Goal: Task Accomplishment & Management: Manage account settings

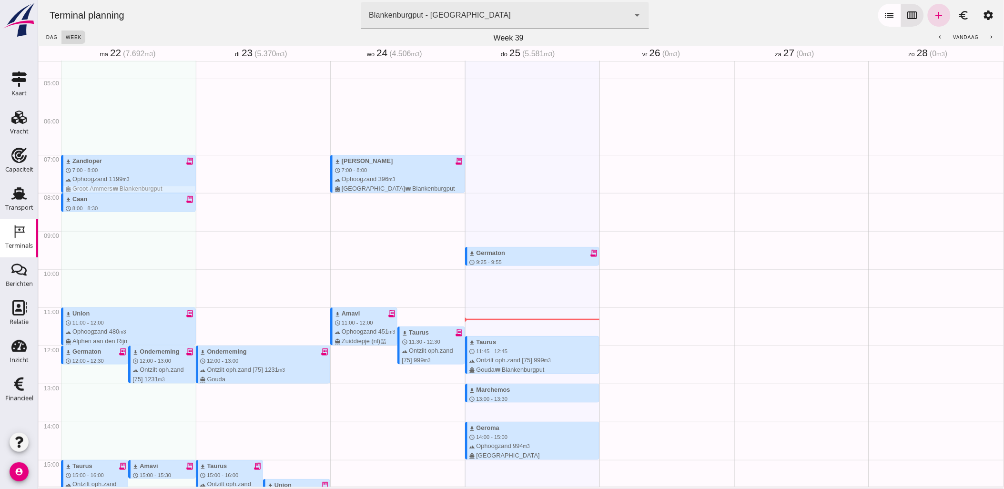
scroll to position [171, 0]
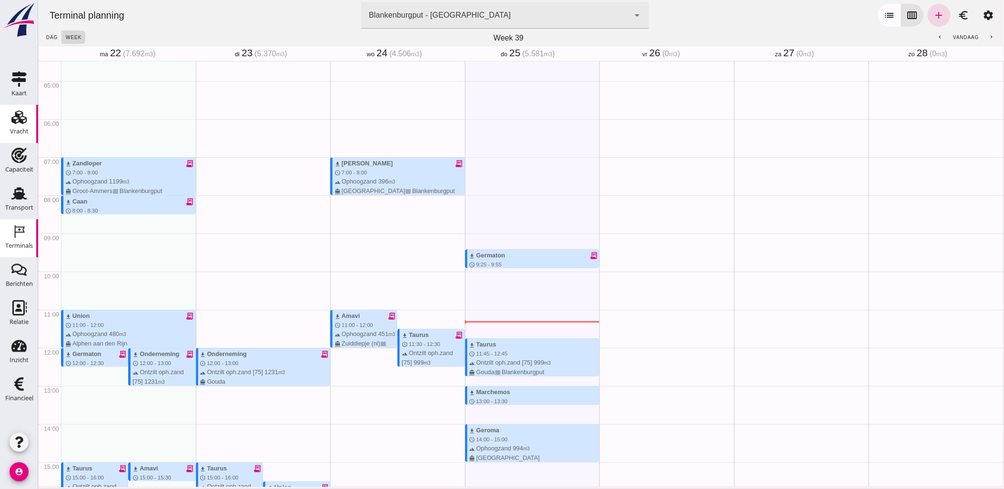
click at [27, 117] on div "Vracht" at bounding box center [19, 117] width 23 height 15
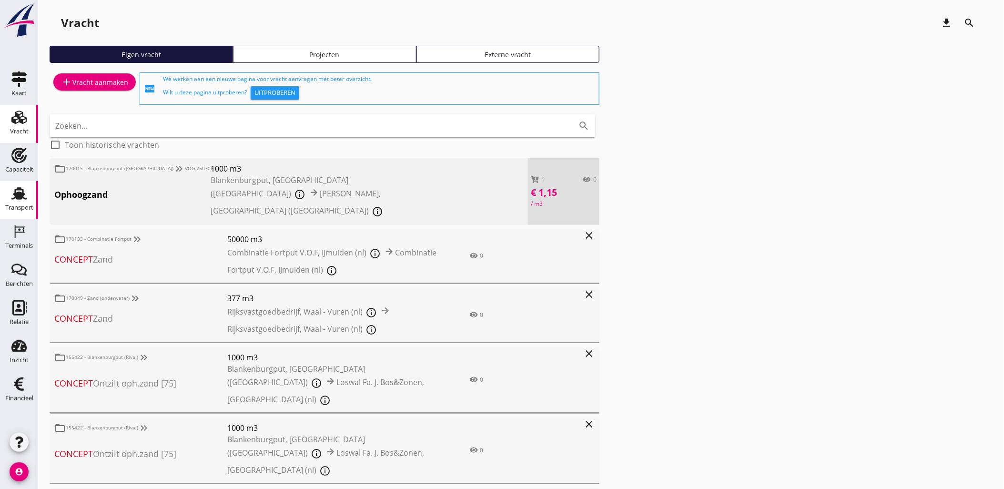
click at [23, 189] on use at bounding box center [18, 193] width 15 height 12
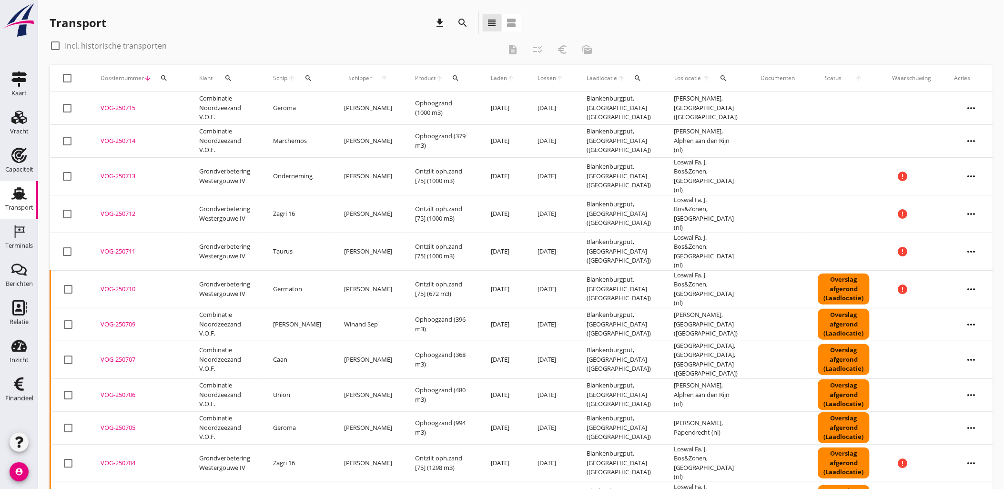
click at [463, 15] on button "search" at bounding box center [463, 22] width 17 height 17
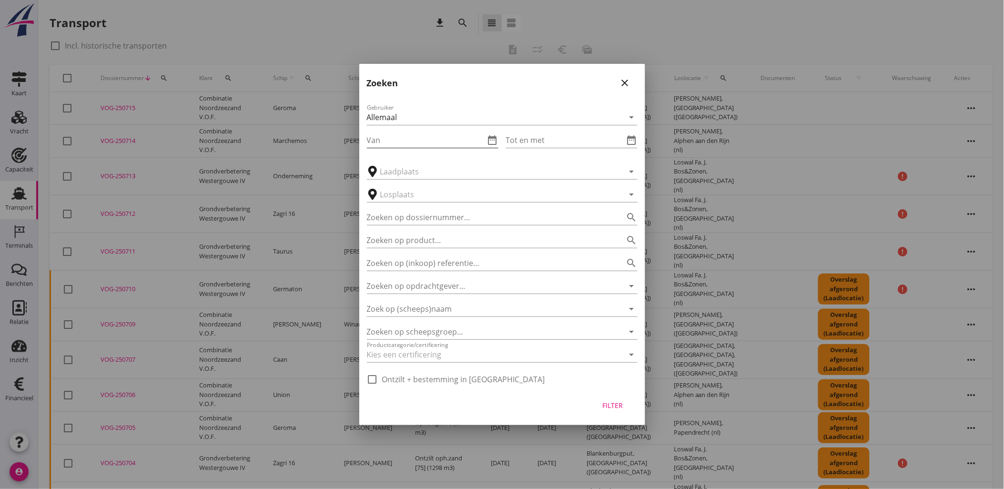
click at [495, 143] on icon "date_range" at bounding box center [492, 139] width 11 height 11
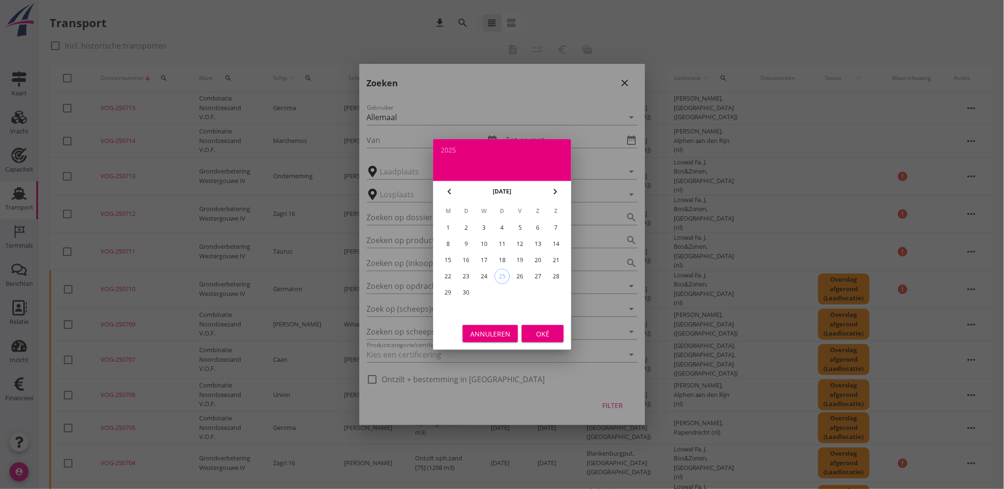
click at [533, 242] on div "13" at bounding box center [537, 243] width 15 height 15
type input "[DATE]"
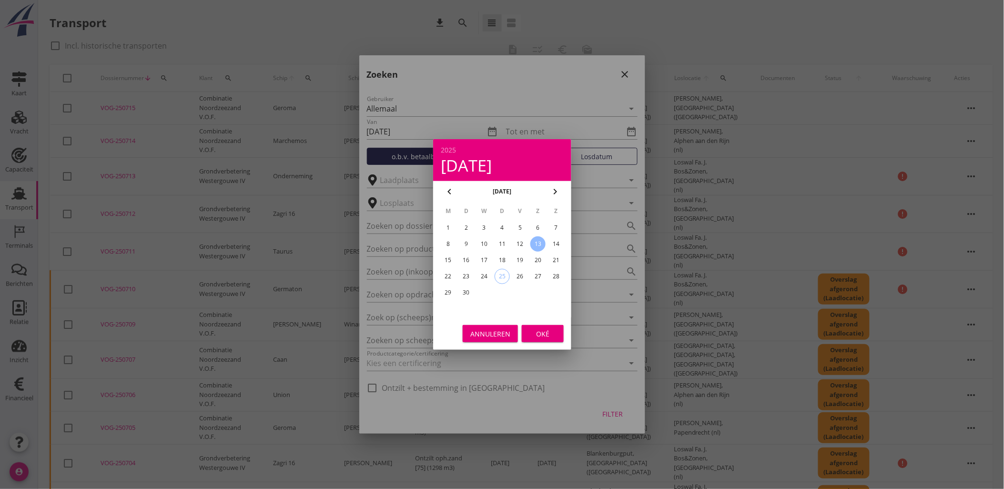
click at [550, 334] on div "Oké" at bounding box center [542, 334] width 27 height 10
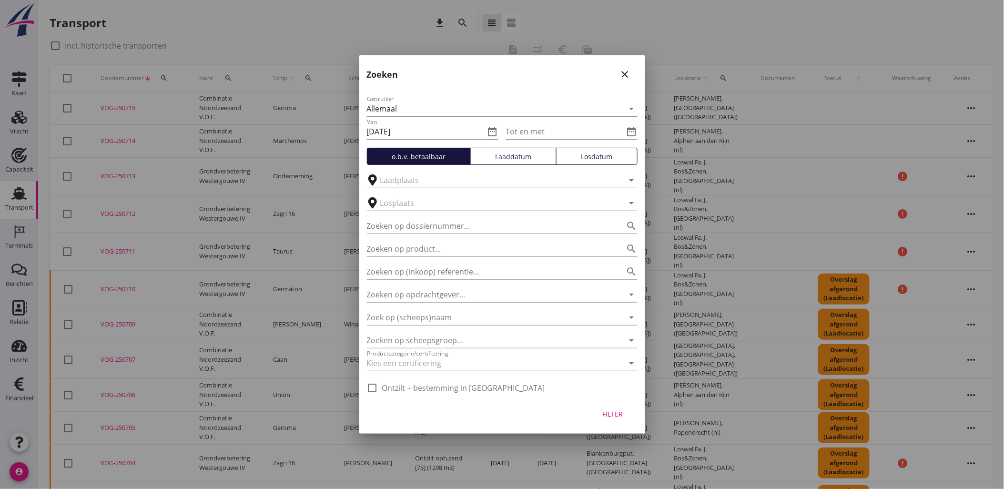
click at [524, 159] on div "Laaddatum" at bounding box center [514, 157] width 78 height 10
click at [634, 136] on icon "date_range" at bounding box center [631, 131] width 11 height 11
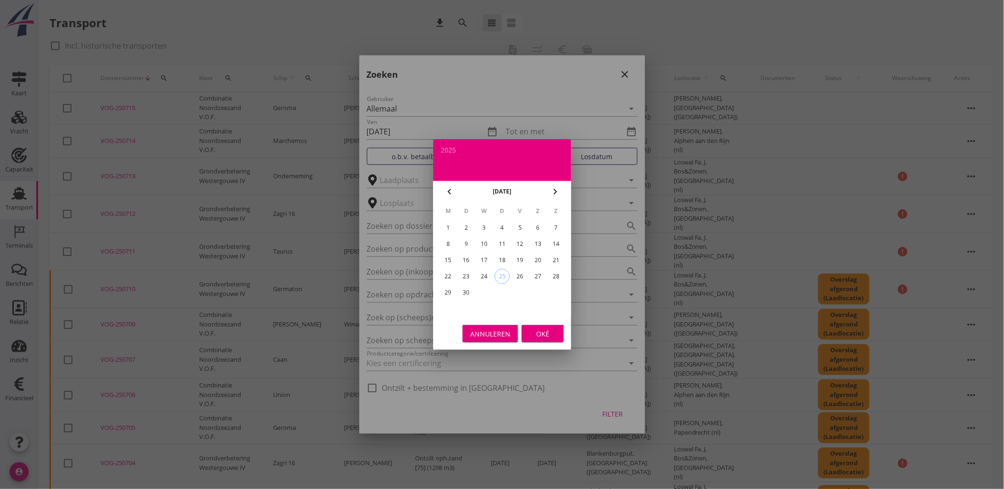
click at [555, 257] on div "21" at bounding box center [556, 260] width 15 height 15
type input "2025-09-21"
click at [534, 334] on div "Oké" at bounding box center [542, 334] width 27 height 10
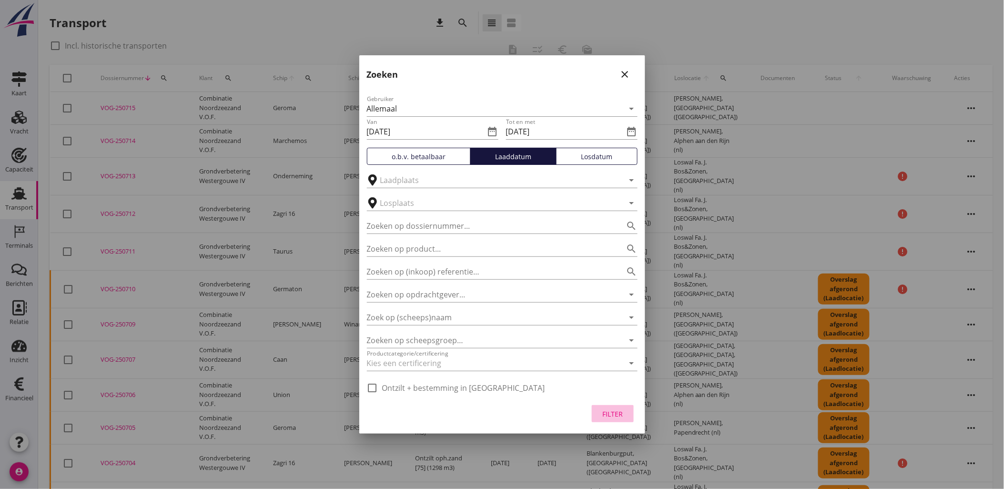
click at [614, 413] on div "Filter" at bounding box center [613, 414] width 27 height 10
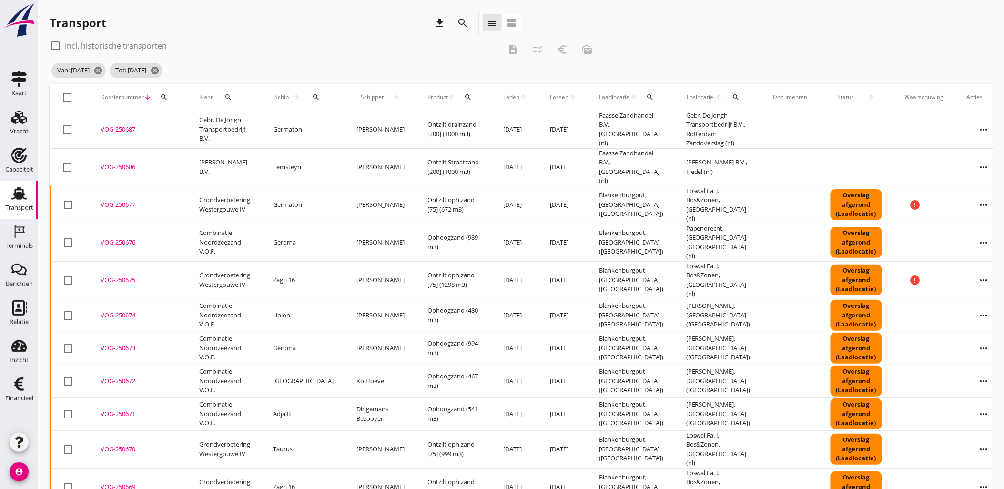
click at [503, 99] on span "Laden" at bounding box center [511, 97] width 16 height 9
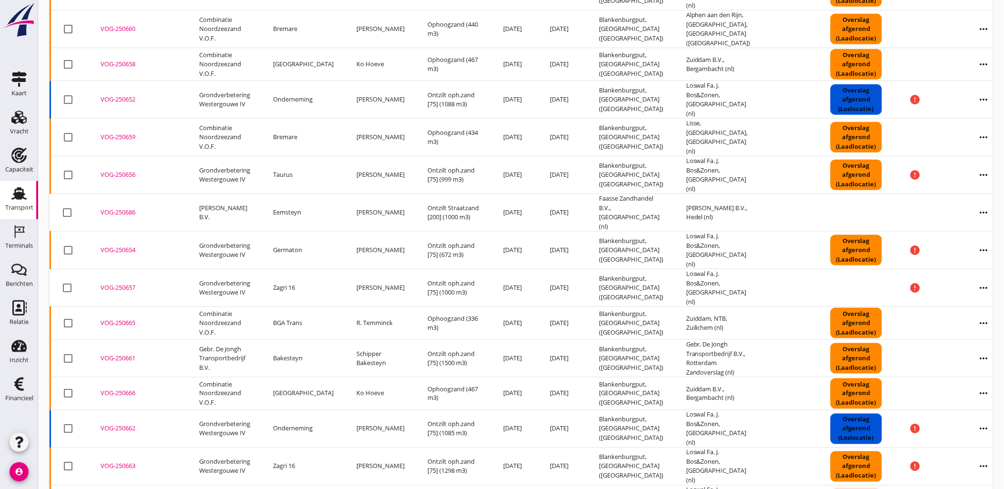
scroll to position [336, 0]
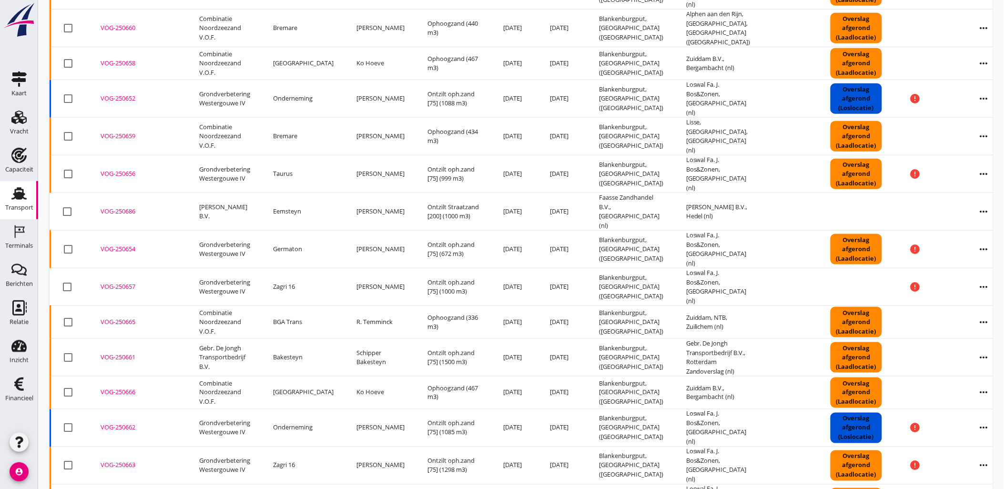
drag, startPoint x: 127, startPoint y: 151, endPoint x: 135, endPoint y: 145, distance: 9.9
click at [127, 207] on div "VOG-250686" at bounding box center [139, 212] width 76 height 10
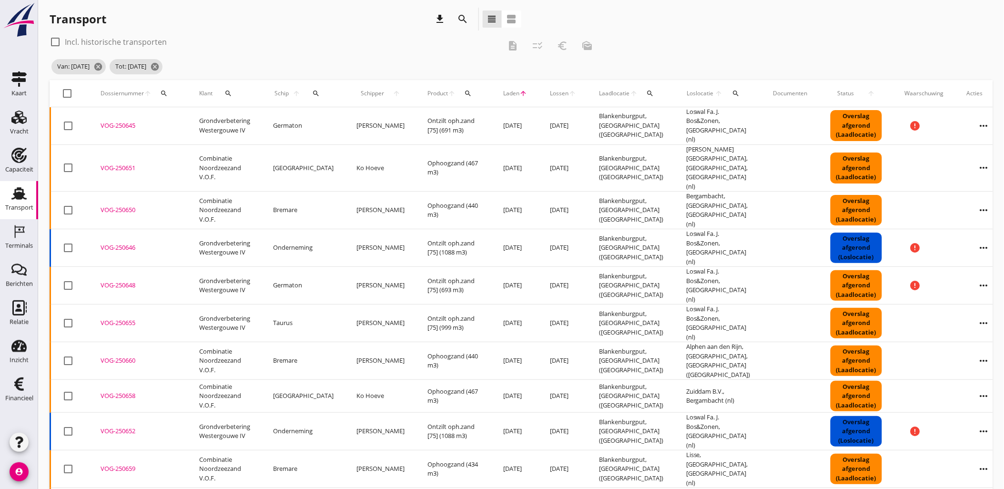
scroll to position [0, 0]
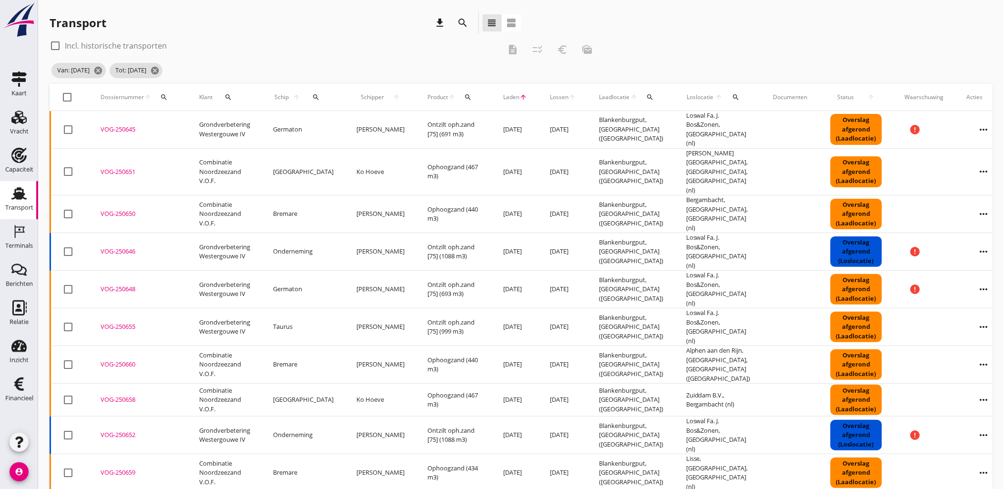
click at [468, 27] on icon "search" at bounding box center [463, 22] width 11 height 11
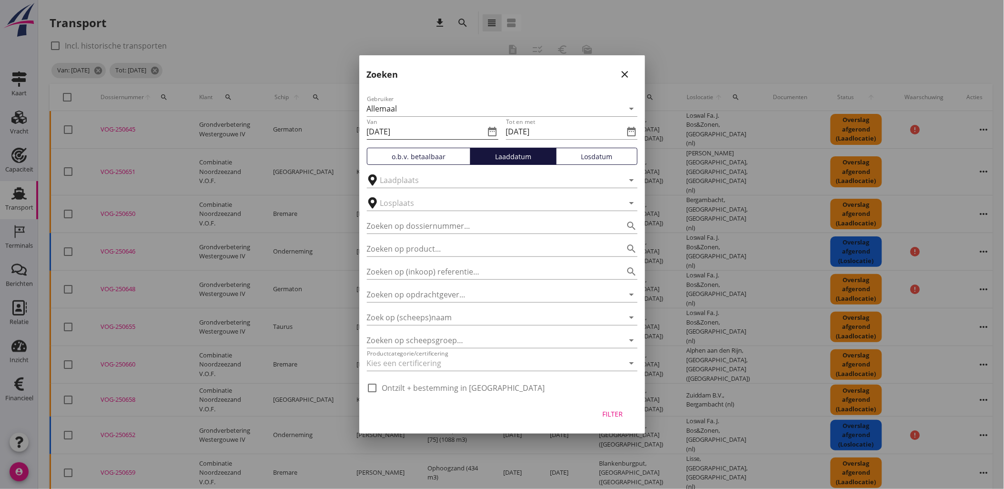
click at [492, 133] on icon "date_range" at bounding box center [492, 131] width 11 height 11
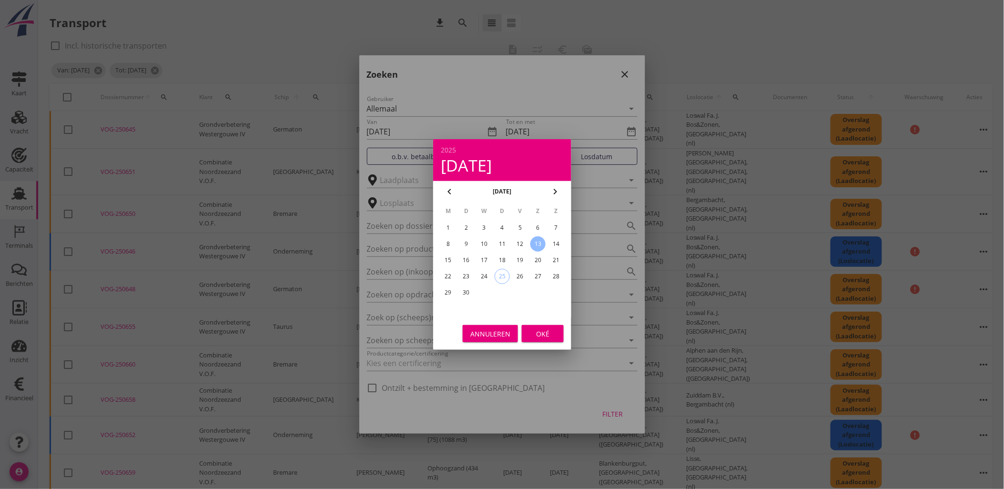
click at [540, 254] on div "20" at bounding box center [537, 260] width 15 height 15
type input "2025-09-20"
click at [553, 331] on div "Oké" at bounding box center [542, 334] width 27 height 10
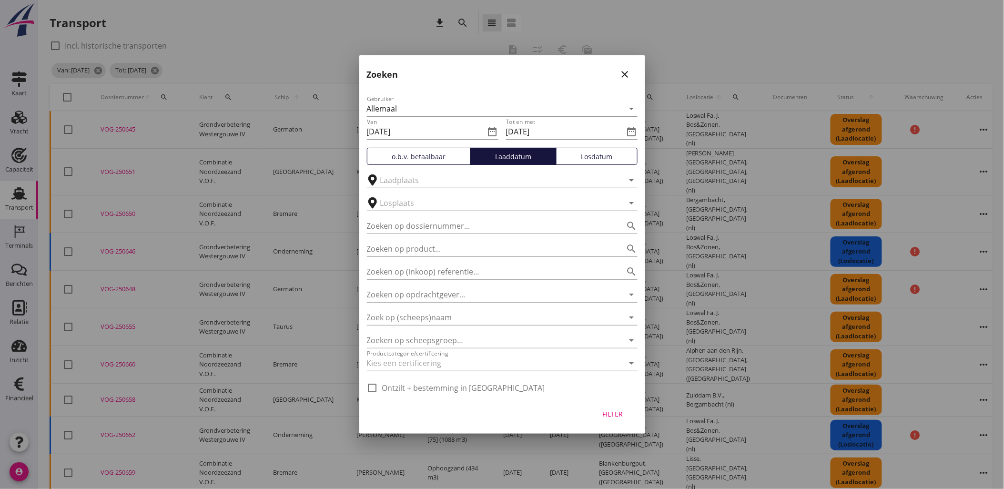
click at [638, 132] on div "Gebruiker Allemaal arrow_drop_down Van 2025-09-20 date_range Tot en met 2025-09…" at bounding box center [502, 242] width 286 height 312
click at [631, 132] on icon "date_range" at bounding box center [631, 131] width 11 height 11
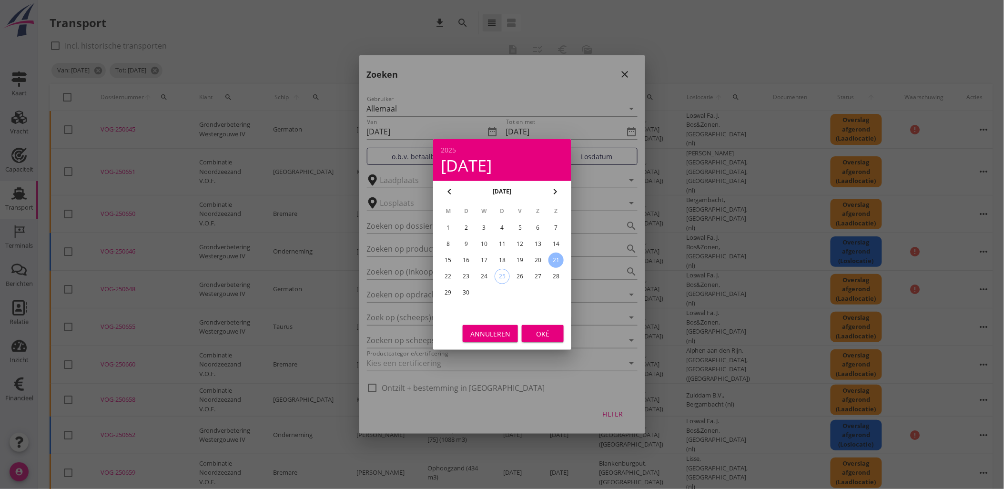
click at [556, 275] on div "28" at bounding box center [556, 276] width 15 height 15
type input "2025-09-28"
click at [542, 336] on div "Oké" at bounding box center [542, 334] width 27 height 10
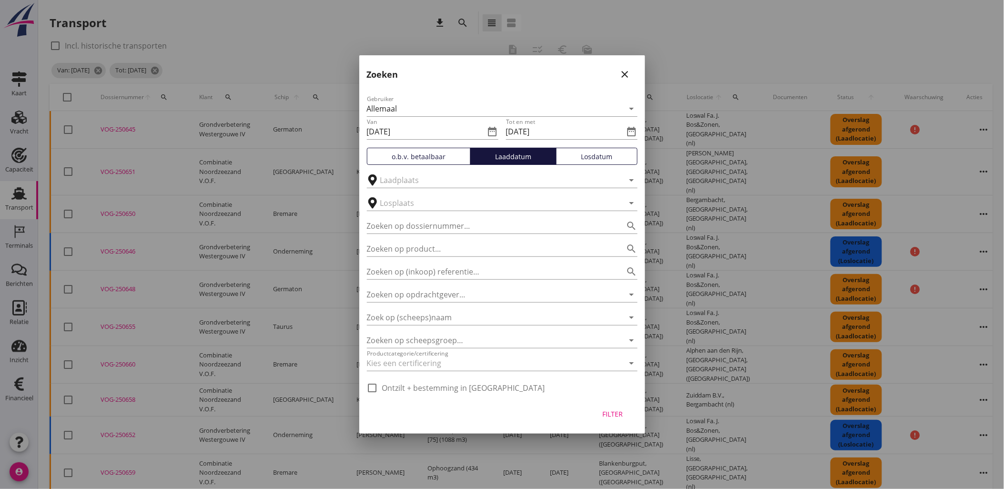
drag, startPoint x: 627, startPoint y: 413, endPoint x: 624, endPoint y: 408, distance: 4.9
click at [626, 413] on button "Filter" at bounding box center [613, 413] width 42 height 17
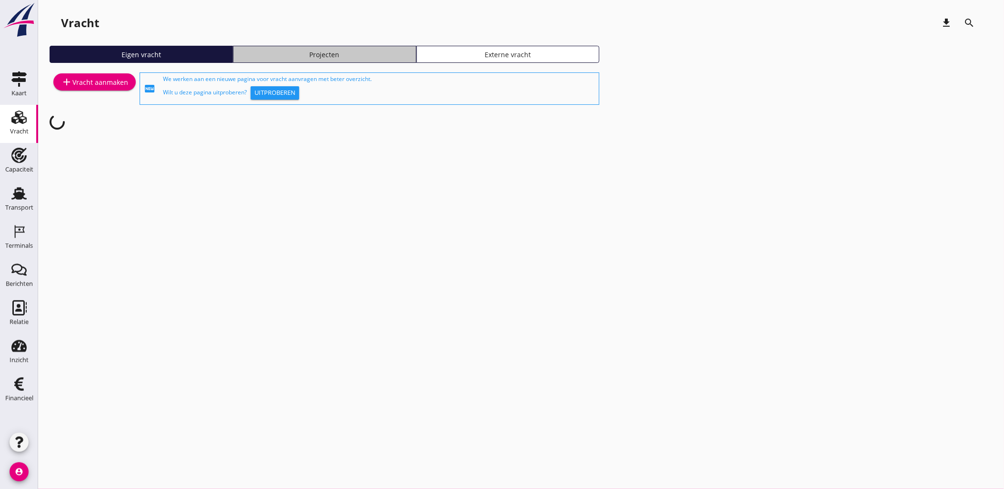
click at [380, 55] on div "Projecten" at bounding box center [324, 55] width 175 height 10
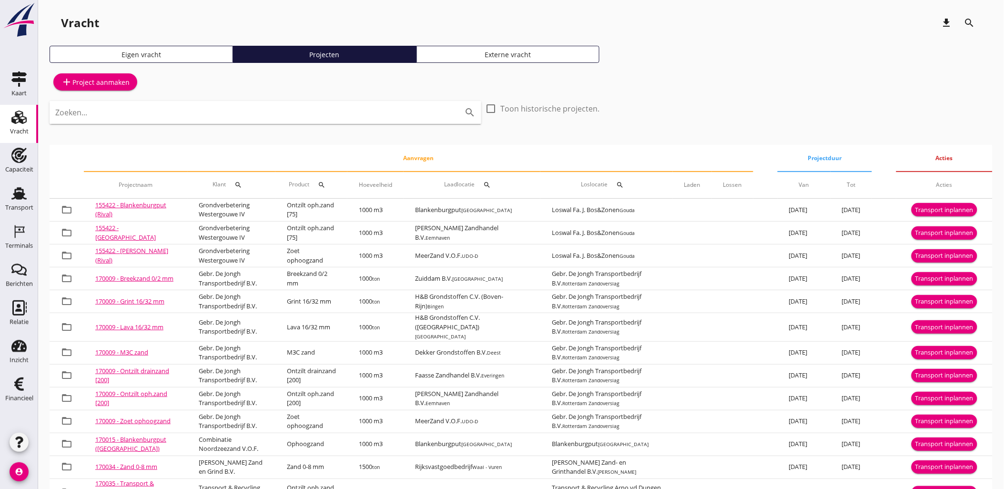
click at [274, 105] on input "Zoeken..." at bounding box center [252, 112] width 394 height 15
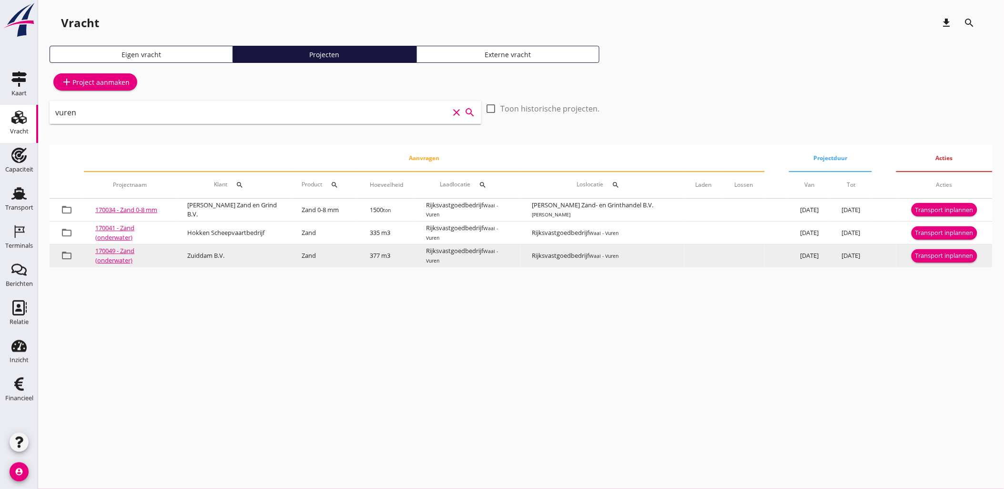
type input "vuren"
click at [941, 255] on div "Transport inplannen" at bounding box center [944, 256] width 58 height 10
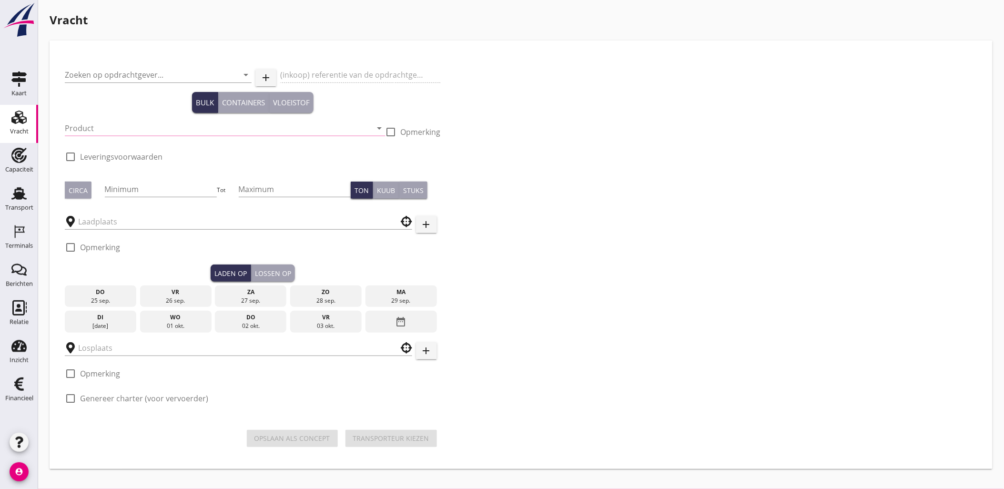
type input "Zuiddam B.V."
type input "Zand (6120)"
type input "377"
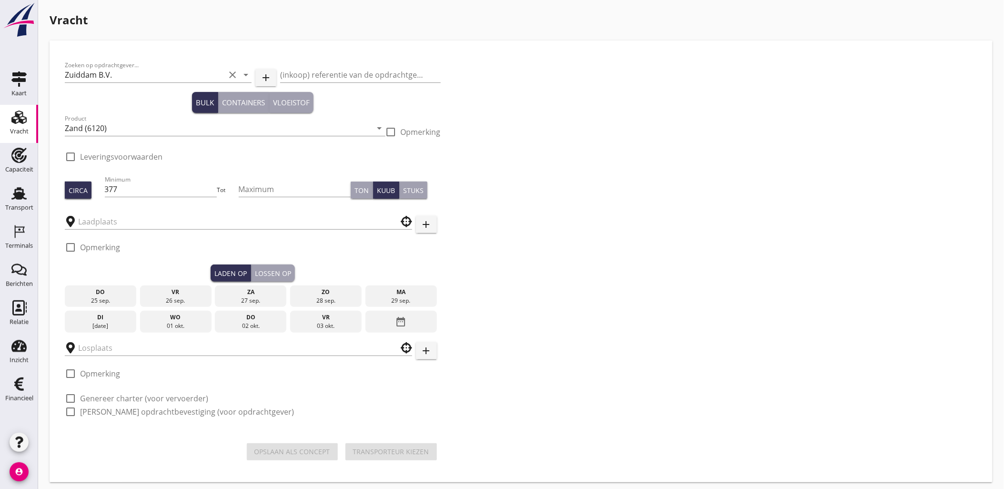
type input "Rijksvastgoedbedrijf"
checkbox input "true"
type input "Rijksvastgoedbedrijf"
checkbox input "true"
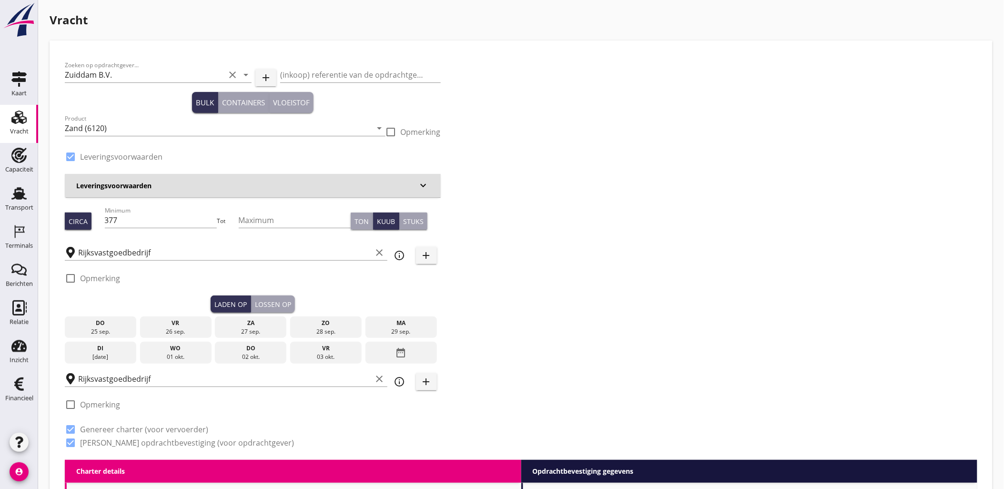
radio input "false"
type input "10.5"
radio input "false"
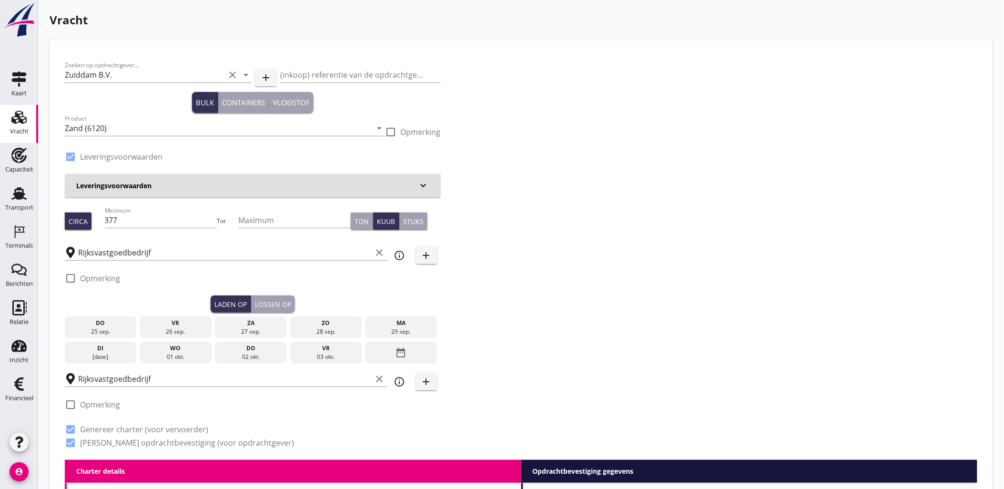
click at [424, 358] on div "date_range" at bounding box center [401, 353] width 71 height 22
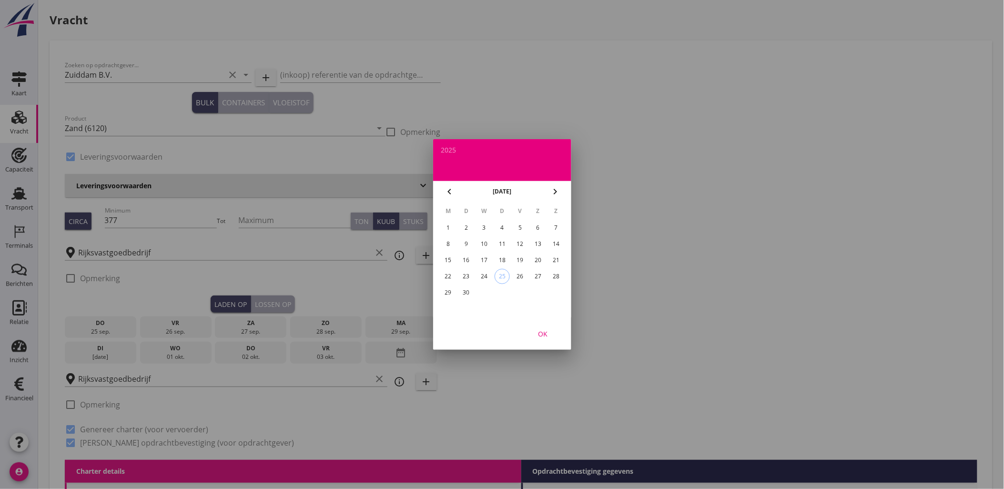
click at [448, 274] on div "22" at bounding box center [447, 276] width 15 height 15
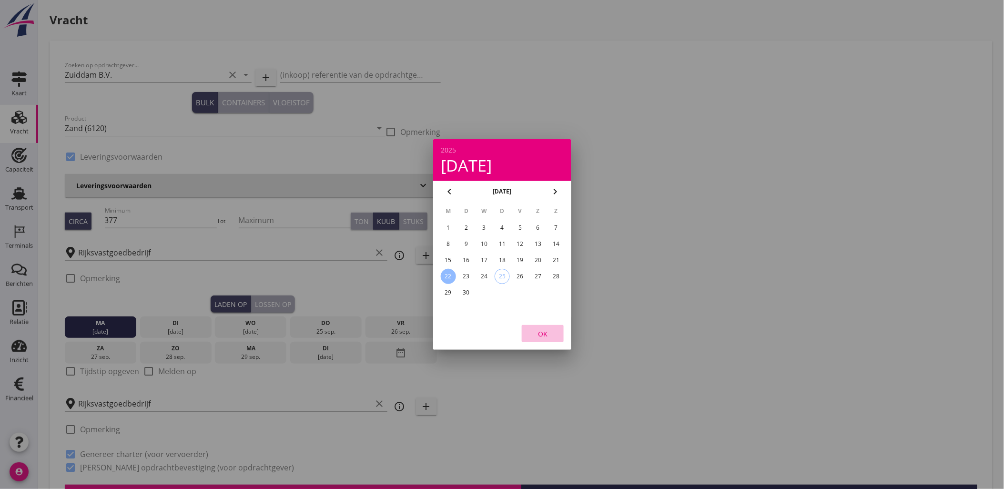
click at [549, 334] on div "OK" at bounding box center [542, 334] width 27 height 10
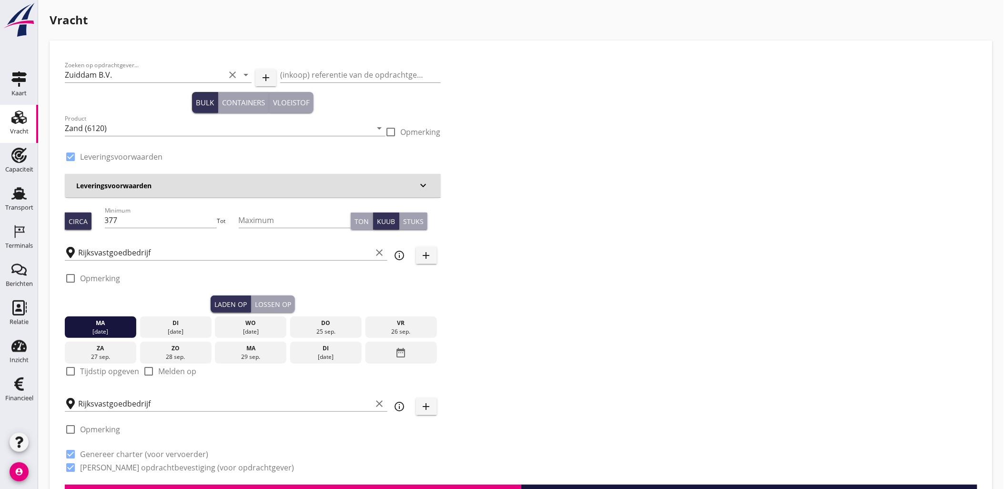
click at [286, 300] on div "Lossen op" at bounding box center [273, 304] width 36 height 10
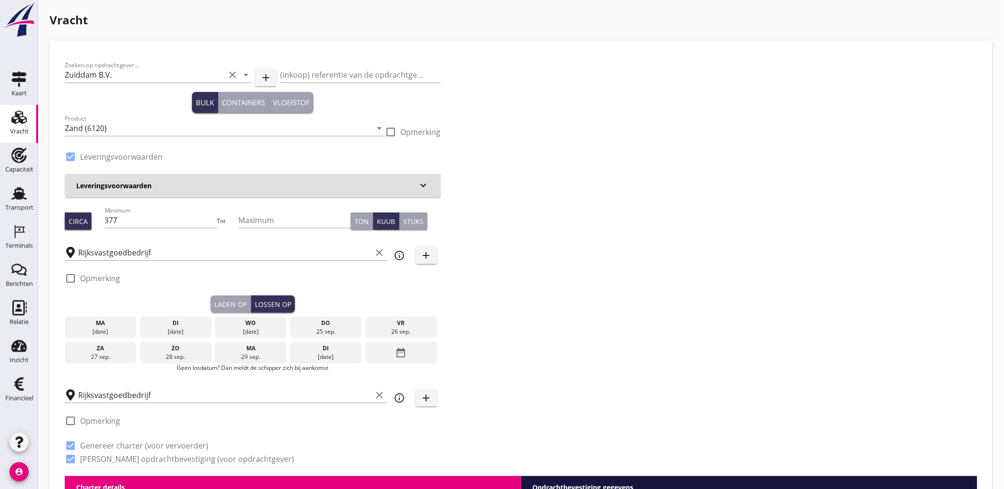
click at [120, 330] on div "22 sep." at bounding box center [100, 331] width 67 height 9
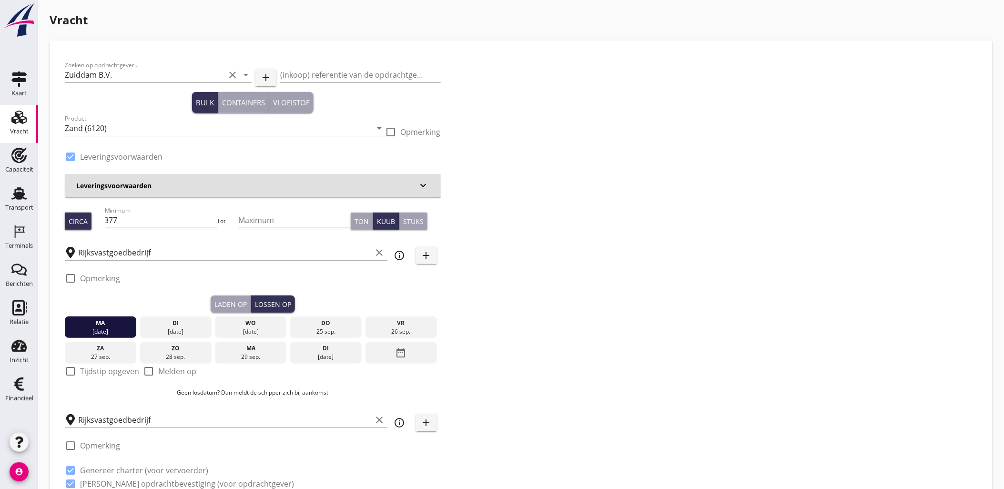
click at [244, 306] on div "Laden op" at bounding box center [230, 304] width 32 height 10
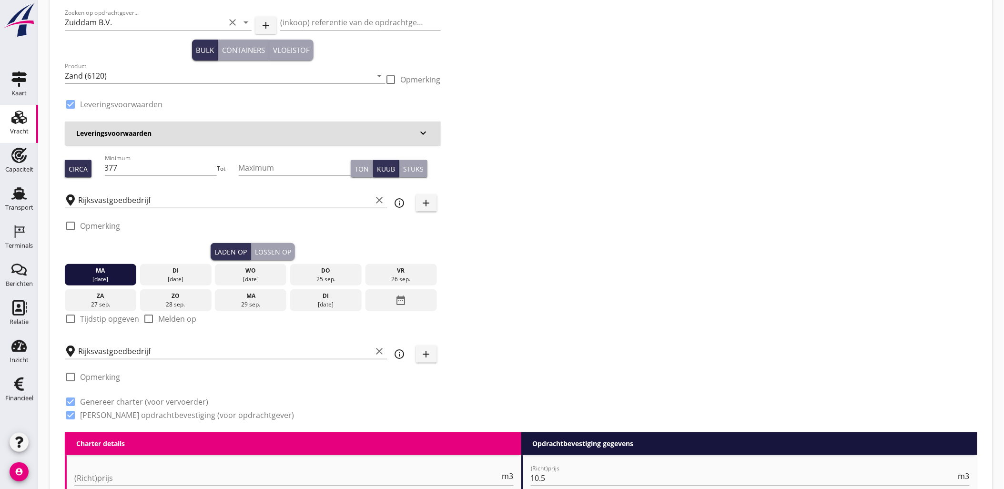
scroll to position [53, 0]
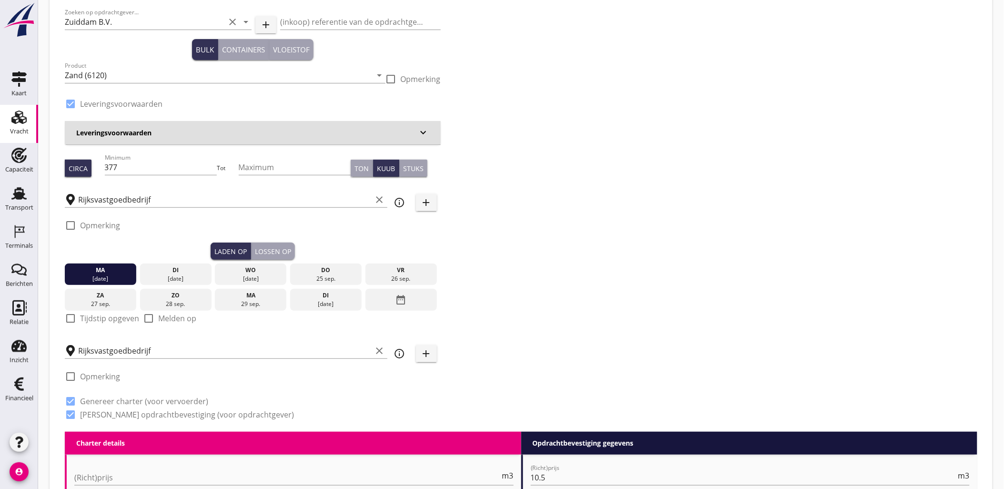
click at [107, 313] on div "check_box_outline_blank Tijdstip opgeven" at bounding box center [102, 318] width 74 height 11
click at [112, 318] on label "Tijdstip opgeven" at bounding box center [109, 319] width 59 height 10
checkbox input "true"
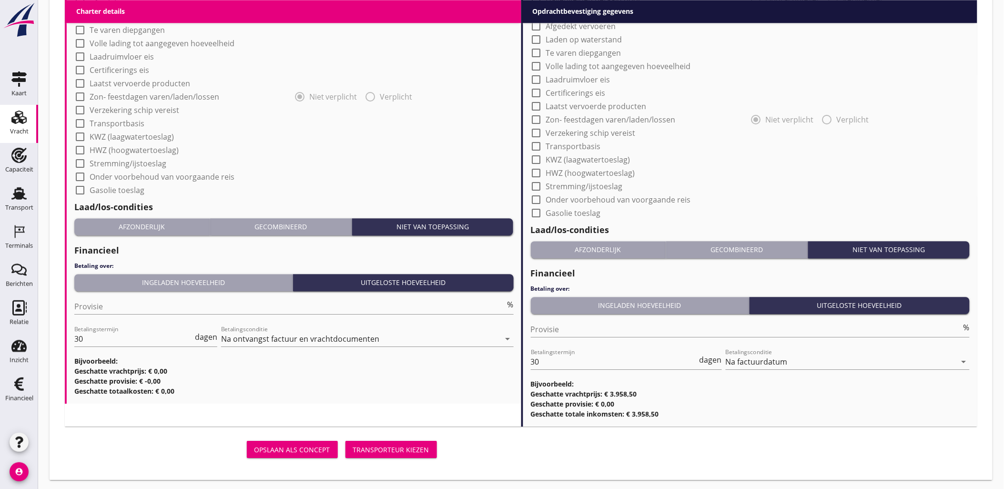
scroll to position [830, 0]
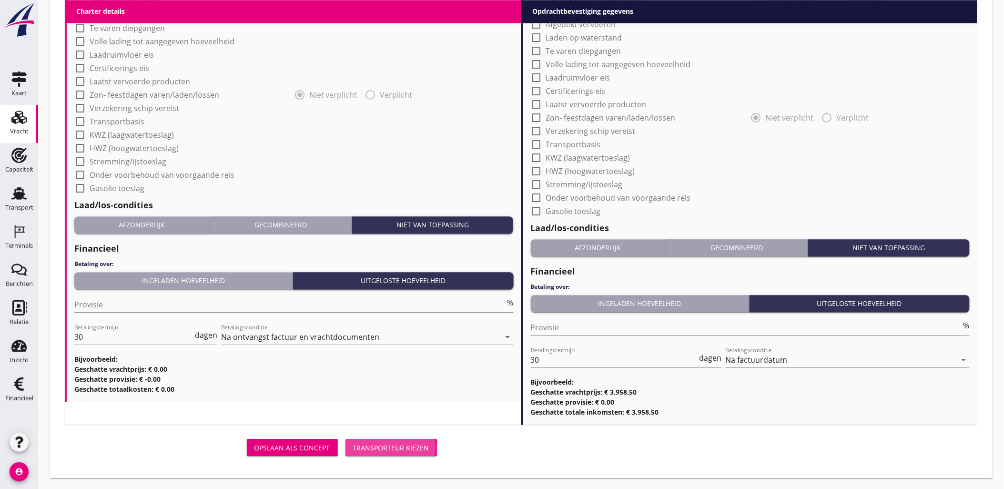
click at [388, 443] on div "Transporteur kiezen" at bounding box center [391, 448] width 76 height 10
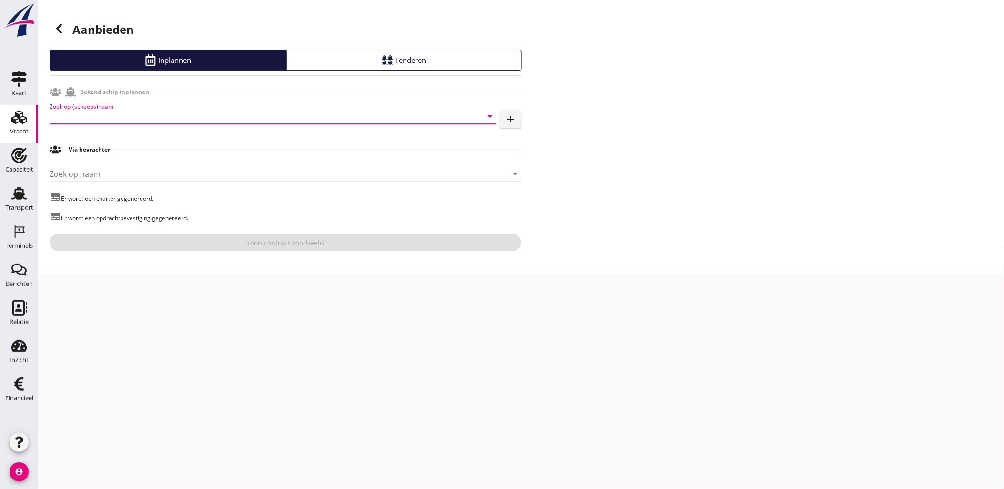
drag, startPoint x: 152, startPoint y: 112, endPoint x: 157, endPoint y: 109, distance: 6.6
click at [152, 112] on input "Zoek op (scheeps)naam" at bounding box center [260, 116] width 420 height 15
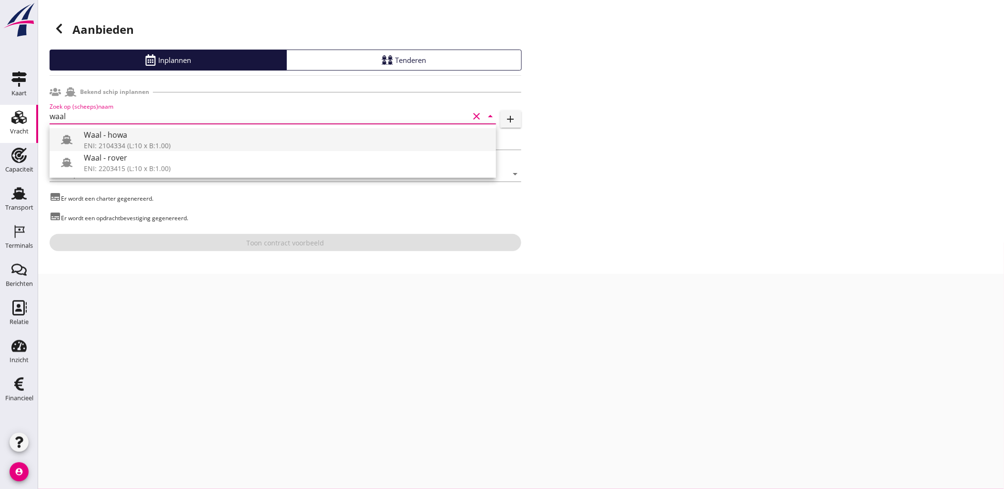
click at [173, 140] on div "Waal - howa" at bounding box center [286, 134] width 405 height 11
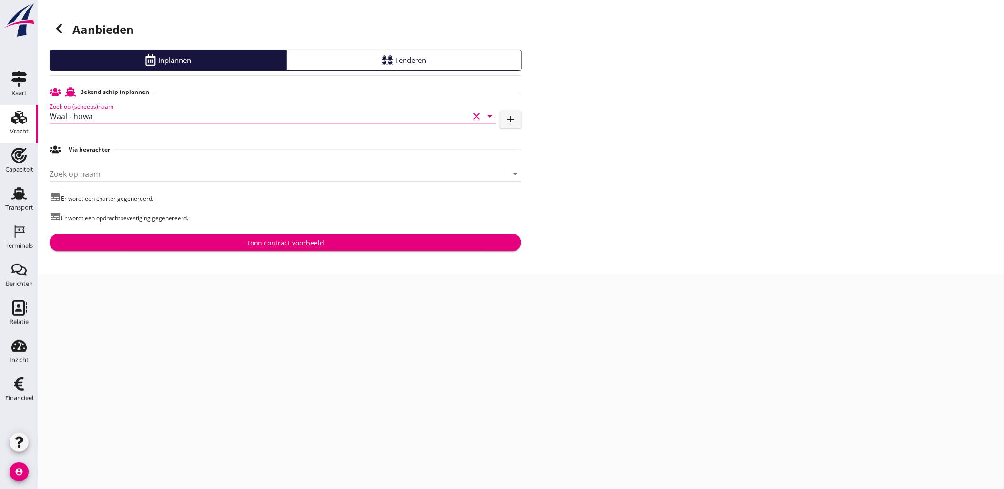
type input "Waal - howa"
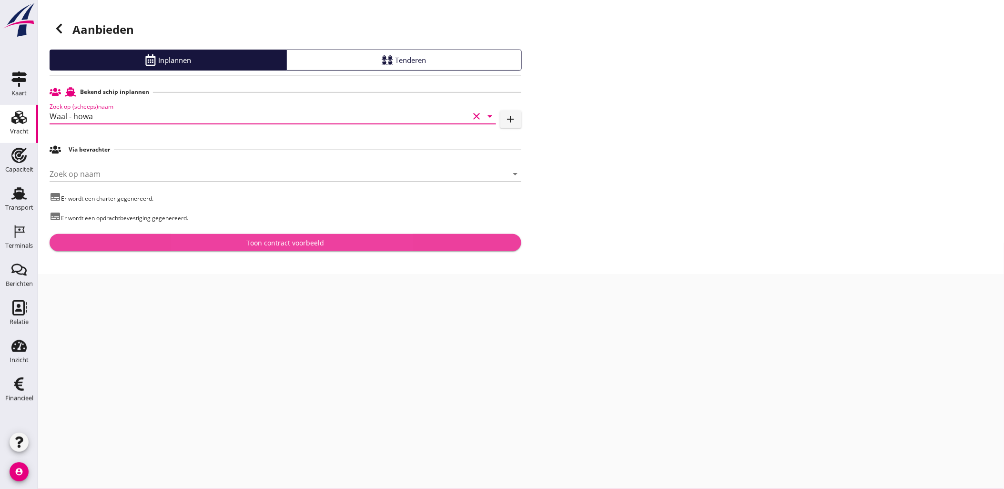
click at [264, 237] on button "Toon contract voorbeeld" at bounding box center [286, 242] width 472 height 17
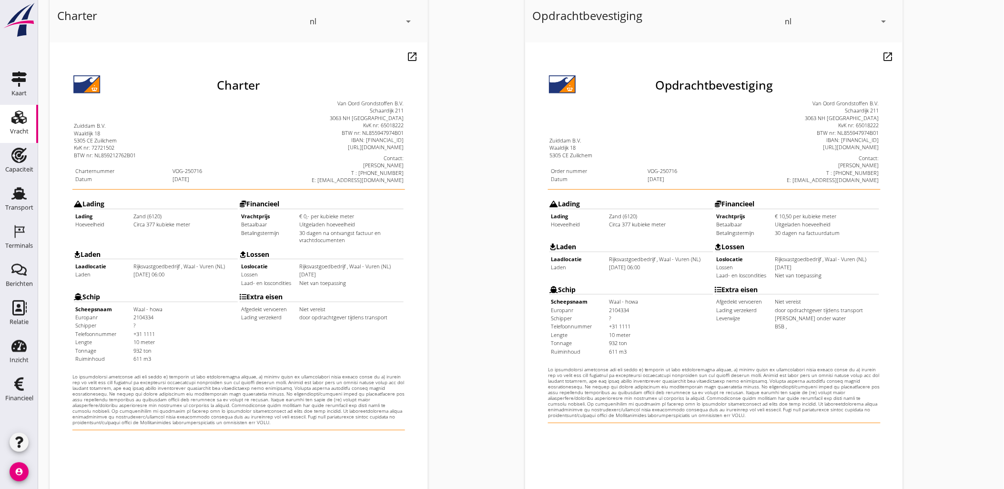
scroll to position [216, 0]
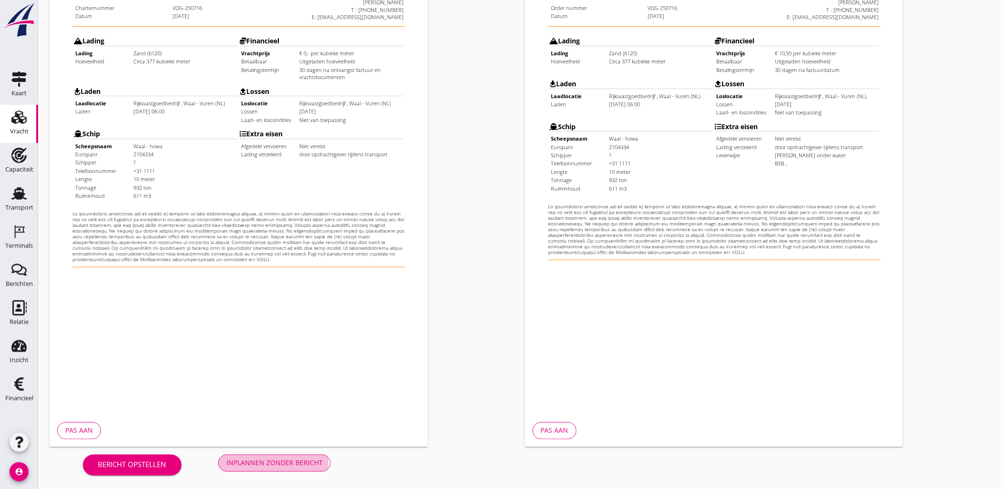
click at [318, 455] on button "Inplannen zonder bericht" at bounding box center [274, 463] width 112 height 17
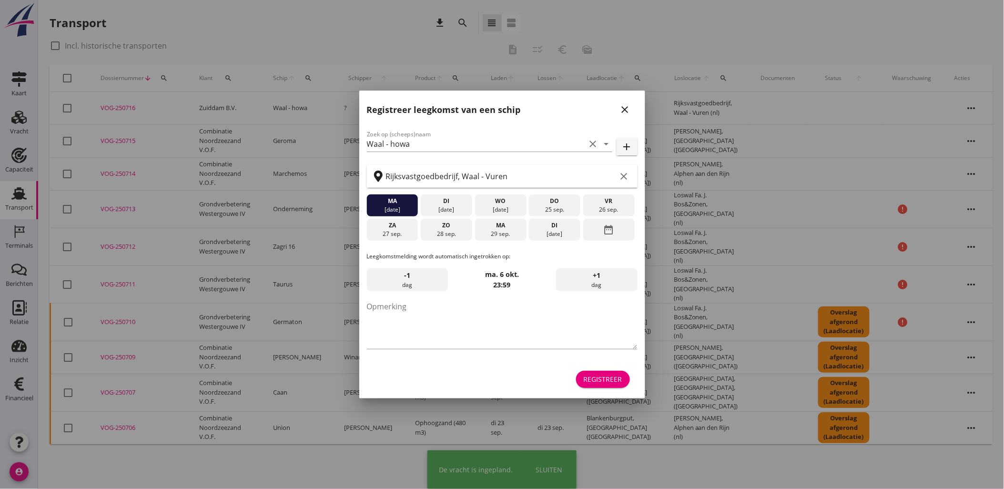
click at [583, 374] on button "Registreer" at bounding box center [603, 379] width 54 height 17
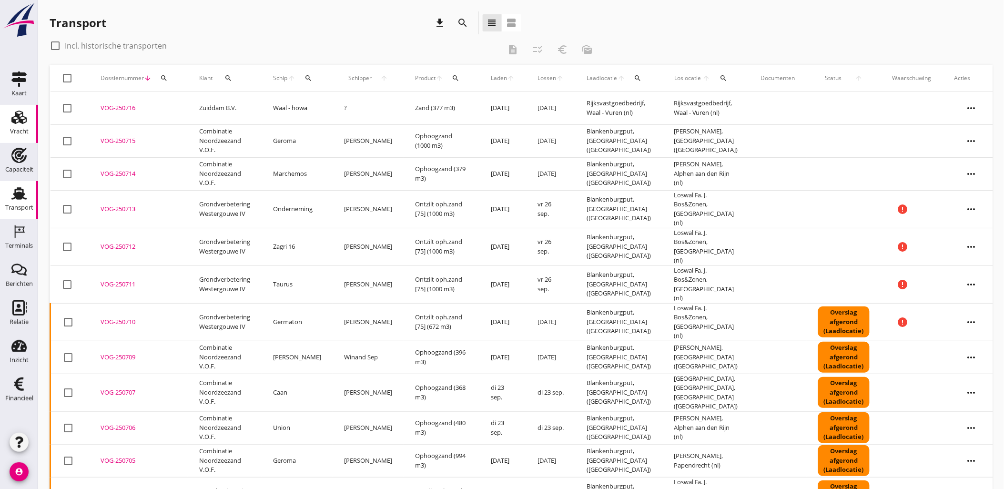
click at [11, 119] on use at bounding box center [18, 117] width 15 height 13
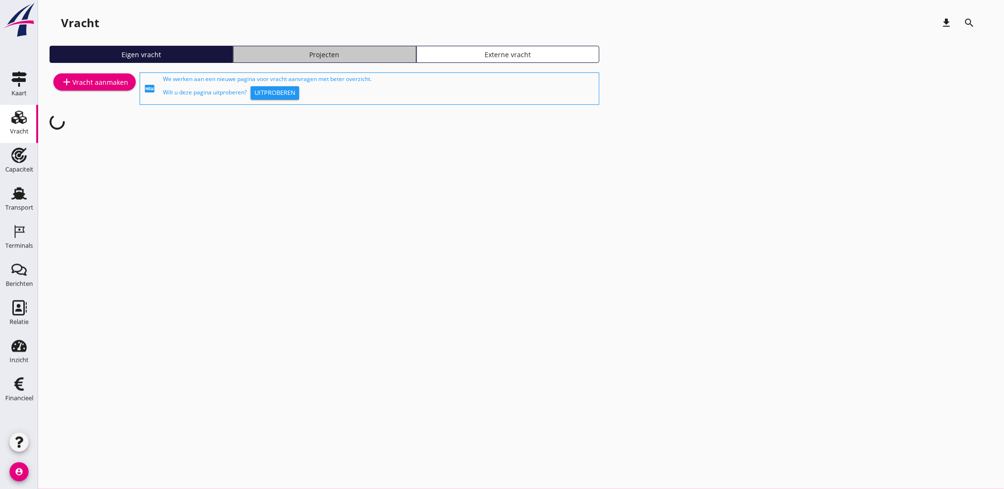
click at [372, 59] on div "Projecten" at bounding box center [324, 55] width 175 height 10
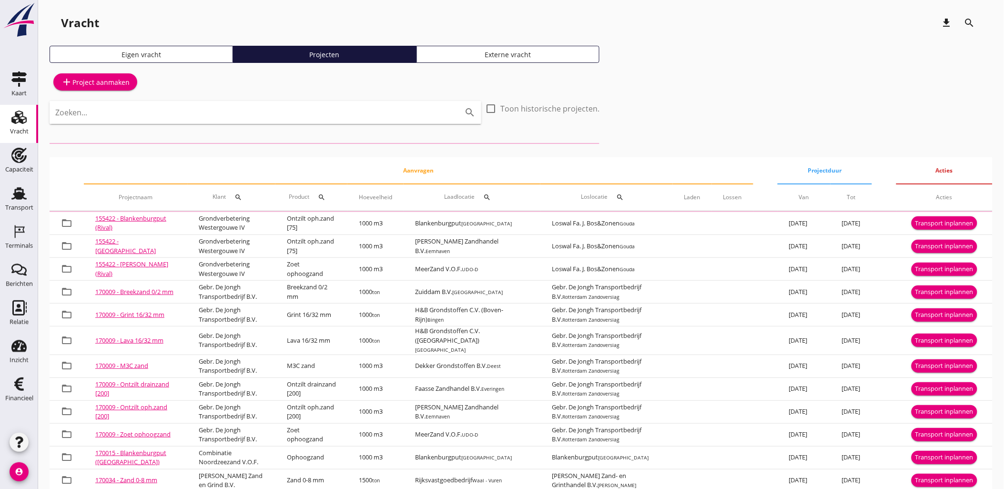
click at [348, 106] on input "Zoeken..." at bounding box center [252, 112] width 394 height 15
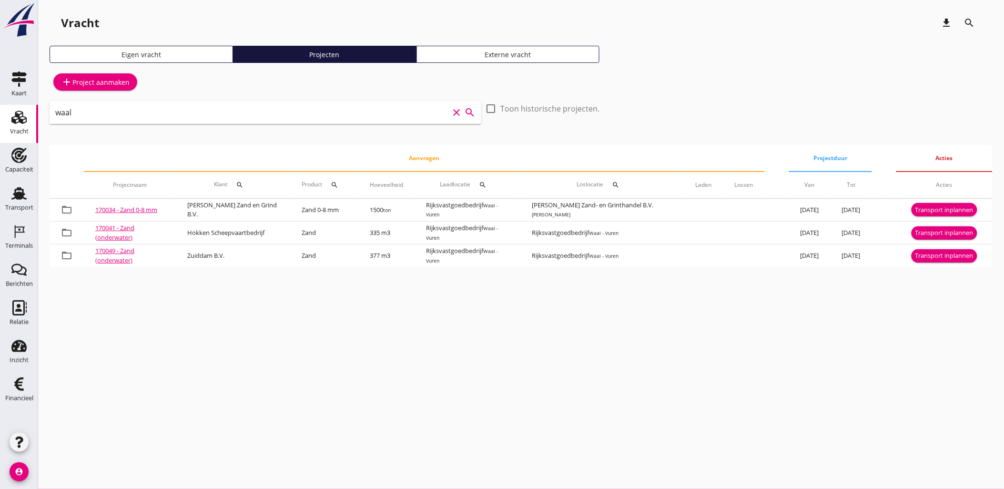
type input "waal"
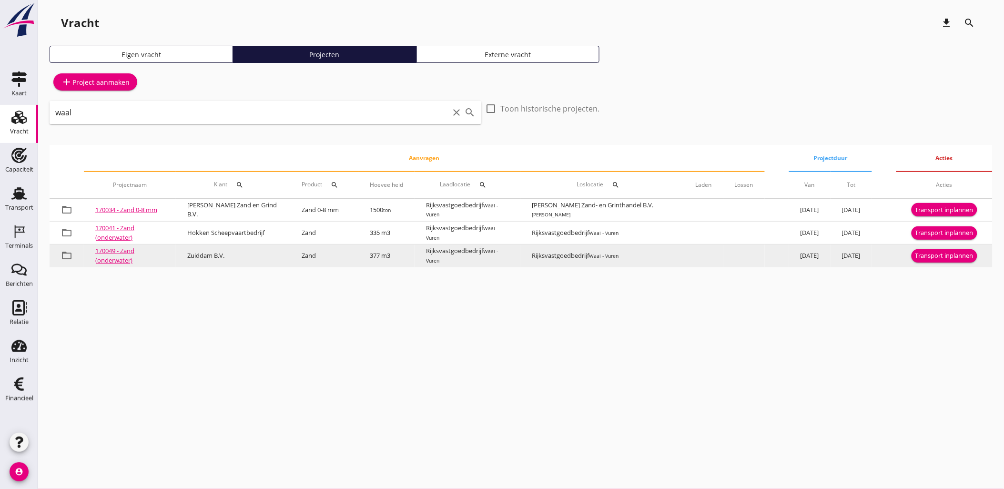
click at [936, 256] on div "Transport inplannen" at bounding box center [944, 256] width 58 height 10
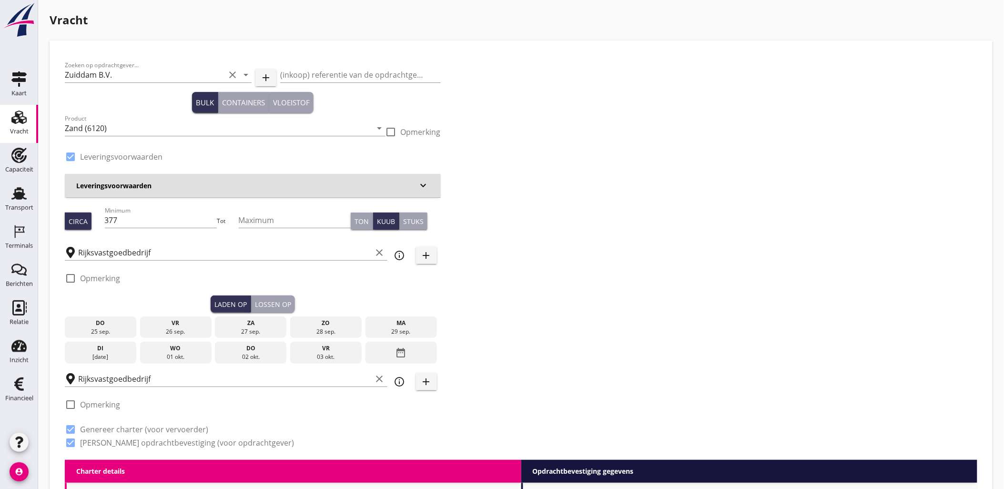
click at [422, 359] on div "date_range" at bounding box center [401, 353] width 71 height 22
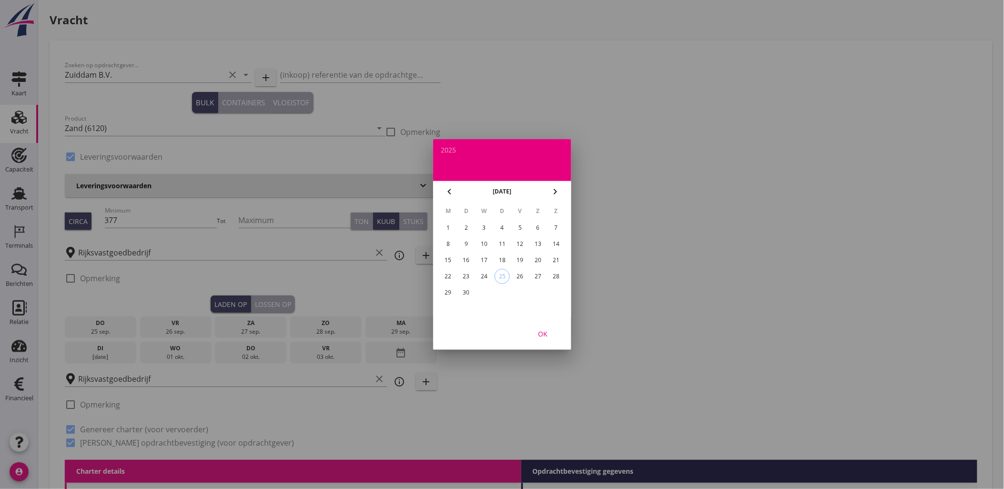
click at [503, 276] on div "25" at bounding box center [502, 276] width 14 height 14
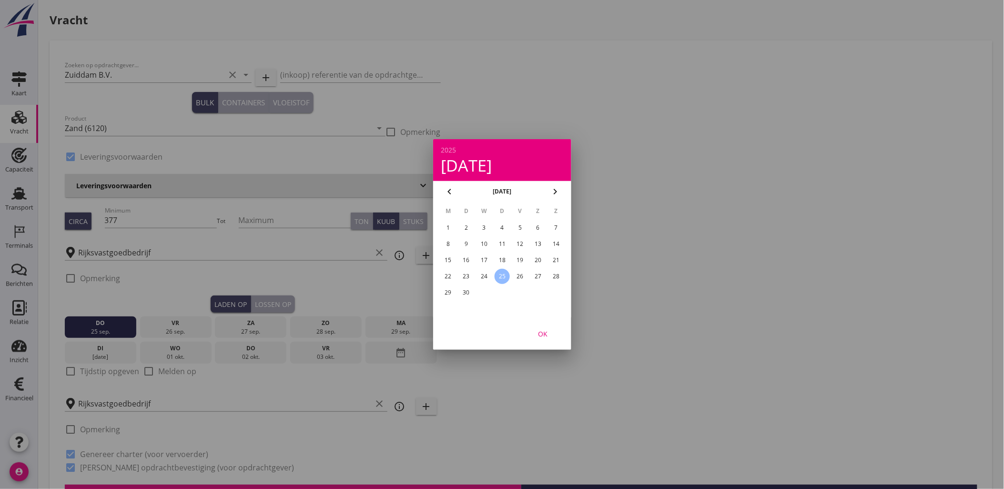
click at [549, 335] on div "OK" at bounding box center [542, 334] width 27 height 10
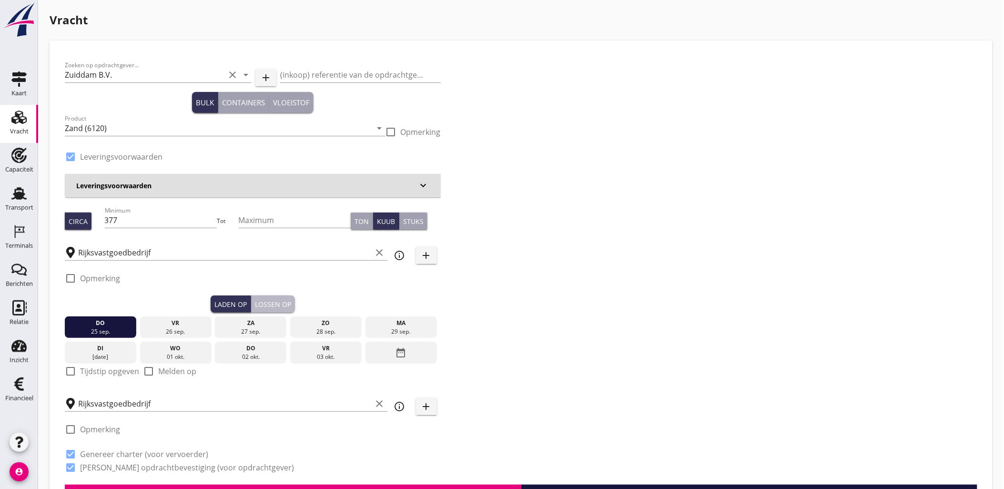
click at [288, 303] on div "Lossen op" at bounding box center [273, 304] width 36 height 10
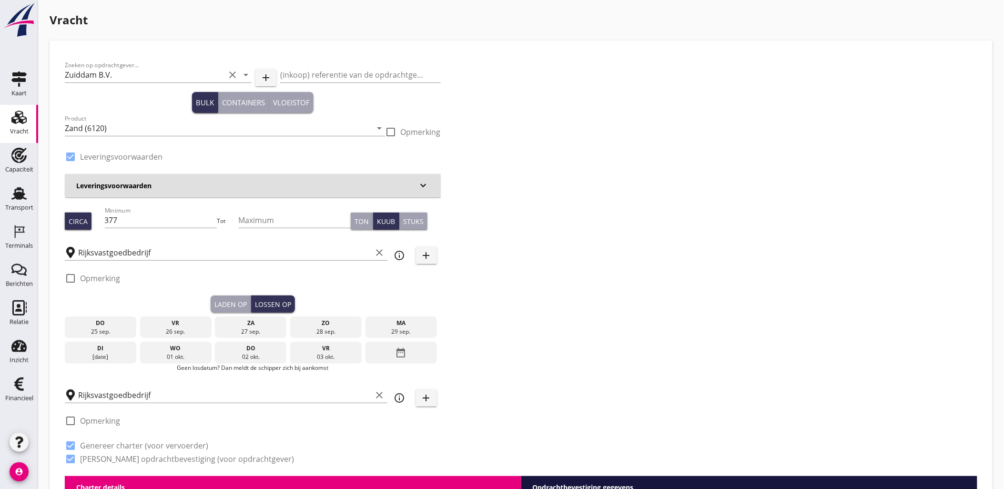
click at [123, 328] on div "25 sep." at bounding box center [100, 331] width 67 height 9
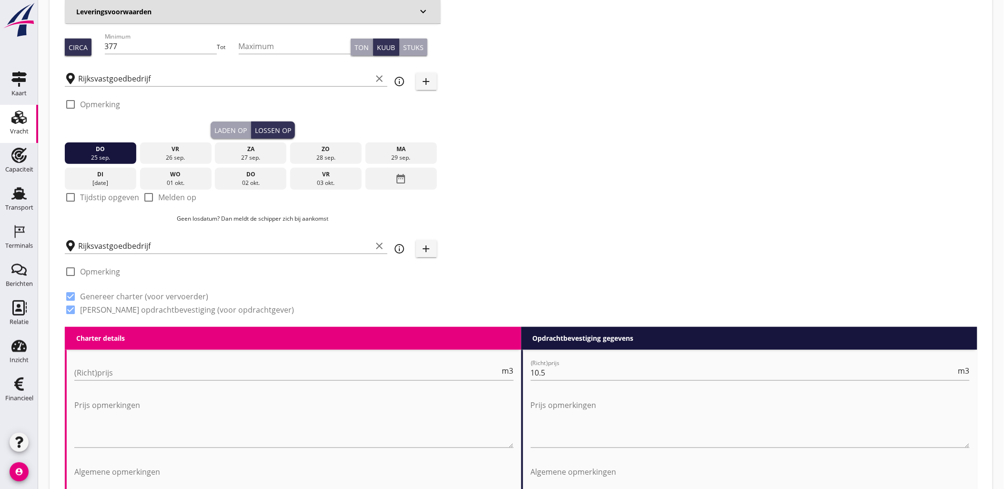
scroll to position [212, 0]
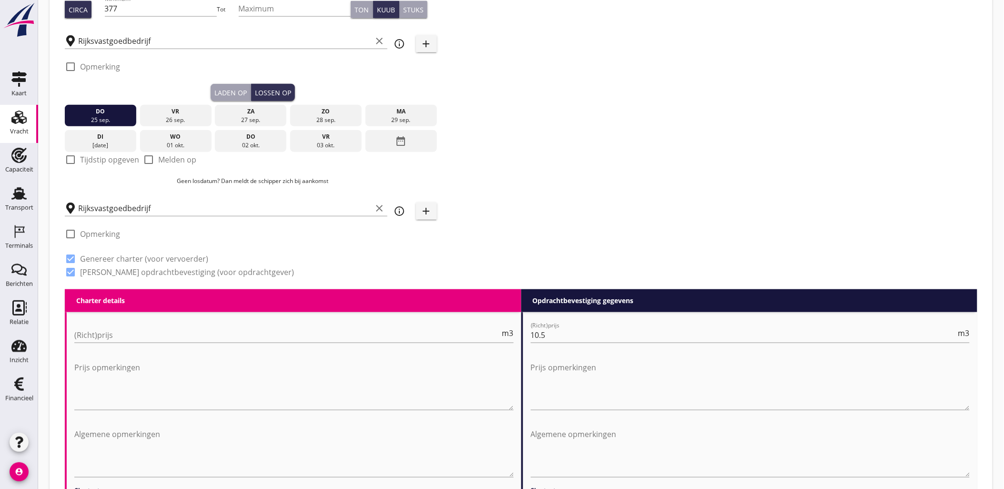
click at [223, 96] on button "Laden op" at bounding box center [231, 92] width 41 height 17
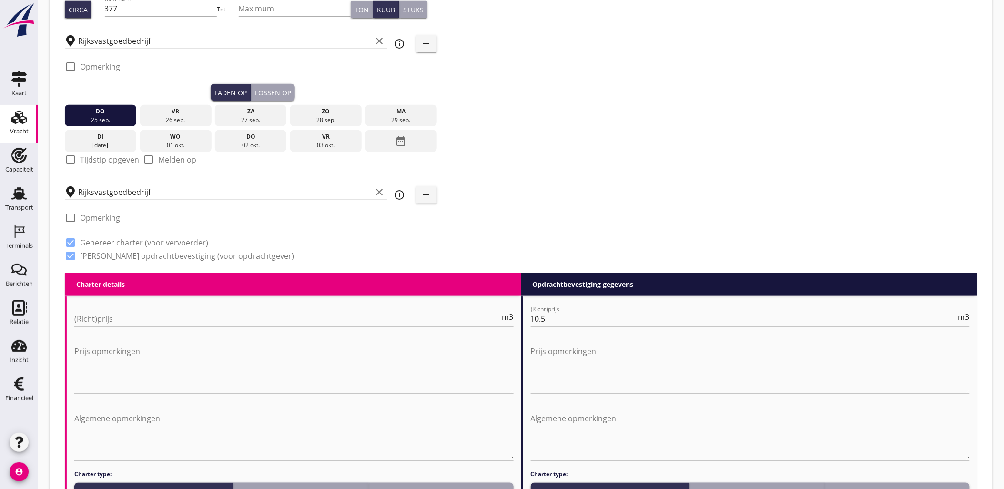
click at [112, 159] on label "Tijdstip opgeven" at bounding box center [109, 160] width 59 height 10
checkbox input "true"
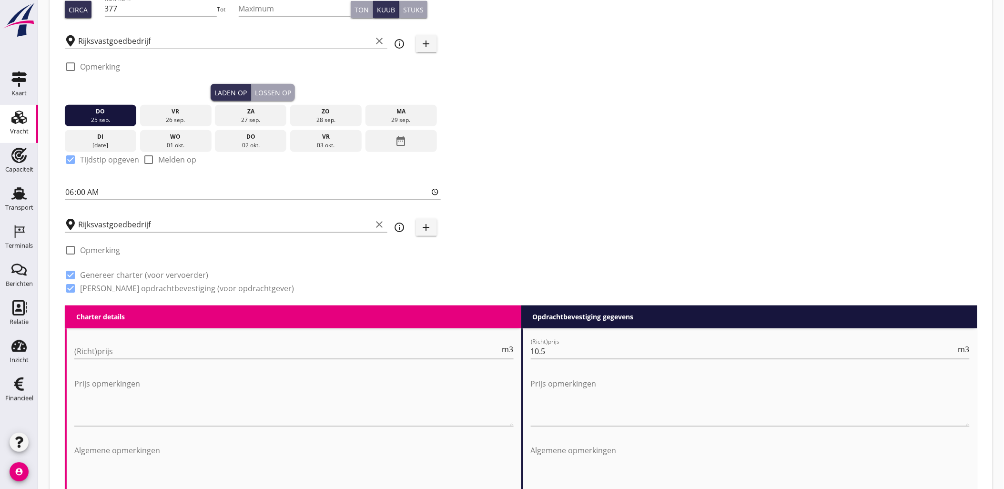
click at [77, 193] on input "06:00" at bounding box center [253, 191] width 376 height 15
click at [68, 194] on input "06:00" at bounding box center [253, 191] width 376 height 15
type input "07:00"
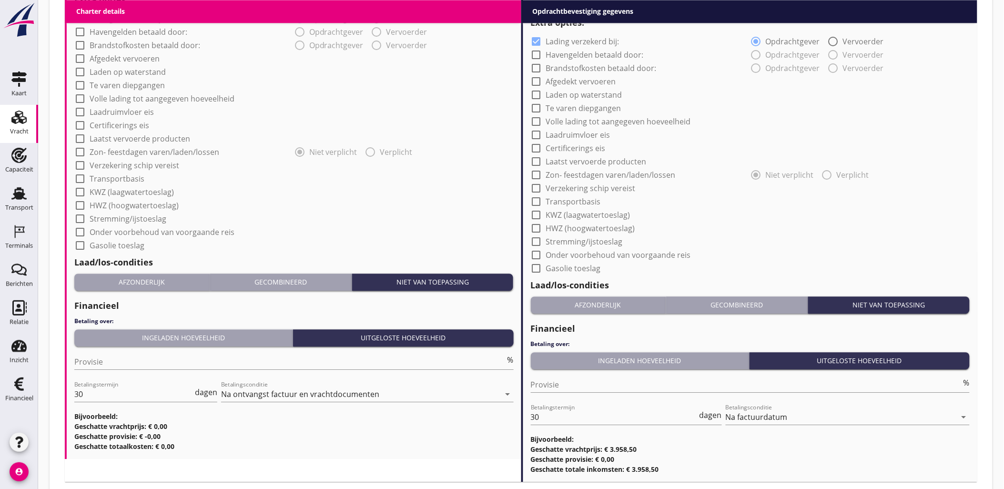
scroll to position [830, 0]
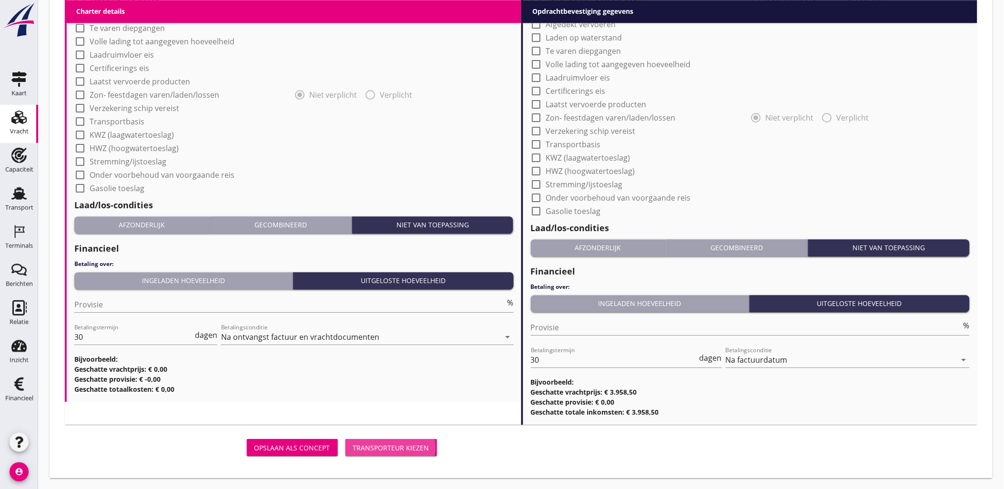
click at [383, 440] on button "Transporteur kiezen" at bounding box center [392, 447] width 92 height 17
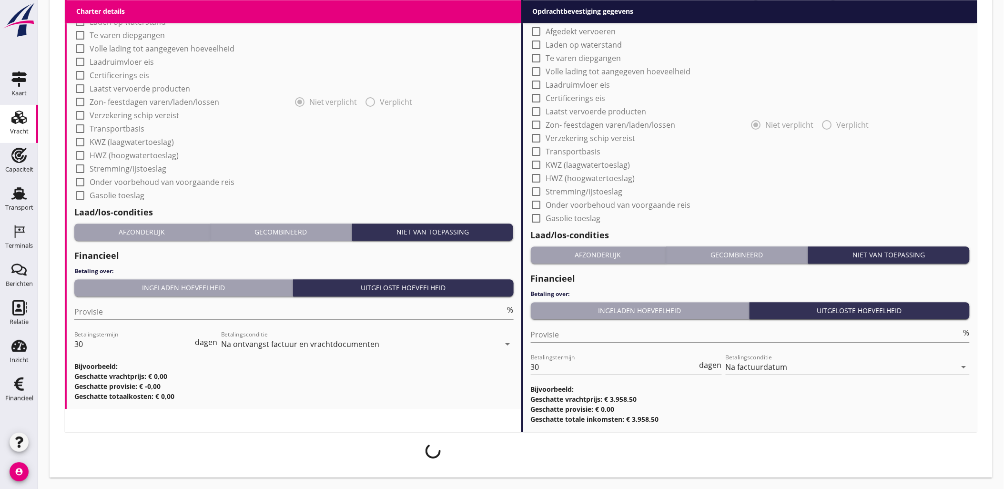
scroll to position [822, 0]
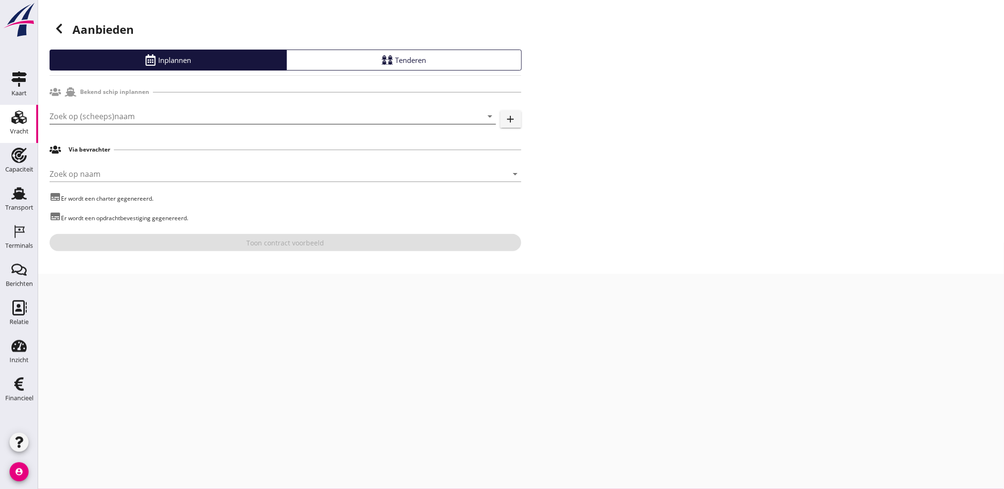
click at [146, 115] on input "Zoek op (scheeps)naam" at bounding box center [260, 116] width 420 height 15
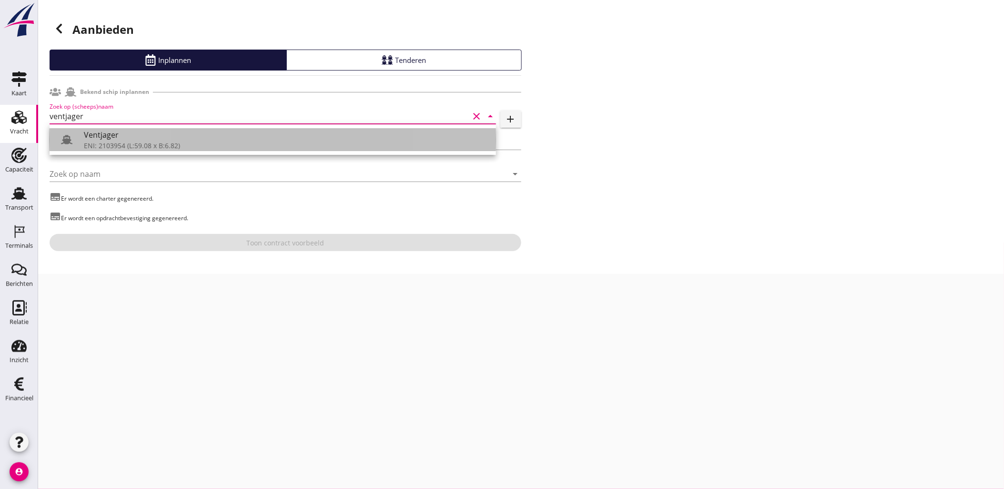
click at [158, 136] on div "Ventjager" at bounding box center [286, 134] width 405 height 11
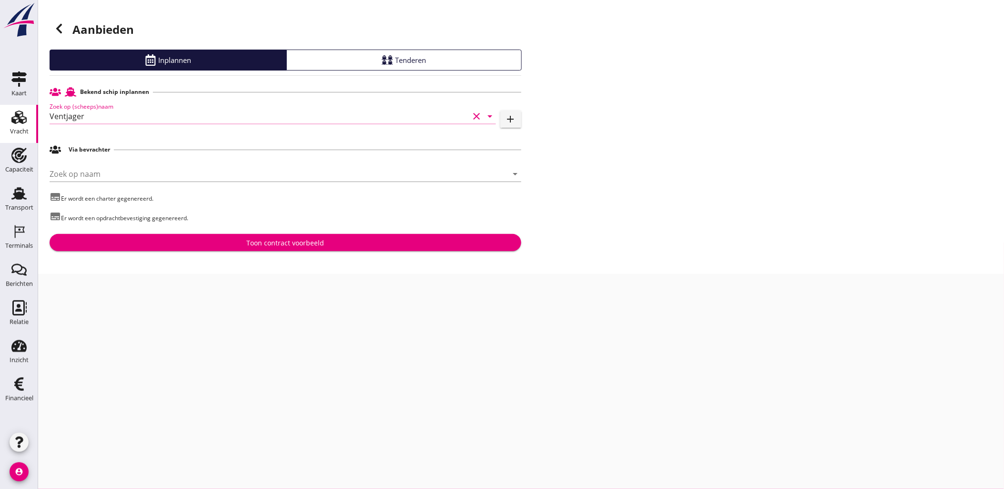
type input "Ventjager"
click at [252, 243] on div "Toon contract voorbeeld" at bounding box center [285, 243] width 78 height 10
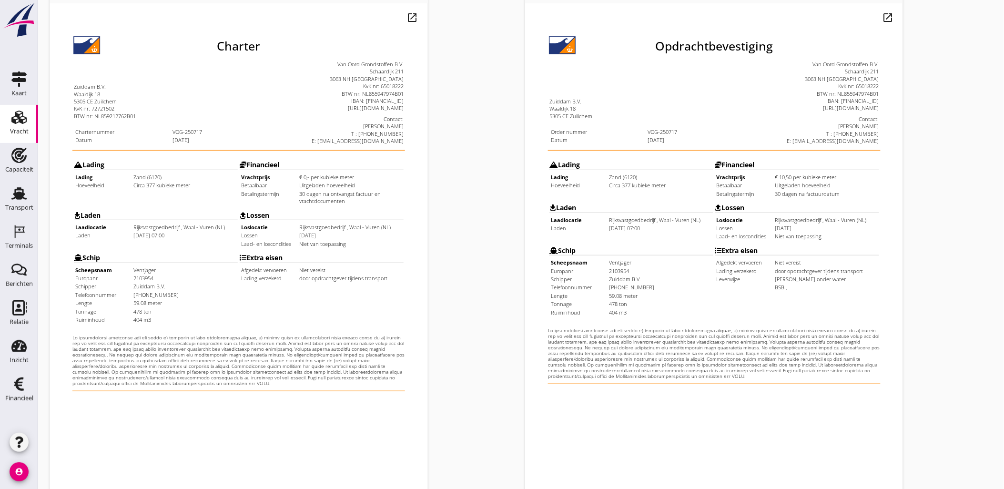
scroll to position [216, 0]
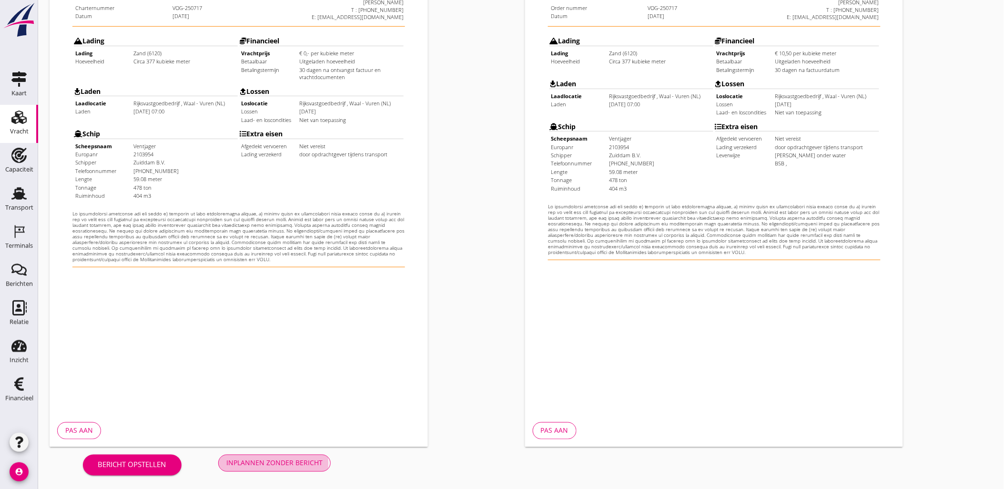
click at [325, 459] on button "Inplannen zonder bericht" at bounding box center [274, 463] width 112 height 17
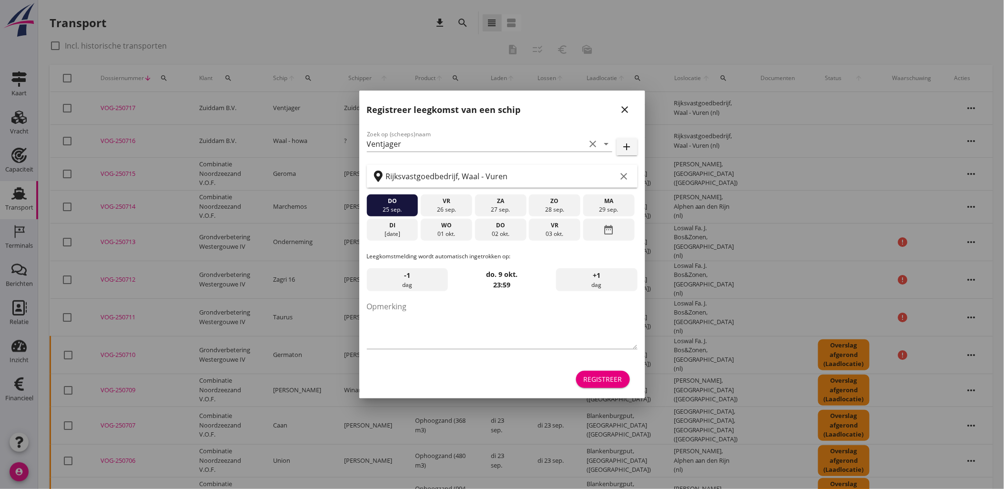
click at [604, 378] on div "Registreer" at bounding box center [603, 379] width 39 height 10
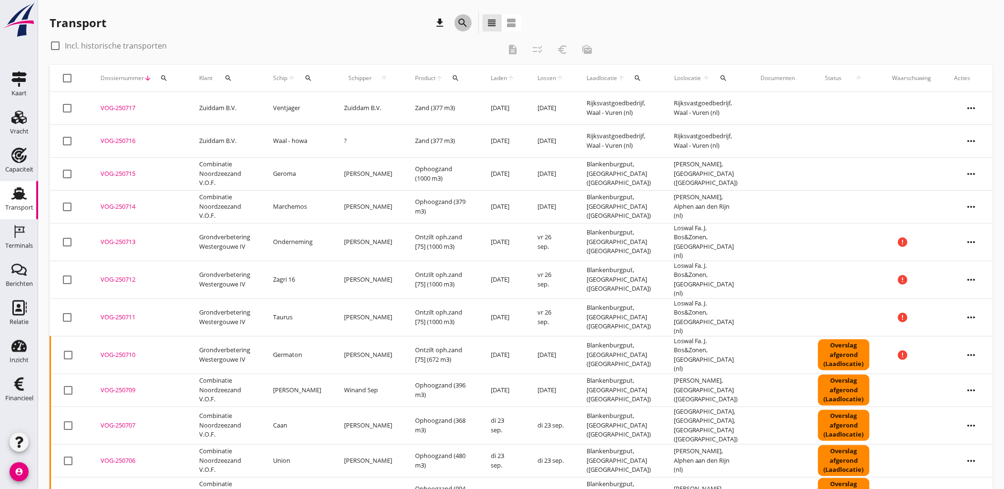
click at [462, 25] on icon "search" at bounding box center [463, 22] width 11 height 11
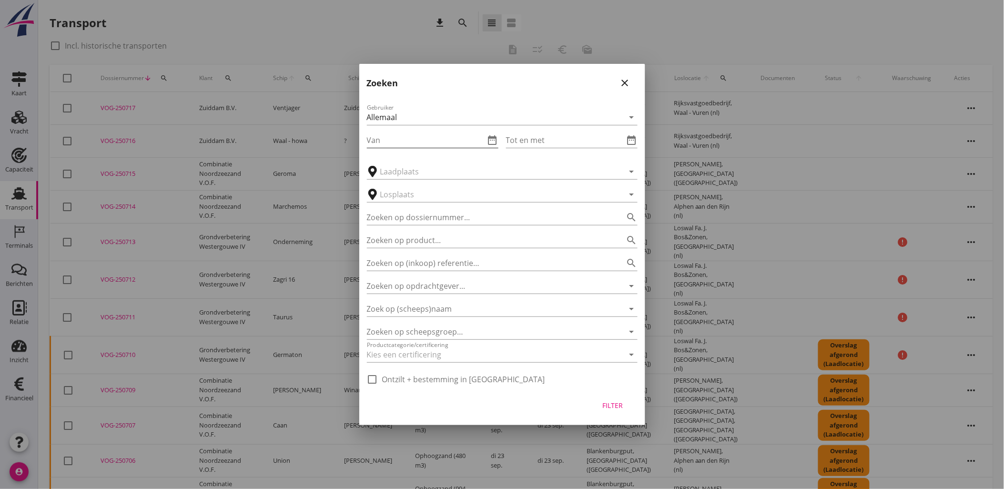
click at [494, 141] on icon "date_range" at bounding box center [492, 139] width 11 height 11
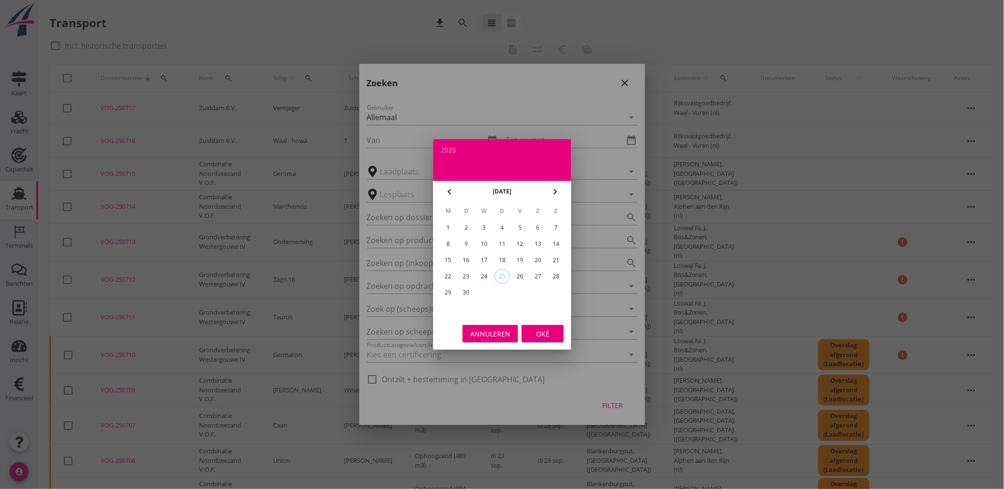
click at [536, 242] on div "13" at bounding box center [537, 243] width 15 height 15
type input "2025-09-13"
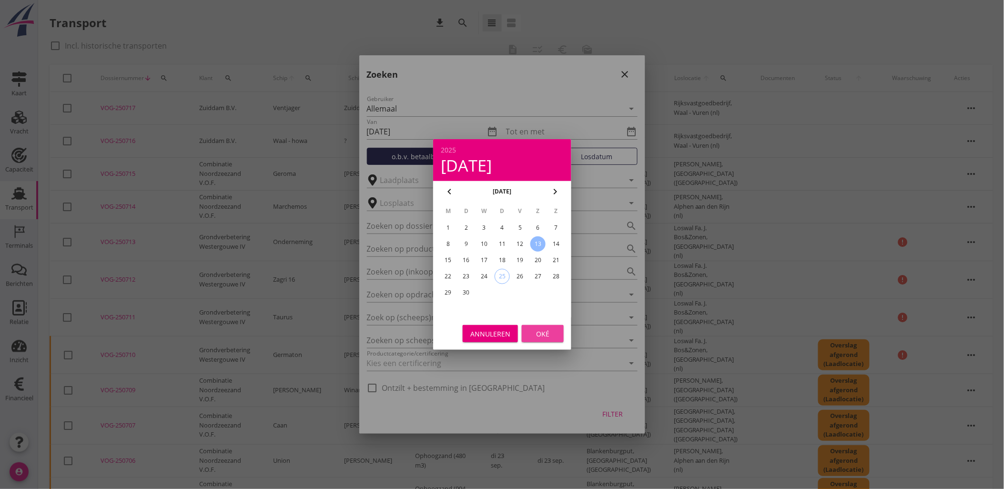
click at [539, 329] on div "Oké" at bounding box center [542, 334] width 27 height 10
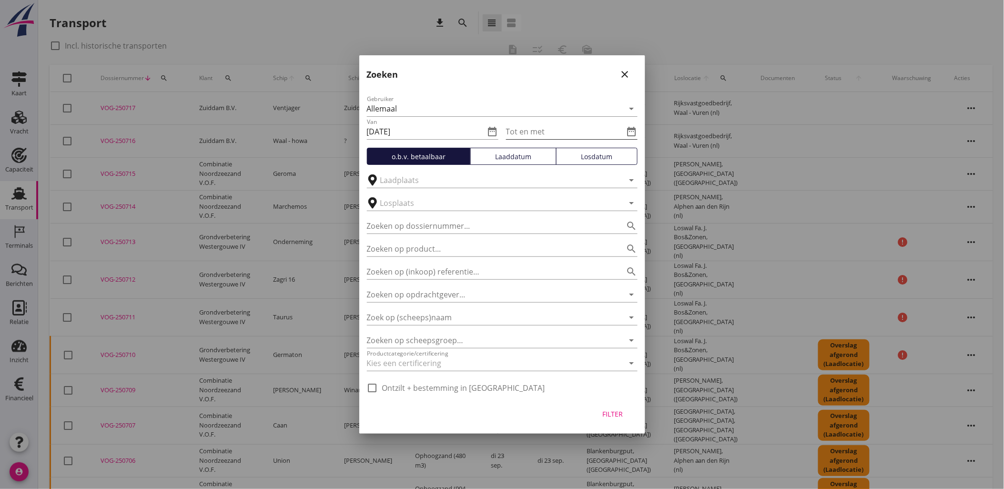
click at [634, 129] on icon "date_range" at bounding box center [631, 131] width 11 height 11
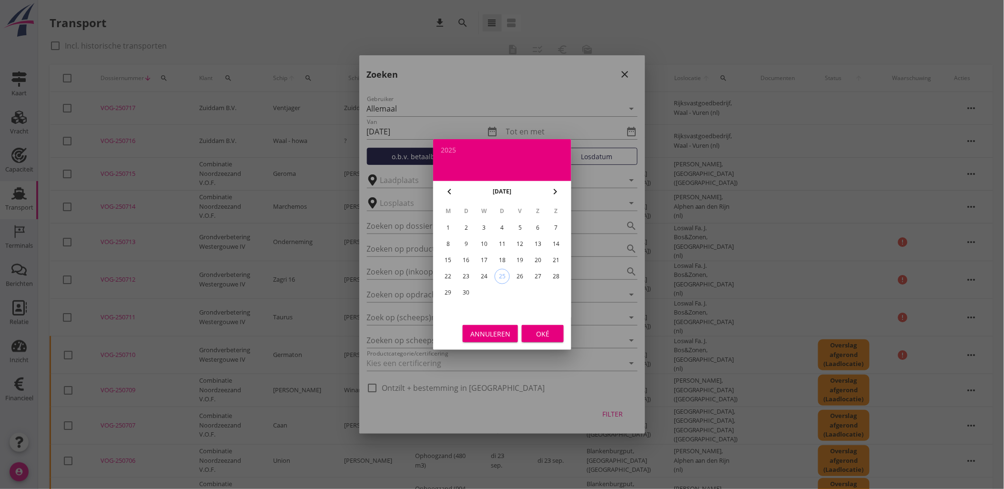
click at [560, 258] on div "21" at bounding box center [556, 260] width 15 height 15
type input "2025-09-21"
click at [546, 336] on div "Oké" at bounding box center [542, 334] width 27 height 10
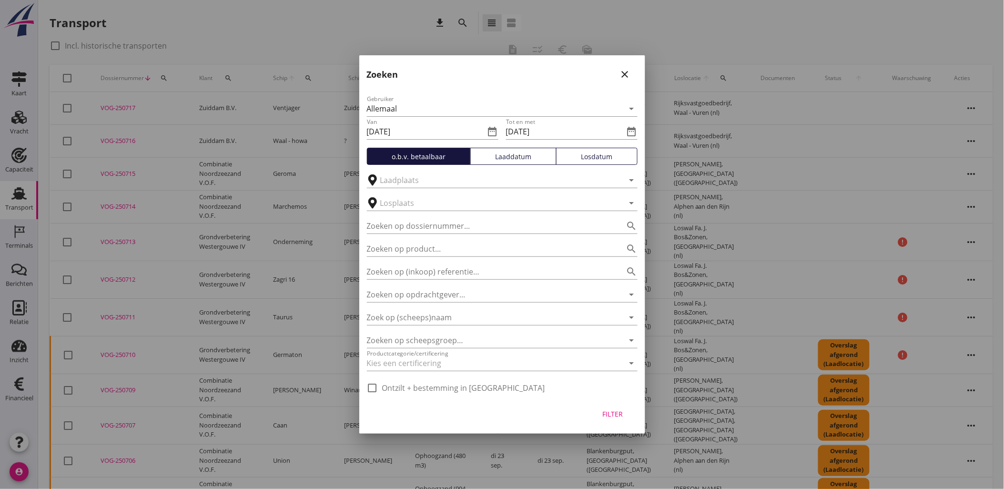
click at [526, 156] on div "Laaddatum" at bounding box center [514, 157] width 78 height 10
click at [616, 416] on div "Filter" at bounding box center [613, 414] width 27 height 10
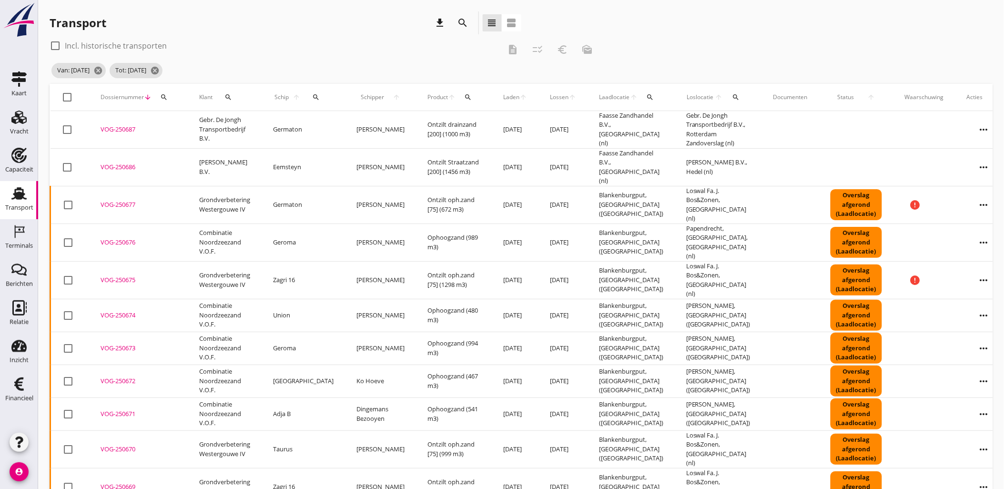
click at [503, 97] on span "Laden" at bounding box center [511, 97] width 16 height 9
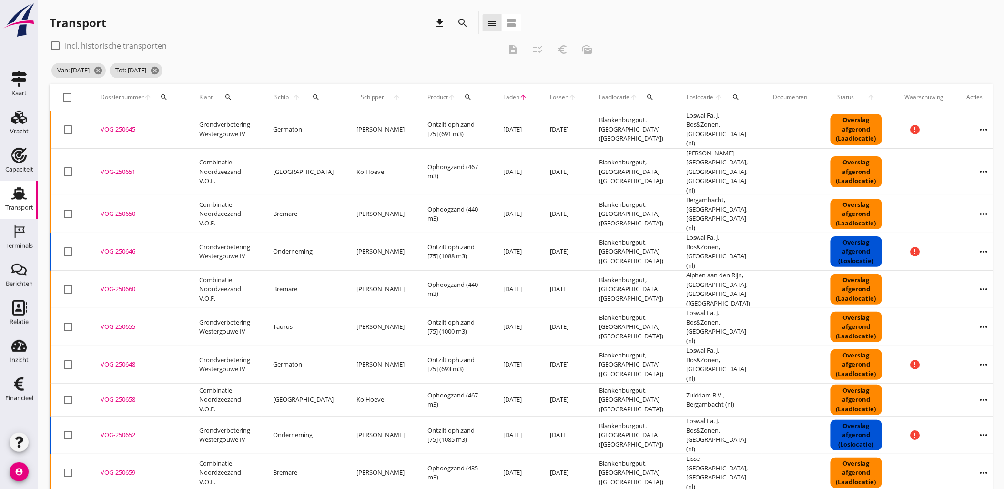
click at [126, 125] on div "VOG-250645" at bounding box center [139, 130] width 76 height 10
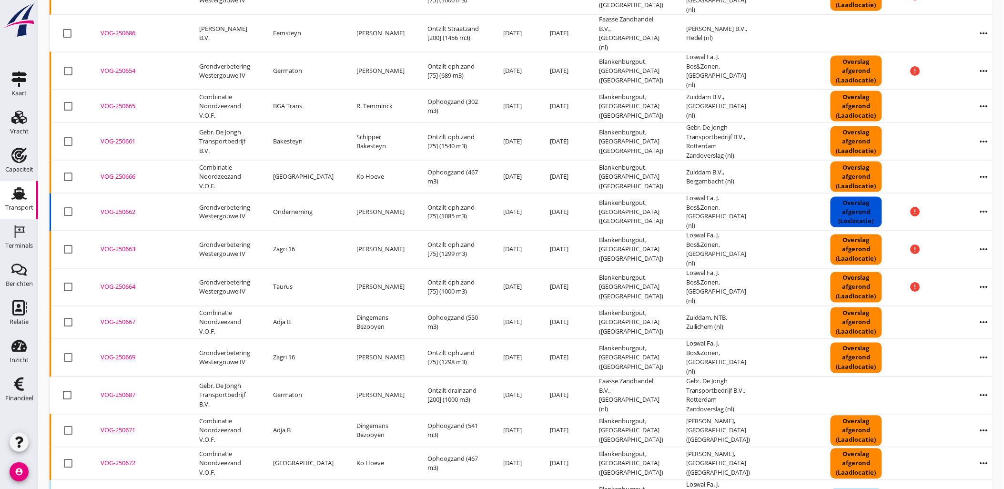
scroll to position [529, 0]
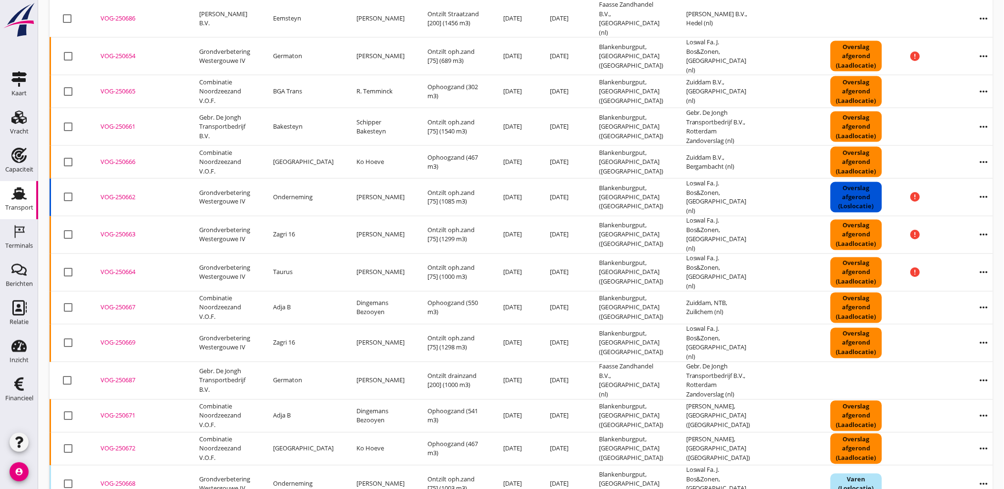
click at [126, 193] on div "VOG-250662" at bounding box center [139, 198] width 76 height 10
click at [127, 338] on div "VOG-250669" at bounding box center [139, 343] width 76 height 10
click at [124, 193] on div "VOG-250662" at bounding box center [139, 198] width 76 height 10
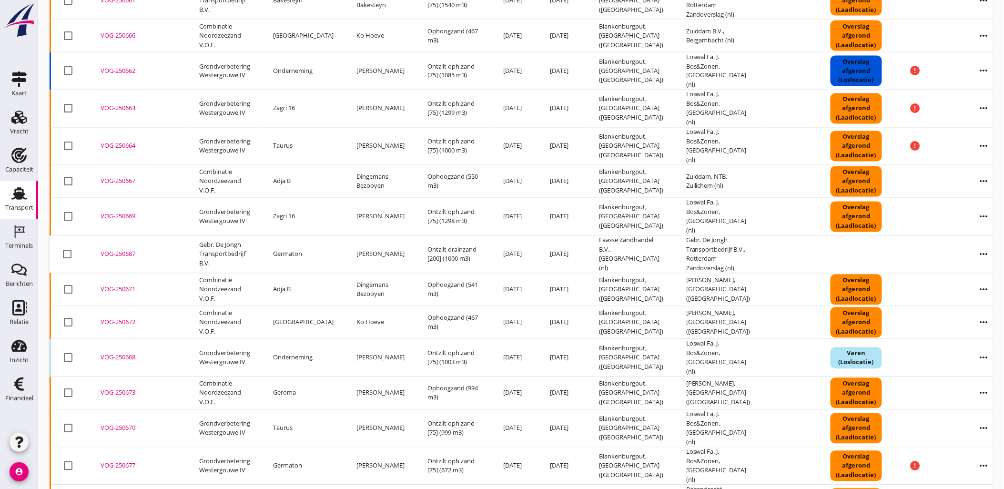
scroll to position [662, 0]
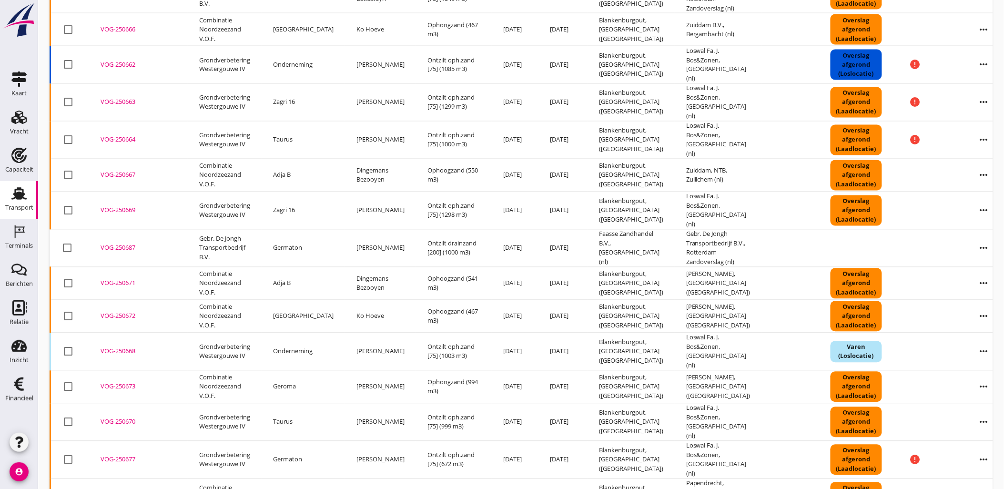
click at [113, 205] on div "VOG-250669" at bounding box center [139, 210] width 76 height 10
click at [129, 346] on div "VOG-250668" at bounding box center [139, 351] width 76 height 10
click at [123, 417] on div "VOG-250670" at bounding box center [139, 422] width 76 height 10
click at [125, 455] on div "VOG-250677" at bounding box center [139, 460] width 76 height 10
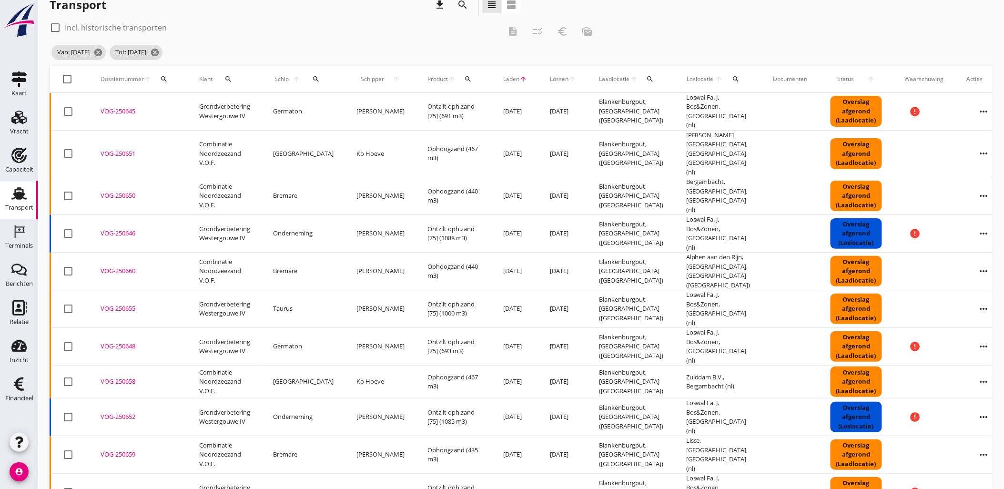
scroll to position [0, 0]
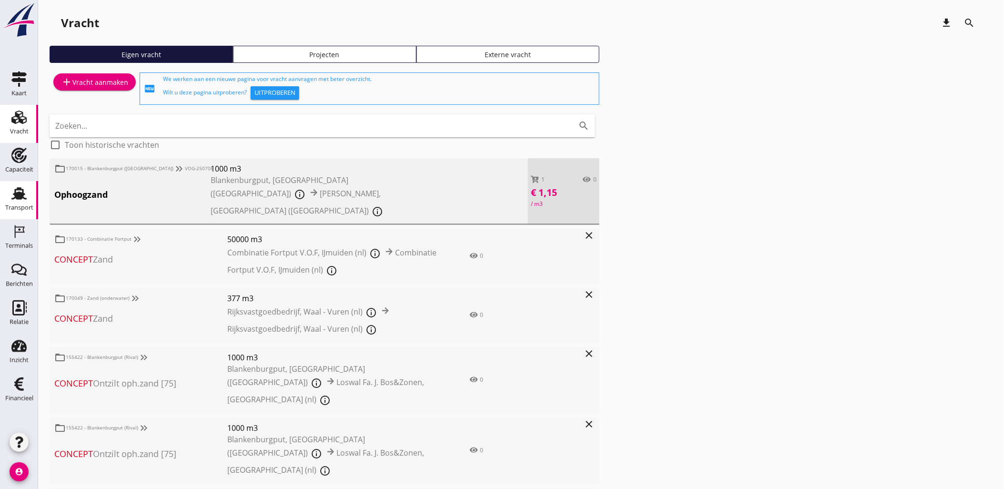
click at [27, 208] on div "Transport" at bounding box center [19, 207] width 28 height 6
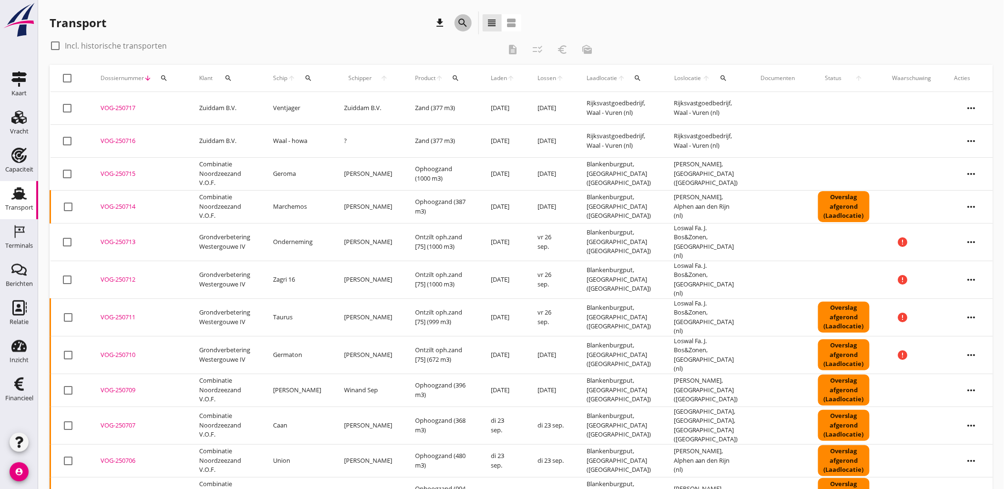
click at [458, 18] on icon "search" at bounding box center [463, 22] width 11 height 11
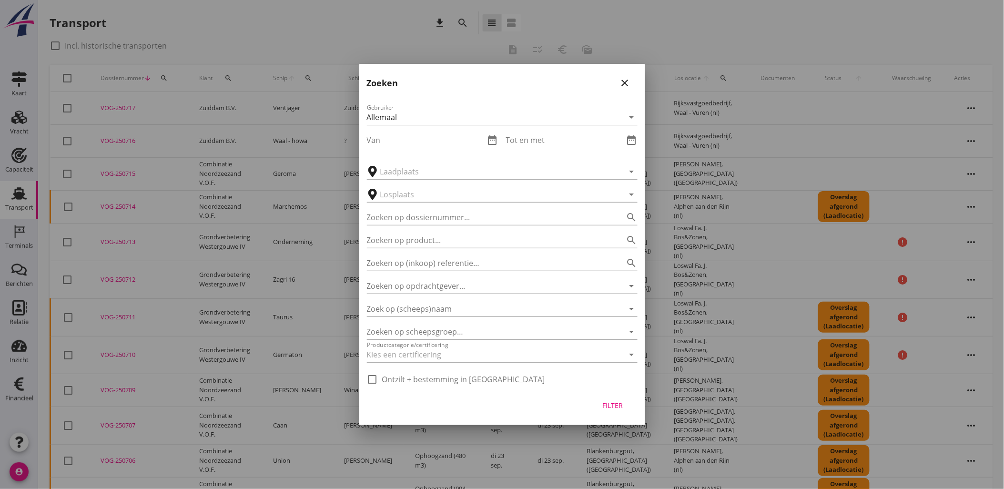
click at [481, 133] on input "Van" at bounding box center [426, 139] width 118 height 15
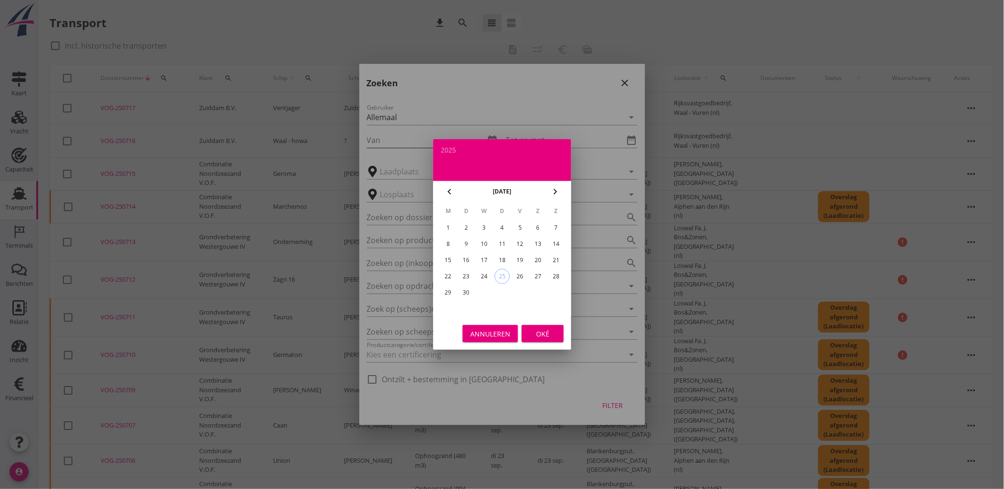
click at [488, 134] on icon "date_range" at bounding box center [492, 139] width 11 height 11
click at [534, 240] on div "13" at bounding box center [537, 243] width 15 height 15
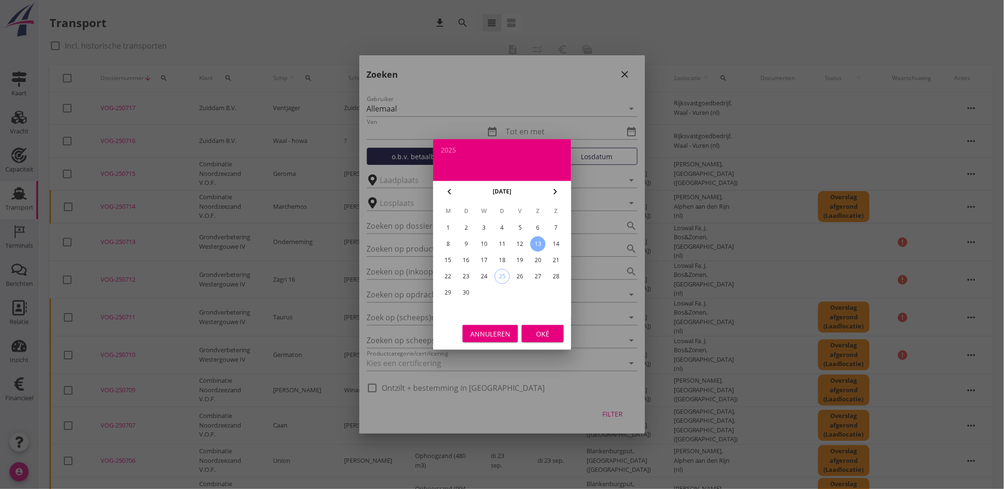
type input "[DATE]"
click at [546, 326] on button "Oké" at bounding box center [543, 333] width 42 height 17
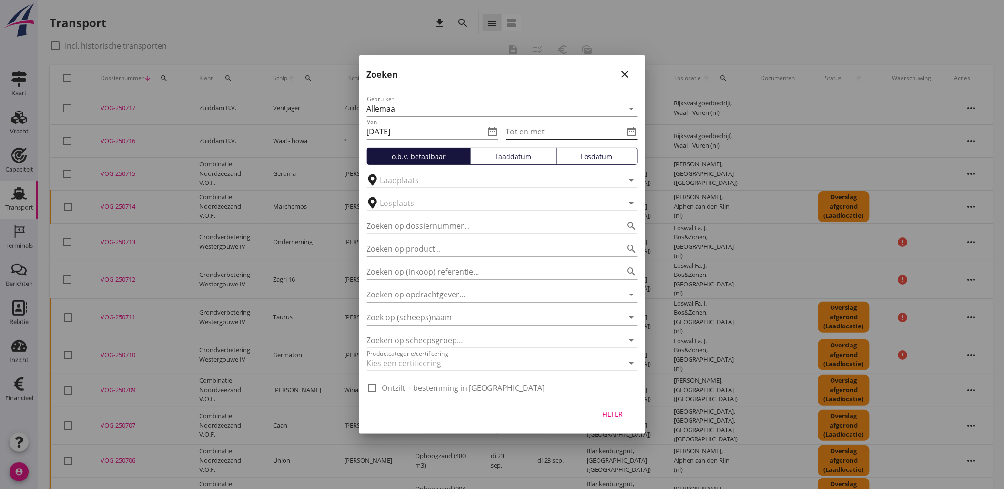
click at [632, 128] on icon "date_range" at bounding box center [631, 131] width 11 height 11
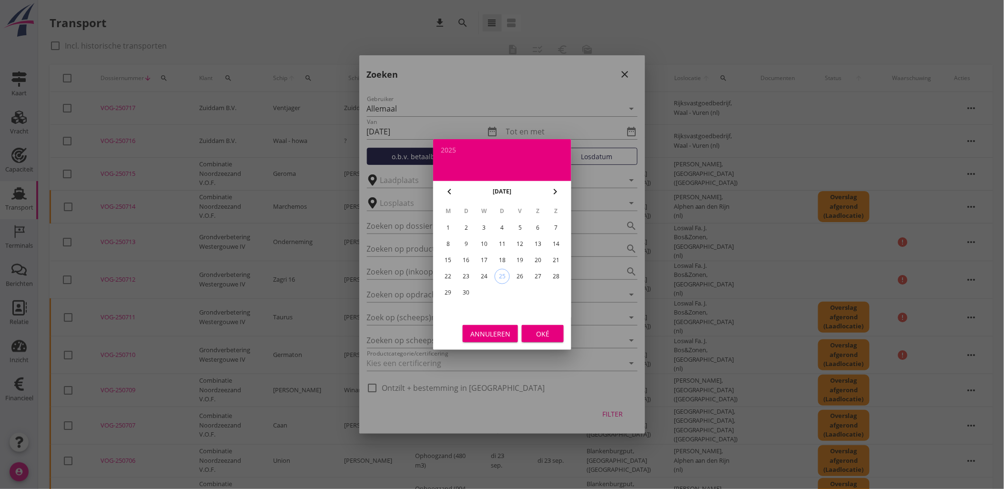
click at [559, 255] on div "21" at bounding box center [556, 260] width 15 height 15
type input "2025-09-21"
click at [559, 335] on button "Oké" at bounding box center [543, 333] width 42 height 17
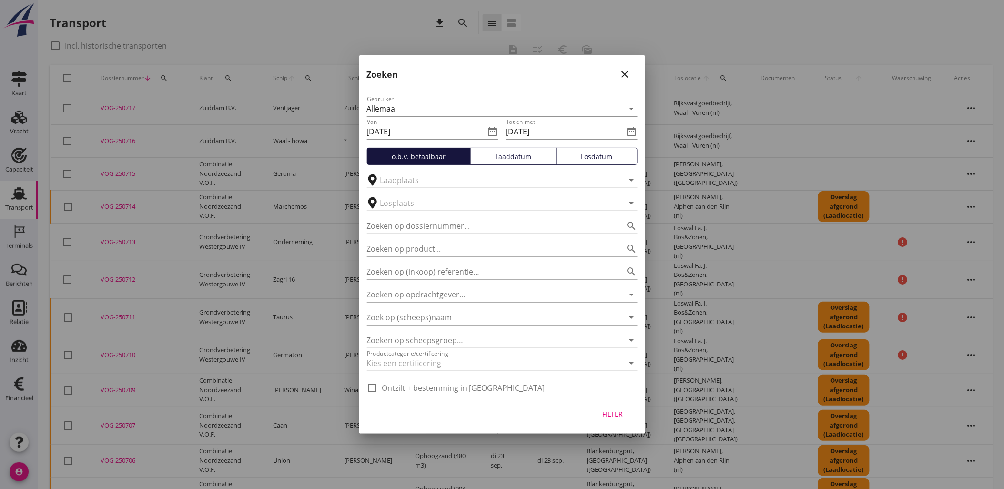
click at [537, 159] on div "Laaddatum" at bounding box center [514, 157] width 78 height 10
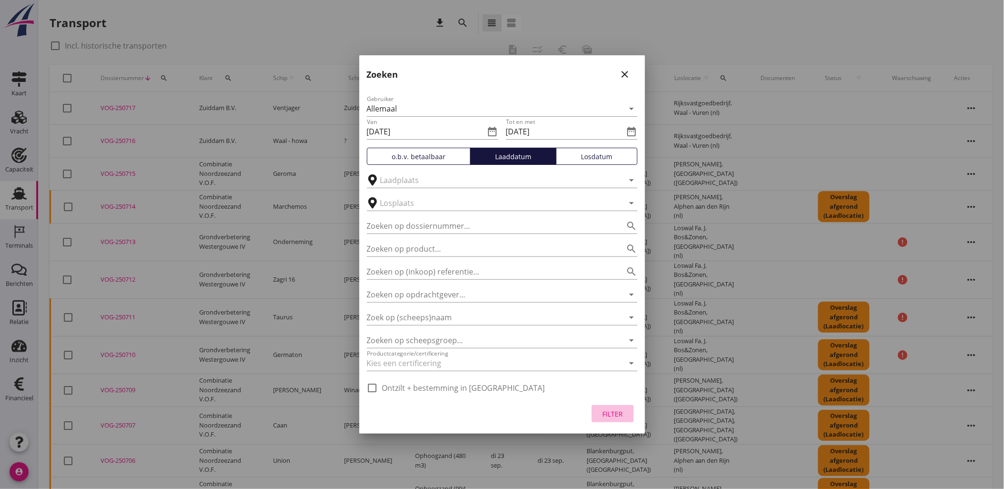
click at [615, 418] on div "Filter" at bounding box center [613, 414] width 27 height 10
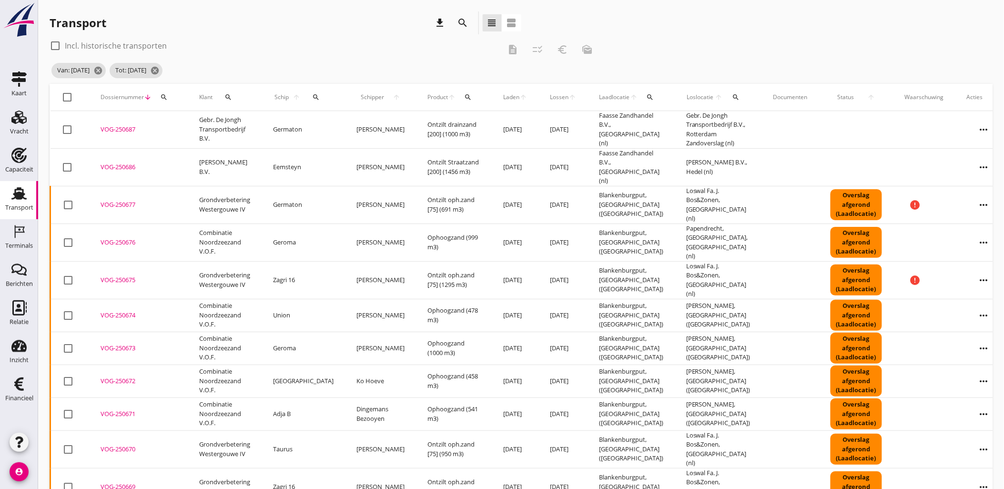
click at [492, 91] on th "Laden arrow_upward" at bounding box center [515, 97] width 47 height 27
click at [503, 94] on span "Laden" at bounding box center [511, 97] width 16 height 9
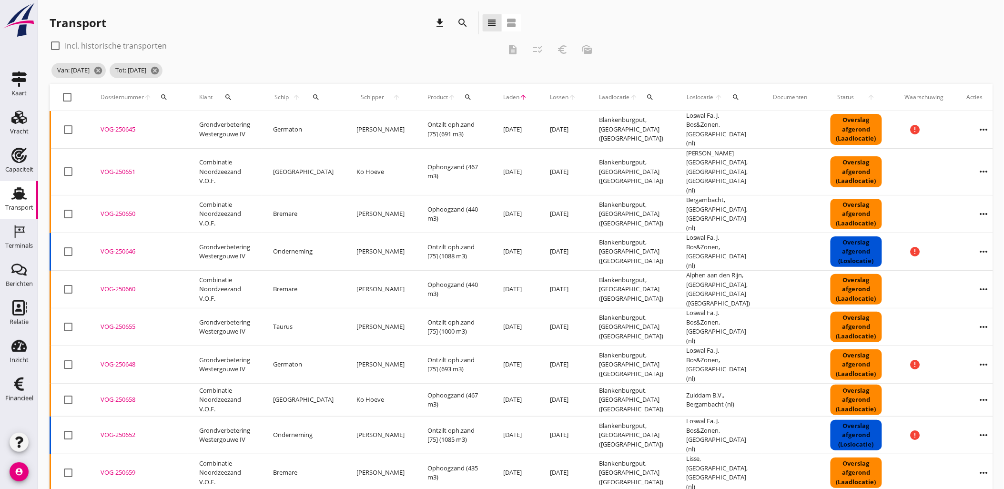
click at [69, 98] on div at bounding box center [68, 97] width 16 height 16
checkbox input "true"
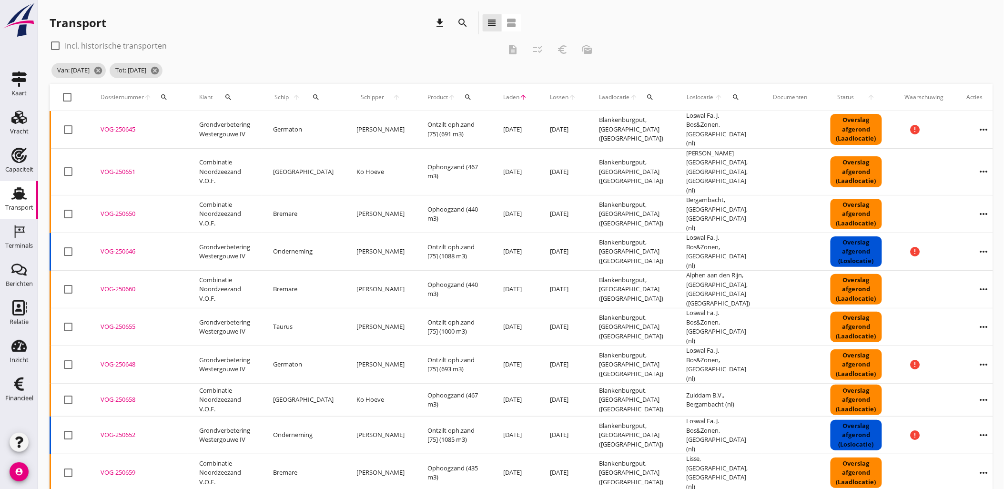
checkbox input "true"
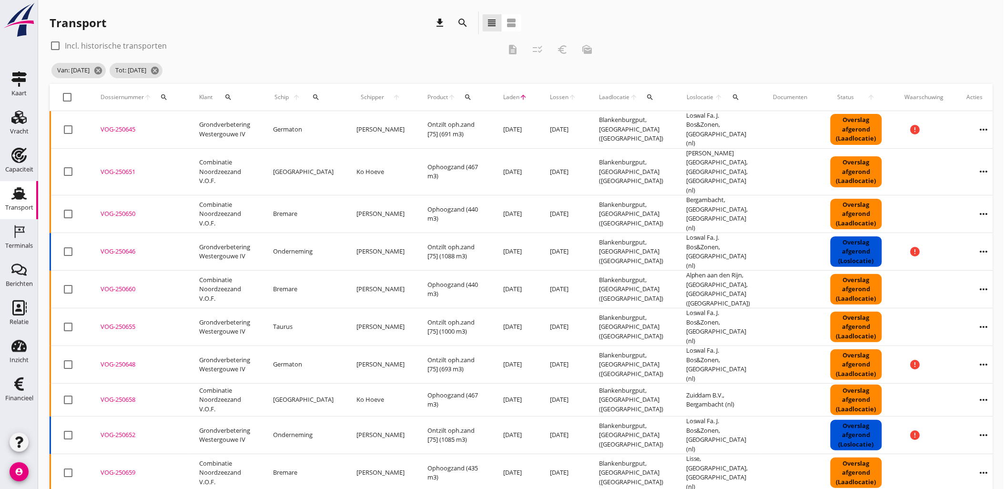
checkbox input "true"
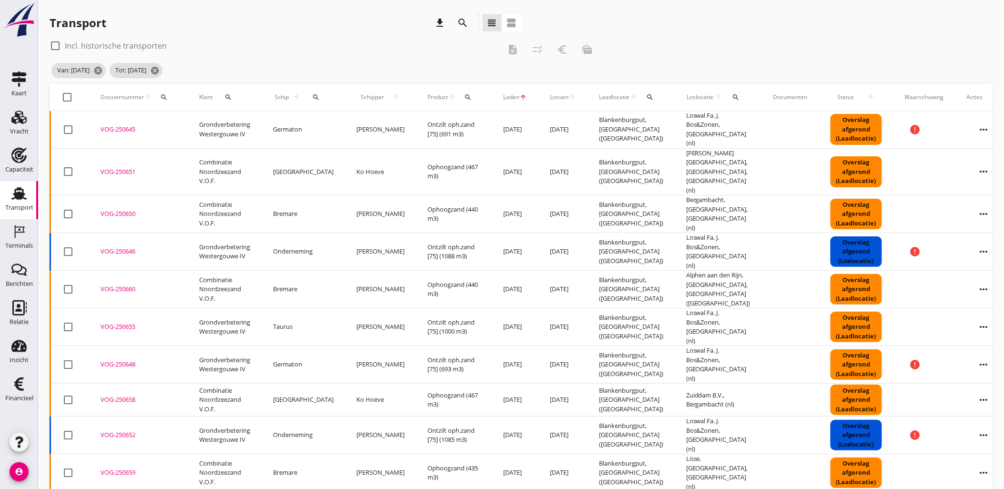
checkbox input "true"
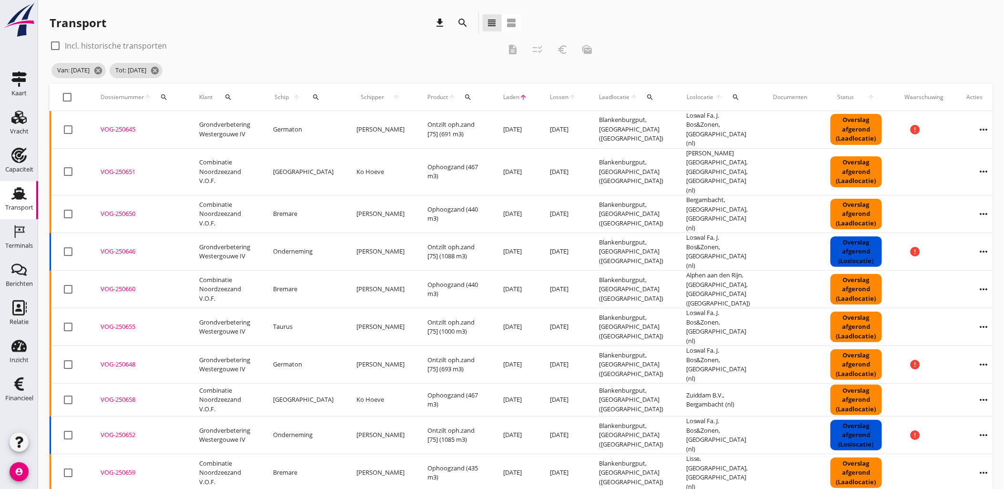
checkbox input "true"
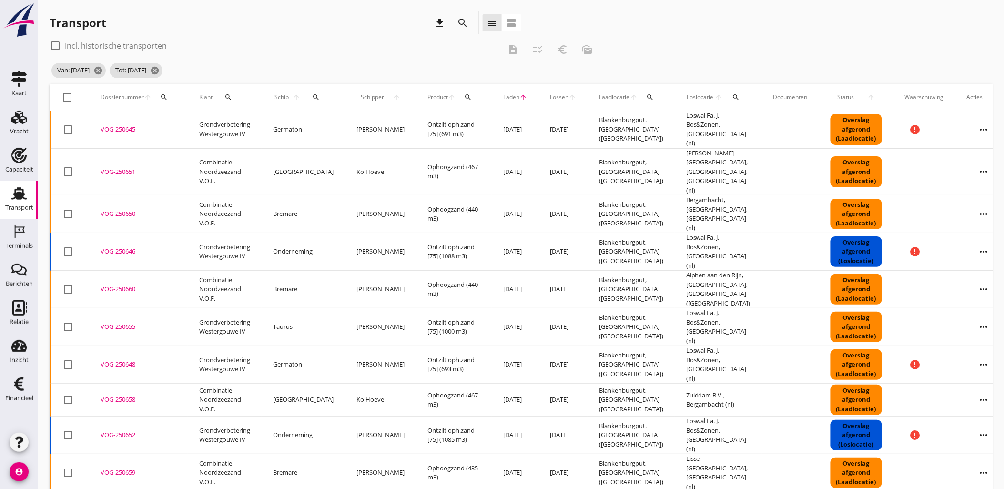
checkbox input "true"
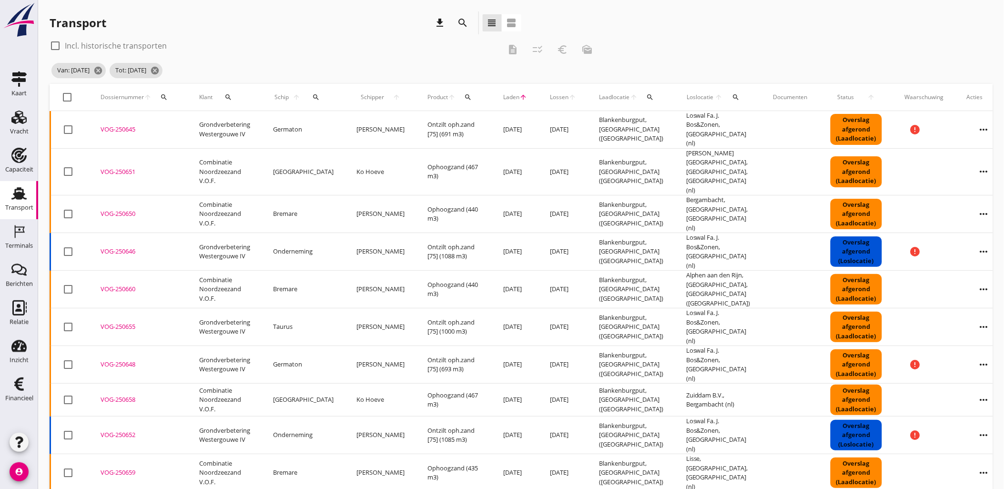
checkbox input "true"
click at [537, 48] on icon "checklist_rtl" at bounding box center [537, 49] width 11 height 11
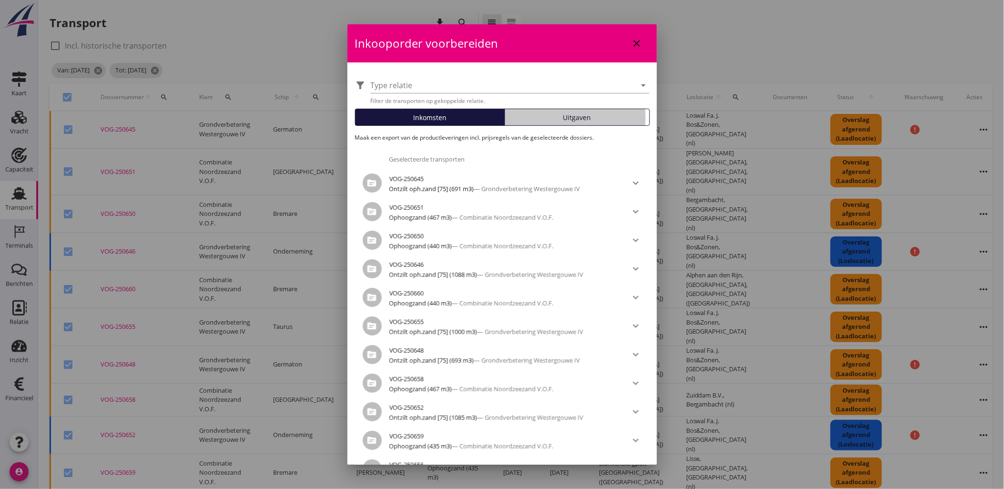
click at [566, 121] on span "Uitgaven" at bounding box center [577, 117] width 28 height 10
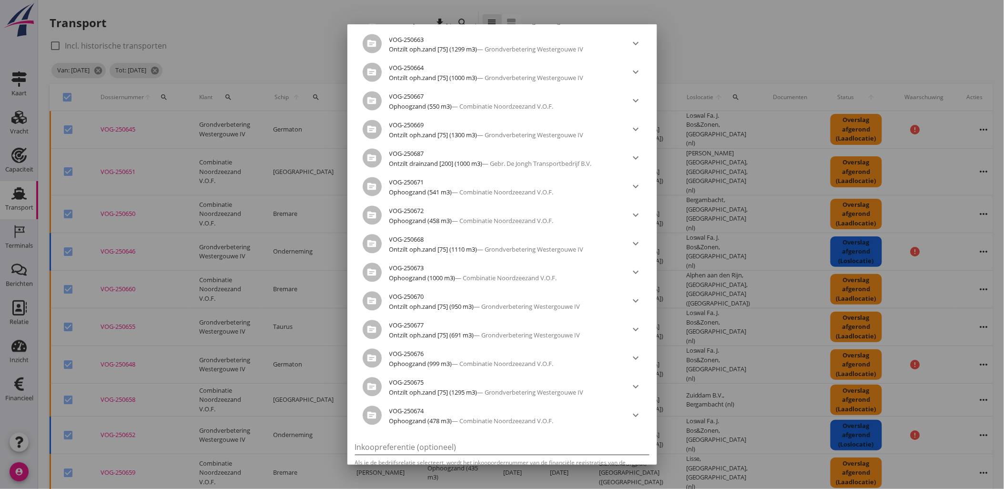
scroll to position [674, 0]
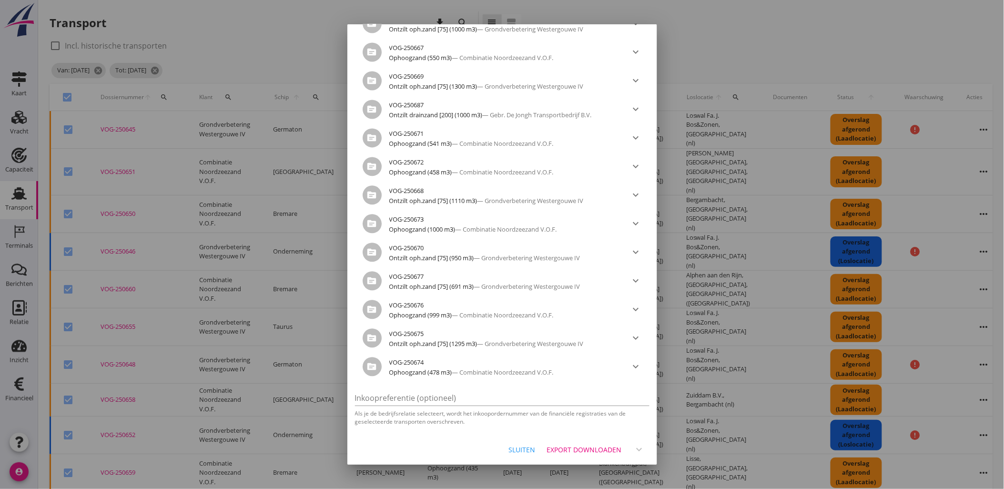
click at [575, 449] on div "Export downloaden" at bounding box center [584, 450] width 75 height 10
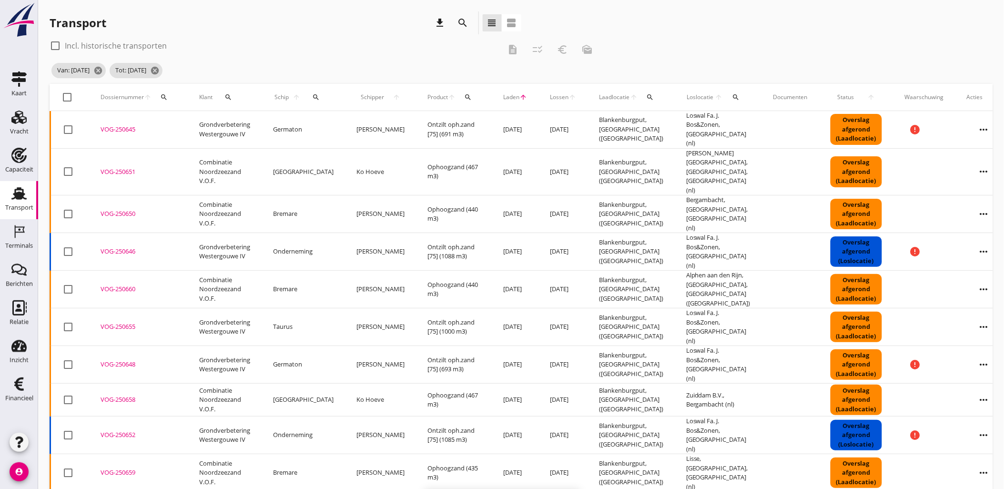
checkbox input "false"
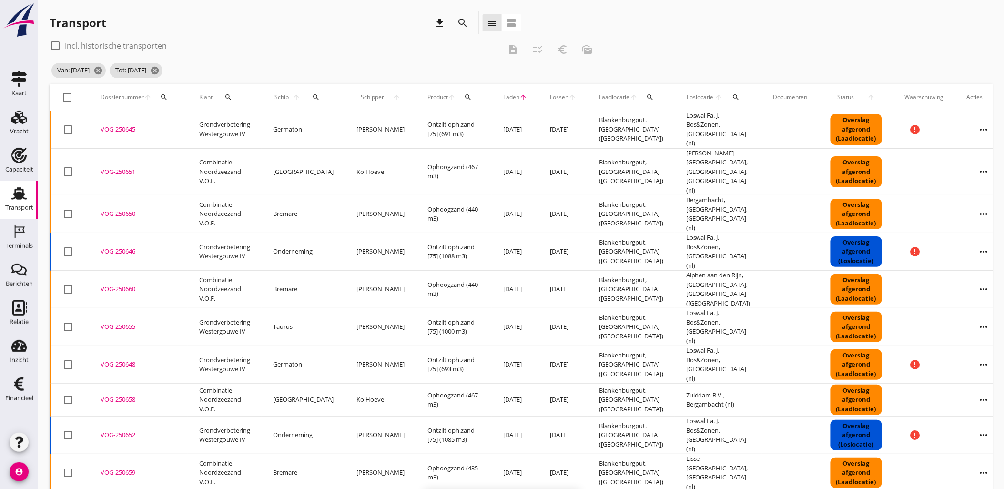
checkbox input "false"
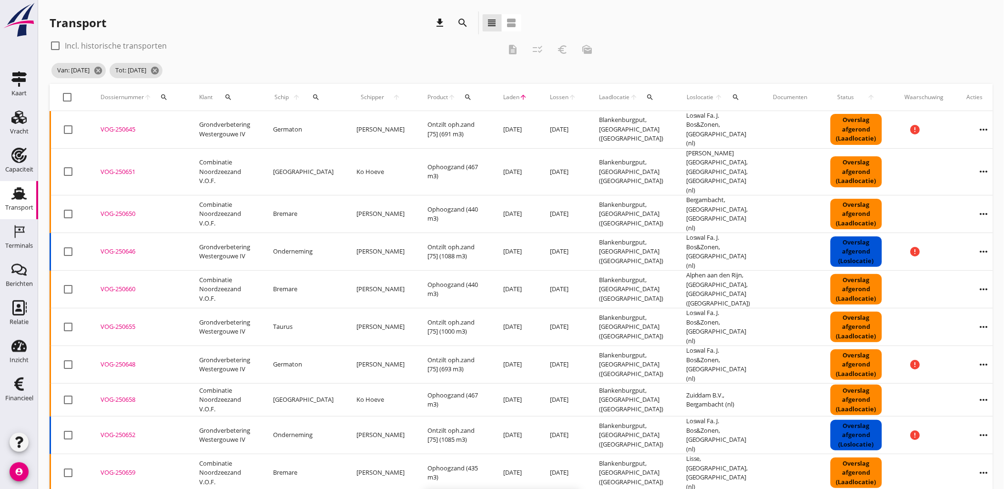
checkbox input "false"
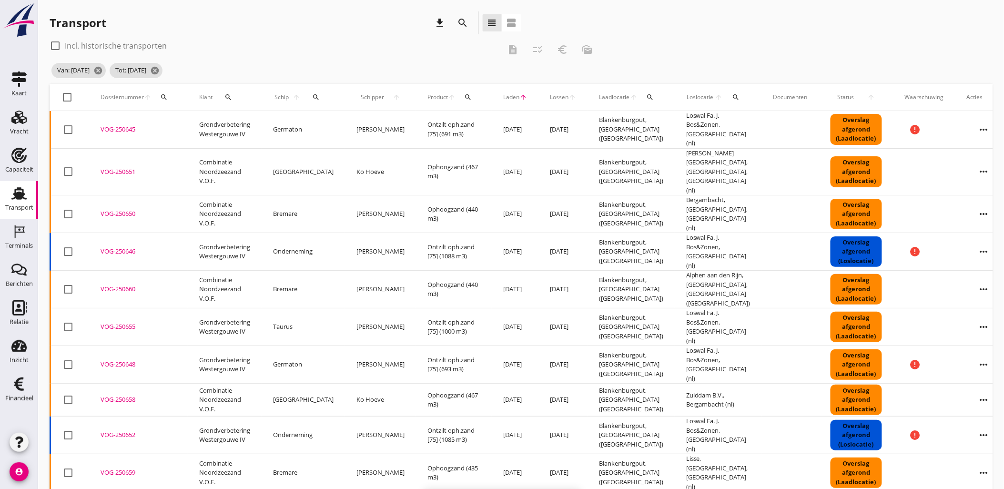
checkbox input "false"
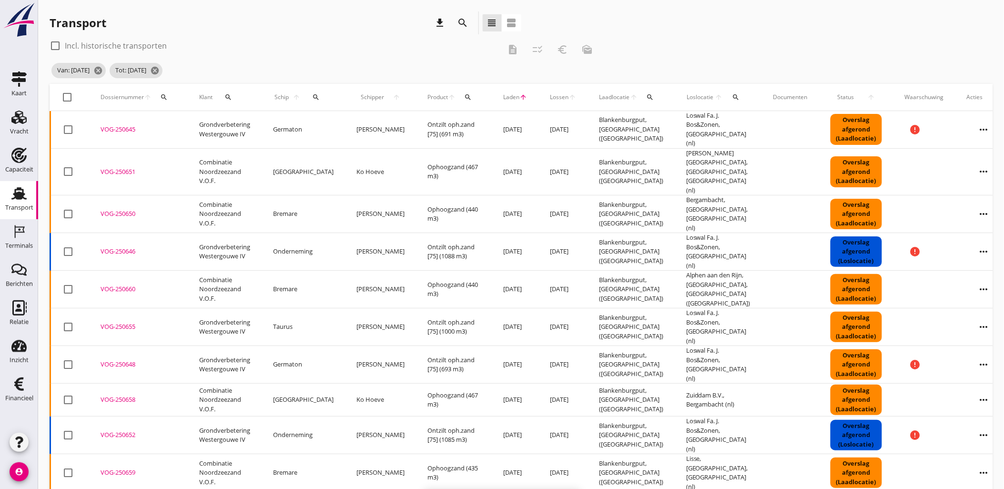
checkbox input "false"
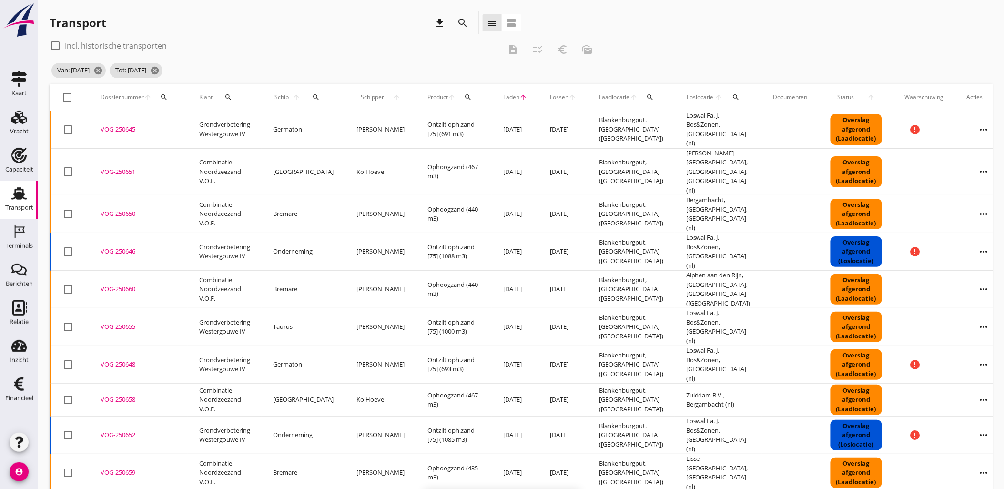
checkbox input "false"
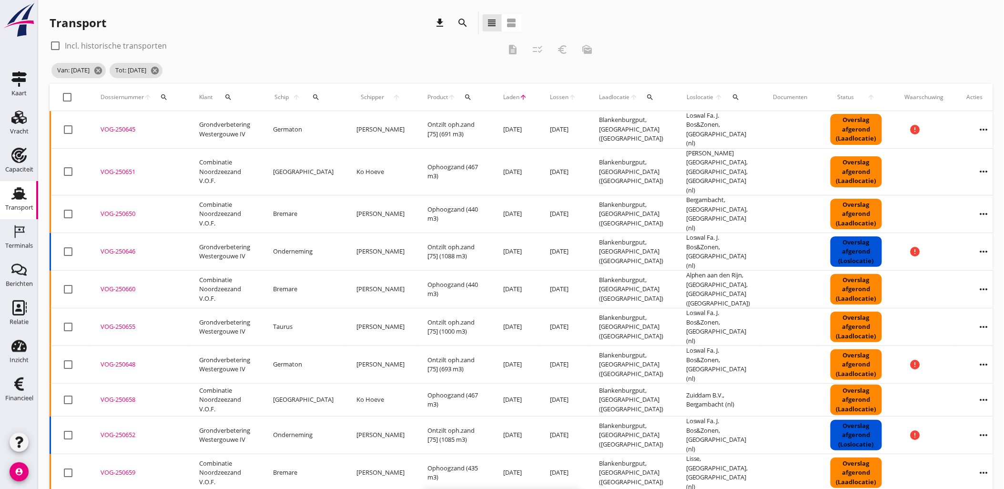
checkbox input "false"
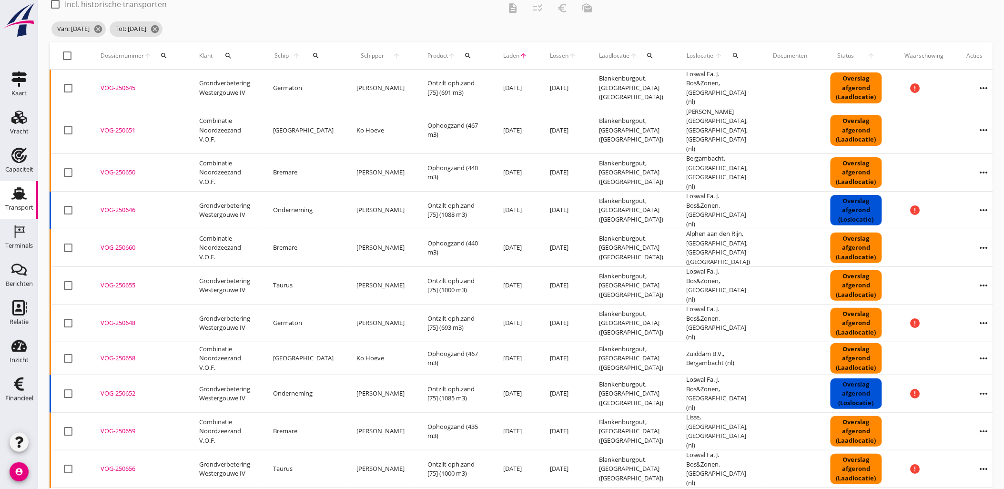
scroll to position [53, 0]
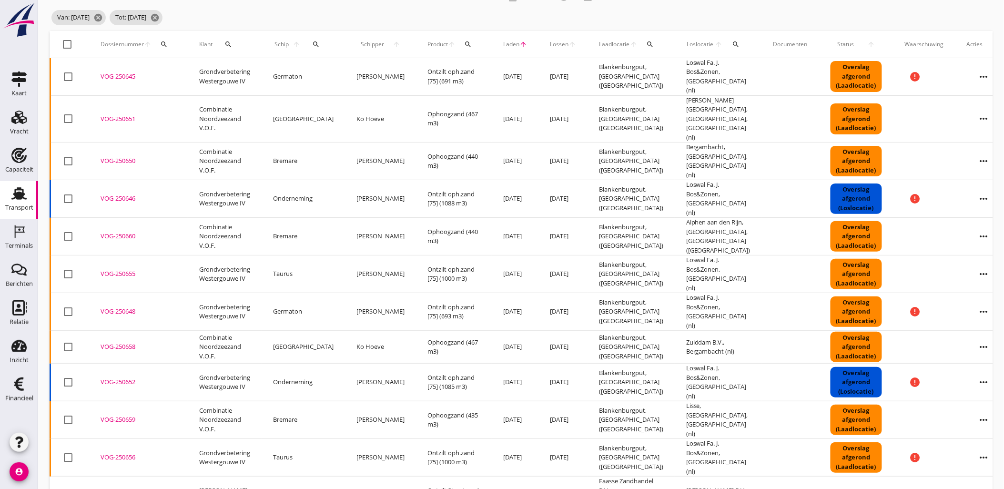
click at [661, 8] on div "check_box_outline_blank Incl. historische transporten description checklist_rtl…" at bounding box center [521, 8] width 943 height 46
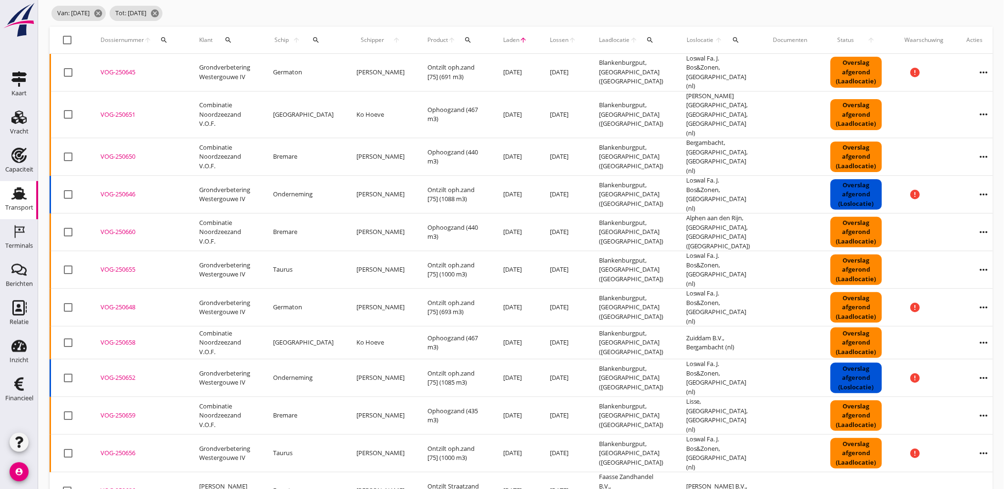
scroll to position [0, 0]
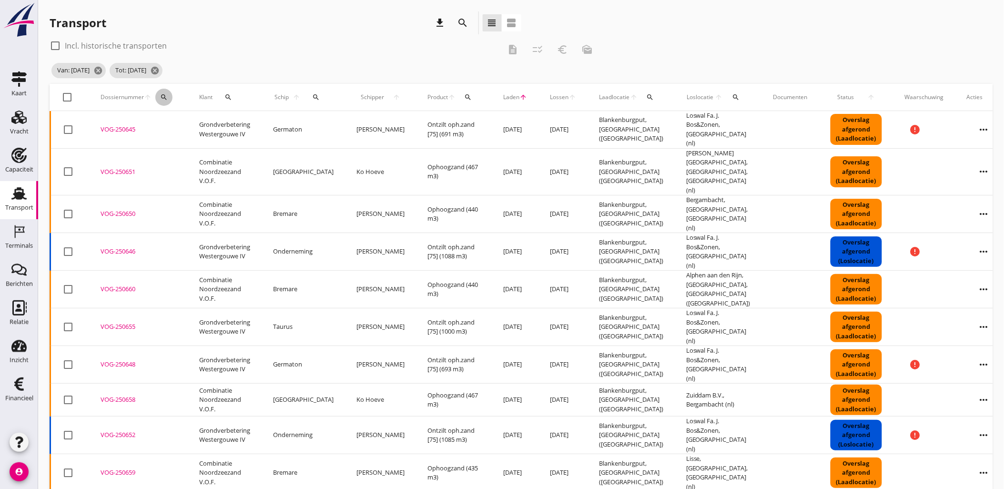
click at [160, 99] on icon "search" at bounding box center [164, 97] width 8 height 8
click at [204, 122] on input "Zoeken op dossiernummer..." at bounding box center [208, 124] width 99 height 15
paste input "VOG-250687"
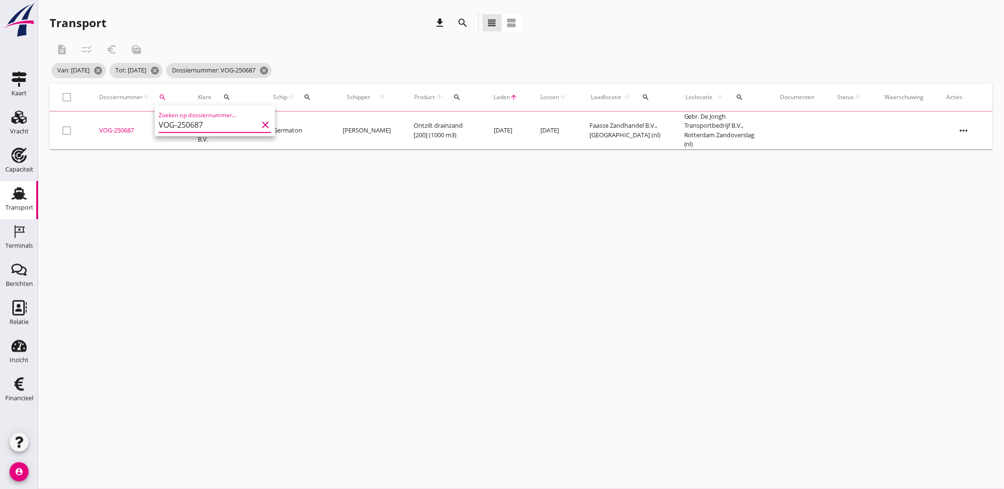
type input "VOG-250687"
click at [121, 129] on div "VOG-250687" at bounding box center [137, 131] width 76 height 10
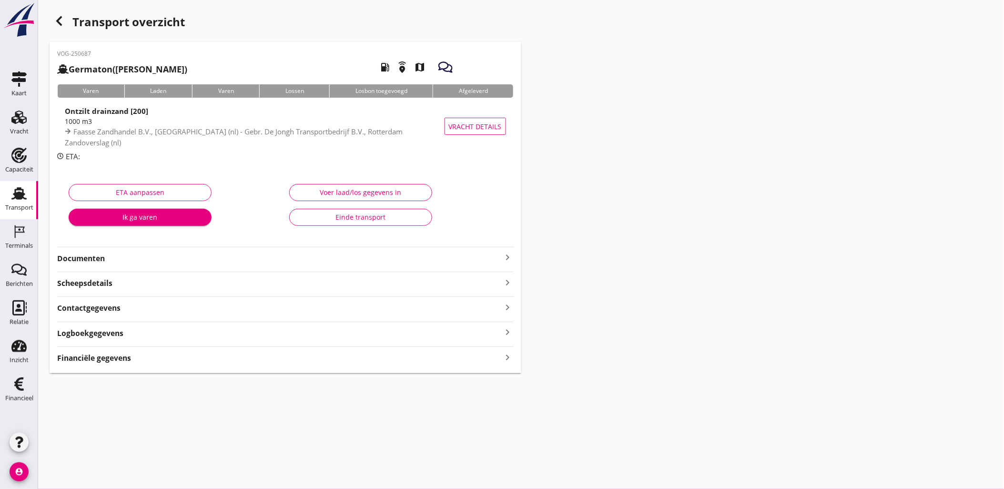
click at [201, 358] on div "Financiële gegevens keyboard_arrow_right" at bounding box center [285, 357] width 457 height 13
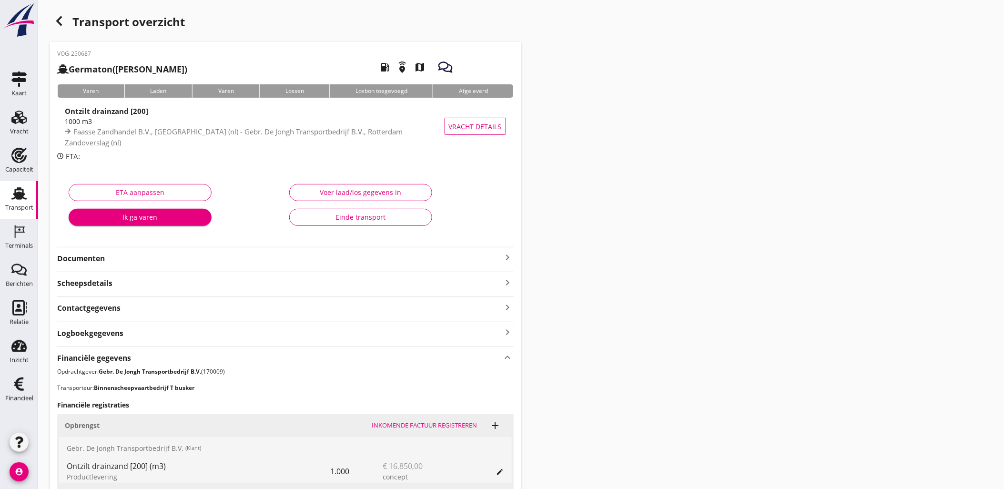
scroll to position [264, 0]
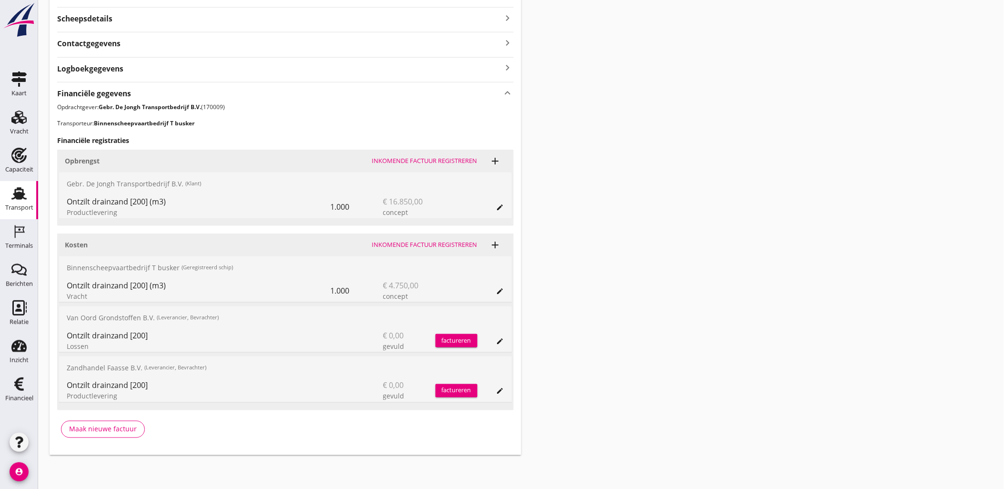
click at [499, 206] on icon "edit" at bounding box center [501, 207] width 8 height 8
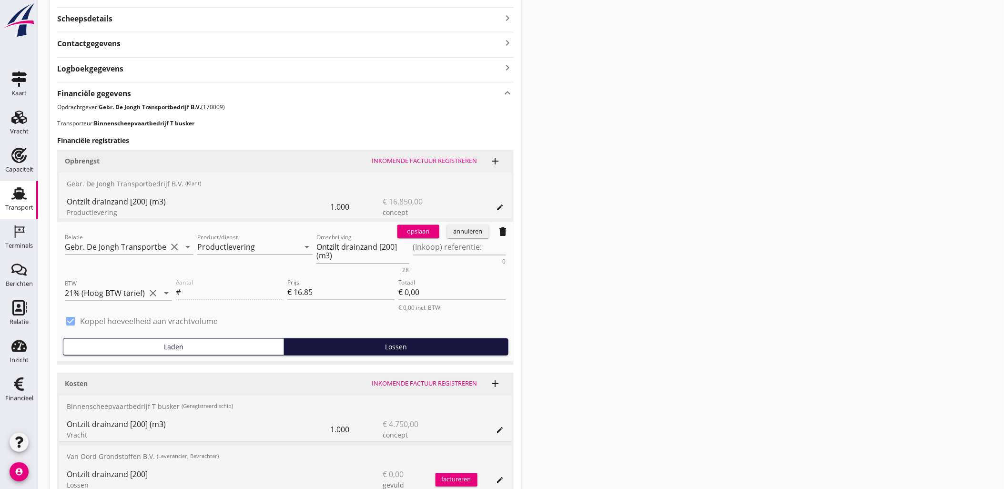
click at [479, 232] on div "annuleren" at bounding box center [468, 232] width 34 height 10
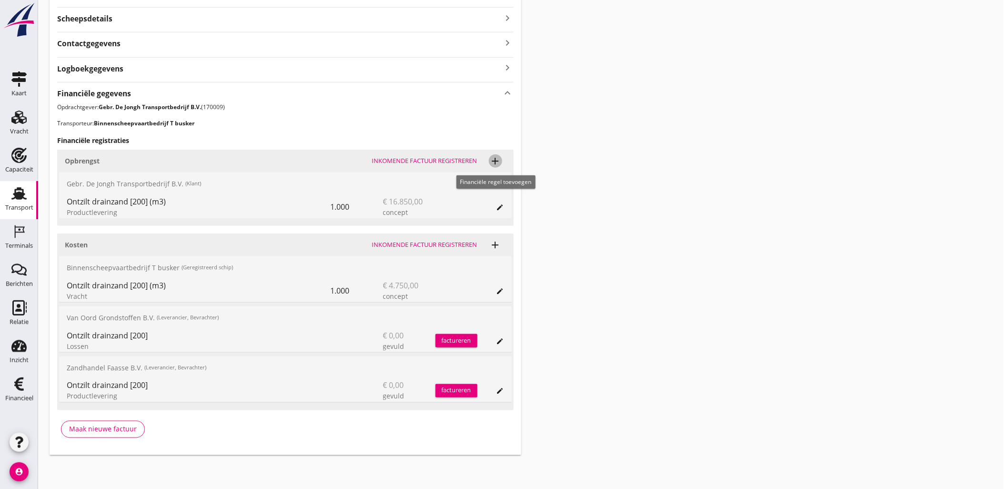
click at [497, 162] on icon "add" at bounding box center [495, 160] width 11 height 11
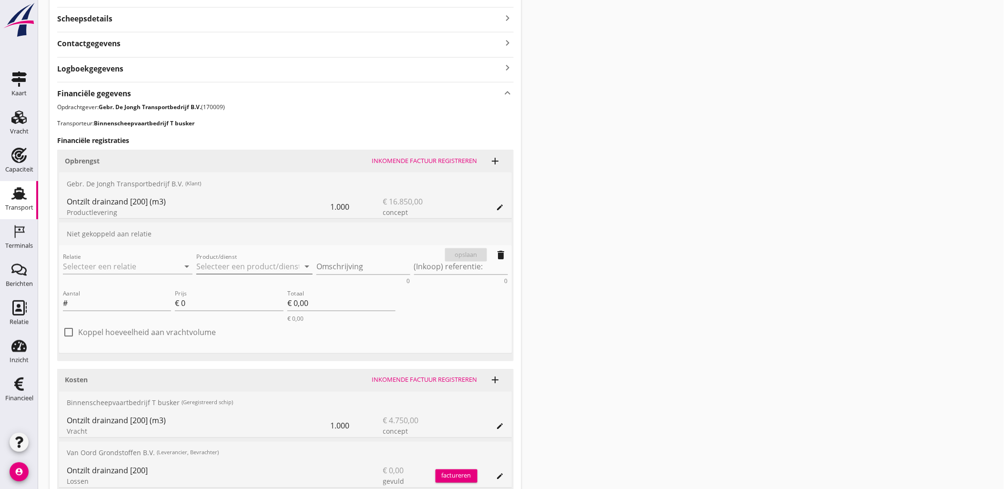
click at [272, 263] on input "Product/dienst" at bounding box center [247, 266] width 103 height 15
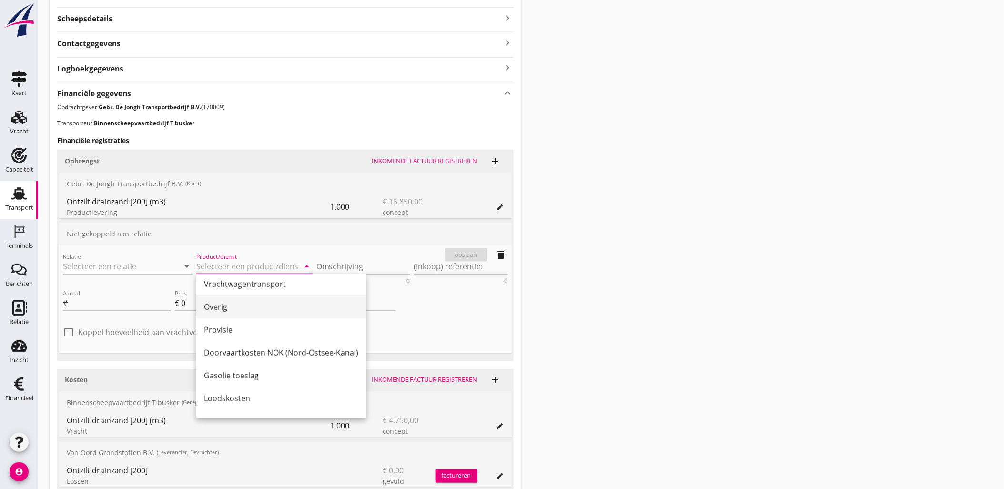
scroll to position [285, 0]
click at [242, 345] on div "Provisie" at bounding box center [281, 348] width 154 height 11
type input "Provisie"
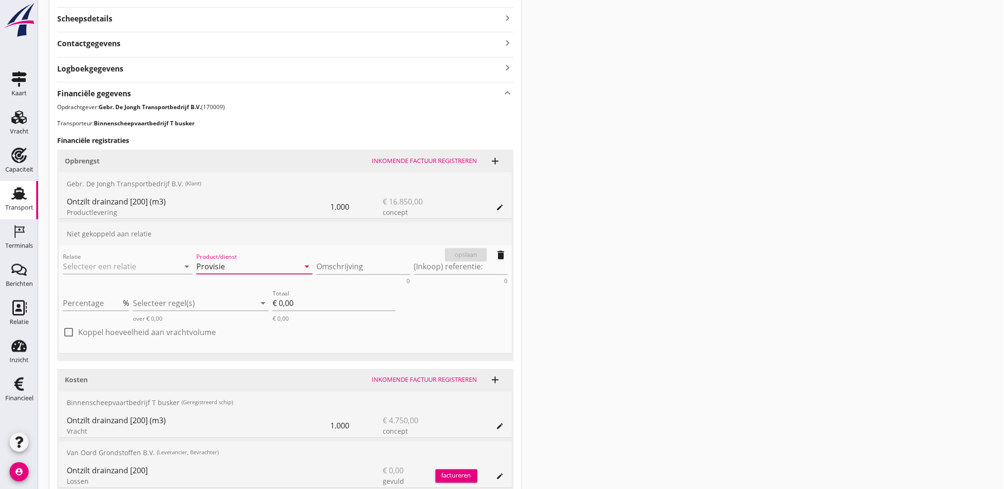
click at [148, 330] on label "Koppel hoeveelheid aan vrachtvolume" at bounding box center [147, 332] width 138 height 10
checkbox input "true"
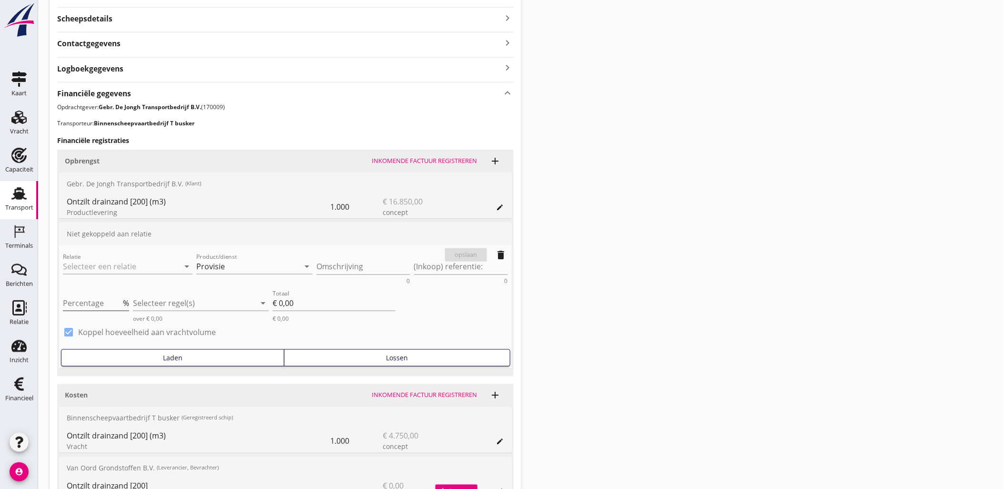
click at [107, 306] on input "Percentage" at bounding box center [92, 302] width 58 height 15
type input "-2"
type input "€ -0,00"
type input "-2"
click at [156, 303] on div at bounding box center [194, 302] width 123 height 15
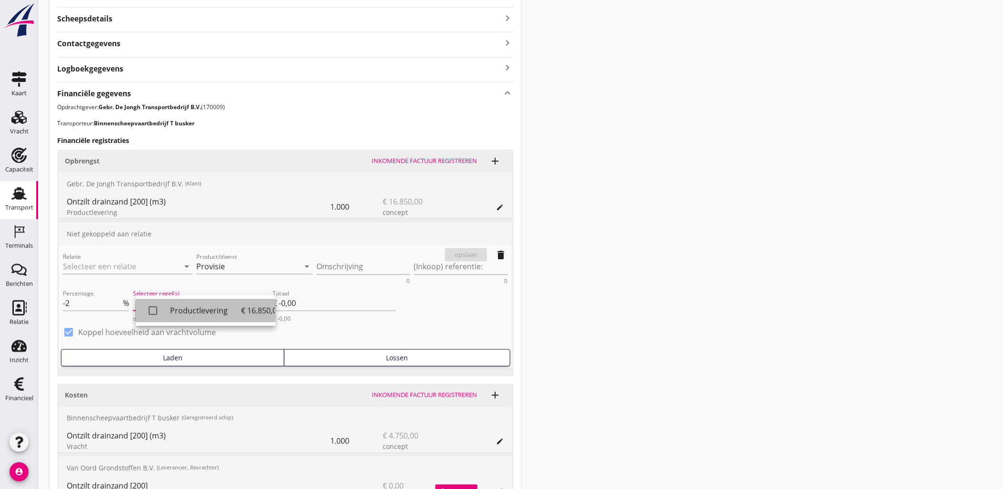
click at [174, 312] on div "Productlevering" at bounding box center [205, 310] width 71 height 11
type input "€ -337,00"
click at [601, 312] on div "Transport overzicht VOG-250687 Germaton (Tonny Busker) local_gas_station emerge…" at bounding box center [521, 177] width 966 height 882
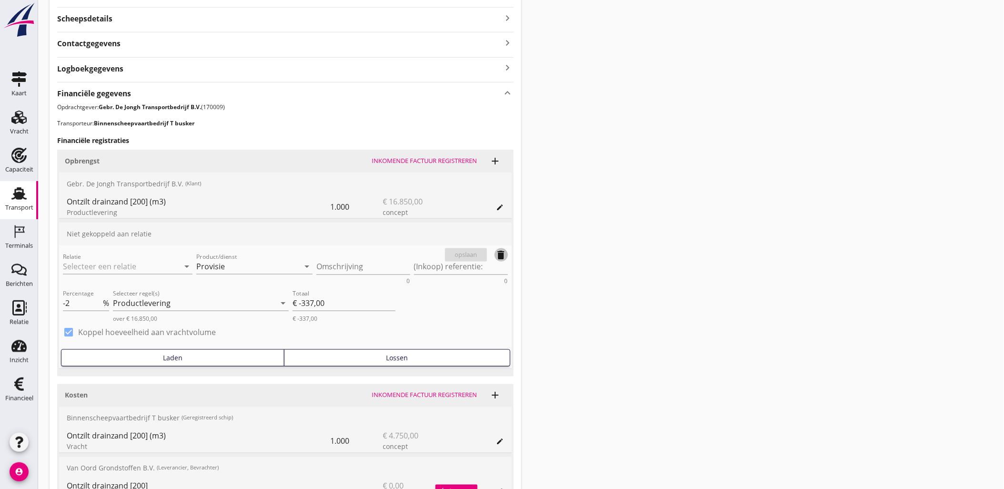
click at [499, 258] on icon "delete" at bounding box center [501, 254] width 11 height 11
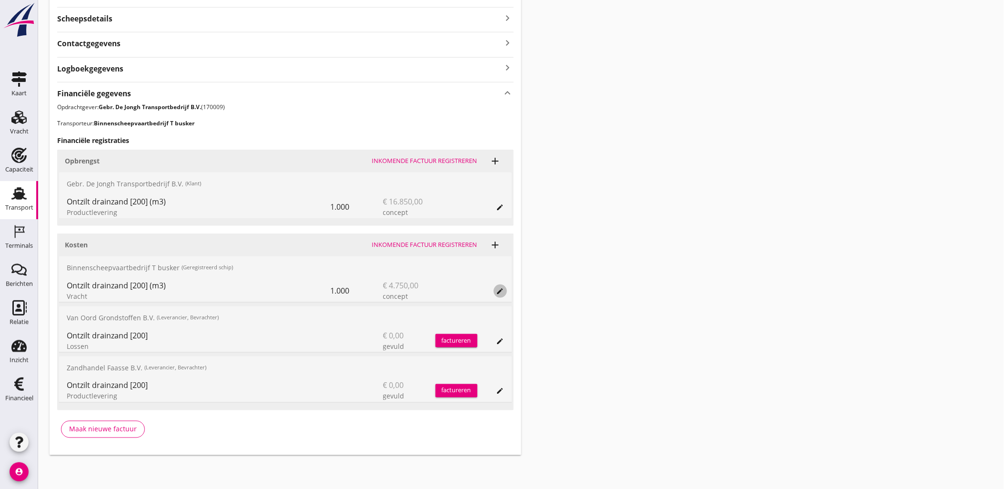
click at [500, 292] on icon "edit" at bounding box center [501, 291] width 8 height 8
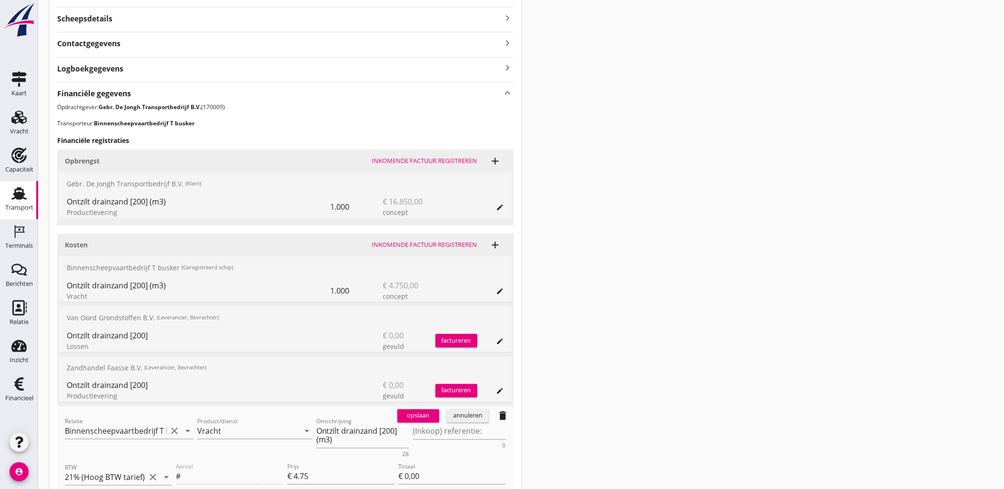
click at [458, 420] on button "annuleren" at bounding box center [468, 415] width 42 height 13
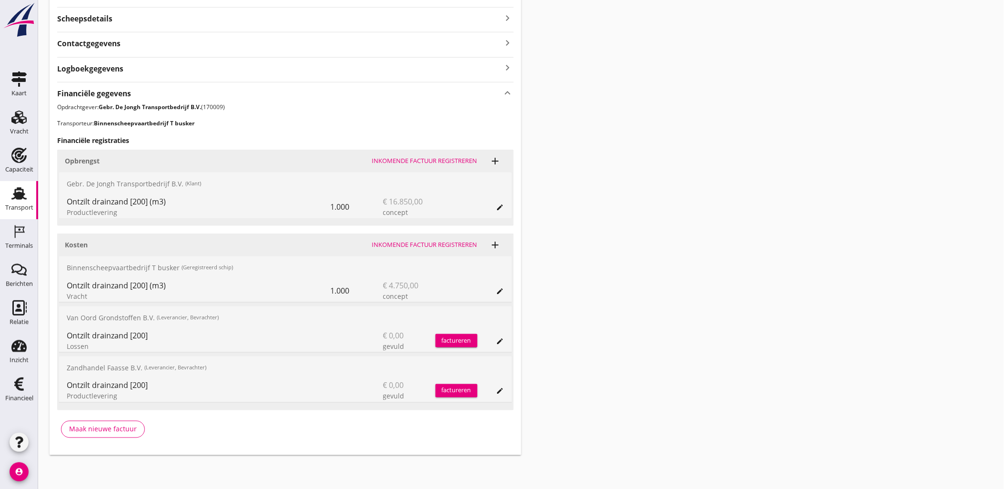
click at [492, 248] on icon "add" at bounding box center [495, 244] width 11 height 11
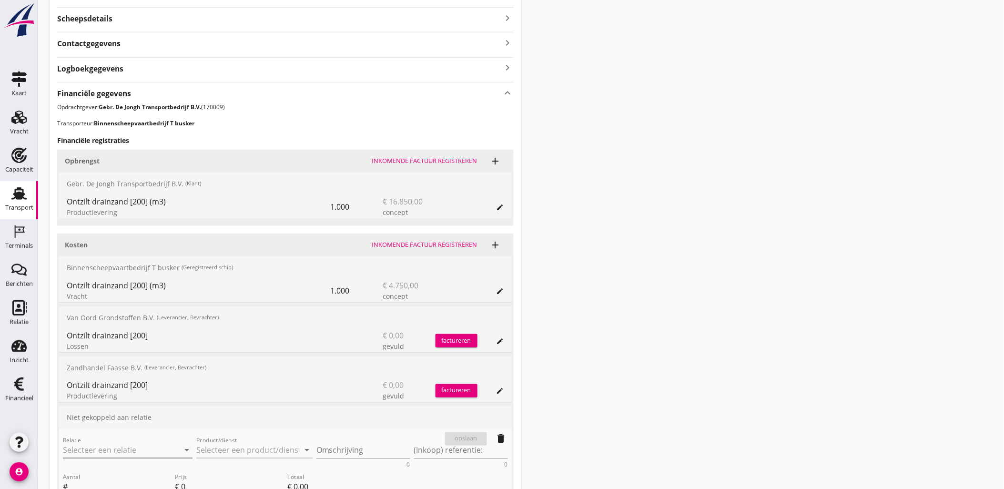
click at [134, 450] on input "Relatie" at bounding box center [114, 450] width 103 height 15
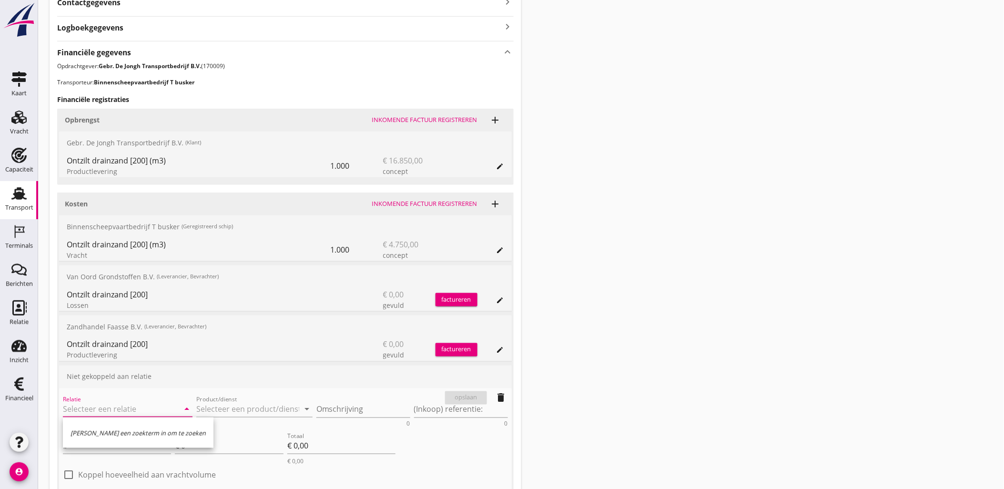
scroll to position [317, 0]
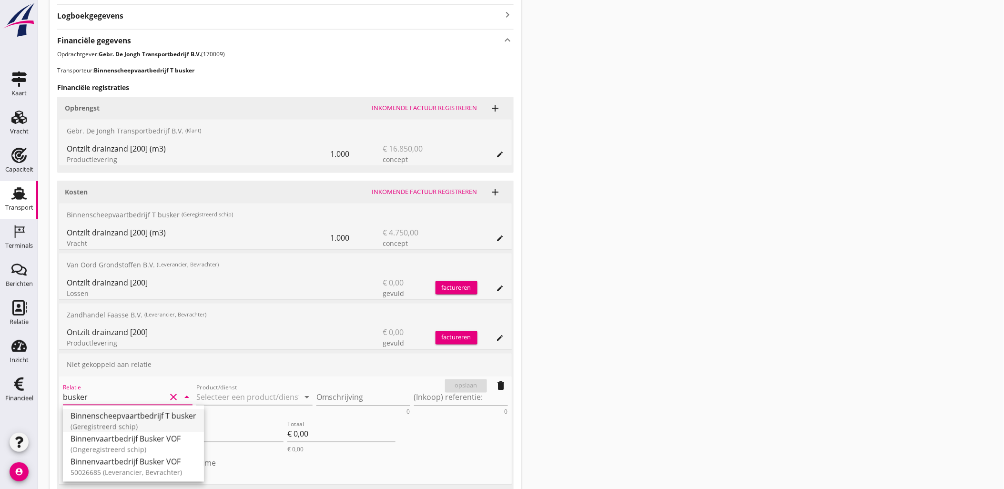
click at [173, 420] on div "Binnenscheepvaartbedrijf T busker" at bounding box center [134, 415] width 126 height 11
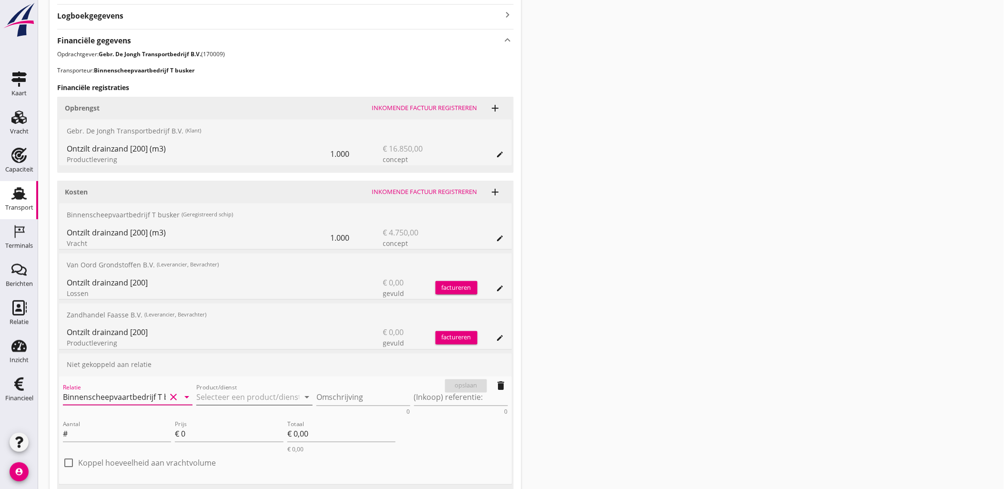
type input "Binnenscheepvaartbedrijf T busker"
click at [229, 397] on input "Product/dienst" at bounding box center [247, 397] width 103 height 15
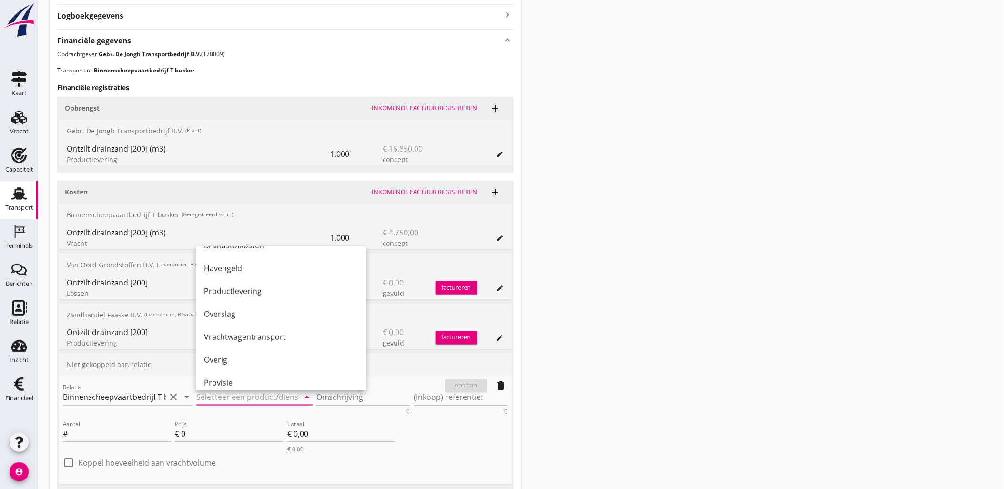
scroll to position [264, 0]
click at [251, 335] on div "Provisie" at bounding box center [281, 340] width 154 height 11
type input "Provisie"
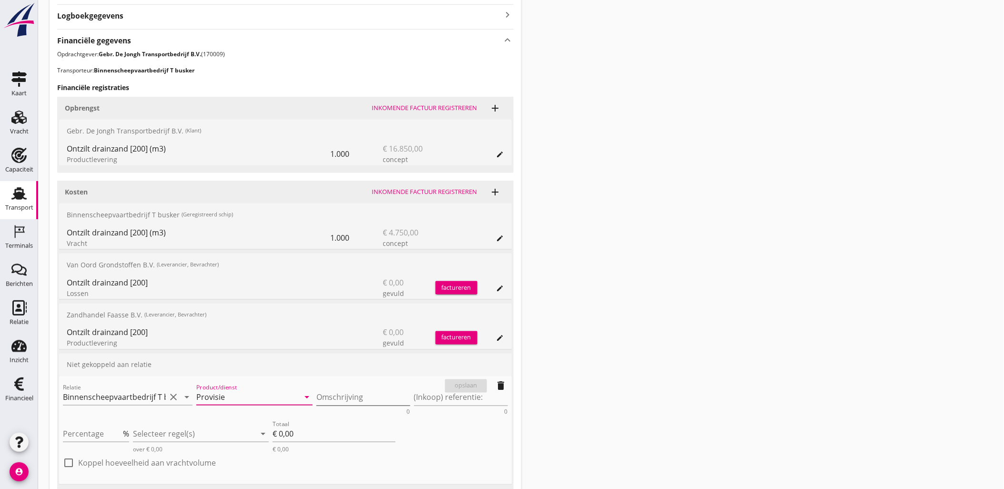
click at [350, 391] on textarea "Omschrijving" at bounding box center [363, 398] width 94 height 16
click at [105, 437] on input "Percentage" at bounding box center [92, 434] width 58 height 15
type input "-2"
type input "€ -0,00"
type input "-2"
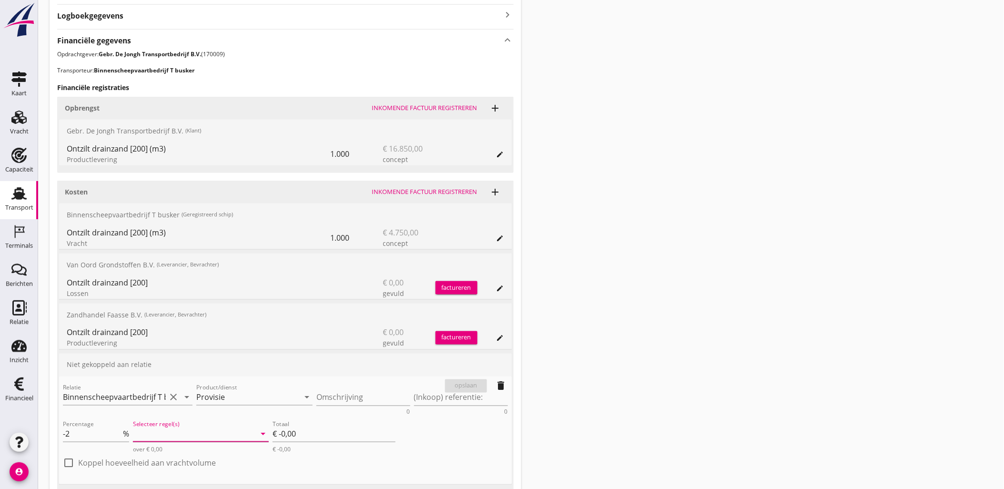
click at [168, 433] on div at bounding box center [194, 434] width 123 height 15
click at [191, 426] on div "Vracht" at bounding box center [203, 422] width 66 height 11
type input "€ -95,00"
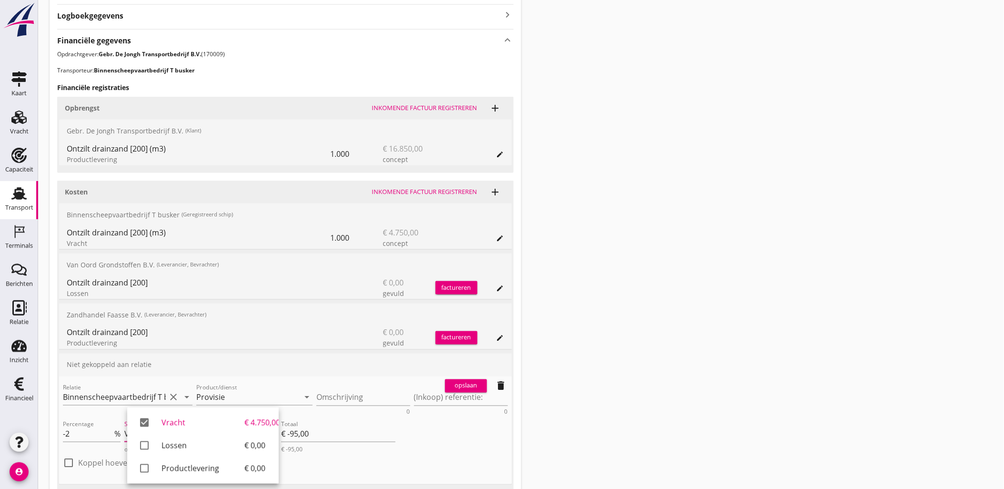
click at [618, 361] on div "Transport overzicht VOG-250687 Germaton (Tonny Busker) local_gas_station emerge…" at bounding box center [521, 116] width 966 height 866
click at [244, 397] on input "Provisie" at bounding box center [247, 397] width 103 height 15
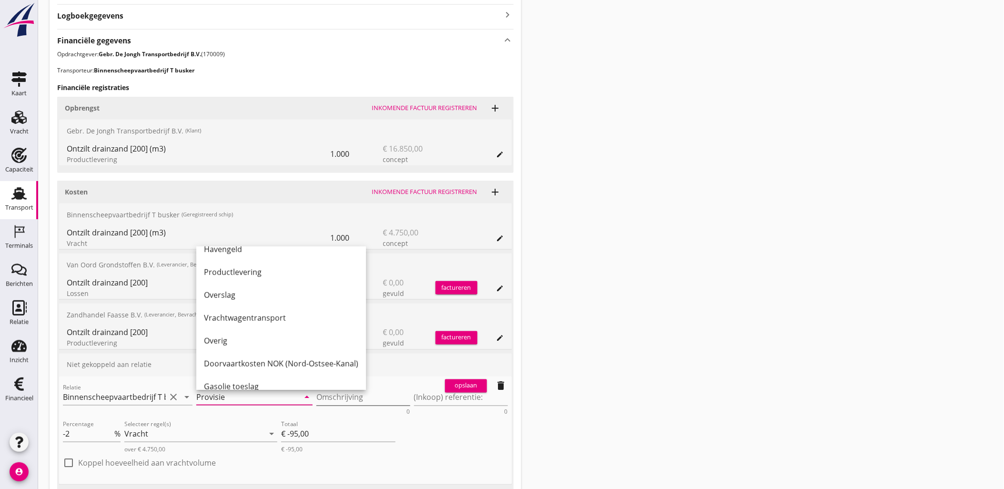
click at [353, 394] on textarea "Omschrijving" at bounding box center [363, 398] width 94 height 16
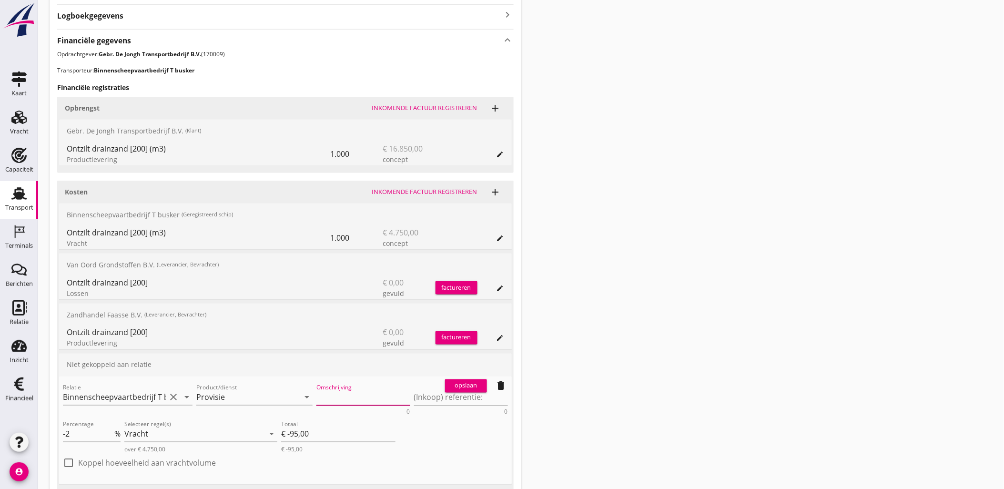
paste textarea "Provisie"
type textarea "Provisie over Ontzilt drainzand [200] m3"
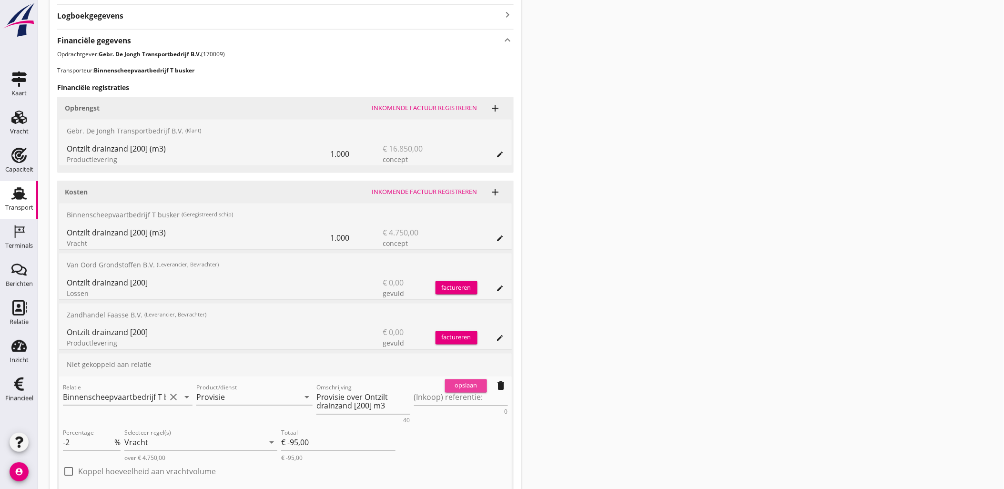
click at [466, 387] on div "opslaan" at bounding box center [466, 386] width 34 height 10
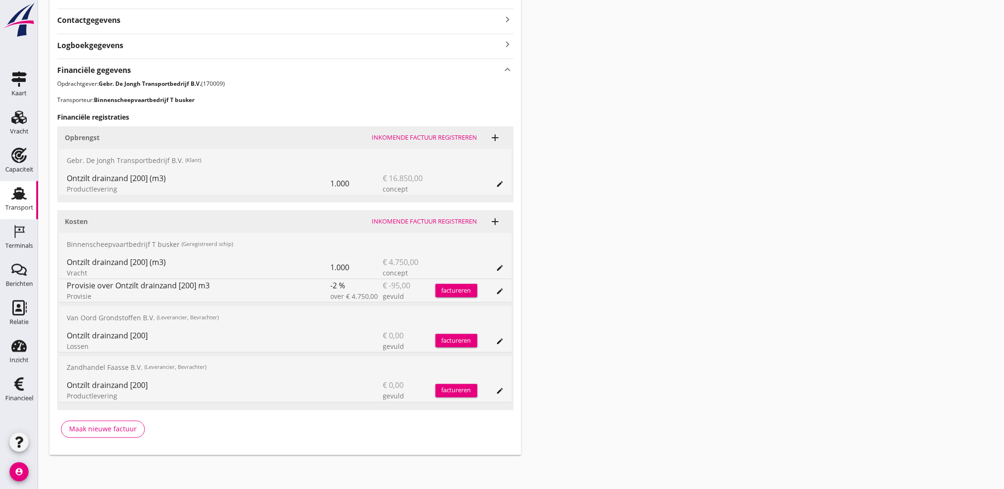
click at [551, 373] on div "Transport overzicht VOG-250687 Germaton (Tonny Busker) local_gas_station emerge…" at bounding box center [521, 89] width 966 height 754
drag, startPoint x: 598, startPoint y: 157, endPoint x: 576, endPoint y: 157, distance: 22.4
click at [598, 157] on div "Transport overzicht VOG-250687 Germaton (Tonny Busker) local_gas_station emerge…" at bounding box center [521, 89] width 966 height 754
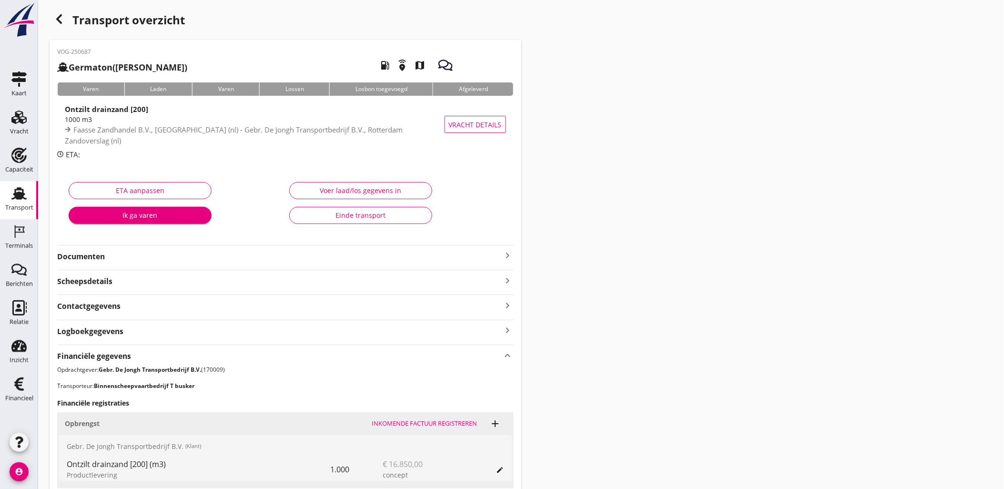
scroll to position [0, 0]
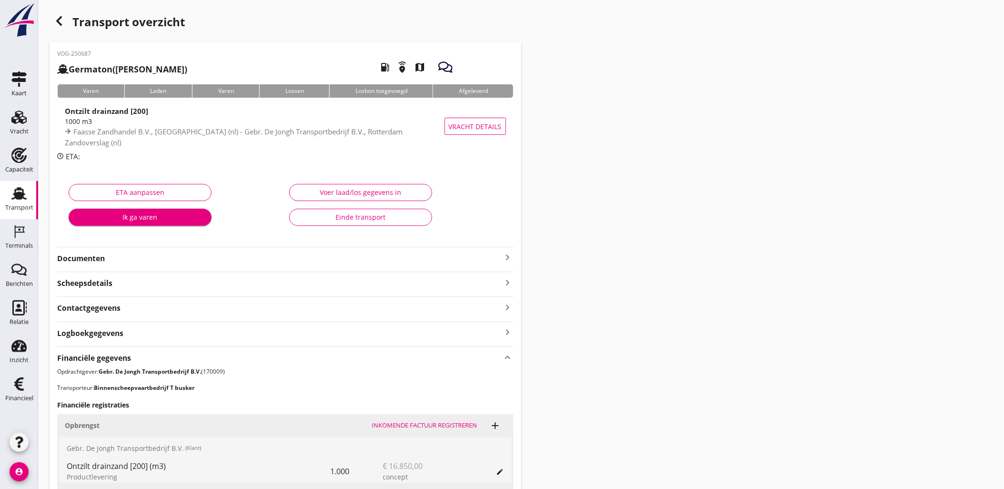
click at [17, 187] on icon "Transport" at bounding box center [18, 193] width 15 height 15
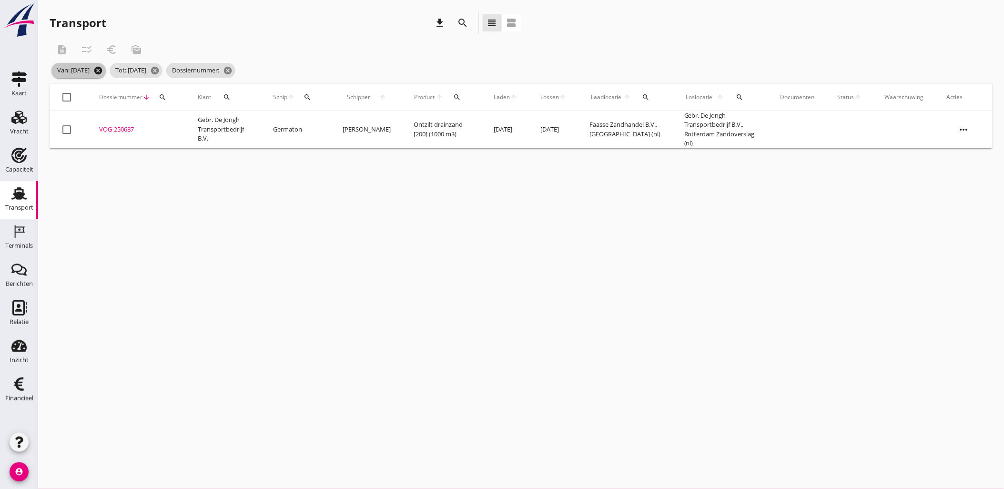
click at [103, 73] on icon "cancel" at bounding box center [98, 71] width 10 height 10
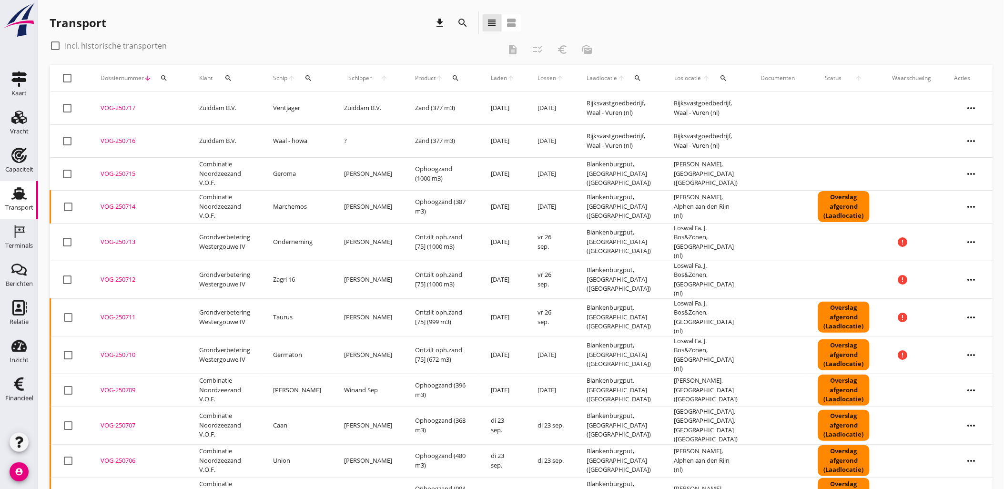
click at [470, 27] on div "search" at bounding box center [463, 22] width 23 height 23
click at [464, 24] on icon "search" at bounding box center [463, 22] width 11 height 11
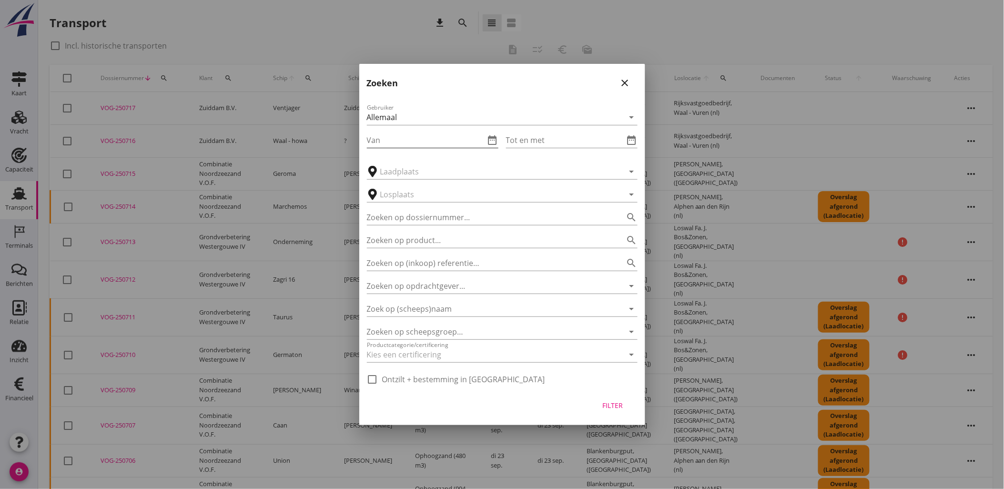
click at [494, 142] on icon "date_range" at bounding box center [492, 139] width 11 height 11
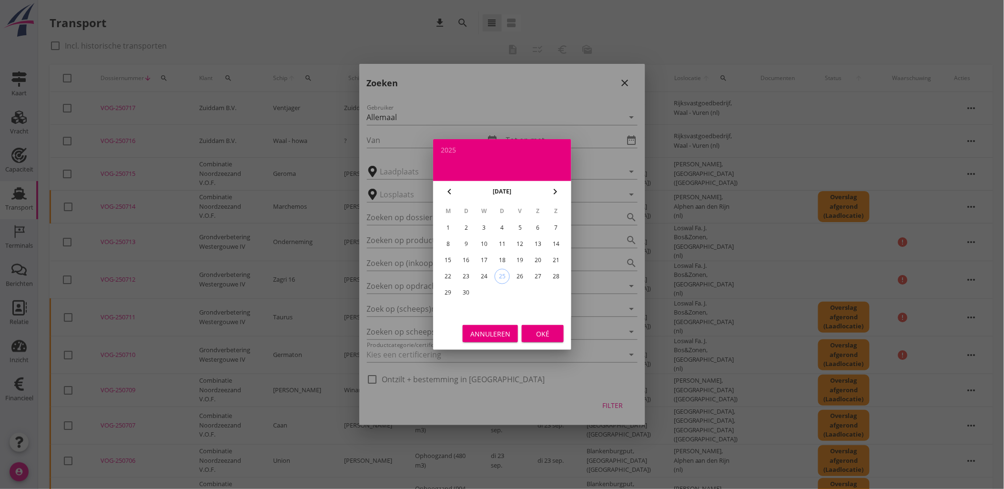
click at [519, 244] on div "12" at bounding box center [519, 243] width 15 height 15
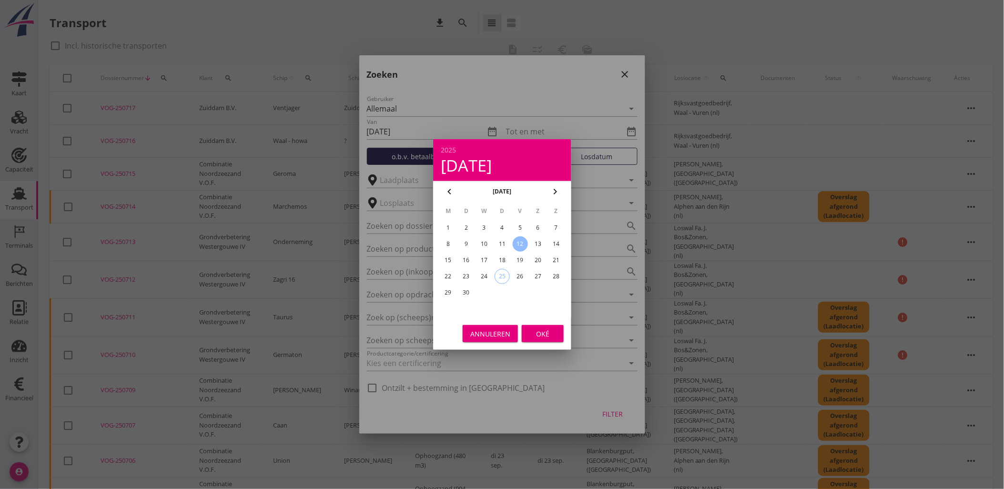
click at [533, 245] on div "13" at bounding box center [537, 243] width 15 height 15
type input "2025-09-13"
click at [542, 333] on div "Oké" at bounding box center [542, 334] width 27 height 10
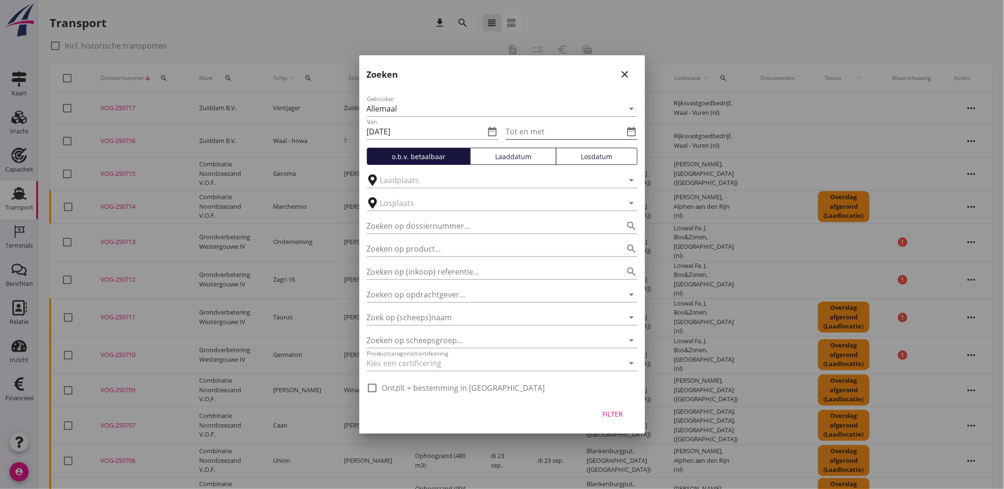
click at [627, 132] on icon "date_range" at bounding box center [631, 131] width 11 height 11
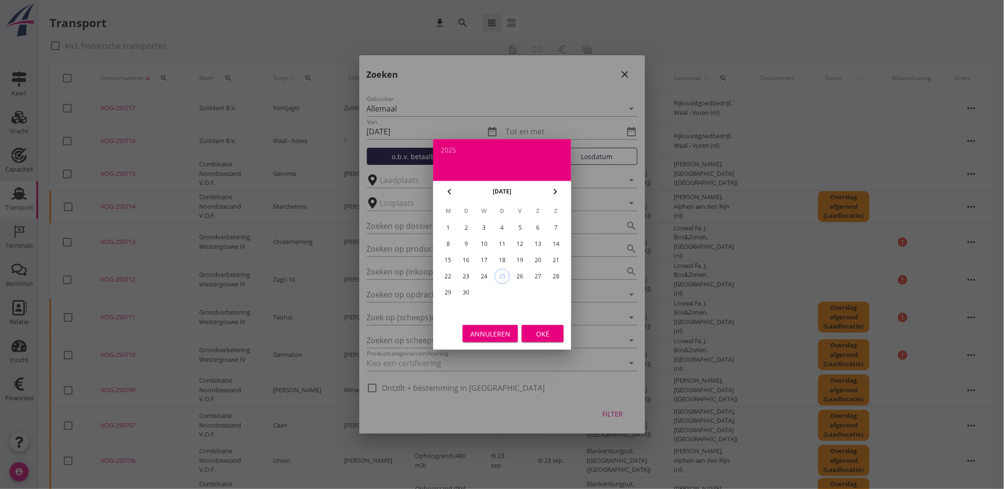
click at [559, 259] on div "21" at bounding box center [556, 260] width 15 height 15
type input "2025-09-21"
click at [508, 335] on div "Annuleren" at bounding box center [490, 334] width 40 height 10
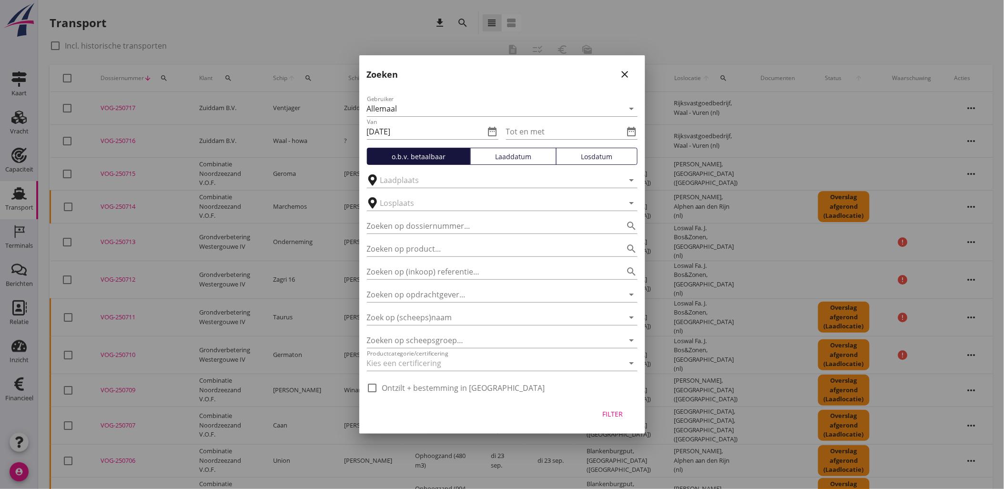
click at [525, 131] on input "Tot en met" at bounding box center [565, 131] width 118 height 15
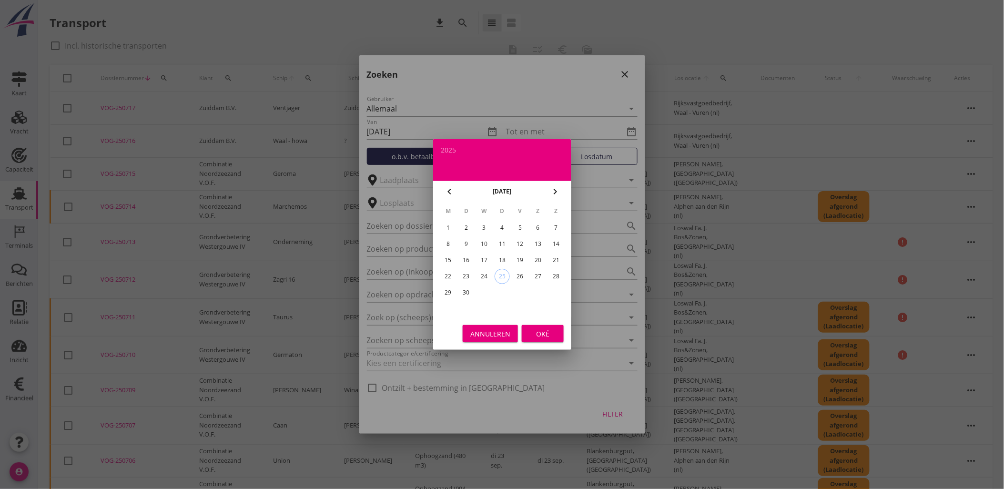
click at [555, 256] on div "21" at bounding box center [556, 260] width 15 height 15
type input "2025-09-21"
click at [534, 333] on div "Oké" at bounding box center [542, 334] width 27 height 10
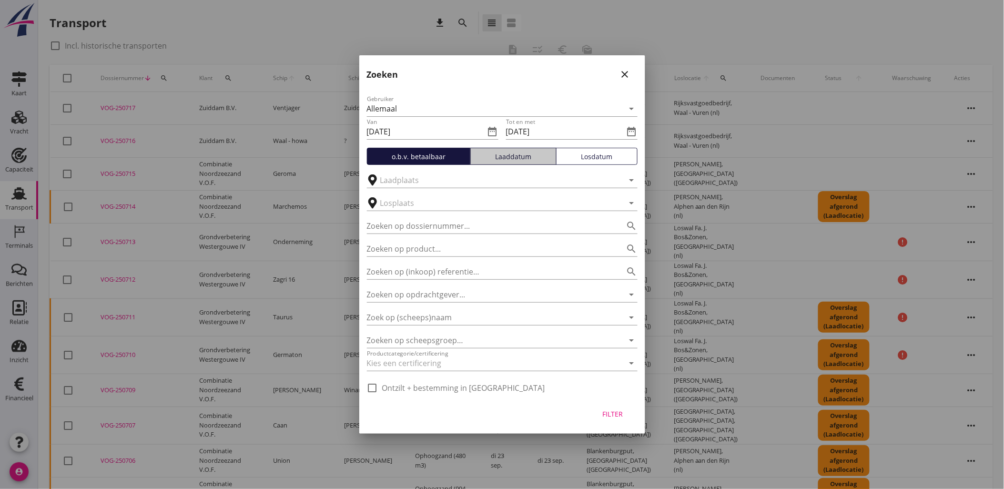
click at [513, 162] on button "Laaddatum" at bounding box center [513, 156] width 86 height 17
click at [608, 414] on div "Filter" at bounding box center [613, 414] width 27 height 10
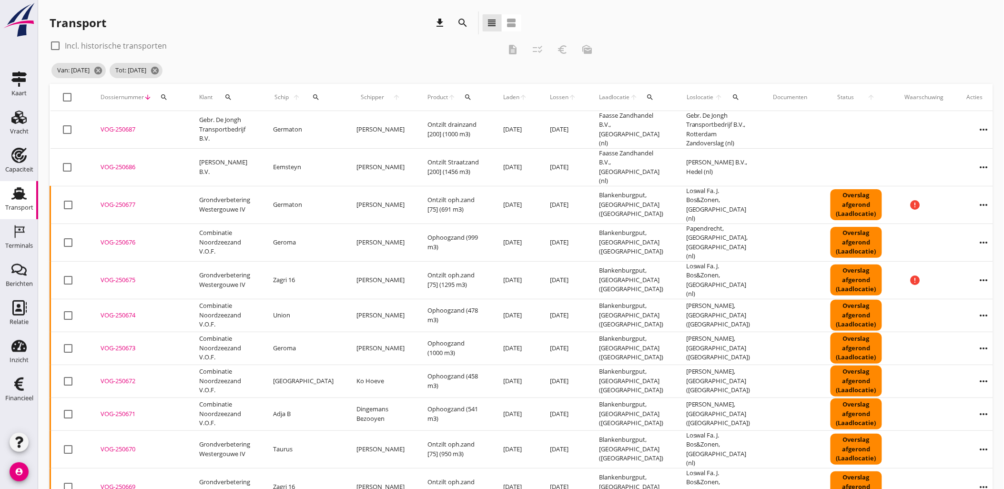
click at [503, 97] on span "Laden" at bounding box center [511, 97] width 16 height 9
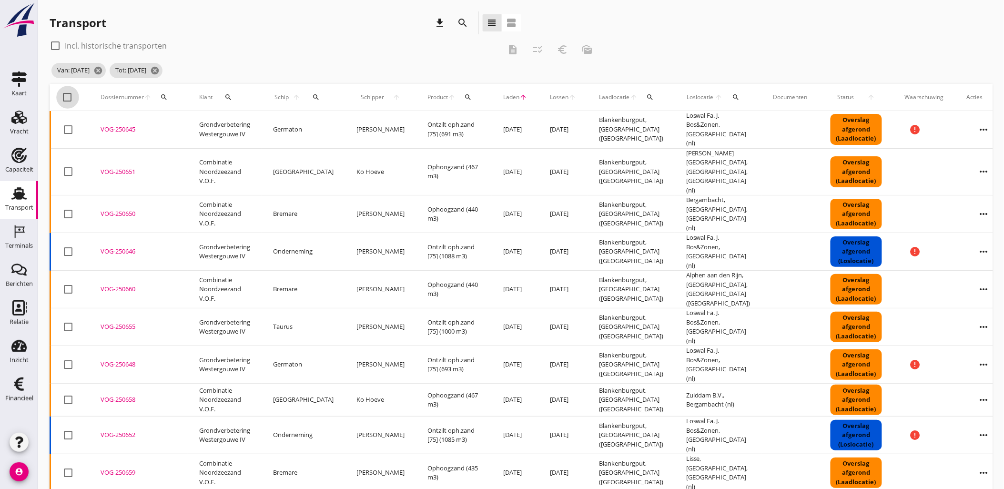
click at [64, 97] on div at bounding box center [68, 97] width 16 height 16
checkbox input "true"
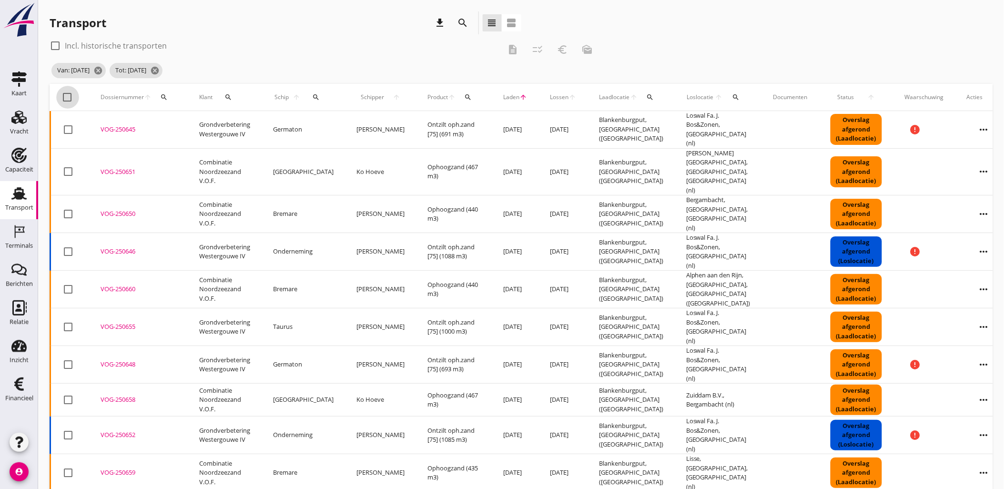
checkbox input "true"
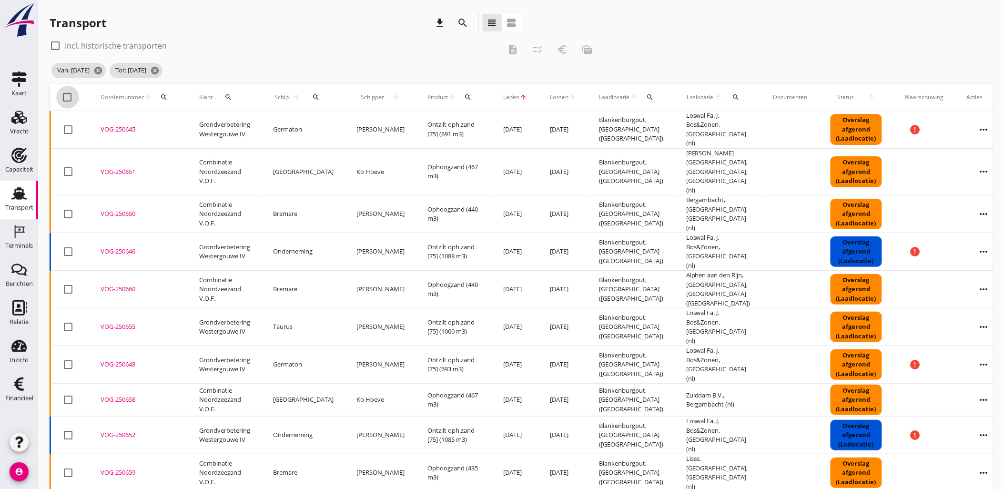
checkbox input "true"
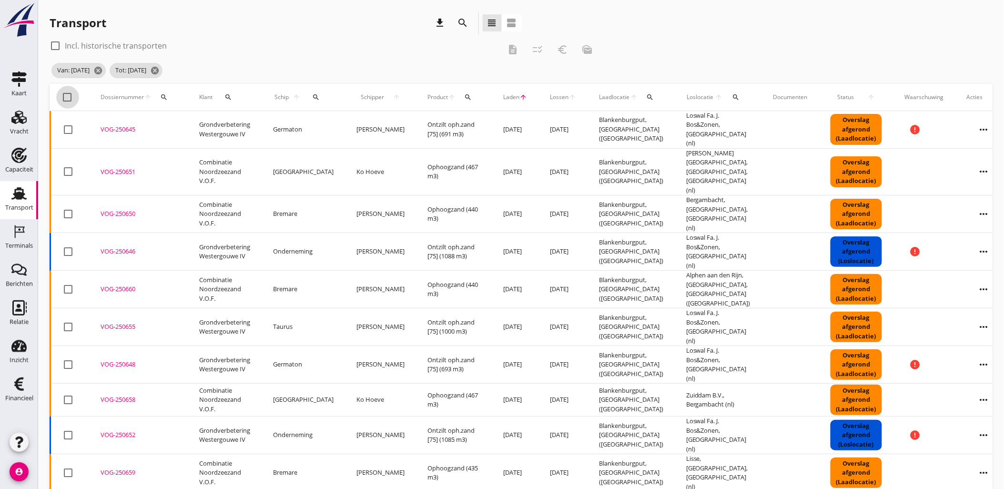
checkbox input "true"
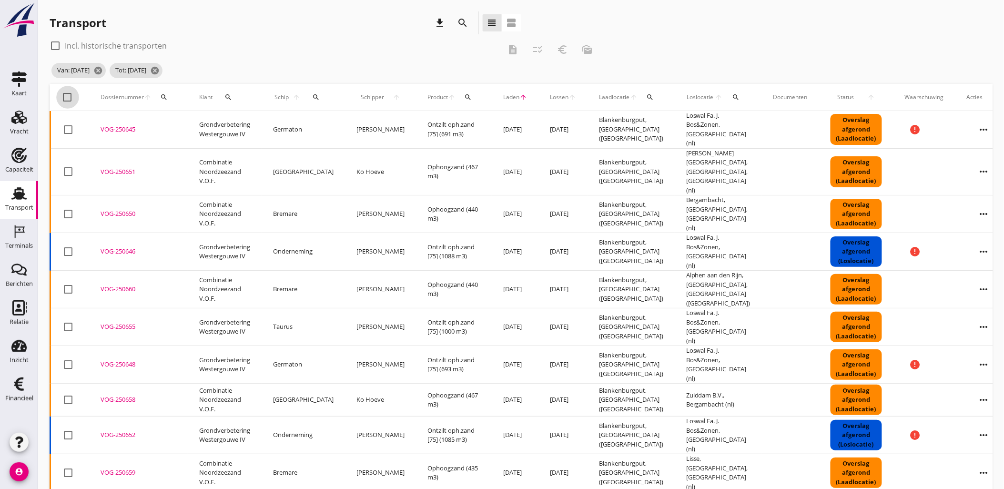
checkbox input "true"
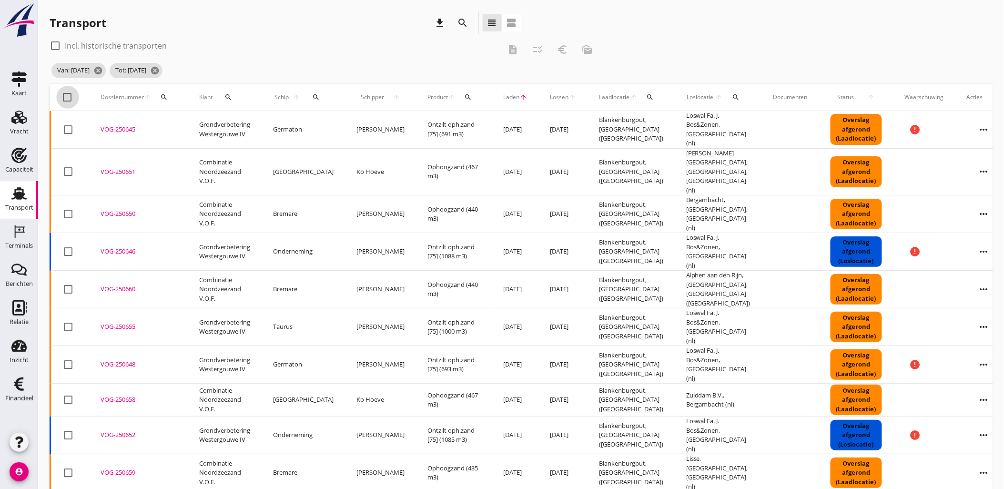
checkbox input "true"
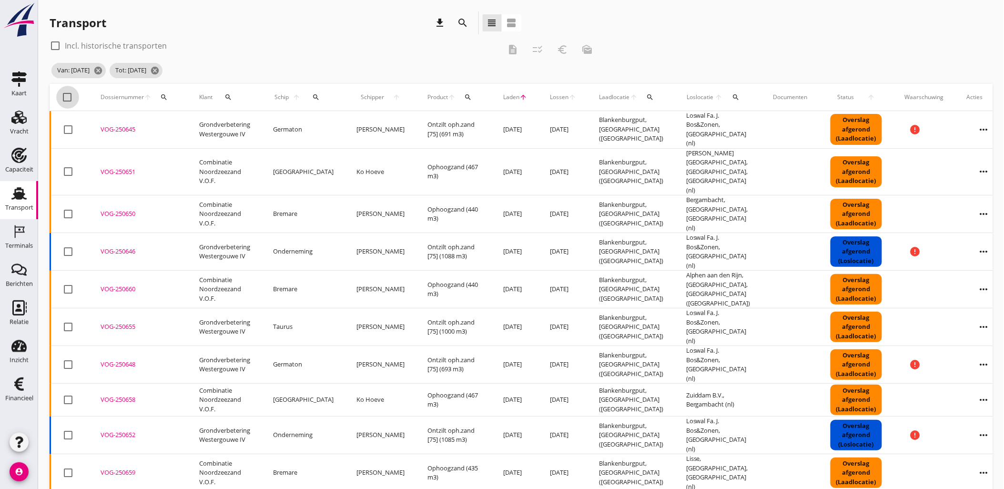
checkbox input "true"
click at [538, 52] on icon "checklist_rtl" at bounding box center [537, 49] width 11 height 11
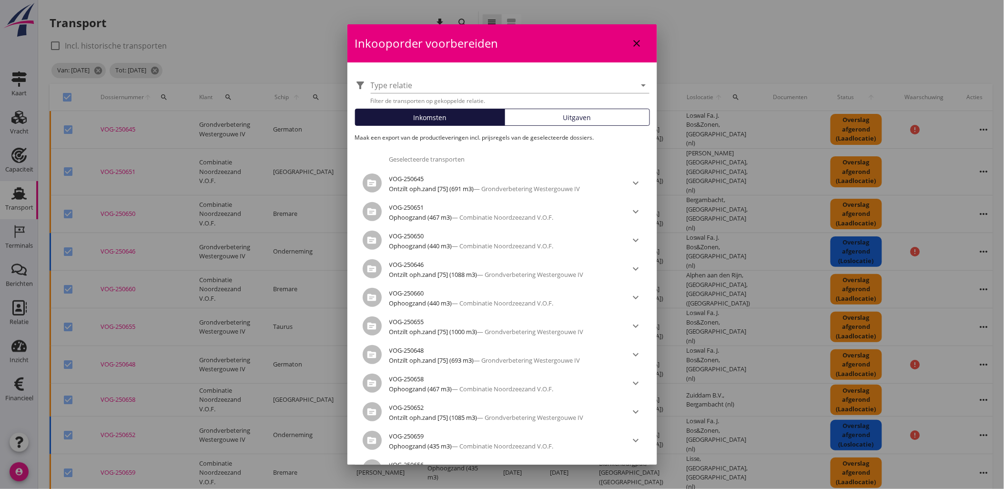
click at [563, 117] on span "Uitgaven" at bounding box center [577, 117] width 28 height 10
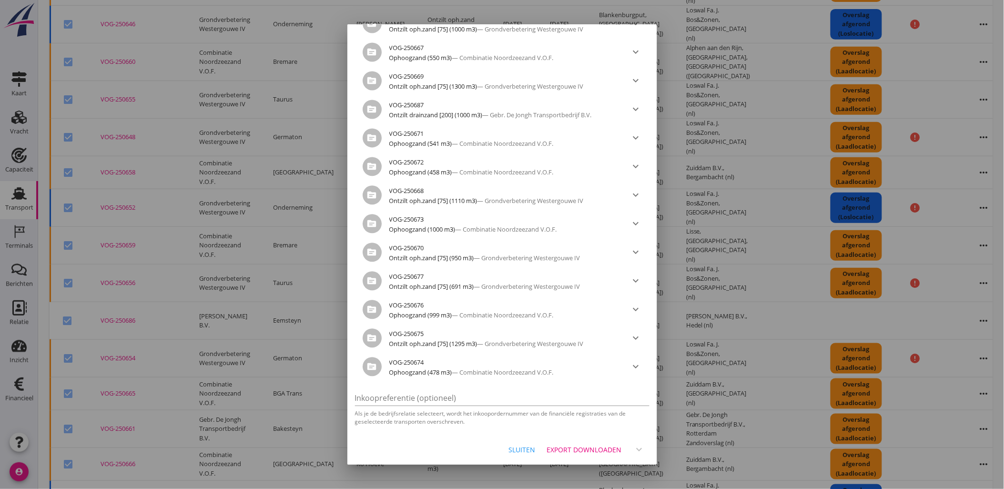
scroll to position [317, 0]
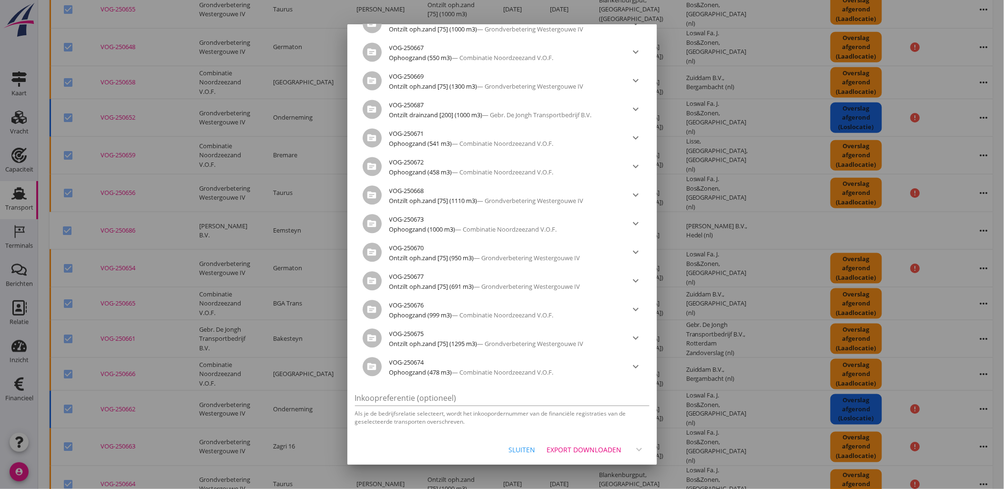
click at [574, 449] on div "Export downloaden" at bounding box center [584, 450] width 75 height 10
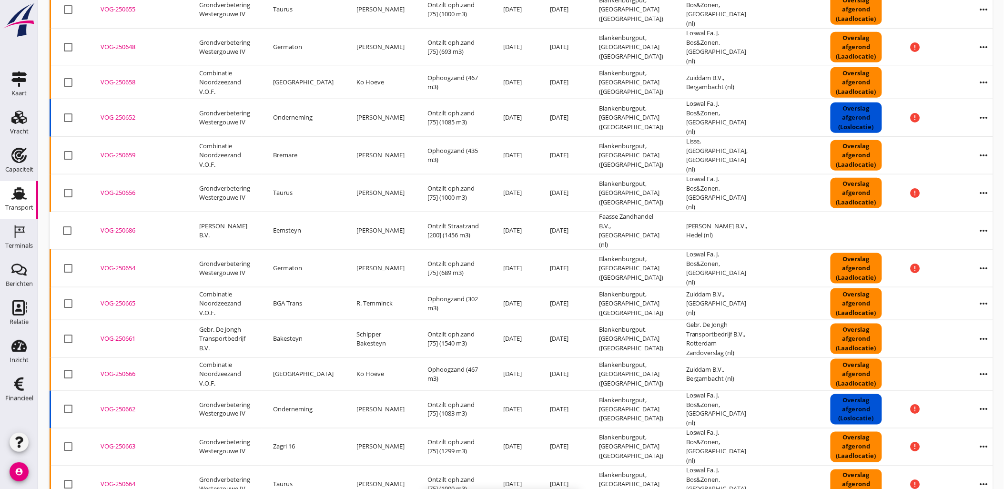
checkbox input "false"
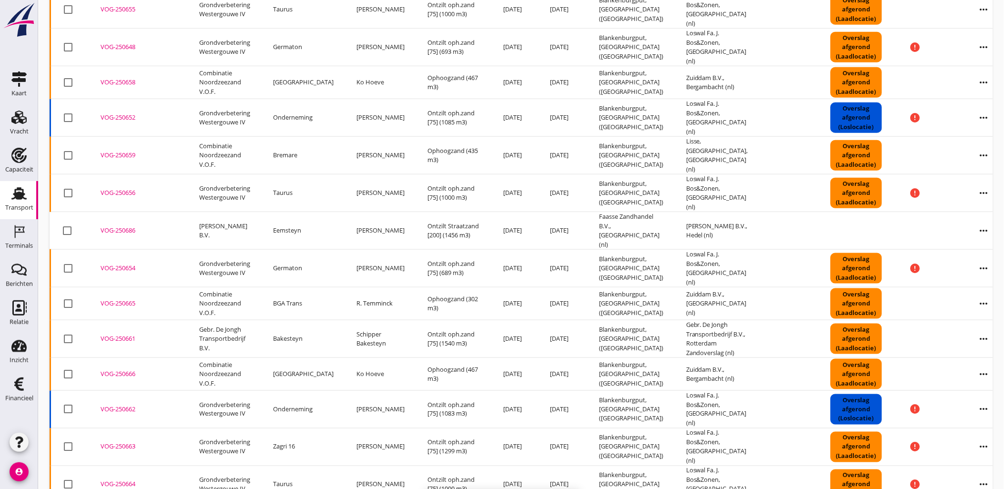
checkbox input "false"
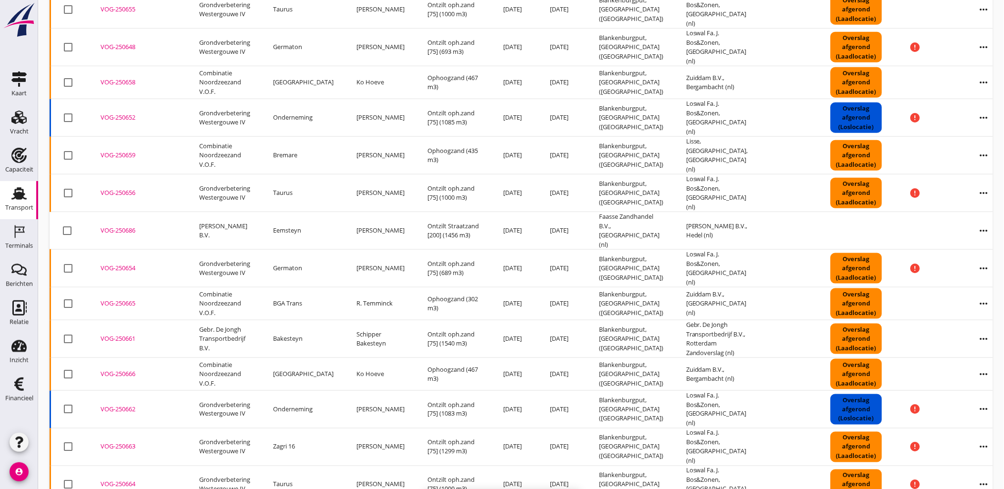
checkbox input "false"
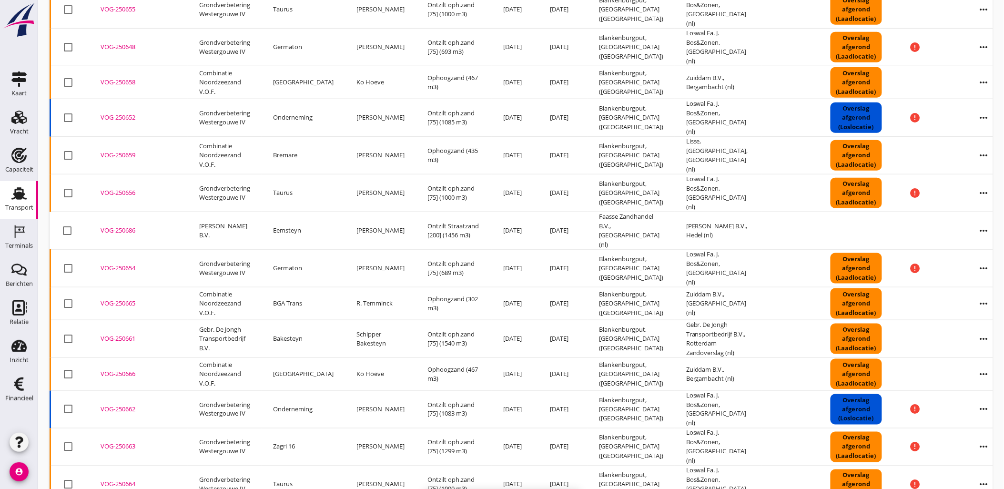
checkbox input "false"
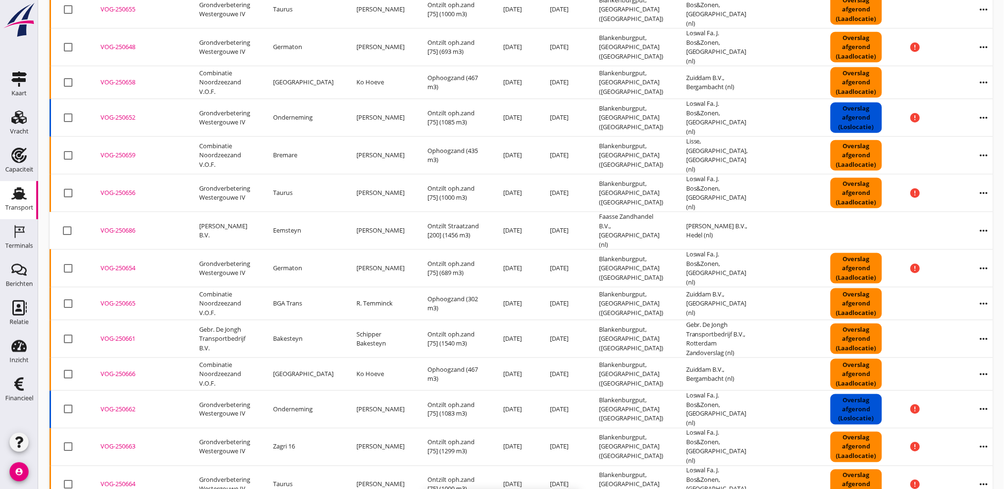
checkbox input "false"
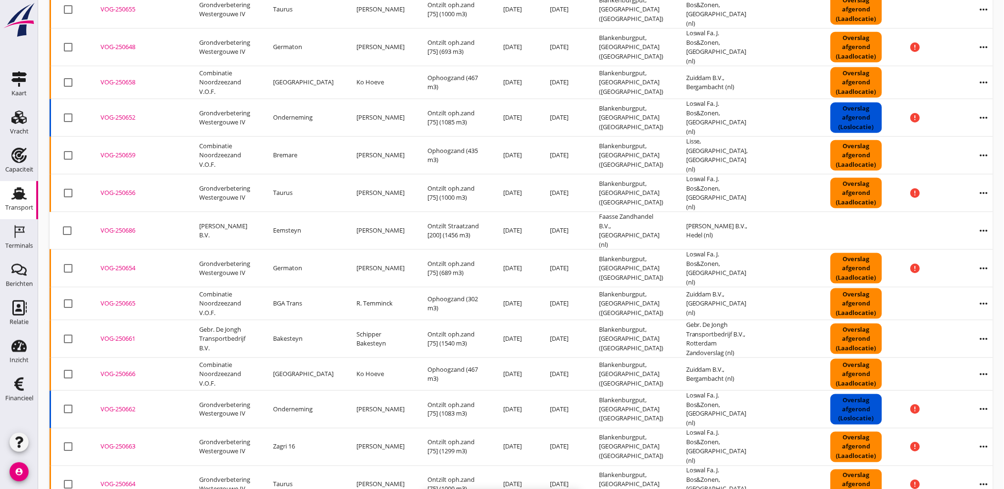
checkbox input "false"
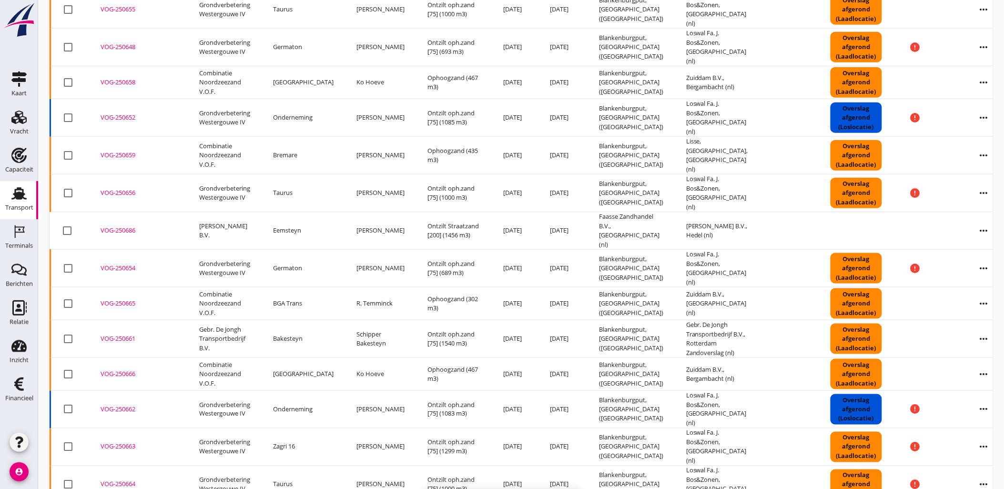
checkbox input "false"
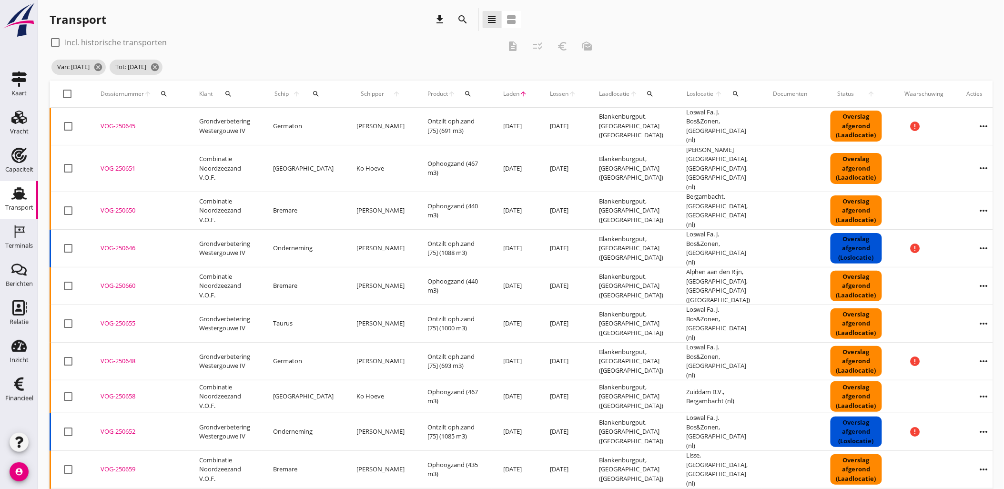
scroll to position [0, 0]
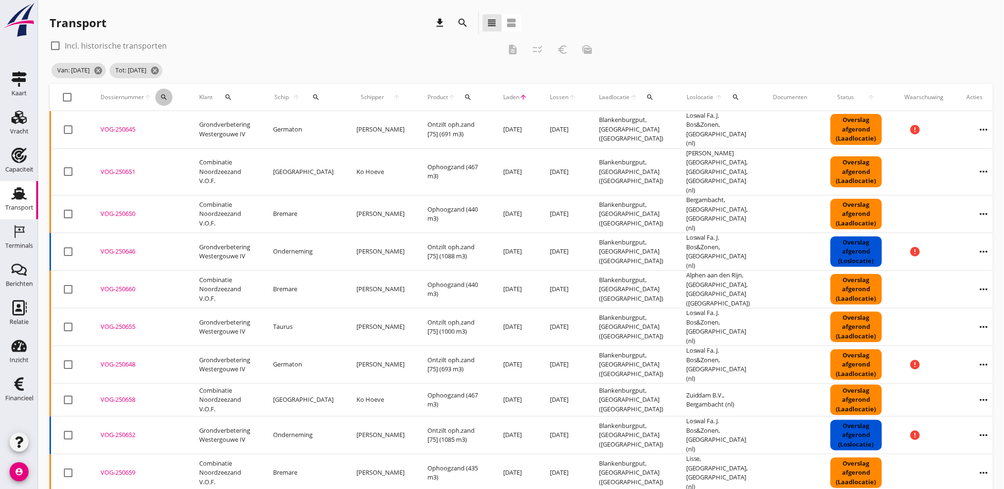
click at [165, 97] on icon "search" at bounding box center [164, 97] width 8 height 8
click at [159, 125] on div "Zoeken op dossiernummer..." at bounding box center [215, 121] width 120 height 31
click at [173, 124] on input "Zoeken op dossiernummer..." at bounding box center [208, 124] width 99 height 15
paste input "VOG-250650"
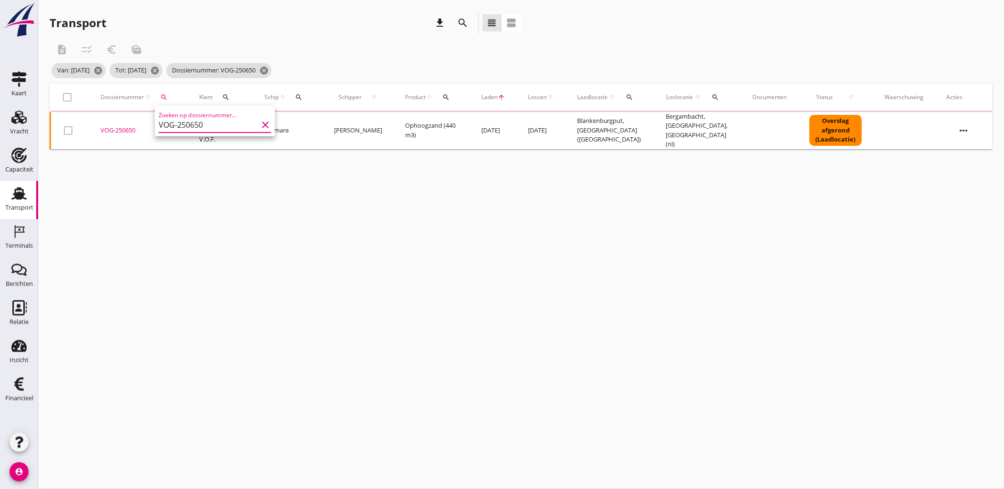
type input "VOG-250650"
click at [111, 127] on div "VOG-250650" at bounding box center [139, 131] width 76 height 10
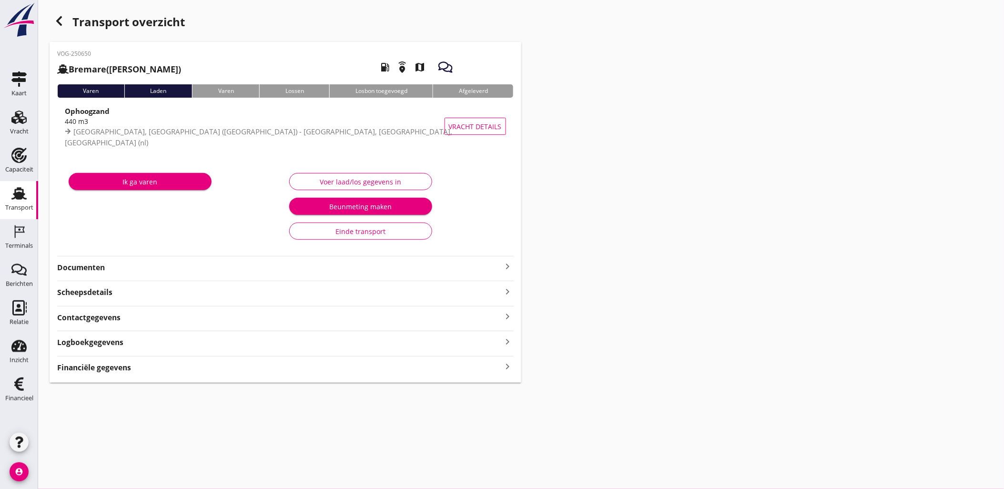
click at [455, 372] on div "Financiële gegevens keyboard_arrow_right" at bounding box center [285, 366] width 457 height 13
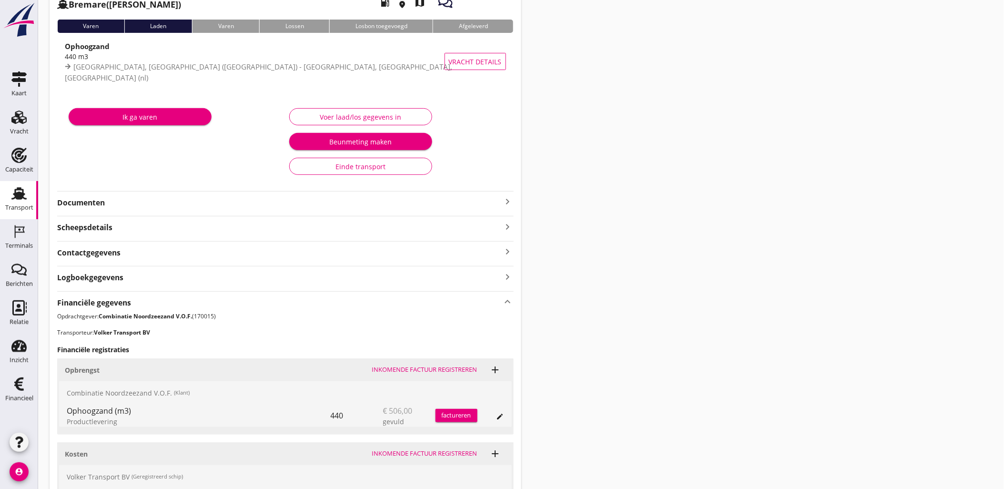
scroll to position [224, 0]
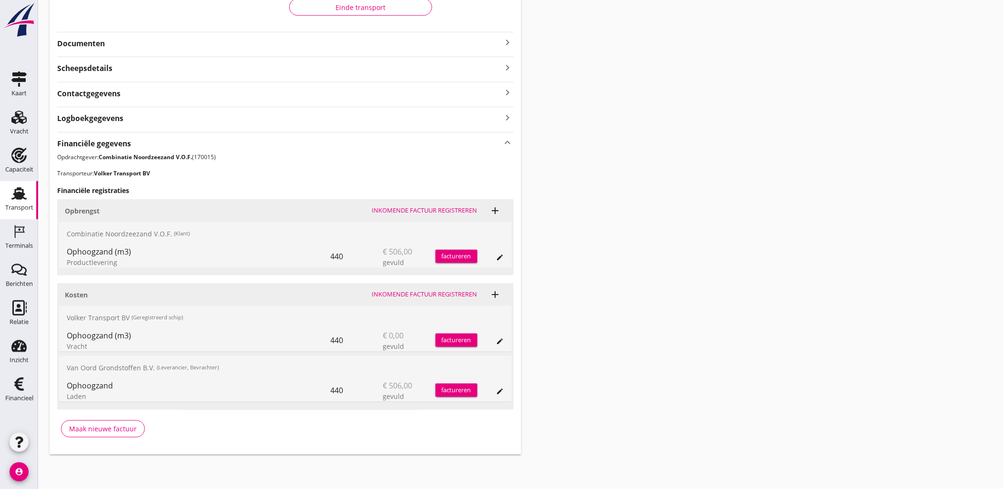
click at [502, 339] on icon "edit" at bounding box center [501, 341] width 8 height 8
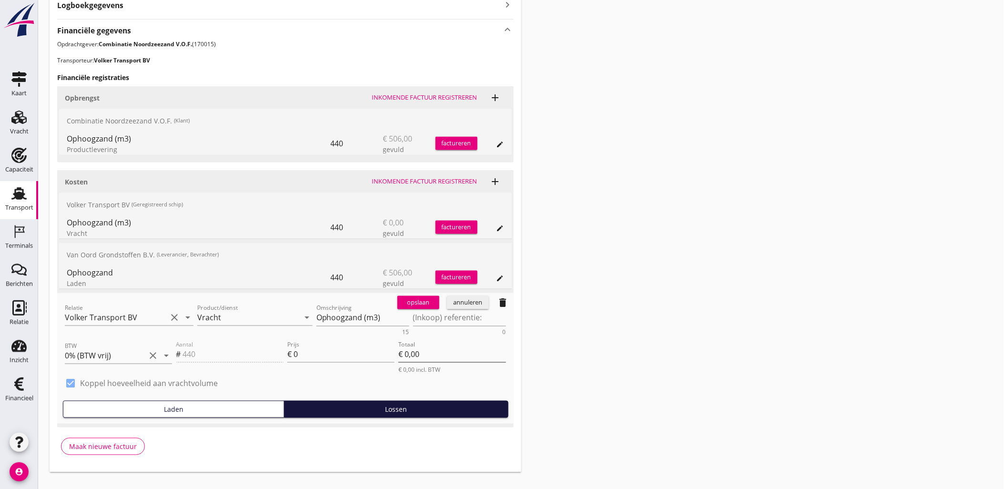
scroll to position [354, 0]
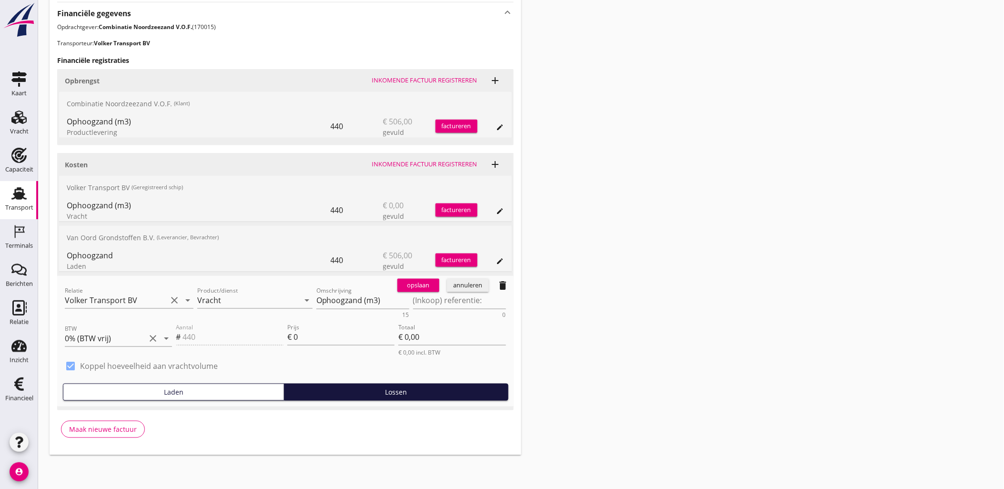
click at [500, 286] on icon "delete" at bounding box center [503, 285] width 11 height 11
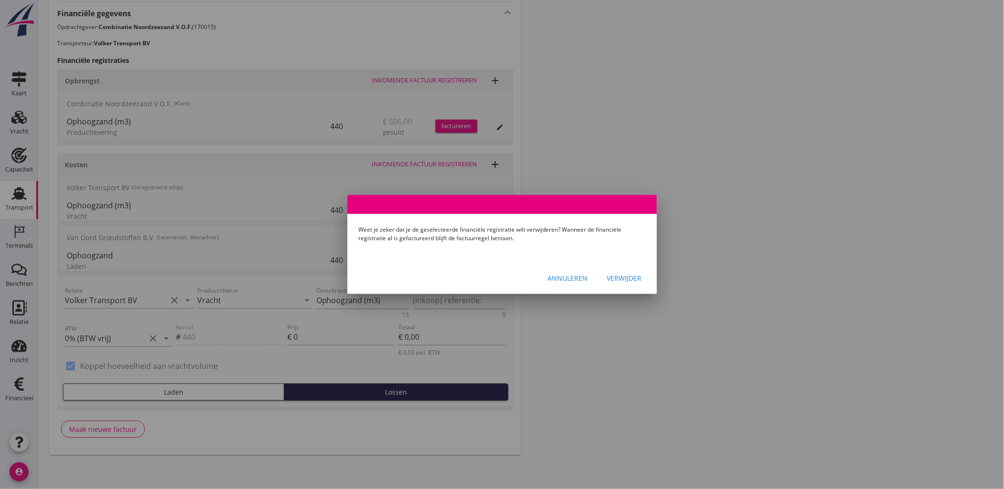
click at [627, 279] on div "Verwijder" at bounding box center [624, 278] width 35 height 10
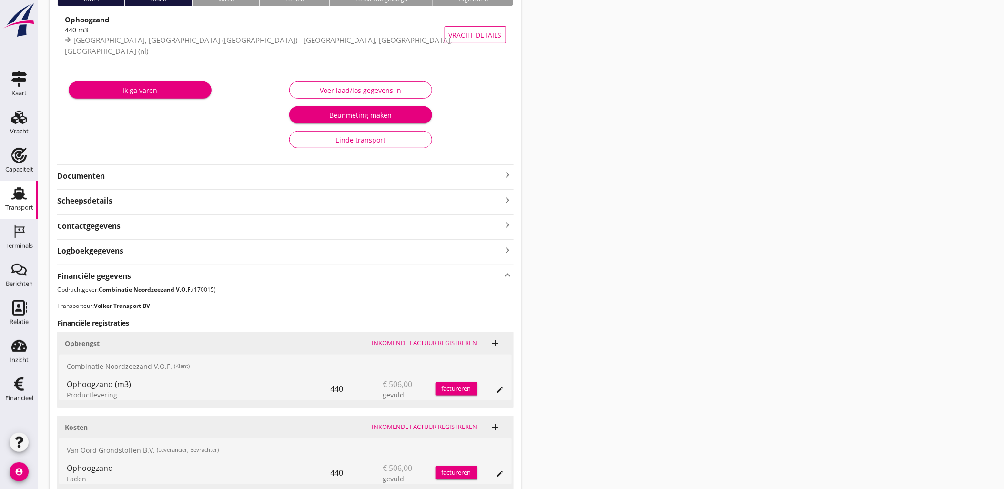
scroll to position [0, 0]
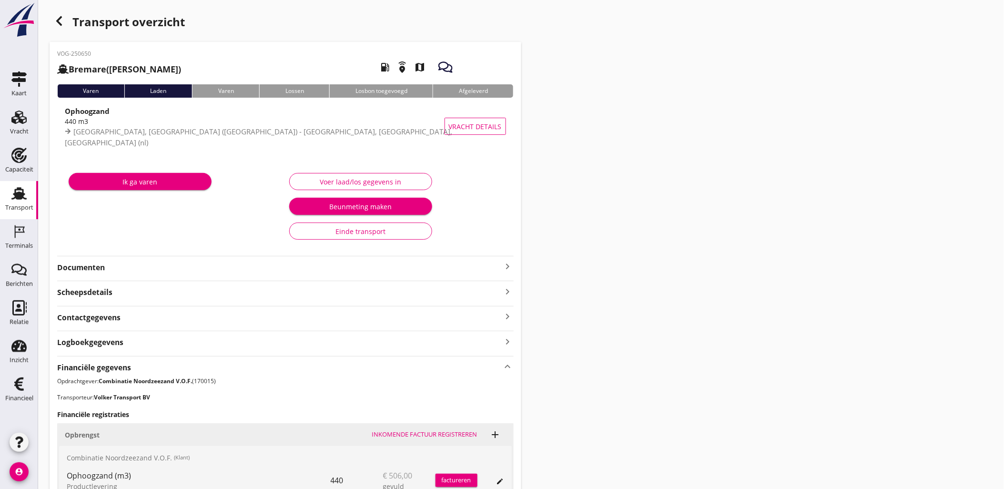
click at [56, 20] on icon "button" at bounding box center [58, 20] width 11 height 11
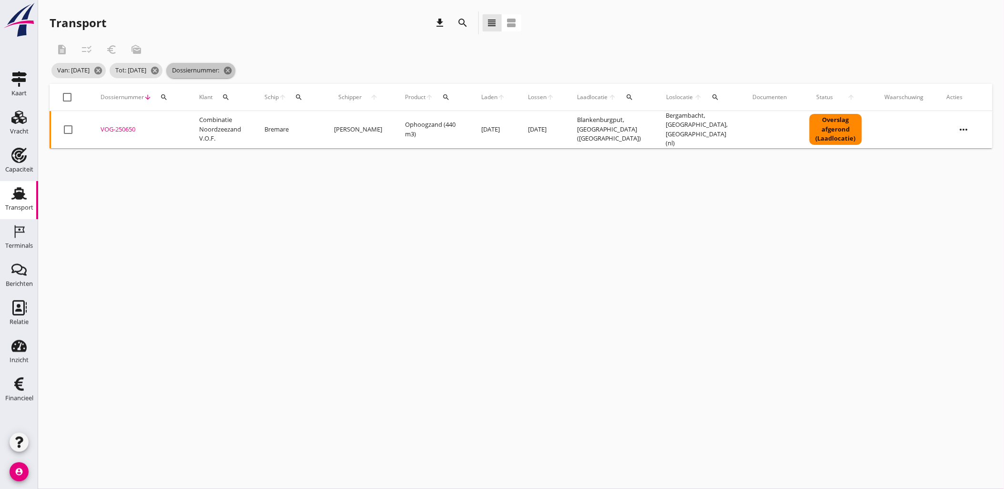
click at [233, 71] on icon "cancel" at bounding box center [228, 71] width 10 height 10
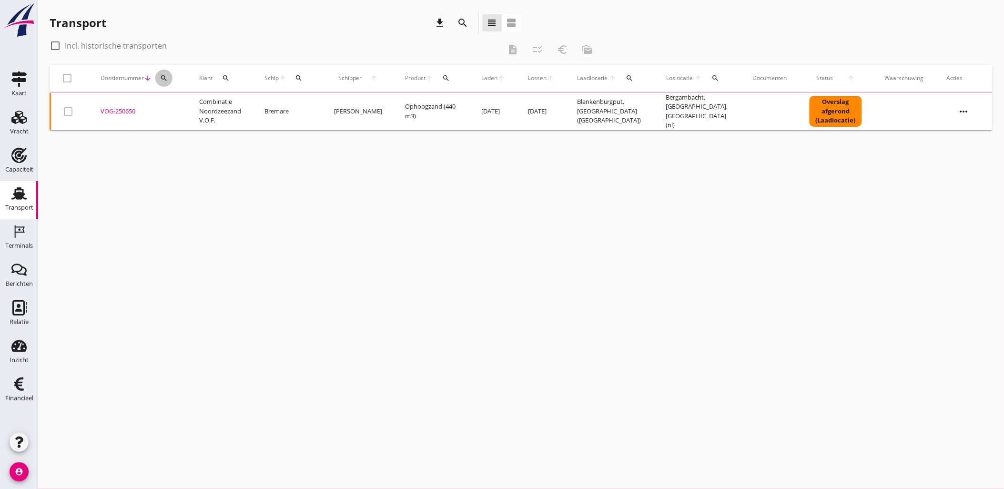
click at [158, 77] on div "search" at bounding box center [163, 78] width 17 height 8
click at [220, 96] on div "Zoeken op dossiernummer..." at bounding box center [215, 102] width 112 height 21
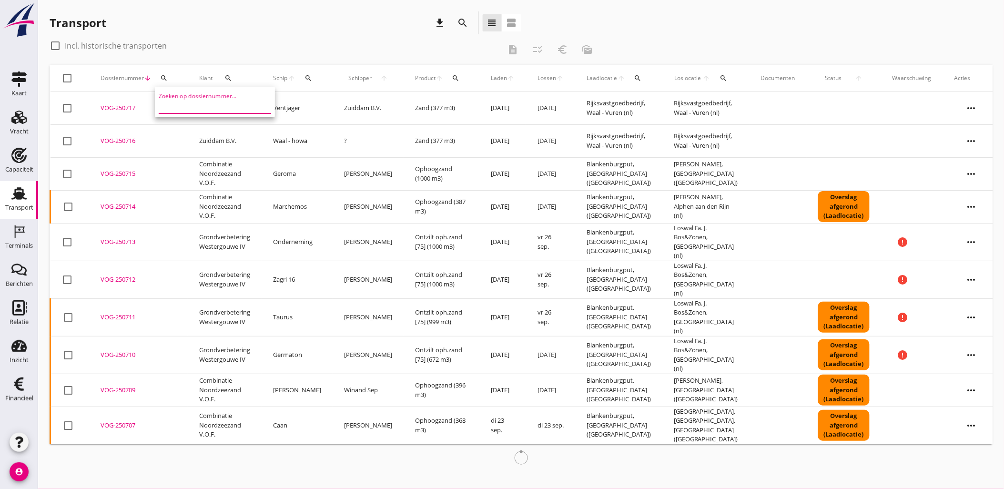
click at [215, 99] on input "Zoeken op dossiernummer..." at bounding box center [208, 105] width 99 height 15
paste input "VOG-250651"
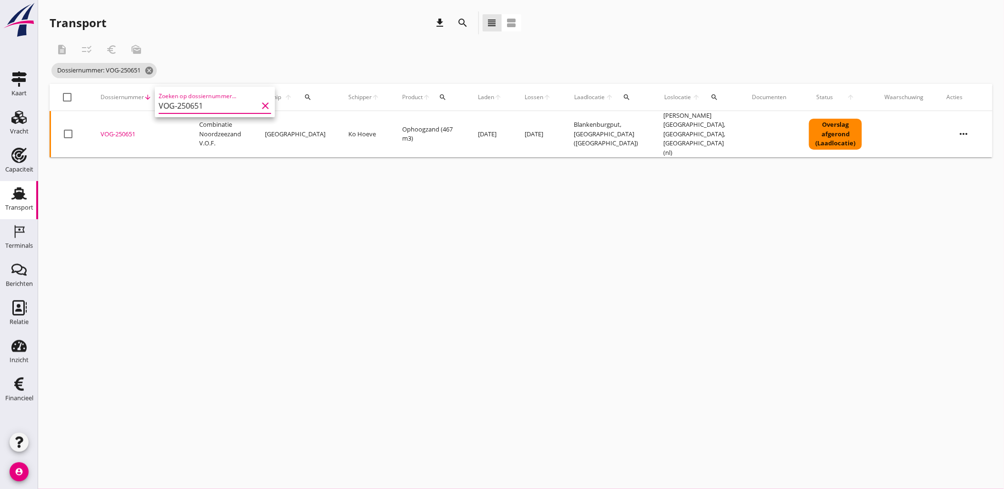
type input "VOG-250651"
click at [121, 130] on div "VOG-250651" at bounding box center [139, 135] width 76 height 10
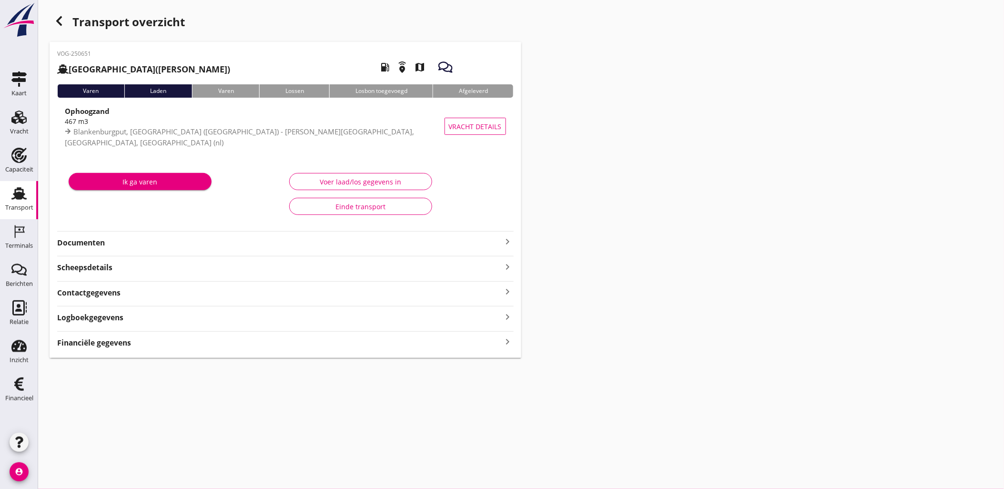
click at [140, 346] on div "Financiële gegevens keyboard_arrow_right" at bounding box center [285, 342] width 457 height 13
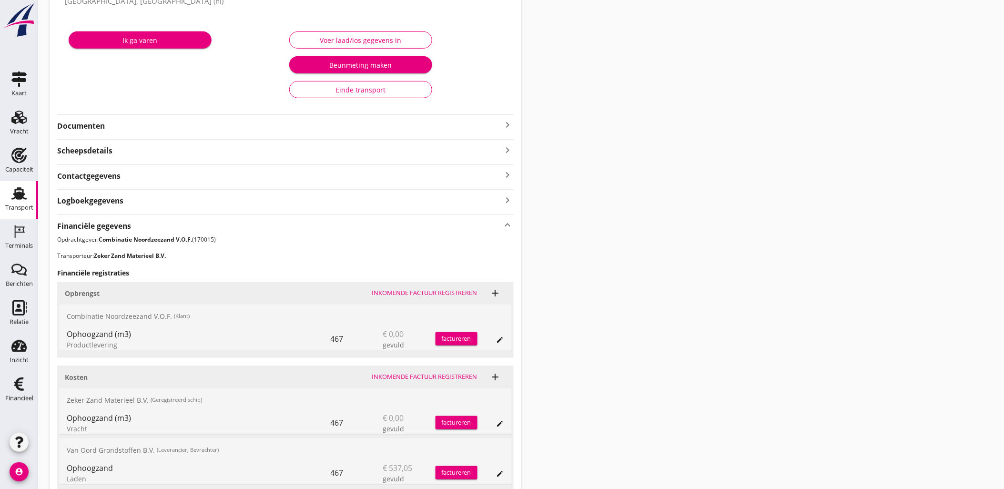
scroll to position [224, 0]
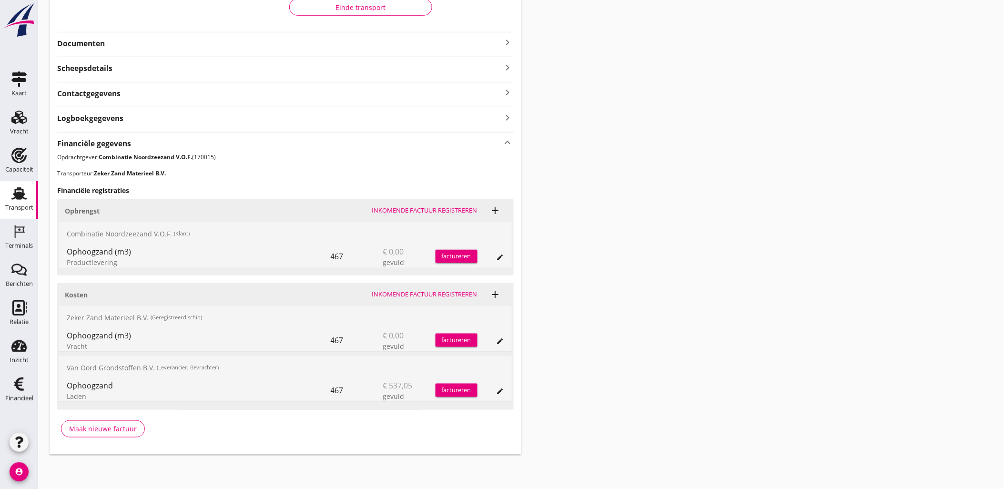
click at [494, 343] on button "edit" at bounding box center [500, 341] width 13 height 13
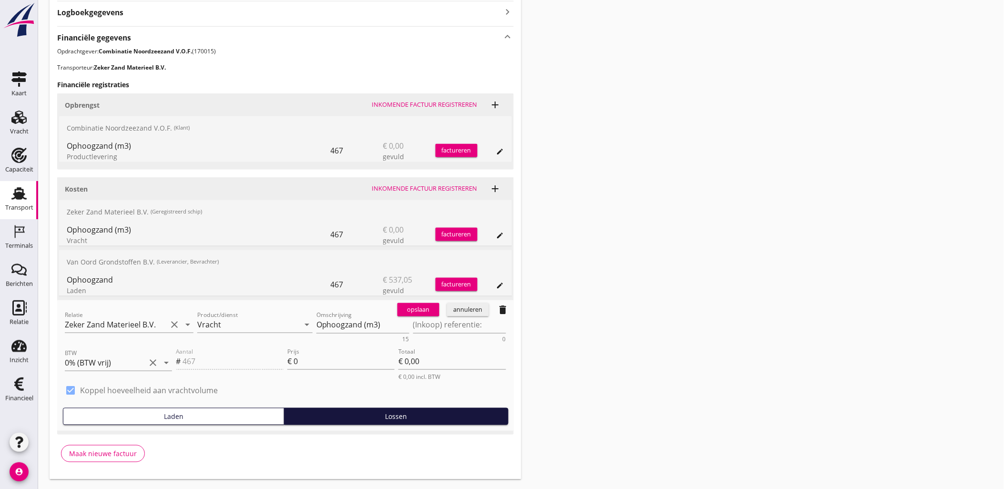
scroll to position [354, 0]
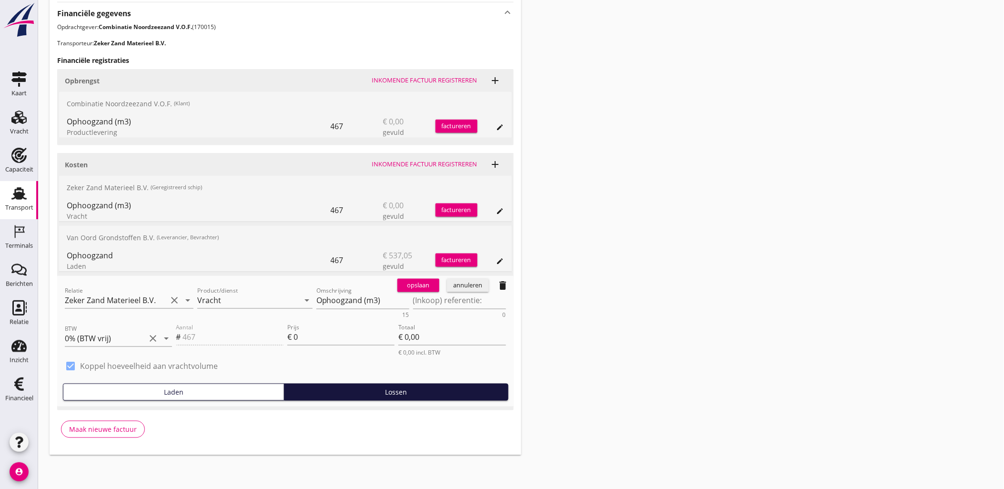
click at [497, 287] on button "delete" at bounding box center [503, 285] width 13 height 13
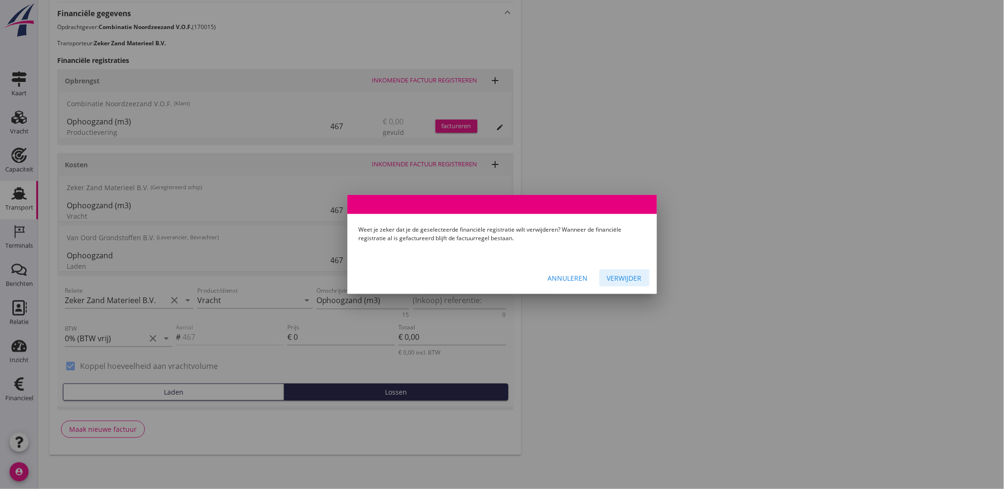
click at [611, 279] on div "Verwijder" at bounding box center [624, 278] width 35 height 10
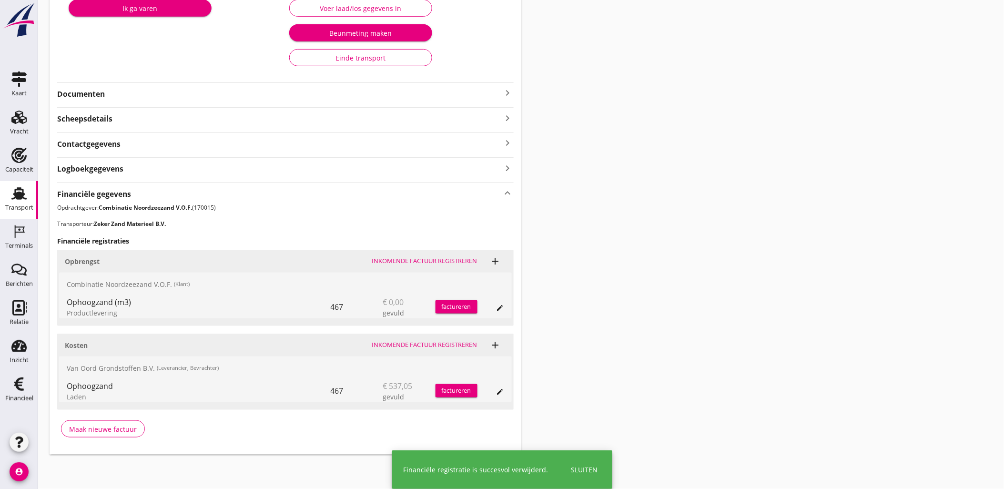
scroll to position [173, 0]
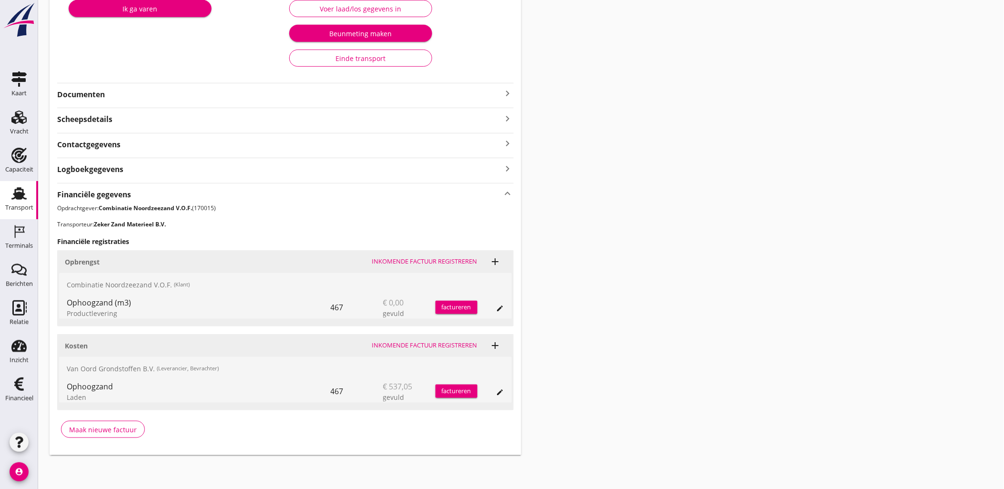
drag, startPoint x: 679, startPoint y: 264, endPoint x: 640, endPoint y: 256, distance: 39.9
click at [679, 264] on div "Transport overzicht VOG-250651 Sonora (Ko Hoeve) local_gas_station emergency_sh…" at bounding box center [521, 147] width 966 height 640
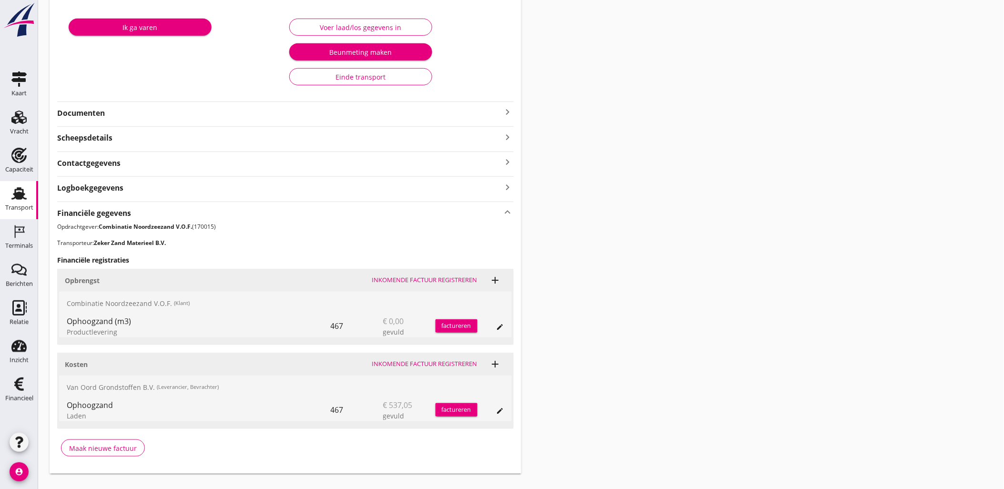
scroll to position [0, 0]
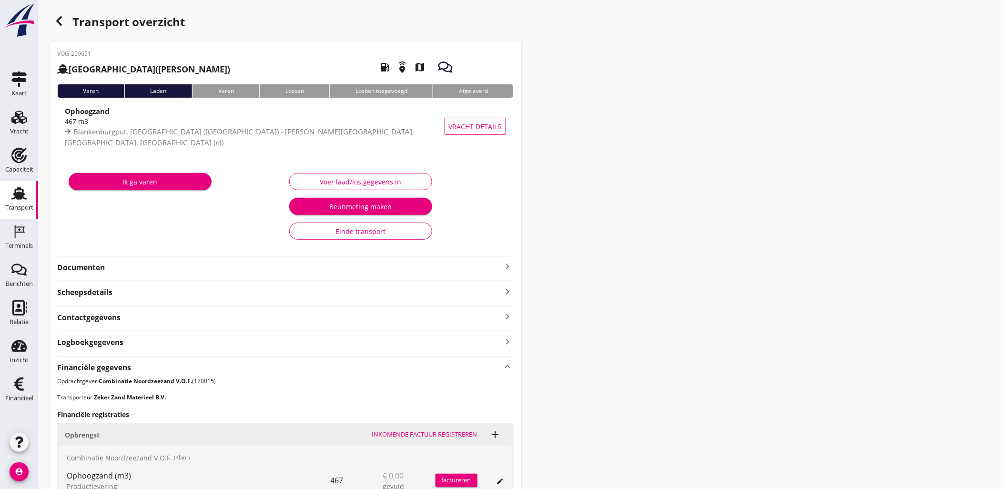
click at [55, 18] on icon "button" at bounding box center [58, 20] width 11 height 11
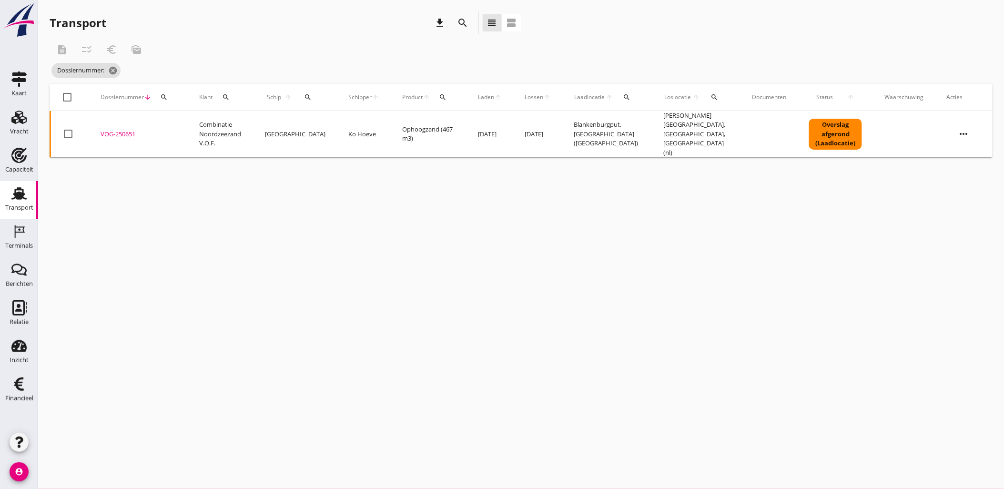
click at [167, 97] on icon "search" at bounding box center [164, 97] width 8 height 8
click at [189, 121] on input "Zoeken op dossiernummer..." at bounding box center [208, 124] width 99 height 15
paste input "VOG-250660"
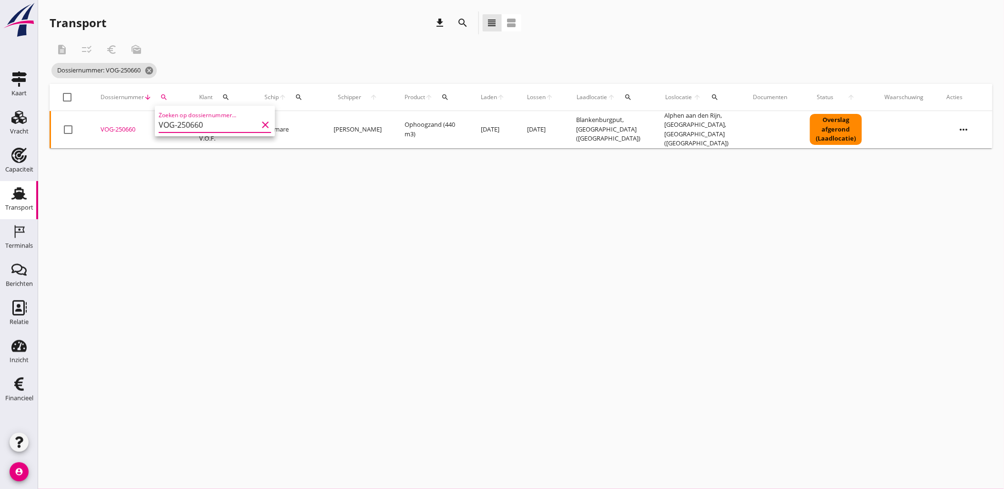
type input "VOG-250660"
click at [125, 125] on div "VOG-250660" at bounding box center [139, 130] width 76 height 10
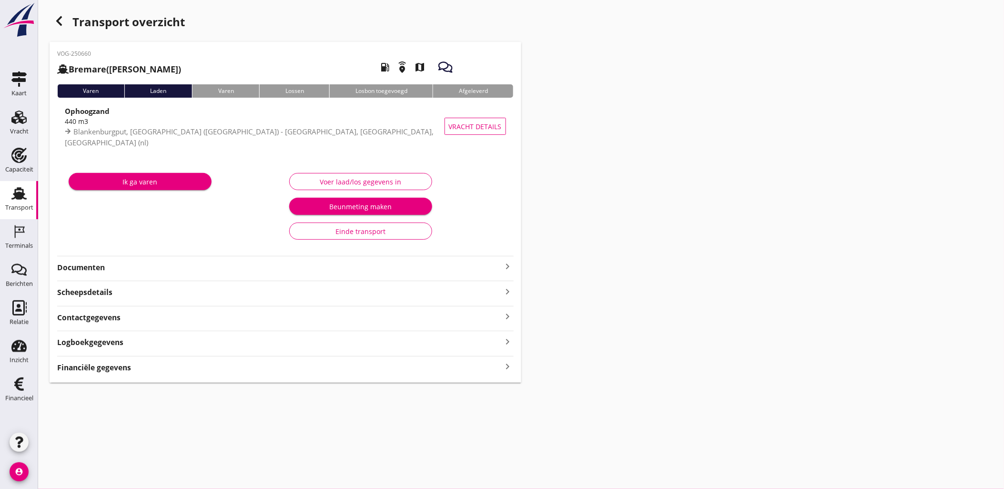
click at [132, 375] on div "VOG-250660 Bremare (Lex Volker) local_gas_station emergency_share map Varen Lad…" at bounding box center [286, 212] width 472 height 341
click at [122, 367] on strong "Financiële gegevens" at bounding box center [94, 367] width 74 height 11
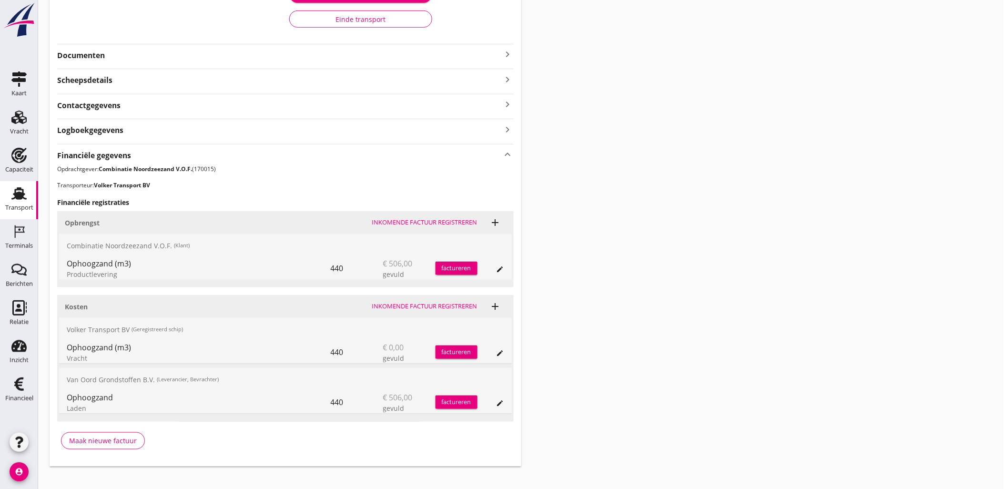
scroll to position [224, 0]
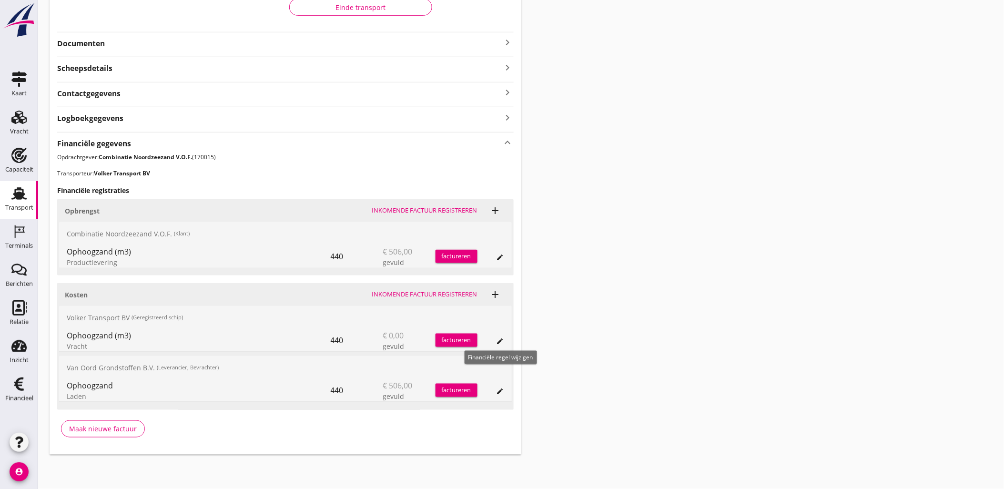
click at [501, 335] on button "edit" at bounding box center [500, 341] width 13 height 13
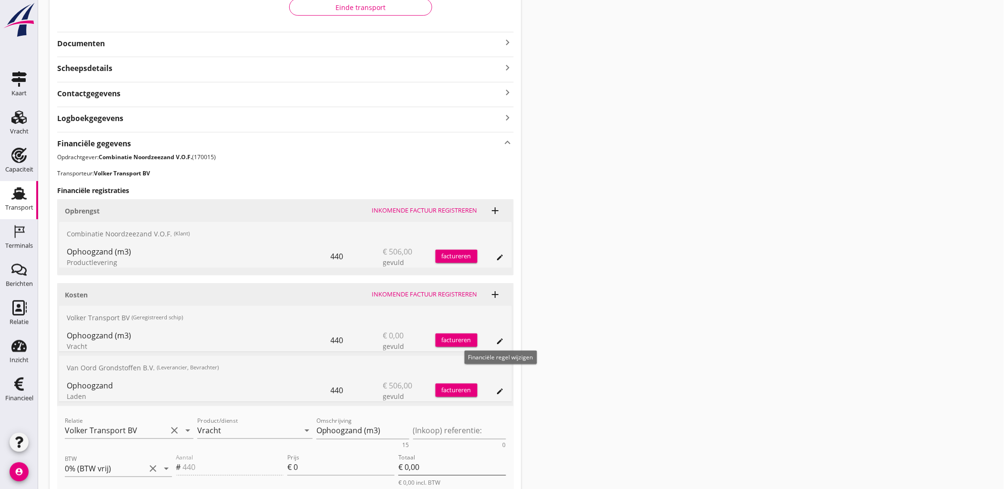
scroll to position [354, 0]
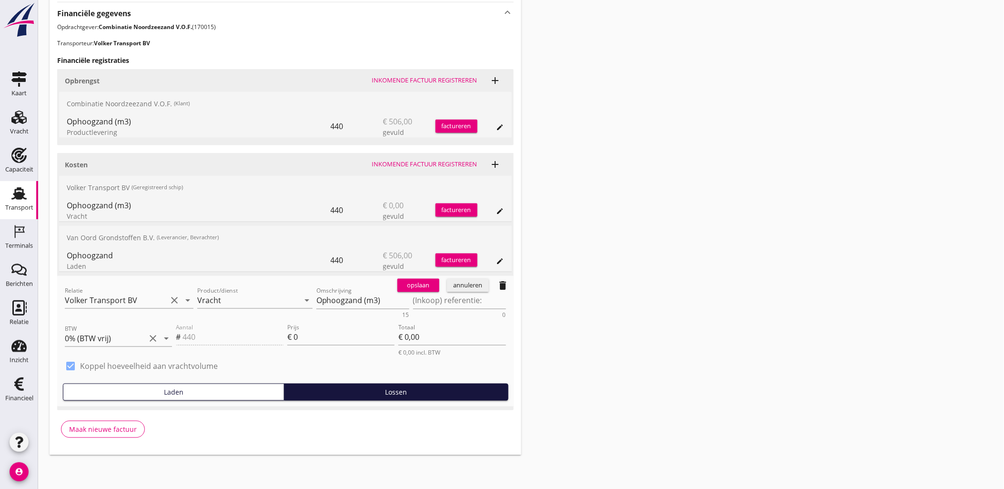
click at [501, 284] on icon "delete" at bounding box center [503, 285] width 11 height 11
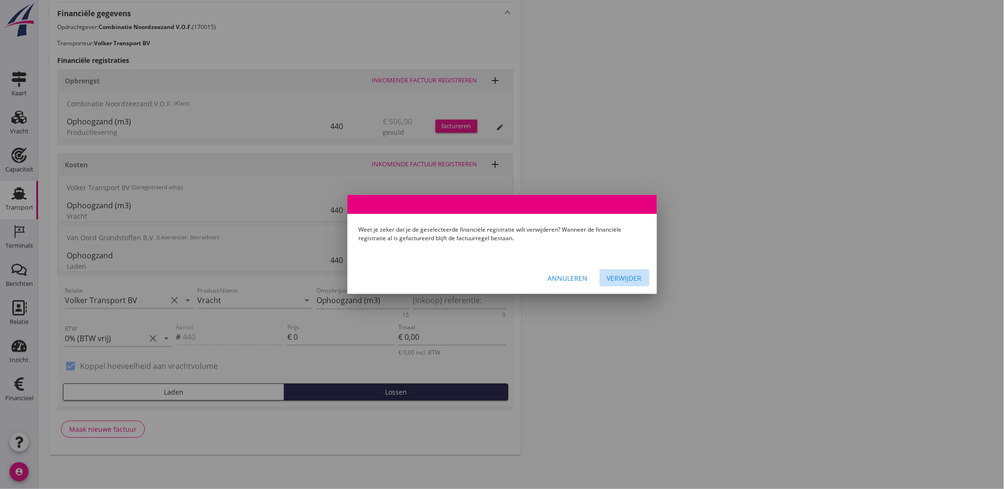
click at [630, 275] on div "Verwijder" at bounding box center [624, 278] width 35 height 10
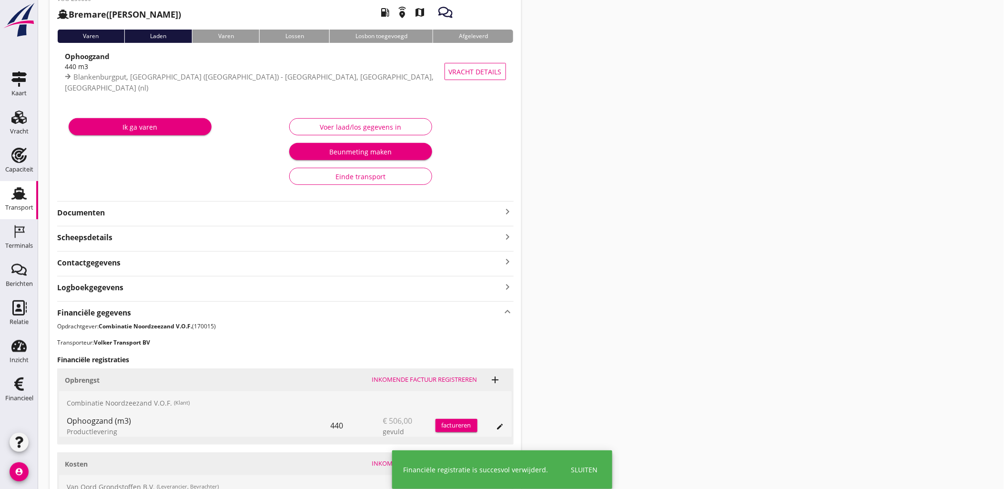
scroll to position [0, 0]
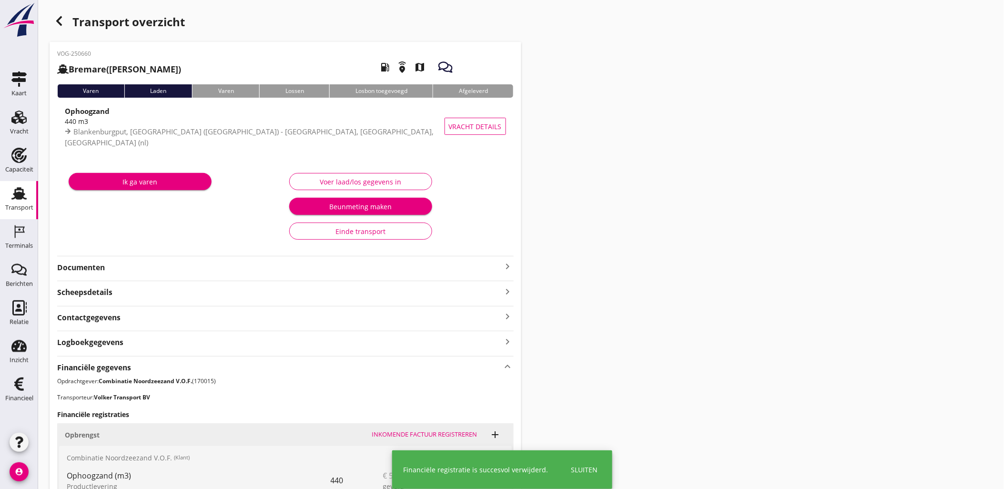
click at [59, 20] on use "button" at bounding box center [59, 21] width 6 height 10
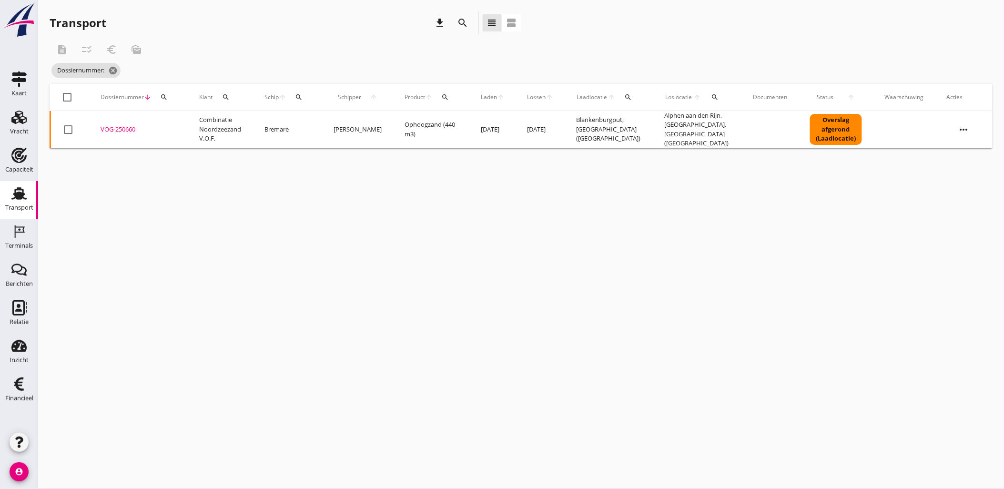
click at [167, 91] on button "search" at bounding box center [163, 97] width 17 height 17
click at [191, 114] on div "Zoeken op dossiernummer..." at bounding box center [215, 122] width 112 height 21
click at [193, 119] on input "Zoeken op dossiernummer..." at bounding box center [208, 124] width 99 height 15
paste input "VOG-250658"
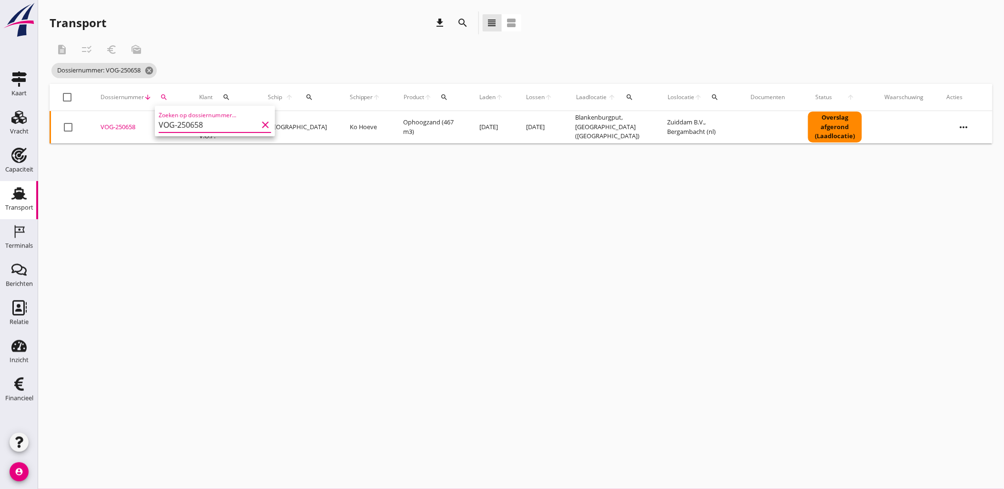
click at [122, 126] on div "VOG-250658" at bounding box center [139, 127] width 76 height 10
click at [163, 97] on icon "search" at bounding box center [164, 97] width 8 height 8
click at [184, 117] on input "VOG-250658" at bounding box center [208, 124] width 99 height 15
drag, startPoint x: 182, startPoint y: 130, endPoint x: 141, endPoint y: 132, distance: 41.1
click at [141, 132] on div "Deel track en trace Vracht details Vracht aanpassen Schip wijzigen Vracht kopie…" at bounding box center [502, 244] width 1004 height 489
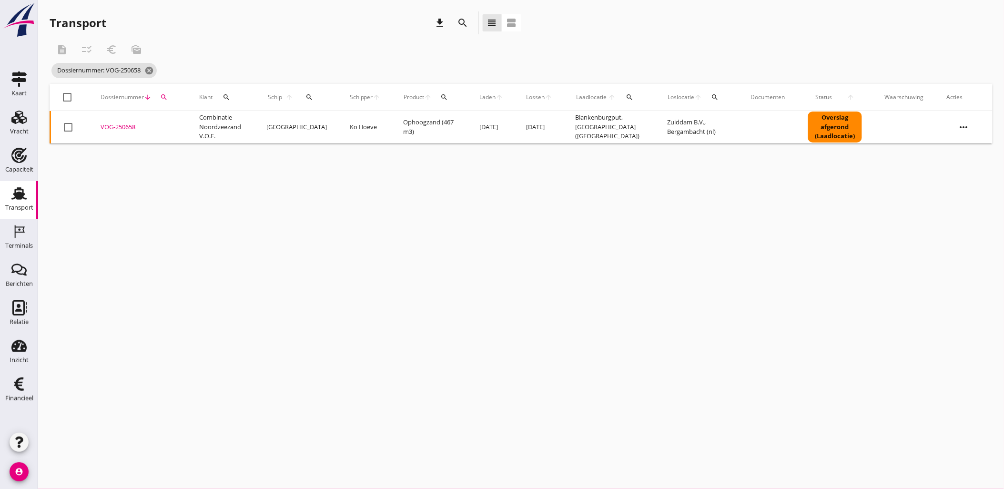
paste input "9"
type input "VOG-250659"
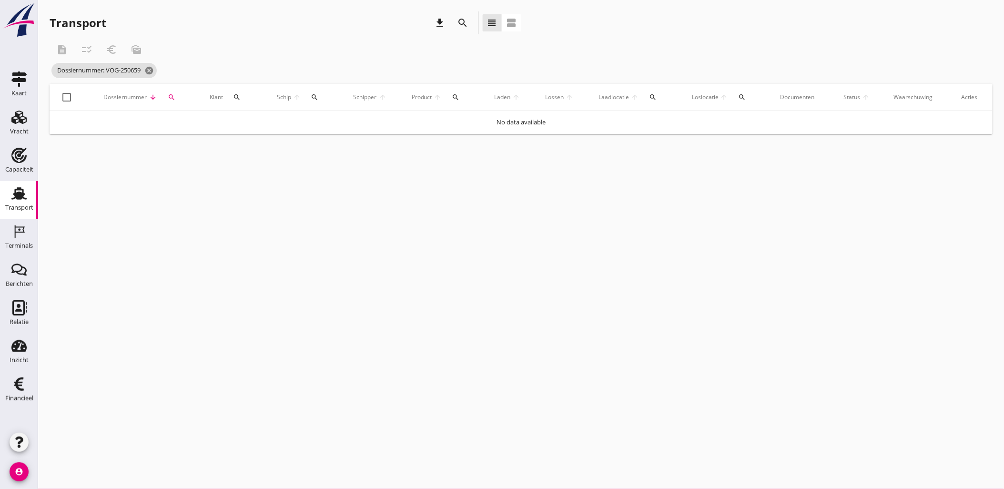
click at [171, 98] on icon "search" at bounding box center [172, 97] width 8 height 8
click at [215, 124] on input "VOG-250659" at bounding box center [214, 124] width 99 height 15
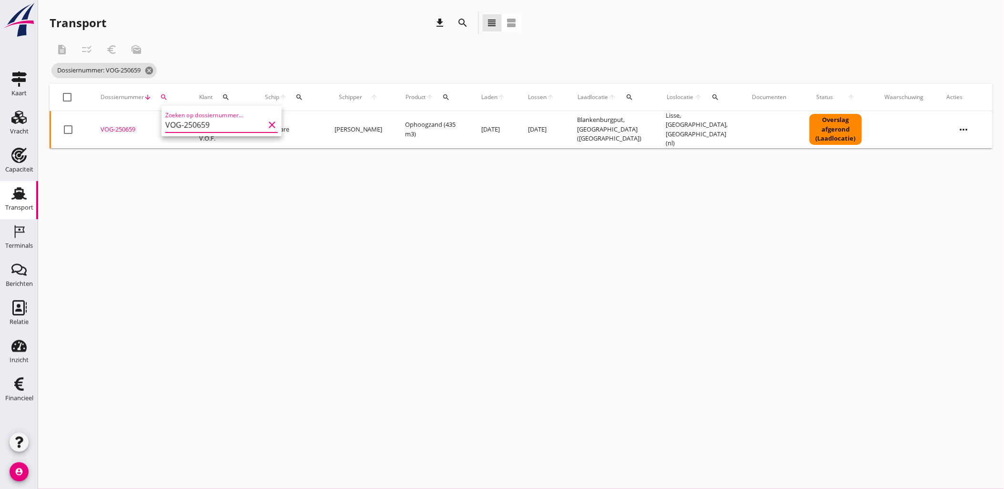
click at [117, 129] on div "VOG-250659" at bounding box center [139, 130] width 76 height 10
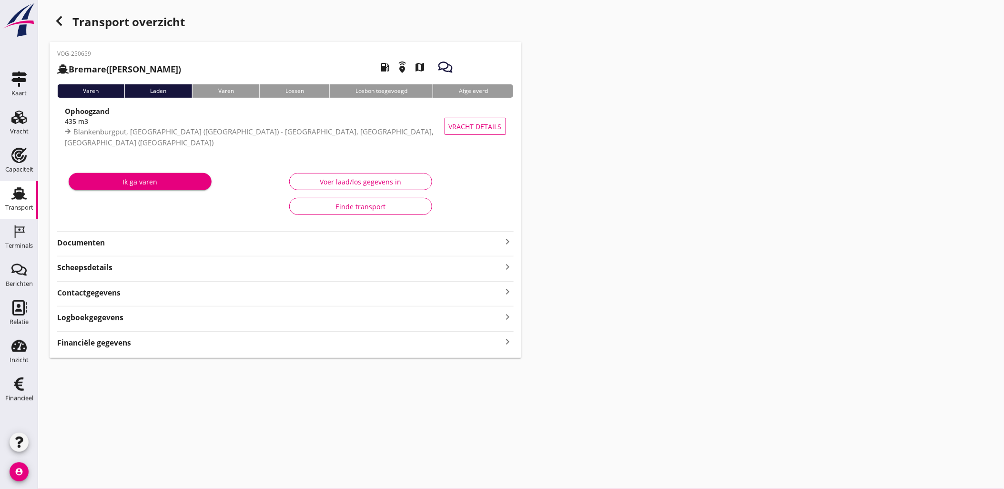
click at [164, 347] on div "Financiële gegevens keyboard_arrow_right" at bounding box center [285, 342] width 457 height 13
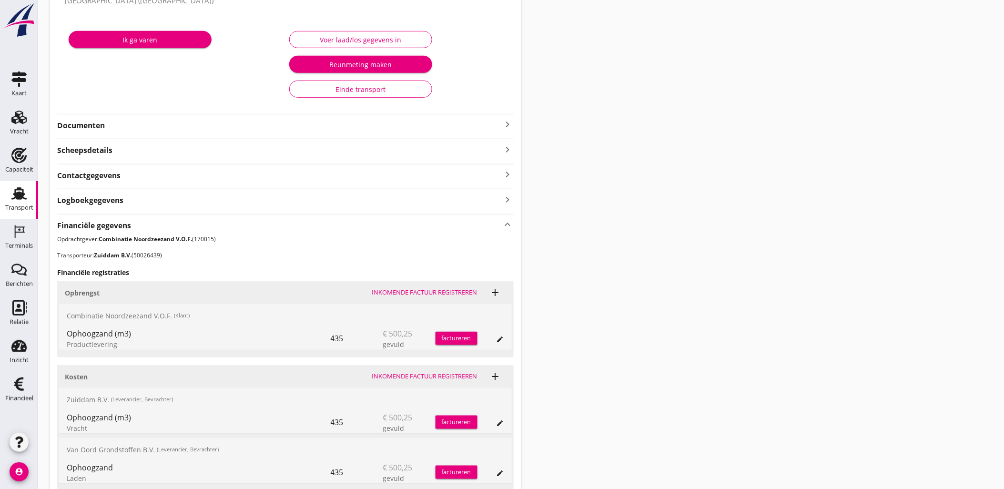
scroll to position [224, 0]
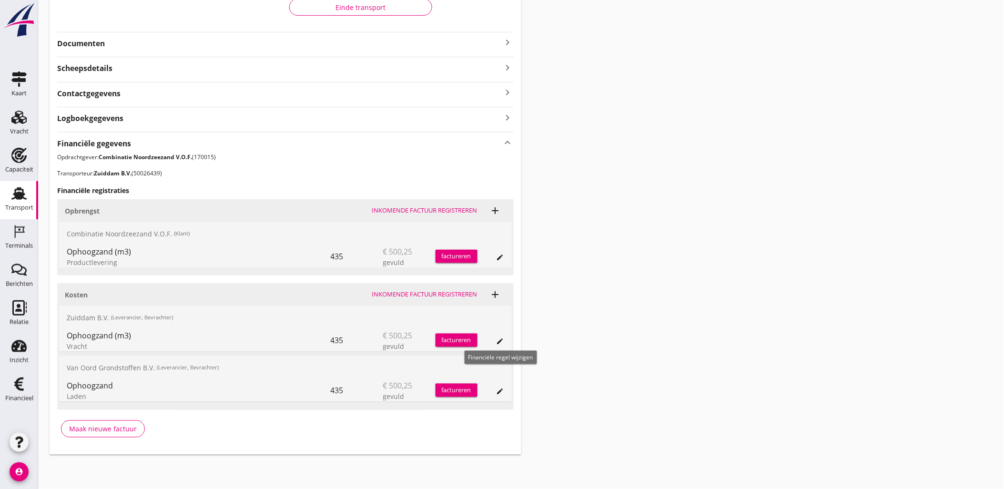
click at [502, 340] on icon "edit" at bounding box center [501, 341] width 8 height 8
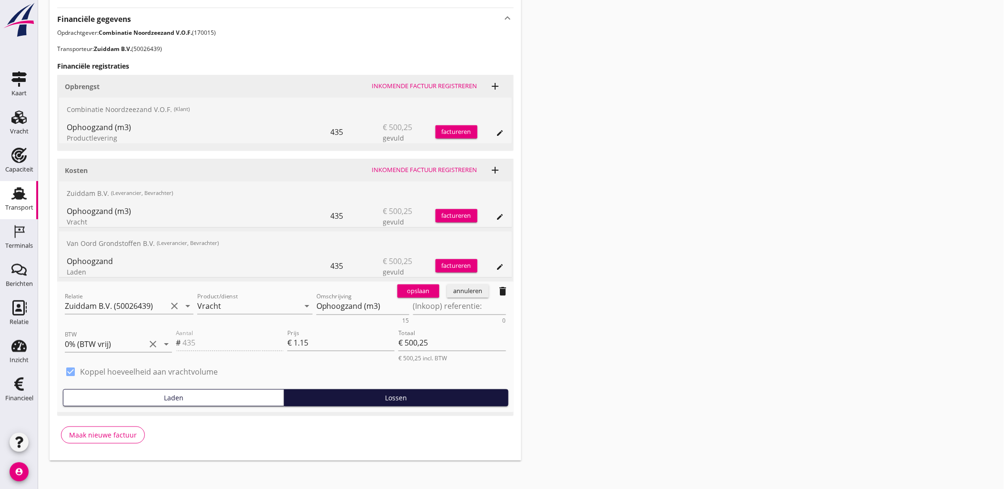
scroll to position [354, 0]
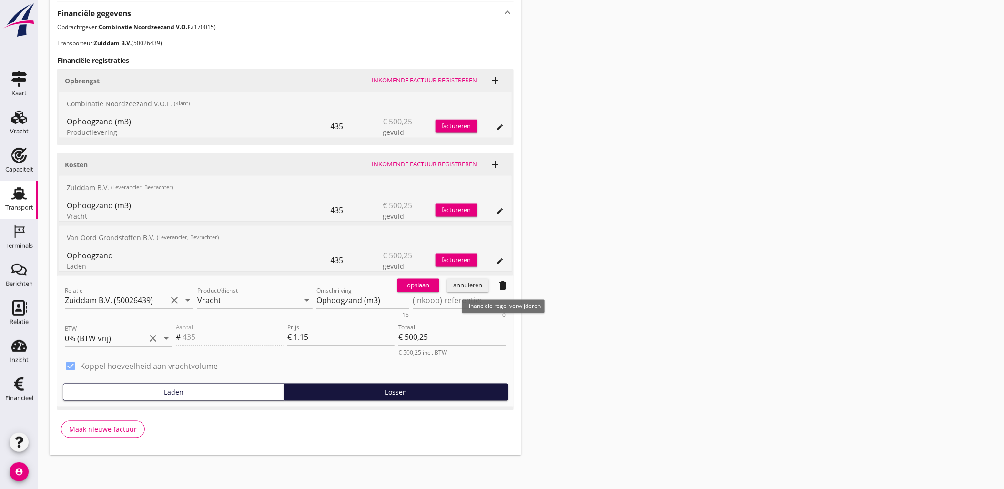
click at [501, 287] on icon "delete" at bounding box center [503, 285] width 11 height 11
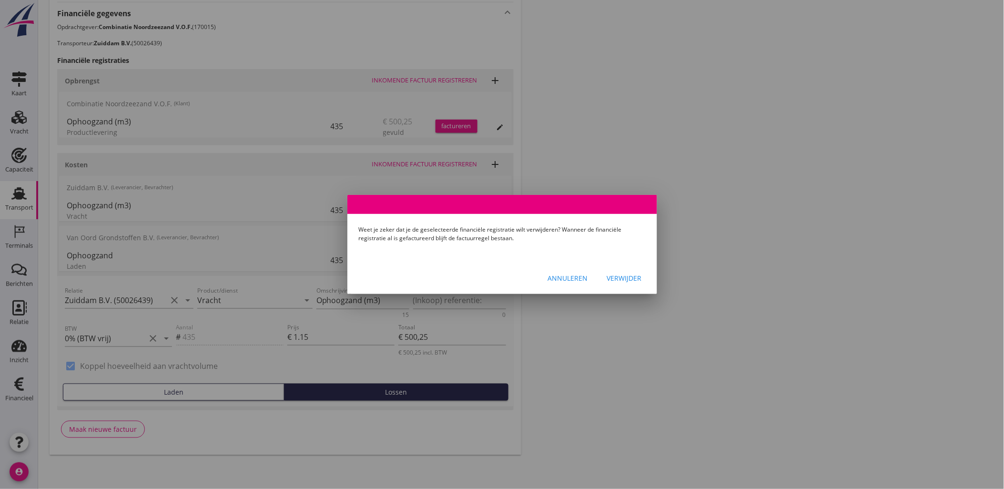
click at [613, 276] on div "Verwijder" at bounding box center [624, 278] width 35 height 10
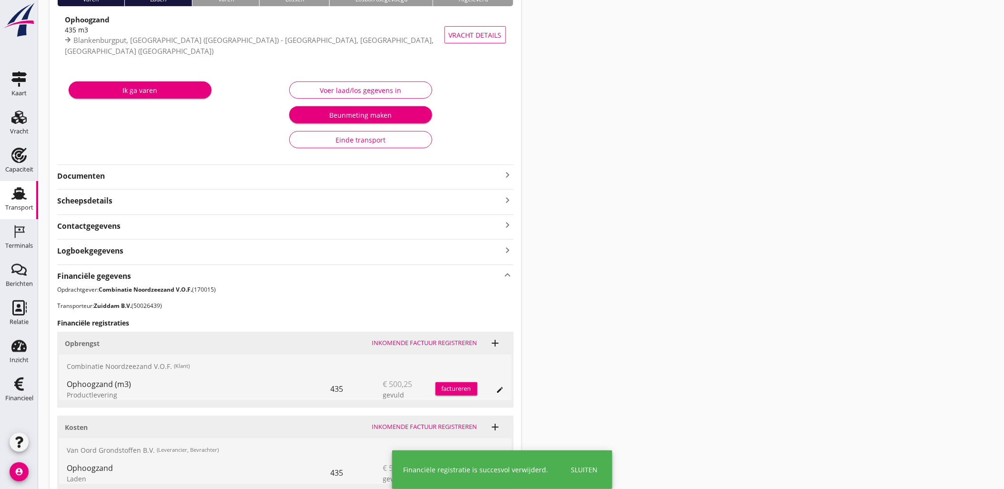
scroll to position [0, 0]
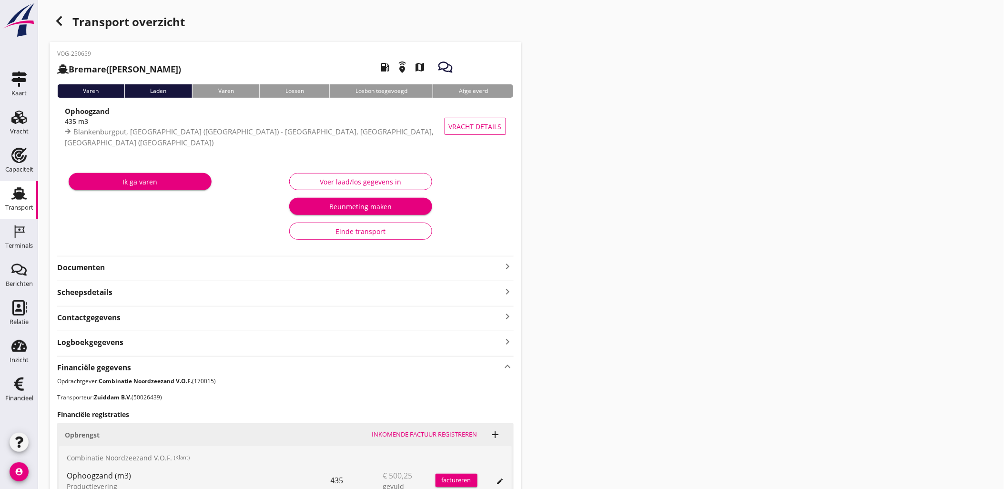
drag, startPoint x: 722, startPoint y: 299, endPoint x: 672, endPoint y: 274, distance: 56.3
click at [722, 299] on div "Transport overzicht VOG-250659 Bremare (Lex Volker) local_gas_station emergency…" at bounding box center [521, 320] width 966 height 640
click at [61, 24] on icon "button" at bounding box center [58, 20] width 11 height 11
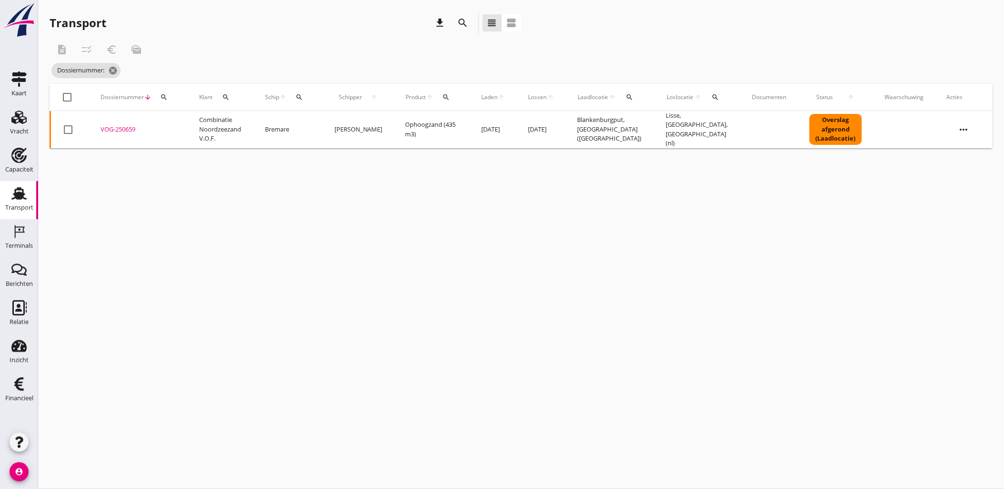
click at [165, 98] on icon "search" at bounding box center [164, 97] width 8 height 8
click at [189, 118] on input "Zoeken op dossiernummer..." at bounding box center [208, 124] width 99 height 15
paste input "VOG-250665"
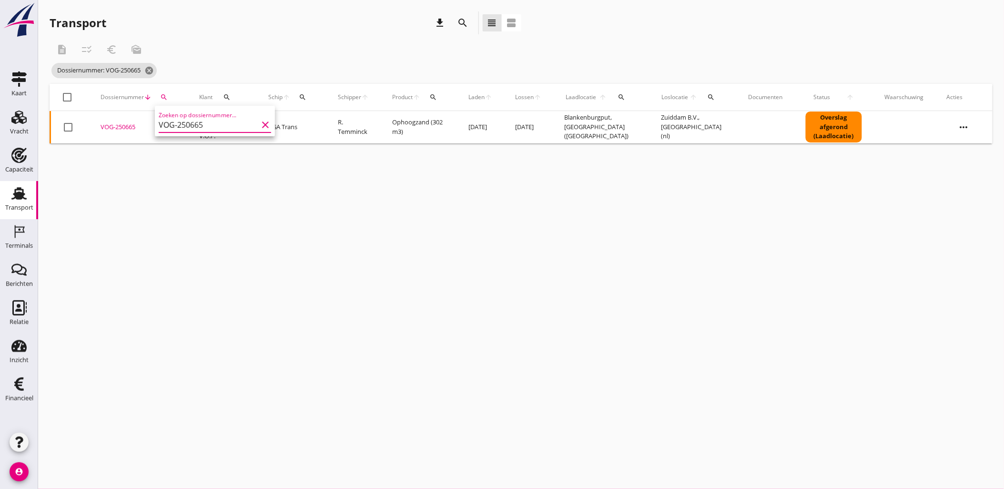
type input "VOG-250665"
click at [127, 124] on div "VOG-250665" at bounding box center [139, 127] width 76 height 10
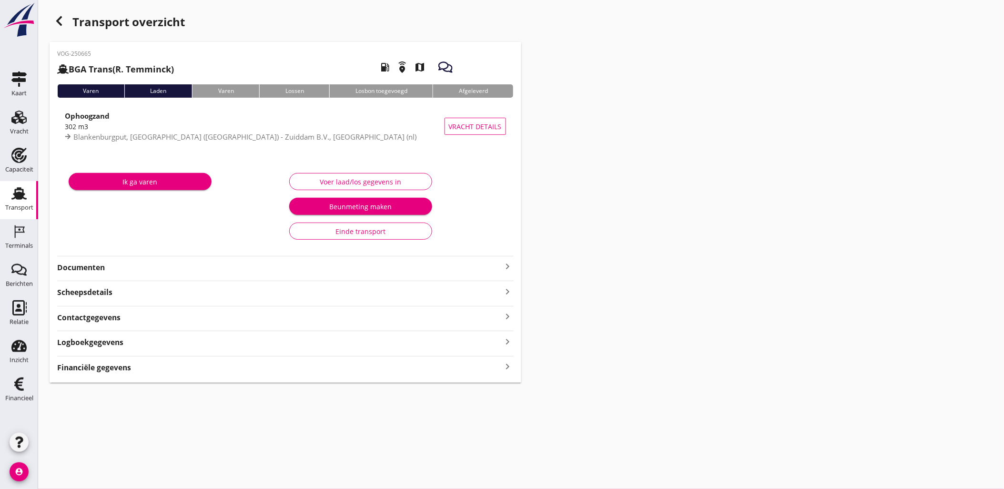
click at [192, 367] on div "Financiële gegevens keyboard_arrow_right" at bounding box center [285, 366] width 457 height 13
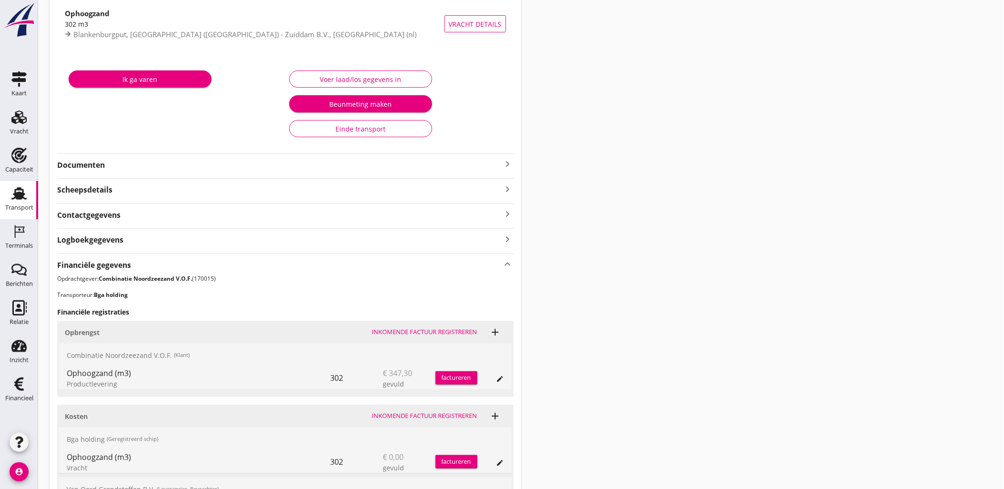
scroll to position [224, 0]
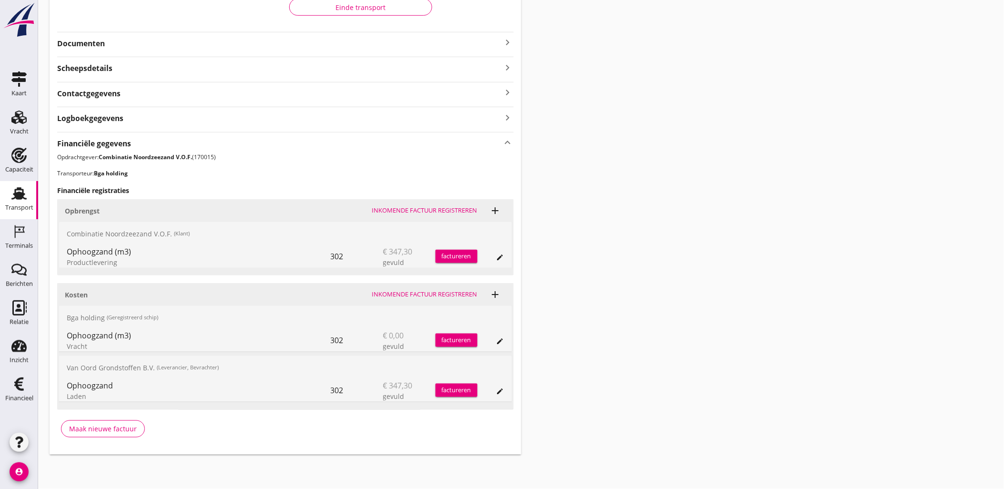
click at [500, 342] on icon "edit" at bounding box center [501, 341] width 8 height 8
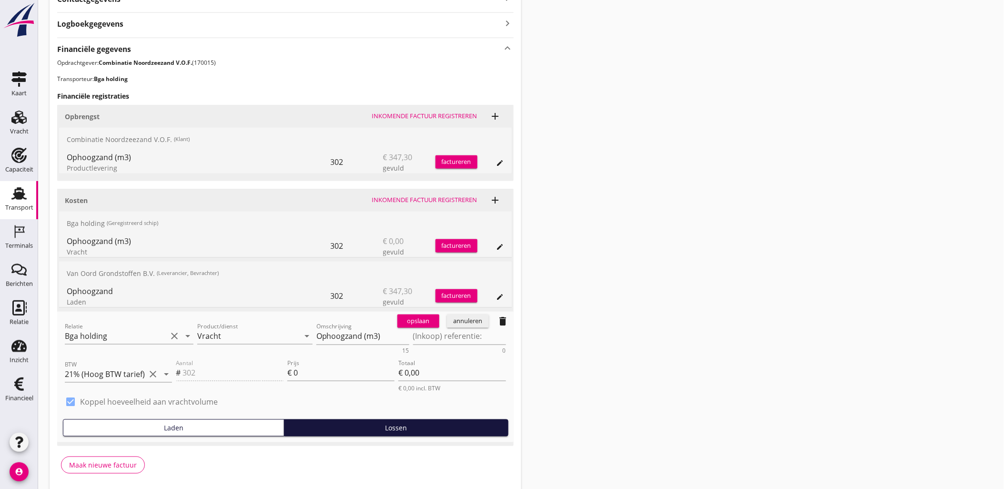
scroll to position [354, 0]
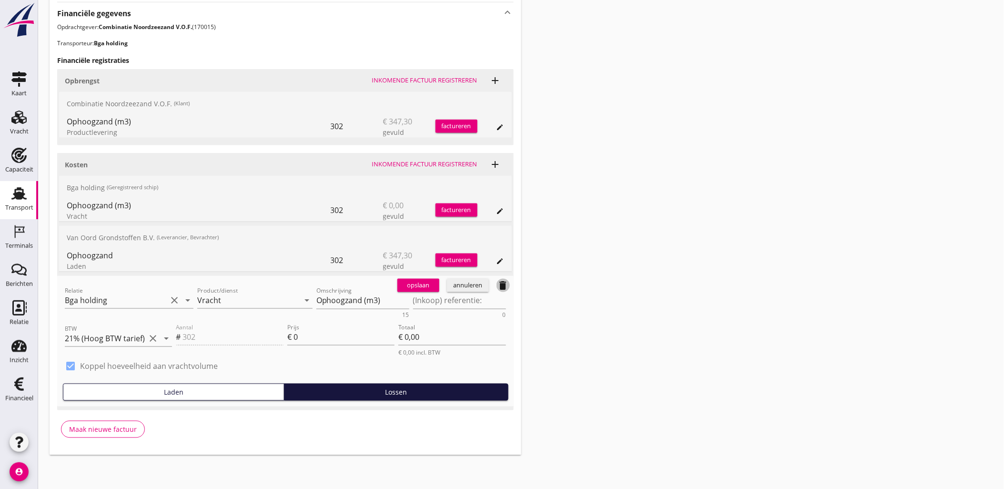
click at [498, 288] on icon "delete" at bounding box center [503, 285] width 11 height 11
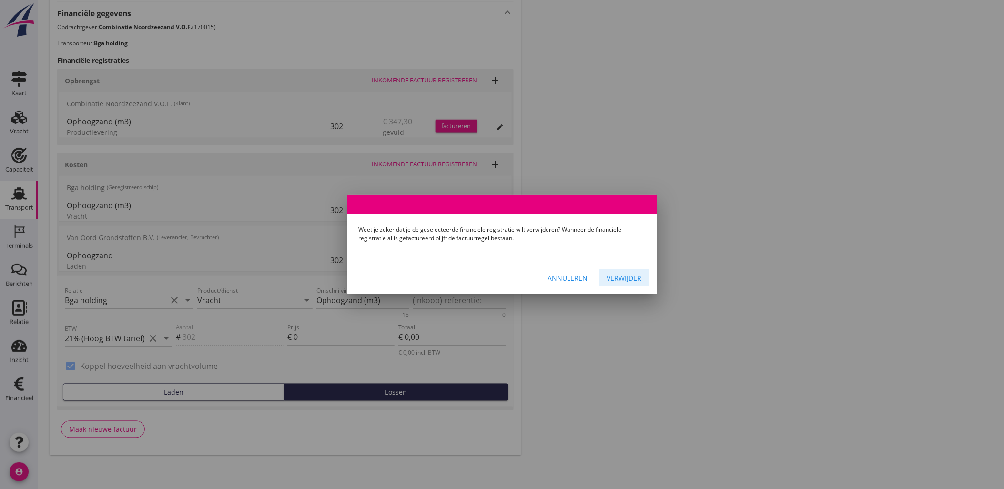
click at [632, 275] on div "Verwijder" at bounding box center [624, 278] width 35 height 10
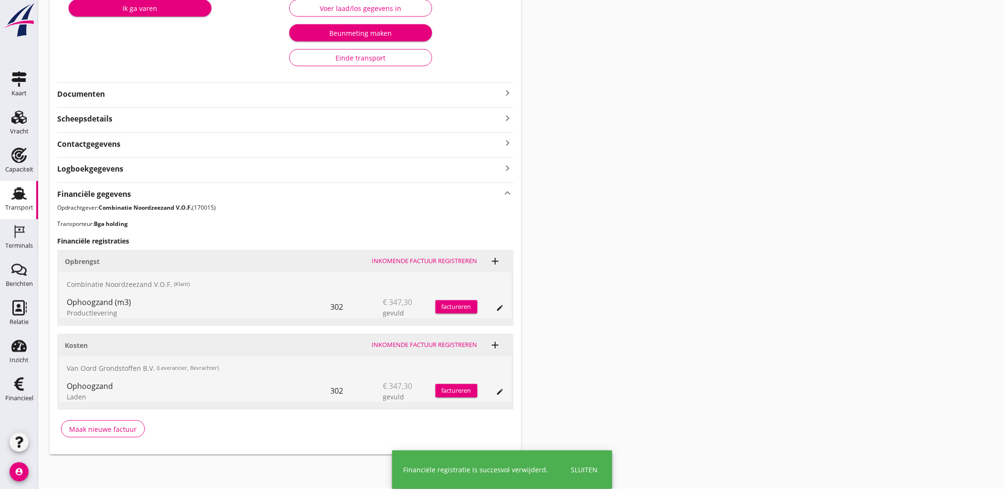
scroll to position [173, 0]
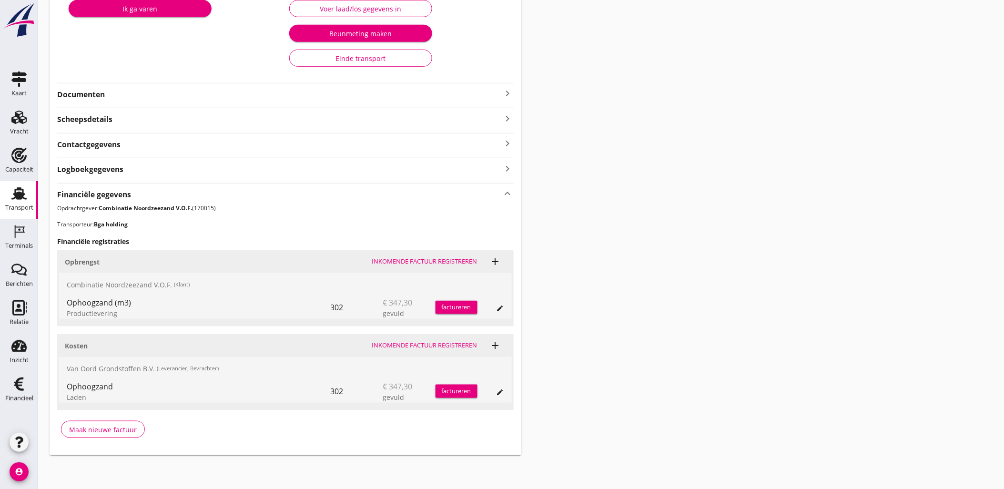
click at [544, 217] on div "Transport overzicht VOG-250665 BGA Trans (R. Temminck) local_gas_station emerge…" at bounding box center [521, 147] width 966 height 640
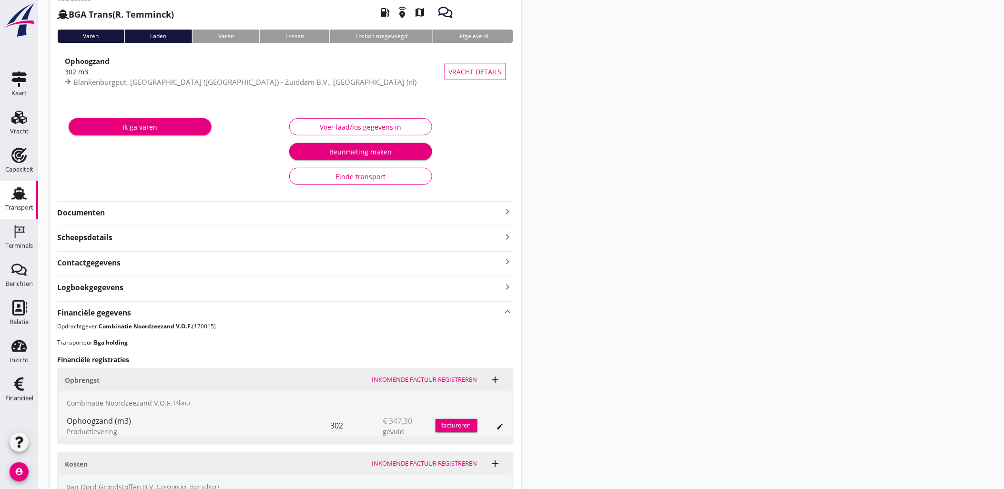
scroll to position [0, 0]
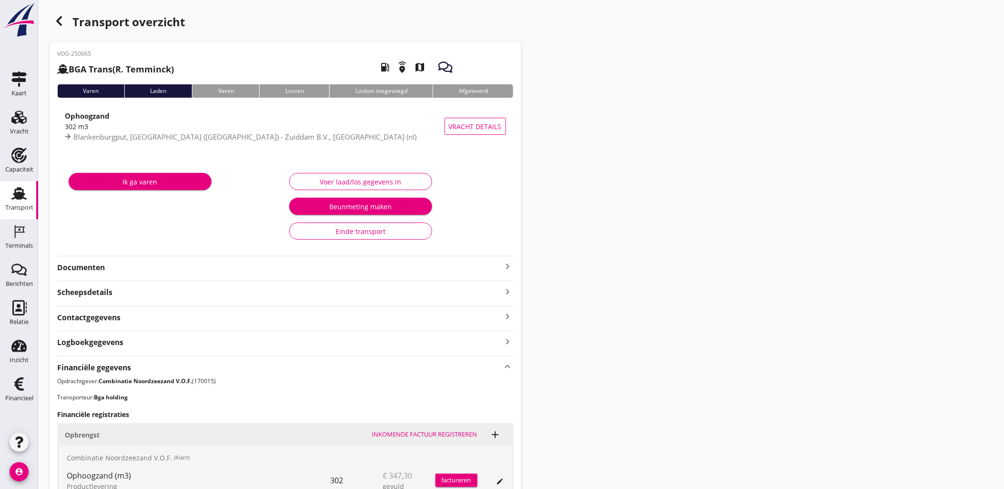
click at [58, 19] on use "button" at bounding box center [59, 21] width 6 height 10
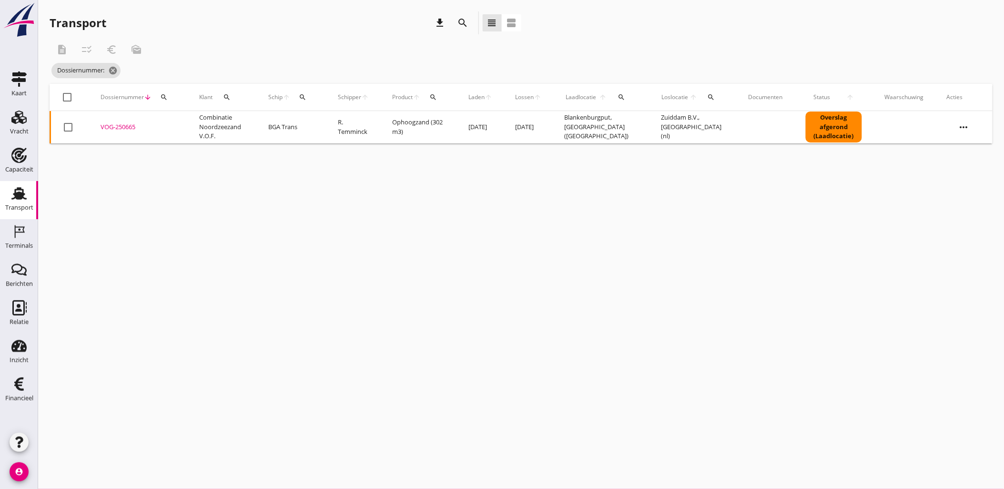
click at [169, 96] on div "search" at bounding box center [163, 97] width 17 height 8
click at [207, 128] on input "Zoeken op dossiernummer..." at bounding box center [208, 124] width 99 height 15
paste input "VOG-250666"
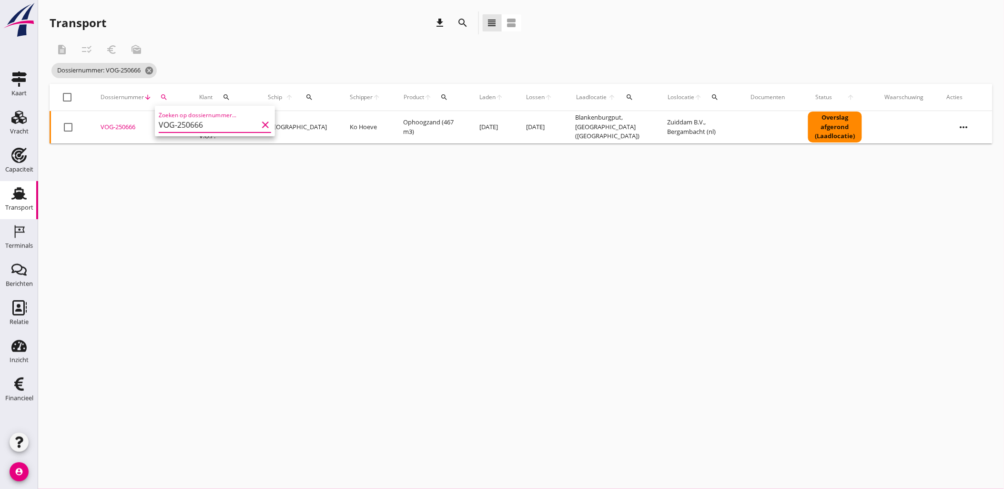
type input "VOG-250666"
click at [129, 125] on div "VOG-250666" at bounding box center [139, 127] width 76 height 10
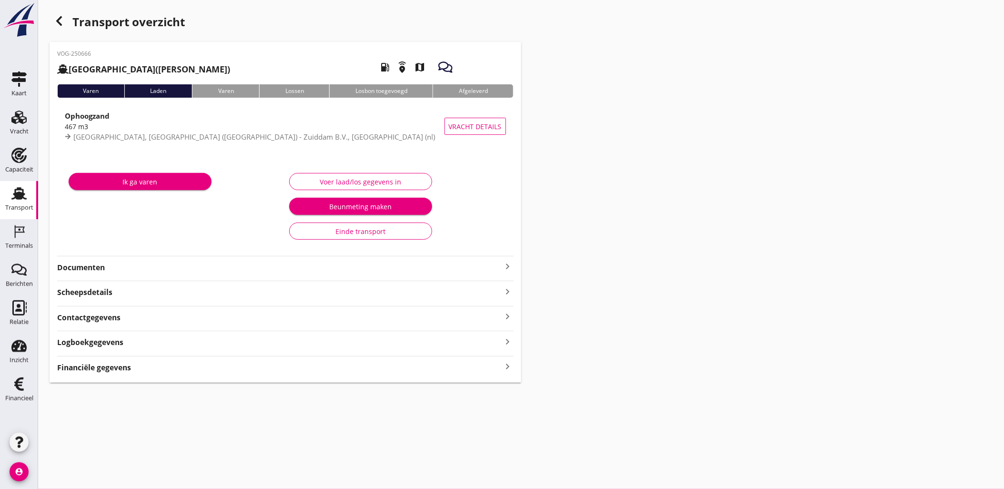
click at [486, 369] on div "Financiële gegevens keyboard_arrow_right" at bounding box center [285, 366] width 457 height 13
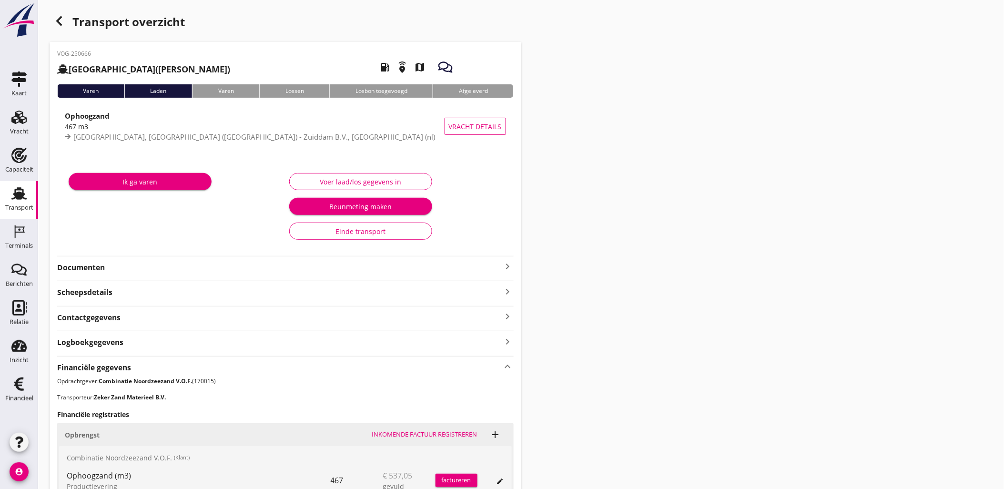
scroll to position [224, 0]
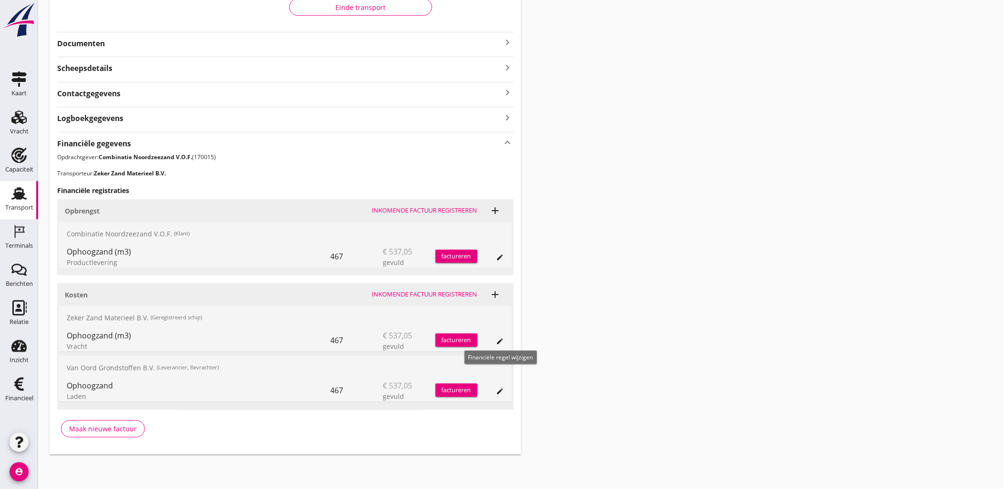
click at [499, 344] on icon "edit" at bounding box center [501, 341] width 8 height 8
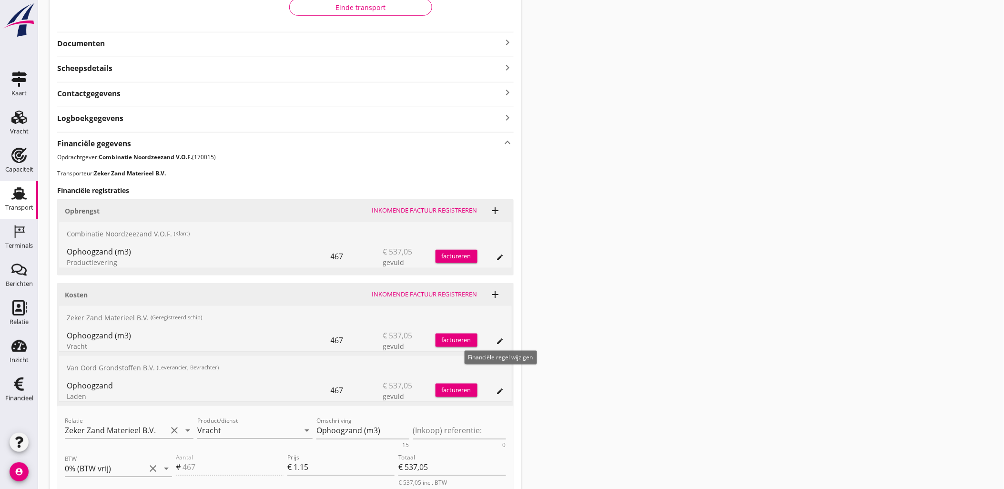
scroll to position [354, 0]
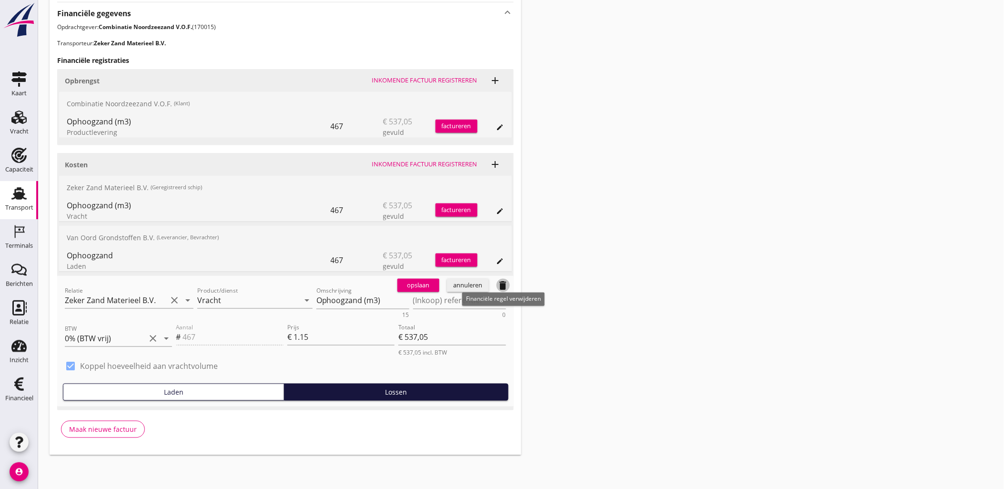
click at [502, 286] on icon "delete" at bounding box center [503, 285] width 11 height 11
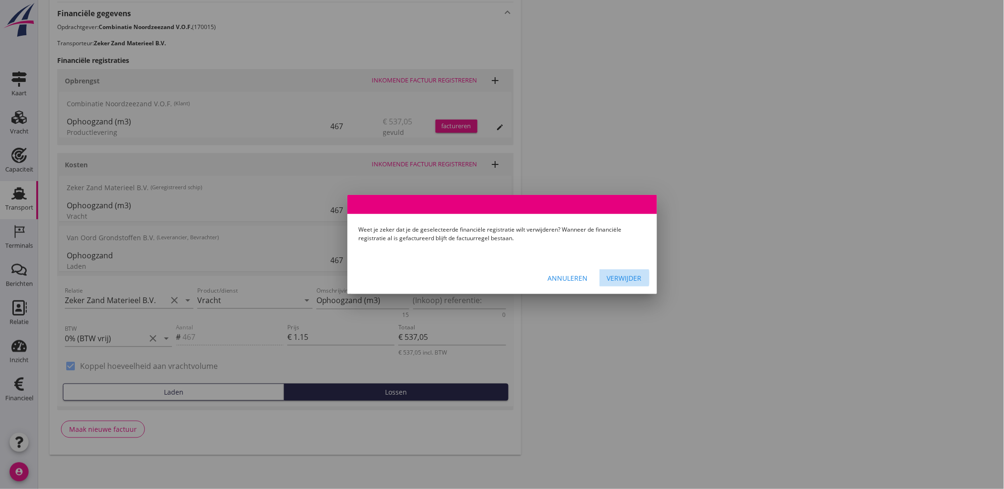
click at [603, 274] on button "Verwijder" at bounding box center [625, 277] width 50 height 17
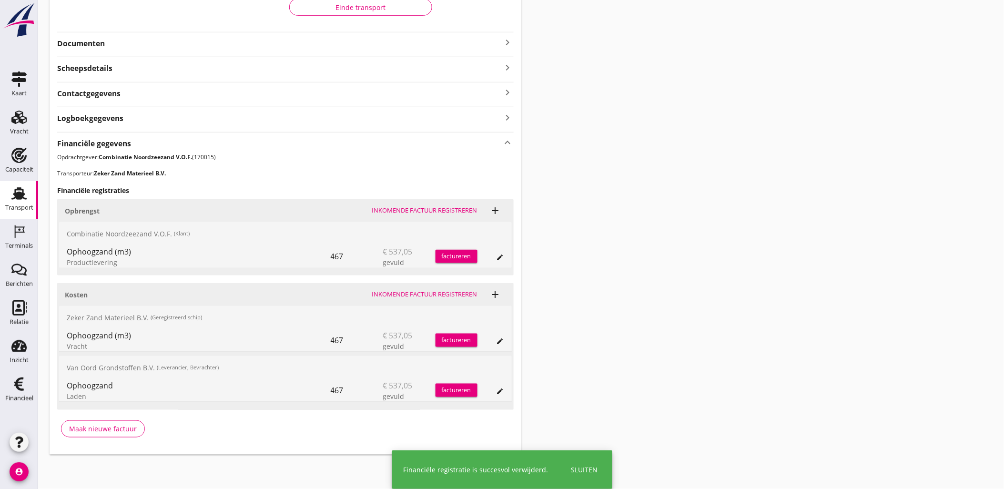
scroll to position [173, 0]
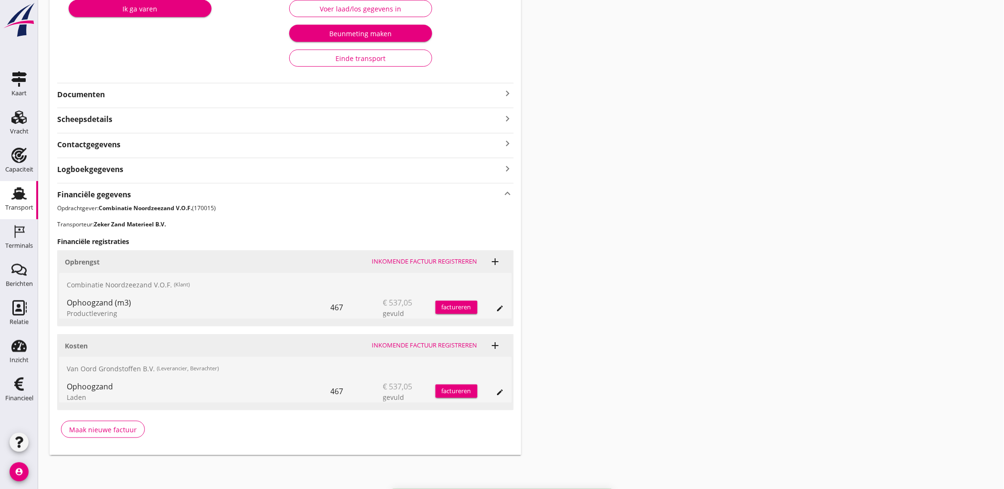
click at [687, 307] on div "Transport overzicht VOG-250666 Sonora (Ko Hoeve) local_gas_station emergency_sh…" at bounding box center [521, 147] width 966 height 640
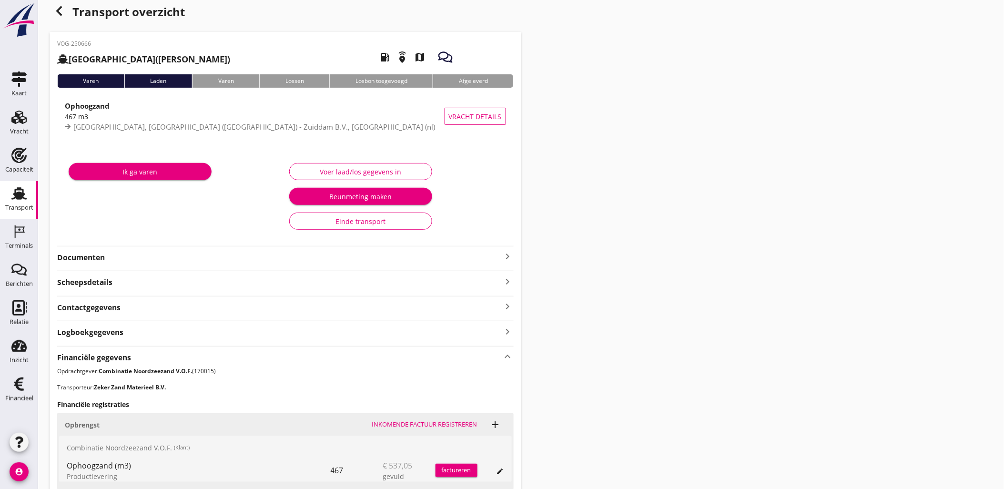
scroll to position [0, 0]
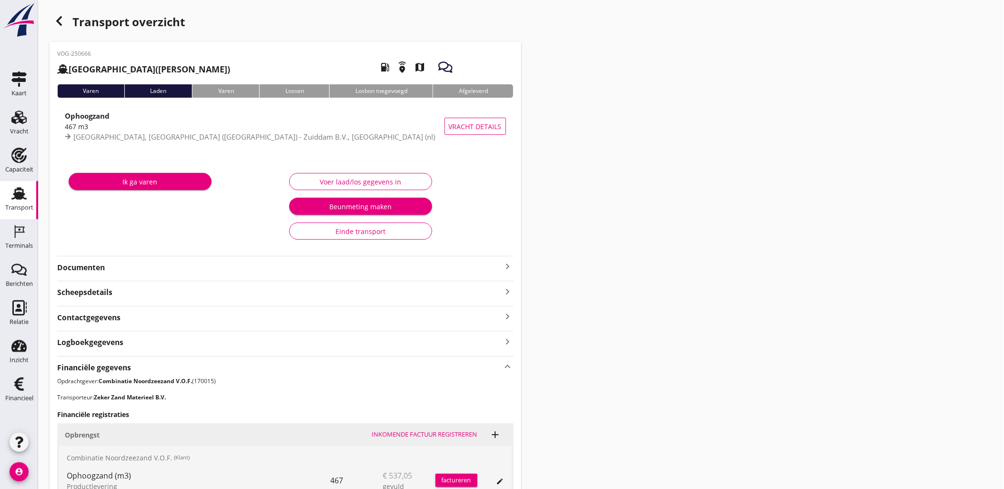
click at [60, 25] on use "button" at bounding box center [59, 21] width 6 height 10
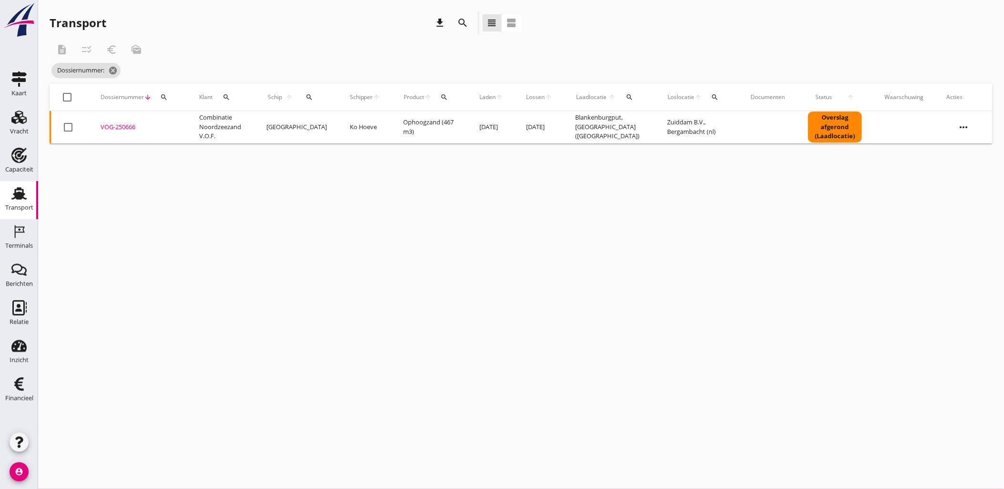
click at [170, 96] on div "search" at bounding box center [163, 97] width 17 height 8
click at [186, 116] on div "Zoeken op dossiernummer..." at bounding box center [215, 122] width 112 height 21
click at [188, 120] on input "Zoeken op dossiernummer..." at bounding box center [208, 124] width 99 height 15
paste input "VOG-250667"
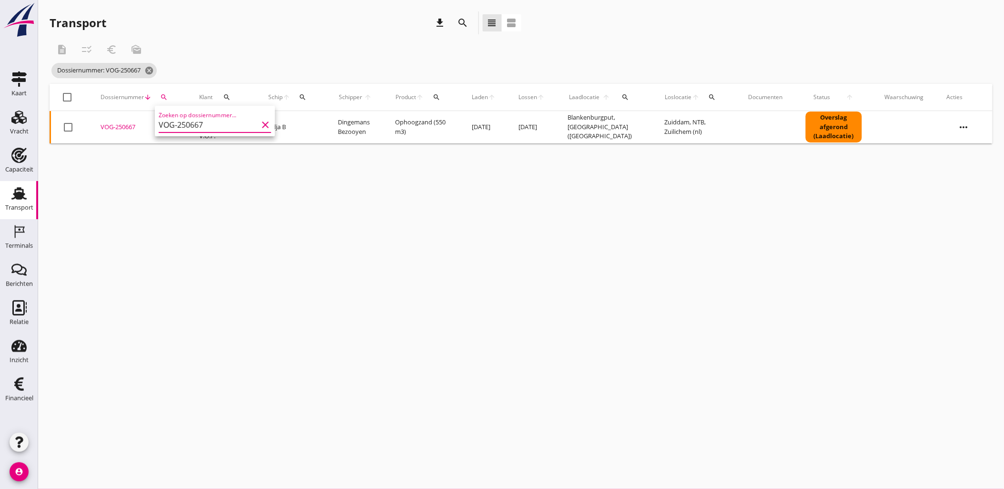
type input "VOG-250667"
click at [127, 129] on div "VOG-250667" at bounding box center [139, 127] width 76 height 10
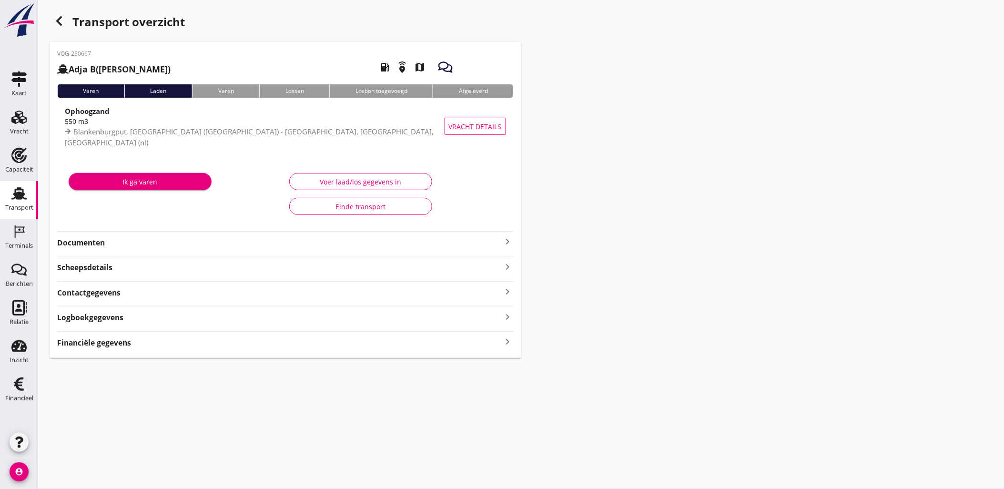
click at [307, 348] on div "Financiële gegevens keyboard_arrow_right" at bounding box center [285, 342] width 457 height 13
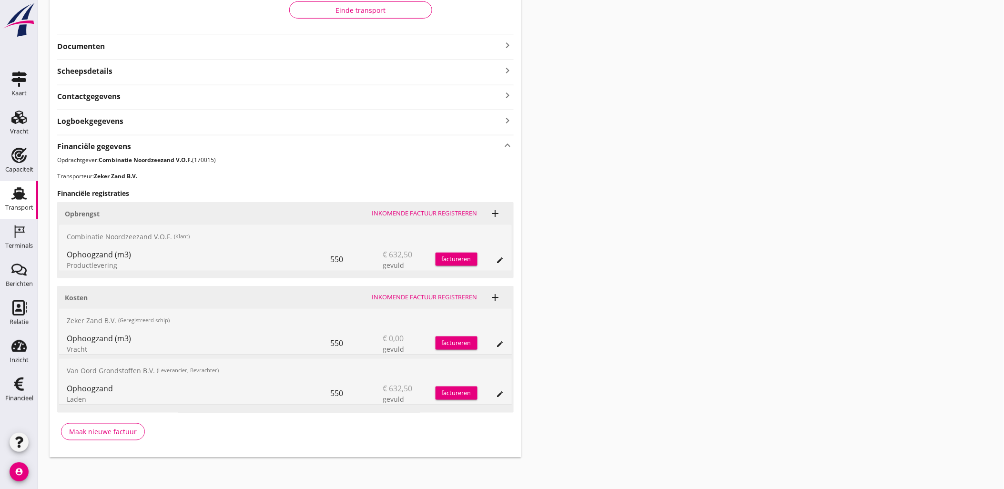
scroll to position [224, 0]
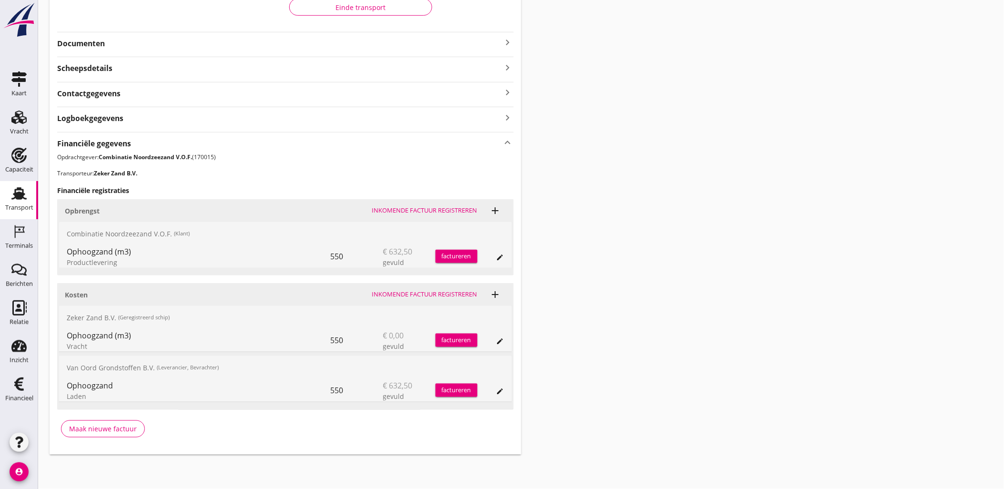
click at [496, 339] on div "edit" at bounding box center [500, 341] width 13 height 8
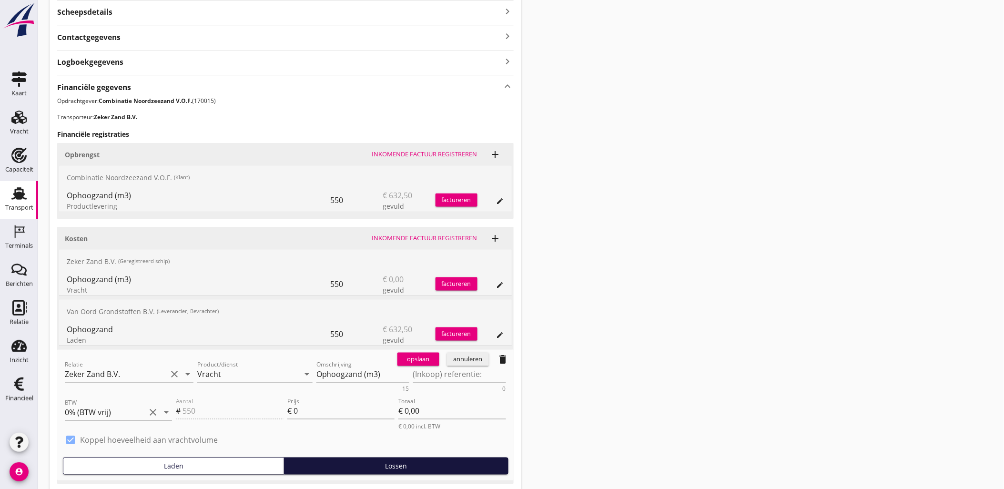
scroll to position [354, 0]
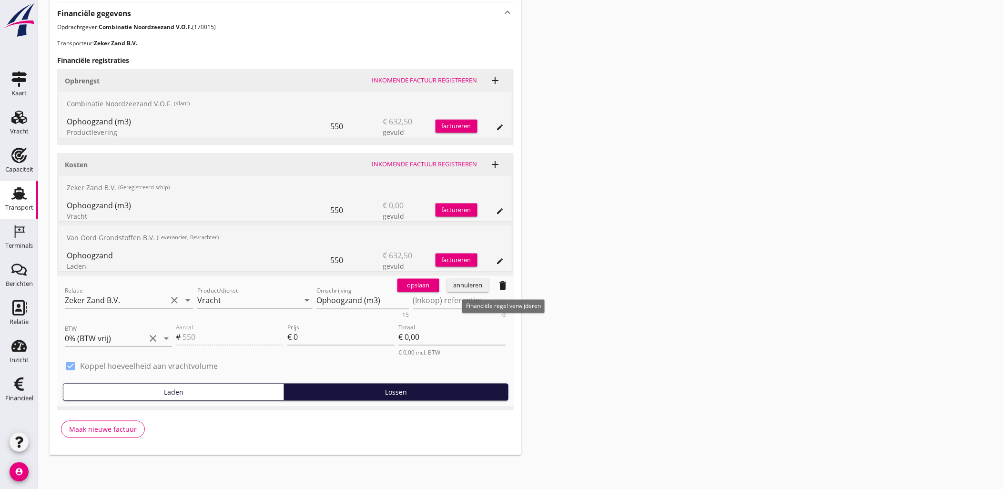
click at [506, 281] on icon "delete" at bounding box center [503, 285] width 11 height 11
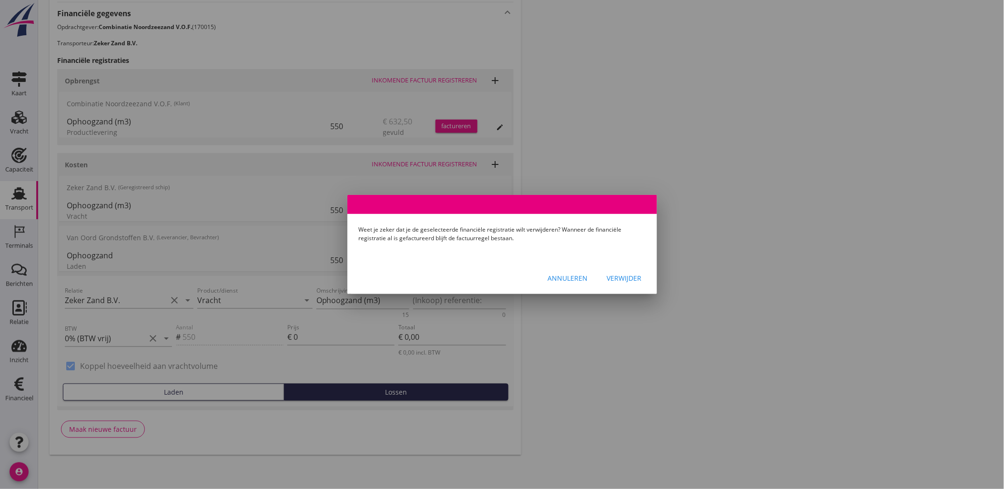
click at [637, 283] on div "Verwijder" at bounding box center [624, 278] width 35 height 10
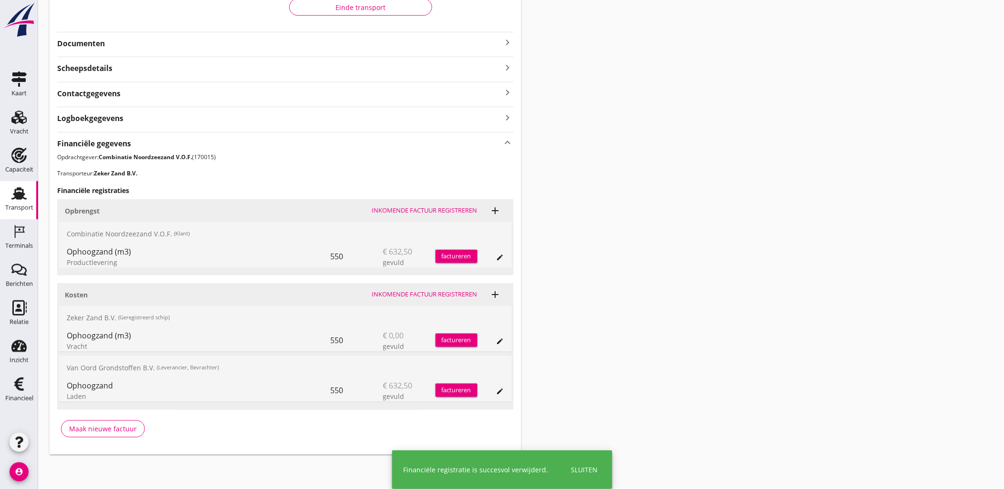
scroll to position [173, 0]
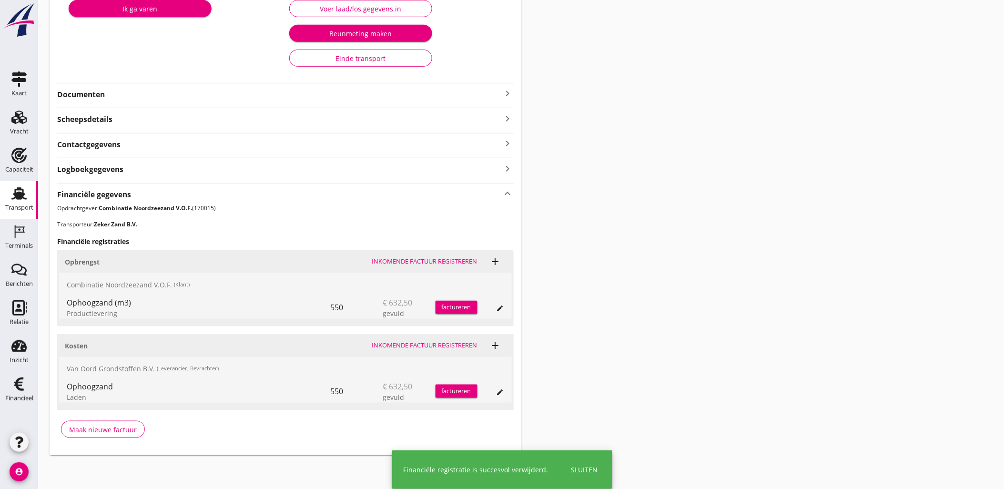
drag, startPoint x: 720, startPoint y: 227, endPoint x: 702, endPoint y: 224, distance: 18.4
click at [720, 227] on div "Transport overzicht VOG-250667 Adja B (Dingemans Bezooyen) local_gas_station em…" at bounding box center [521, 147] width 966 height 640
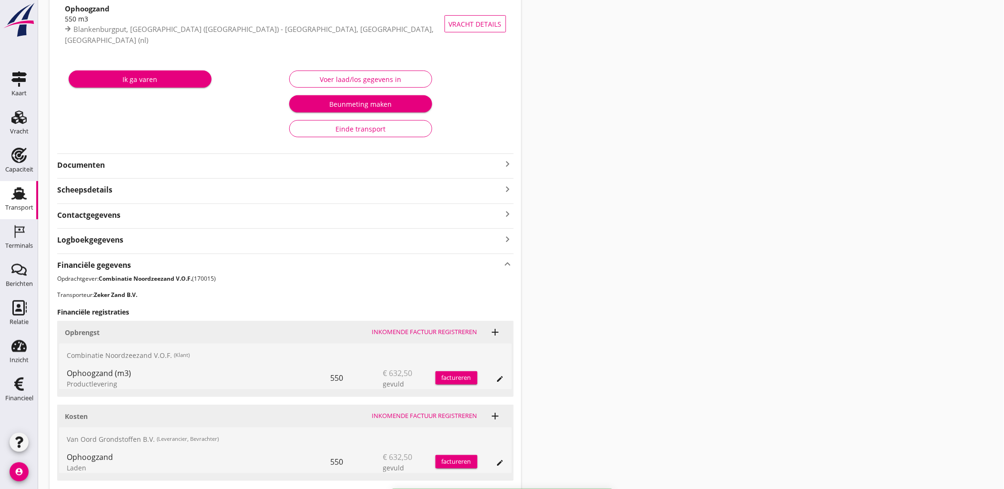
scroll to position [0, 0]
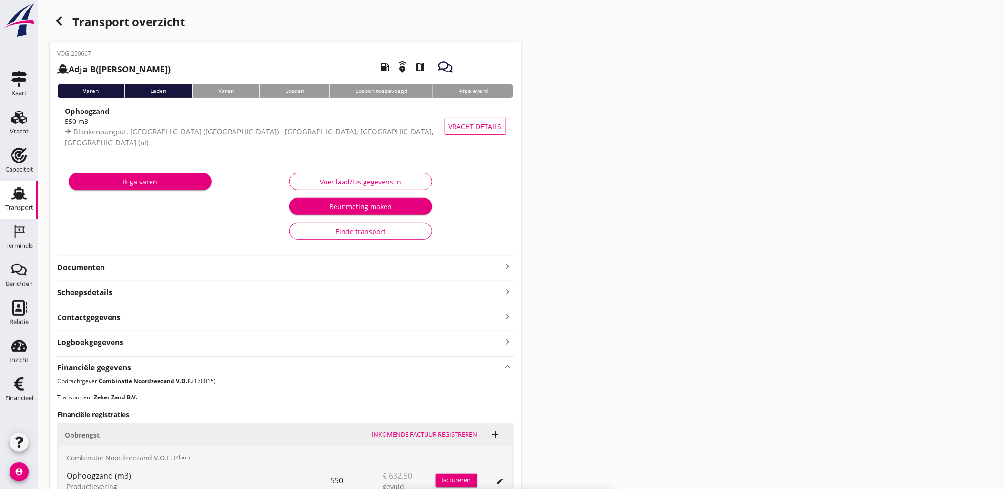
click at [59, 12] on div "button" at bounding box center [59, 20] width 19 height 19
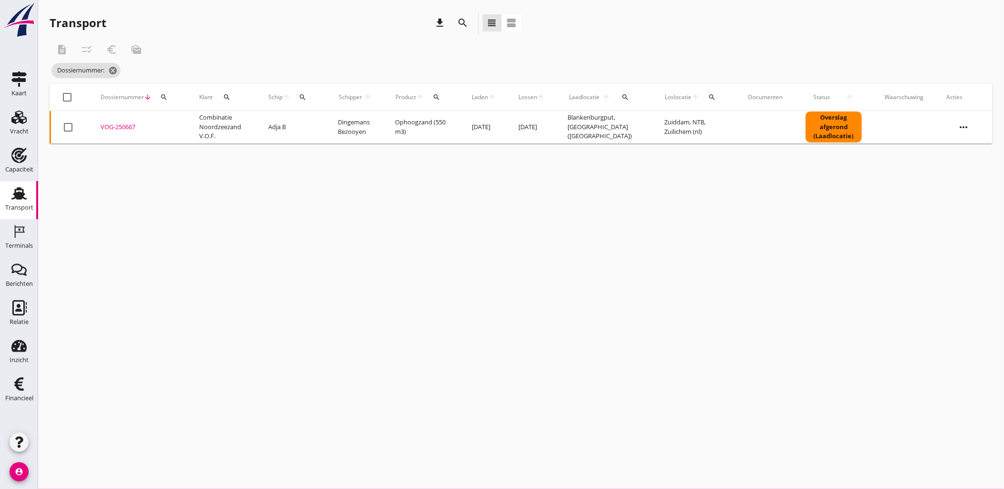
click at [162, 95] on icon "search" at bounding box center [164, 97] width 8 height 8
click at [183, 131] on input "Zoeken op dossiernummer..." at bounding box center [208, 124] width 99 height 15
paste input "VOG-250671"
type input "VOG-250671"
click at [127, 125] on div "VOG-250671" at bounding box center [139, 127] width 76 height 10
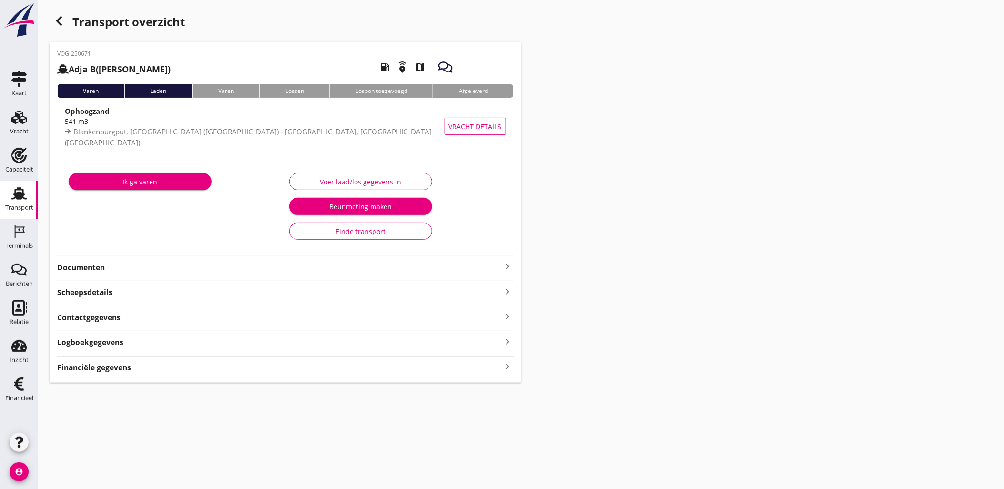
click at [348, 373] on div "Financiële gegevens keyboard_arrow_right" at bounding box center [285, 366] width 457 height 13
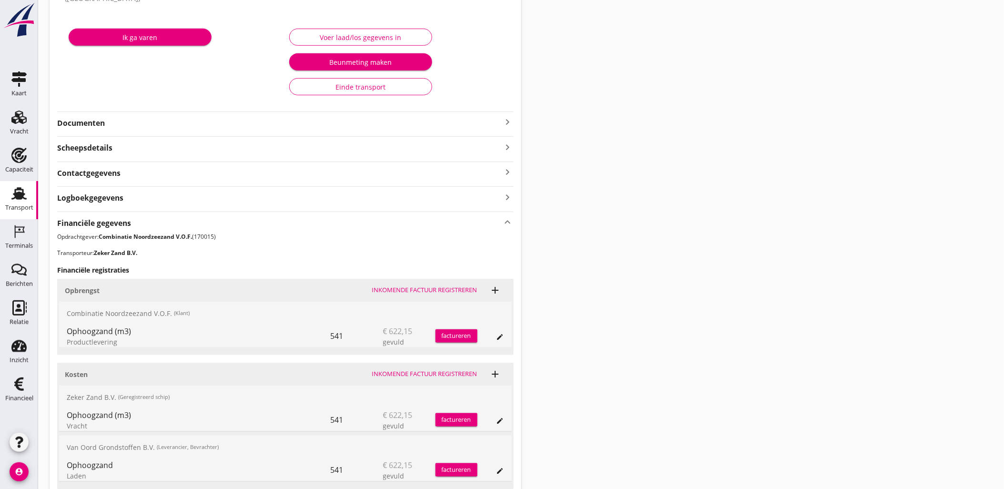
scroll to position [224, 0]
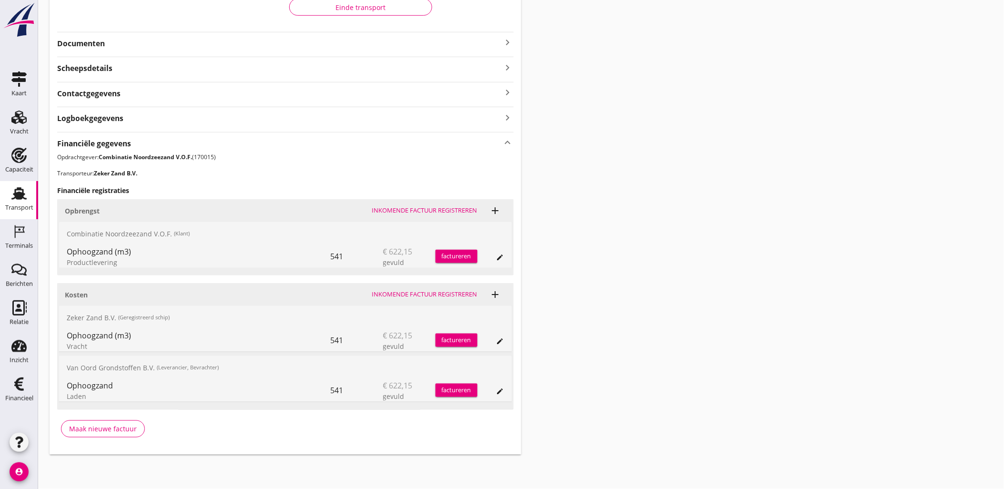
click at [498, 343] on icon "edit" at bounding box center [501, 341] width 8 height 8
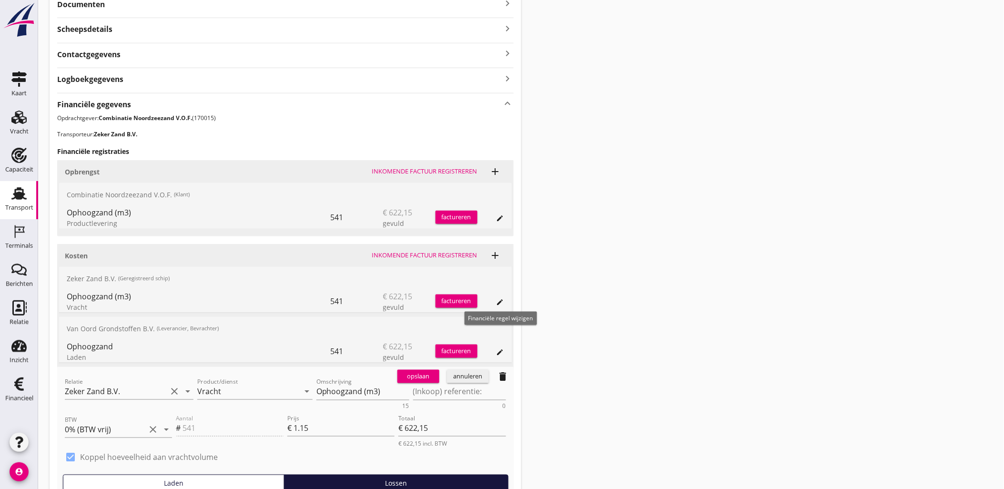
scroll to position [354, 0]
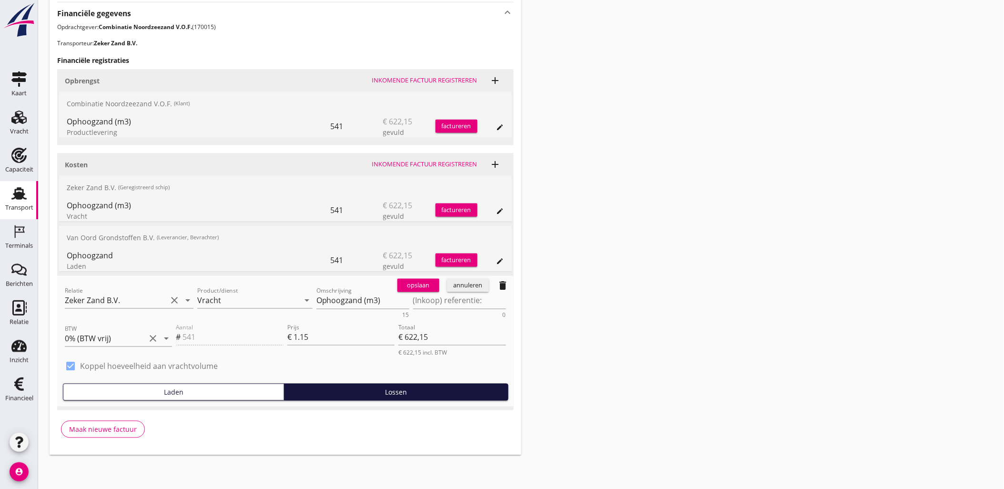
click at [498, 287] on icon "delete" at bounding box center [503, 285] width 11 height 11
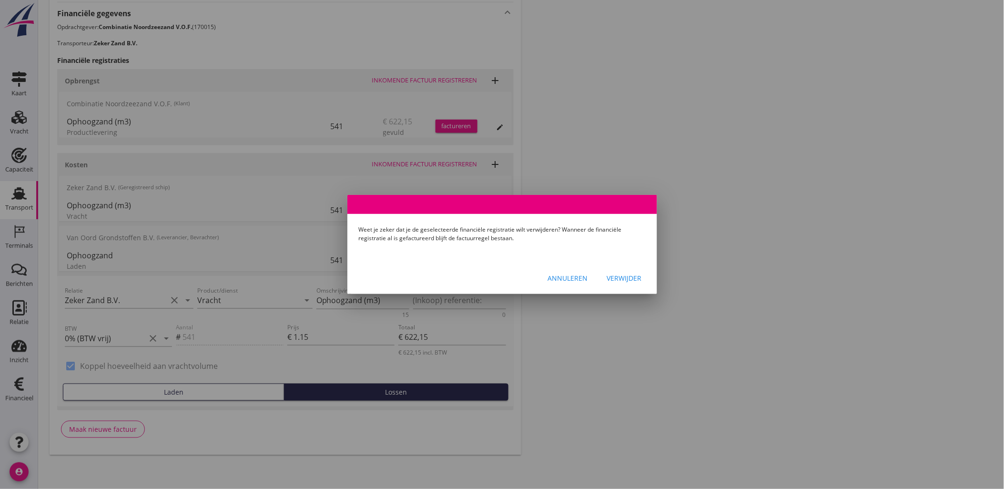
click at [619, 279] on div "Verwijder" at bounding box center [624, 278] width 35 height 10
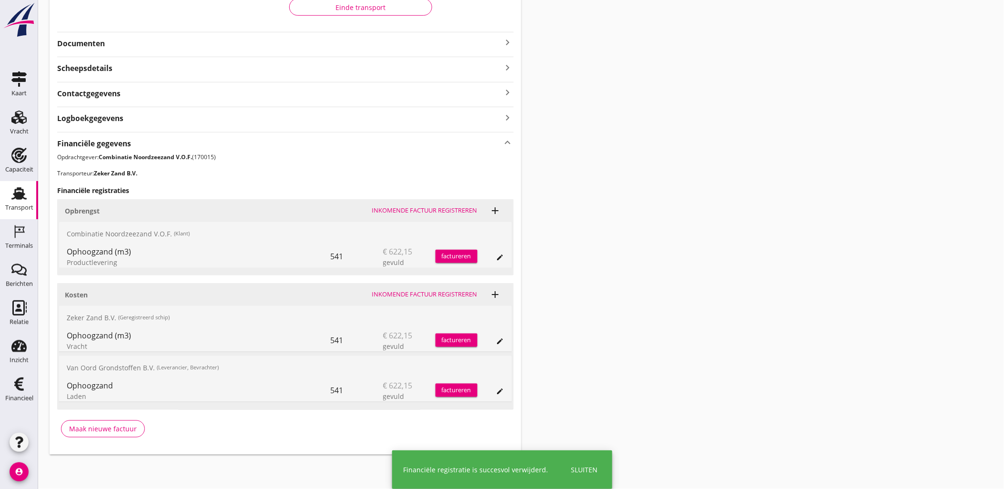
scroll to position [173, 0]
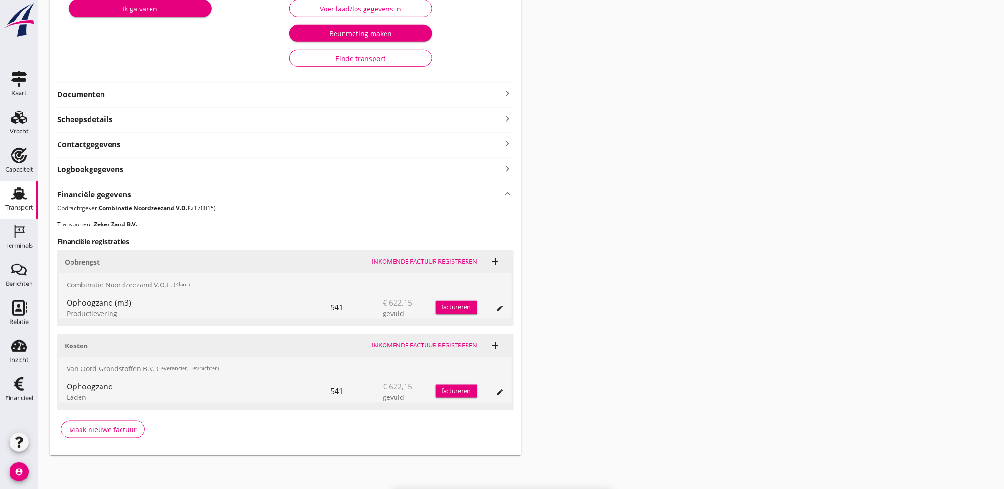
click at [650, 234] on div "Transport overzicht VOG-250671 Adja B (Dingemans Bezooyen) local_gas_station em…" at bounding box center [521, 147] width 966 height 640
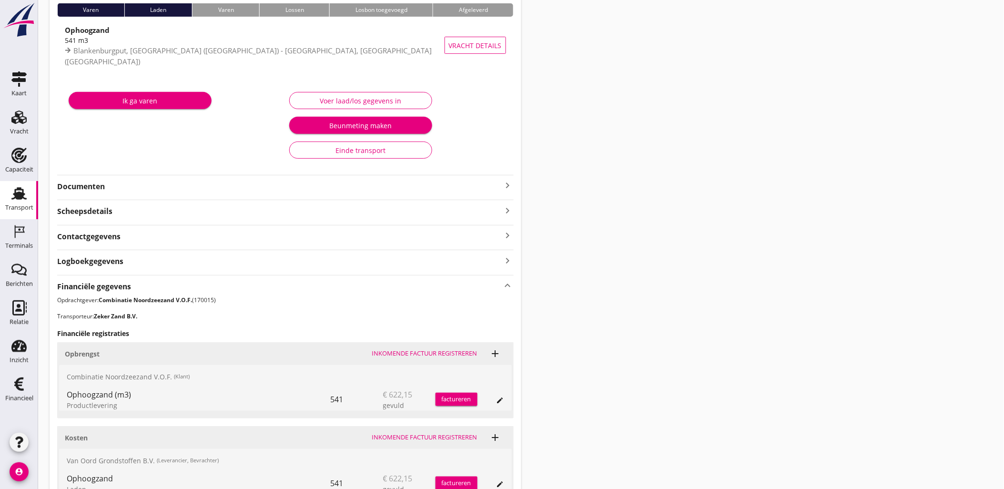
scroll to position [0, 0]
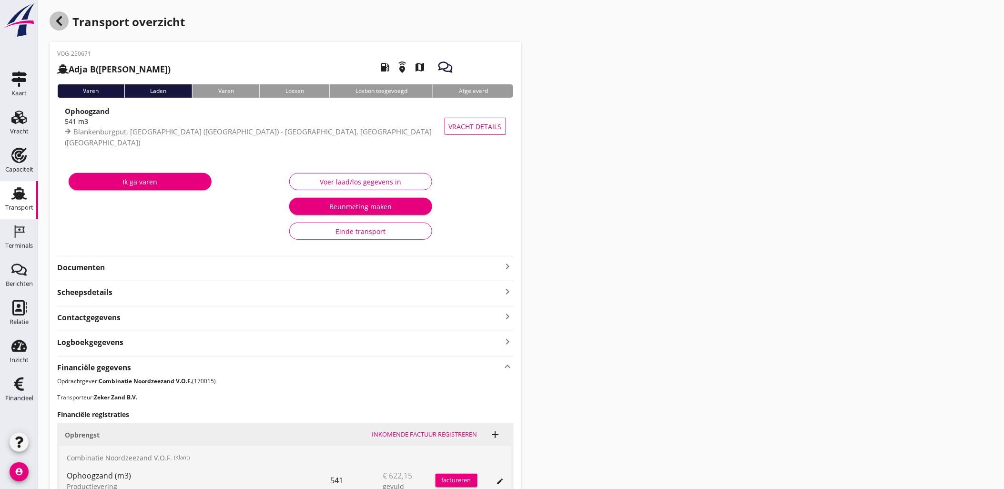
click at [63, 22] on icon "button" at bounding box center [58, 20] width 11 height 11
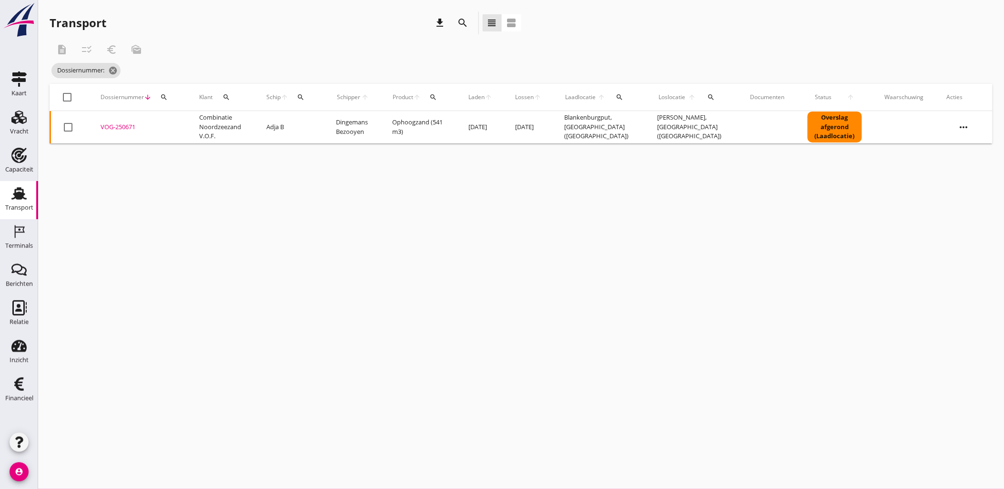
click at [169, 97] on div "search" at bounding box center [163, 97] width 17 height 8
click at [176, 132] on div "Zoeken op dossiernummer..." at bounding box center [215, 124] width 112 height 15
paste input "VOG-250672"
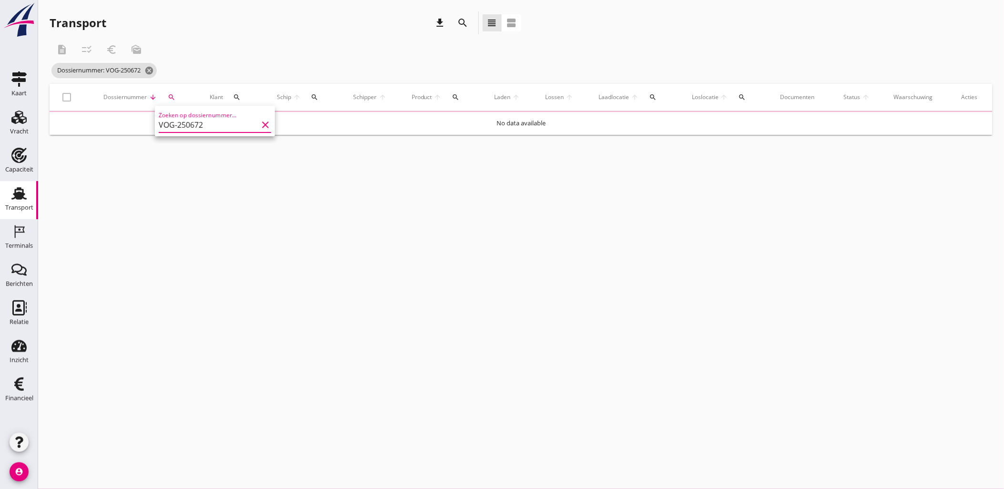
type input "VOG-250672"
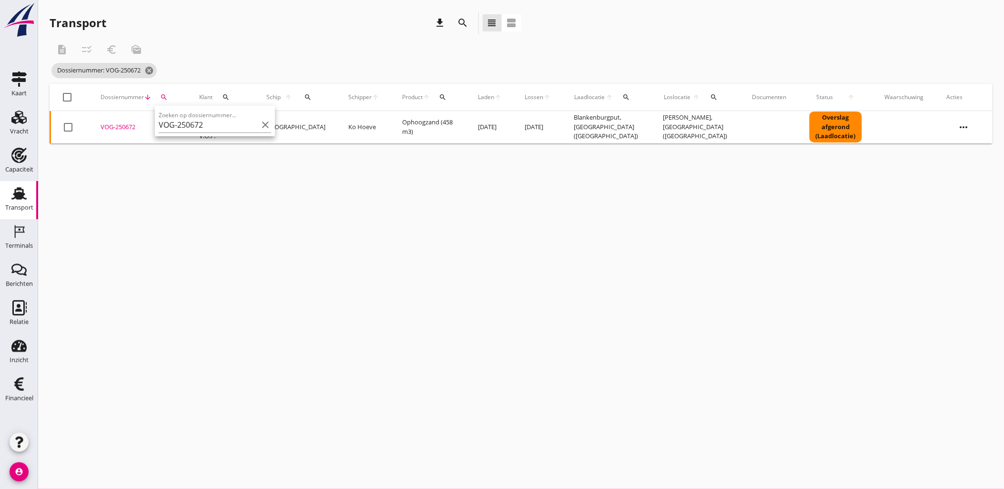
click at [141, 122] on div "VOG-250672" at bounding box center [139, 127] width 76 height 10
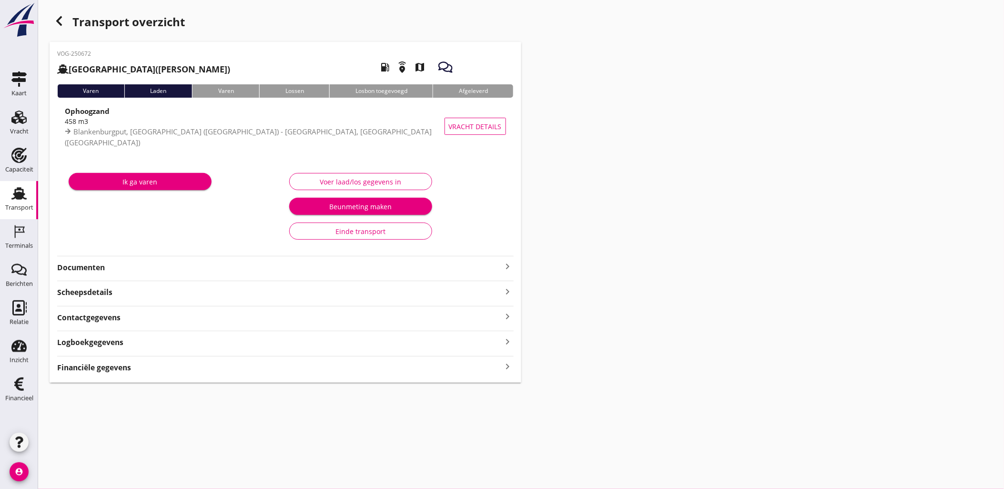
click at [333, 336] on div "Logboekgegevens keyboard_arrow_right" at bounding box center [285, 341] width 457 height 13
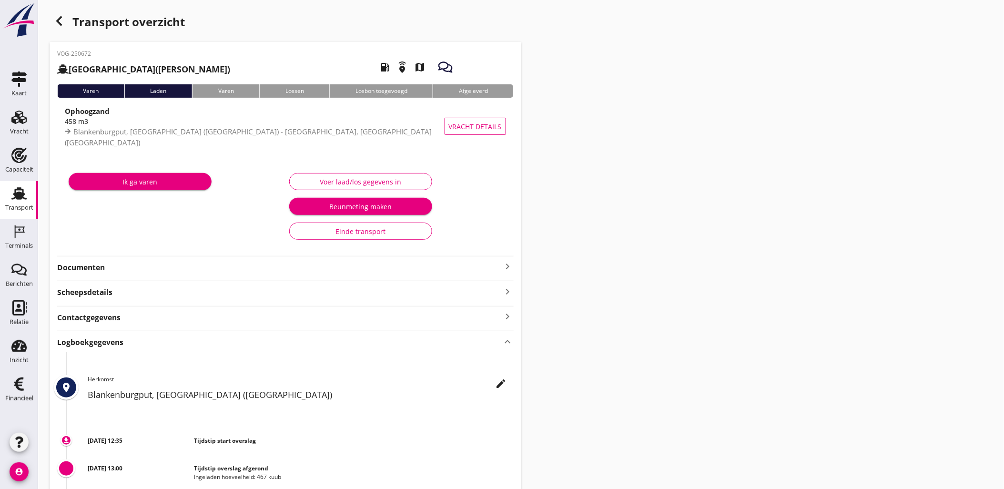
click at [333, 336] on div "Logboekgegevens keyboard_arrow_up" at bounding box center [285, 341] width 457 height 13
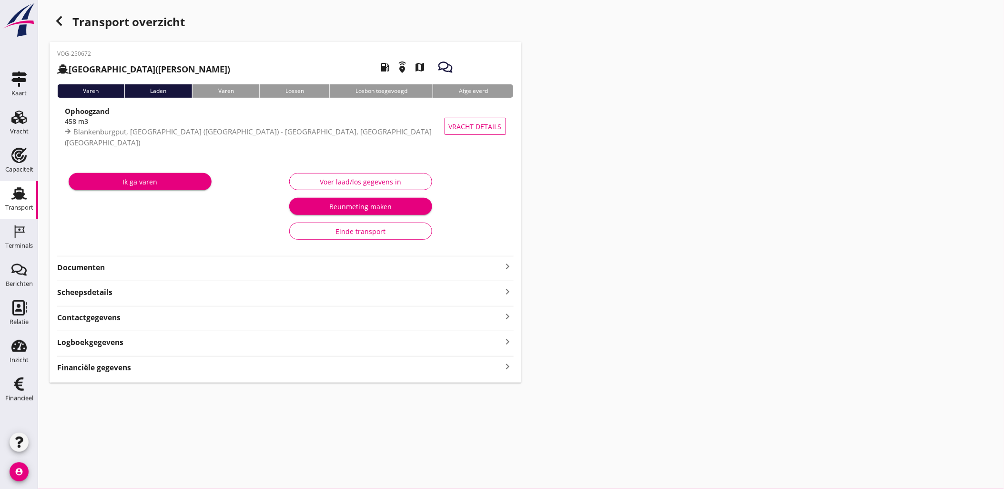
click at [322, 356] on hr at bounding box center [285, 356] width 457 height 0
click at [327, 364] on div "Financiële gegevens keyboard_arrow_right" at bounding box center [285, 366] width 457 height 13
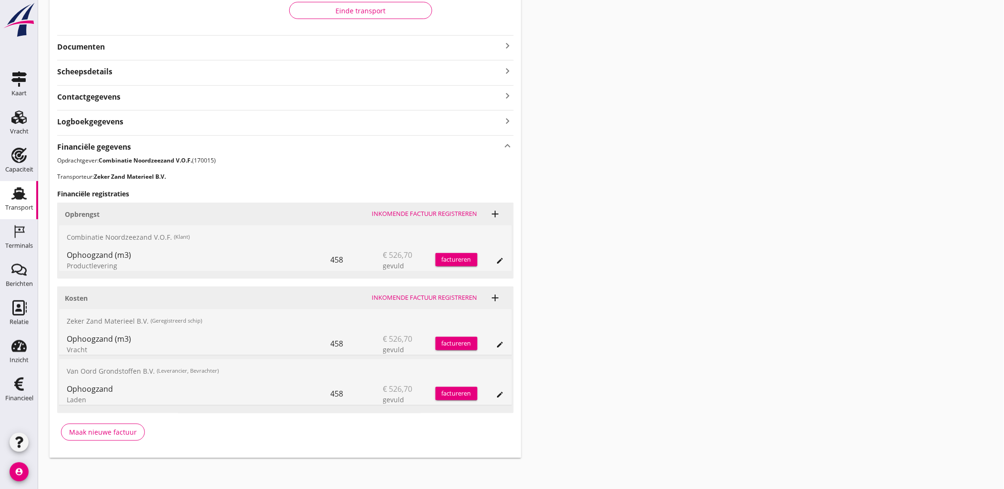
scroll to position [224, 0]
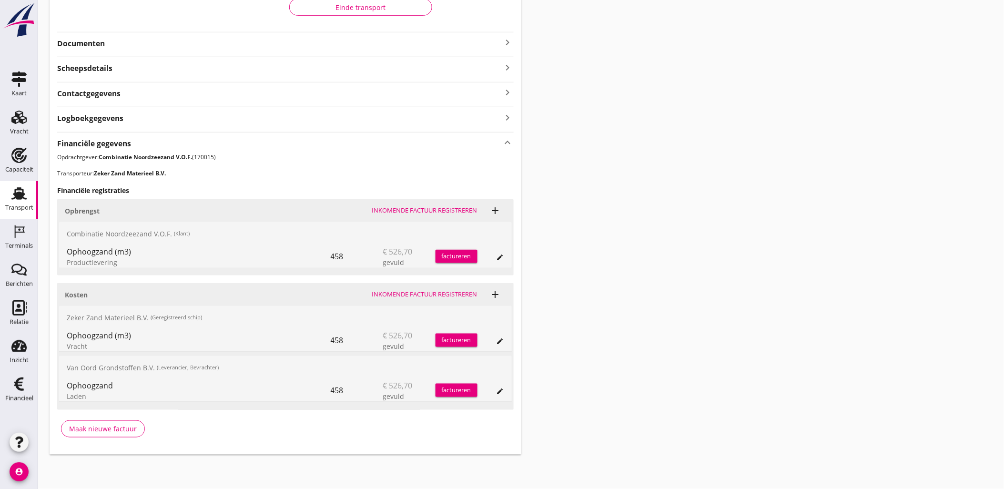
click at [502, 341] on icon "edit" at bounding box center [501, 341] width 8 height 8
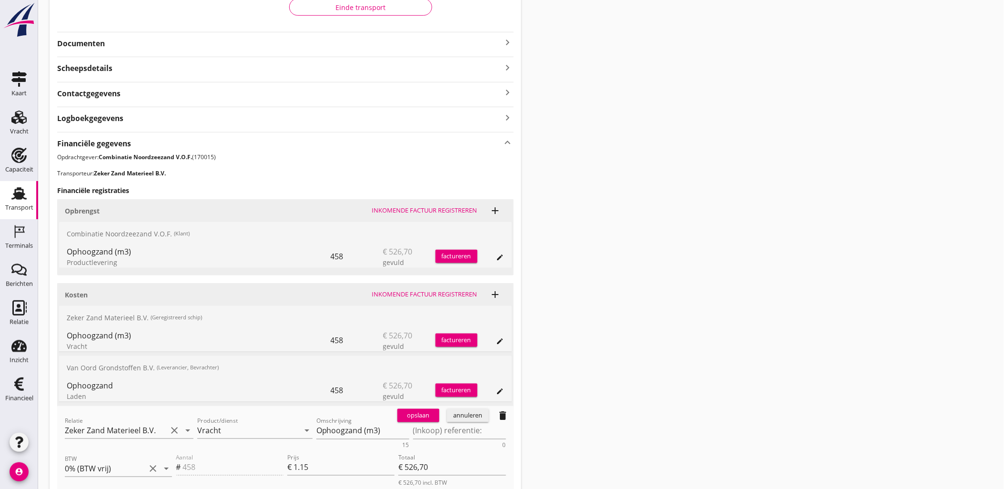
click at [500, 416] on icon "delete" at bounding box center [503, 415] width 11 height 11
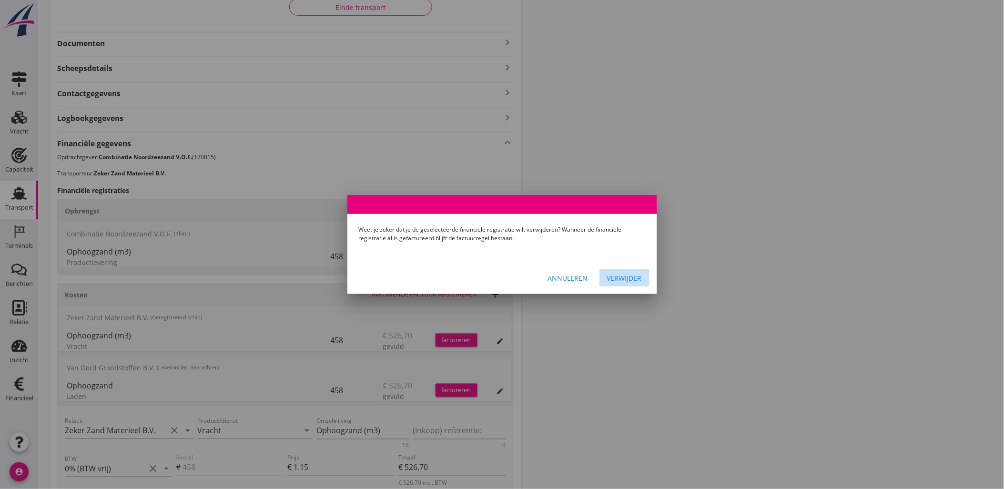
click at [618, 279] on div "Verwijder" at bounding box center [624, 278] width 35 height 10
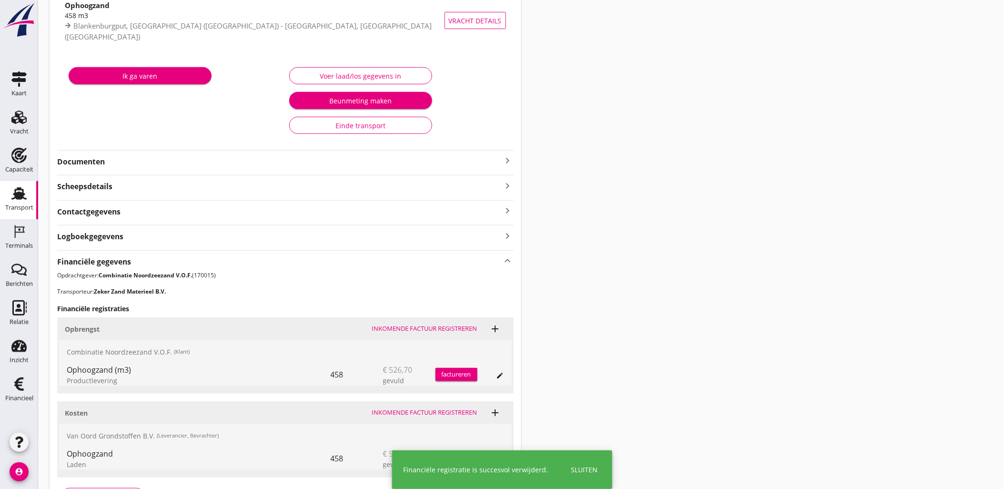
scroll to position [0, 0]
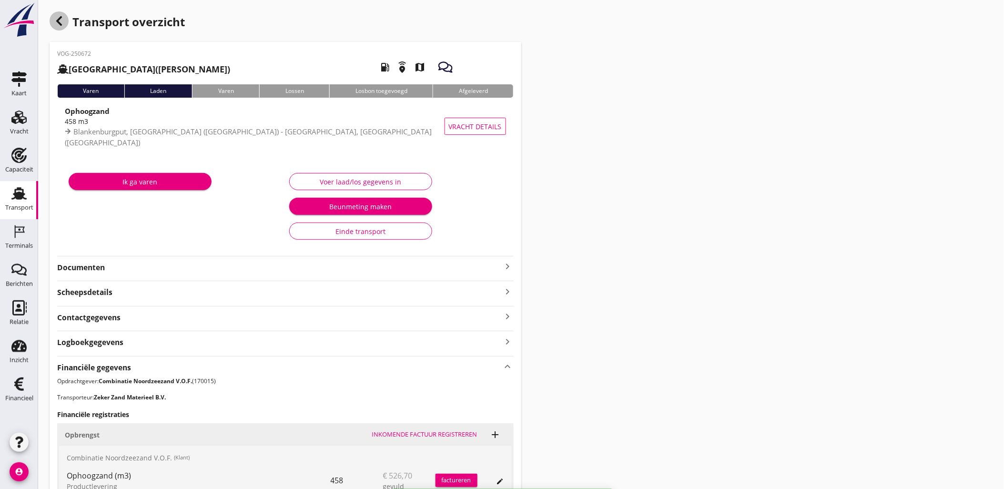
click at [63, 20] on icon "button" at bounding box center [58, 20] width 11 height 11
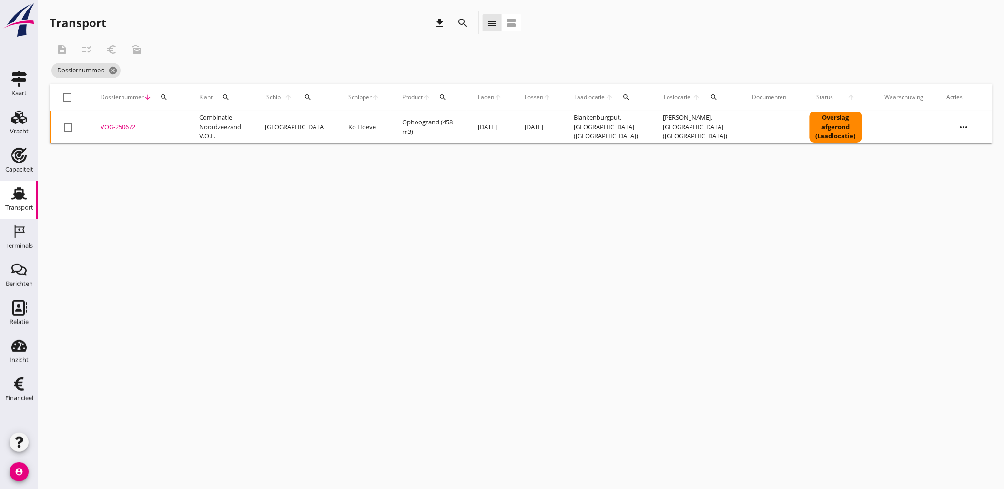
click at [394, 279] on div "cancel You are impersonating another user. Transport download search view_headl…" at bounding box center [521, 244] width 966 height 489
click at [167, 93] on div "search" at bounding box center [163, 97] width 17 height 8
click at [191, 122] on input "Zoeken op dossiernummer..." at bounding box center [208, 124] width 99 height 15
paste input "VOG-250673"
type input "VOG-250673"
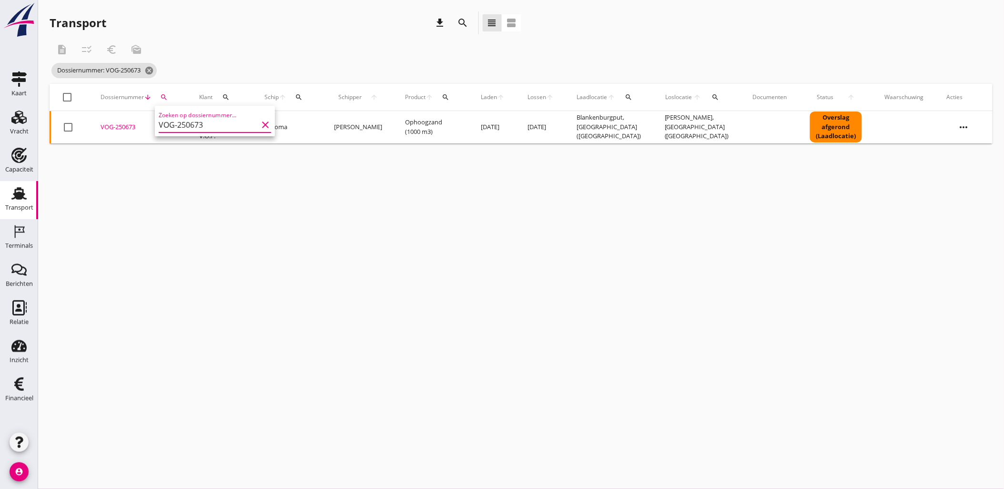
click at [131, 126] on div "VOG-250673" at bounding box center [139, 127] width 76 height 10
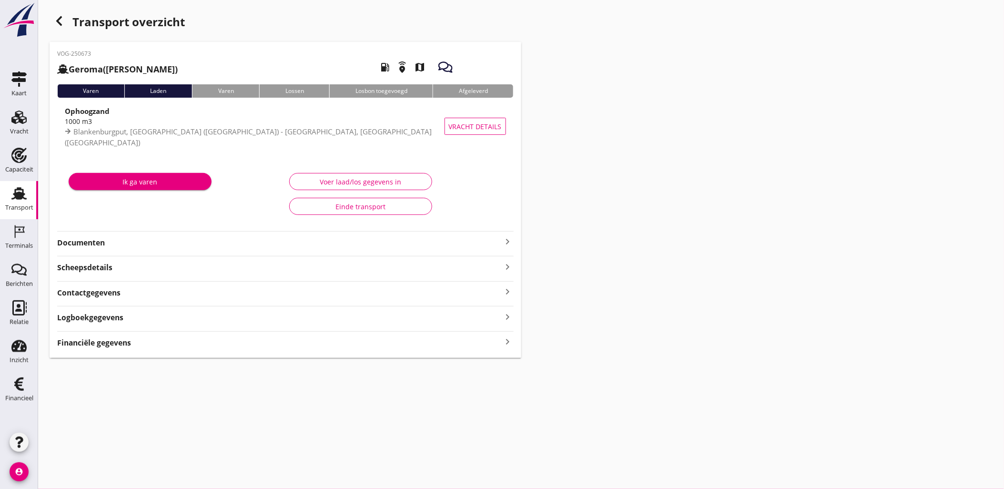
click at [237, 341] on div "Financiële gegevens keyboard_arrow_right" at bounding box center [285, 342] width 457 height 13
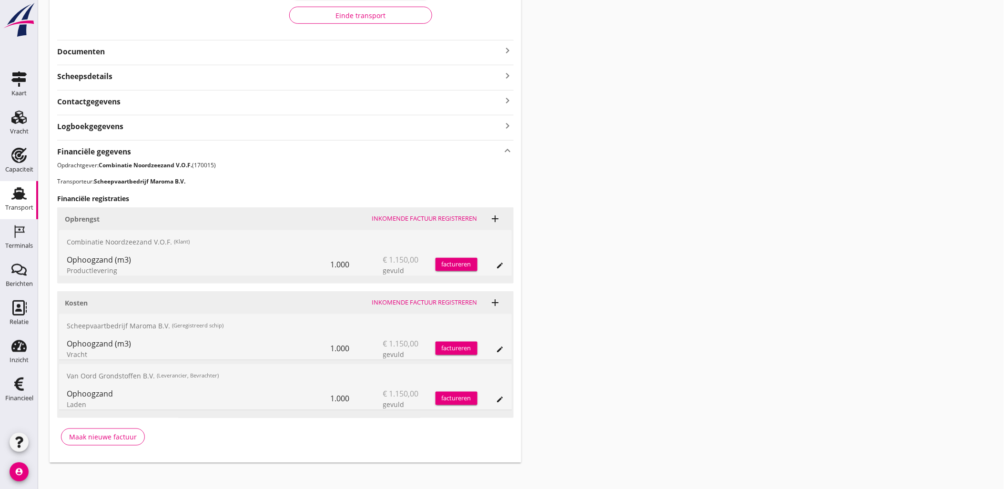
scroll to position [224, 0]
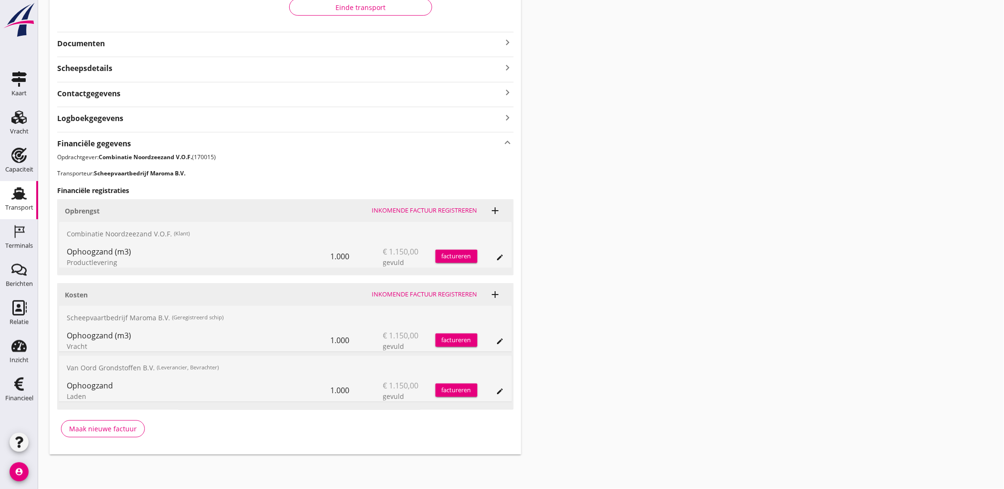
click at [504, 342] on div "edit" at bounding box center [500, 341] width 13 height 8
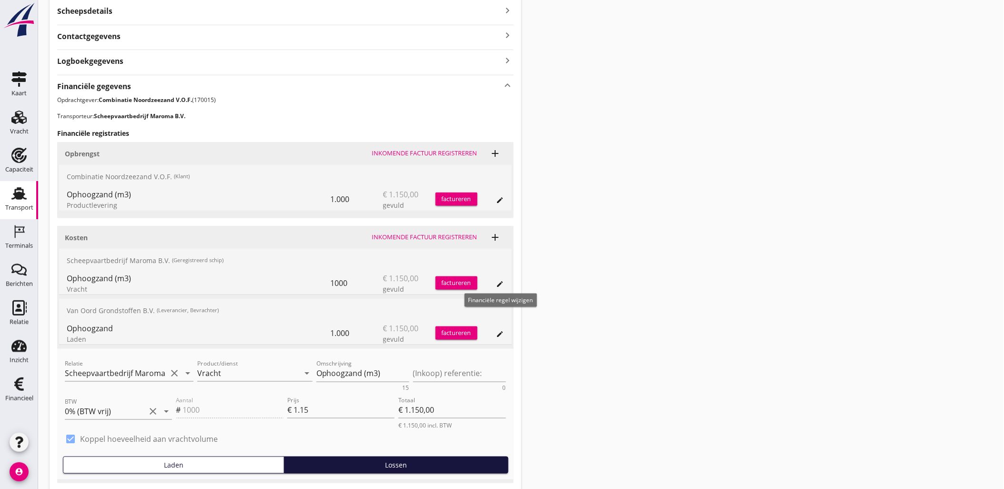
scroll to position [354, 0]
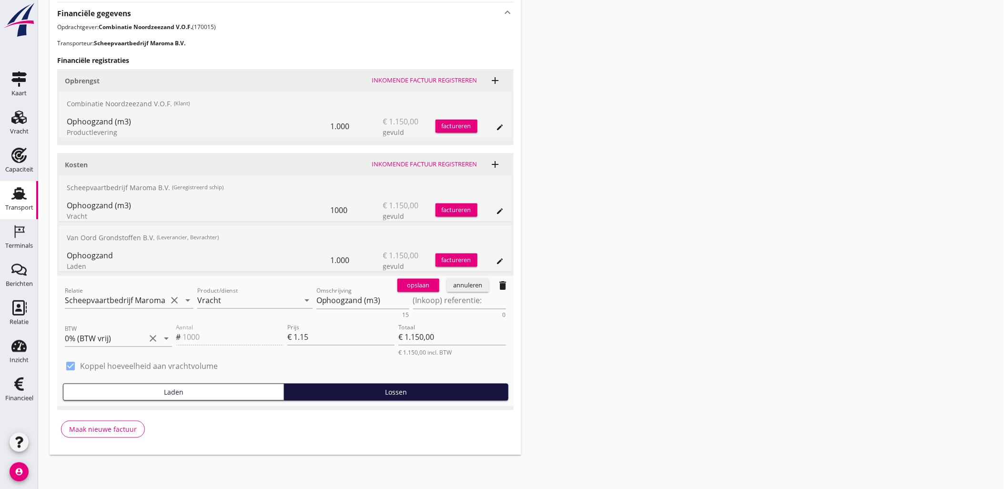
click at [505, 291] on icon "delete" at bounding box center [503, 285] width 11 height 11
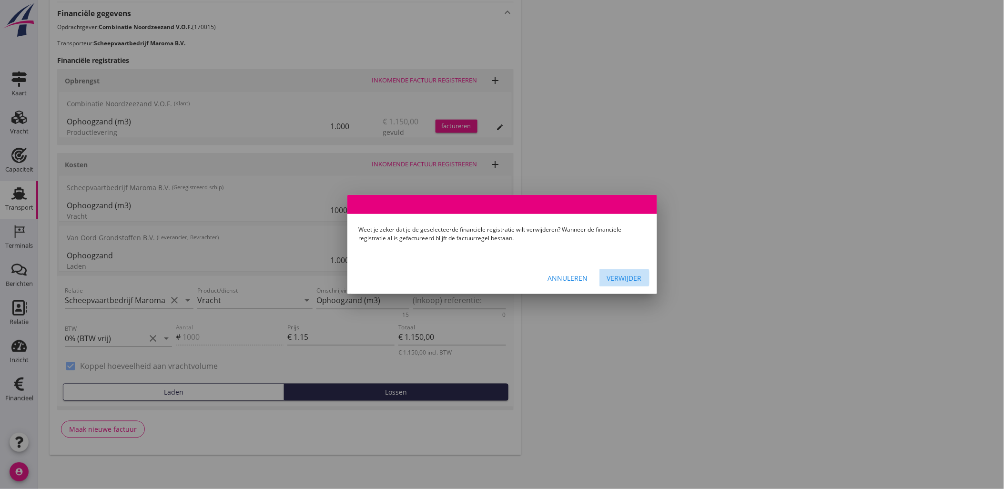
click at [604, 280] on button "Verwijder" at bounding box center [625, 277] width 50 height 17
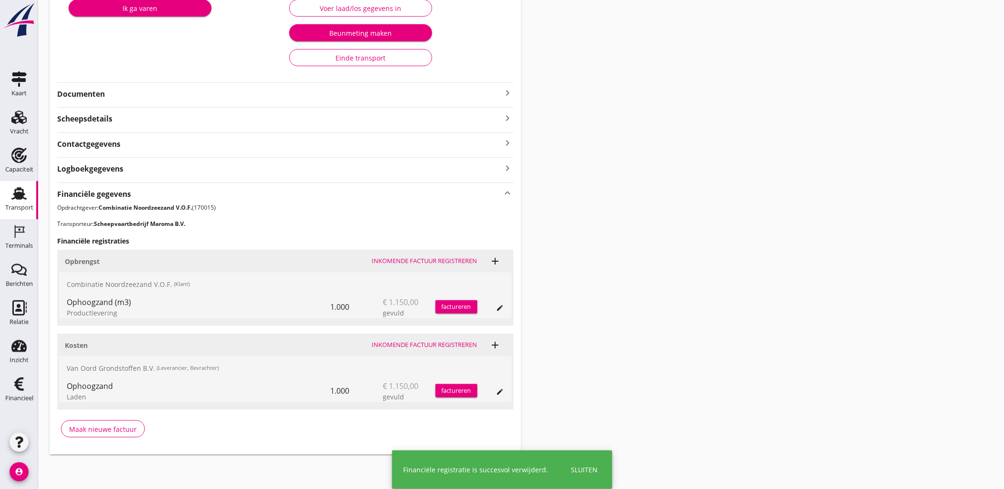
scroll to position [173, 0]
drag, startPoint x: 704, startPoint y: 253, endPoint x: 682, endPoint y: 245, distance: 23.4
click at [704, 253] on div "Transport overzicht VOG-250673 Geroma (Gerard Mesken) local_gas_station emergen…" at bounding box center [521, 147] width 966 height 640
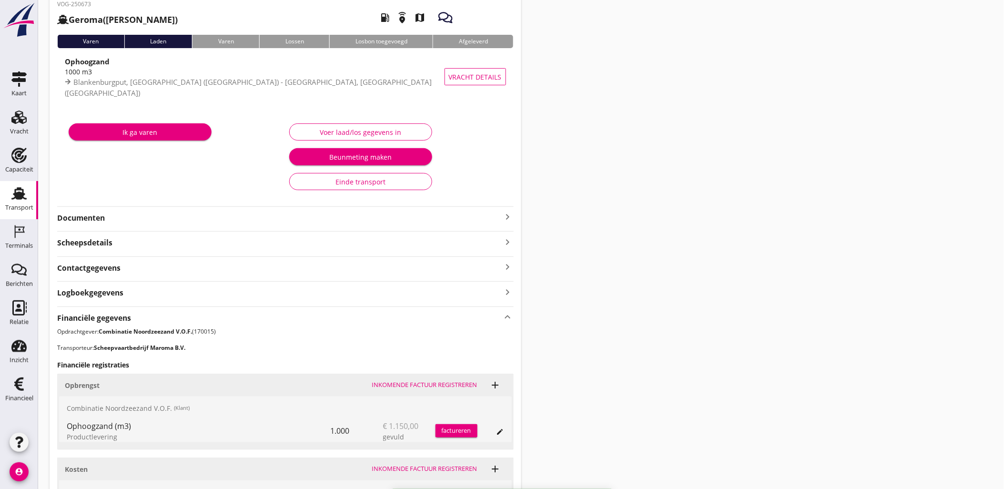
scroll to position [0, 0]
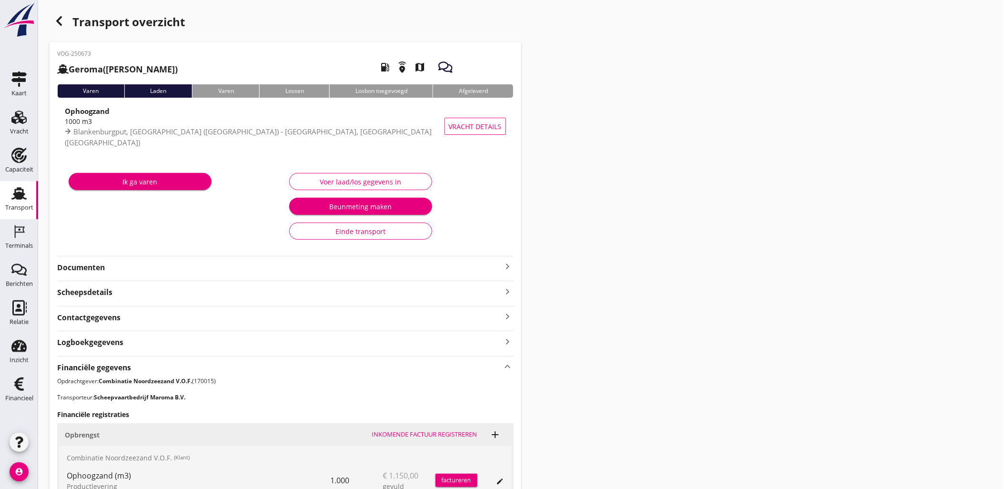
click at [54, 20] on icon "button" at bounding box center [58, 20] width 11 height 11
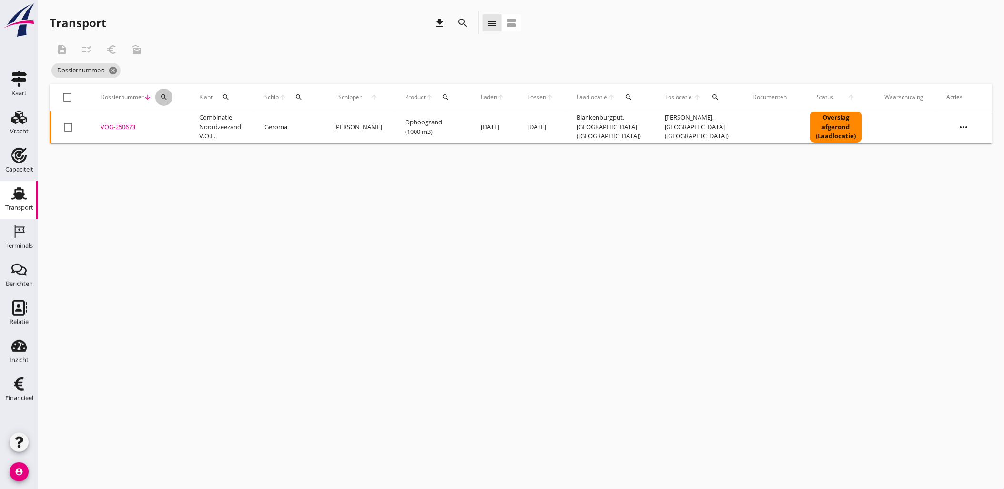
click at [163, 99] on icon "search" at bounding box center [164, 97] width 8 height 8
click at [204, 120] on input "Zoeken op dossiernummer..." at bounding box center [208, 124] width 99 height 15
paste input "VOG-250676"
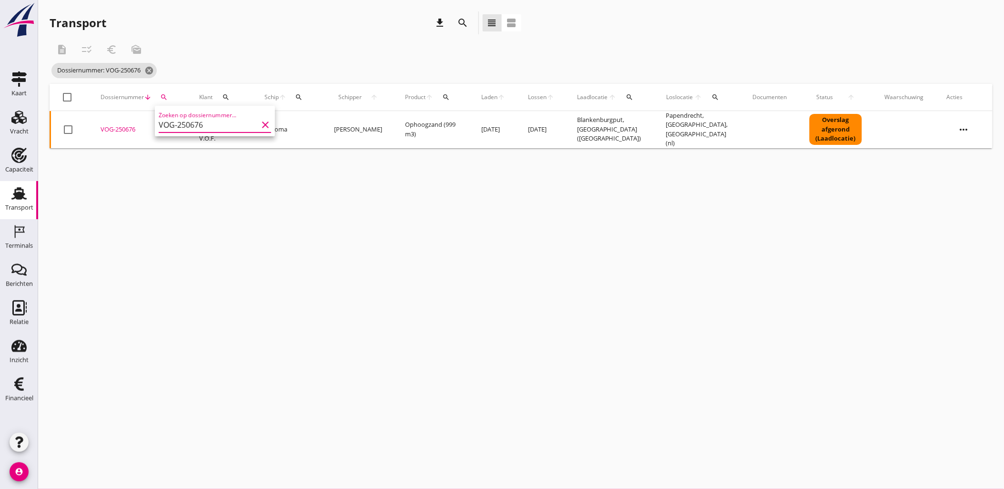
type input "VOG-250676"
click at [125, 127] on div "VOG-250676" at bounding box center [139, 130] width 76 height 10
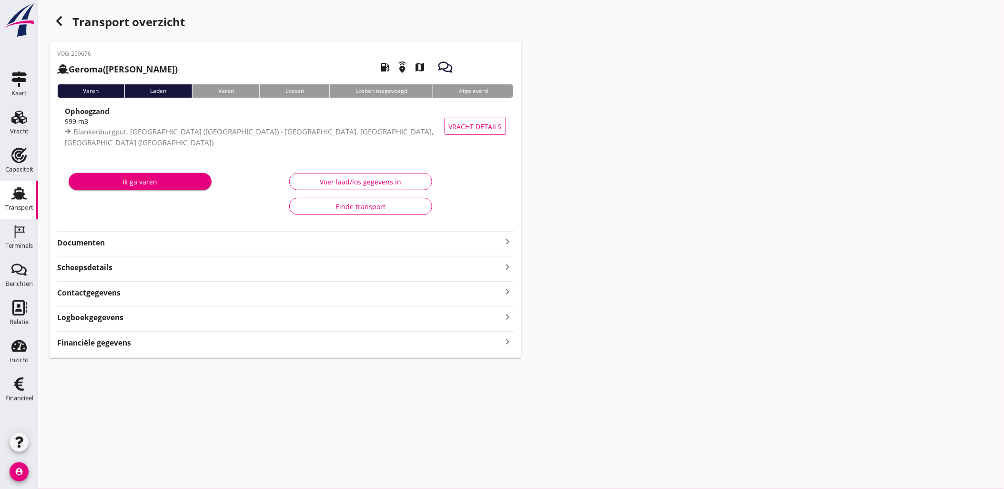
click at [141, 346] on div "Financiële gegevens keyboard_arrow_right" at bounding box center [285, 342] width 457 height 13
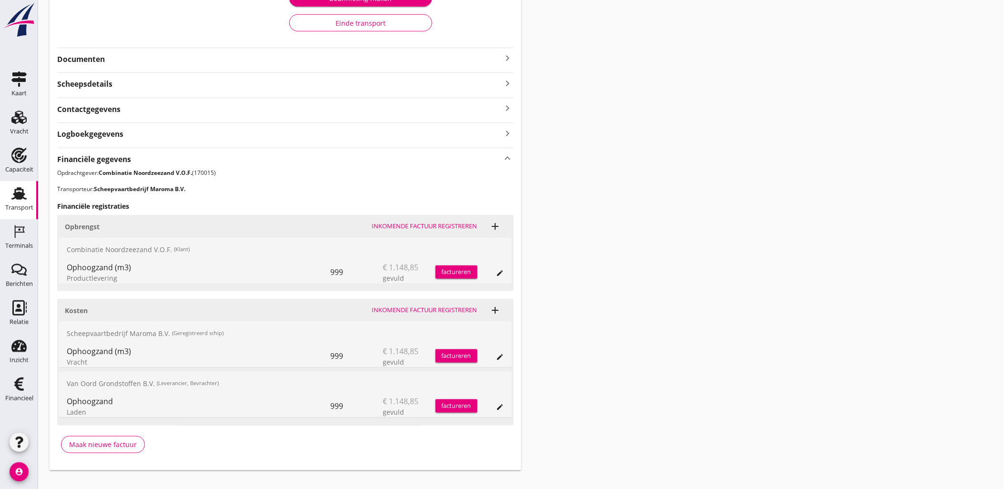
scroll to position [224, 0]
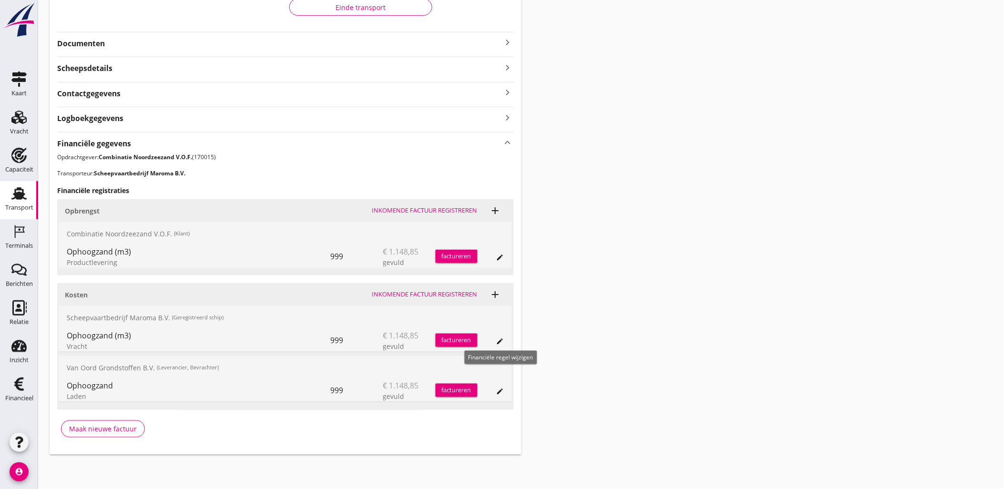
click at [498, 342] on icon "edit" at bounding box center [501, 341] width 8 height 8
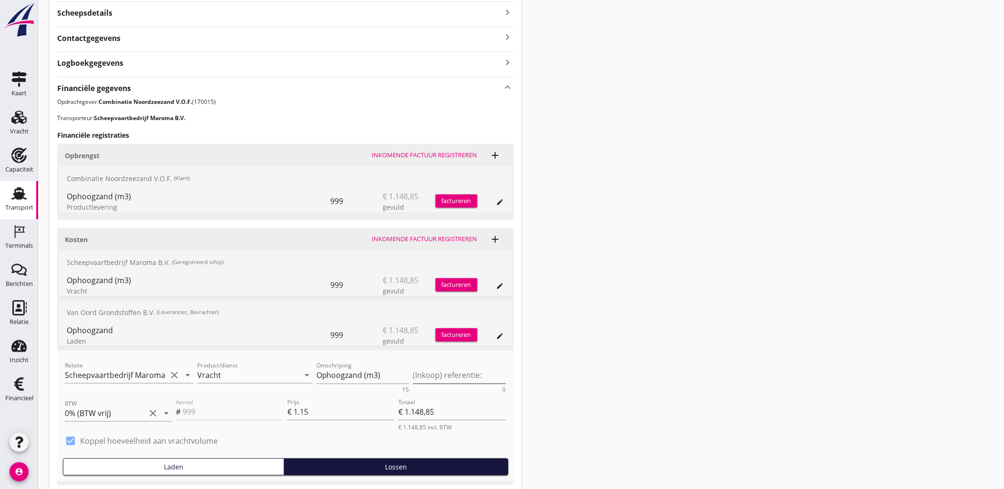
scroll to position [330, 0]
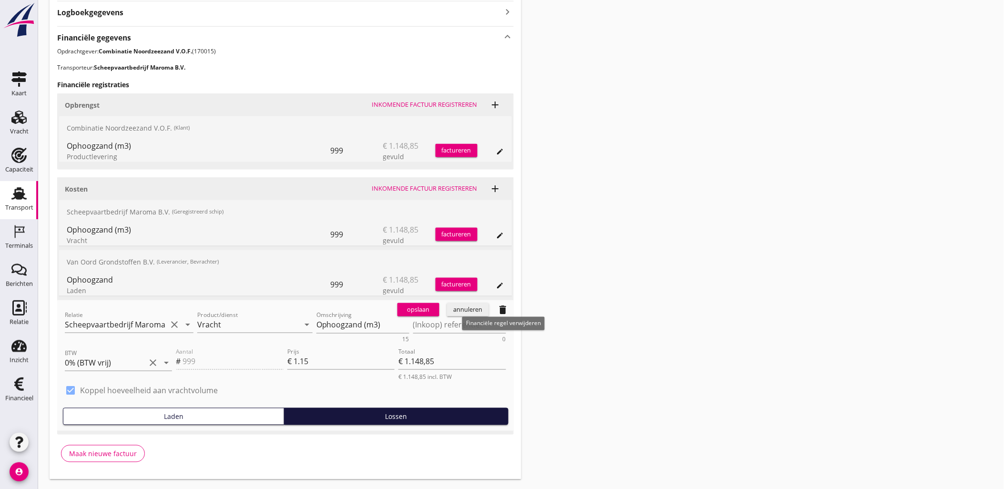
click at [501, 312] on icon "delete" at bounding box center [503, 309] width 11 height 11
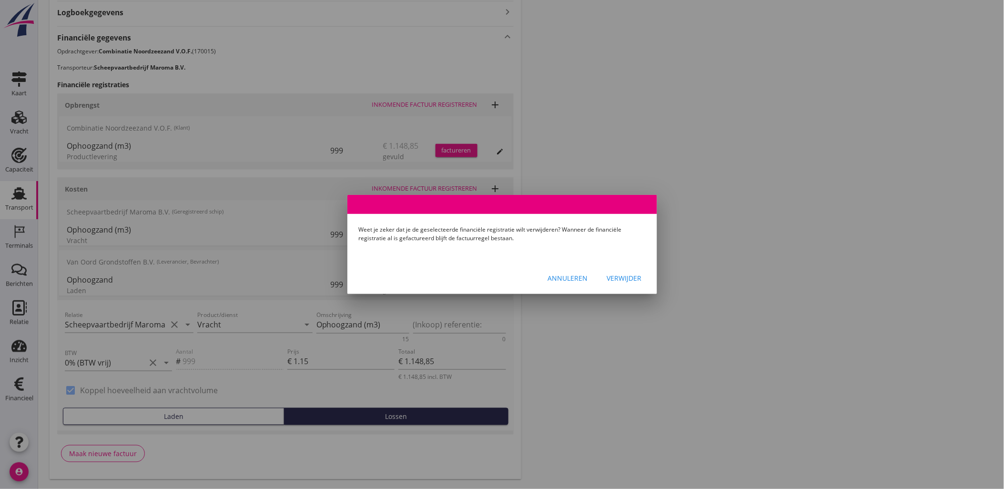
click at [622, 279] on div "Verwijder" at bounding box center [624, 278] width 35 height 10
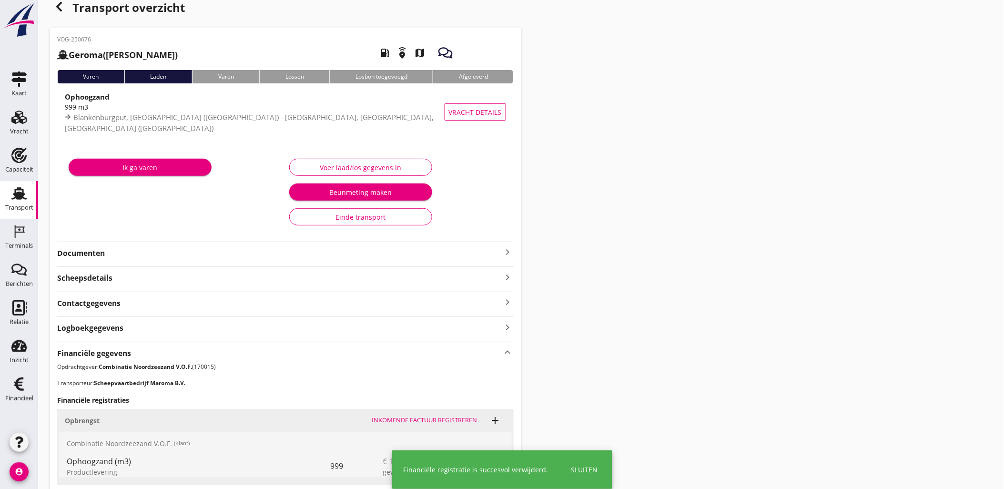
scroll to position [0, 0]
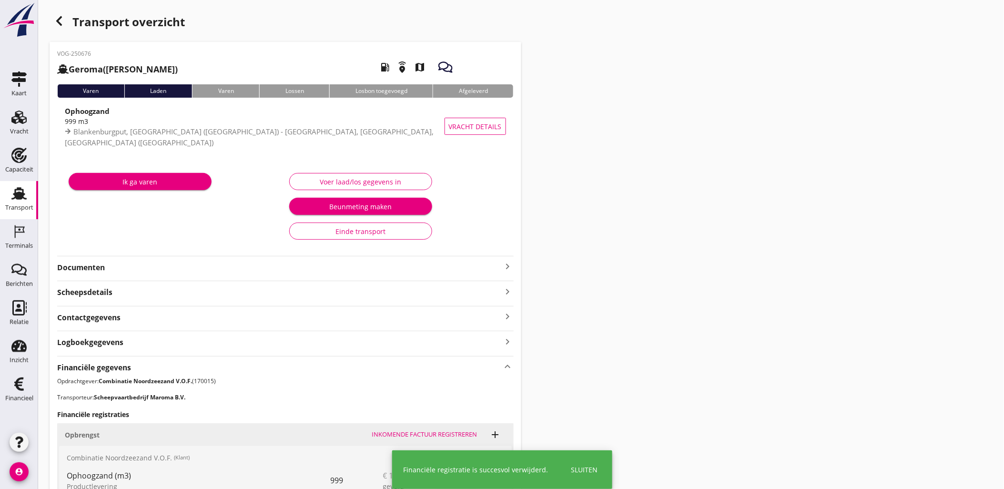
click at [59, 13] on div "button" at bounding box center [59, 20] width 19 height 19
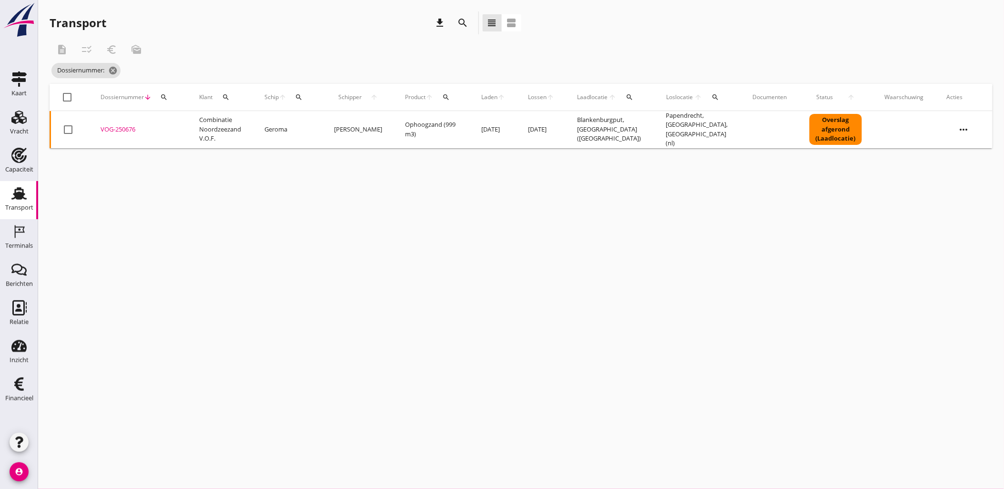
drag, startPoint x: 542, startPoint y: 344, endPoint x: 297, endPoint y: 180, distance: 294.8
click at [542, 344] on div "cancel You are impersonating another user. Transport download search view_headl…" at bounding box center [521, 244] width 966 height 489
click at [166, 97] on icon "search" at bounding box center [164, 97] width 8 height 8
click at [169, 121] on input "Zoeken op dossiernummer..." at bounding box center [208, 124] width 99 height 15
paste input "VOG-250674"
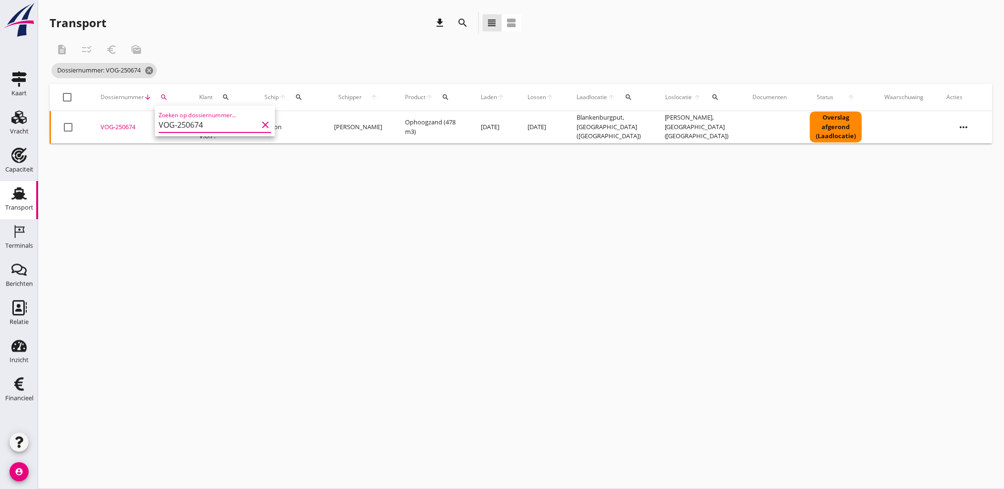
type input "VOG-250674"
click at [122, 125] on div "VOG-250674" at bounding box center [139, 127] width 76 height 10
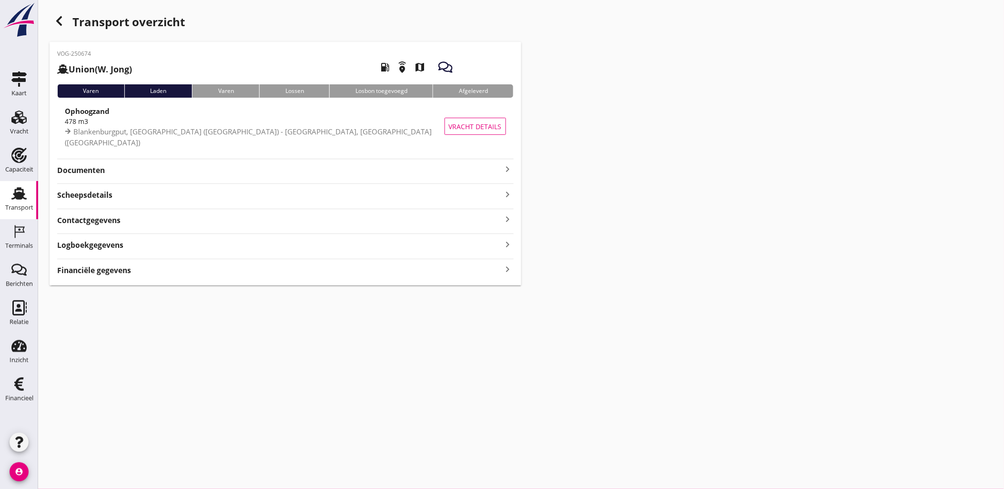
click at [173, 270] on div "Financiële gegevens keyboard_arrow_right" at bounding box center [285, 269] width 457 height 13
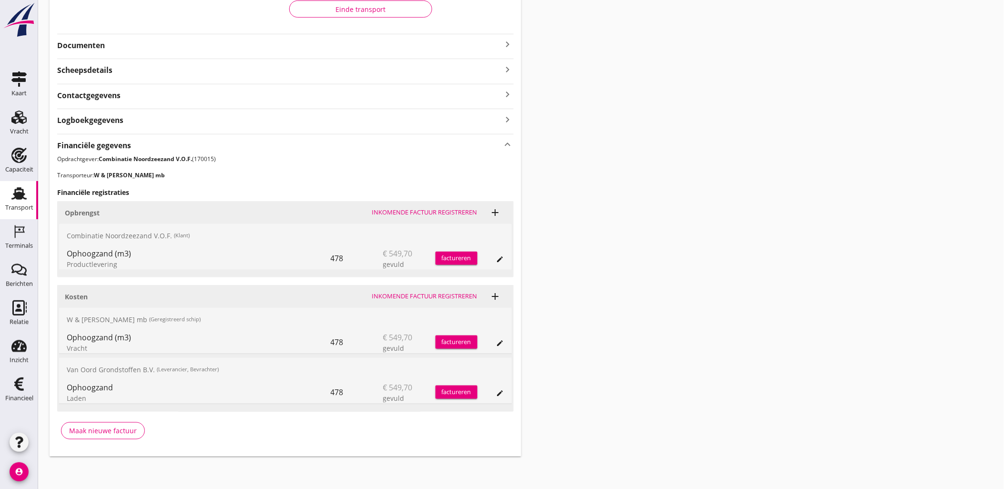
scroll to position [224, 0]
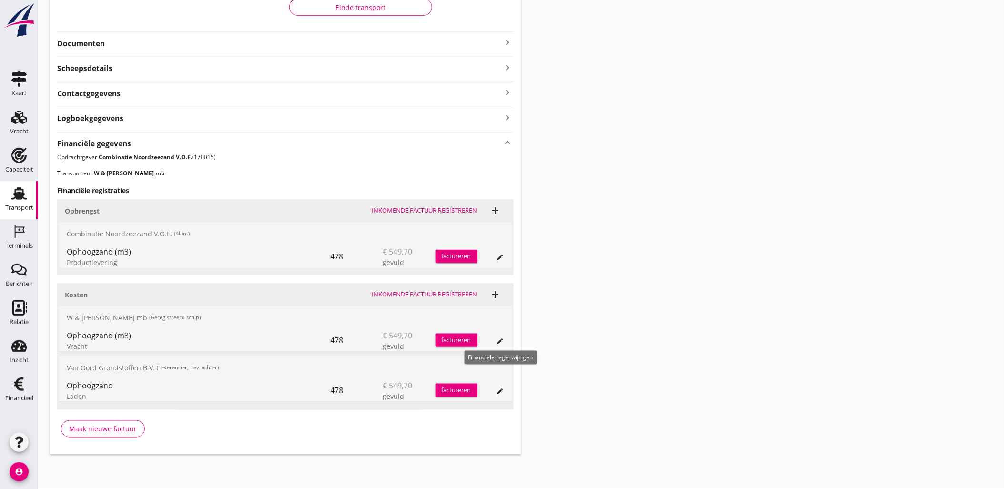
click at [504, 340] on icon "edit" at bounding box center [501, 341] width 8 height 8
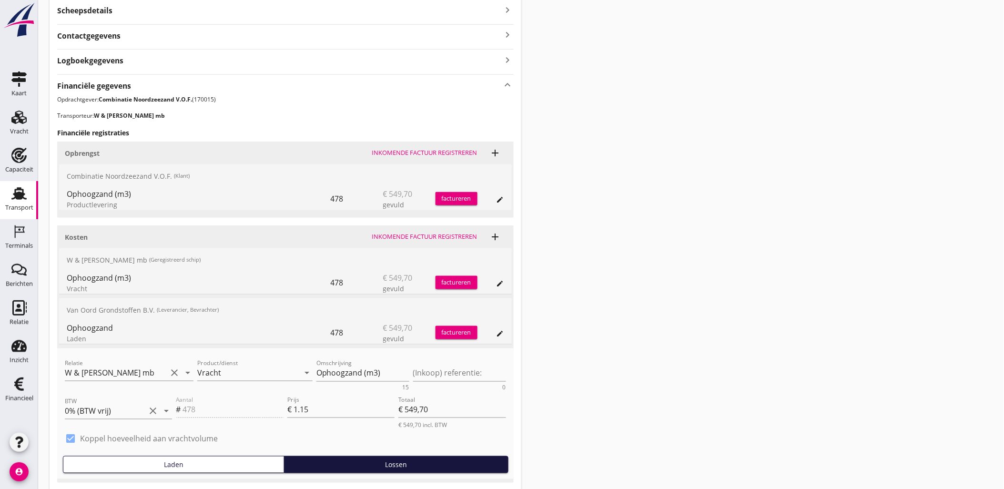
scroll to position [354, 0]
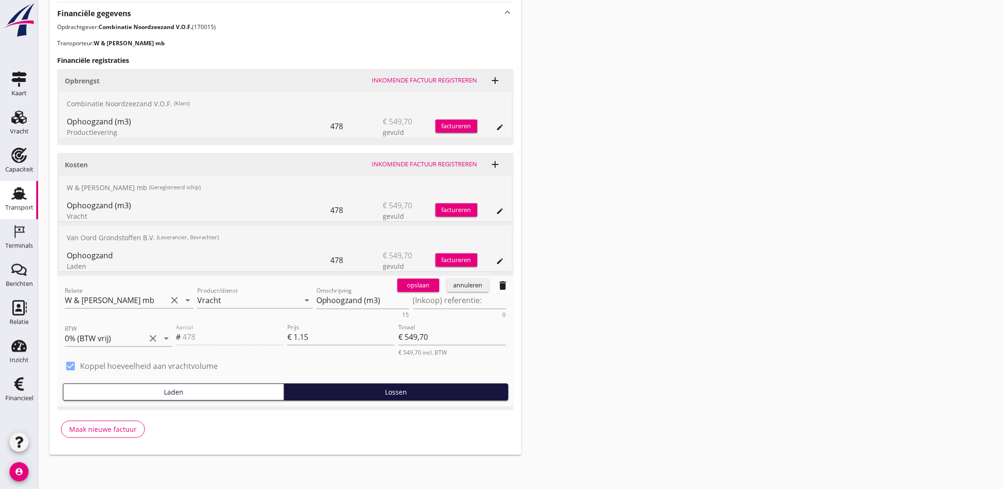
click at [501, 286] on icon "delete" at bounding box center [503, 285] width 11 height 11
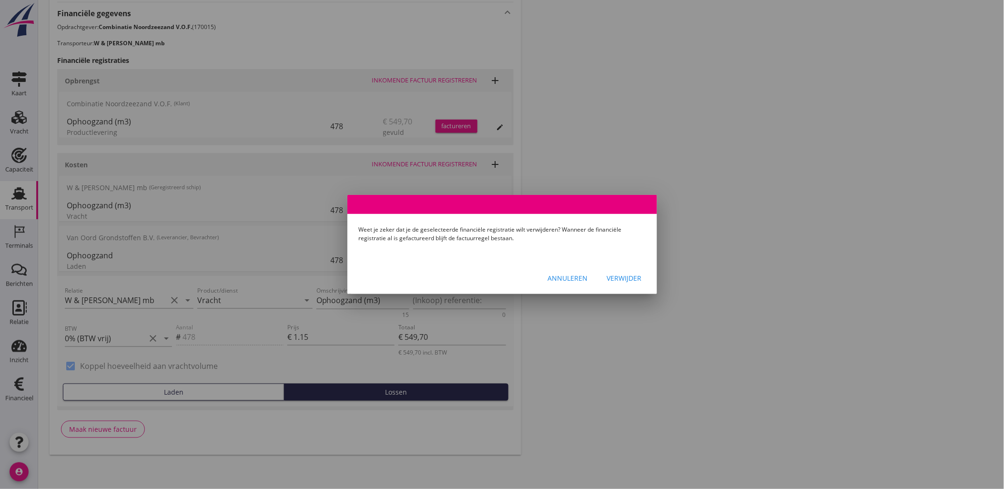
click at [629, 279] on div "Verwijder" at bounding box center [624, 278] width 35 height 10
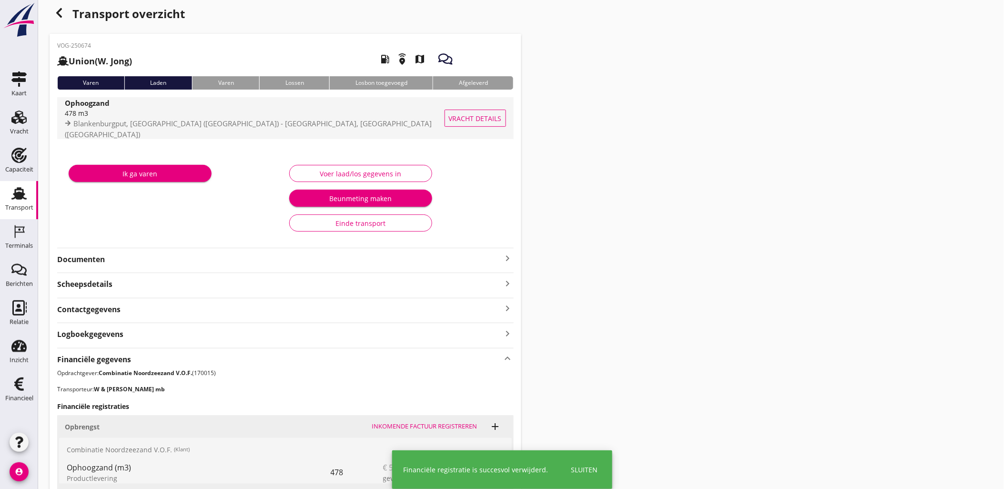
scroll to position [0, 0]
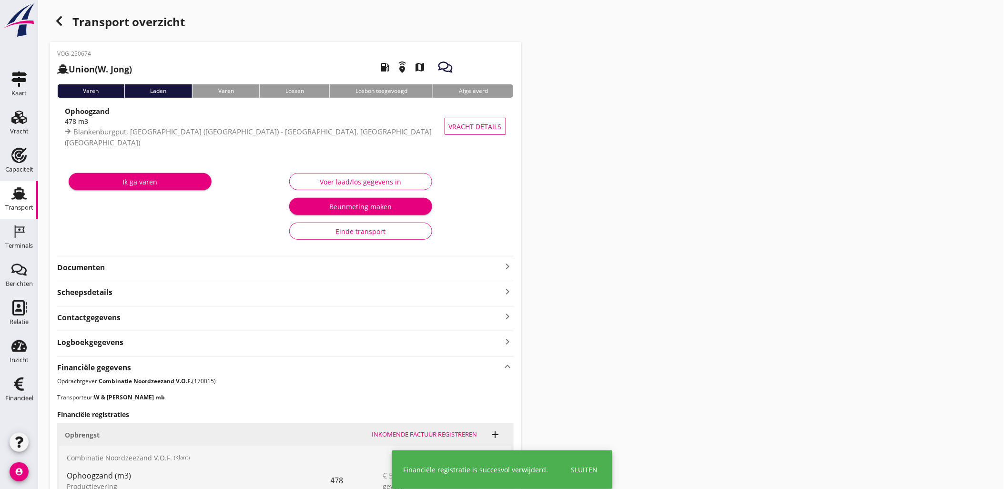
click at [61, 21] on icon "button" at bounding box center [58, 20] width 11 height 11
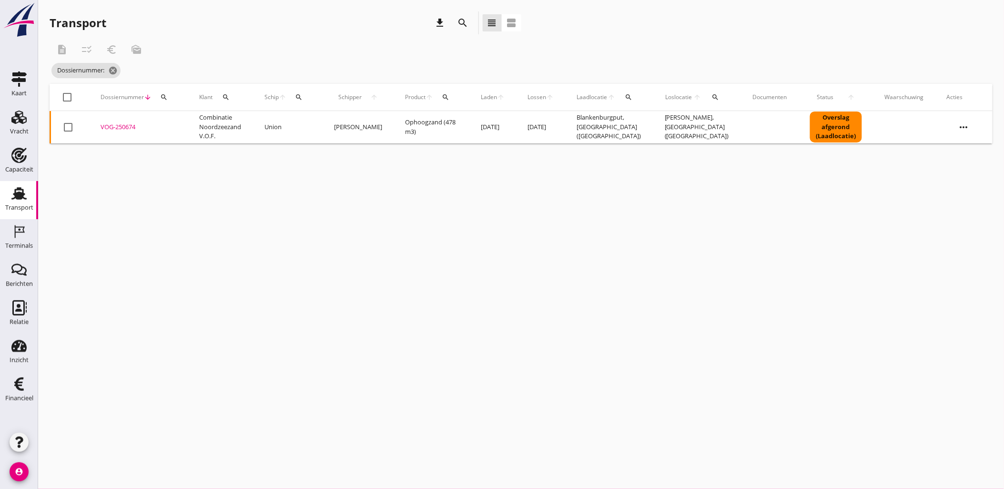
drag, startPoint x: 164, startPoint y: 99, endPoint x: 174, endPoint y: 110, distance: 14.8
click at [164, 99] on icon "search" at bounding box center [164, 97] width 8 height 8
click at [186, 120] on input "Zoeken op dossiernummer..." at bounding box center [208, 124] width 99 height 15
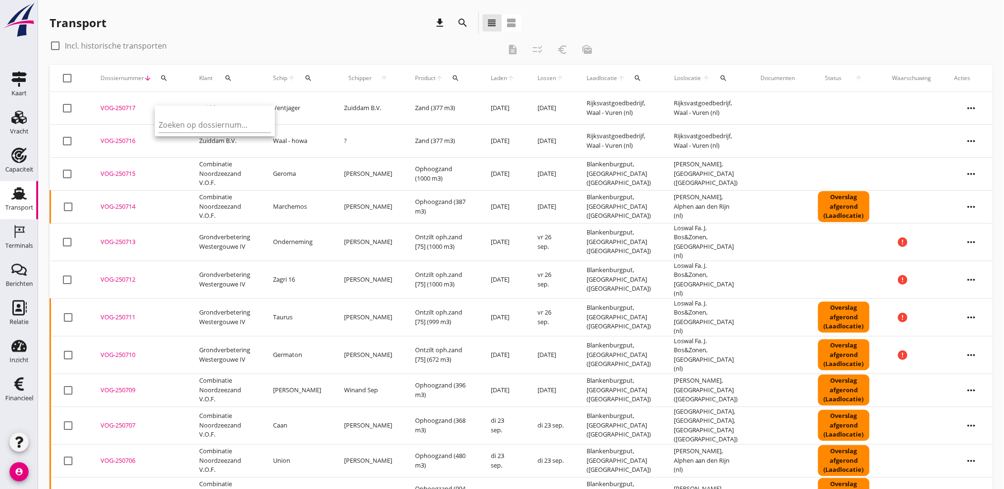
click at [163, 78] on icon "search" at bounding box center [164, 78] width 8 height 8
click at [168, 76] on div "search" at bounding box center [163, 78] width 17 height 8
click at [175, 98] on input "Zoeken op dossiernummer..." at bounding box center [208, 105] width 99 height 15
paste input "VOG-250687"
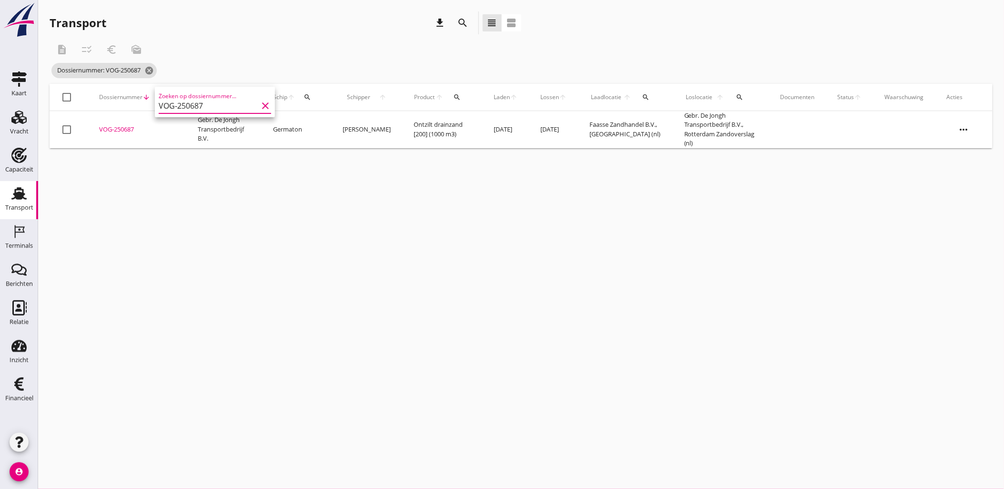
type input "VOG-250687"
click at [131, 127] on div "VOG-250687" at bounding box center [137, 130] width 76 height 10
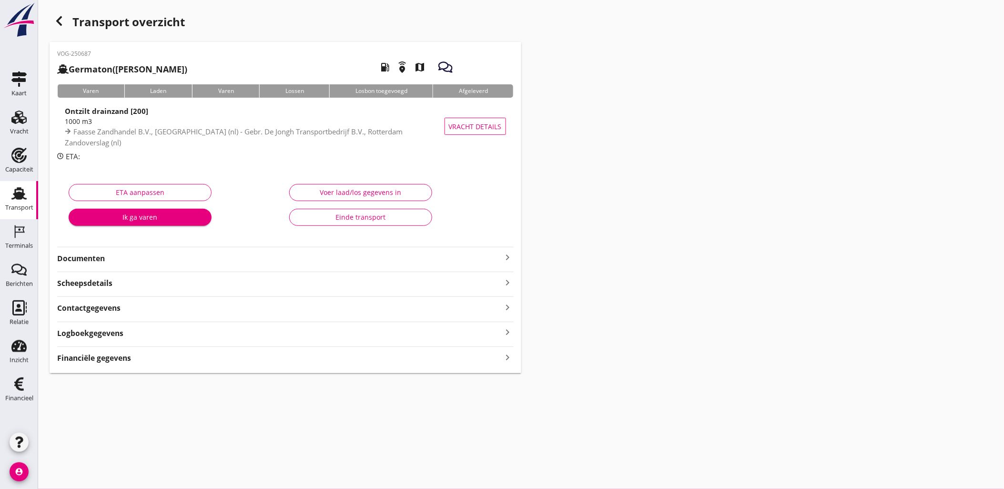
click at [353, 193] on div "Voer laad/los gegevens in" at bounding box center [360, 192] width 127 height 10
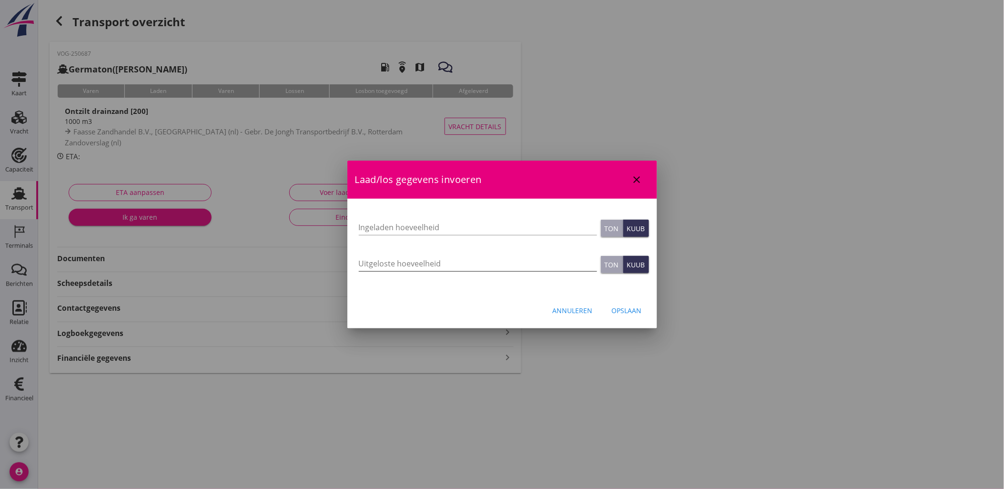
click at [413, 258] on input "Uitgeloste hoeveelheid" at bounding box center [478, 263] width 238 height 15
click at [447, 229] on input "Ingeladen hoeveelheid" at bounding box center [478, 227] width 238 height 15
click at [440, 240] on div at bounding box center [478, 242] width 238 height 6
click at [440, 235] on div "Ingeladen hoeveelheid" at bounding box center [478, 227] width 238 height 15
drag, startPoint x: 429, startPoint y: 234, endPoint x: 274, endPoint y: 227, distance: 156.0
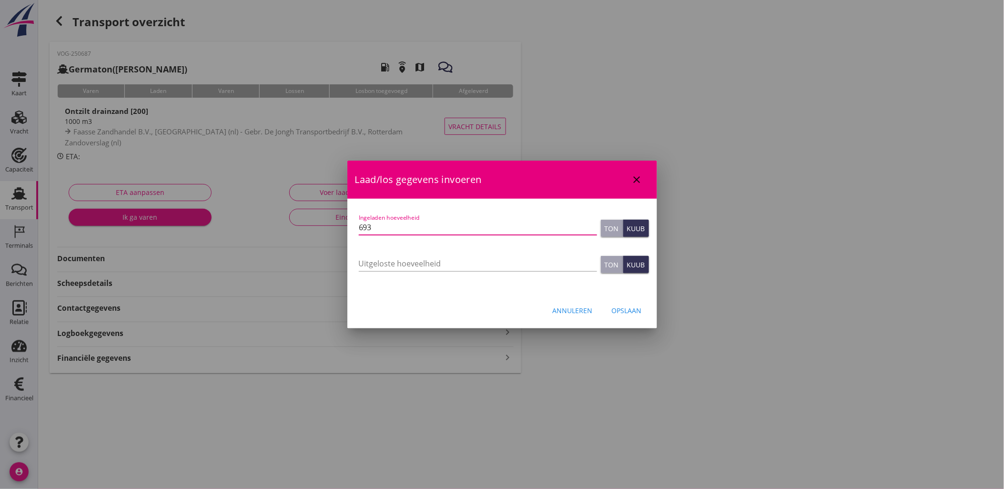
click at [274, 227] on div "administratie@gebrdejongh.nl Klant emailadres margjemeijer@hotmail.com Schipper…" at bounding box center [502, 244] width 1004 height 489
click at [366, 225] on input "693" at bounding box center [478, 227] width 238 height 15
type input "693"
click at [380, 254] on div "Uitgeloste hoeveelheid" at bounding box center [478, 265] width 238 height 31
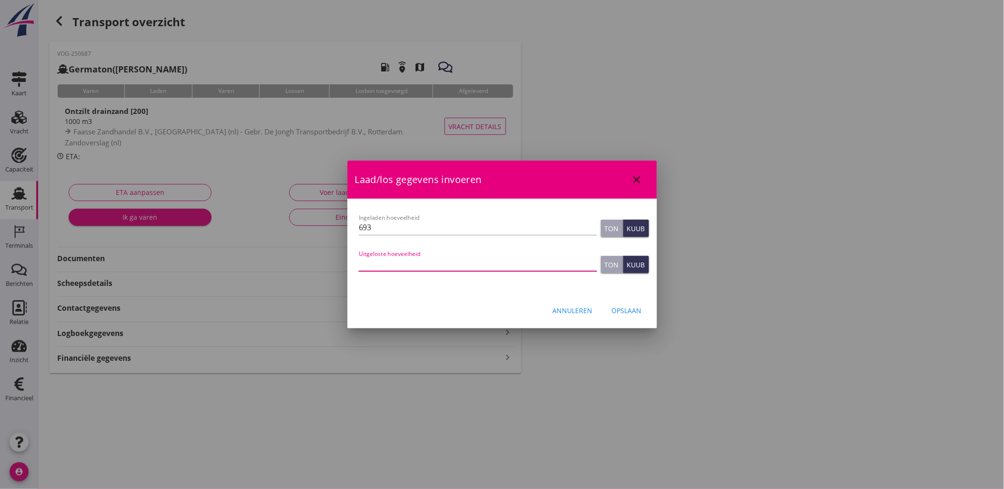
click at [393, 261] on input "Uitgeloste hoeveelheid" at bounding box center [478, 263] width 238 height 15
paste input "693"
type input "693"
click at [626, 308] on div "Opslaan" at bounding box center [627, 310] width 30 height 10
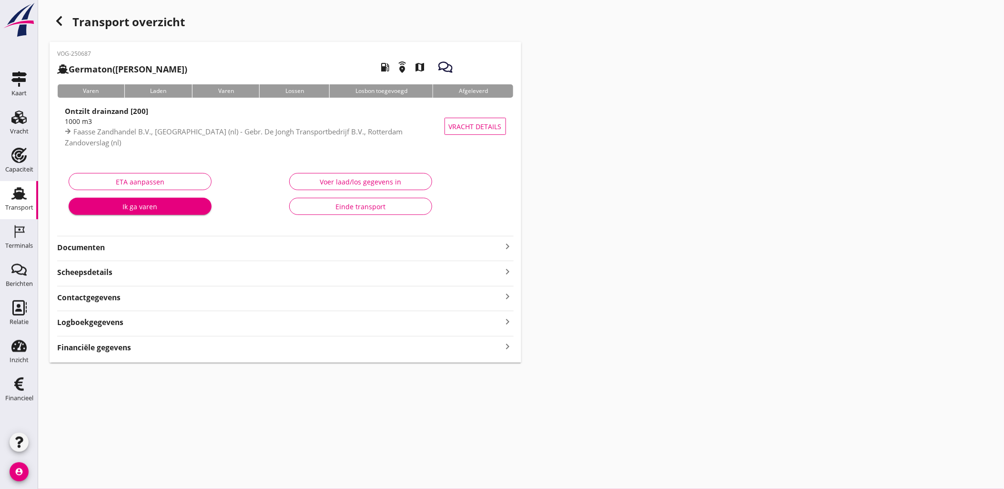
click at [450, 359] on div "VOG-250687 Germaton (Tonny Busker) local_gas_station emergency_share map Varen …" at bounding box center [286, 202] width 472 height 321
click at [454, 350] on div "Financiële gegevens keyboard_arrow_right" at bounding box center [285, 346] width 457 height 13
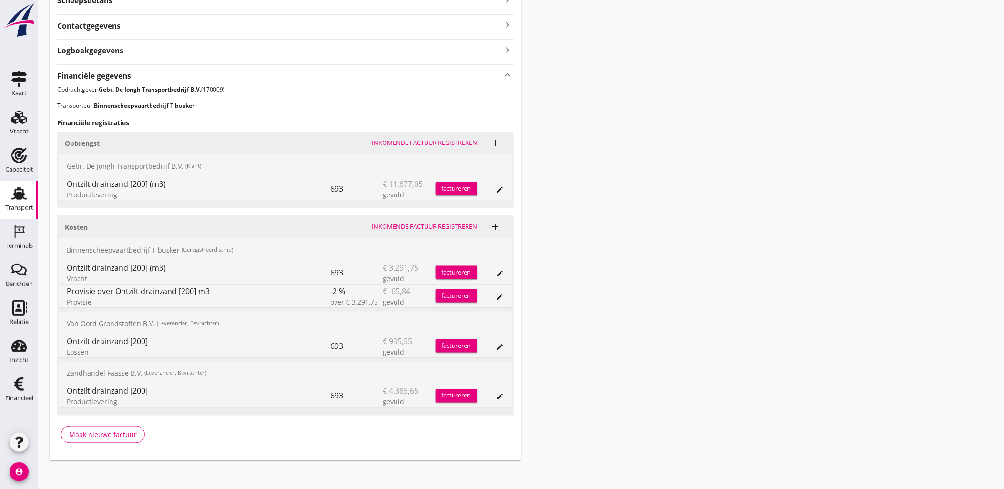
scroll to position [277, 0]
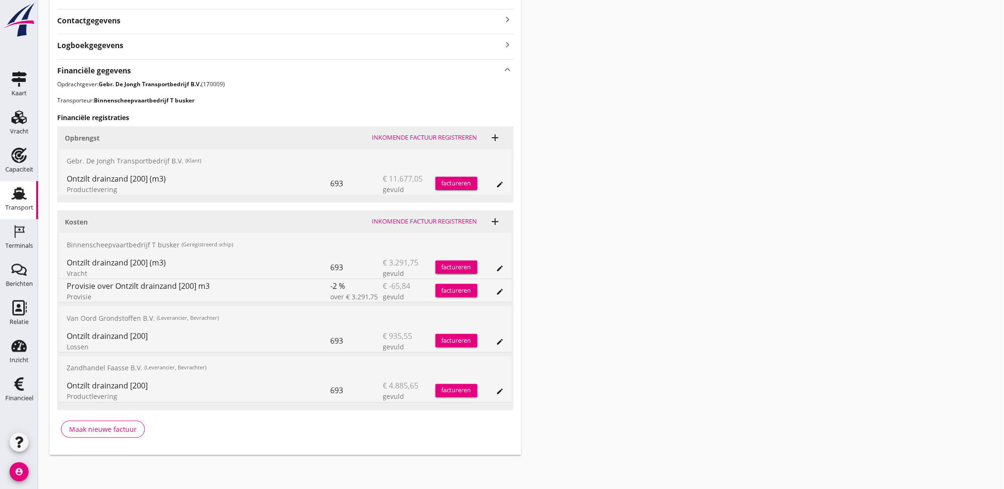
drag, startPoint x: 754, startPoint y: 237, endPoint x: 696, endPoint y: 215, distance: 62.8
click at [754, 237] on div "Transport overzicht VOG-250687 Germaton (Tonny Busker) local_gas_station emerge…" at bounding box center [521, 94] width 966 height 743
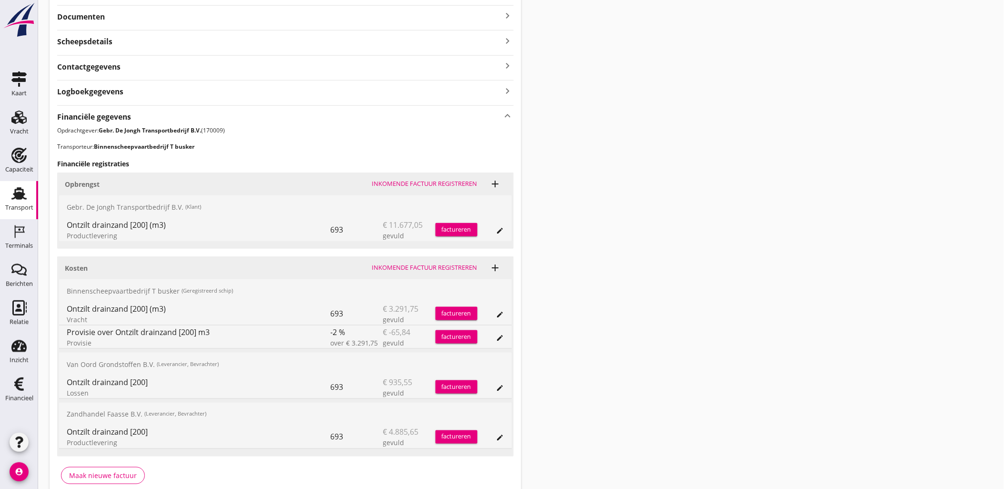
scroll to position [0, 0]
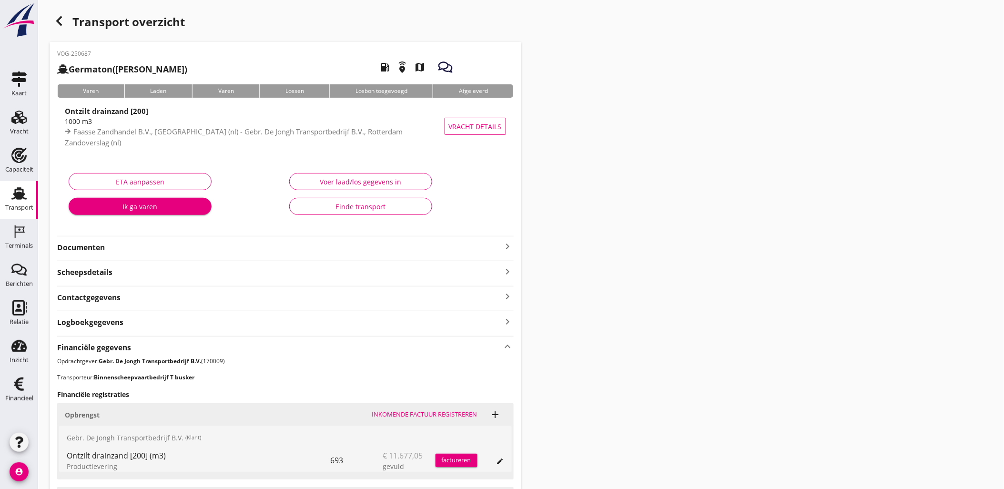
click at [58, 24] on icon "button" at bounding box center [58, 20] width 11 height 11
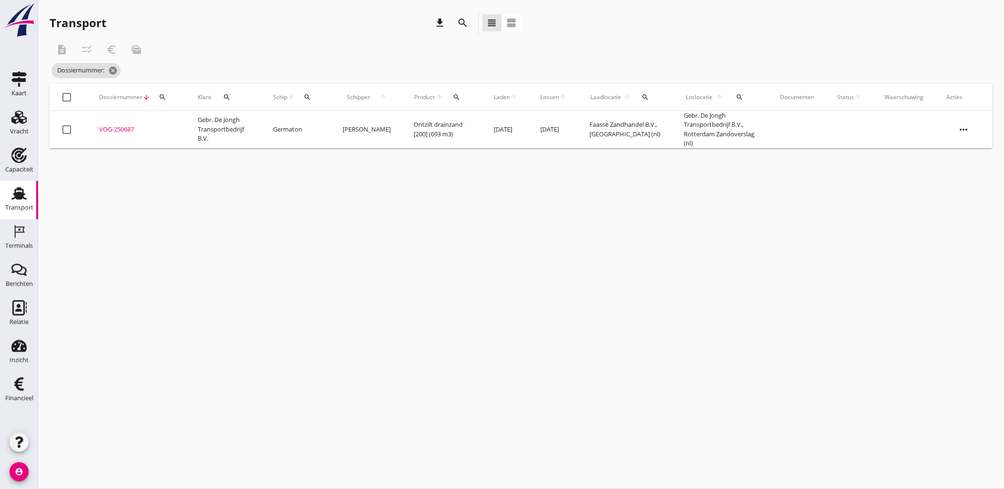
click at [170, 98] on div "search" at bounding box center [162, 97] width 17 height 8
click at [153, 116] on td "VOG-250687 upload_file Drop hier uw bestand om het aan het dossier toe te voegen" at bounding box center [137, 129] width 99 height 37
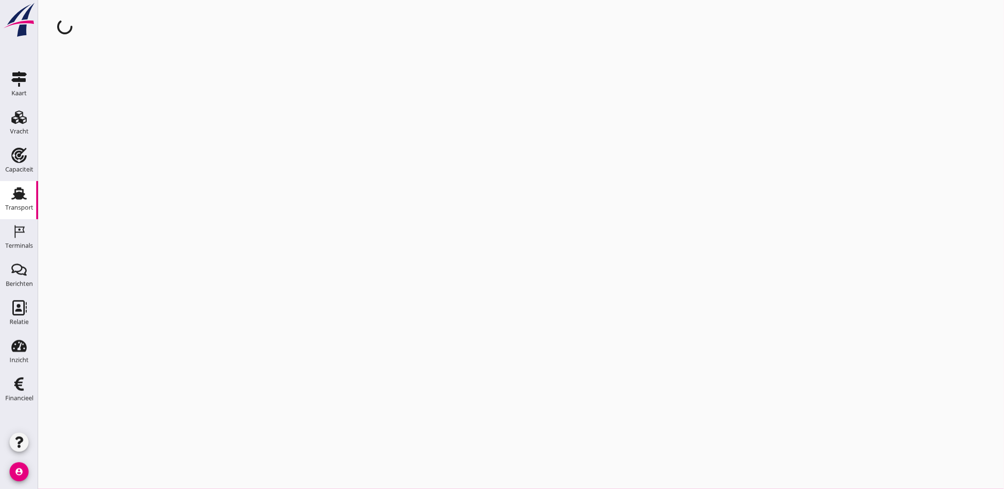
click at [165, 119] on div "cancel You are impersonating another user." at bounding box center [521, 244] width 966 height 489
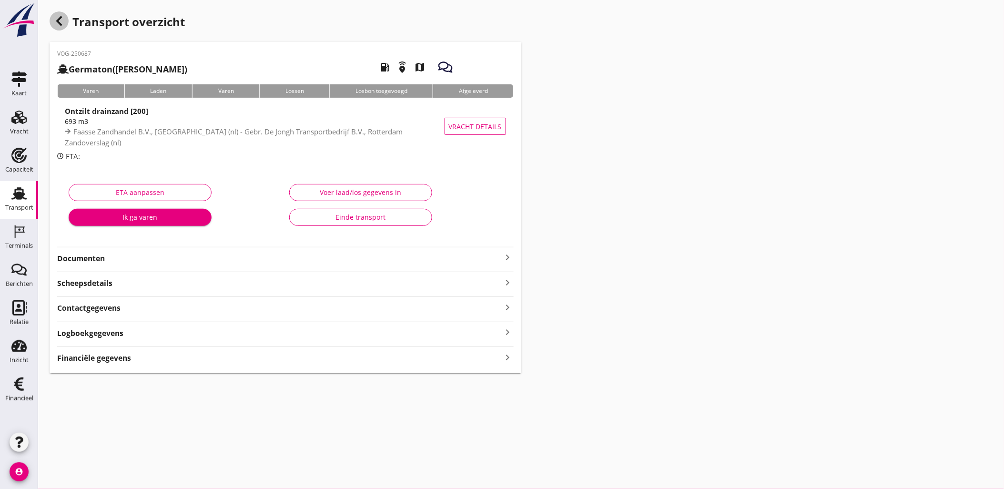
click at [59, 21] on icon "button" at bounding box center [58, 20] width 11 height 11
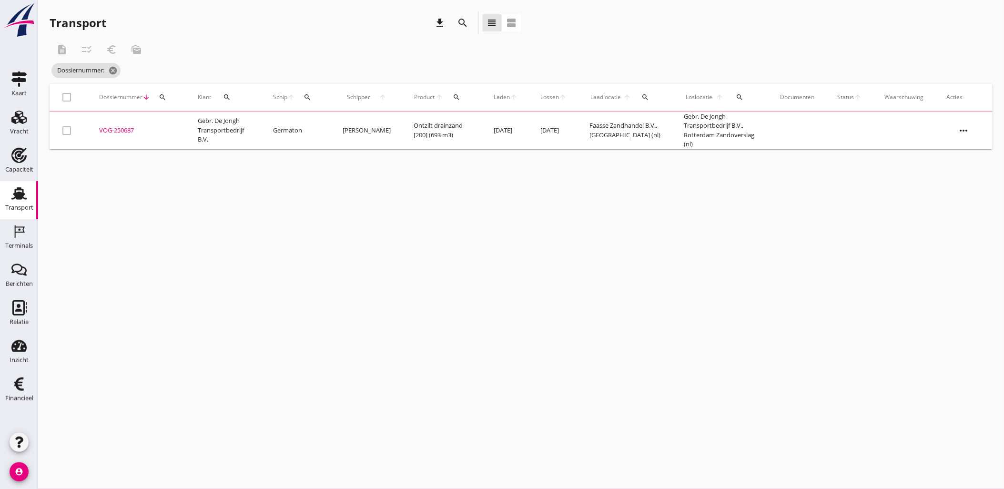
click at [159, 95] on div "search" at bounding box center [162, 97] width 17 height 8
click at [160, 118] on div "Zoeken op dossiernummer..." at bounding box center [214, 122] width 112 height 21
click at [168, 125] on input "Zoeken op dossiernummer..." at bounding box center [207, 124] width 99 height 15
paste input "VOG-250652"
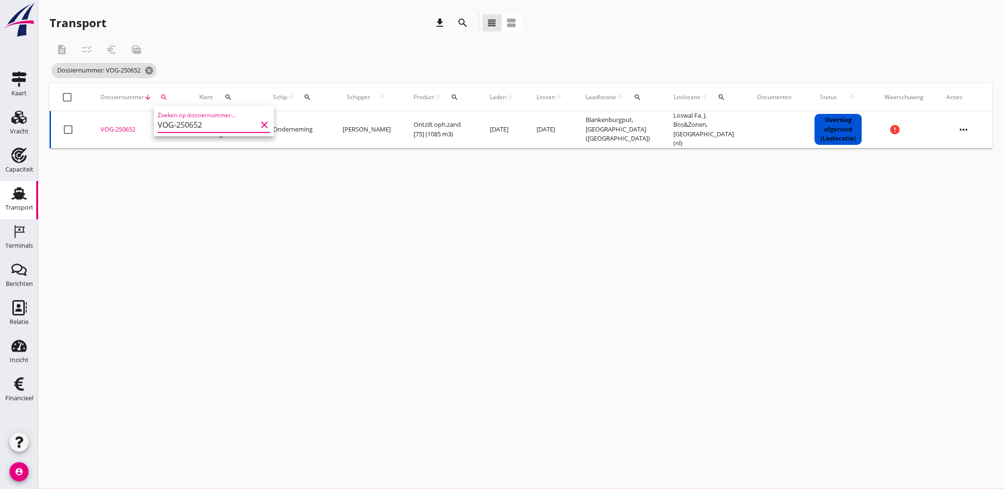
type input "VOG-250652"
click at [129, 129] on div "VOG-250652" at bounding box center [139, 130] width 76 height 10
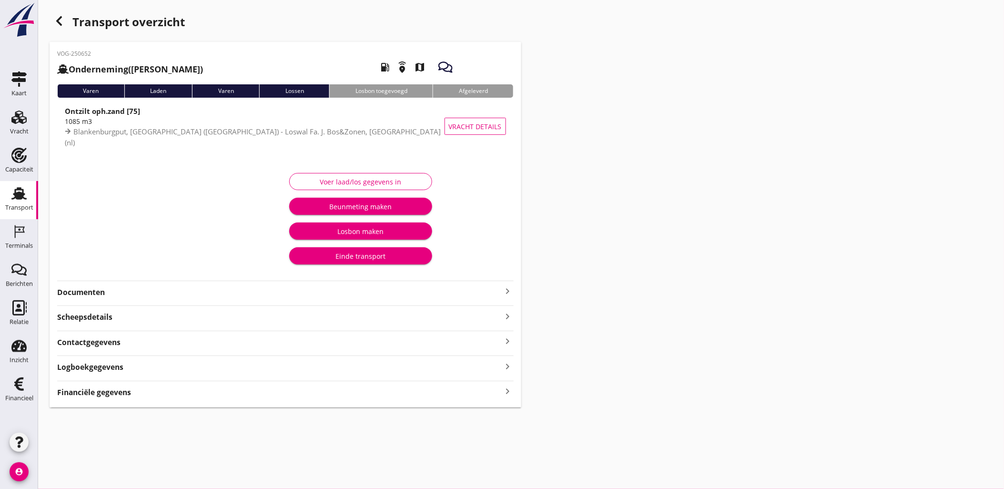
click at [307, 393] on div "Financiële gegevens keyboard_arrow_right" at bounding box center [285, 391] width 457 height 13
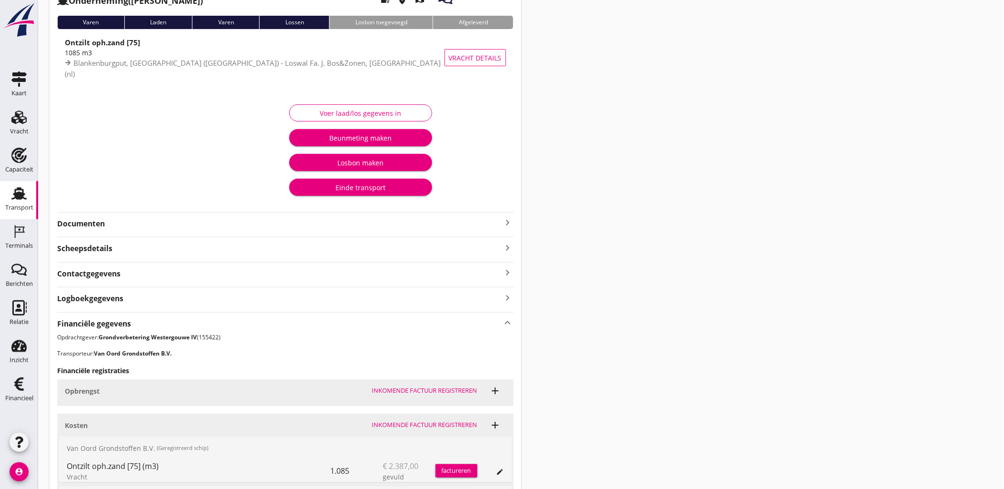
scroll to position [249, 0]
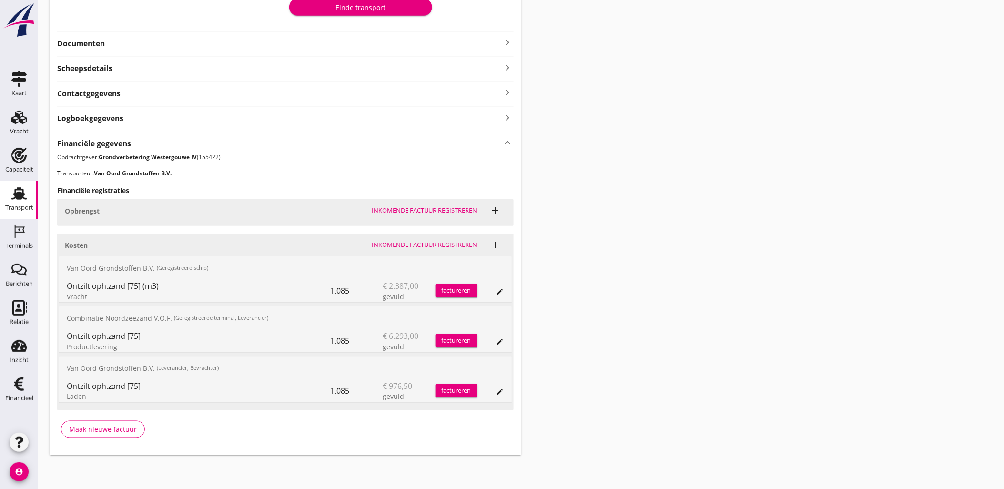
click at [502, 293] on icon "edit" at bounding box center [501, 292] width 8 height 8
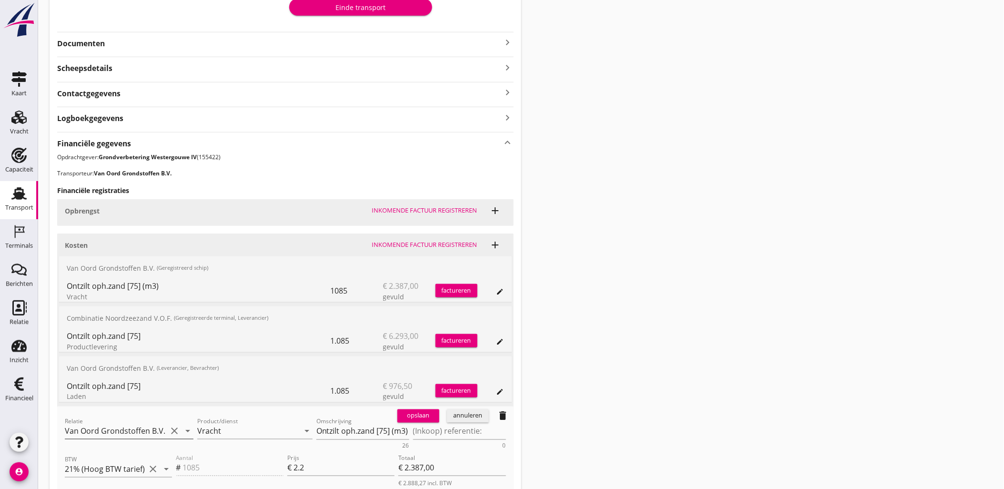
click at [124, 426] on input "Van Oord Grondstoffen B.V." at bounding box center [116, 431] width 102 height 15
click at [137, 454] on div "Van Oord Grondstoffen B.V." at bounding box center [128, 449] width 113 height 11
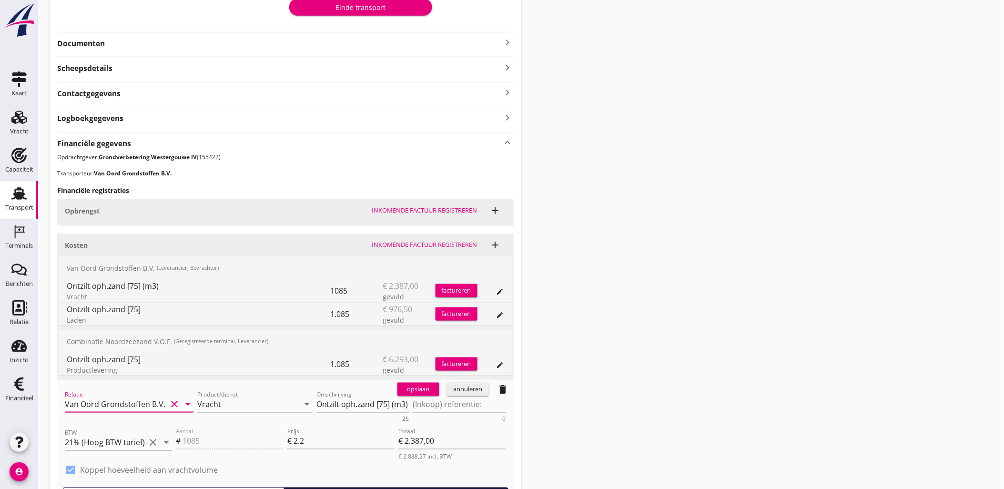
type input "Van Oord Grondstoffen B.V. (0231)"
click at [430, 387] on div "opslaan" at bounding box center [418, 390] width 34 height 10
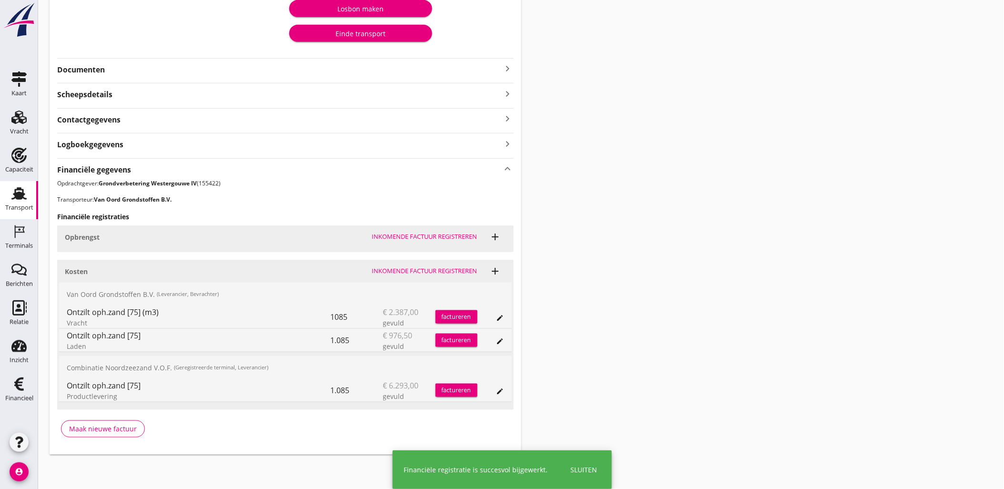
scroll to position [222, 0]
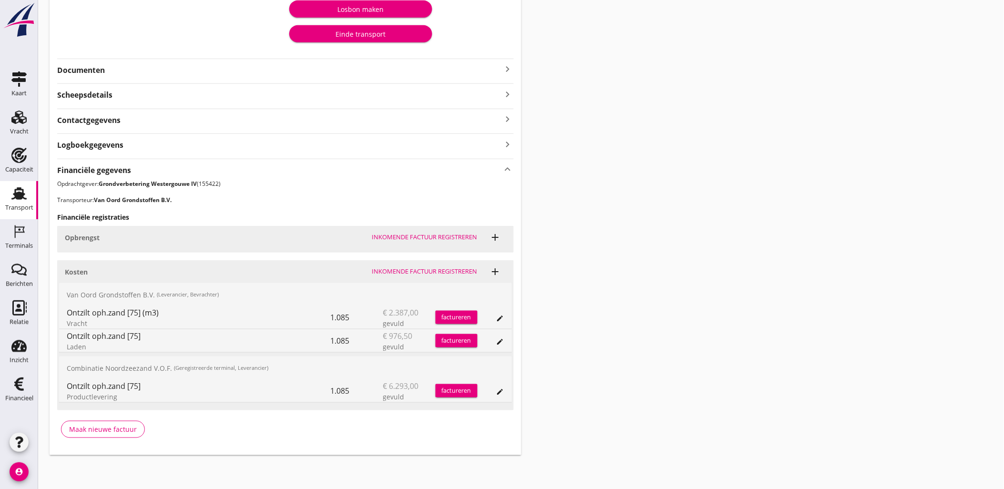
click at [831, 265] on div "Transport overzicht VOG-250652 Onderneming ([PERSON_NAME]) local_gas_station em…" at bounding box center [521, 122] width 966 height 689
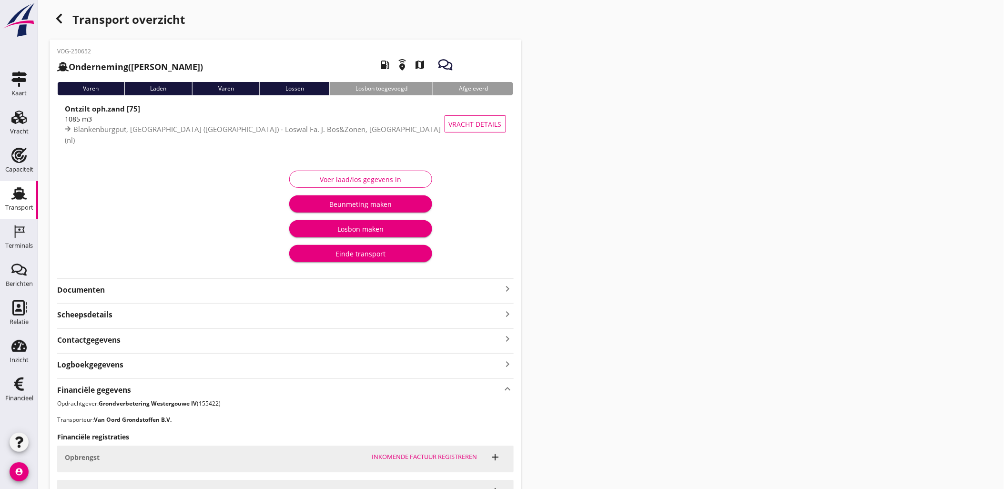
scroll to position [0, 0]
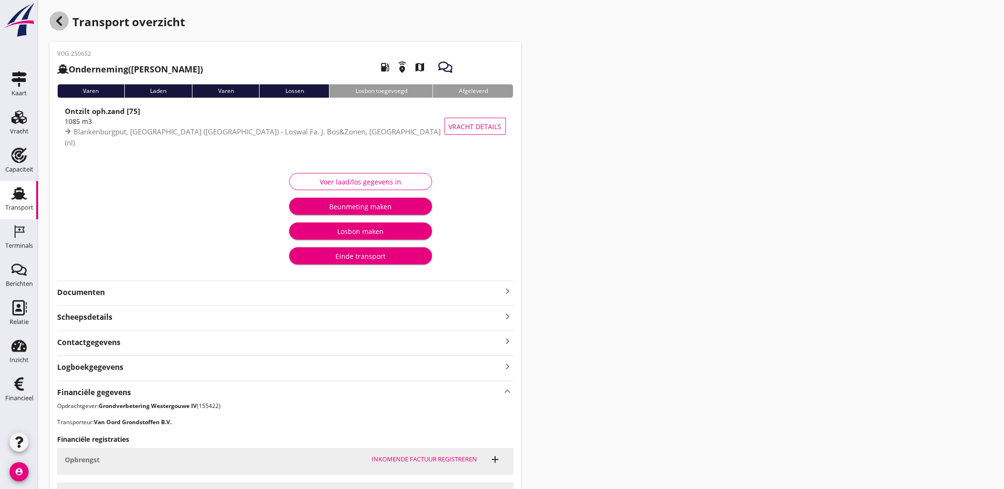
click at [61, 22] on icon "button" at bounding box center [58, 20] width 11 height 11
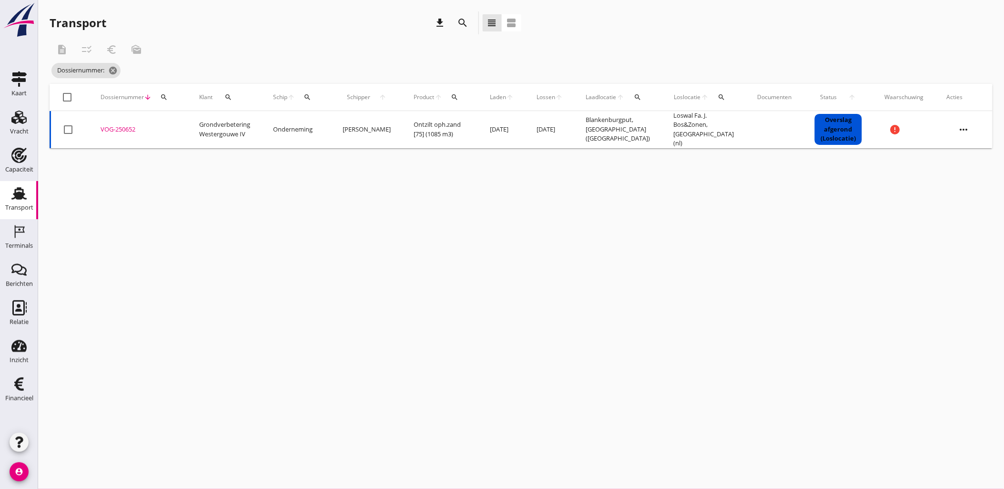
click at [170, 99] on div "search" at bounding box center [163, 97] width 17 height 8
click at [176, 134] on div "Zoeken op dossiernummer..." at bounding box center [215, 121] width 120 height 31
click at [176, 128] on input "Zoeken op dossiernummer..." at bounding box center [208, 124] width 99 height 15
paste input "VOG-250655"
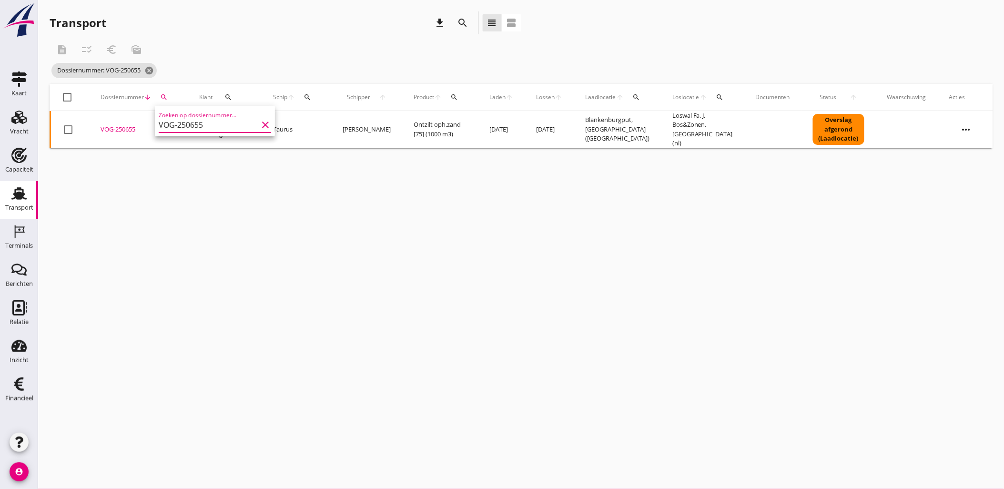
type input "VOG-250655"
click at [126, 125] on div "VOG-250655" at bounding box center [139, 130] width 76 height 10
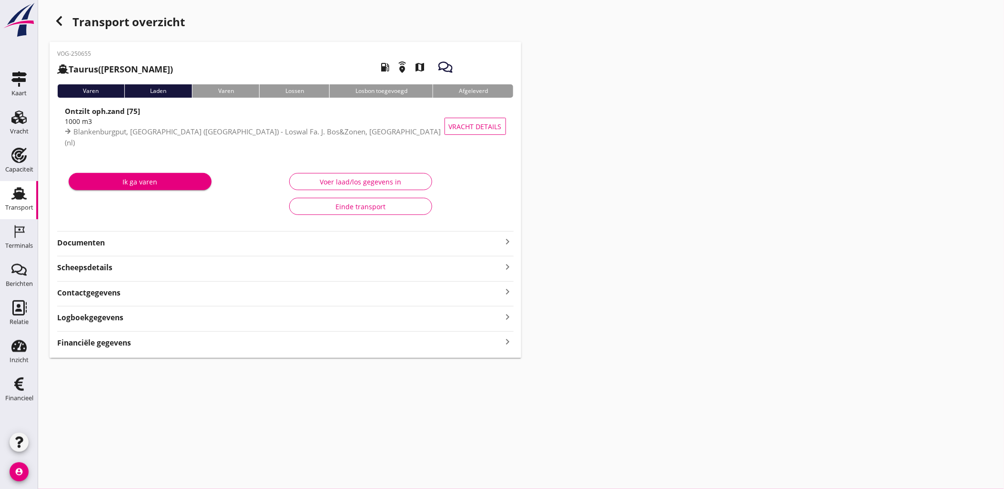
click at [194, 323] on div "Logboekgegevens keyboard_arrow_right" at bounding box center [285, 316] width 457 height 13
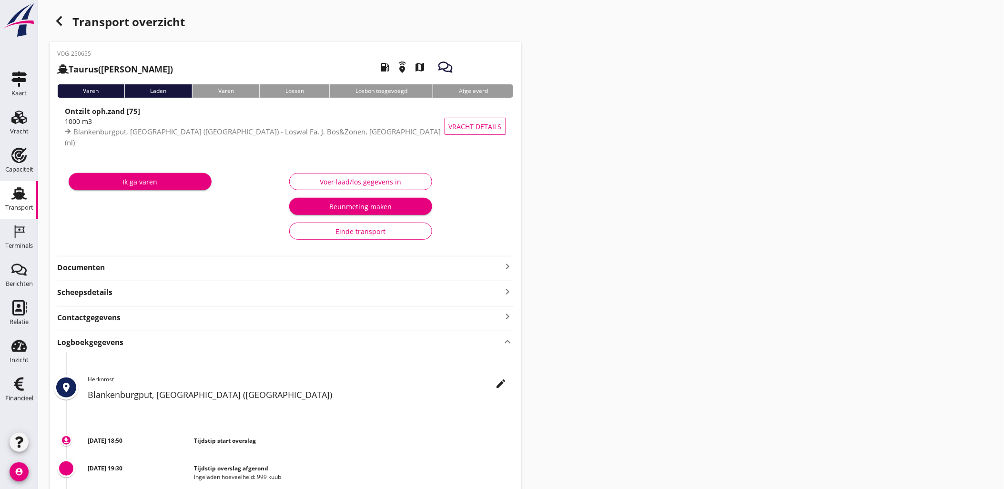
click at [194, 341] on div "Logboekgegevens keyboard_arrow_up" at bounding box center [285, 341] width 457 height 13
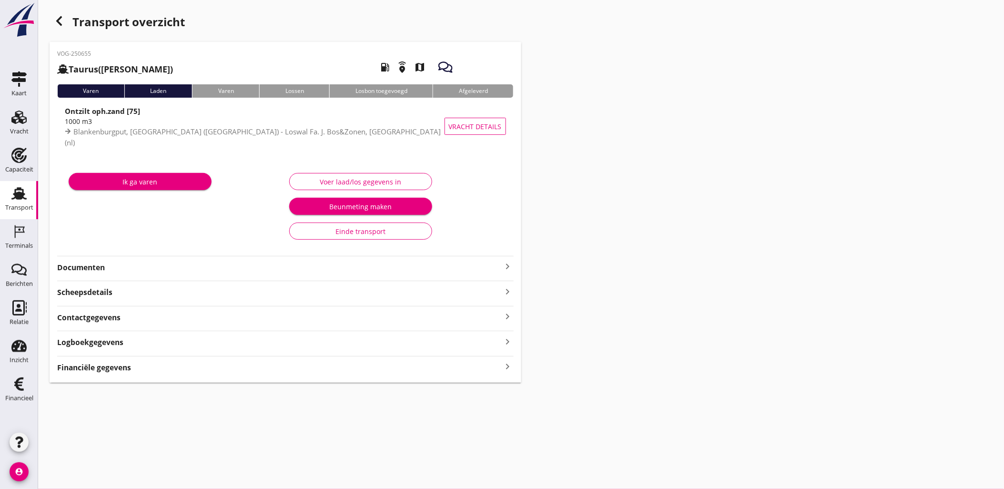
click at [201, 365] on div "Financiële gegevens keyboard_arrow_right" at bounding box center [285, 366] width 457 height 13
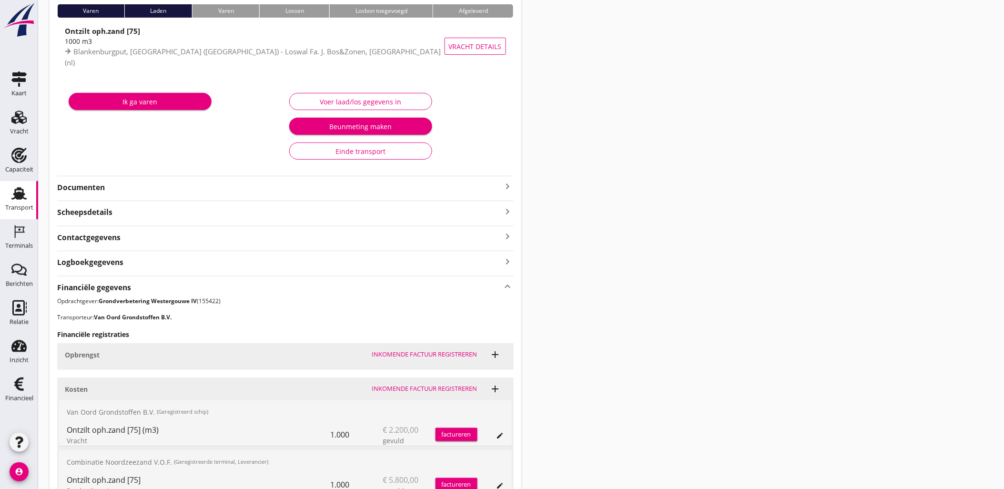
scroll to position [224, 0]
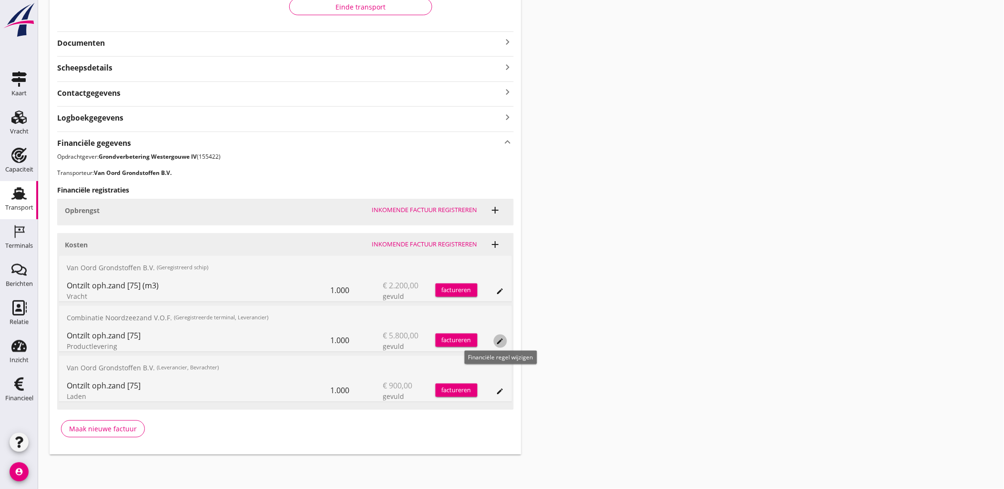
click at [499, 339] on icon "edit" at bounding box center [501, 341] width 8 height 8
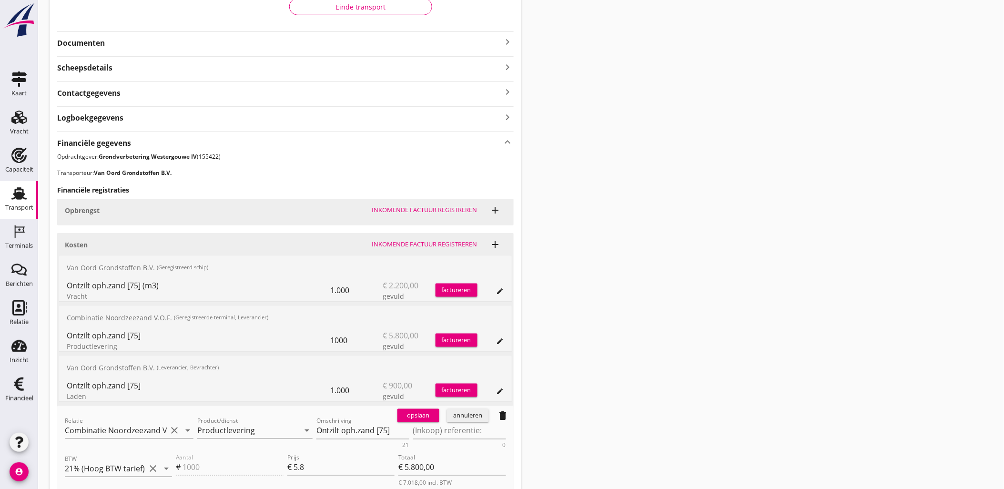
click at [485, 419] on button "annuleren" at bounding box center [468, 415] width 42 height 13
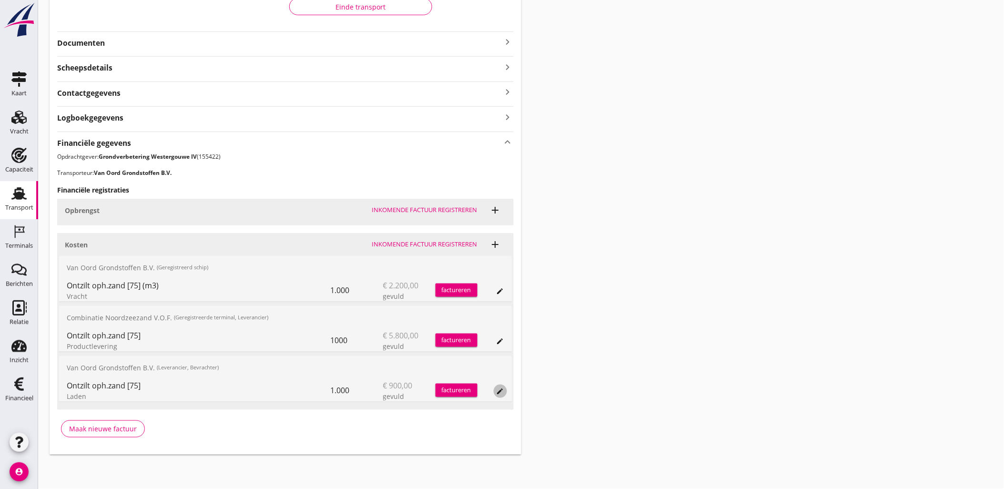
click at [501, 389] on icon "edit" at bounding box center [501, 391] width 8 height 8
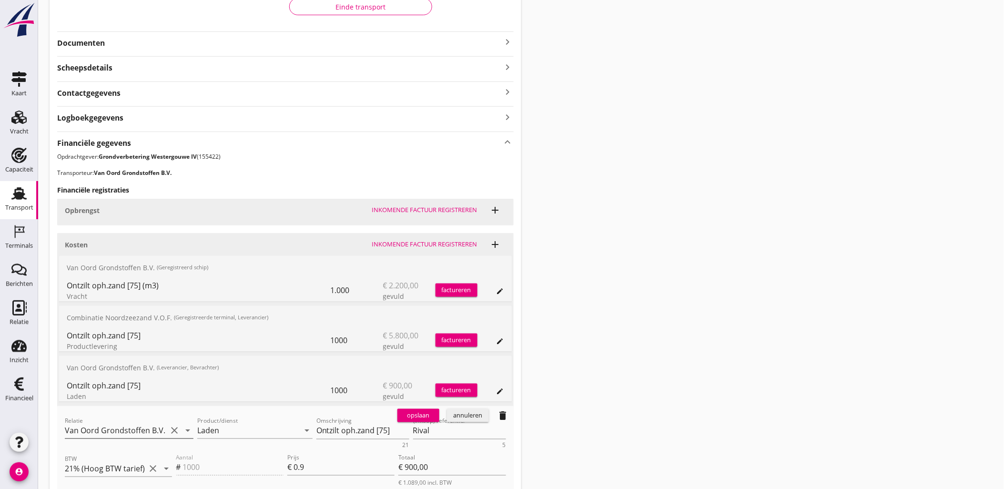
click at [136, 434] on input "Van Oord Grondstoffen B.V. (0231)" at bounding box center [116, 430] width 102 height 15
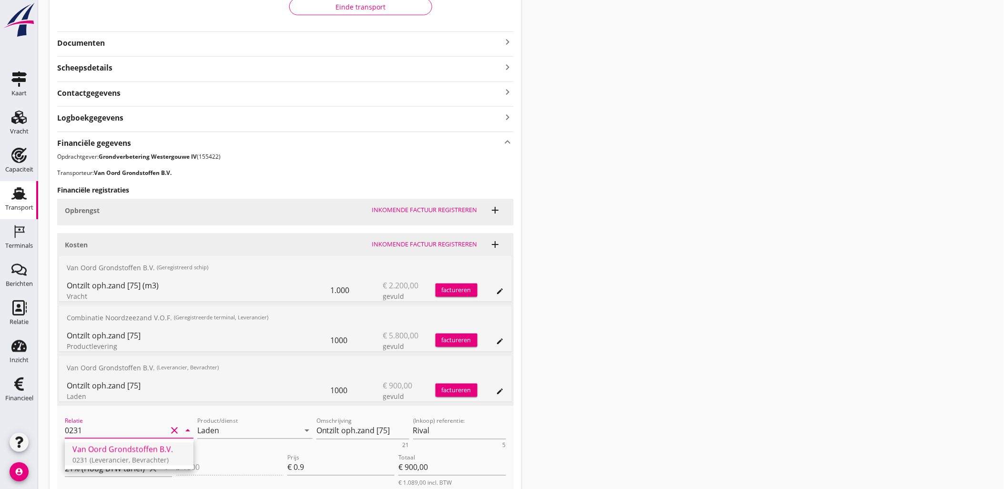
click at [133, 449] on div "Van Oord Grondstoffen B.V." at bounding box center [128, 449] width 113 height 11
type input "Van Oord Grondstoffen B.V. (0231)"
click at [434, 412] on div "opslaan" at bounding box center [418, 416] width 34 height 10
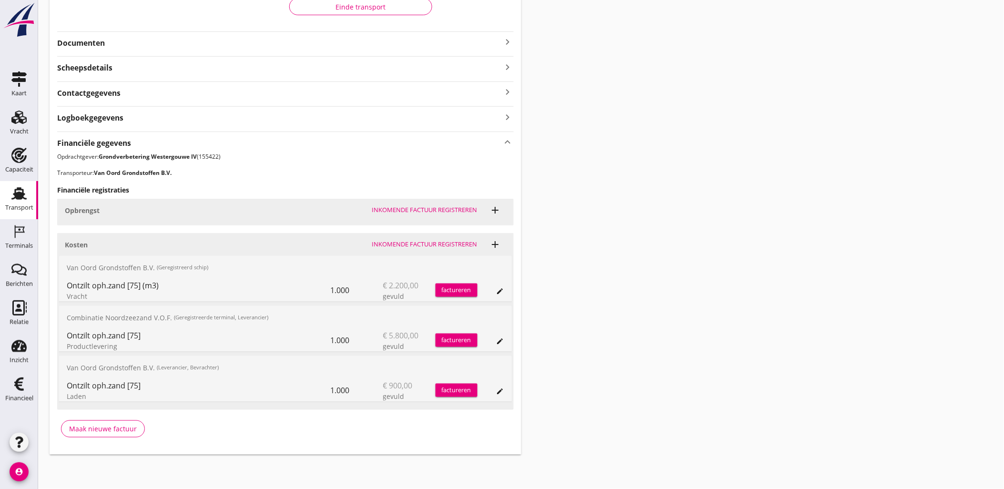
click at [499, 288] on icon "edit" at bounding box center [501, 291] width 8 height 8
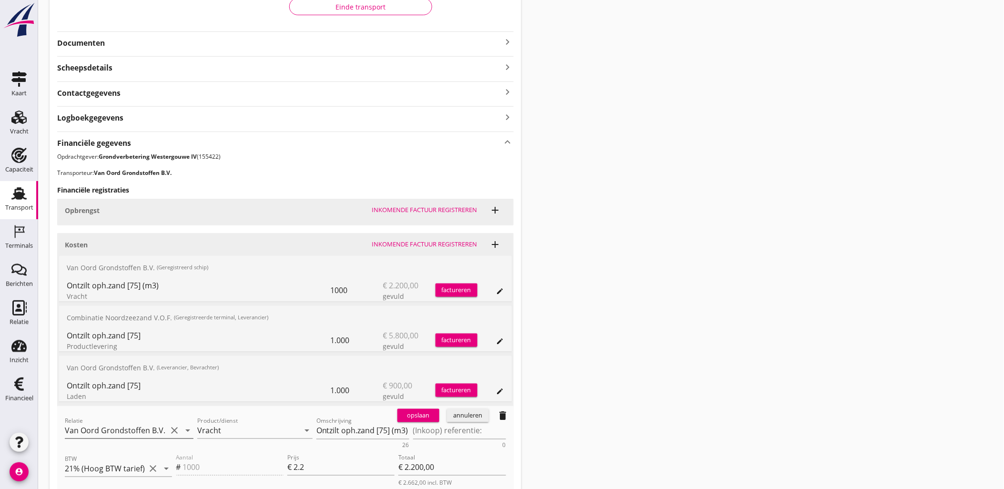
click at [141, 428] on input "Van Oord Grondstoffen B.V." at bounding box center [116, 430] width 102 height 15
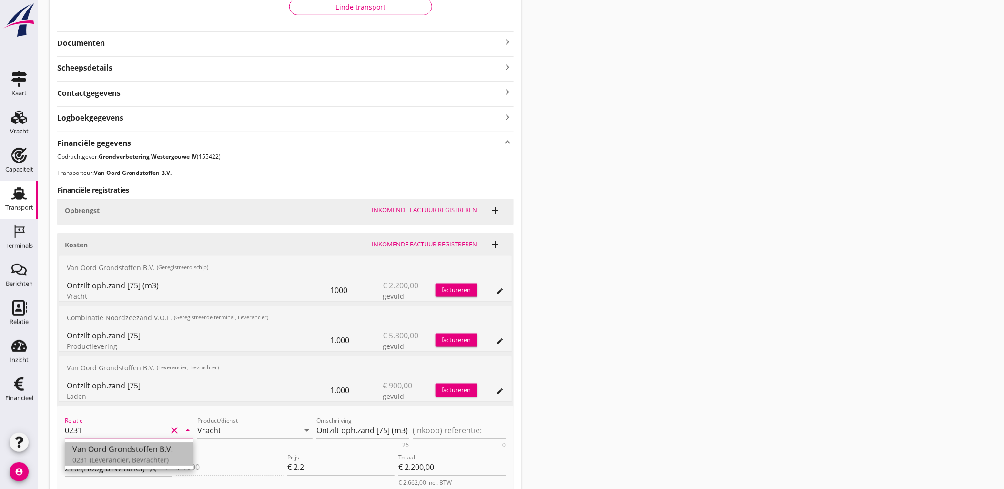
click at [139, 460] on div "0231 (Leverancier, Bevrachter)" at bounding box center [128, 460] width 113 height 10
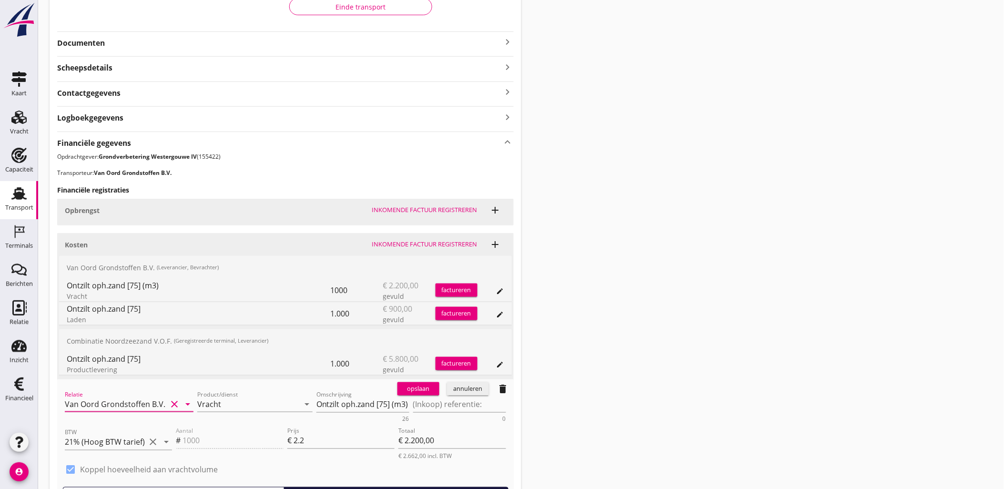
type input "Van Oord Grondstoffen B.V. (0231)"
click at [421, 397] on div "opslaan annuleren delete" at bounding box center [454, 388] width 120 height 19
click at [421, 391] on div "opslaan" at bounding box center [418, 389] width 34 height 10
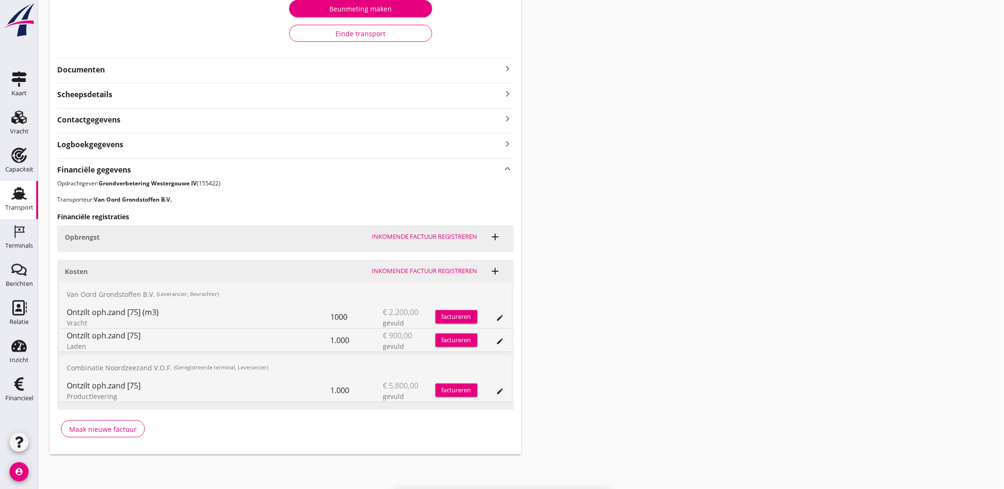
scroll to position [197, 0]
click at [691, 283] on div "Transport overzicht VOG-250655 Taurus (Van Oord) local_gas_station emergency_sh…" at bounding box center [521, 135] width 966 height 664
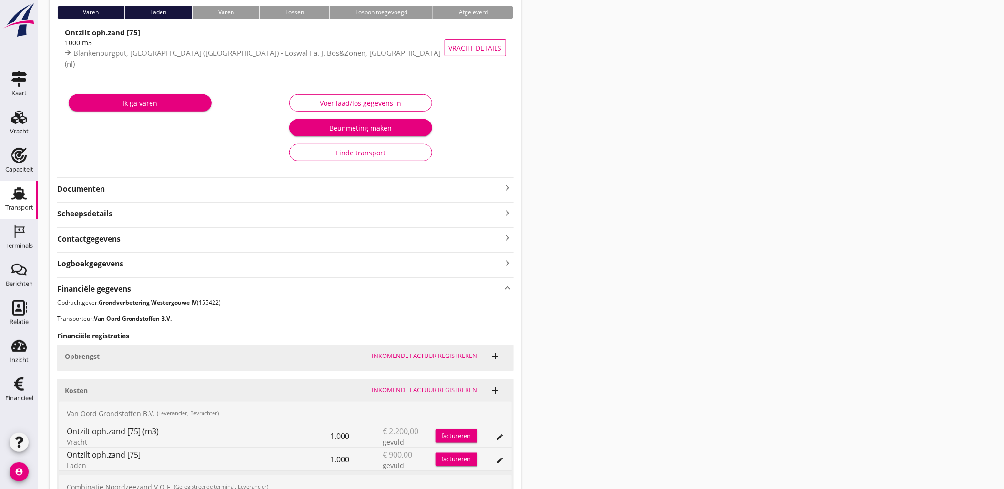
scroll to position [0, 0]
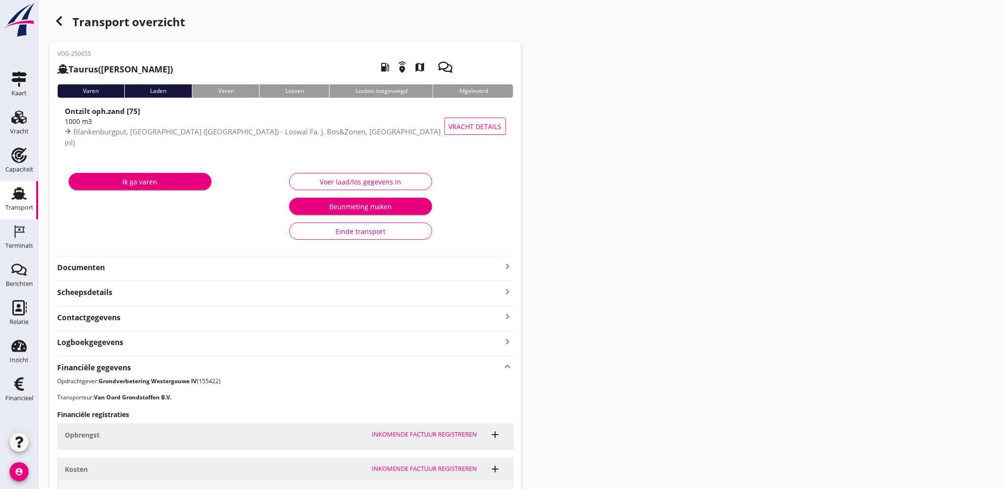
click at [65, 22] on div "button" at bounding box center [59, 20] width 19 height 19
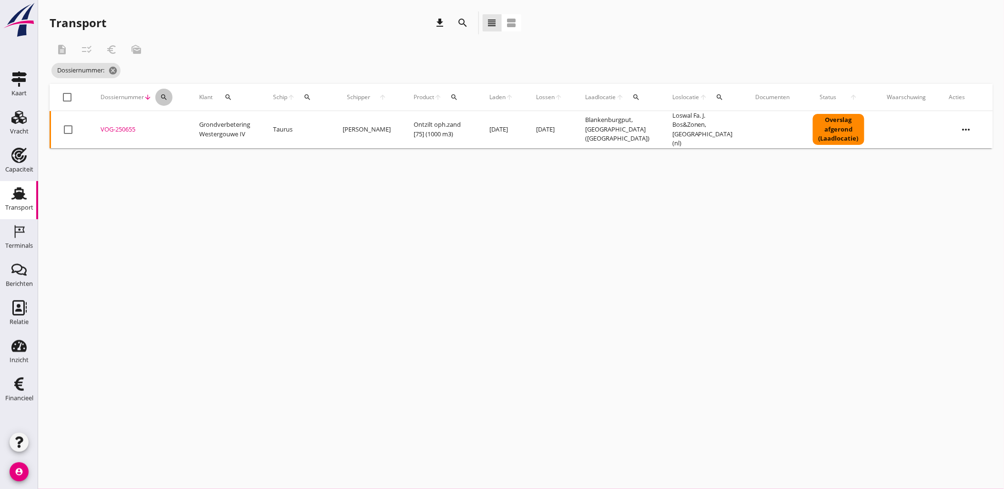
click at [170, 101] on button "search" at bounding box center [163, 97] width 17 height 17
click at [192, 128] on input "Zoeken op dossiernummer..." at bounding box center [208, 124] width 99 height 15
paste input "VOG-250662"
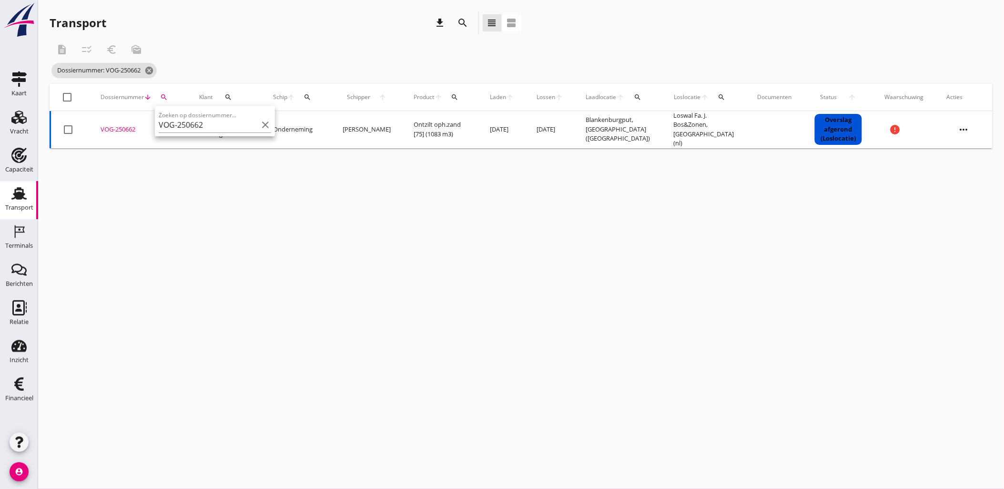
click at [121, 126] on div "VOG-250662" at bounding box center [139, 130] width 76 height 10
click at [166, 91] on button "search" at bounding box center [163, 97] width 17 height 17
click at [189, 119] on input "VOG-250662" at bounding box center [208, 124] width 99 height 15
paste input "56"
type input "VOG-250656"
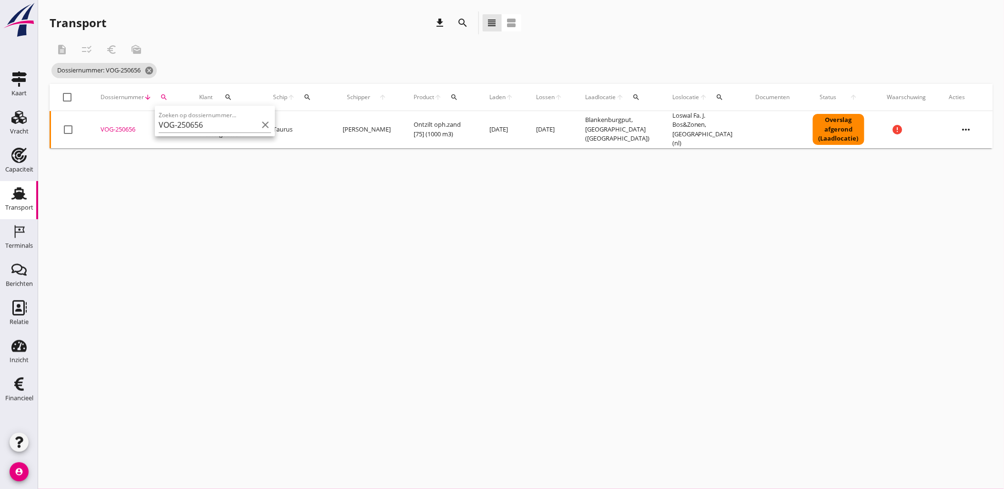
click at [130, 125] on div "VOG-250656" at bounding box center [139, 130] width 76 height 10
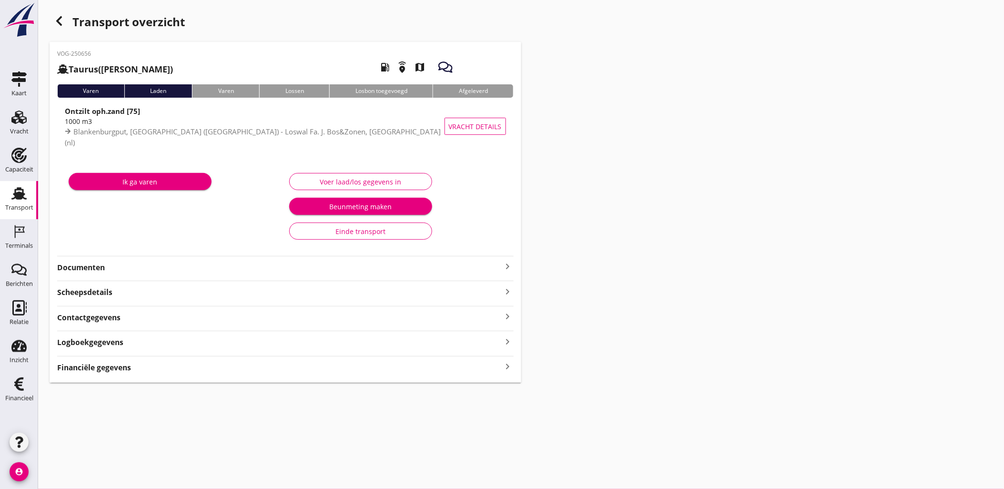
click at [275, 369] on div "Financiële gegevens keyboard_arrow_right" at bounding box center [285, 366] width 457 height 13
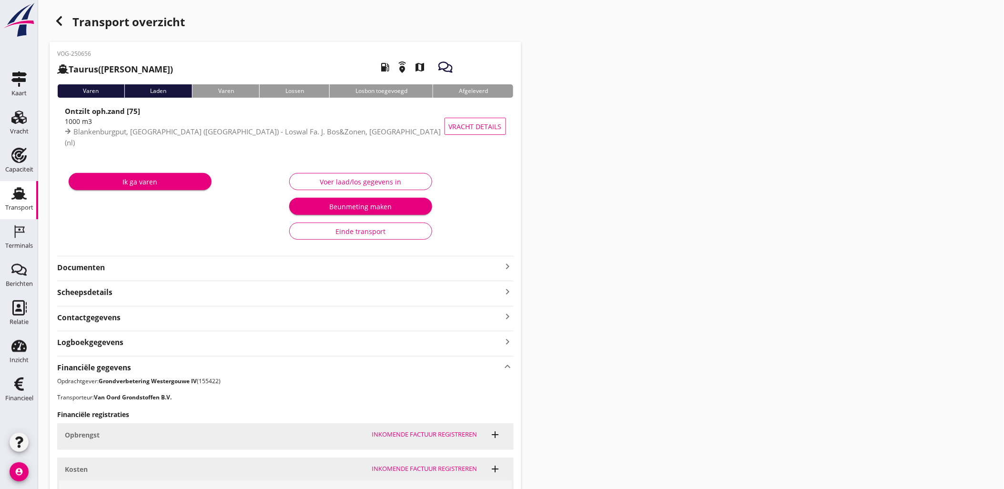
scroll to position [224, 0]
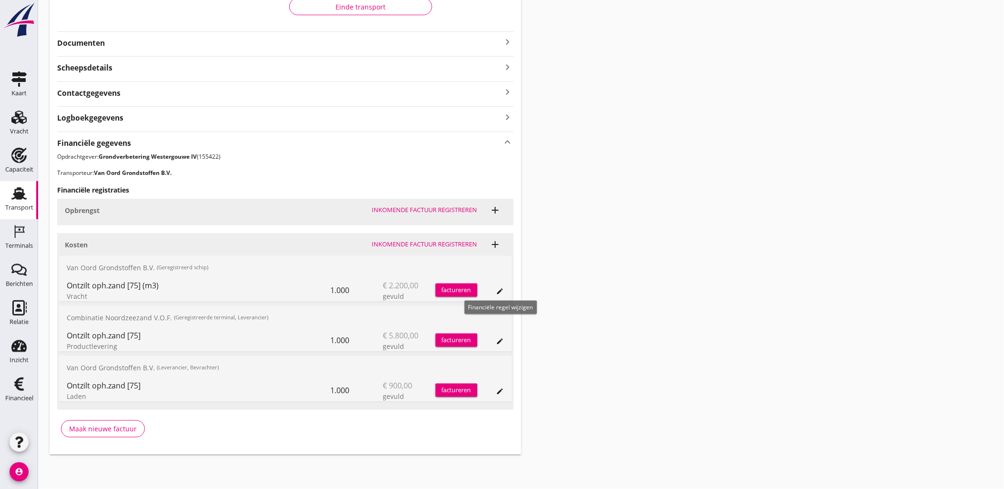
click at [499, 291] on icon "edit" at bounding box center [501, 291] width 8 height 8
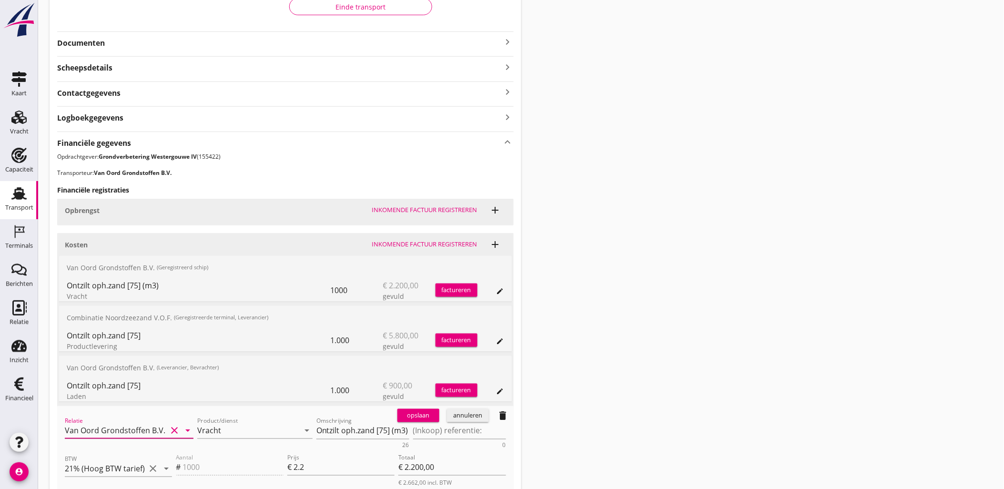
click at [120, 433] on input "Van Oord Grondstoffen B.V." at bounding box center [116, 430] width 102 height 15
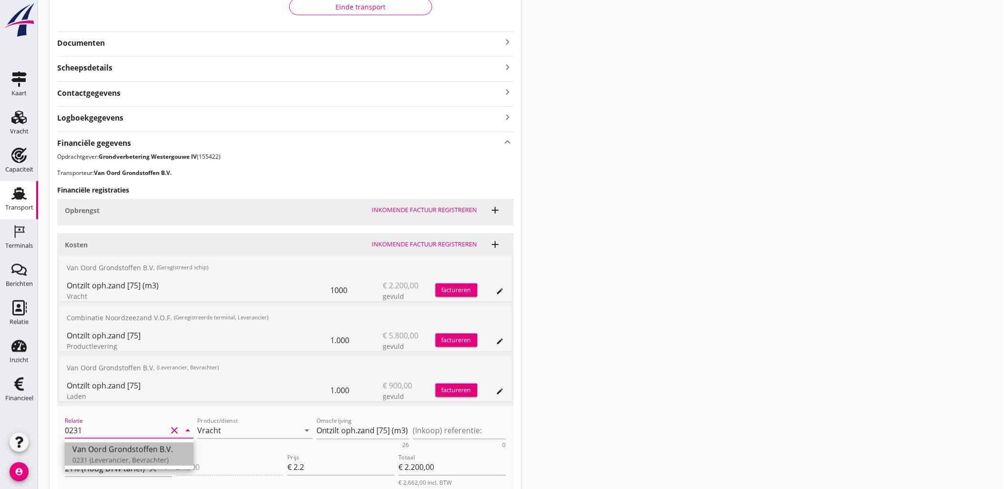
click at [138, 447] on div "Van Oord Grondstoffen B.V." at bounding box center [128, 449] width 113 height 11
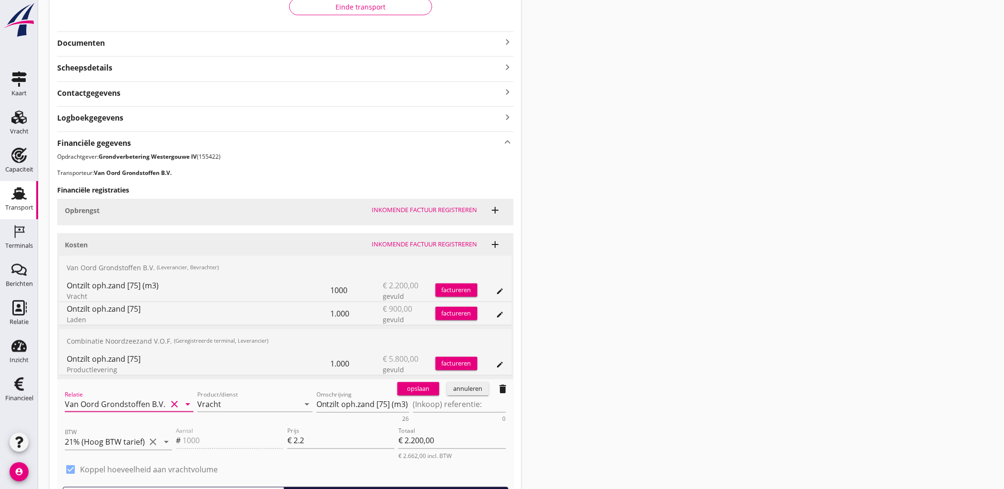
type input "Van Oord Grondstoffen B.V. (0231)"
click at [410, 391] on div "opslaan" at bounding box center [418, 389] width 34 height 10
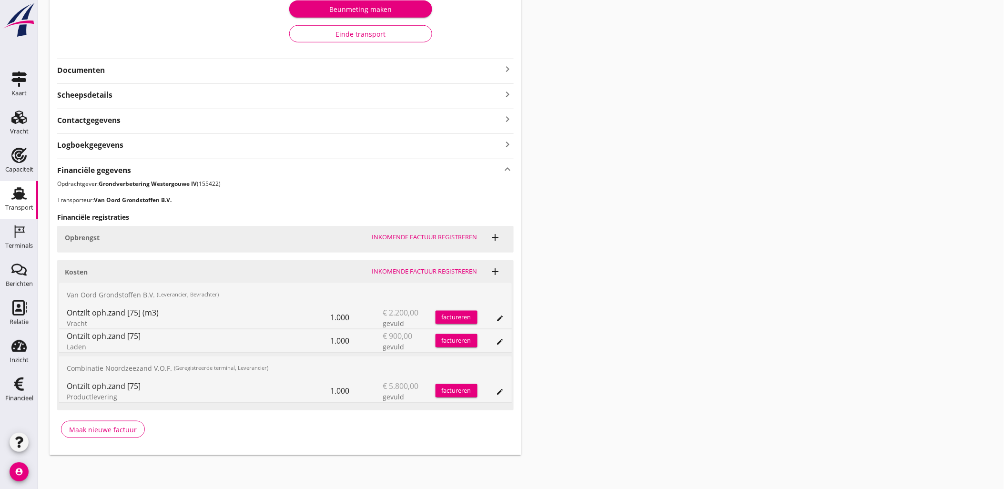
click at [675, 231] on div "Transport overzicht VOG-250656 Taurus (Van Oord) local_gas_station emergency_sh…" at bounding box center [521, 135] width 966 height 664
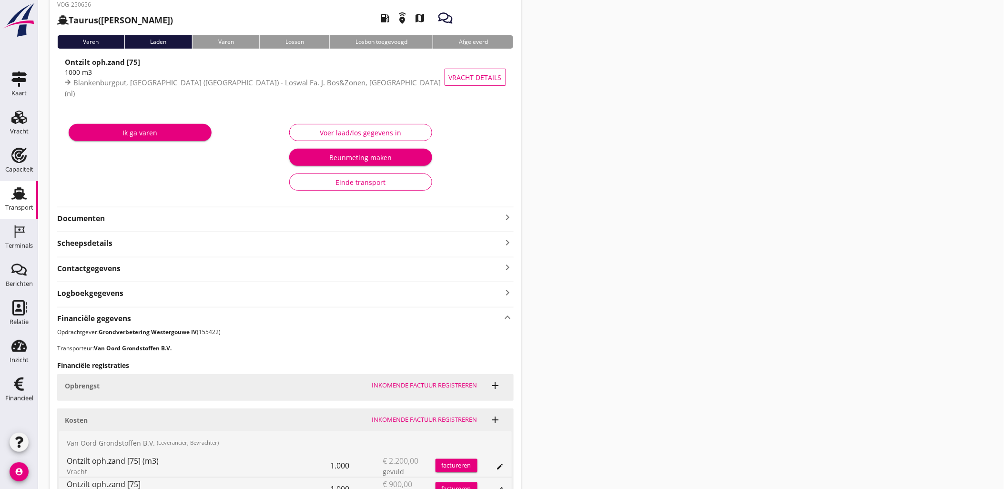
scroll to position [0, 0]
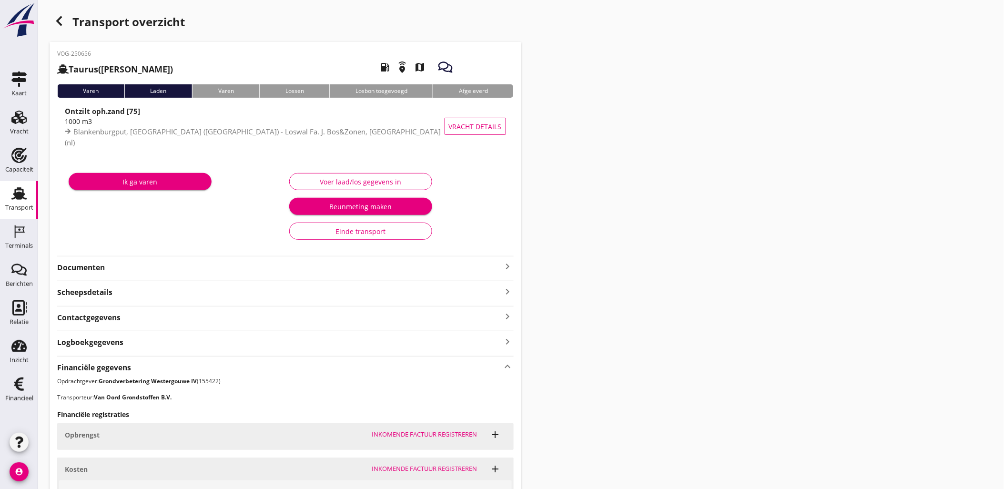
click at [72, 28] on div "Transport overzicht" at bounding box center [286, 22] width 472 height 23
click at [65, 24] on div "button" at bounding box center [59, 20] width 19 height 19
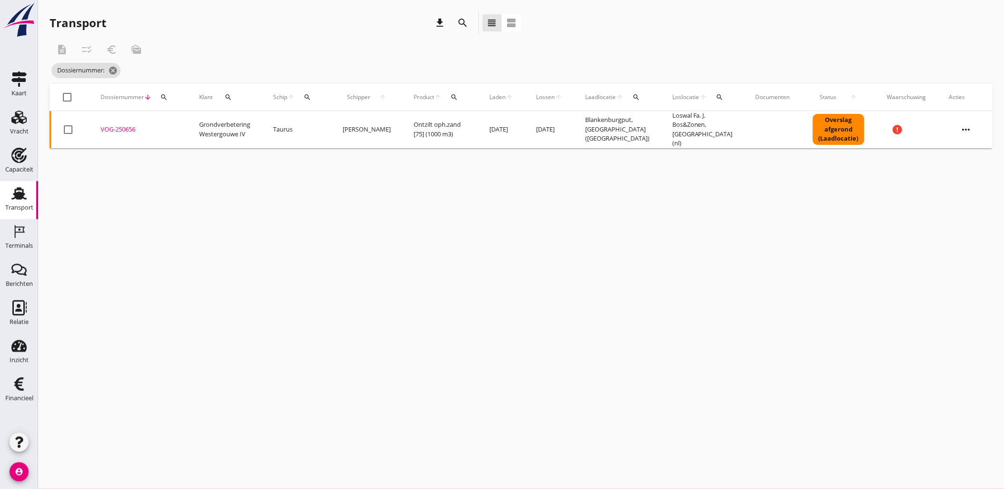
click at [165, 102] on button "search" at bounding box center [163, 97] width 17 height 17
click at [224, 127] on input "Zoeken op dossiernummer..." at bounding box center [208, 124] width 99 height 15
paste input "VOG-250686"
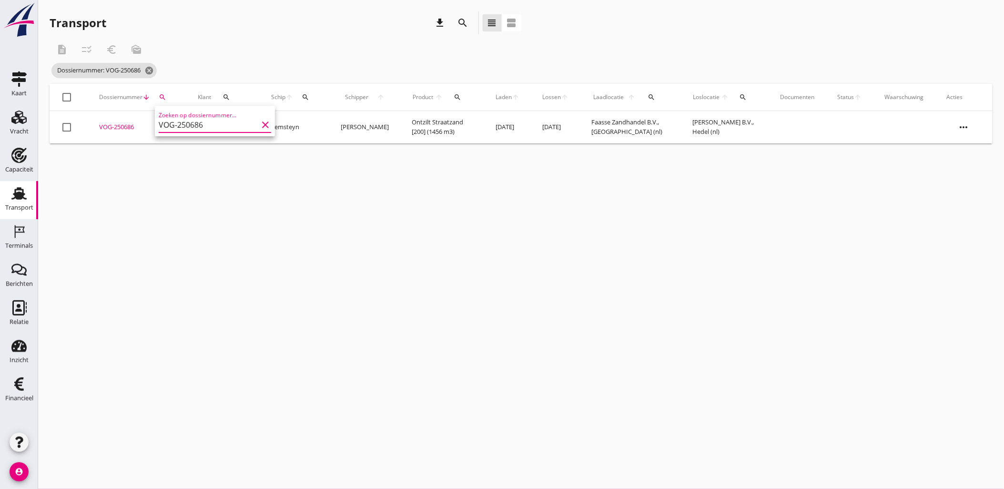
type input "VOG-250686"
click at [117, 126] on div "VOG-250686" at bounding box center [137, 127] width 76 height 10
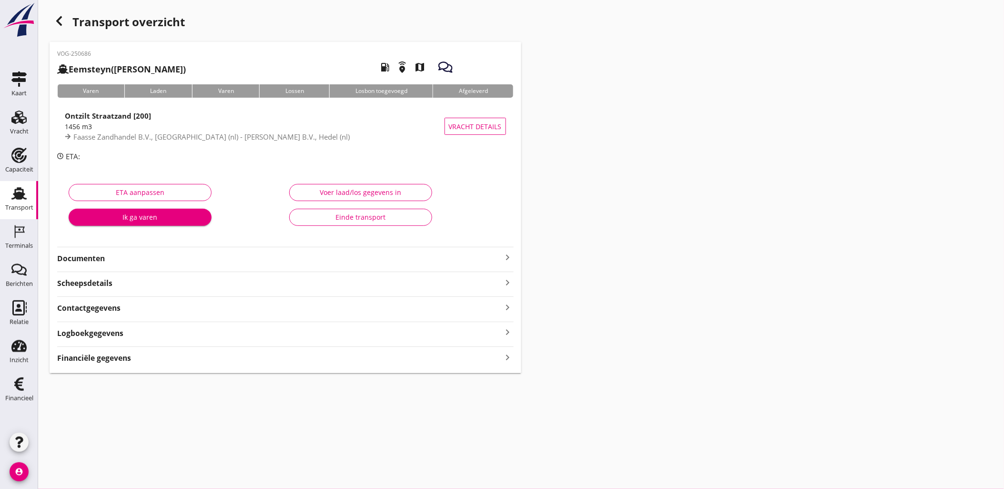
click at [150, 357] on div "Financiële gegevens keyboard_arrow_right" at bounding box center [285, 357] width 457 height 13
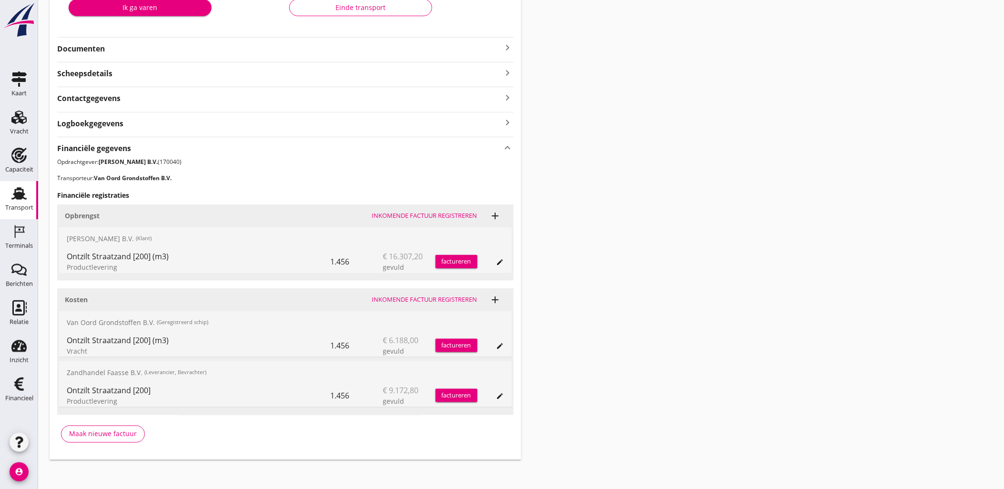
scroll to position [214, 0]
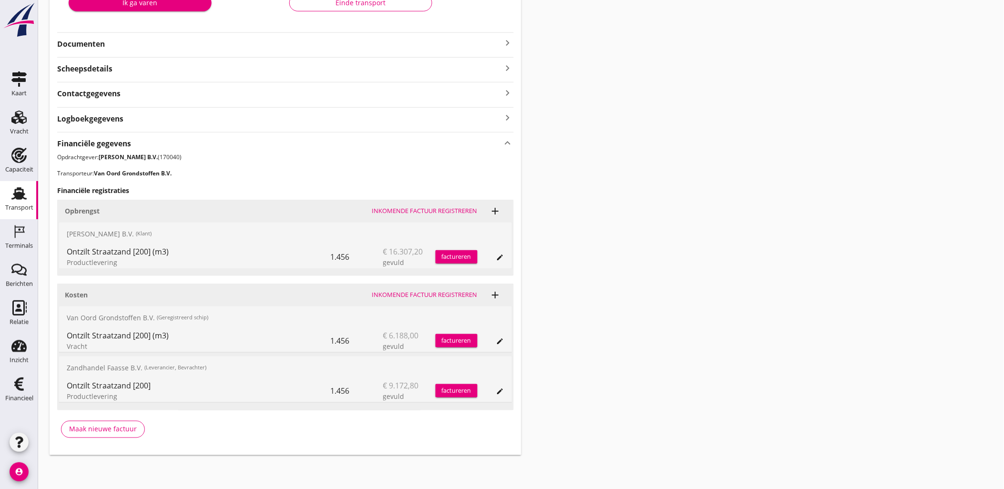
click at [500, 341] on icon "edit" at bounding box center [501, 341] width 8 height 8
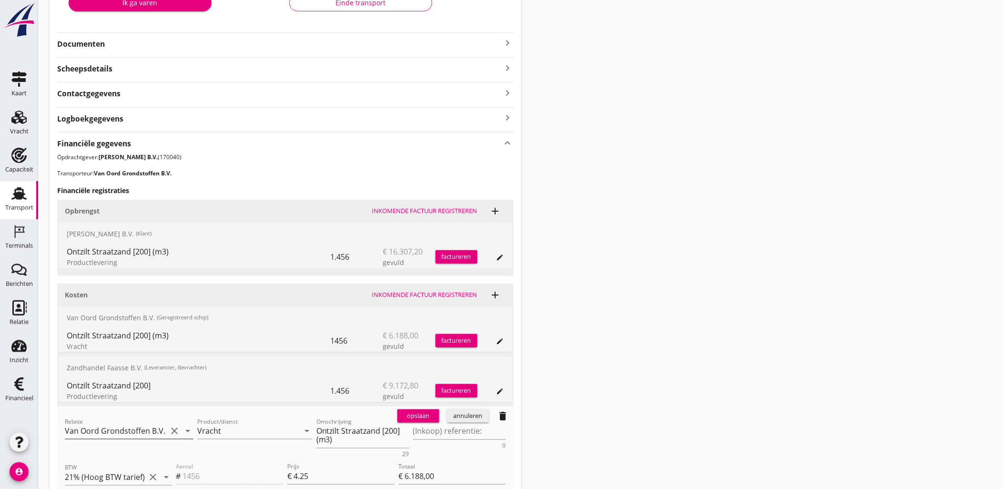
click at [148, 424] on input "Van Oord Grondstoffen B.V." at bounding box center [116, 431] width 102 height 15
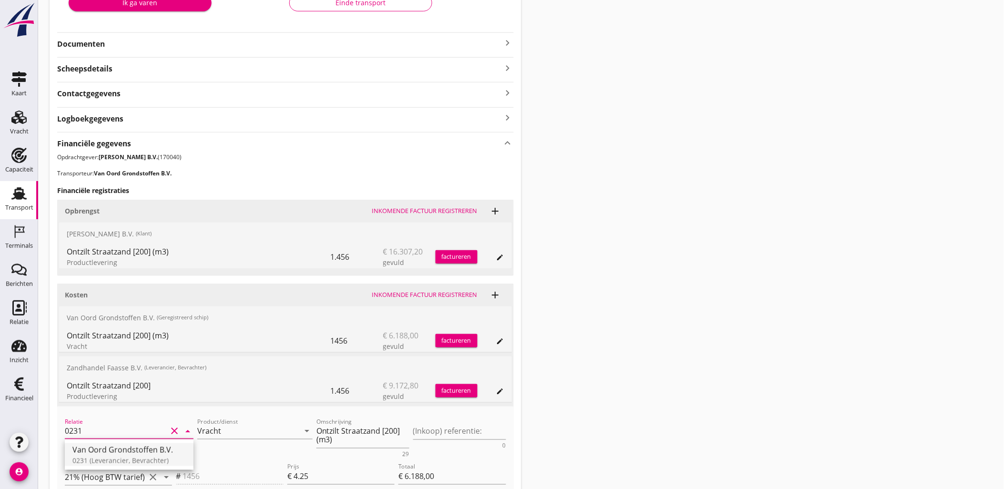
click at [151, 456] on div "0231 (Leverancier, Bevrachter)" at bounding box center [128, 461] width 113 height 10
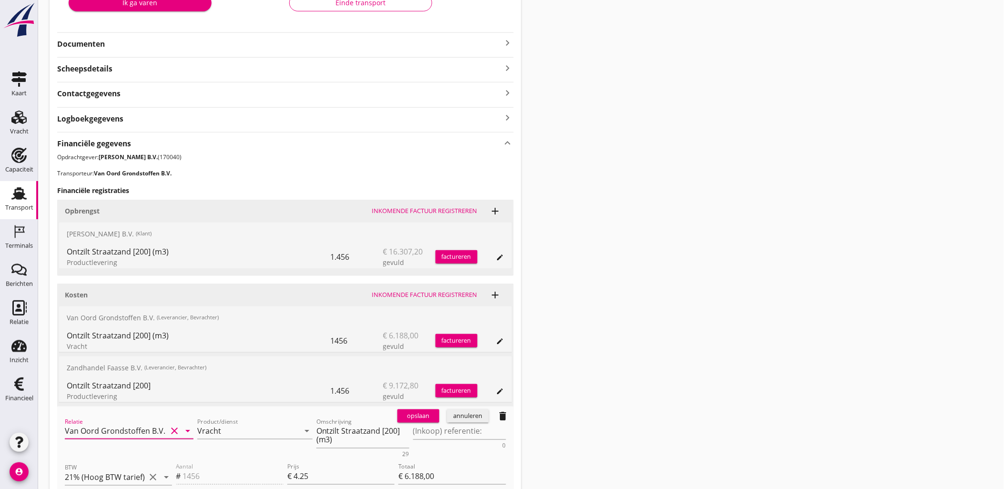
type input "Van Oord Grondstoffen B.V. (0231)"
drag, startPoint x: 401, startPoint y: 423, endPoint x: 410, endPoint y: 417, distance: 11.4
click at [402, 423] on div "opslaan annuleren delete" at bounding box center [454, 416] width 120 height 19
click at [411, 416] on div "opslaan" at bounding box center [418, 416] width 34 height 10
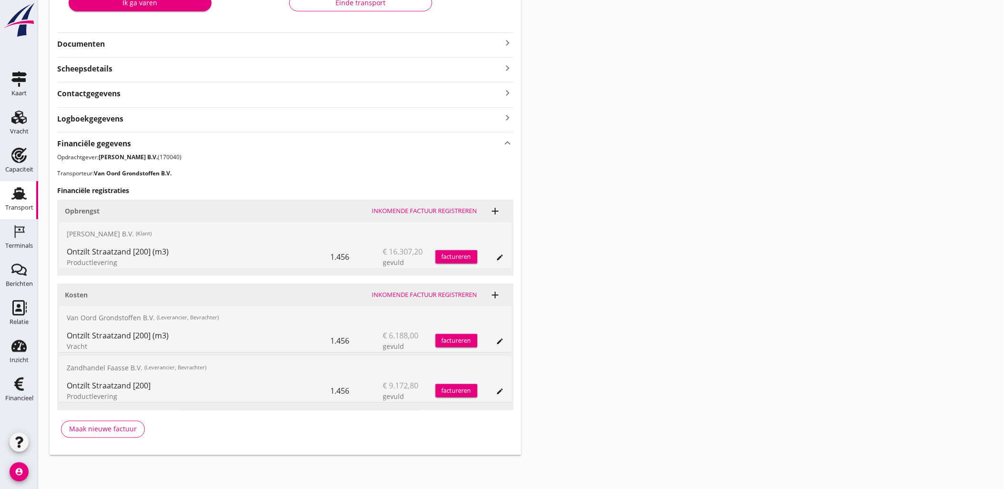
drag, startPoint x: 671, startPoint y: 214, endPoint x: 669, endPoint y: 203, distance: 10.2
click at [671, 214] on div "Transport overzicht VOG-250686 Eemsteyn (Abel Vijfhuizen) local_gas_station eme…" at bounding box center [521, 126] width 966 height 681
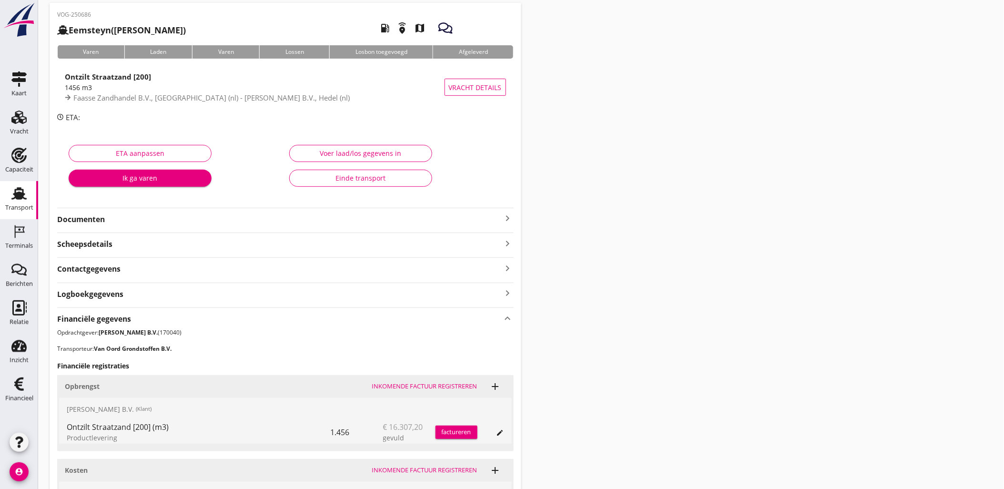
scroll to position [0, 0]
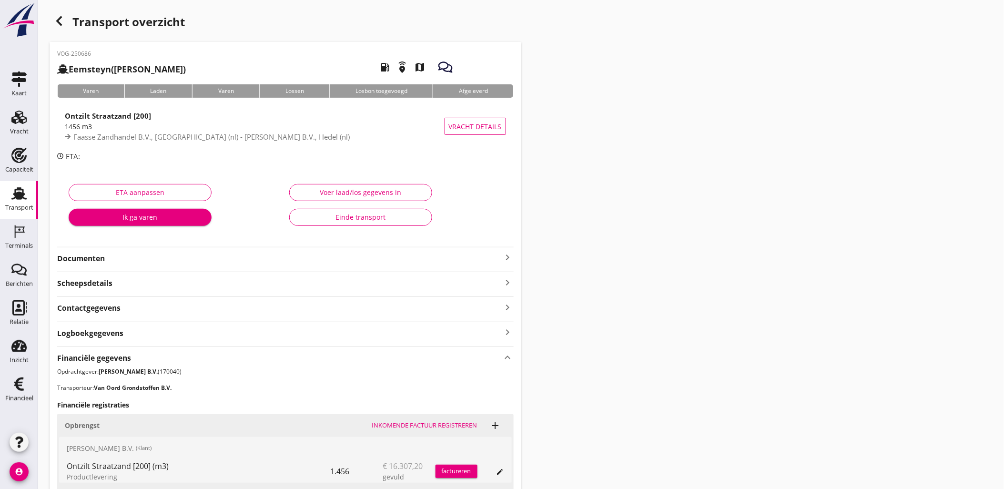
click at [63, 21] on icon "button" at bounding box center [58, 20] width 11 height 11
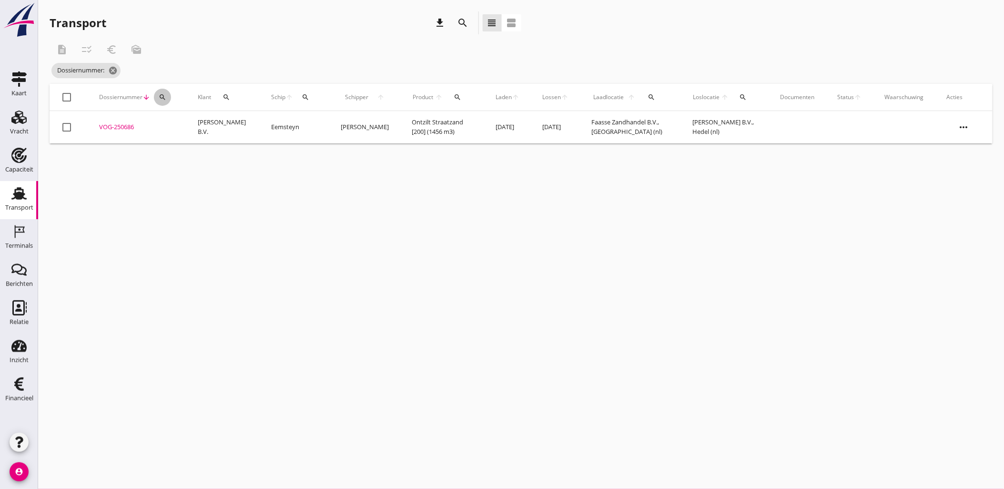
click at [167, 99] on div "search" at bounding box center [162, 97] width 17 height 8
click at [193, 122] on input "Zoeken op dossiernummer..." at bounding box center [207, 124] width 99 height 15
paste input "VOG-250663"
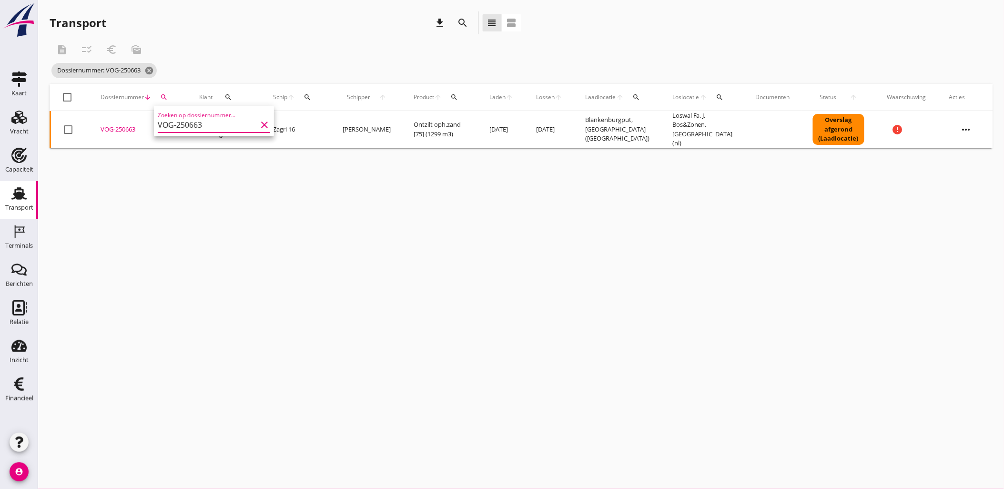
type input "VOG-250663"
click at [122, 129] on div "VOG-250663" at bounding box center [139, 130] width 76 height 10
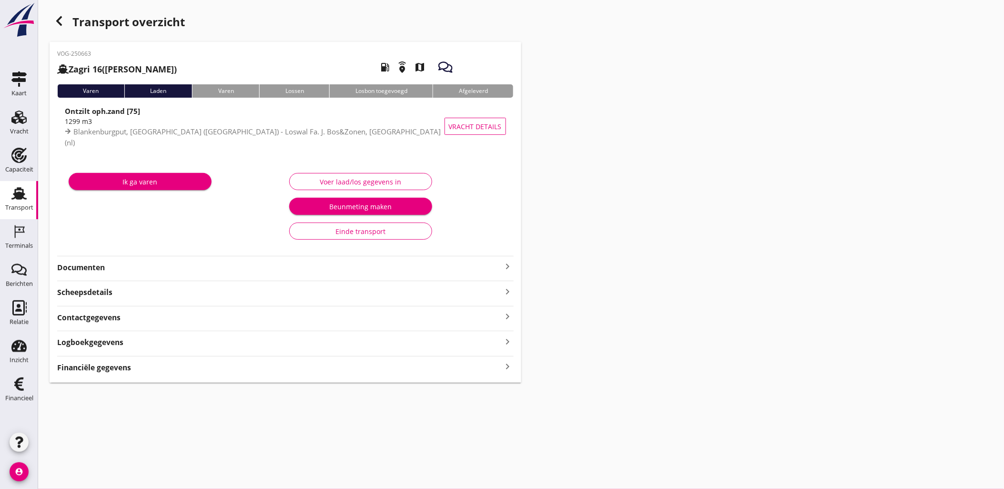
click at [183, 343] on div "Logboekgegevens keyboard_arrow_right" at bounding box center [285, 341] width 457 height 13
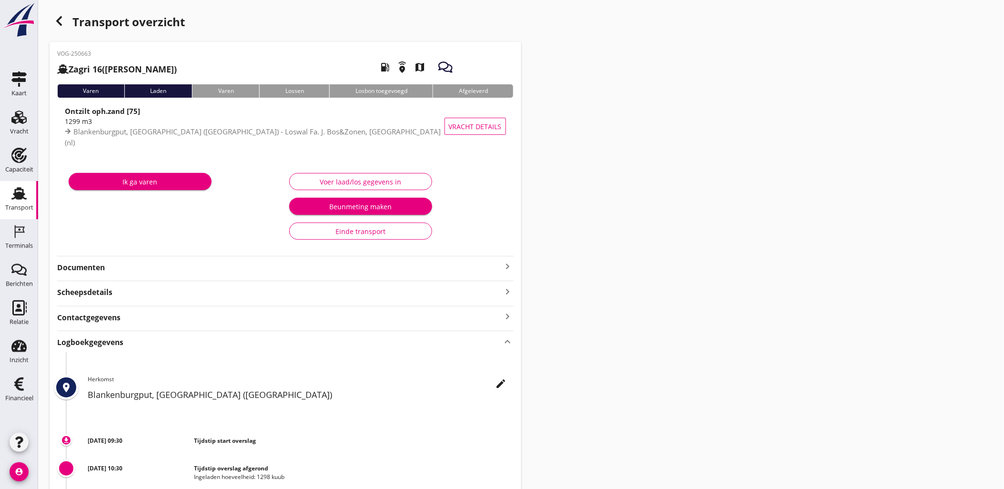
click at [183, 343] on div "Logboekgegevens keyboard_arrow_up" at bounding box center [285, 341] width 457 height 13
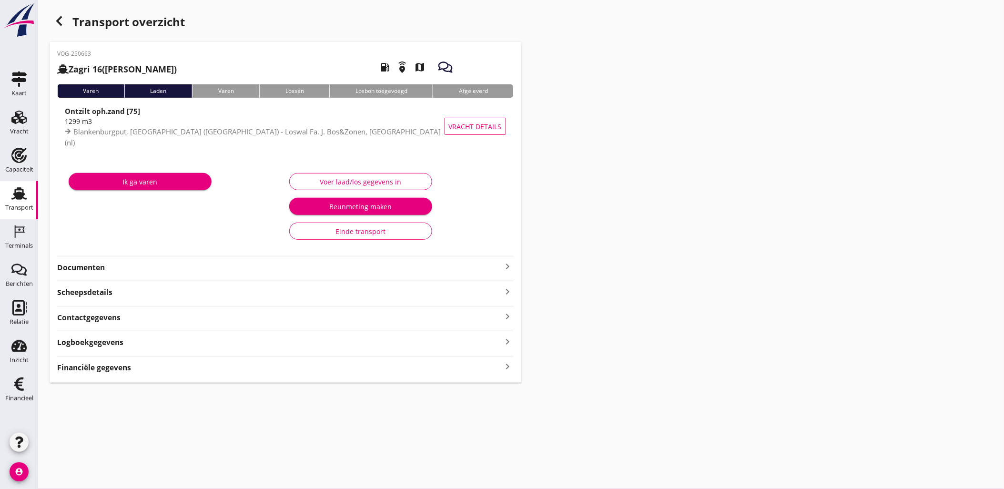
click at [191, 376] on div "VOG-250663 Zagri 16 (Maarten Bakker) local_gas_station emergency_share map Vare…" at bounding box center [286, 212] width 472 height 341
click at [191, 373] on div "Financiële gegevens keyboard_arrow_right" at bounding box center [285, 366] width 457 height 13
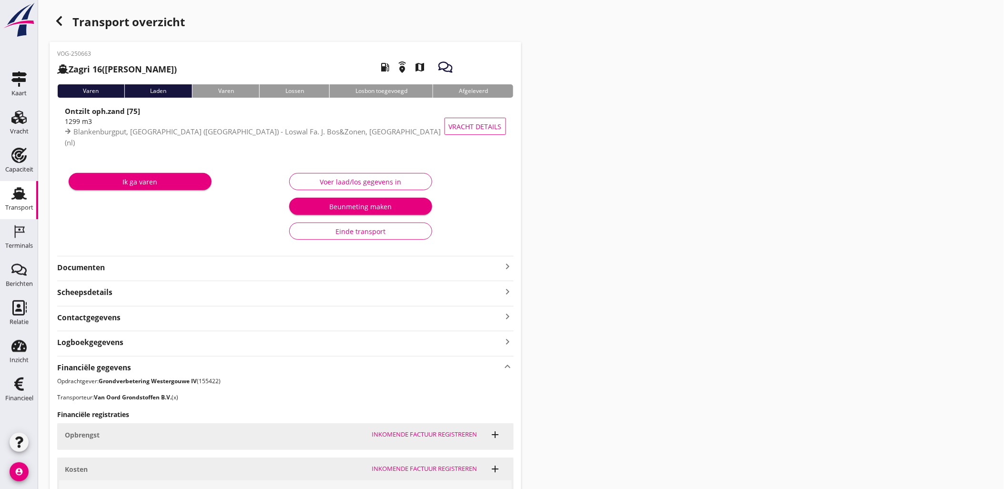
scroll to position [224, 0]
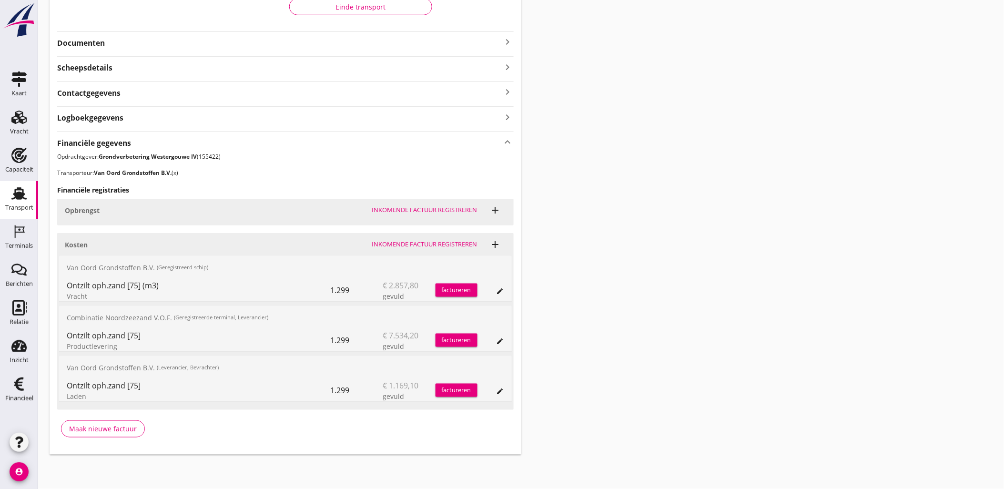
click at [498, 290] on icon "edit" at bounding box center [501, 291] width 8 height 8
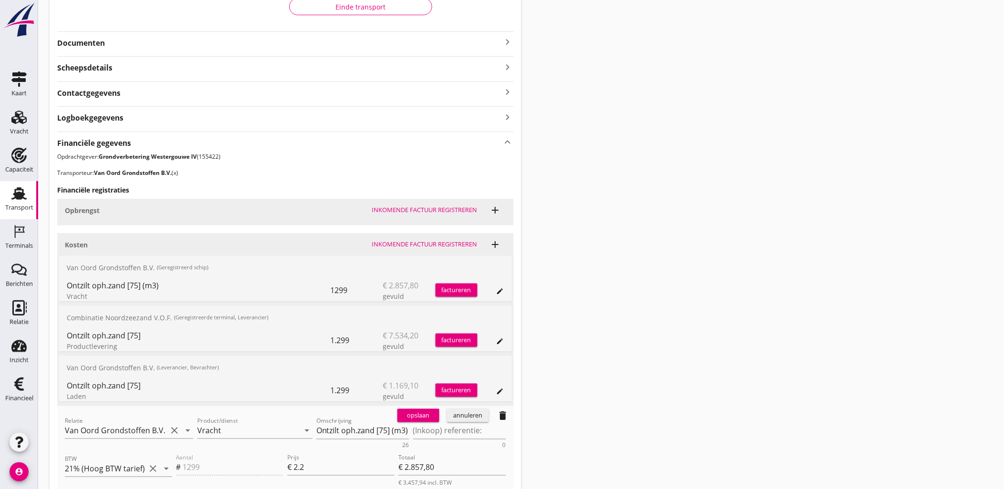
click at [125, 422] on div "Relatie Van Oord Grondstoffen B.V. (x) clear arrow_drop_down" at bounding box center [129, 432] width 129 height 31
click at [118, 426] on input "Van Oord Grondstoffen B.V. (x)" at bounding box center [116, 430] width 102 height 15
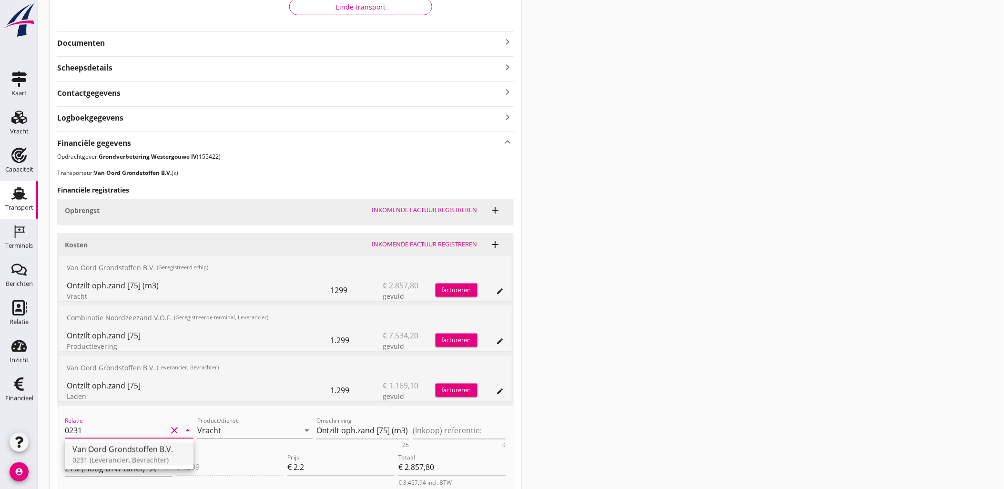
click at [131, 447] on div "Van Oord Grondstoffen B.V." at bounding box center [128, 449] width 113 height 11
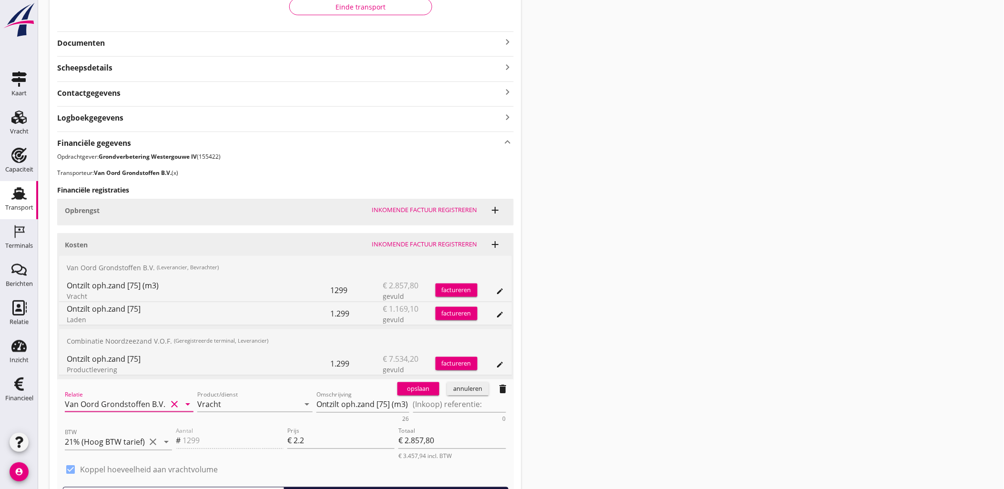
type input "Van Oord Grondstoffen B.V. (0231)"
click at [408, 388] on div "opslaan" at bounding box center [418, 389] width 34 height 10
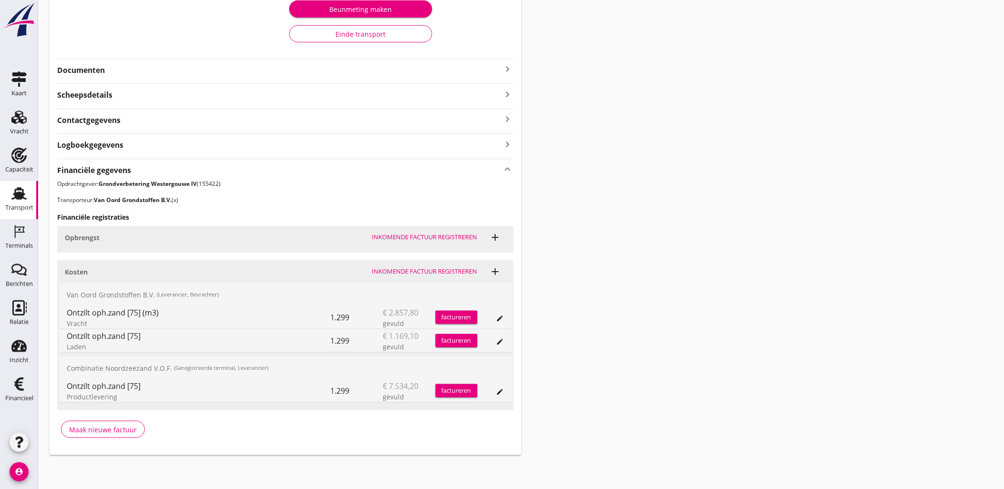
click at [669, 281] on div "Transport overzicht VOG-250663 Zagri 16 (Maarten Bakker) local_gas_station emer…" at bounding box center [521, 135] width 966 height 664
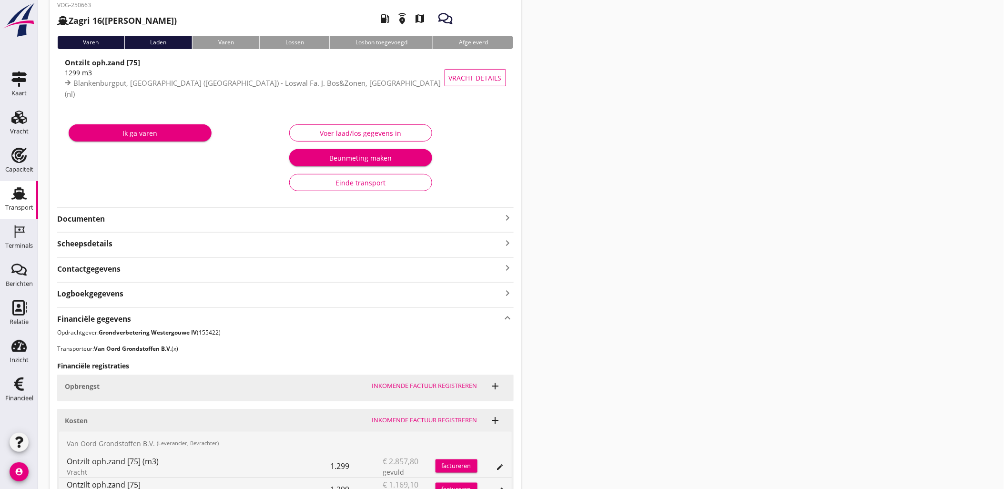
scroll to position [0, 0]
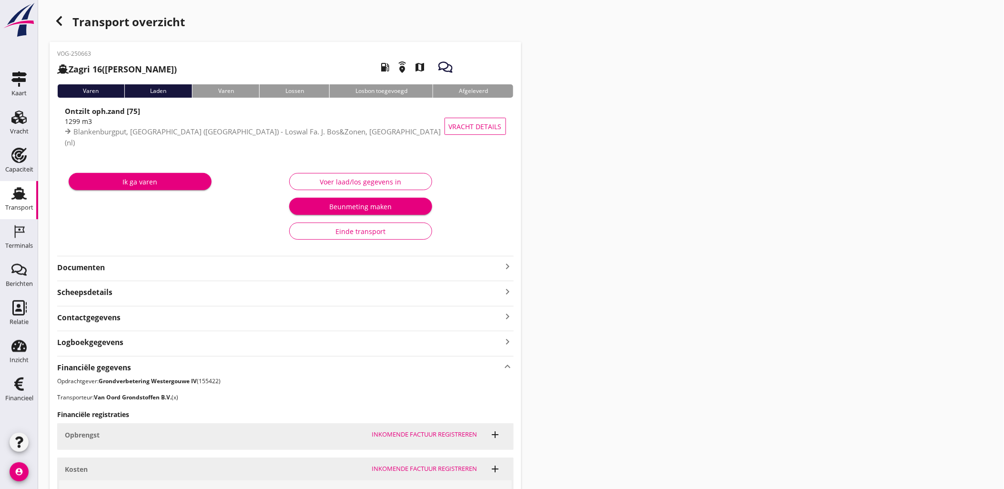
click at [58, 15] on icon "button" at bounding box center [58, 20] width 11 height 11
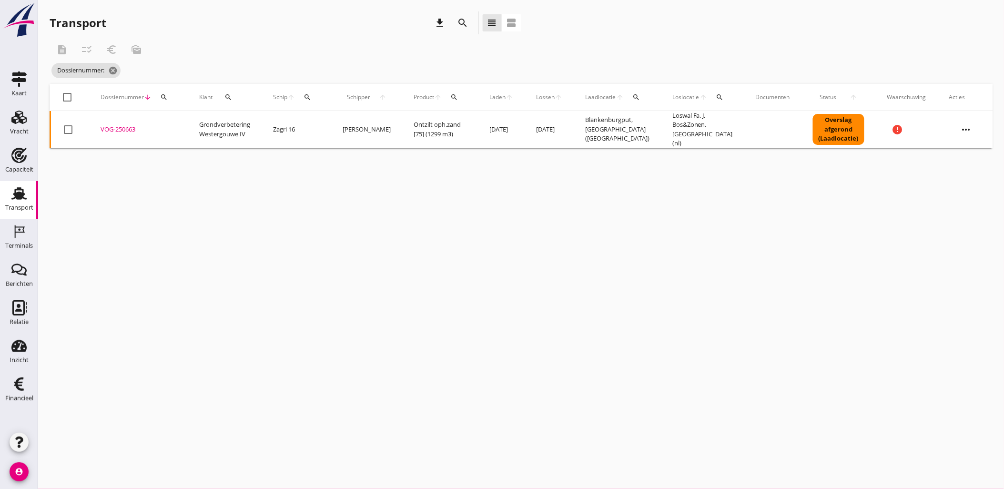
click at [170, 99] on div "search" at bounding box center [163, 97] width 17 height 8
click at [194, 123] on input "Zoeken op dossiernummer..." at bounding box center [208, 124] width 99 height 15
paste input "VOG-250664"
click at [124, 127] on div "VOG-250664" at bounding box center [139, 130] width 76 height 10
click at [169, 99] on div "search" at bounding box center [163, 97] width 17 height 8
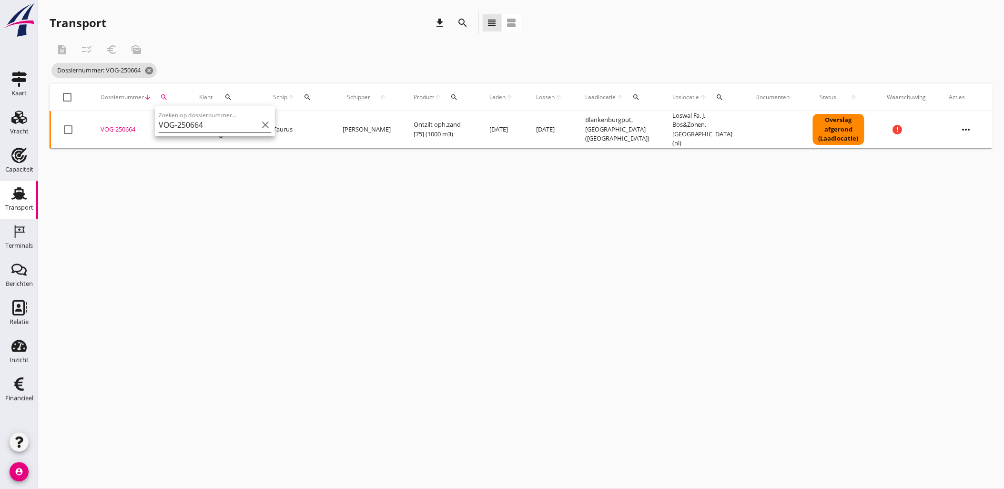
click at [194, 119] on input "VOG-250664" at bounding box center [208, 124] width 99 height 15
paste input "8"
click at [120, 127] on div "VOG-250668" at bounding box center [139, 130] width 76 height 10
click at [164, 91] on button "search" at bounding box center [163, 97] width 17 height 17
click at [183, 117] on input "VOG-250668" at bounding box center [208, 124] width 99 height 15
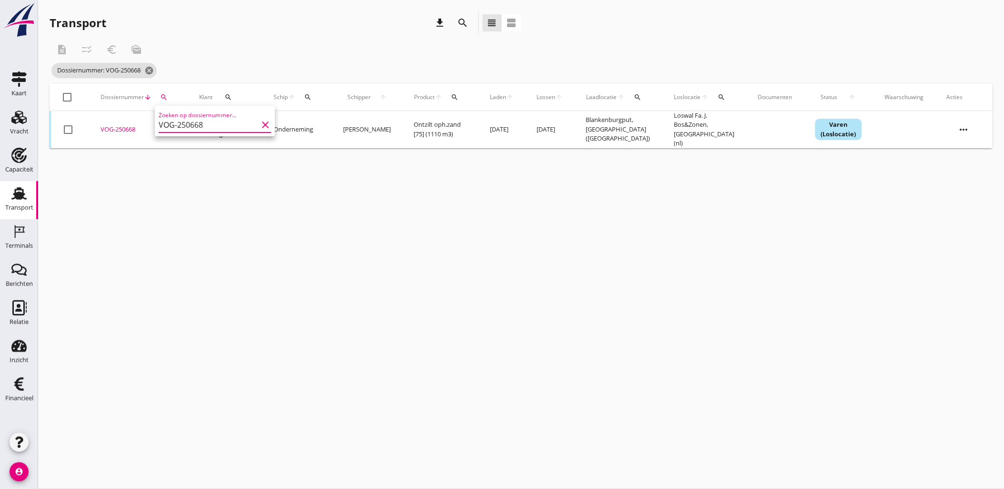
paste input "9"
click at [120, 125] on div "VOG-250669" at bounding box center [139, 130] width 76 height 10
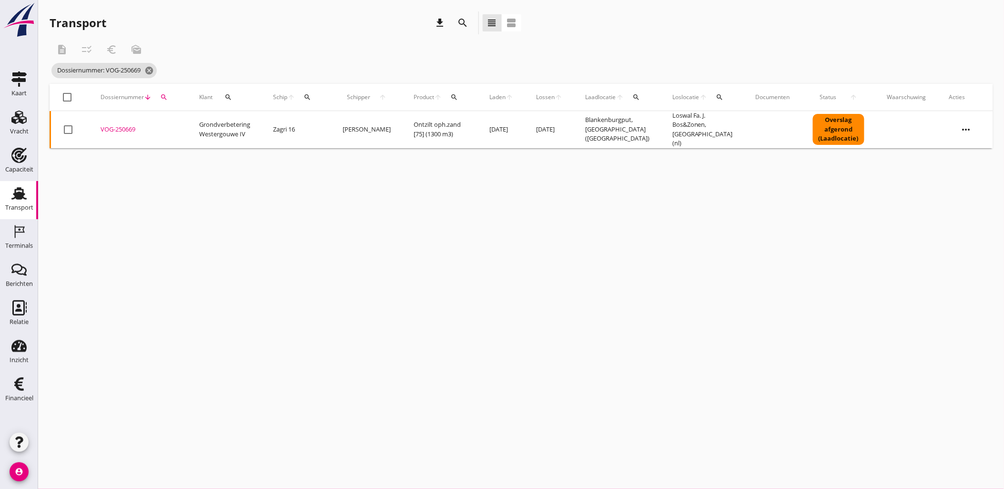
click at [163, 96] on icon "search" at bounding box center [164, 97] width 8 height 8
click at [182, 121] on input "VOG-250669" at bounding box center [208, 124] width 99 height 15
paste input "70"
click at [117, 129] on div "VOG-250670" at bounding box center [139, 130] width 76 height 10
click at [162, 95] on icon "search" at bounding box center [164, 97] width 8 height 8
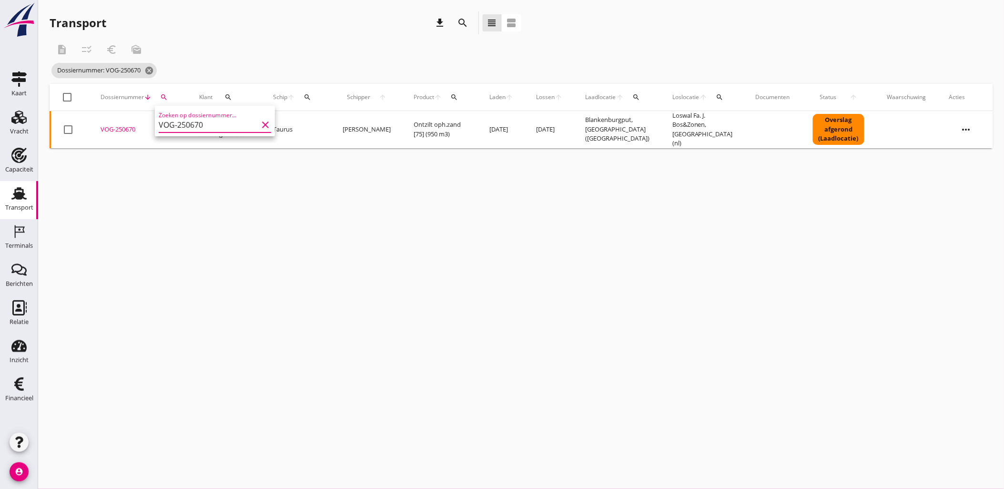
click at [195, 118] on input "VOG-250670" at bounding box center [208, 124] width 99 height 15
paste input "5"
type input "VOG-250675"
click at [126, 126] on div "VOG-250675" at bounding box center [139, 130] width 76 height 10
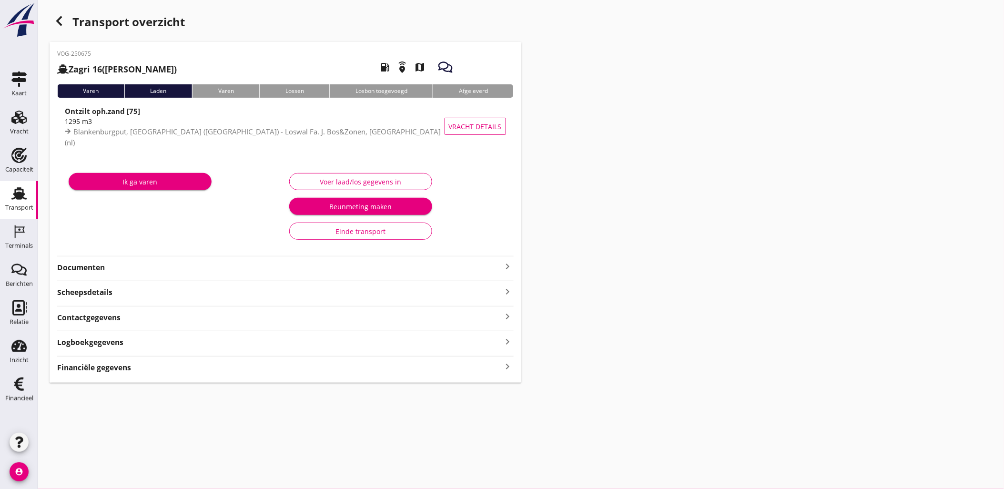
click at [201, 345] on div "VOG-250675 Zagri 16 (Maarten Bakker) local_gas_station emergency_share map Vare…" at bounding box center [286, 212] width 472 height 341
click at [291, 366] on div "Financiële gegevens keyboard_arrow_right" at bounding box center [285, 366] width 457 height 13
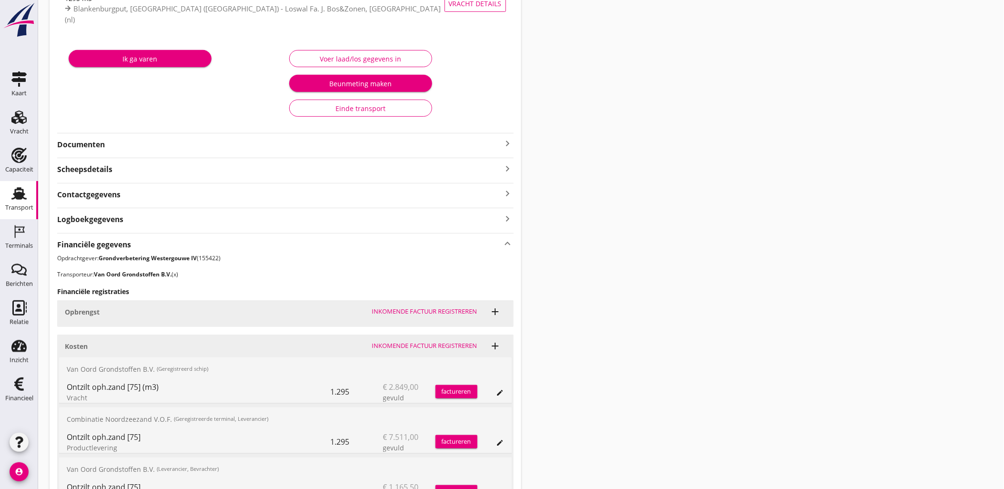
scroll to position [224, 0]
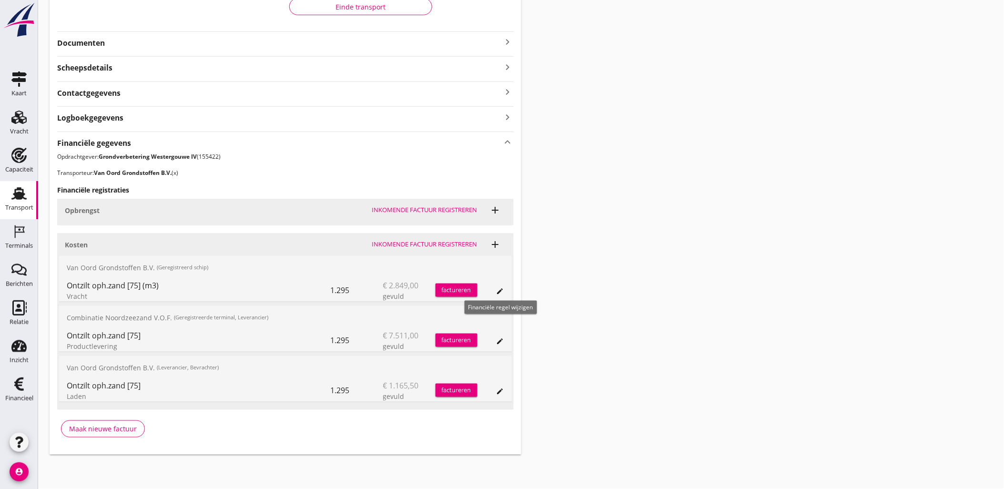
click at [502, 293] on icon "edit" at bounding box center [501, 291] width 8 height 8
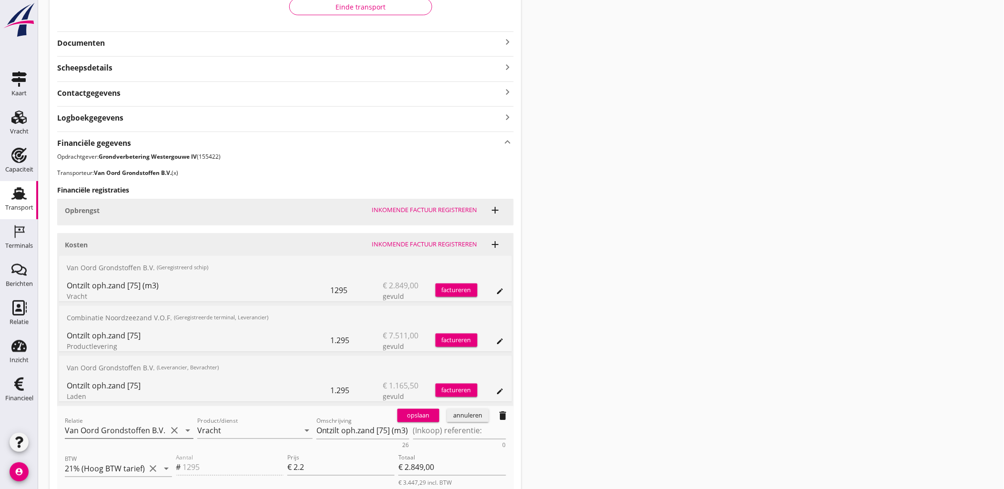
click at [120, 424] on input "Van Oord Grondstoffen B.V. (x)" at bounding box center [116, 430] width 102 height 15
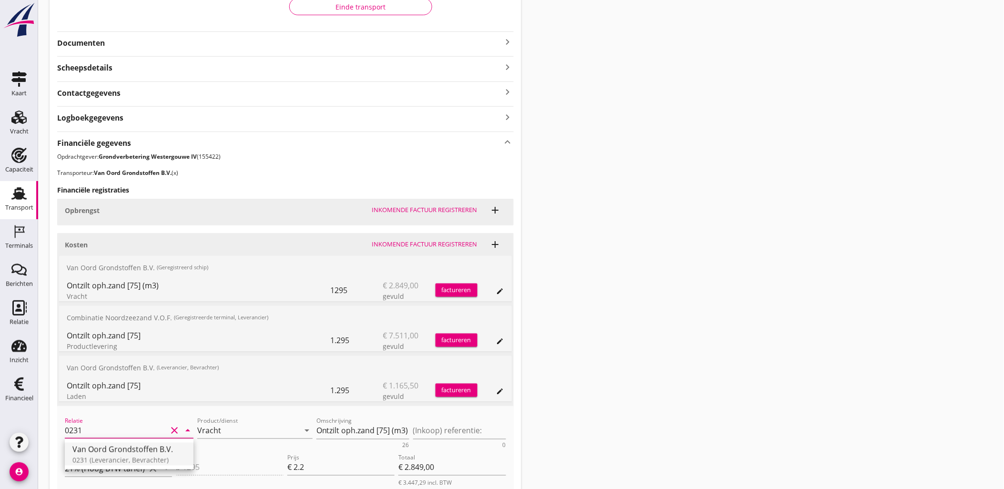
click at [132, 456] on div "0231 (Leverancier, Bevrachter)" at bounding box center [128, 460] width 113 height 10
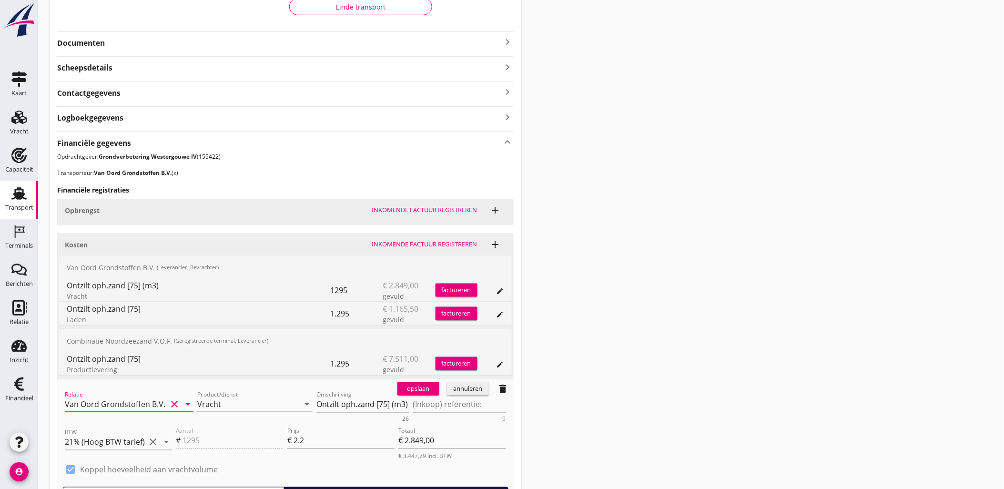
type input "Van Oord Grondstoffen B.V. (0231)"
click at [411, 390] on div "opslaan" at bounding box center [418, 389] width 34 height 10
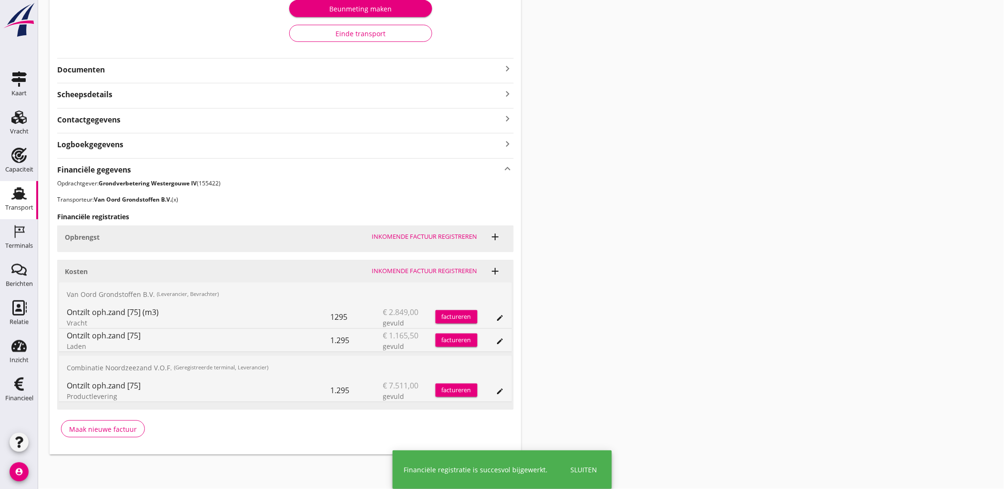
scroll to position [197, 0]
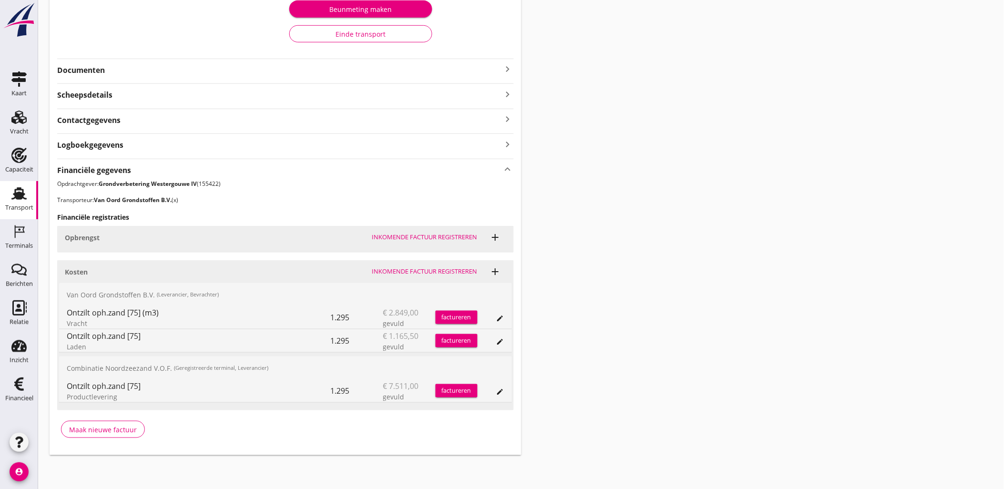
click at [568, 339] on div "Transport overzicht VOG-250675 Zagri 16 ([PERSON_NAME]) local_gas_station emerg…" at bounding box center [521, 135] width 966 height 664
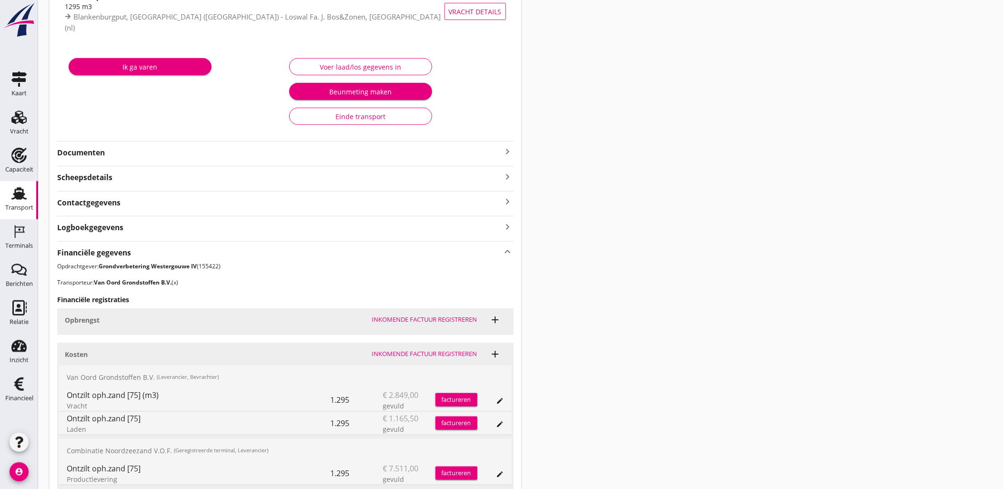
scroll to position [92, 0]
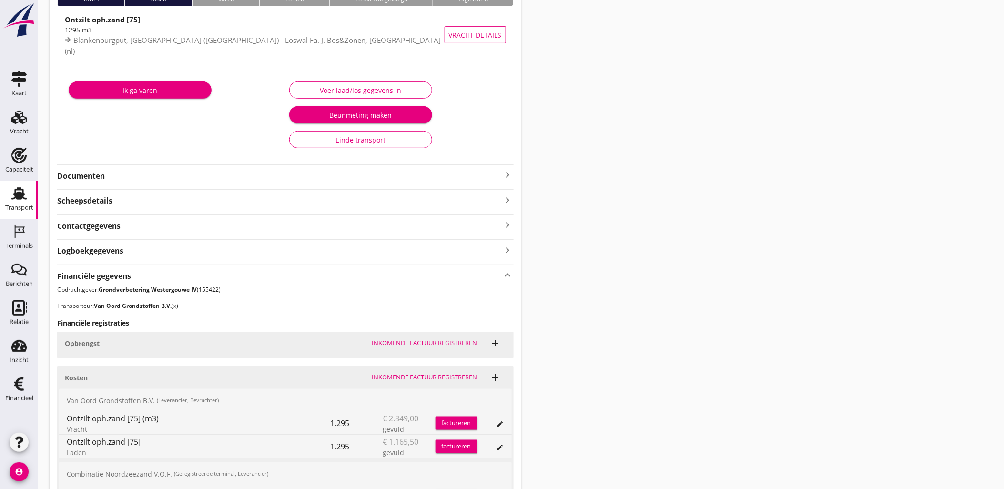
click at [730, 114] on div "Transport overzicht VOG-250675 Zagri 16 ([PERSON_NAME]) local_gas_station emerg…" at bounding box center [521, 240] width 966 height 664
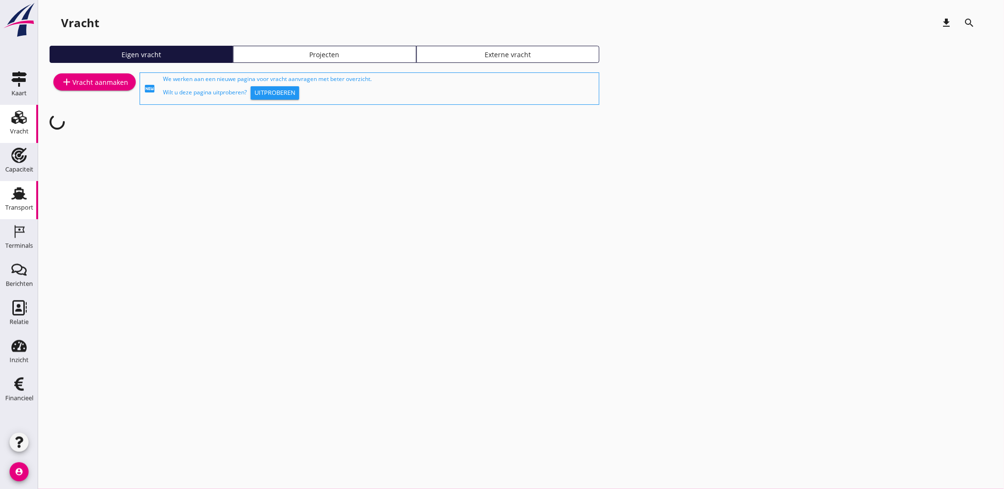
drag, startPoint x: 9, startPoint y: 187, endPoint x: 15, endPoint y: 183, distance: 7.3
click at [9, 187] on div "Transport" at bounding box center [19, 193] width 23 height 15
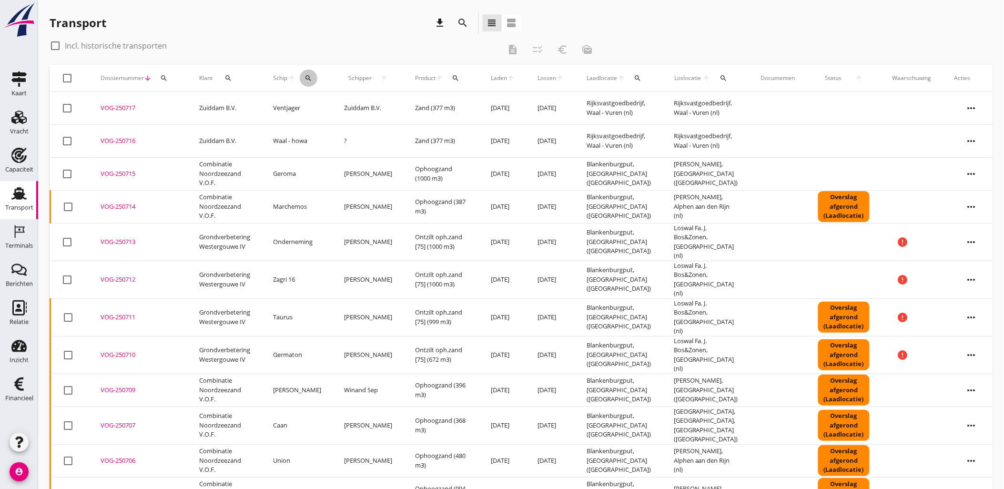
click at [312, 76] on icon "search" at bounding box center [309, 78] width 8 height 8
click at [339, 112] on input "Zoek op (scheeps)naam" at bounding box center [354, 105] width 99 height 15
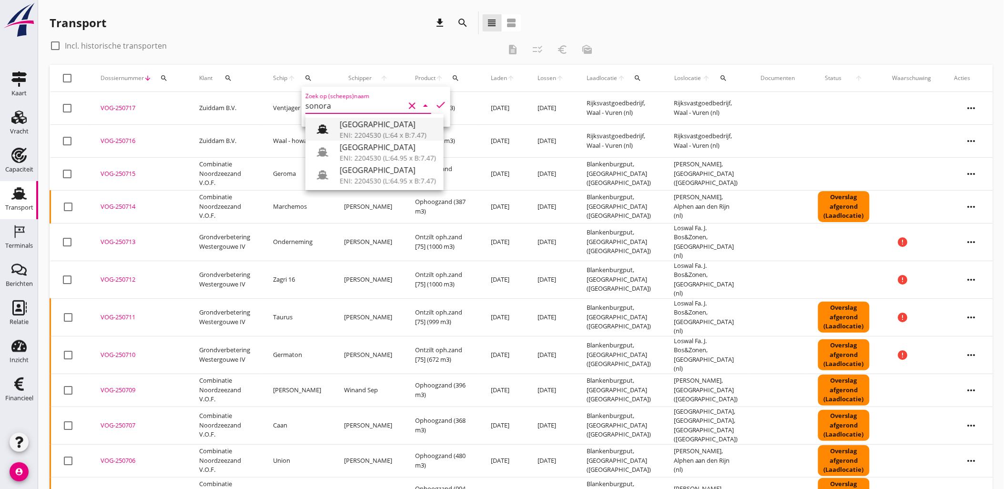
click at [363, 132] on div "ENI: 2204530 (L:64 x B:7.47)" at bounding box center [388, 135] width 96 height 10
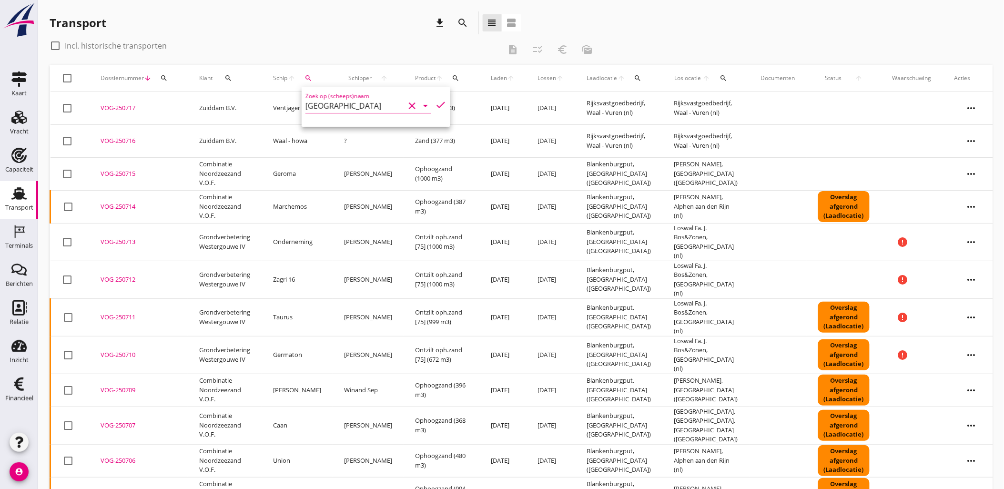
click at [435, 101] on icon "check" at bounding box center [440, 104] width 11 height 11
type input "[GEOGRAPHIC_DATA]"
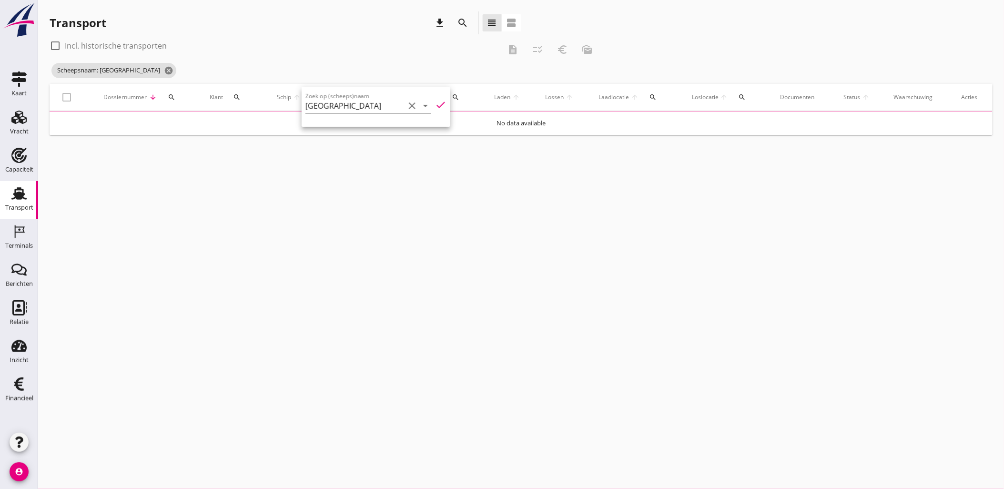
click at [144, 51] on div "check_box_outline_blank Incl. historische transporten" at bounding box center [108, 45] width 117 height 11
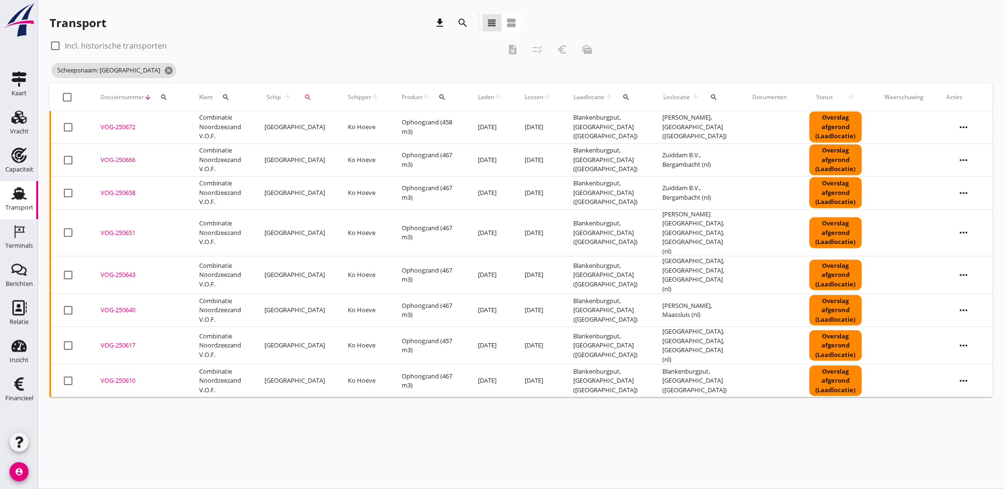
click at [145, 48] on label "Incl. historische transporten" at bounding box center [116, 46] width 102 height 10
checkbox input "true"
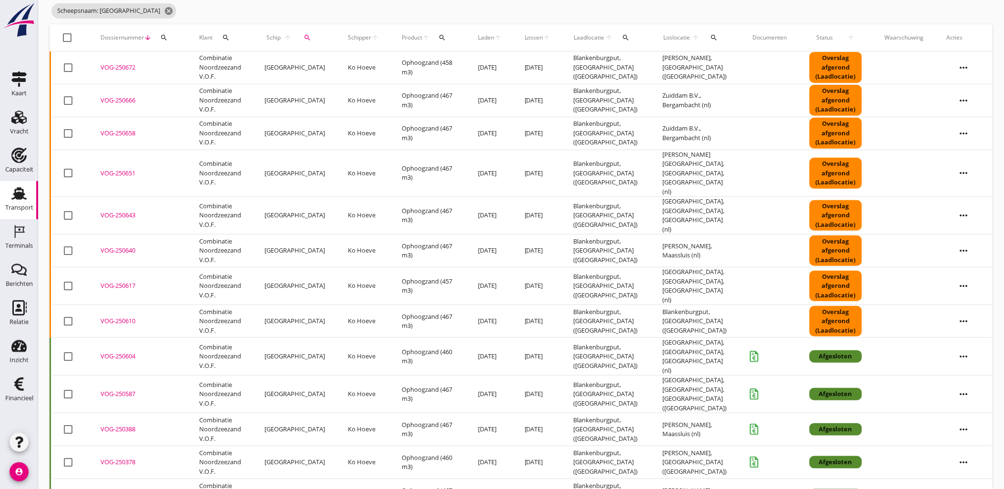
scroll to position [60, 0]
click at [116, 351] on div "VOG-250604" at bounding box center [139, 356] width 76 height 10
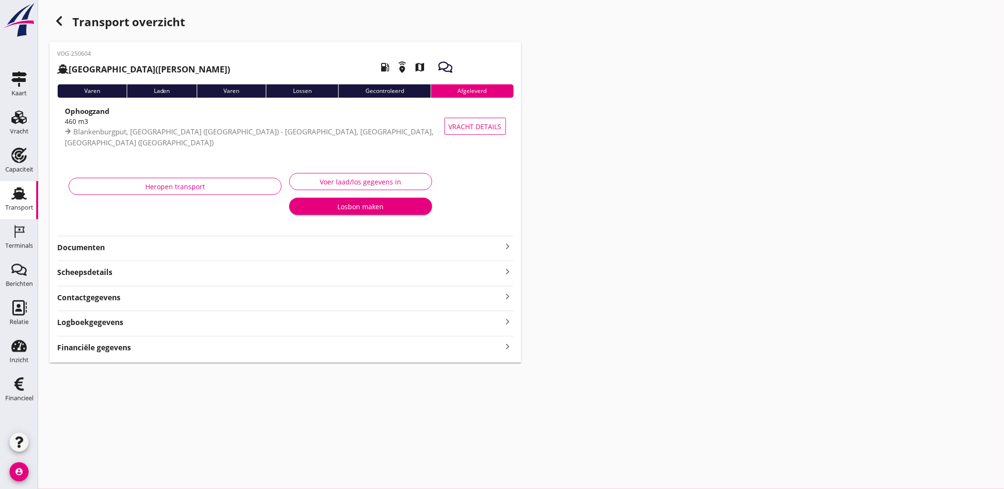
click at [129, 351] on div "VOG-250604 Sonora (Ko Hoeve) local_gas_station emergency_share map Varen Laden …" at bounding box center [286, 202] width 472 height 321
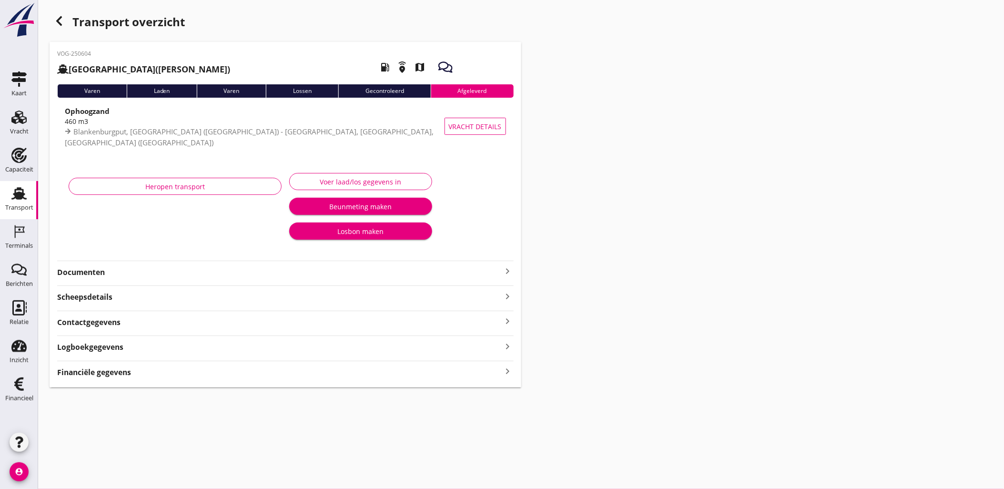
click at [129, 375] on strong "Financiële gegevens" at bounding box center [94, 372] width 74 height 11
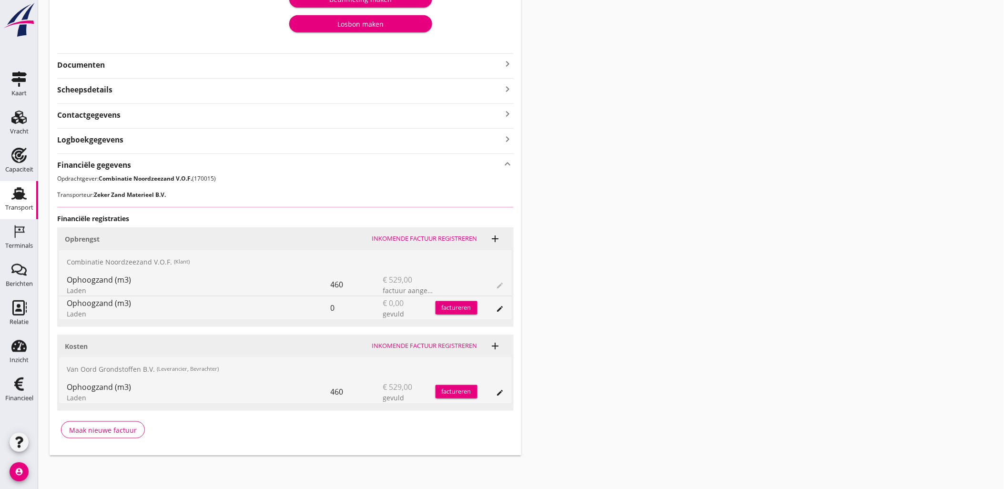
scroll to position [208, 0]
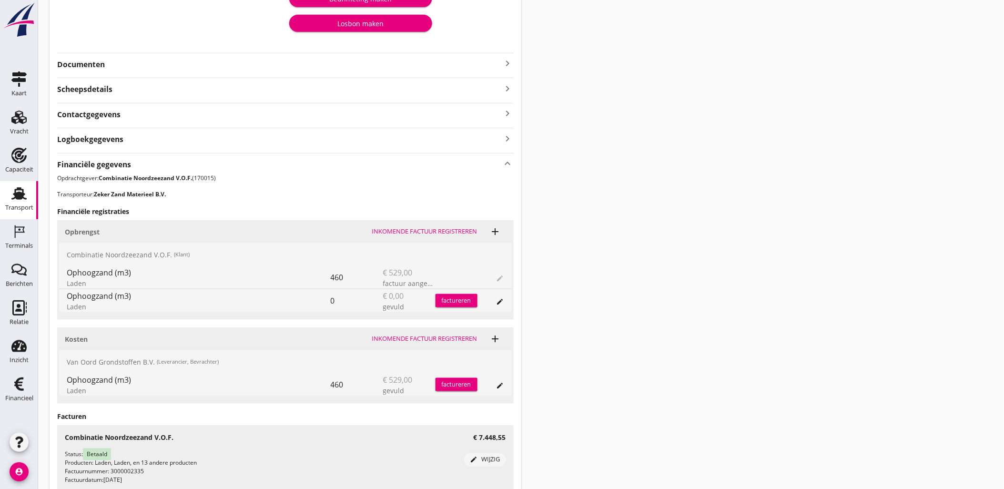
click at [758, 200] on div "Transport overzicht VOG-250604 Sonora (Ko Hoeve) local_gas_station emergency_sh…" at bounding box center [521, 170] width 966 height 756
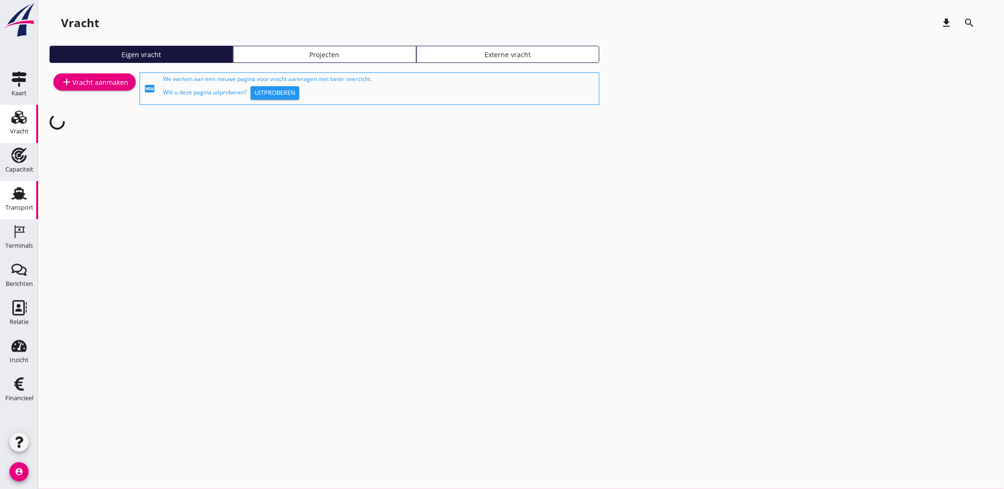
click at [20, 189] on use at bounding box center [18, 193] width 15 height 12
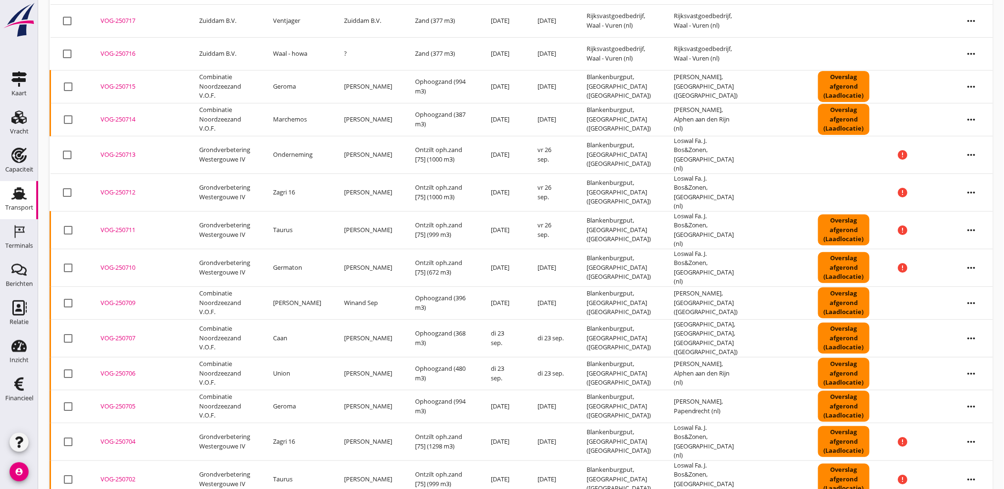
scroll to position [106, 0]
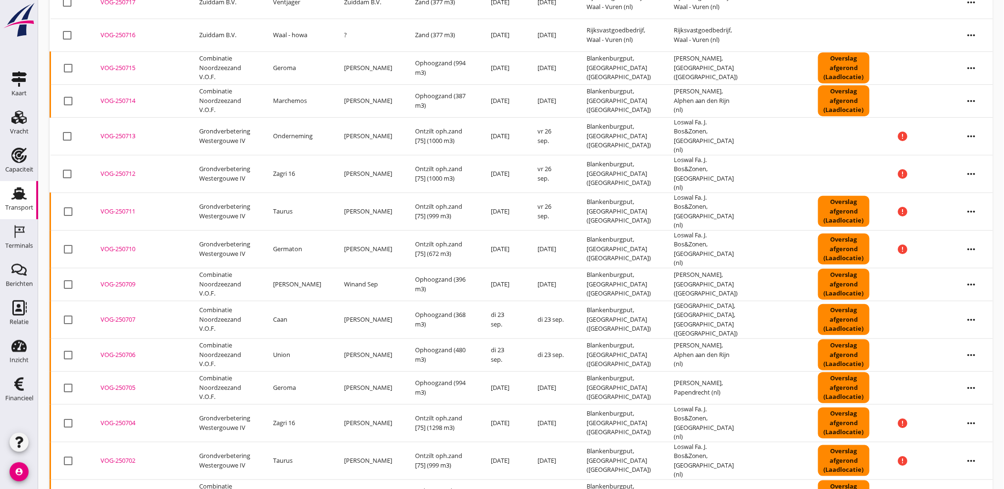
click at [69, 132] on div at bounding box center [68, 136] width 16 height 16
click at [974, 132] on icon "more_horiz" at bounding box center [971, 136] width 27 height 27
click at [971, 278] on div "Vracht verwijderen" at bounding box center [958, 276] width 68 height 11
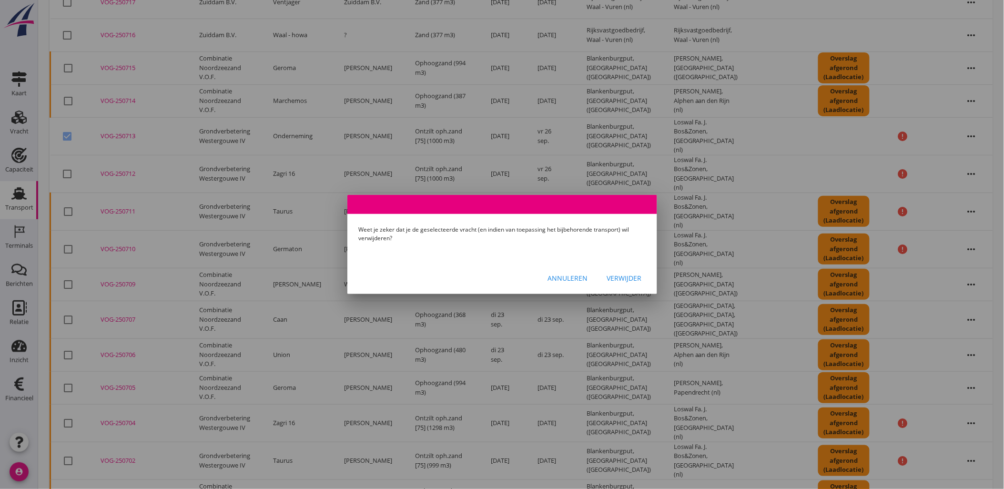
click at [641, 282] on div "Verwijder" at bounding box center [624, 278] width 35 height 10
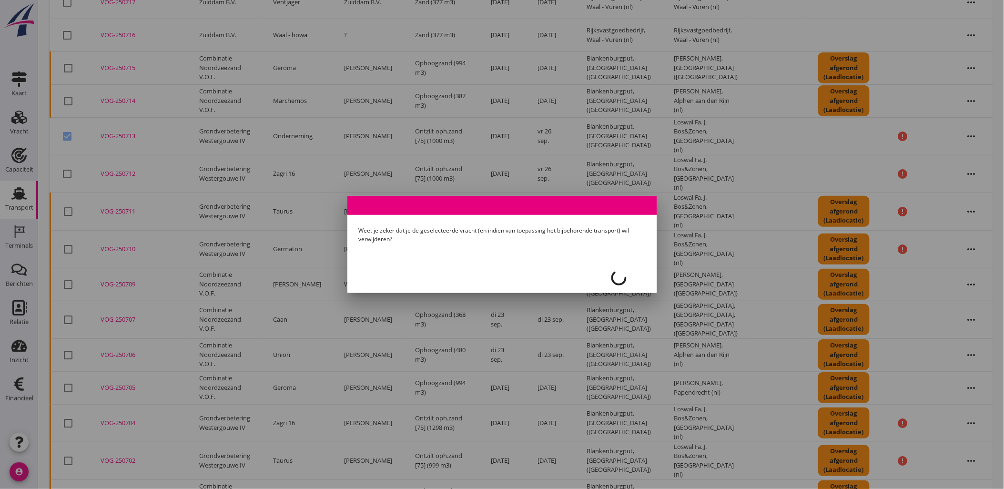
checkbox input "false"
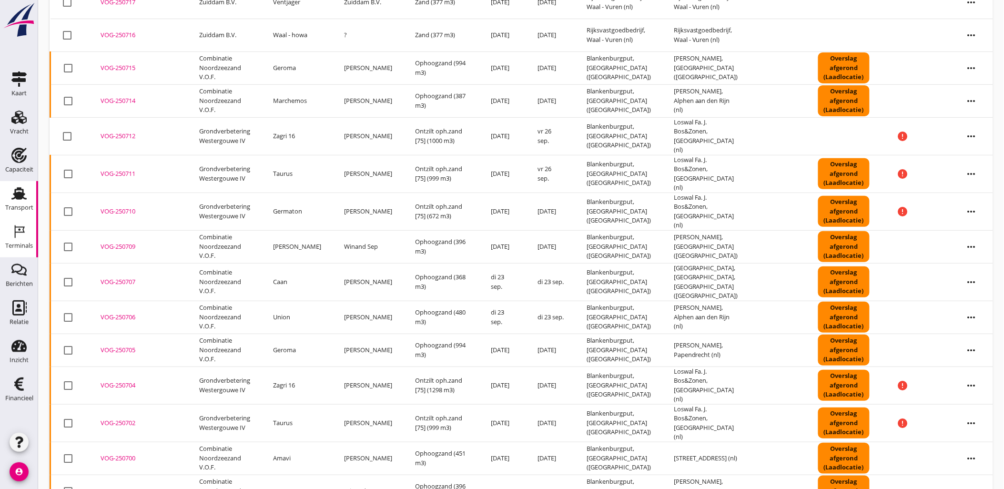
click at [27, 237] on div "Terminals" at bounding box center [19, 231] width 23 height 15
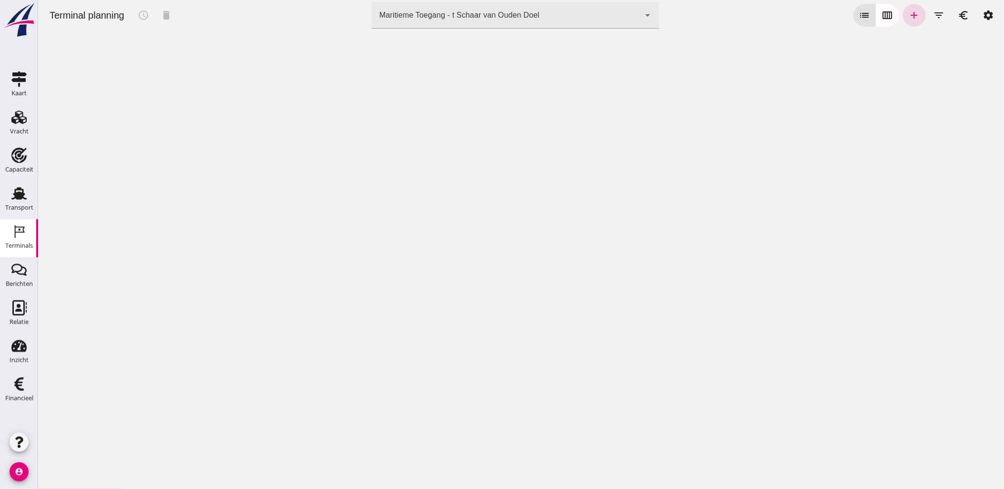
click at [484, 28] on div "Maritieme Toegang - t Schaar van Ouden Doel 453b08e2-5afb-49e8-a076-b9bc6000f457" at bounding box center [505, 15] width 268 height 27
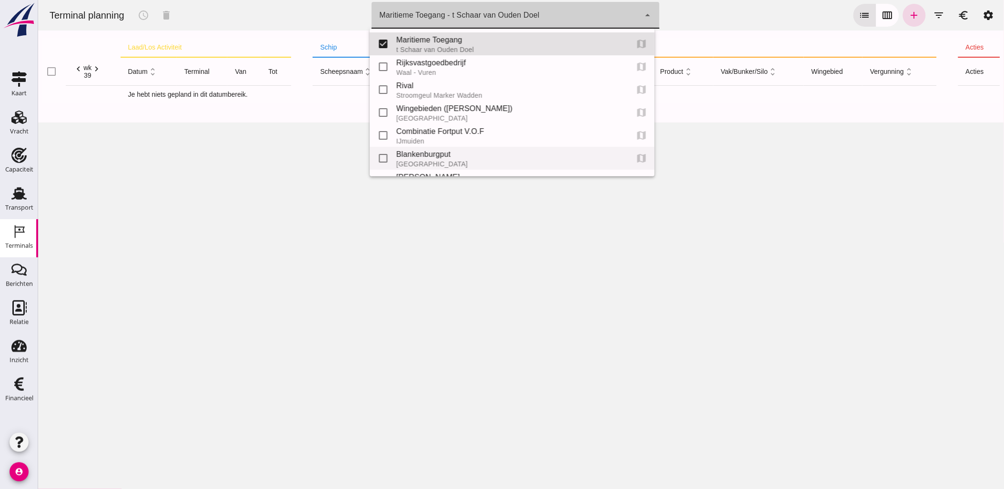
click at [460, 161] on div "[GEOGRAPHIC_DATA]" at bounding box center [508, 164] width 224 height 8
type input "e6c78bfd-e3f1-4bb9-b01e-b37ce3668b52"
checkbox input "false"
checkbox input "true"
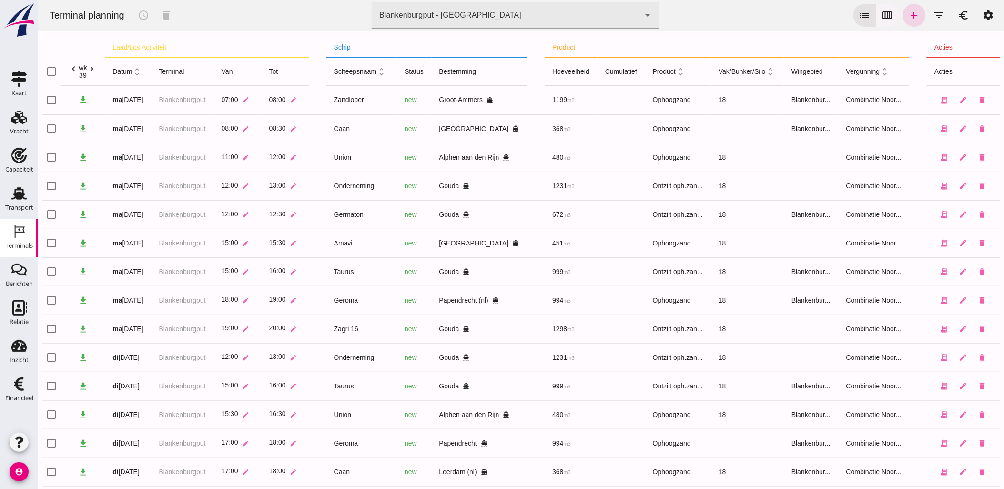
drag, startPoint x: 883, startPoint y: 27, endPoint x: 883, endPoint y: 21, distance: 5.2
click at [883, 27] on div "Terminal planning schedule delete terminal [GEOGRAPHIC_DATA] - [GEOGRAPHIC_DATA…" at bounding box center [520, 15] width 958 height 31
click at [882, 16] on icon "calendar_view_week" at bounding box center [887, 15] width 11 height 11
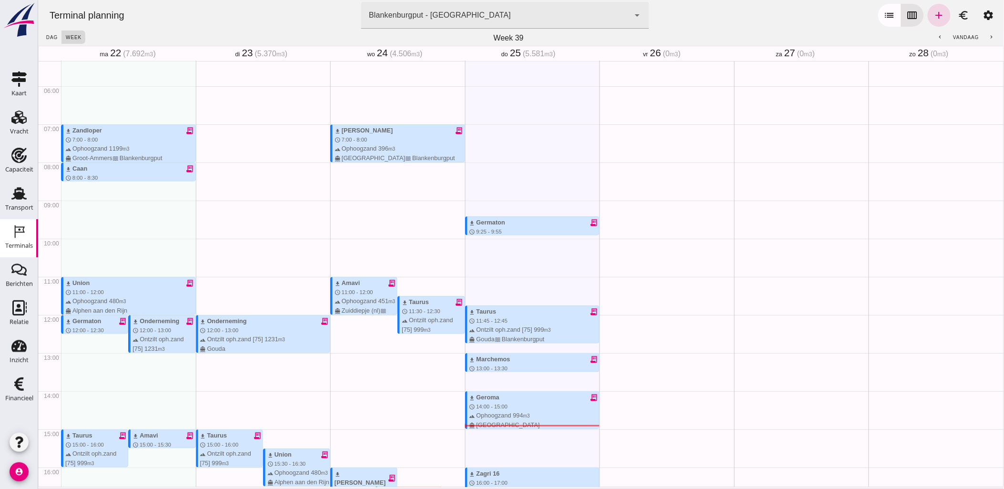
scroll to position [171, 0]
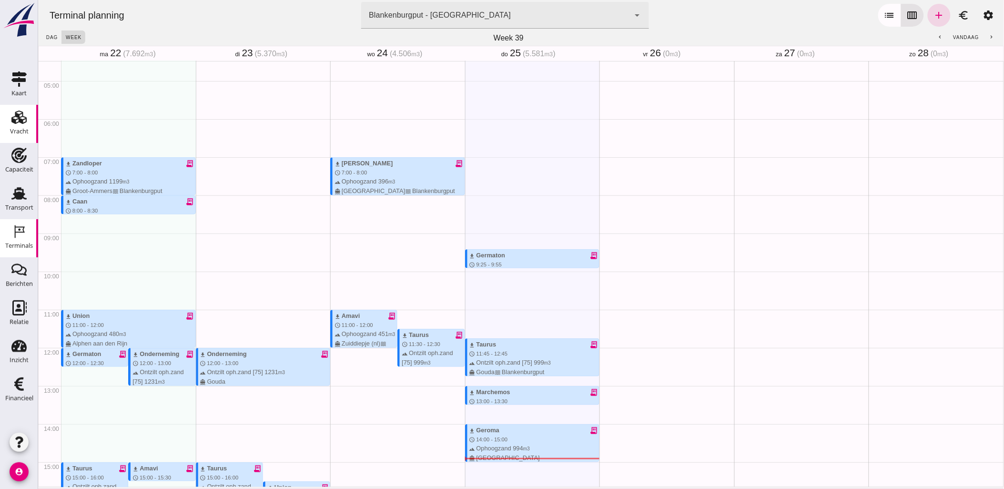
click at [8, 115] on div "Vracht" at bounding box center [19, 117] width 23 height 15
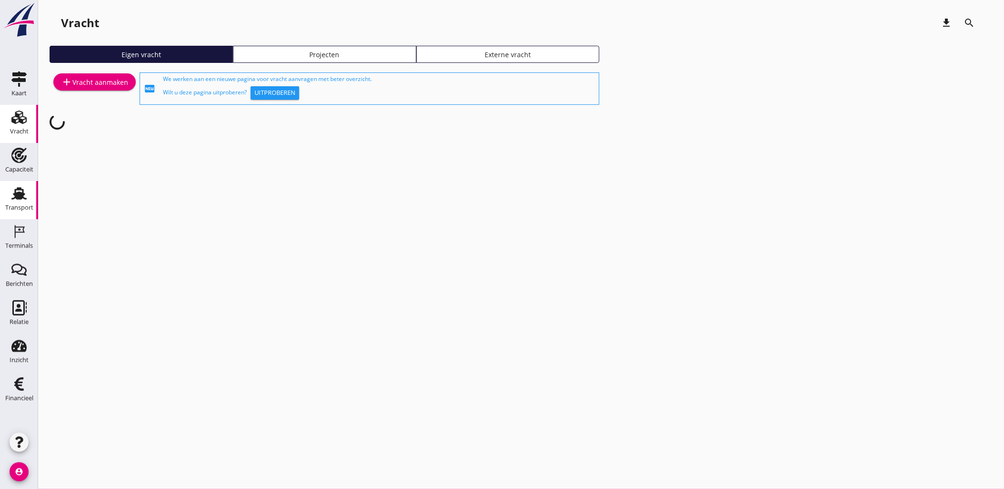
click at [21, 196] on use at bounding box center [18, 193] width 15 height 12
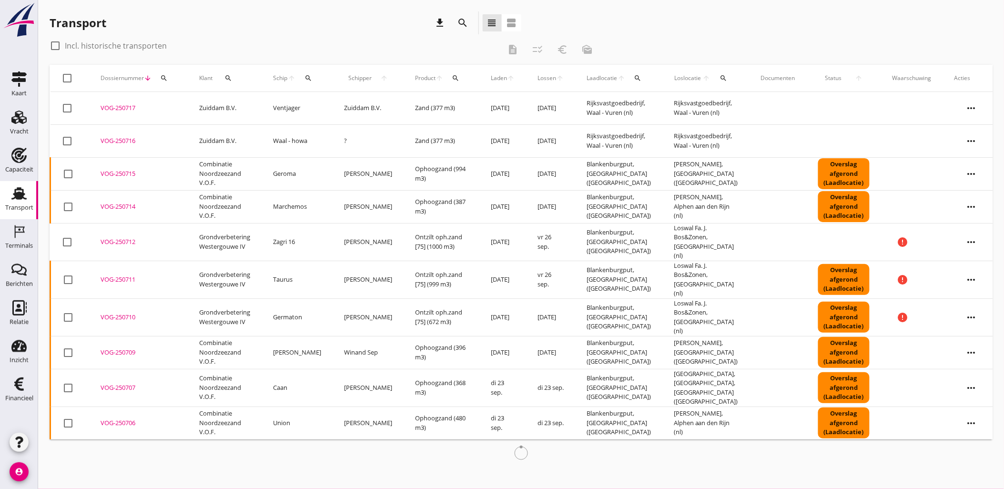
click at [160, 77] on icon "search" at bounding box center [164, 78] width 8 height 8
click at [179, 98] on input "Zoeken op dossiernummer..." at bounding box center [208, 105] width 99 height 15
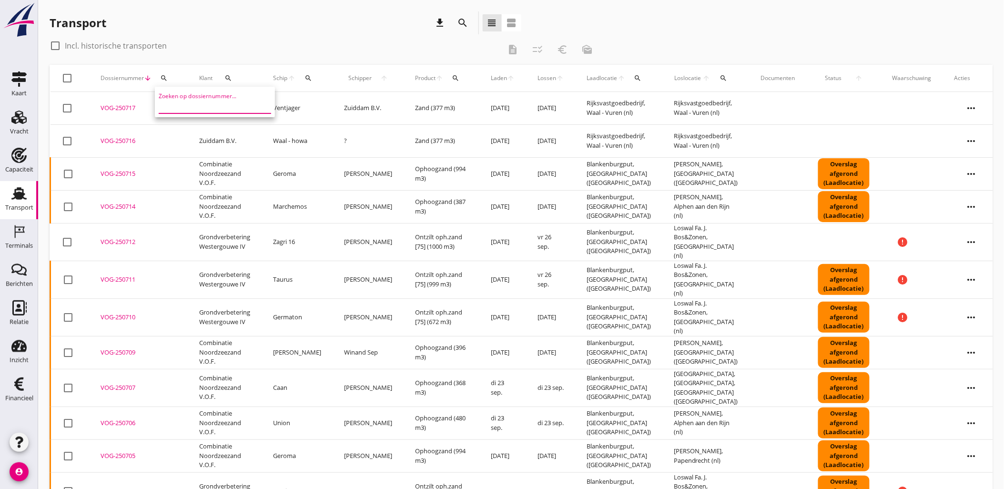
paste input "VOG-250675"
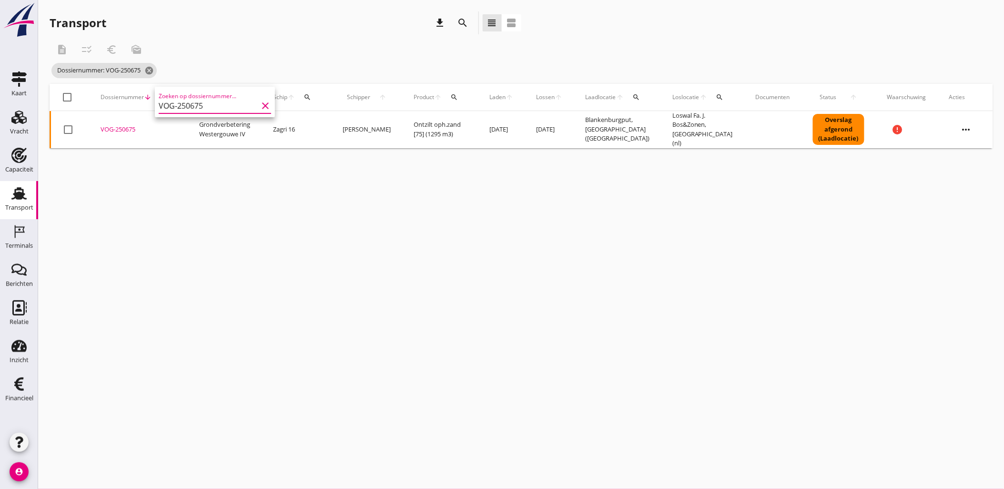
type input "VOG-250675"
click at [132, 126] on div "VOG-250675" at bounding box center [139, 130] width 76 height 10
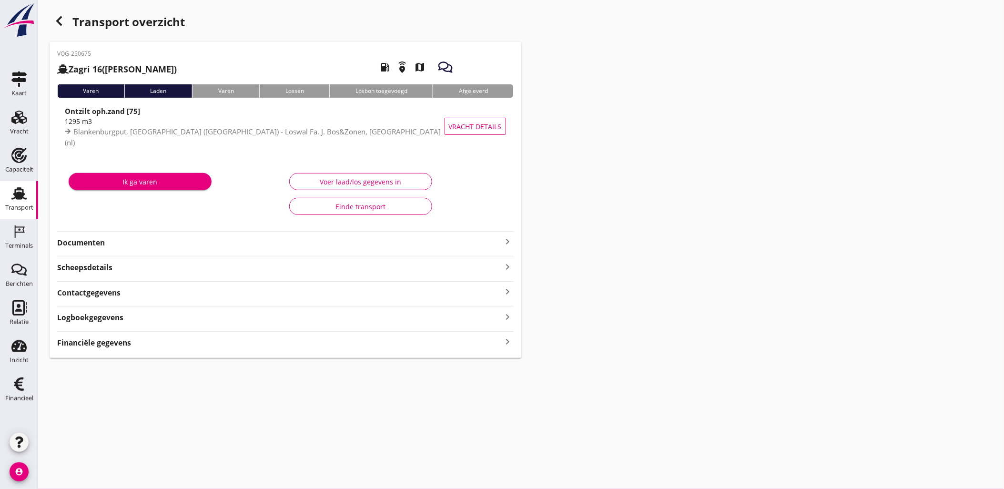
click at [178, 354] on div "VOG-250675 Zagri 16 ([PERSON_NAME]) local_gas_station emergency_share map Varen…" at bounding box center [286, 200] width 472 height 316
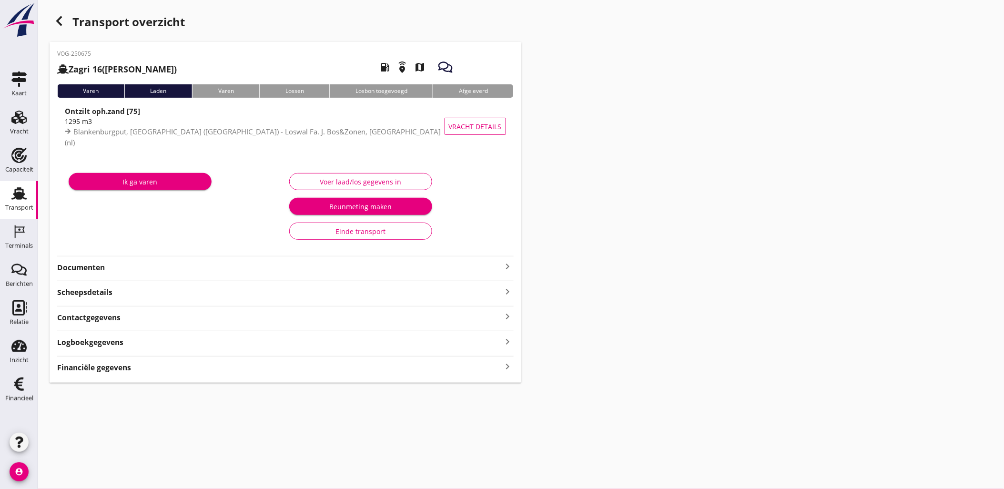
click at [188, 362] on div "Financiële gegevens keyboard_arrow_right" at bounding box center [285, 366] width 457 height 13
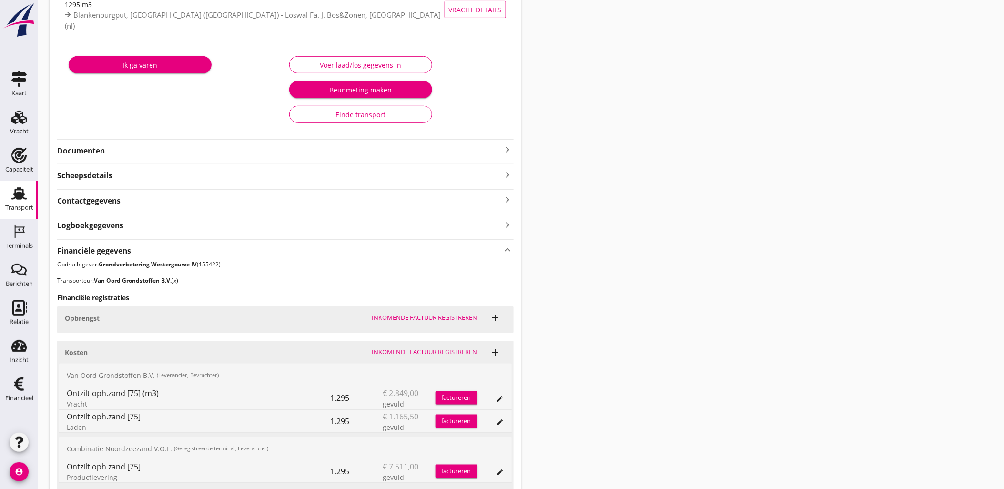
scroll to position [197, 0]
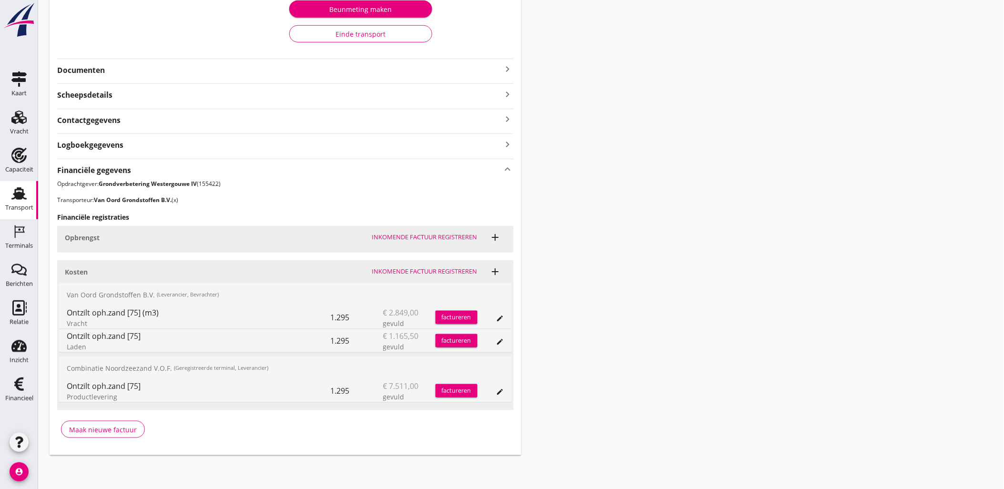
click at [660, 225] on div "Transport overzicht VOG-250675 Zagri 16 ([PERSON_NAME]) local_gas_station emerg…" at bounding box center [521, 135] width 966 height 664
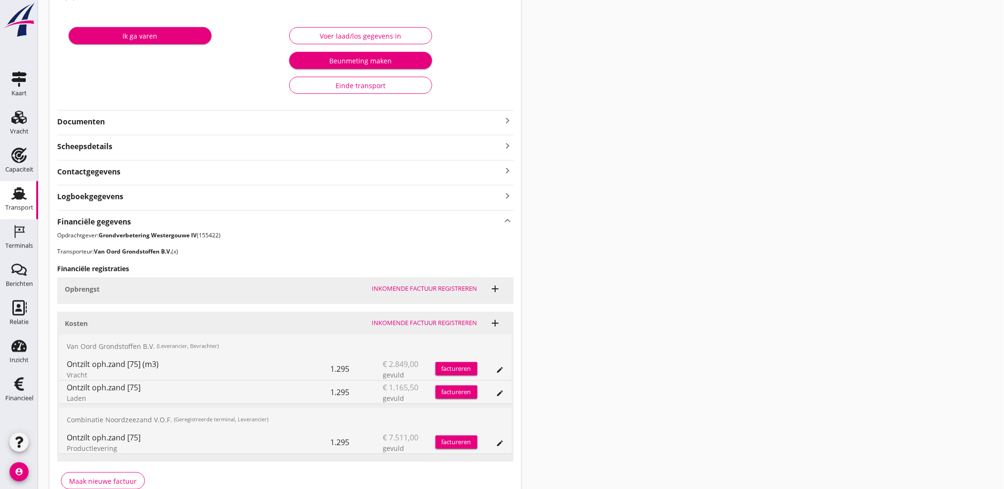
scroll to position [0, 0]
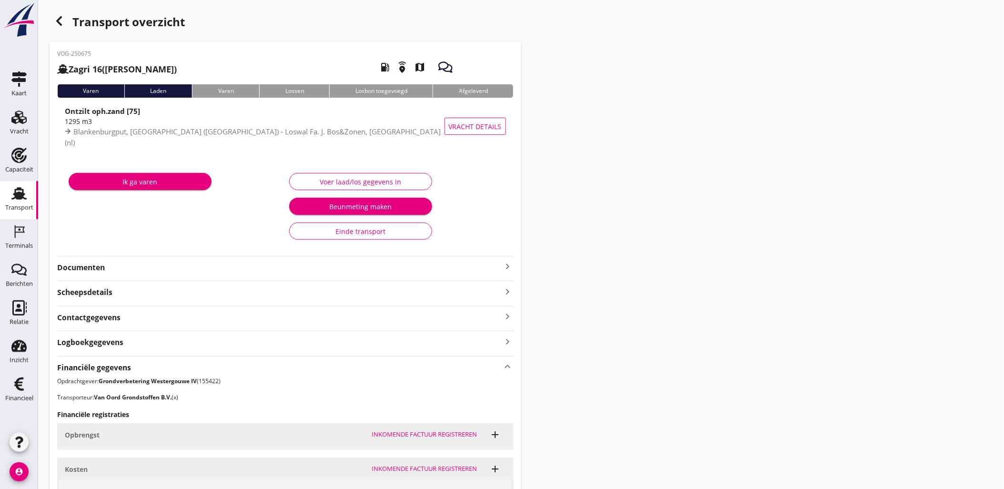
click at [61, 26] on icon "button" at bounding box center [58, 20] width 11 height 11
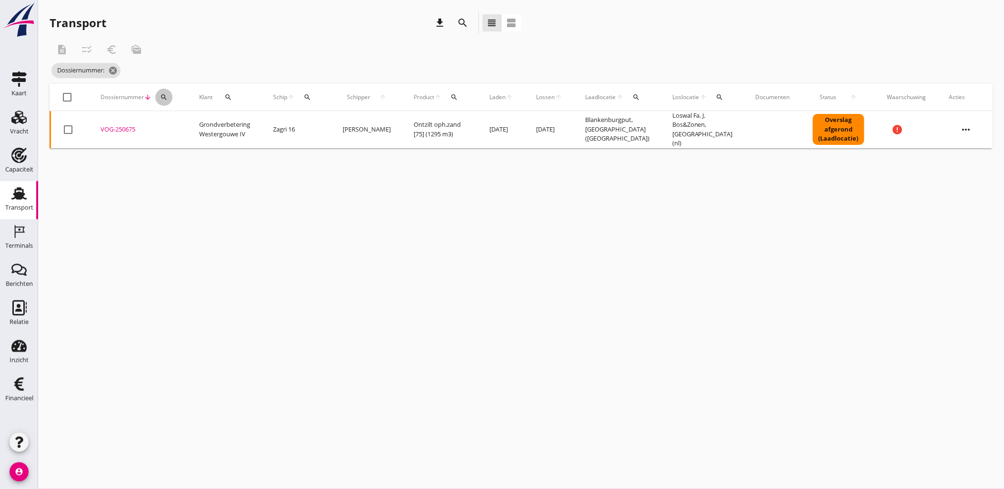
click at [170, 101] on button "search" at bounding box center [163, 97] width 17 height 17
click at [170, 127] on input "Zoeken op dossiernummer..." at bounding box center [208, 124] width 99 height 15
paste input "VOG-250652"
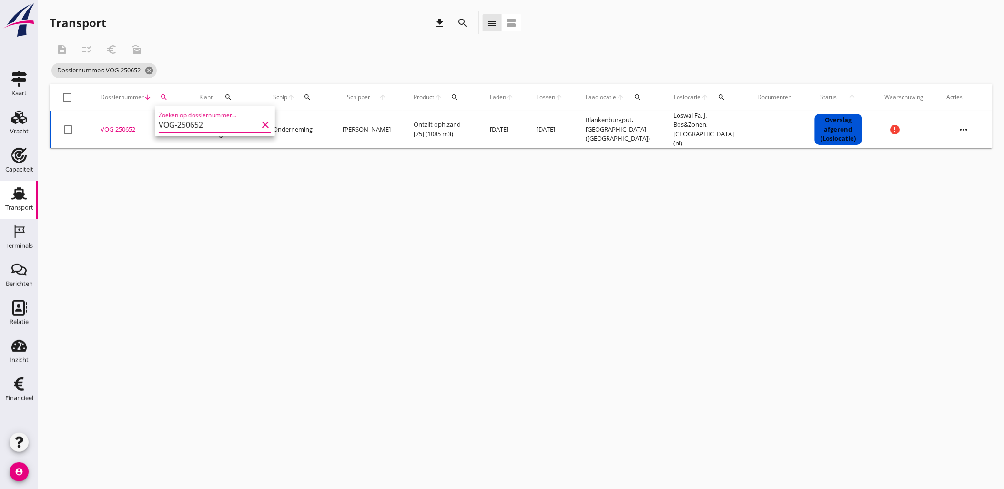
type input "VOG-250652"
click at [132, 127] on div "VOG-250652" at bounding box center [139, 130] width 76 height 10
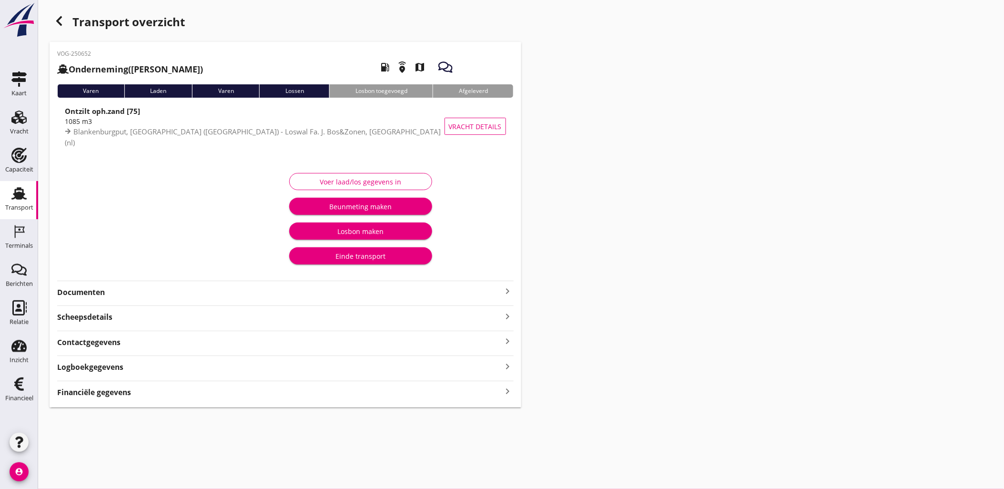
click at [254, 374] on div "VOG-250652 Onderneming ([PERSON_NAME]) local_gas_station emergency_share map Va…" at bounding box center [286, 225] width 472 height 366
click at [270, 396] on div "Financiële gegevens keyboard_arrow_right" at bounding box center [285, 391] width 457 height 13
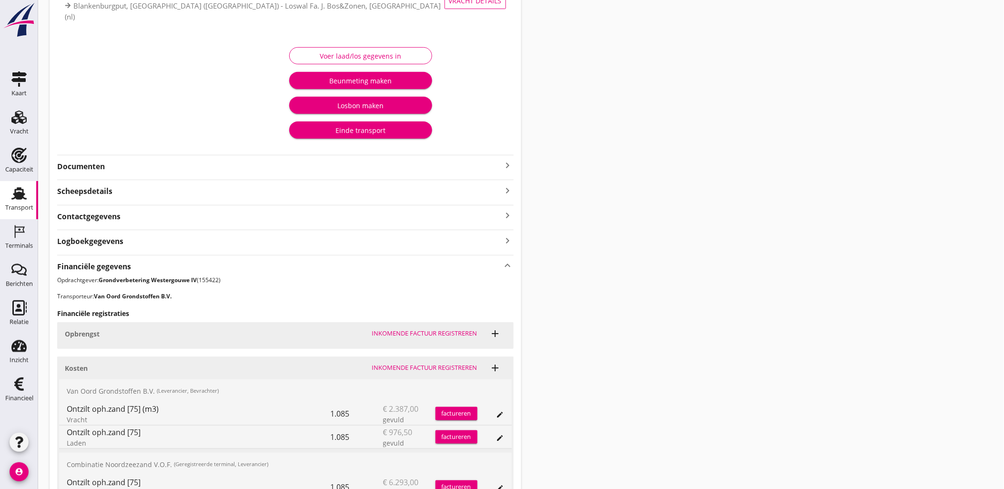
scroll to position [222, 0]
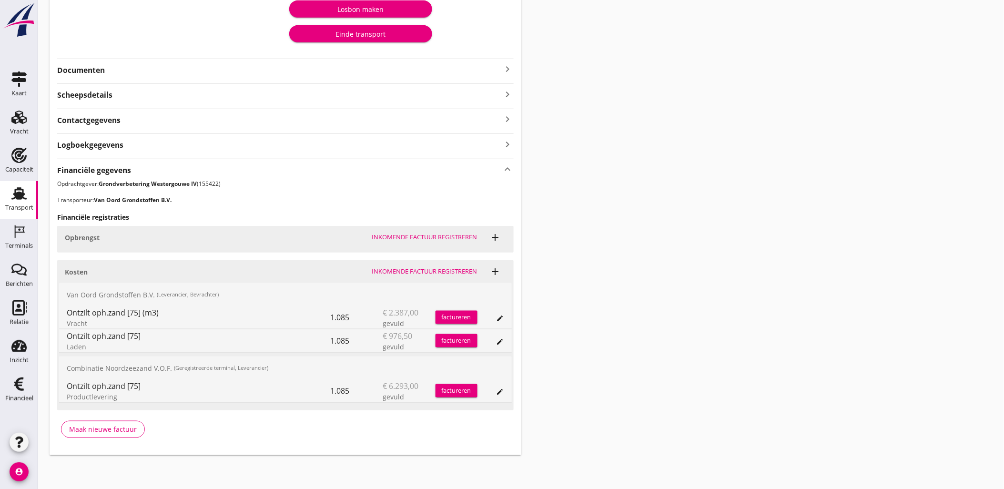
click at [817, 209] on div "Transport overzicht VOG-250652 Onderneming ([PERSON_NAME]) local_gas_station em…" at bounding box center [521, 122] width 966 height 689
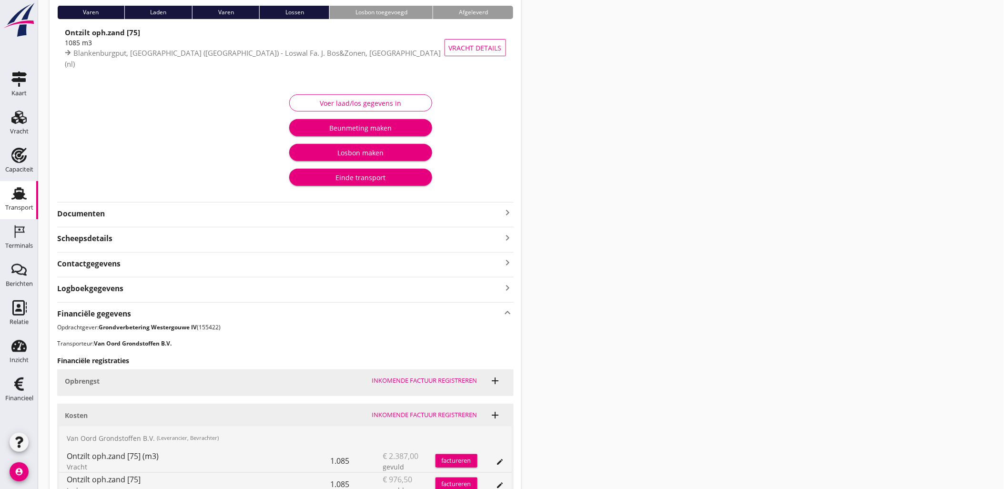
scroll to position [0, 0]
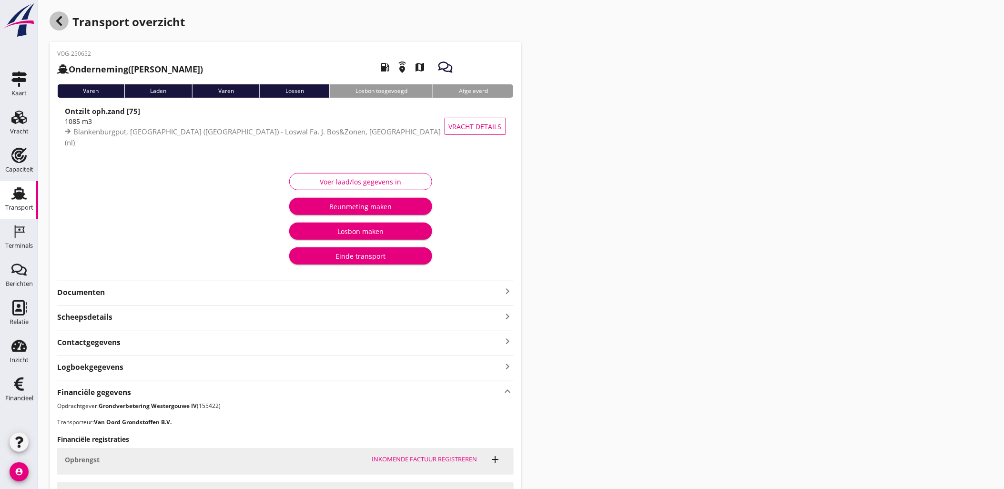
click at [58, 21] on use "button" at bounding box center [59, 21] width 6 height 10
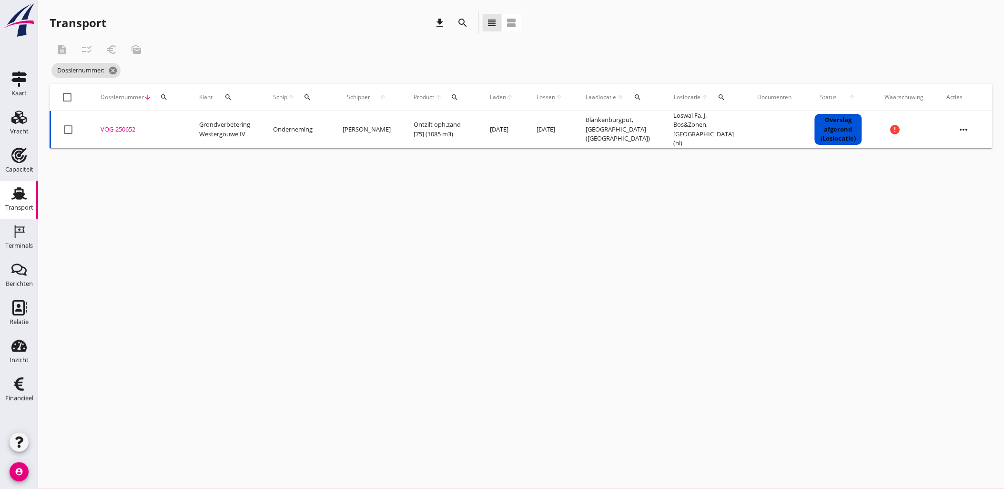
click at [171, 98] on div "search" at bounding box center [163, 97] width 17 height 8
click at [178, 122] on input "Zoeken op dossiernummer..." at bounding box center [208, 124] width 99 height 15
paste input "VOG-250661"
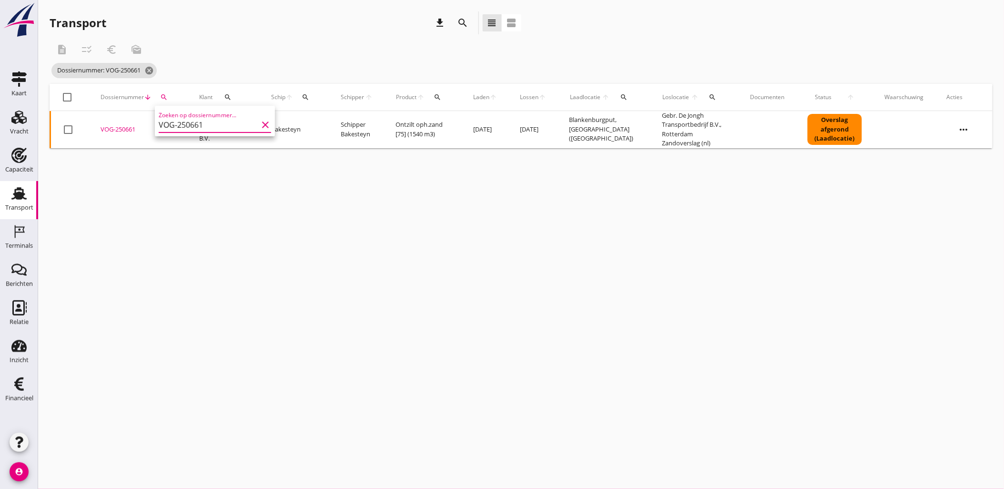
type input "VOG-250661"
click at [129, 122] on td "VOG-250661 upload_file Drop hier uw bestand om het aan het dossier toe te voegen" at bounding box center [138, 129] width 99 height 37
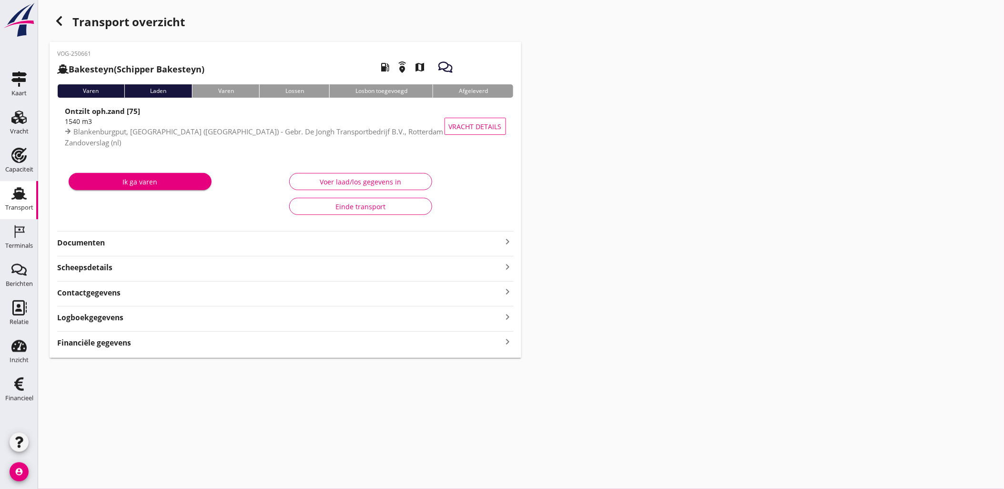
click at [158, 336] on div "Financiële gegevens keyboard_arrow_right" at bounding box center [285, 342] width 457 height 13
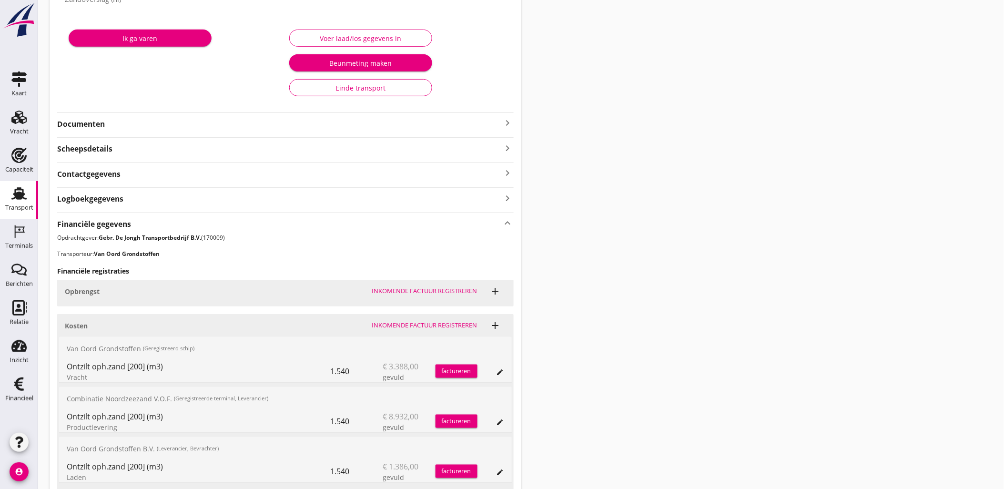
scroll to position [224, 0]
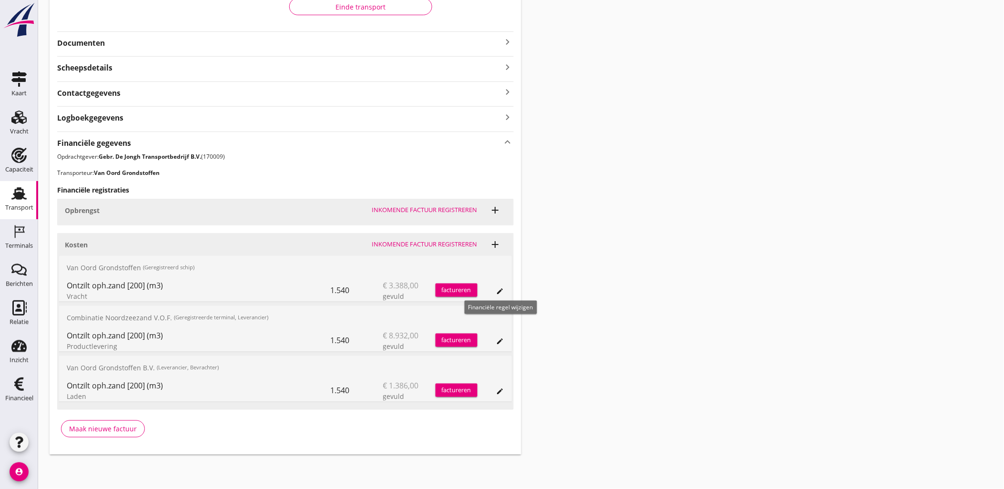
click at [502, 292] on icon "edit" at bounding box center [501, 291] width 8 height 8
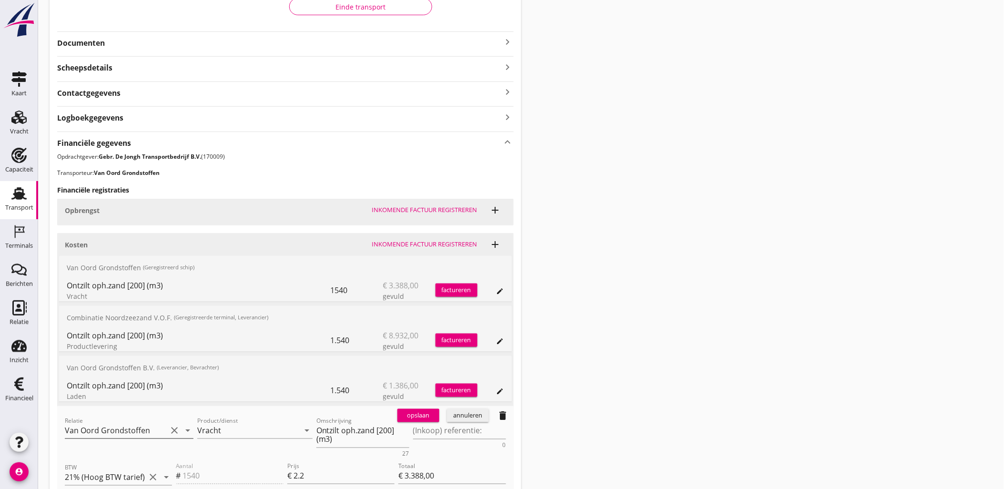
click at [135, 428] on input "Van Oord Grondstoffen" at bounding box center [116, 430] width 102 height 15
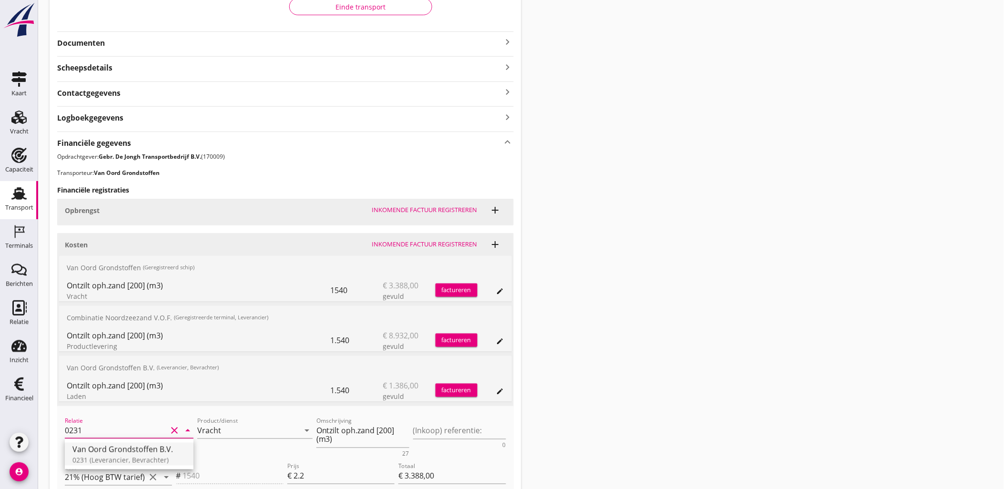
click at [140, 450] on div "Van Oord Grondstoffen B.V." at bounding box center [128, 449] width 113 height 11
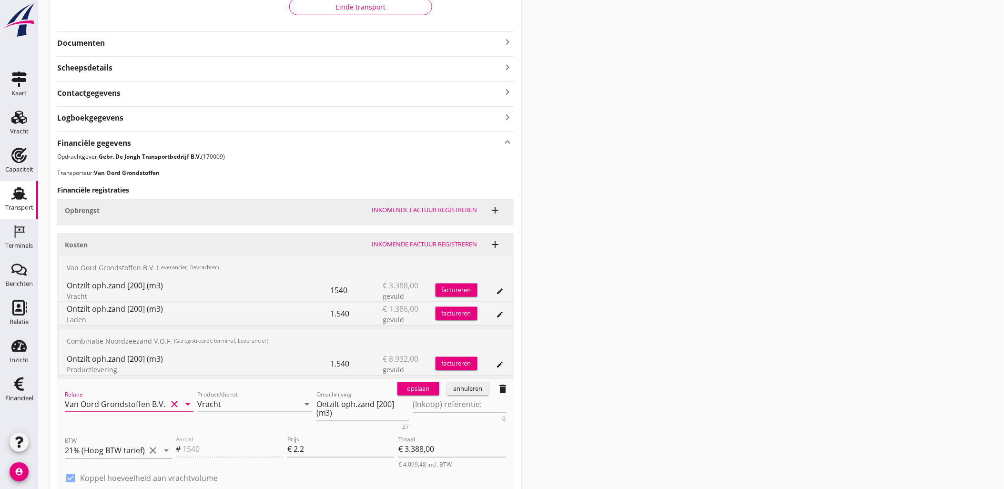
type input "Van Oord Grondstoffen B.V. (0231)"
click at [427, 390] on div "opslaan" at bounding box center [418, 389] width 34 height 10
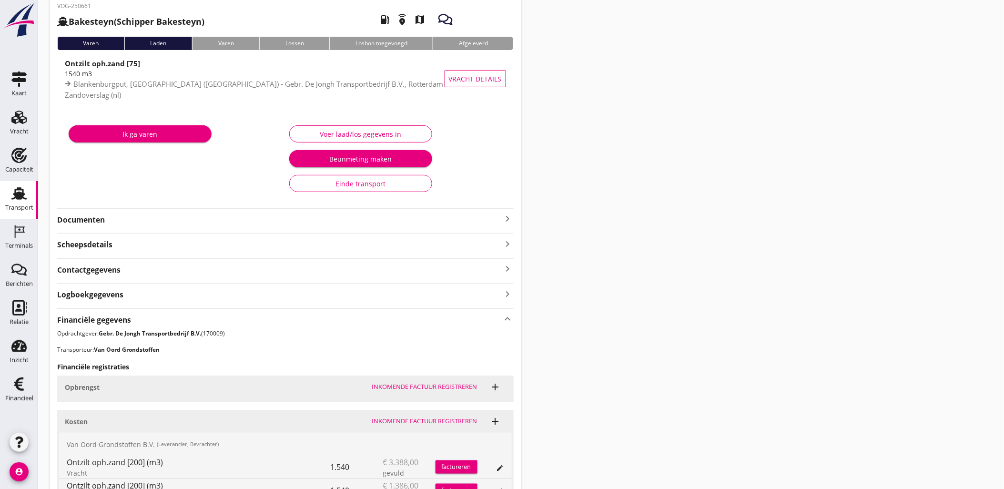
scroll to position [0, 0]
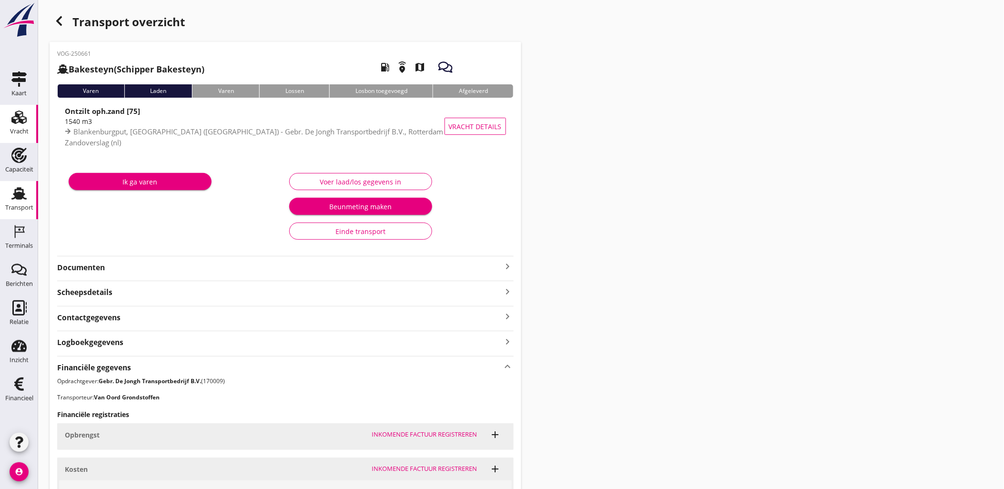
click at [18, 118] on use at bounding box center [18, 117] width 15 height 13
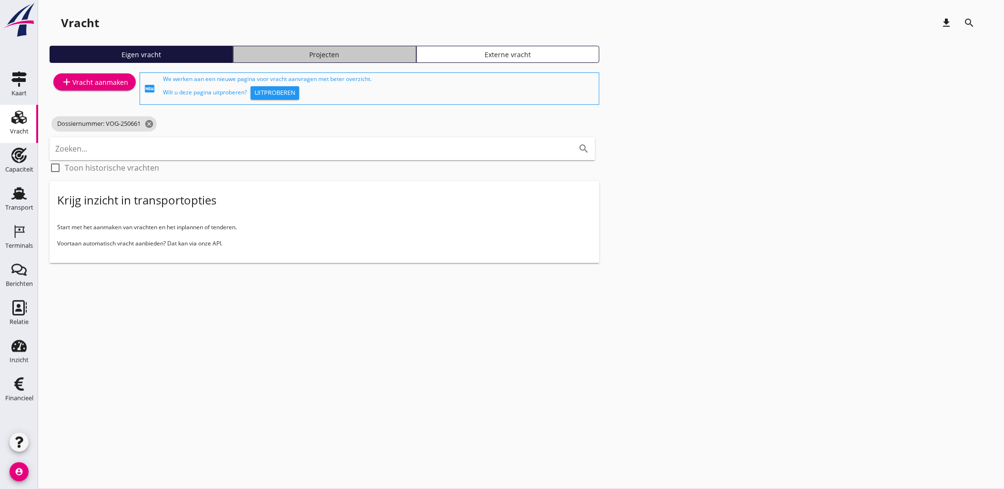
click at [351, 52] on div "Projecten" at bounding box center [324, 55] width 175 height 10
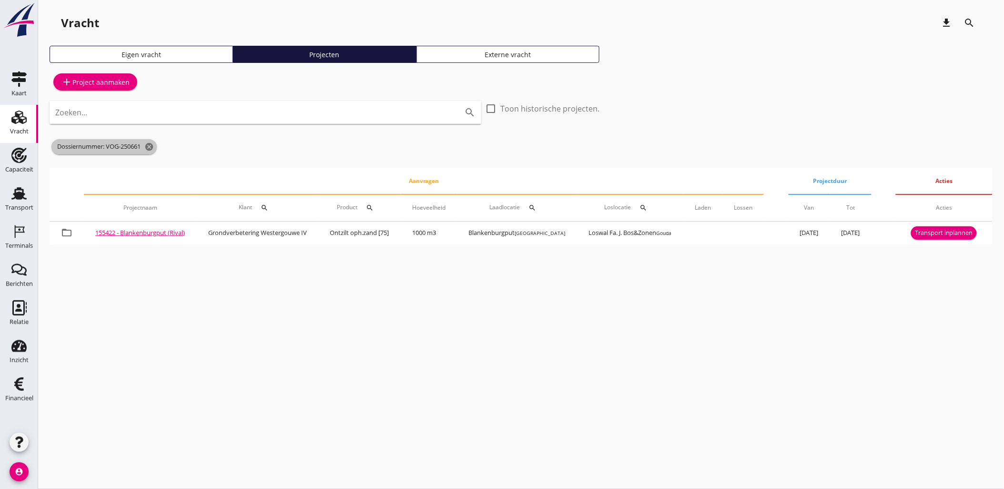
click at [157, 150] on span "Dossiernummer: VOG-250661 cancel" at bounding box center [103, 146] width 105 height 15
click at [152, 148] on icon "cancel" at bounding box center [149, 147] width 10 height 10
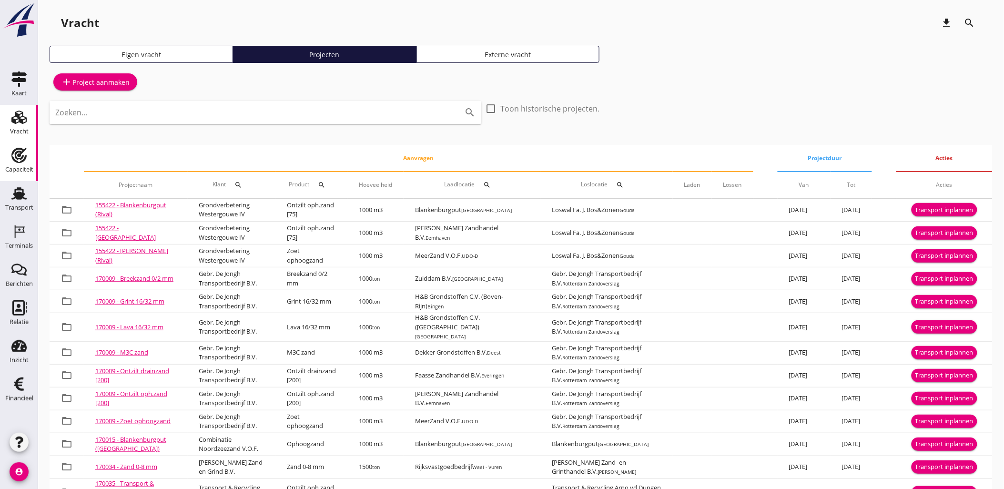
click at [18, 172] on div "Capaciteit" at bounding box center [19, 169] width 28 height 6
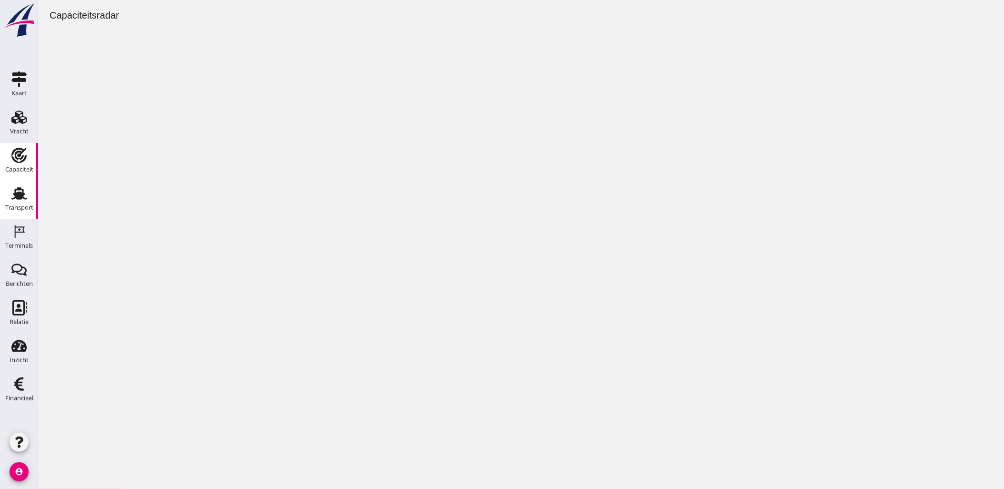
click at [23, 204] on div "Transport" at bounding box center [19, 207] width 28 height 6
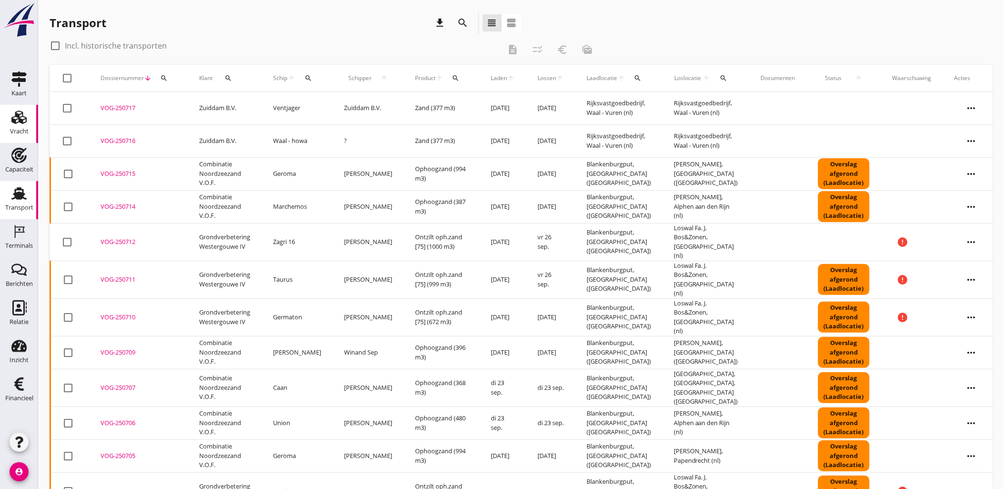
click at [23, 120] on use at bounding box center [18, 117] width 15 height 13
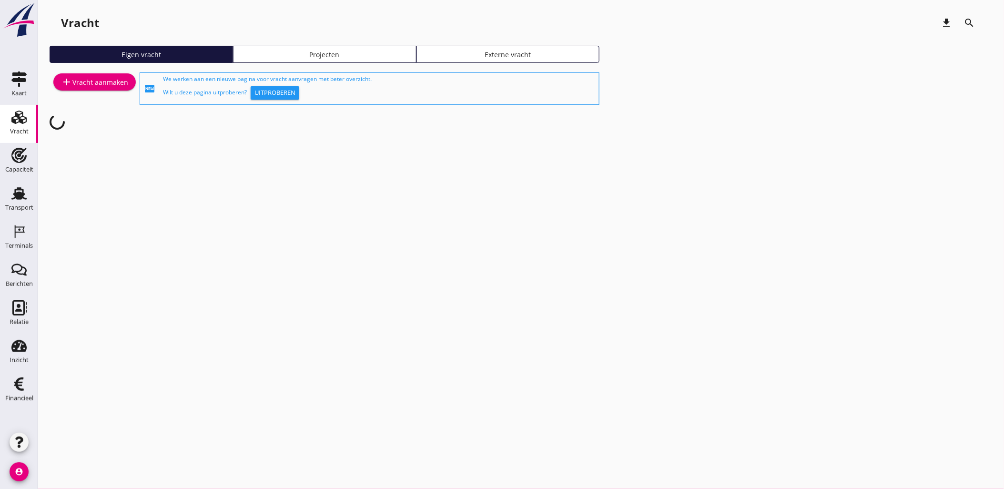
click at [326, 55] on div "Projecten" at bounding box center [324, 55] width 175 height 10
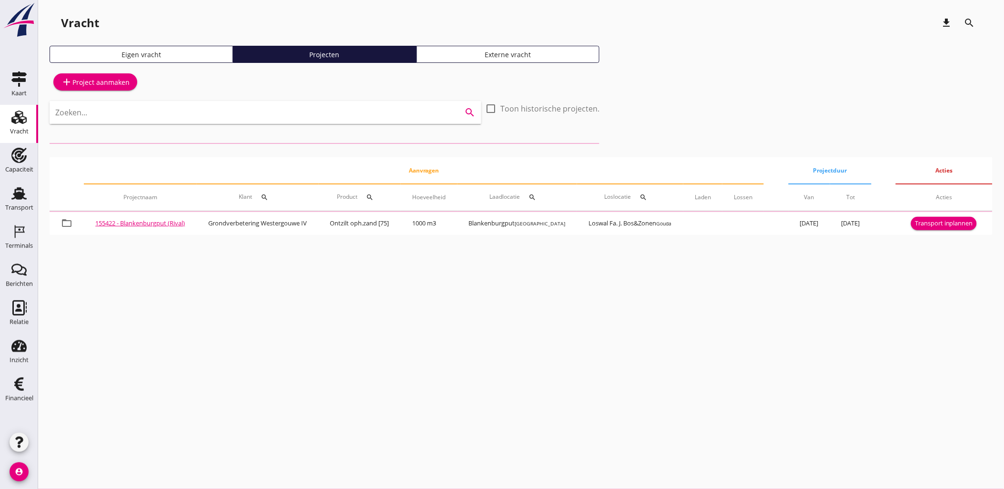
click at [236, 118] on input "Zoeken..." at bounding box center [252, 112] width 394 height 15
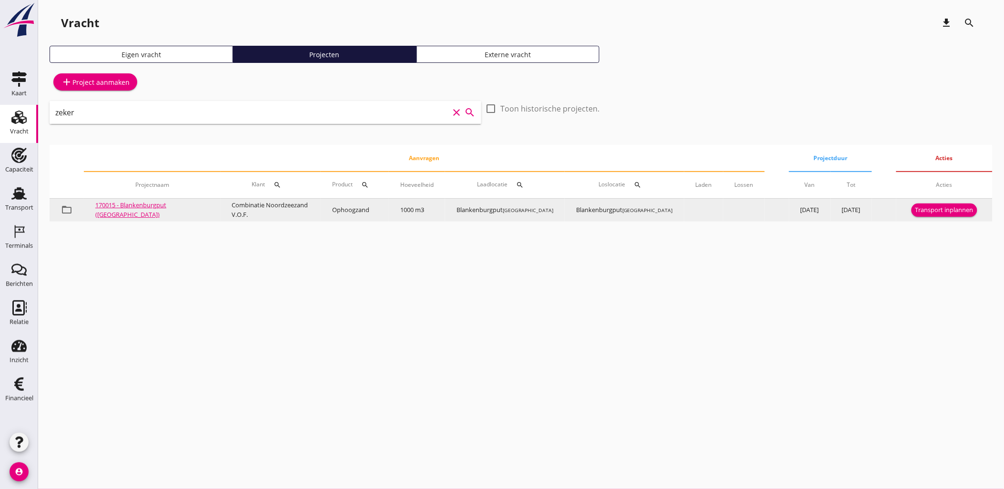
type input "zeker"
click at [931, 206] on div "Transport inplannen" at bounding box center [944, 210] width 58 height 10
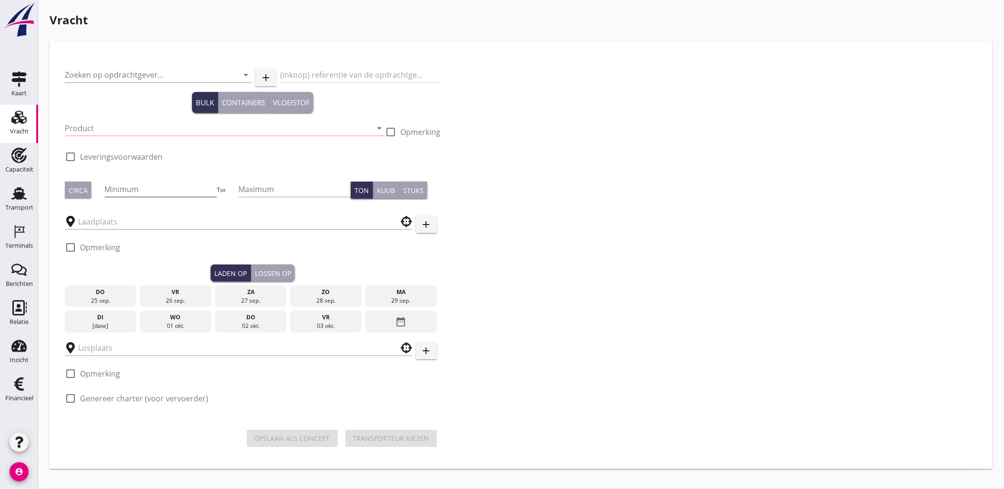
type input "Combinatie Noordzeezand V.O.F."
type input "Ophoogzand (6120)"
type input "1000"
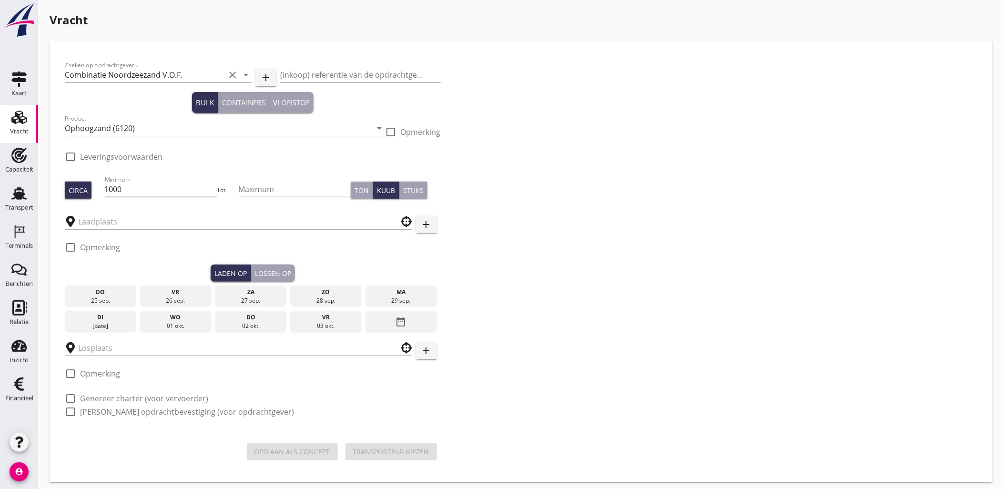
type input "Blankenburgput"
checkbox input "true"
type input "Blankenburgput"
checkbox input "true"
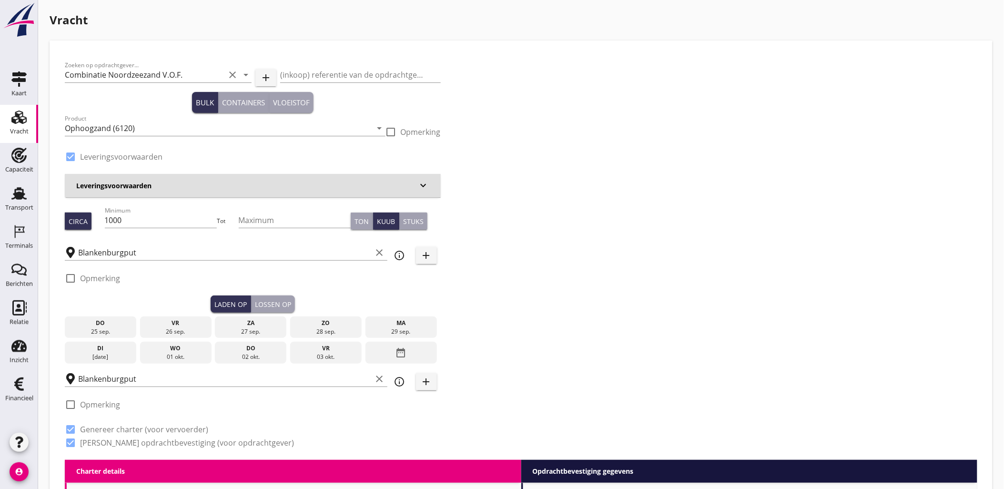
type input "1.15"
radio input "false"
type input "1.15"
radio input "false"
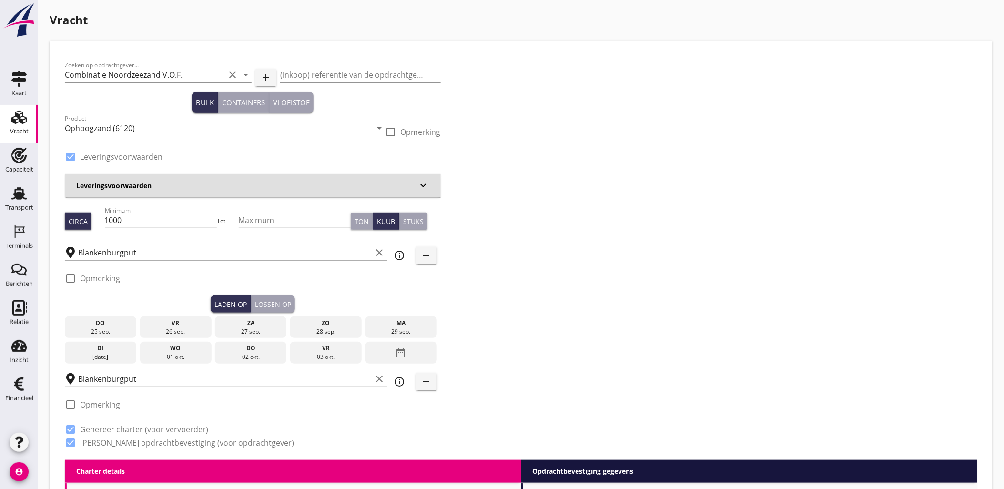
radio input "false"
click at [177, 328] on div "26 sep." at bounding box center [175, 331] width 67 height 9
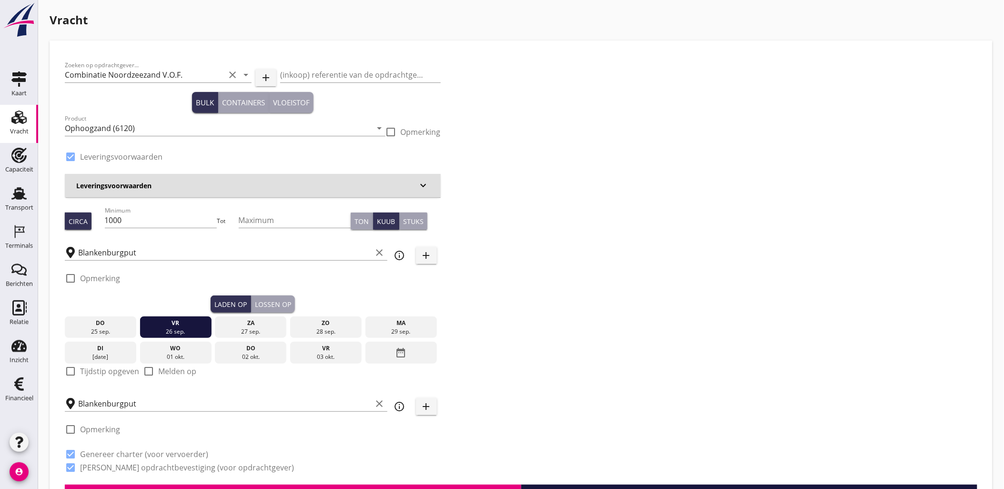
click at [118, 369] on label "Tijdstip opgeven" at bounding box center [109, 371] width 59 height 10
checkbox input "true"
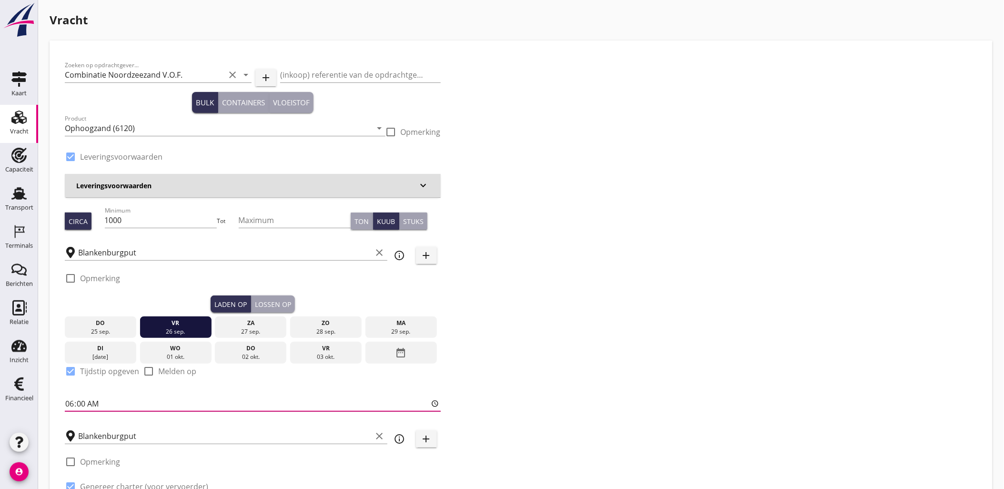
click at [68, 401] on input "06:00" at bounding box center [253, 403] width 376 height 15
type input "09:00"
click at [279, 304] on div "Lossen op" at bounding box center [273, 304] width 36 height 10
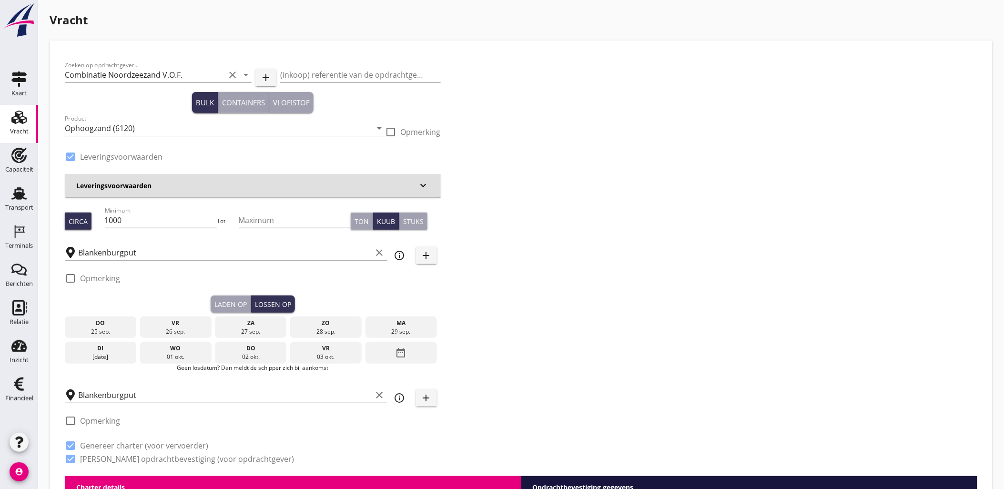
click at [198, 330] on div "26 sep." at bounding box center [175, 331] width 67 height 9
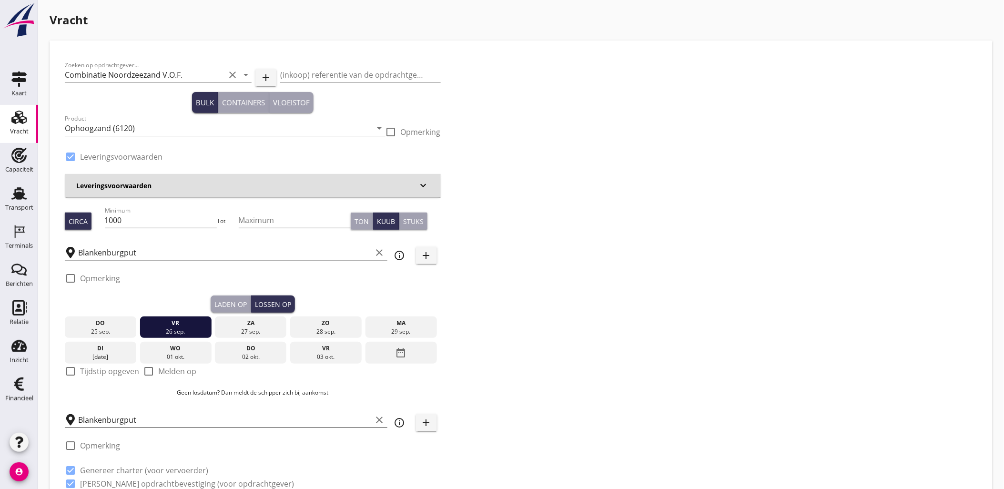
click at [146, 415] on input "Blankenburgput" at bounding box center [225, 419] width 294 height 15
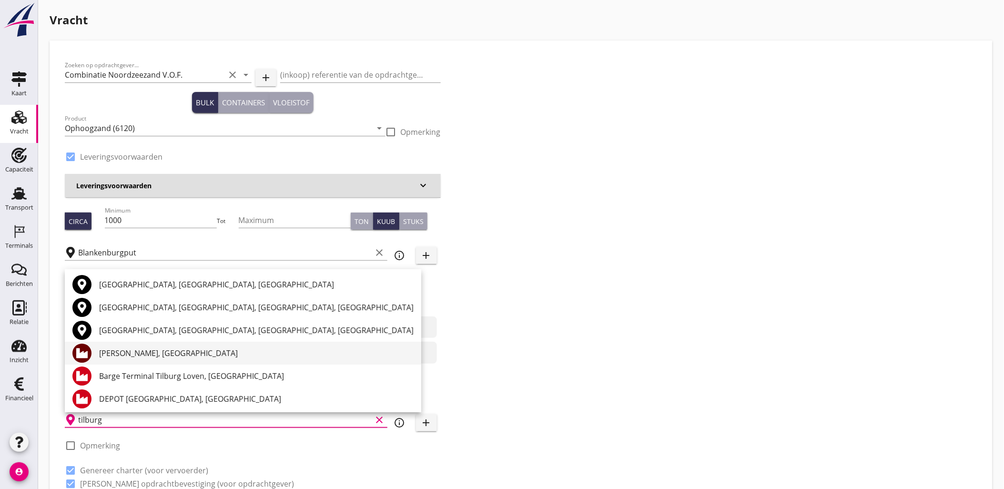
click at [166, 353] on div "[PERSON_NAME], [GEOGRAPHIC_DATA]" at bounding box center [256, 352] width 315 height 11
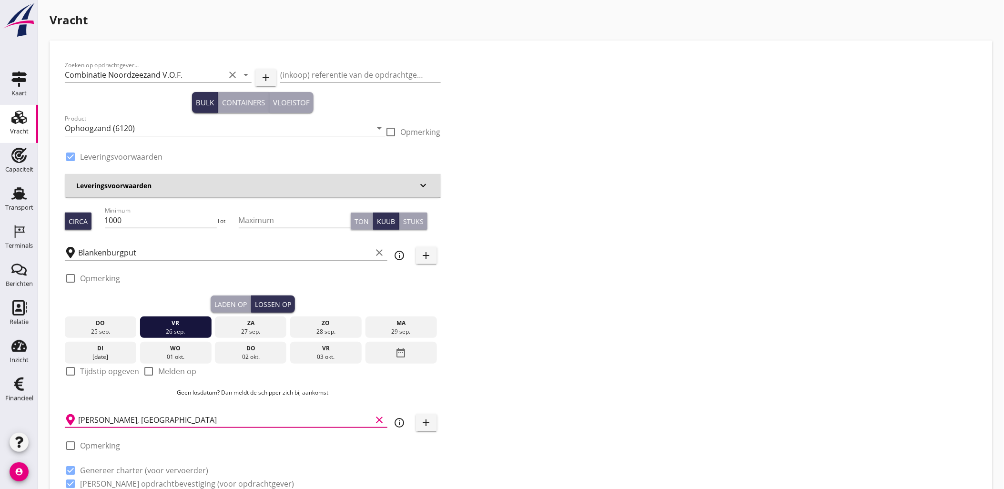
type input "[PERSON_NAME], [GEOGRAPHIC_DATA]"
click at [545, 351] on div "Zoeken op opdrachtgever... Combinatie Noordzeezand V.O.F. clear arrow_drop_down…" at bounding box center [521, 278] width 920 height 445
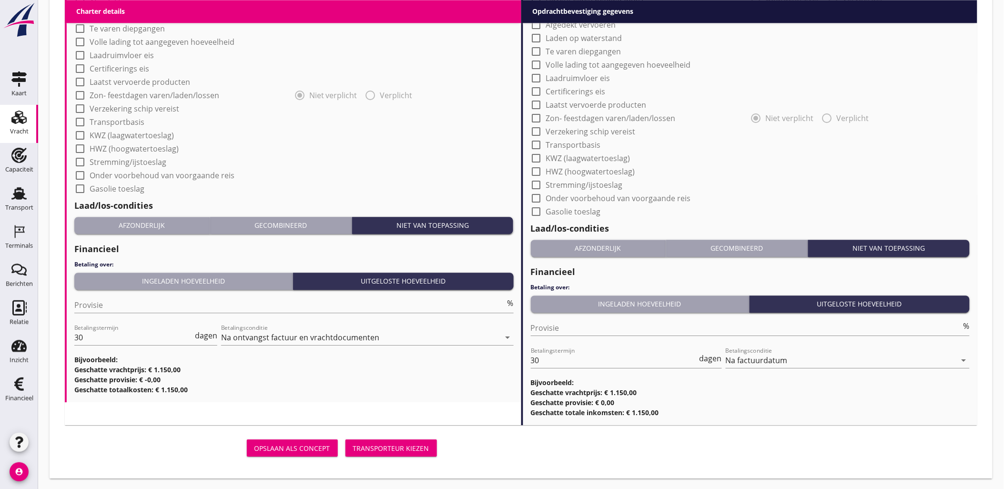
click at [398, 443] on div "Transporteur kiezen" at bounding box center [391, 448] width 76 height 10
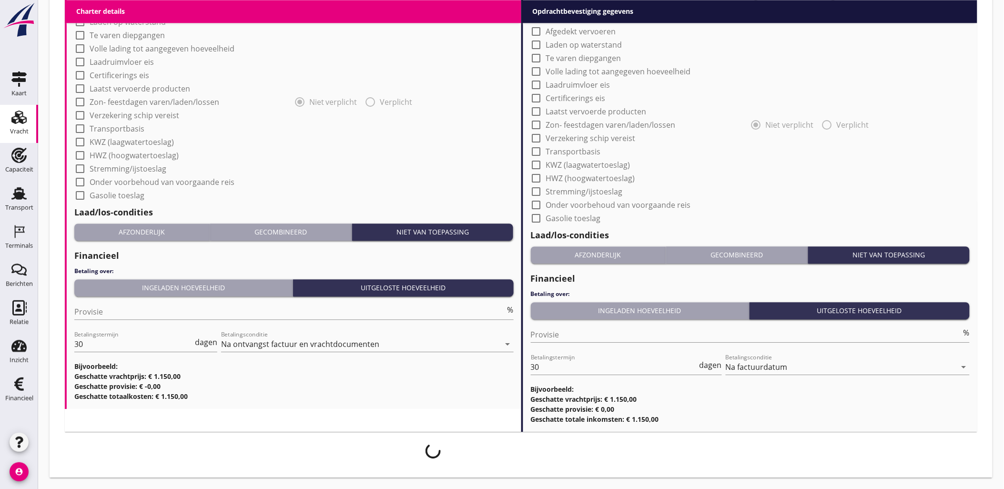
scroll to position [806, 0]
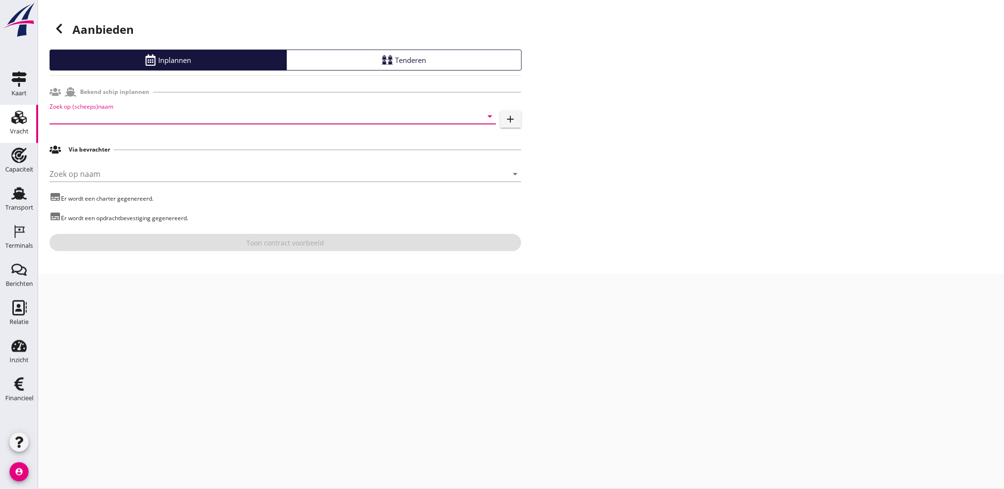
click at [129, 116] on input "Zoek op (scheeps)naam" at bounding box center [260, 116] width 420 height 15
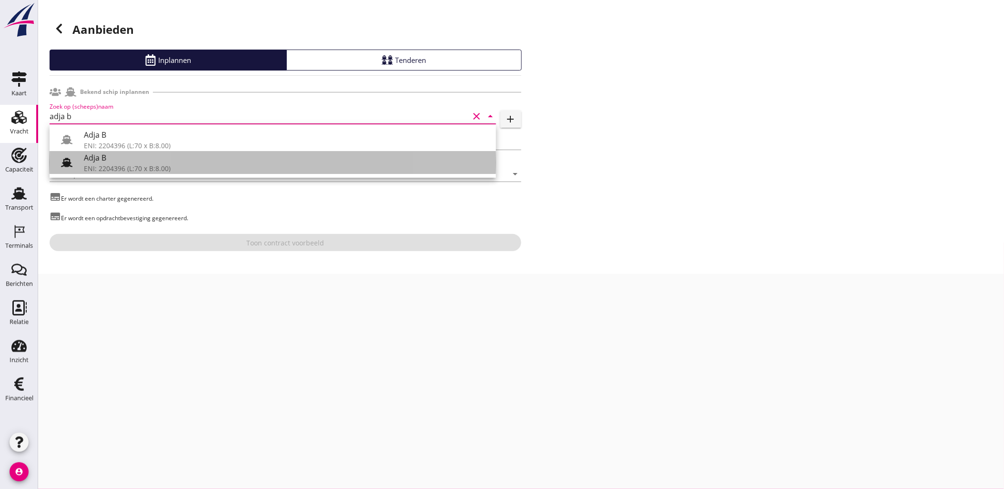
click at [136, 159] on div "Adja B" at bounding box center [286, 157] width 405 height 11
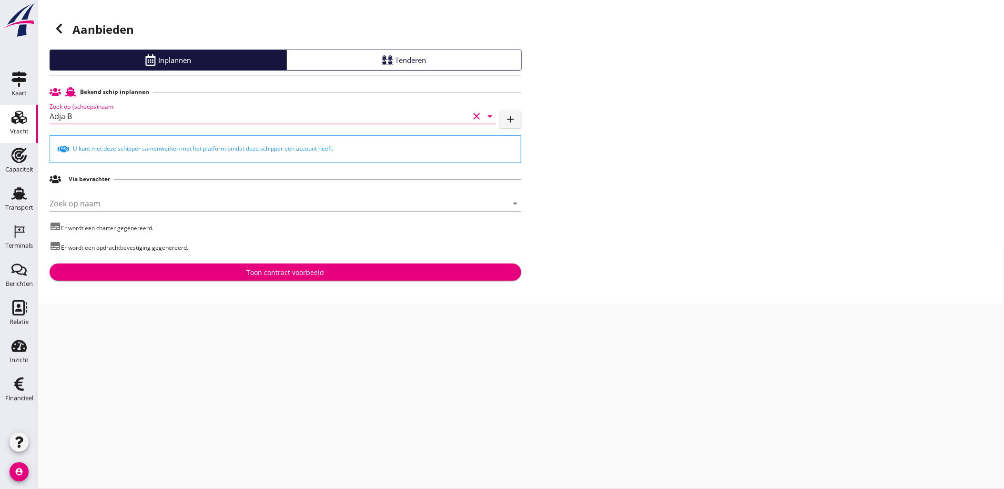
type input "Adja B"
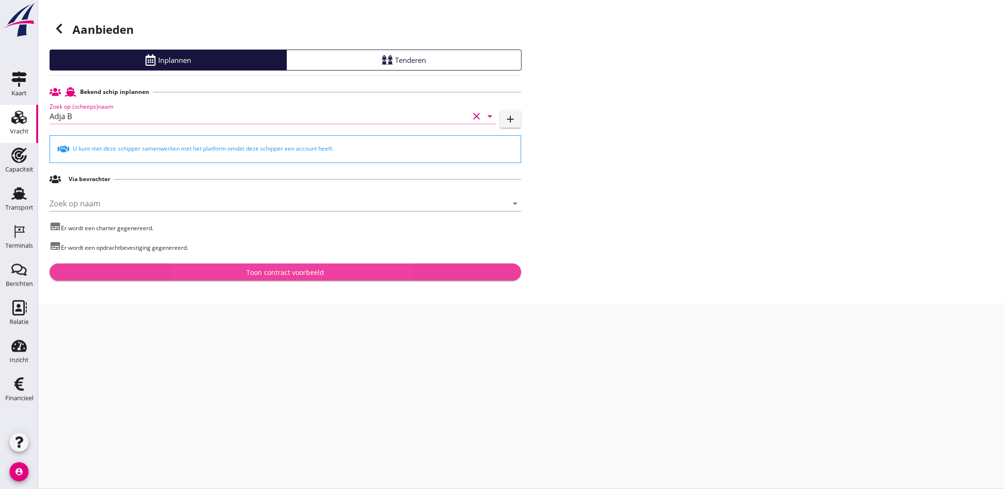
click at [286, 275] on div "Toon contract voorbeeld" at bounding box center [285, 272] width 78 height 10
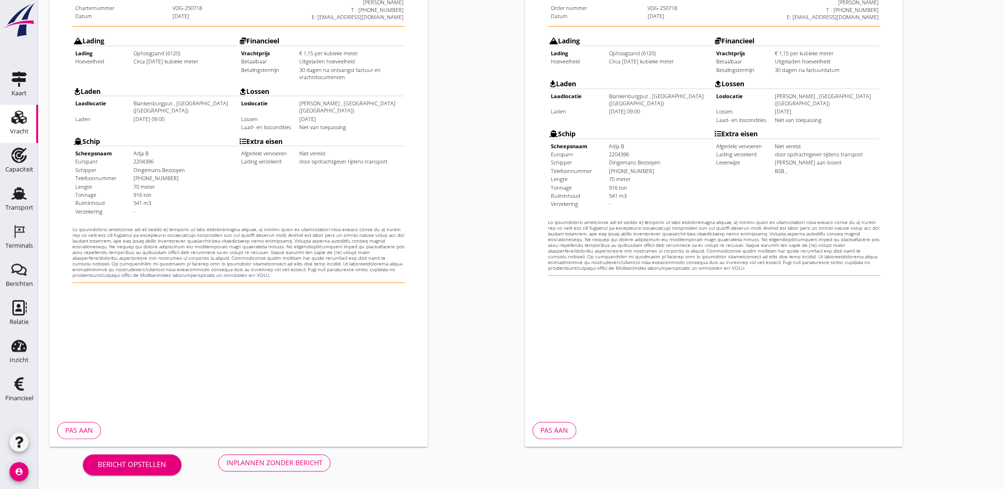
click at [280, 466] on div "Inplannen zonder bericht" at bounding box center [274, 463] width 96 height 10
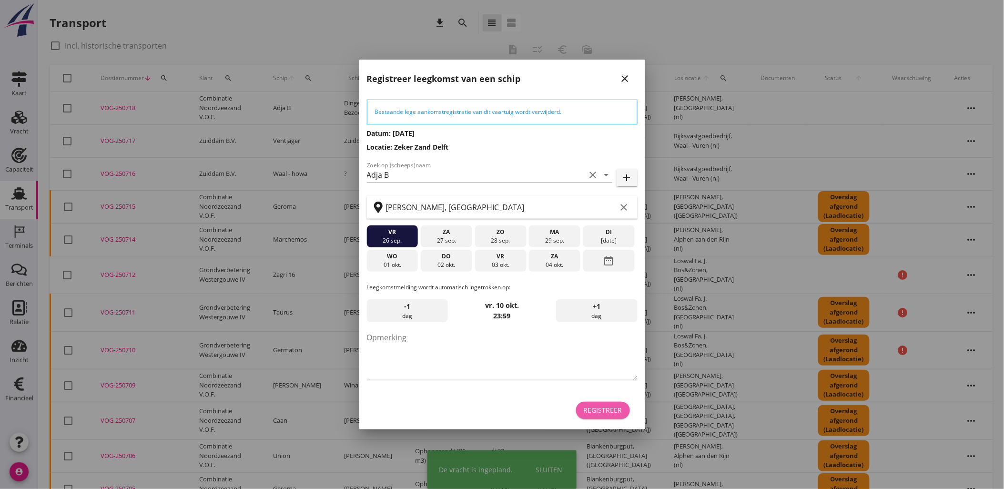
click at [592, 403] on button "Registreer" at bounding box center [603, 410] width 54 height 17
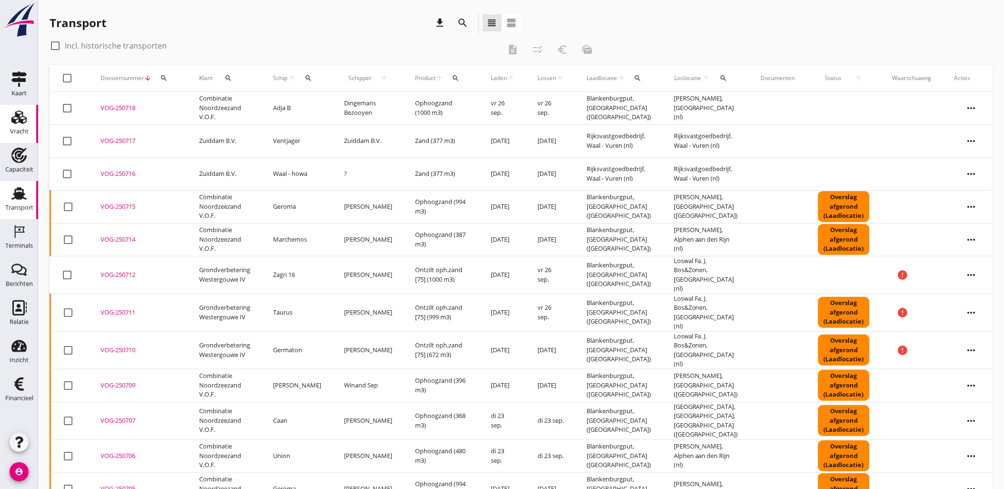
click at [19, 122] on icon "Vracht" at bounding box center [18, 117] width 15 height 15
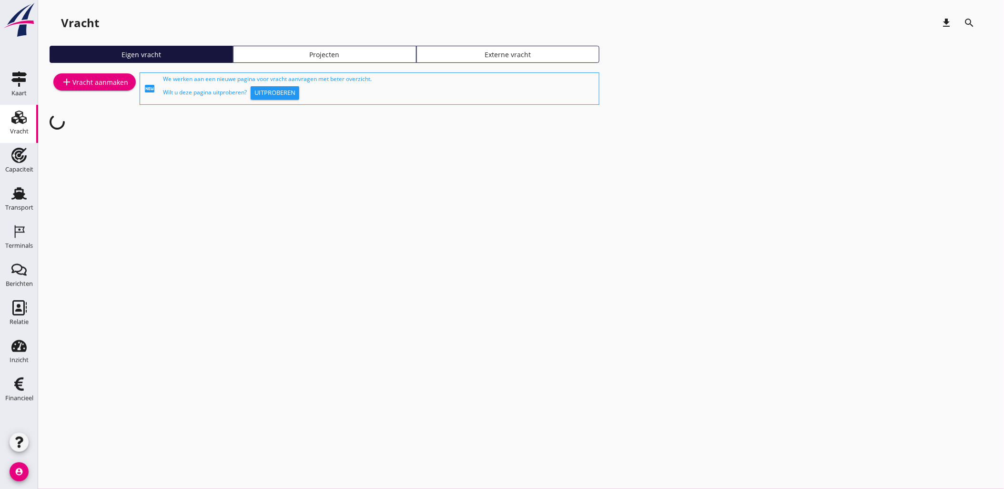
click at [384, 54] on div "Projecten" at bounding box center [324, 55] width 175 height 10
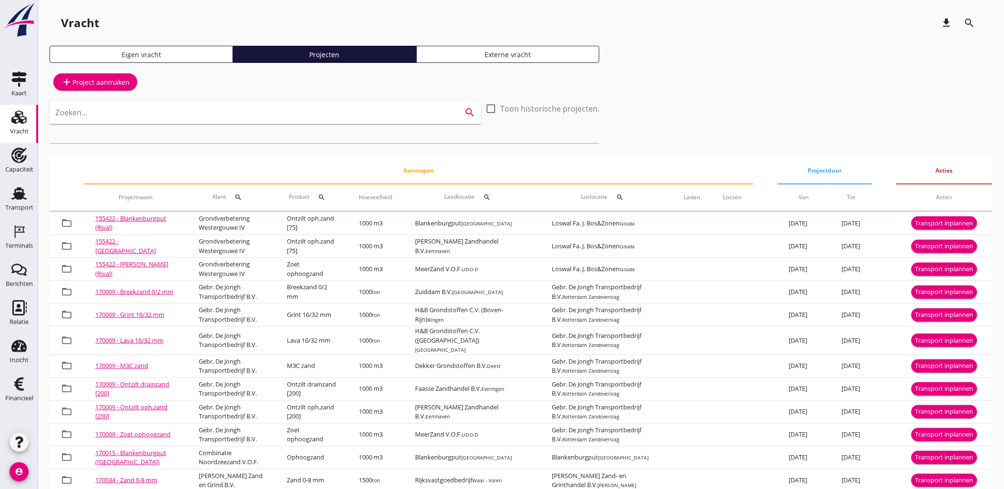
click at [288, 106] on input "Zoeken..." at bounding box center [252, 112] width 394 height 15
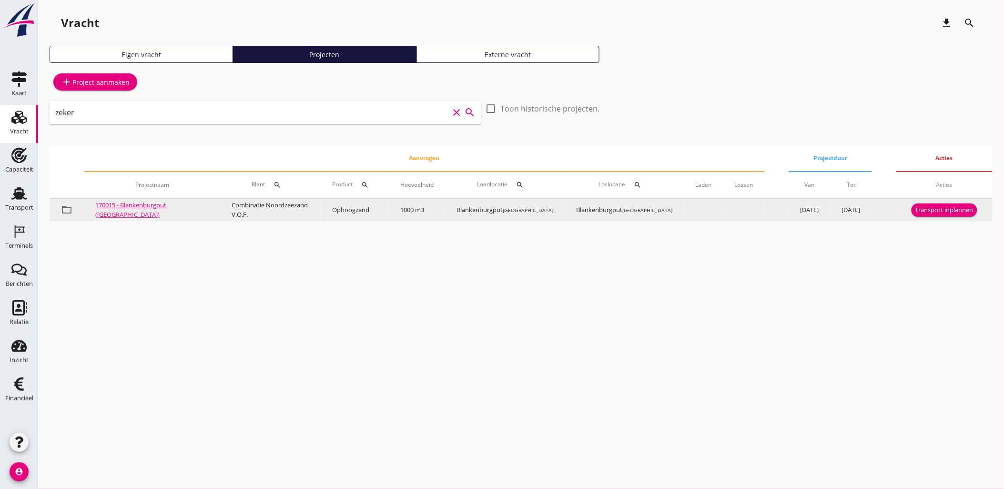
type input "zeker"
click at [936, 208] on div "Transport inplannen" at bounding box center [944, 210] width 58 height 10
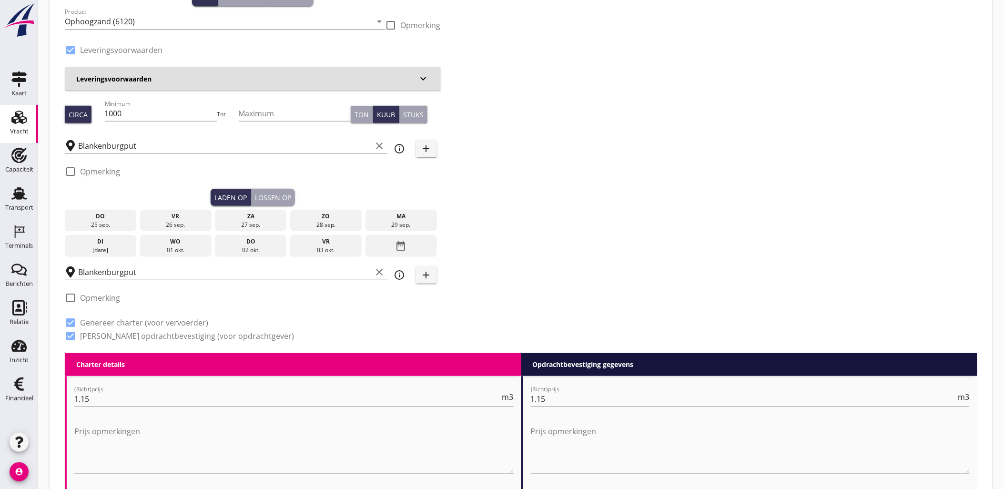
scroll to position [106, 0]
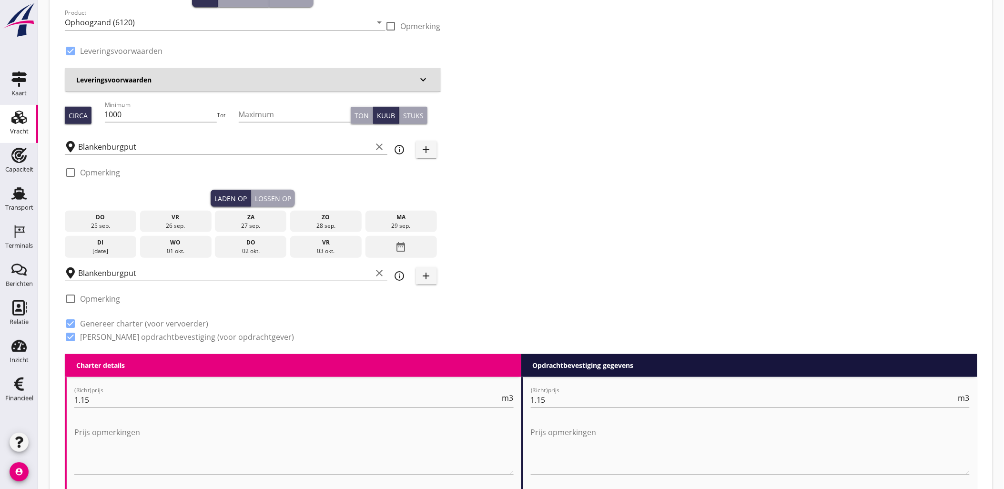
click at [192, 222] on div "26 sep." at bounding box center [175, 226] width 67 height 9
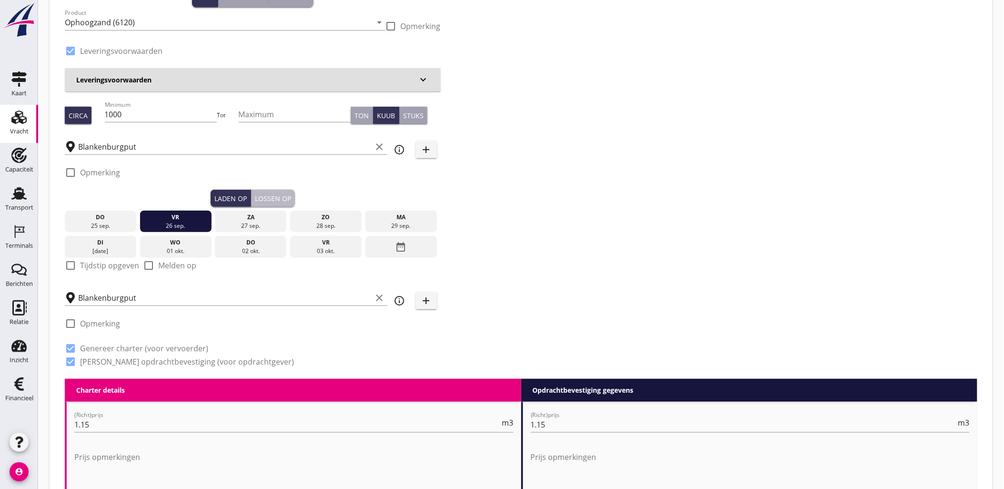
click at [274, 197] on div "Lossen op" at bounding box center [273, 198] width 36 height 10
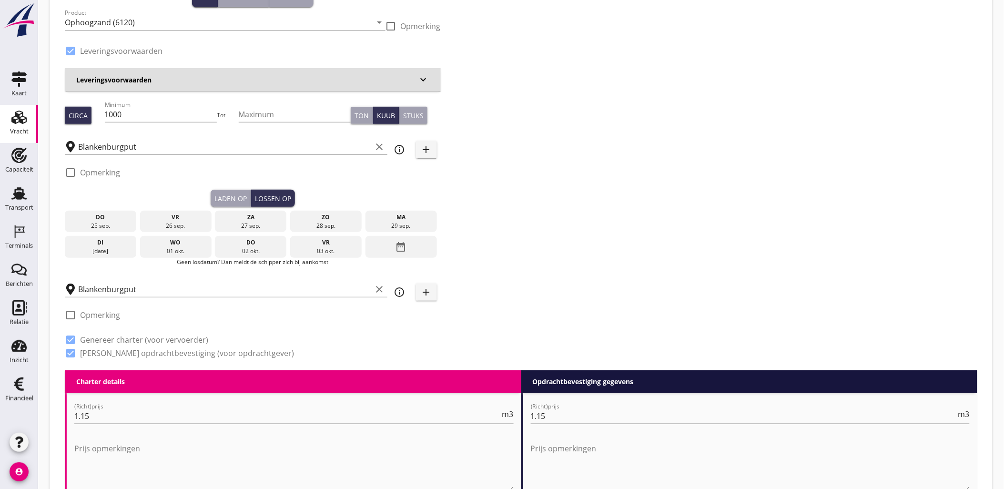
click at [183, 223] on div "26 sep." at bounding box center [175, 226] width 67 height 9
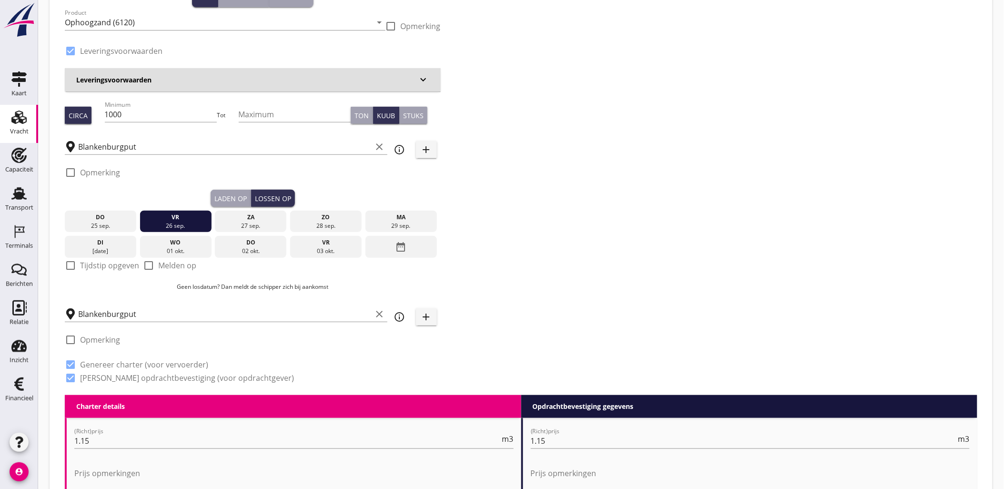
click at [225, 202] on div "Laden op" at bounding box center [230, 198] width 32 height 10
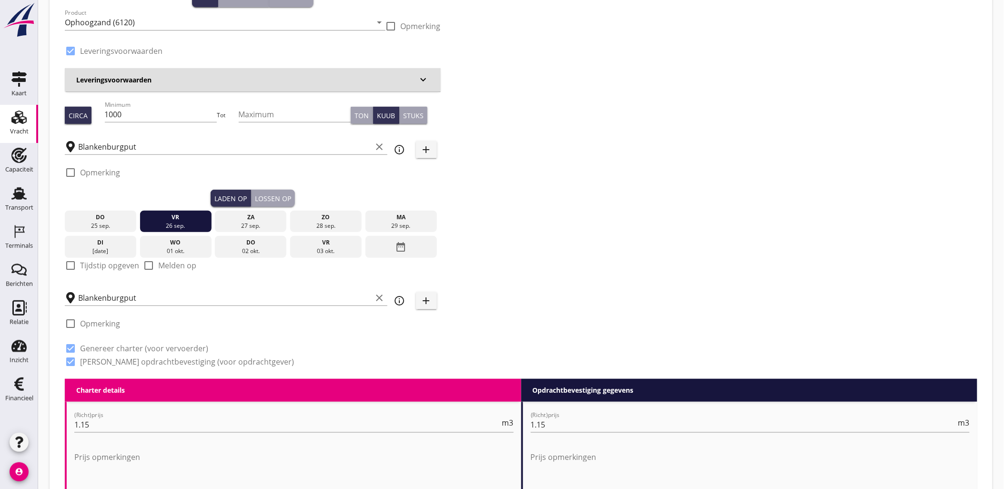
click at [92, 263] on label "Tijdstip opgeven" at bounding box center [109, 266] width 59 height 10
checkbox input "true"
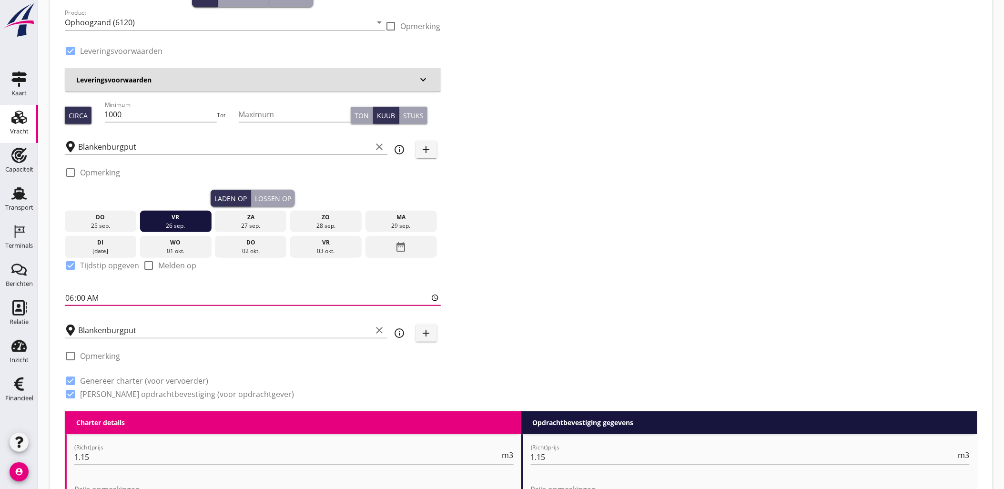
click at [69, 296] on input "06:00" at bounding box center [253, 297] width 376 height 15
type input "10:30"
click at [263, 190] on button "Lossen op" at bounding box center [273, 198] width 44 height 17
checkbox input "false"
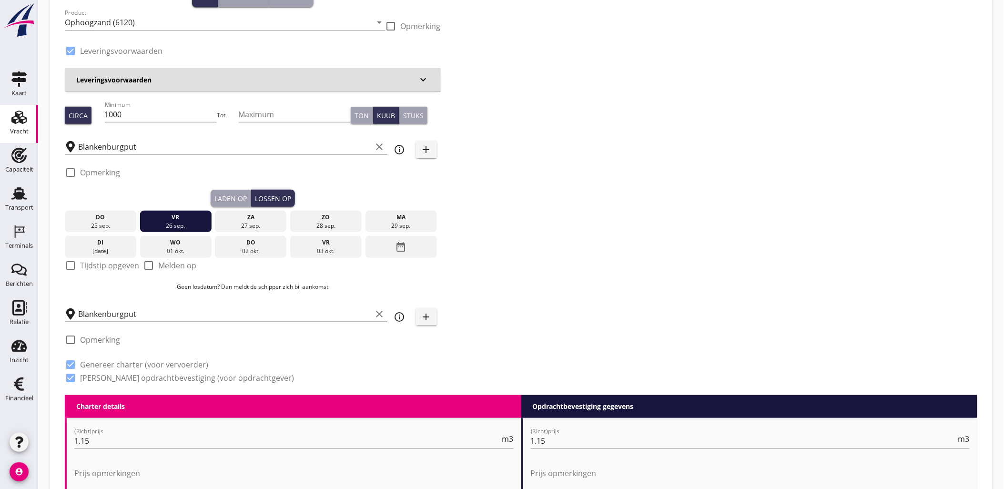
click at [173, 319] on input "Blankenburgput" at bounding box center [225, 313] width 294 height 15
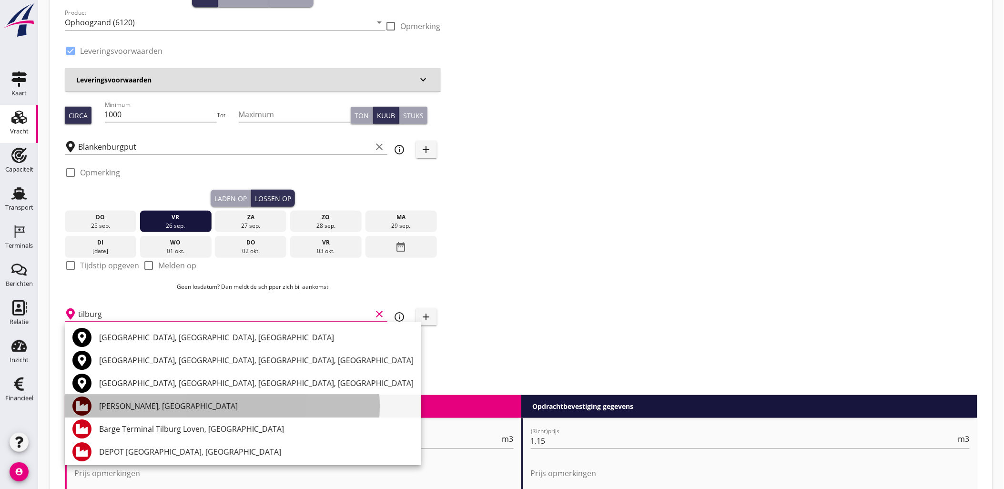
click at [182, 399] on div "[PERSON_NAME], [GEOGRAPHIC_DATA]" at bounding box center [256, 406] width 315 height 23
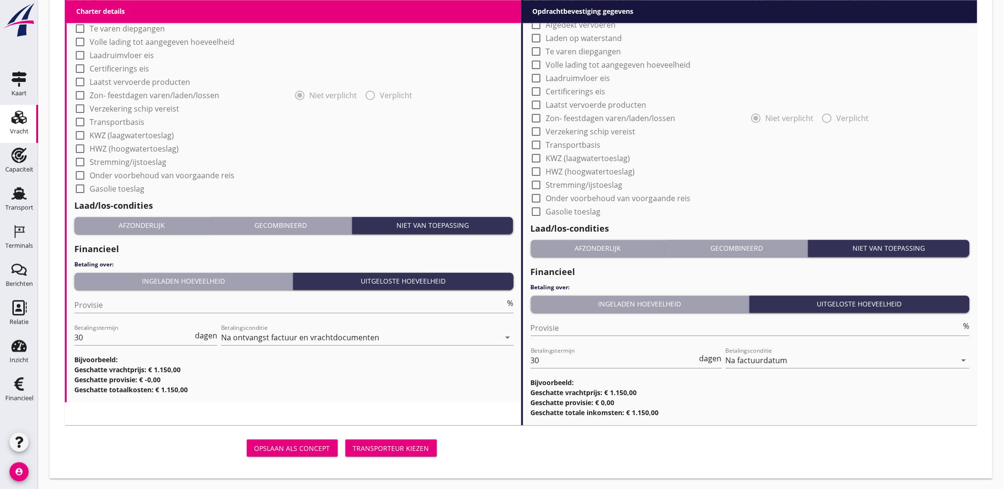
type input "[PERSON_NAME], [GEOGRAPHIC_DATA]"
click at [410, 440] on button "Transporteur kiezen" at bounding box center [392, 447] width 92 height 17
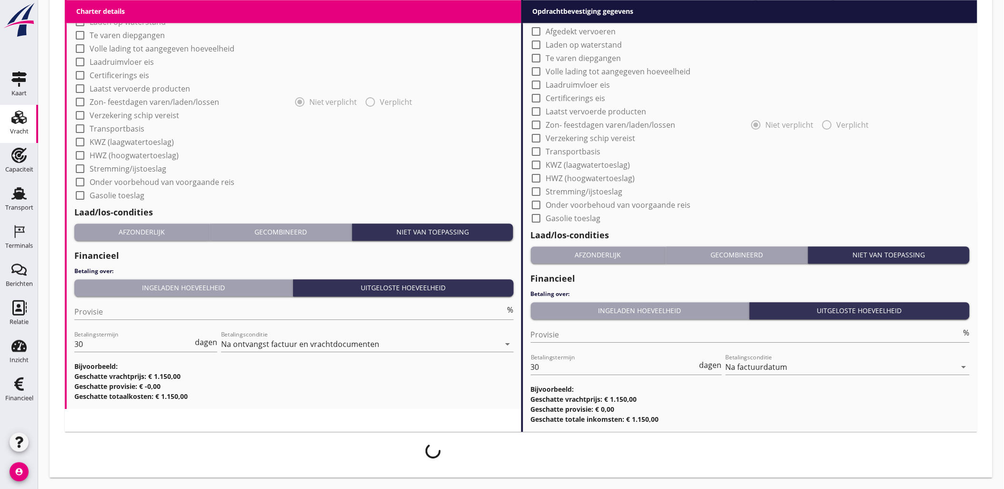
scroll to position [806, 0]
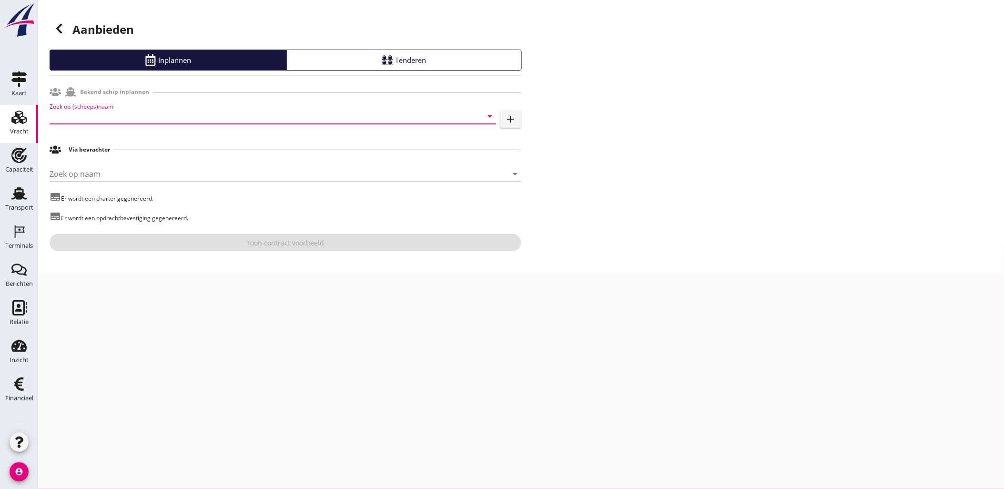
click at [150, 118] on input "Zoek op (scheeps)naam" at bounding box center [260, 116] width 420 height 15
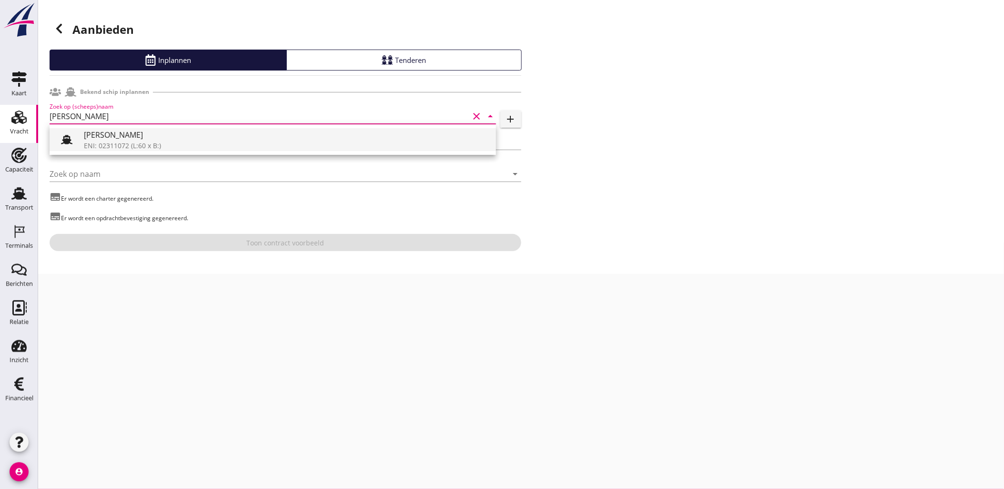
click at [151, 133] on div "[PERSON_NAME]" at bounding box center [286, 134] width 405 height 11
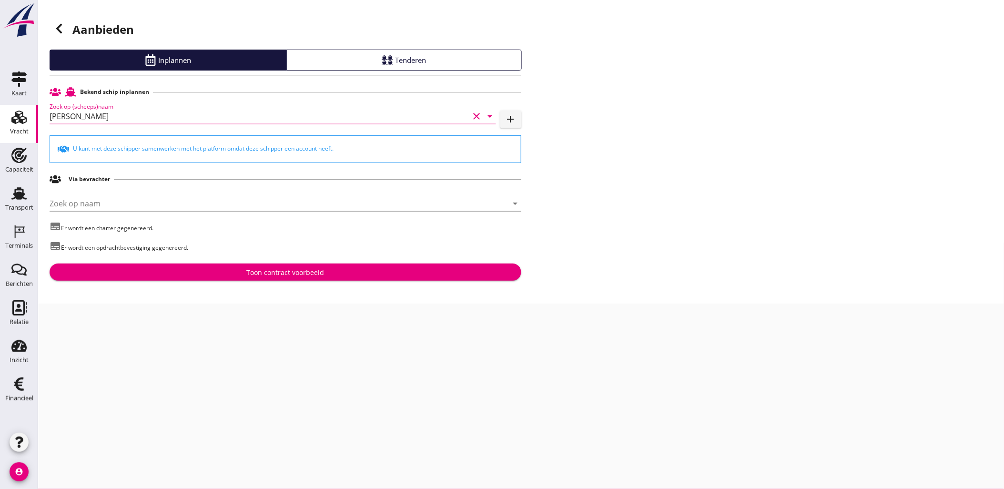
type input "[PERSON_NAME]"
click at [277, 273] on div "Toon contract voorbeeld" at bounding box center [285, 272] width 78 height 10
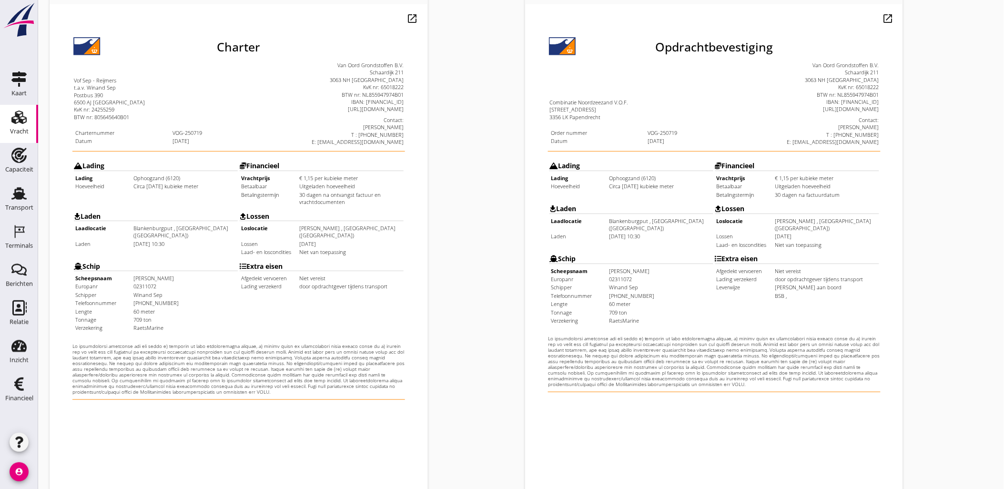
scroll to position [216, 0]
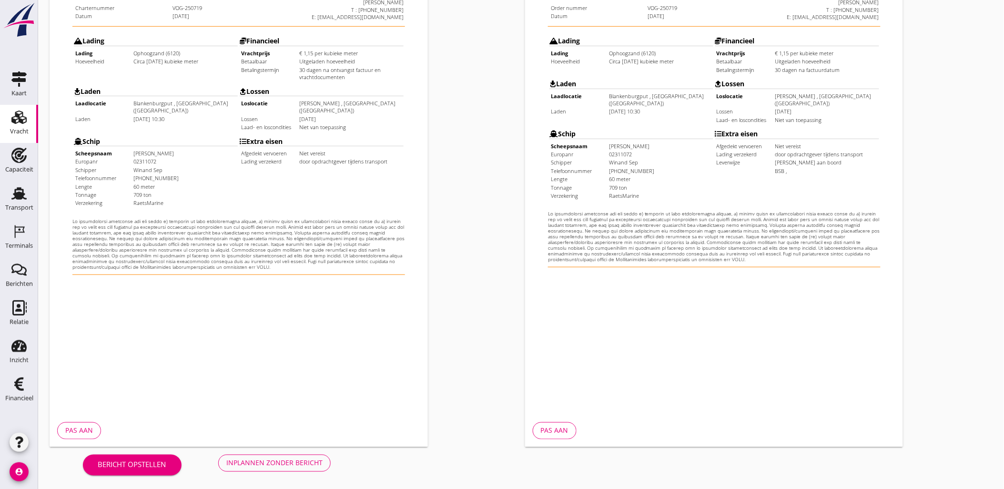
click at [292, 464] on div "Inplannen zonder bericht" at bounding box center [274, 463] width 96 height 10
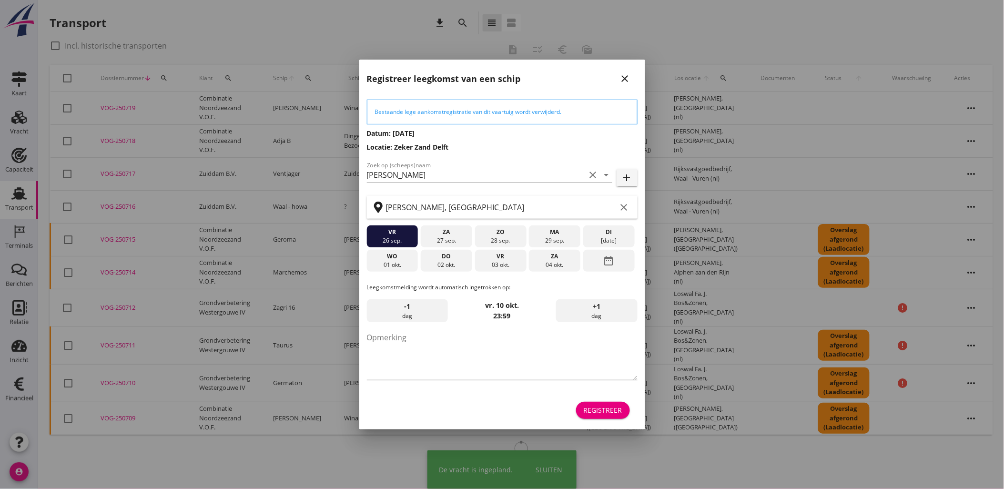
click at [610, 406] on div "Registreer" at bounding box center [603, 410] width 39 height 10
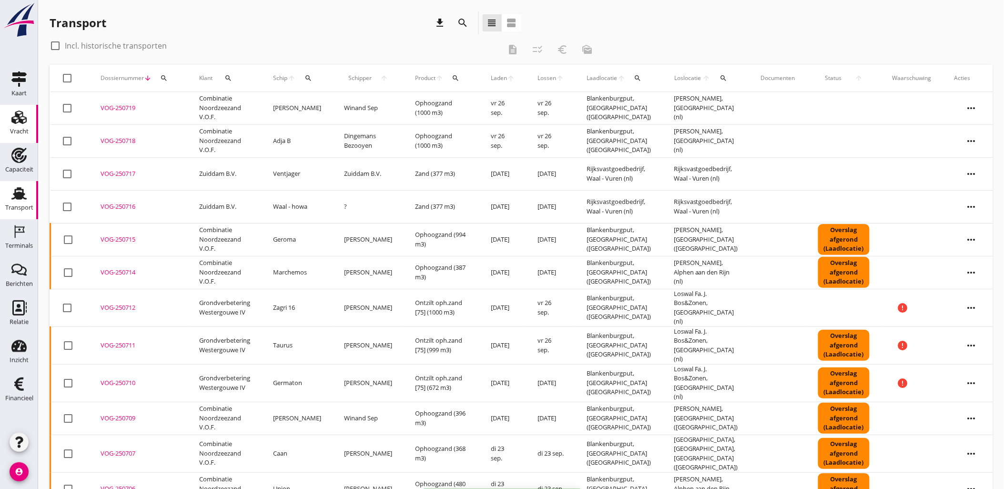
click at [11, 130] on div "Vracht" at bounding box center [19, 131] width 19 height 6
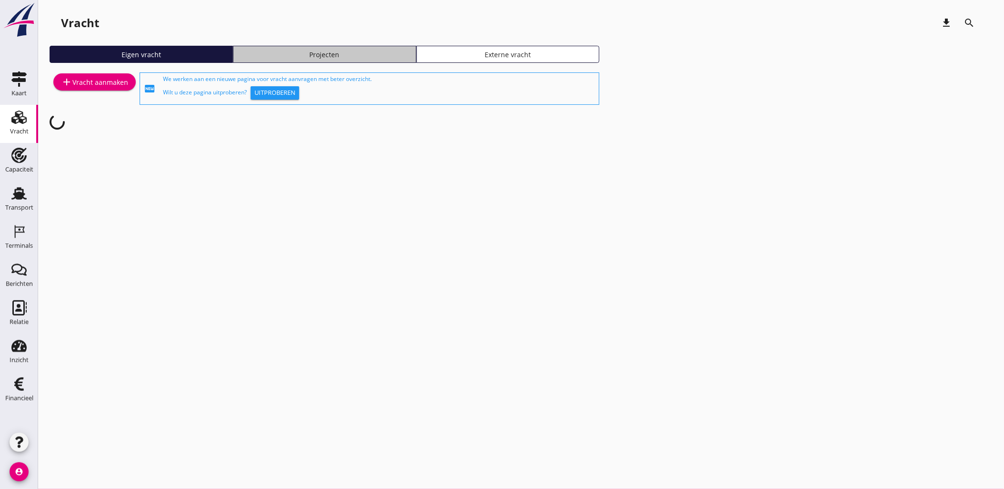
click at [325, 58] on div "Projecten" at bounding box center [324, 55] width 175 height 10
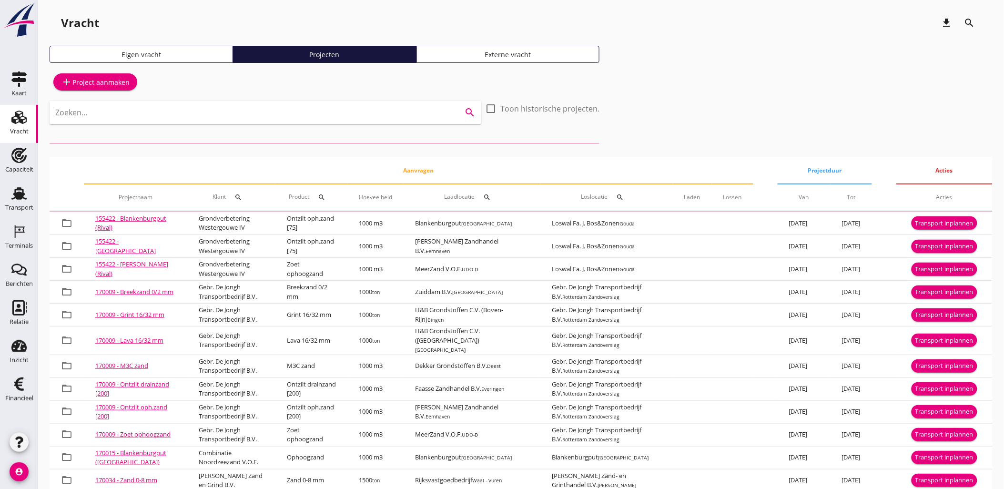
click at [247, 109] on input "Zoeken..." at bounding box center [252, 112] width 394 height 15
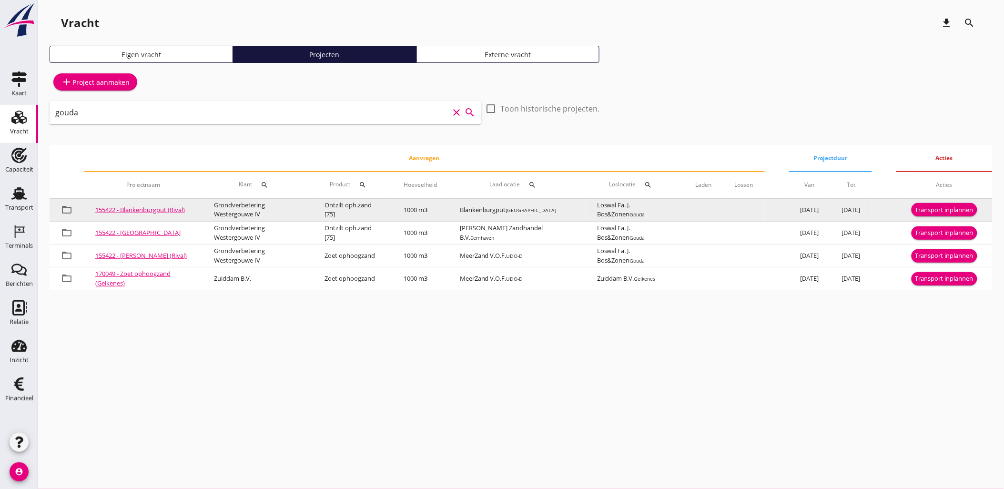
type input "gouda"
click at [925, 210] on div "Transport inplannen" at bounding box center [944, 210] width 58 height 10
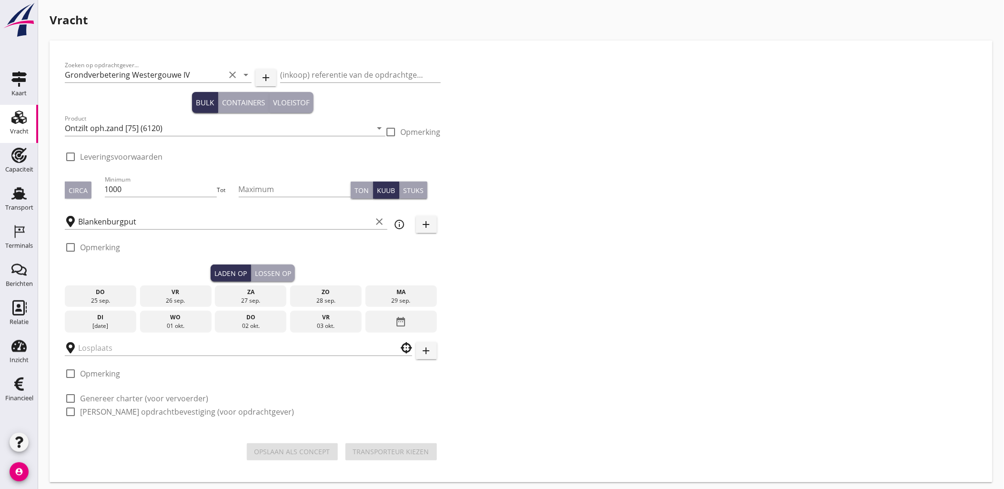
checkbox input "true"
type input "Loswal Fa. J. Bos&Zonen"
checkbox input "true"
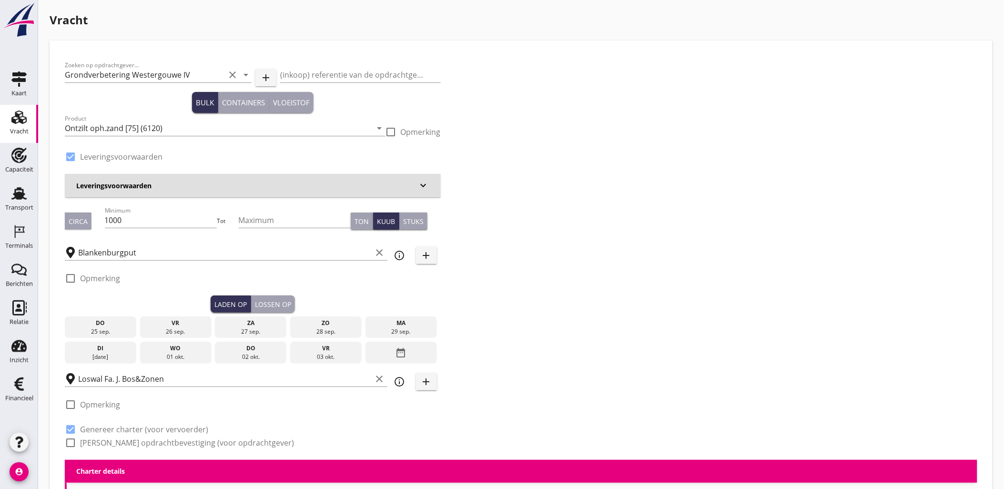
click at [166, 329] on div "26 sep." at bounding box center [175, 331] width 67 height 9
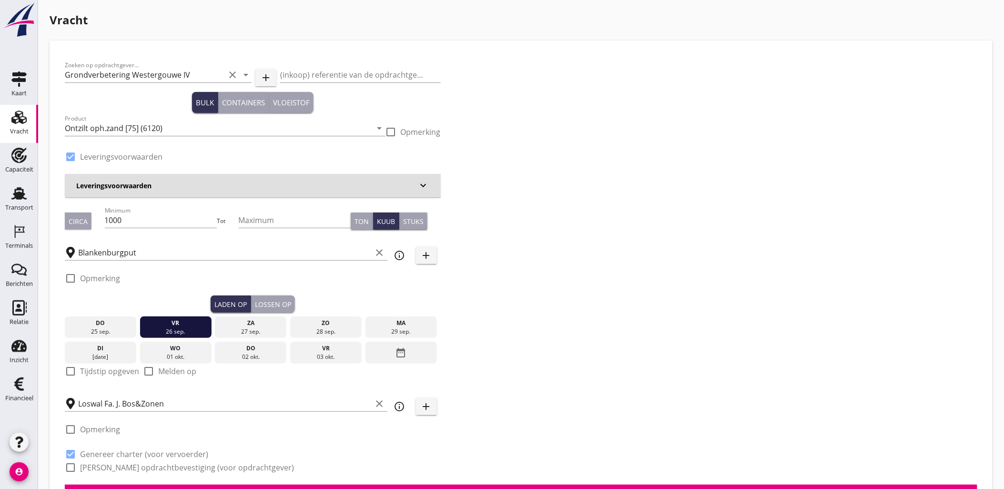
click at [272, 307] on div "Lossen op" at bounding box center [273, 304] width 36 height 10
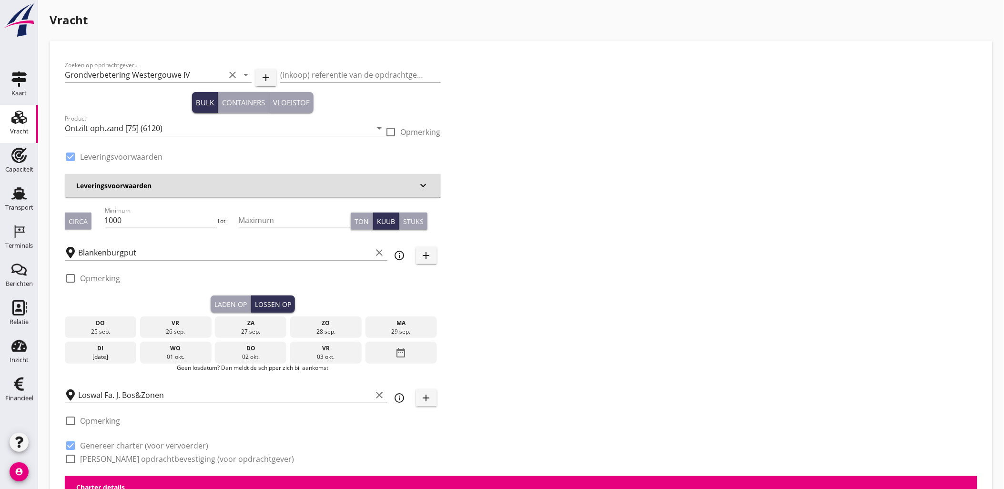
click at [391, 329] on div "29 sep." at bounding box center [401, 331] width 67 height 9
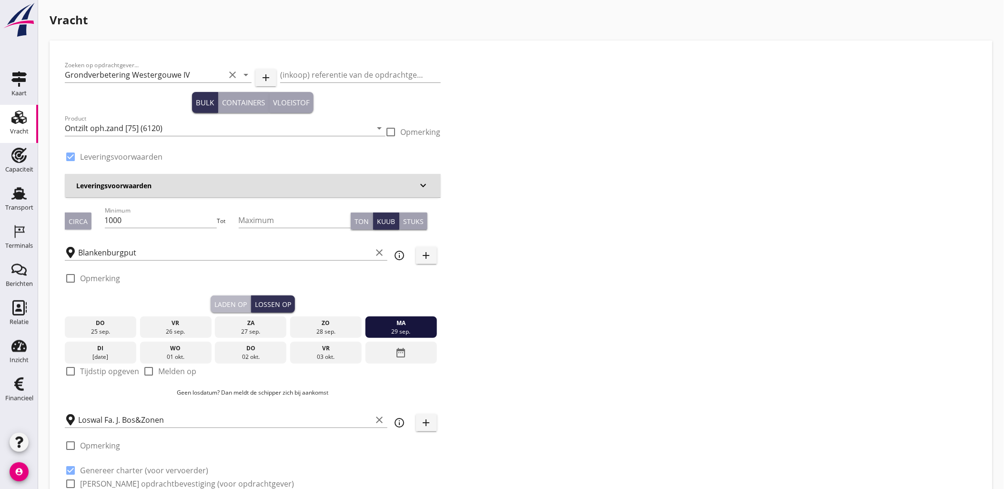
click at [223, 306] on div "Laden op" at bounding box center [230, 304] width 32 height 10
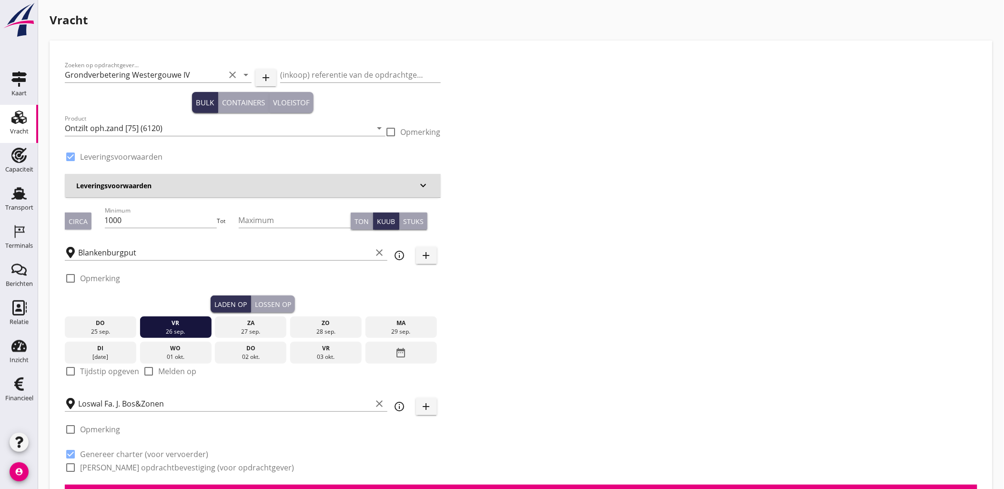
click at [118, 370] on label "Tijdstip opgeven" at bounding box center [109, 371] width 59 height 10
checkbox input "true"
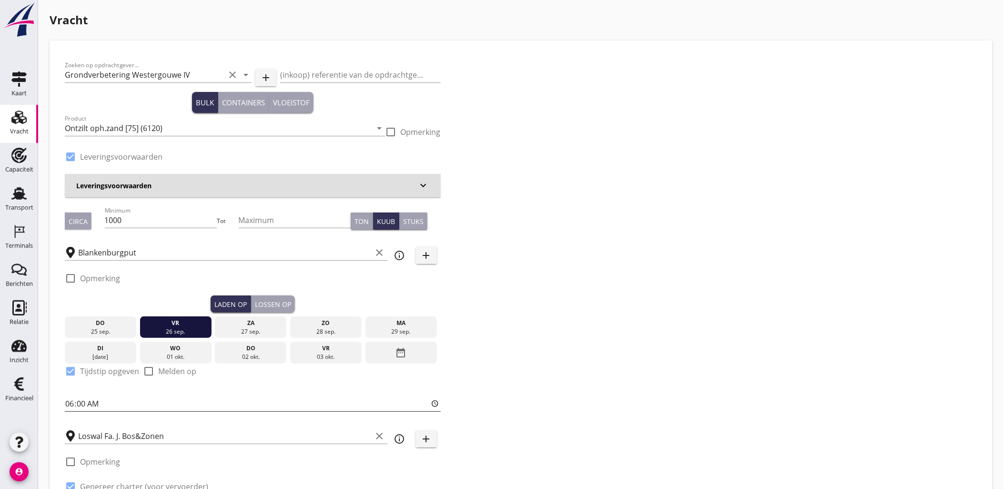
click at [76, 401] on input "06:00" at bounding box center [253, 403] width 376 height 15
click at [69, 403] on input "06:00" at bounding box center [253, 403] width 376 height 15
type input "12:00"
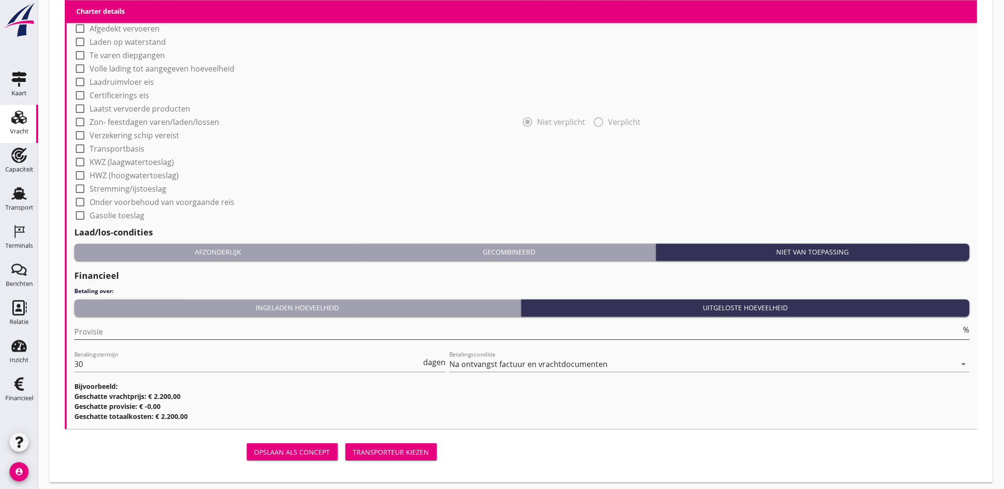
scroll to position [806, 0]
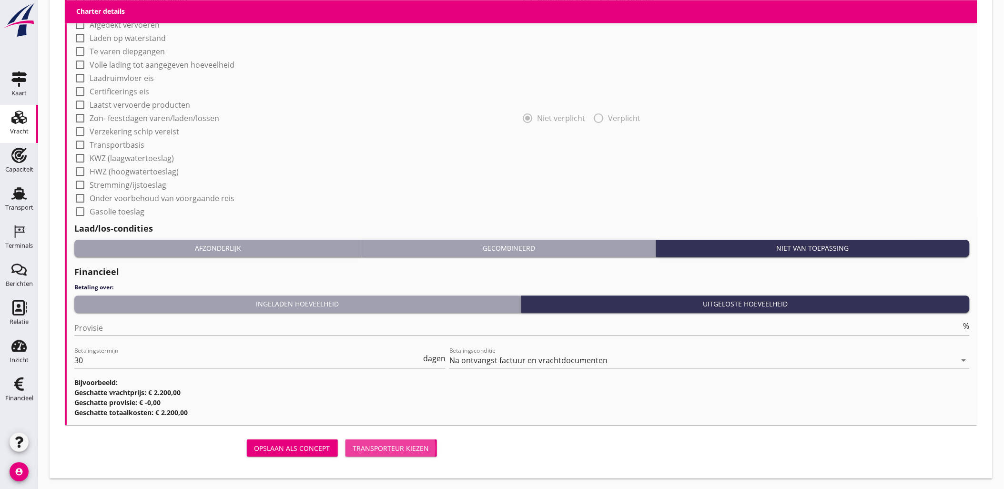
click at [378, 450] on div "Transporteur kiezen" at bounding box center [391, 448] width 76 height 10
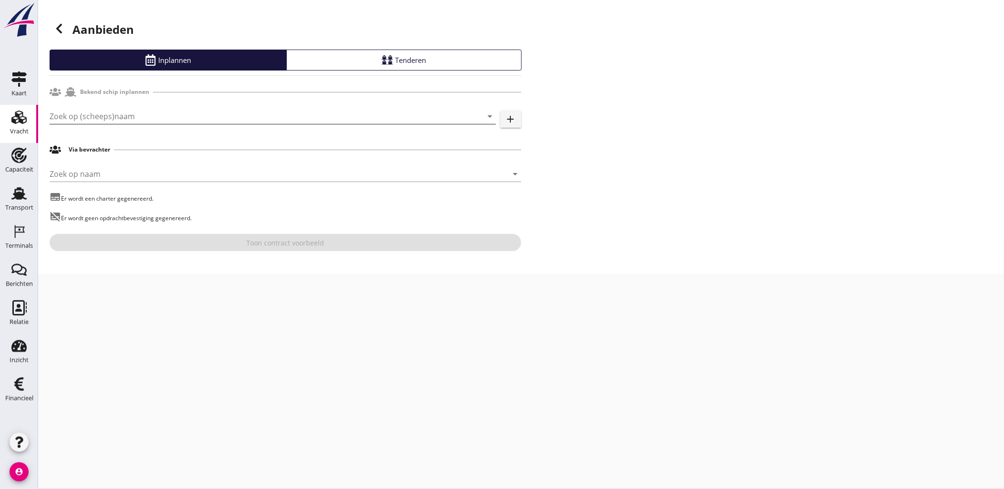
click at [111, 117] on input "Zoek op (scheeps)naam" at bounding box center [260, 116] width 420 height 15
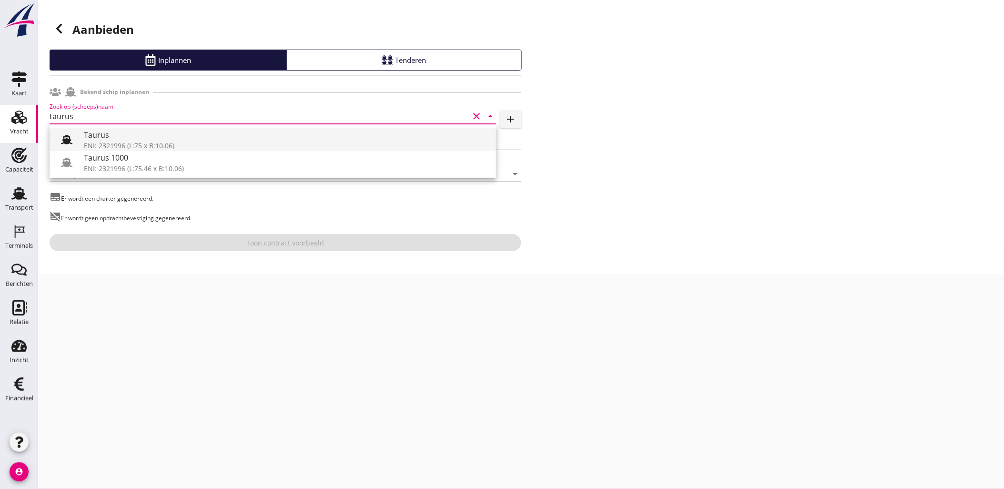
click at [151, 137] on div "Taurus" at bounding box center [286, 134] width 405 height 11
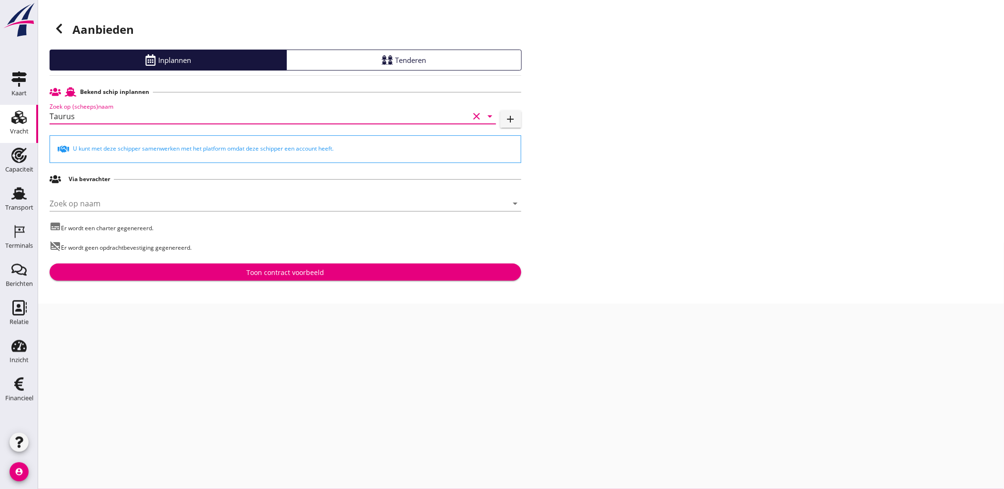
type input "Taurus"
click at [267, 267] on div "Toon contract voorbeeld" at bounding box center [285, 272] width 78 height 10
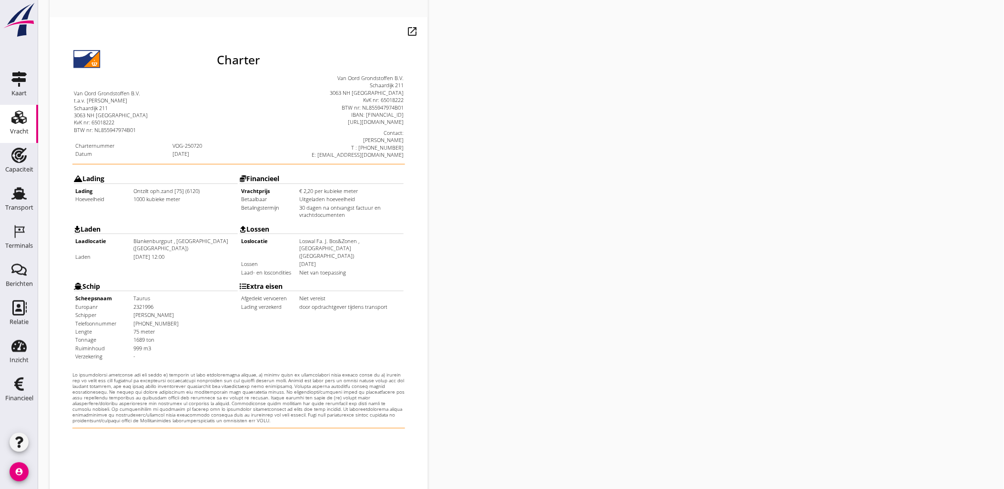
scroll to position [216, 0]
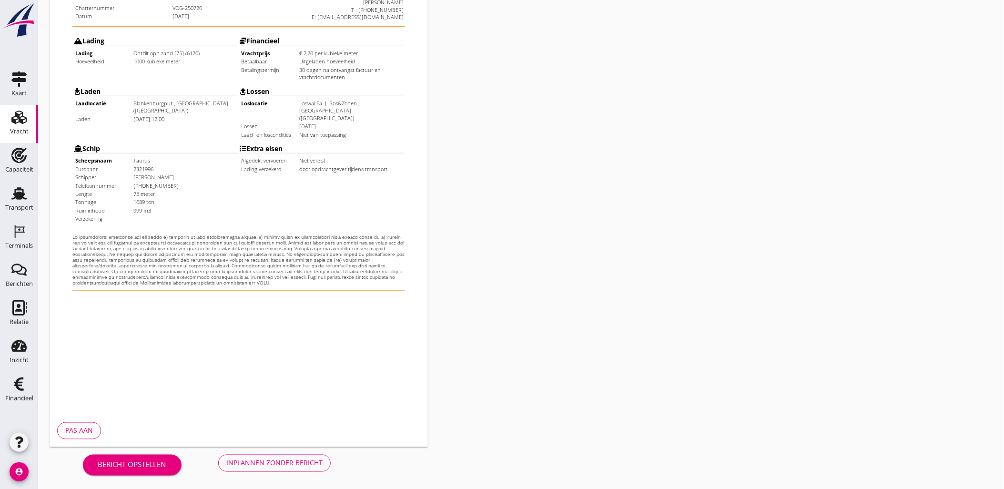
click at [308, 458] on div "Inplannen zonder bericht" at bounding box center [274, 463] width 96 height 10
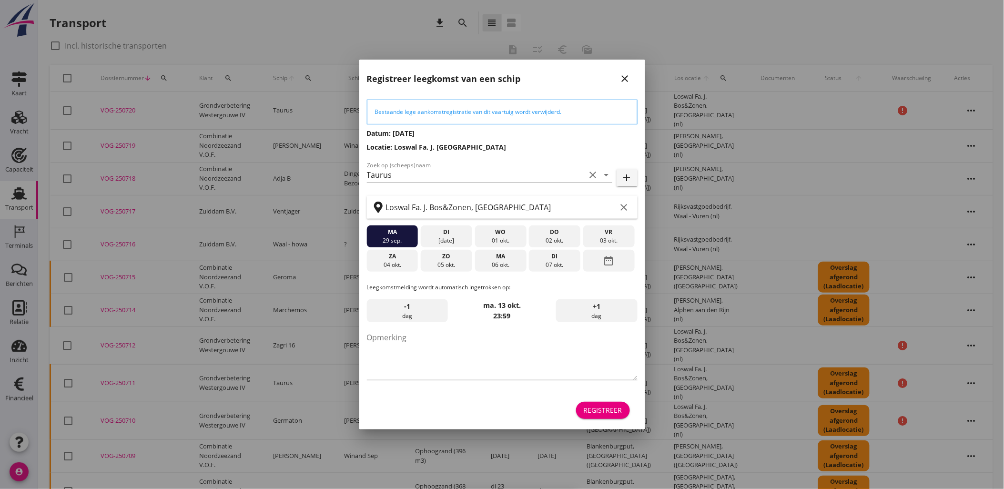
click at [622, 410] on button "Registreer" at bounding box center [603, 410] width 54 height 17
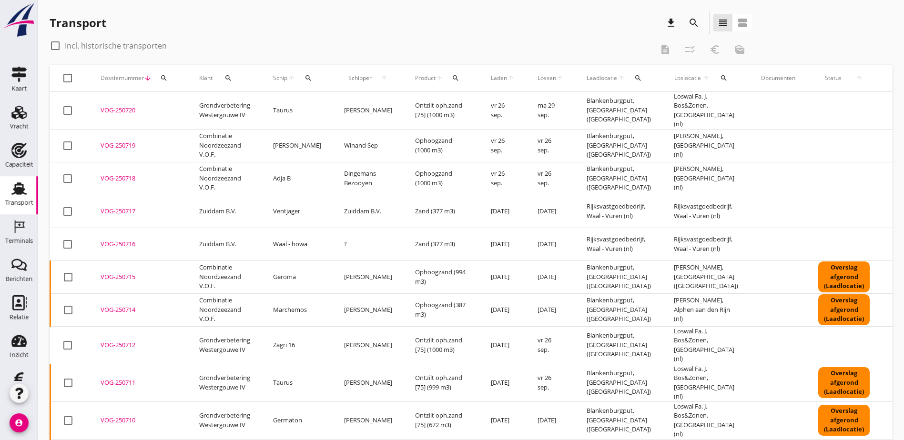
drag, startPoint x: 577, startPoint y: 57, endPoint x: 799, endPoint y: 57, distance: 222.6
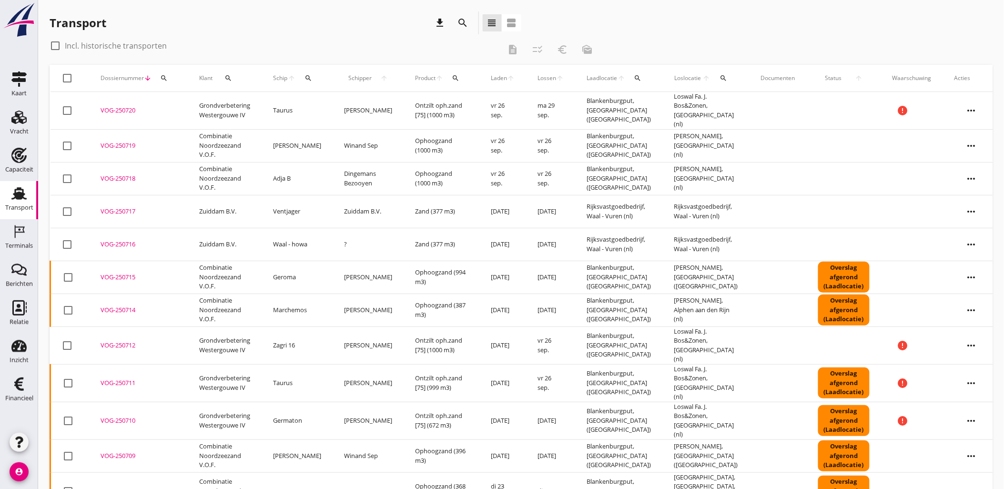
click at [71, 77] on div at bounding box center [68, 78] width 16 height 16
checkbox input "true"
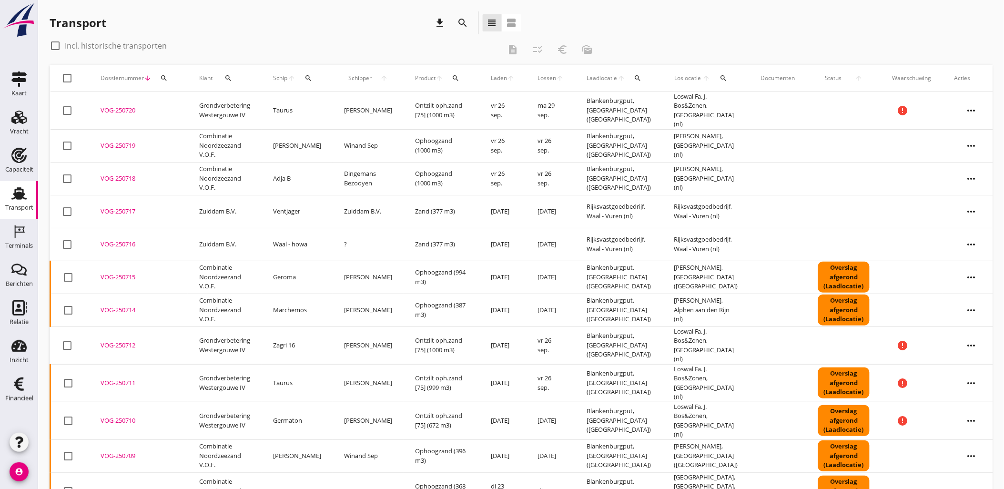
checkbox input "true"
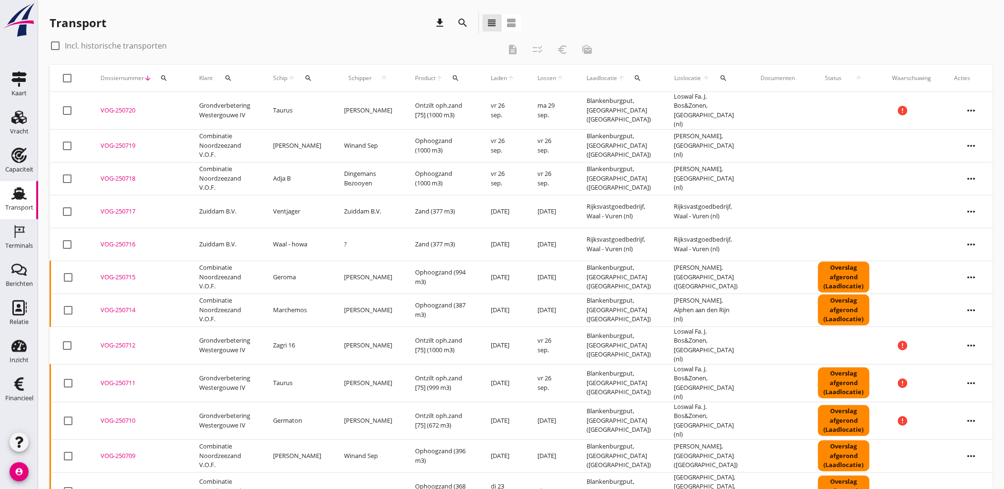
checkbox input "true"
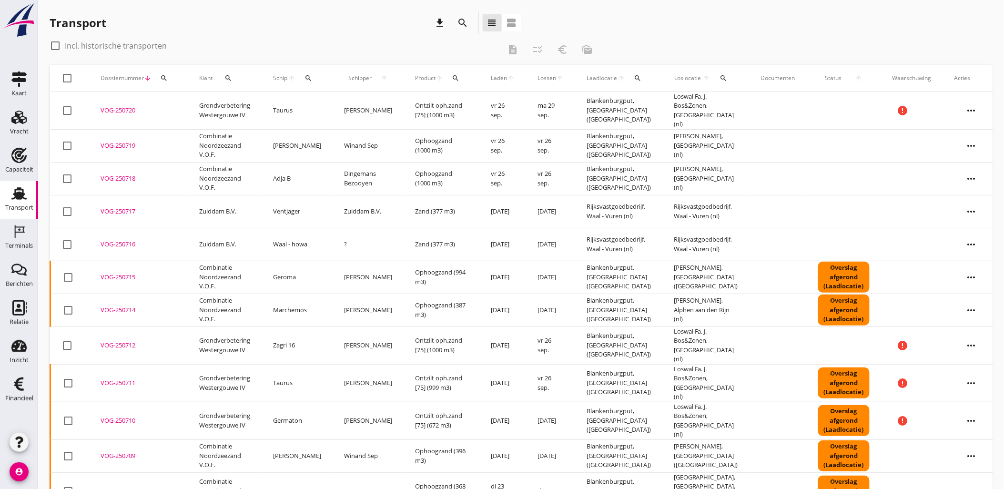
checkbox input "true"
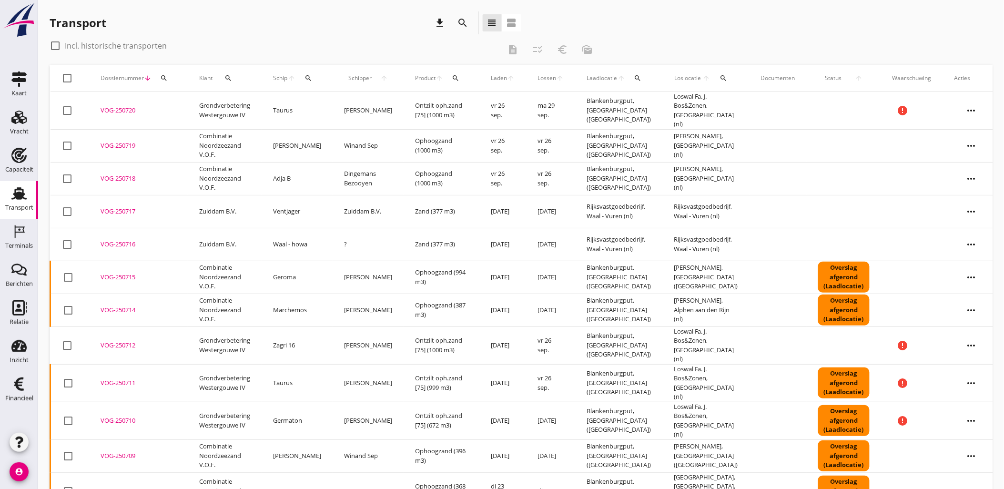
checkbox input "true"
click at [20, 116] on icon "Vracht" at bounding box center [18, 117] width 15 height 15
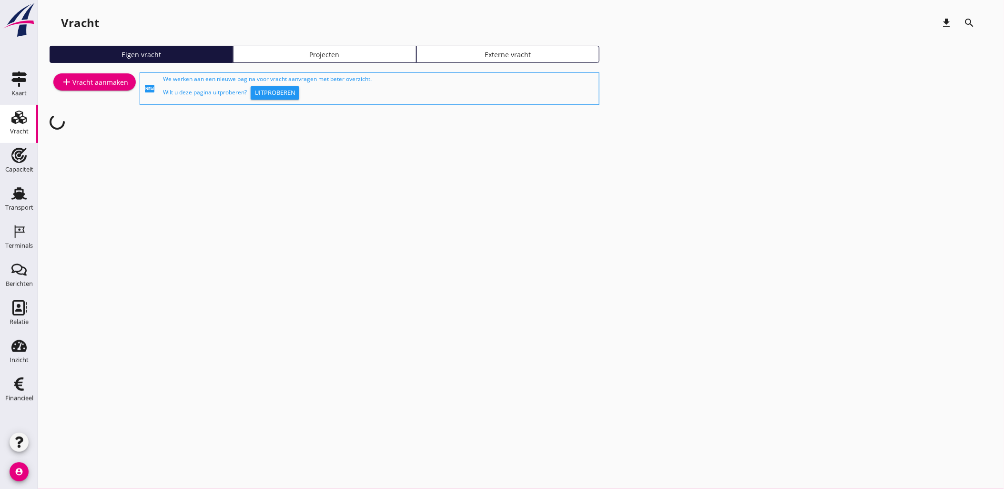
click at [289, 56] on div "Projecten" at bounding box center [324, 55] width 175 height 10
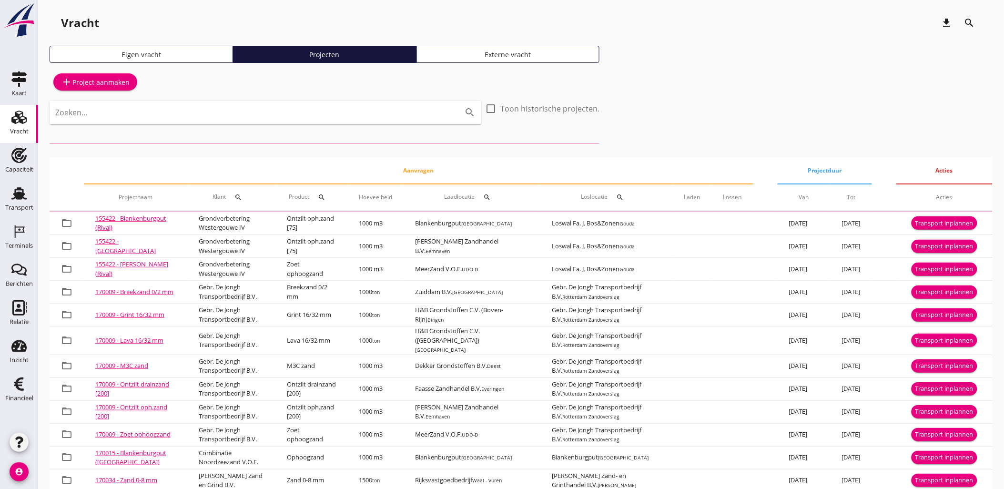
click at [267, 124] on div "Zoeken... search" at bounding box center [266, 119] width 432 height 36
click at [265, 112] on input "Zoeken..." at bounding box center [252, 112] width 394 height 15
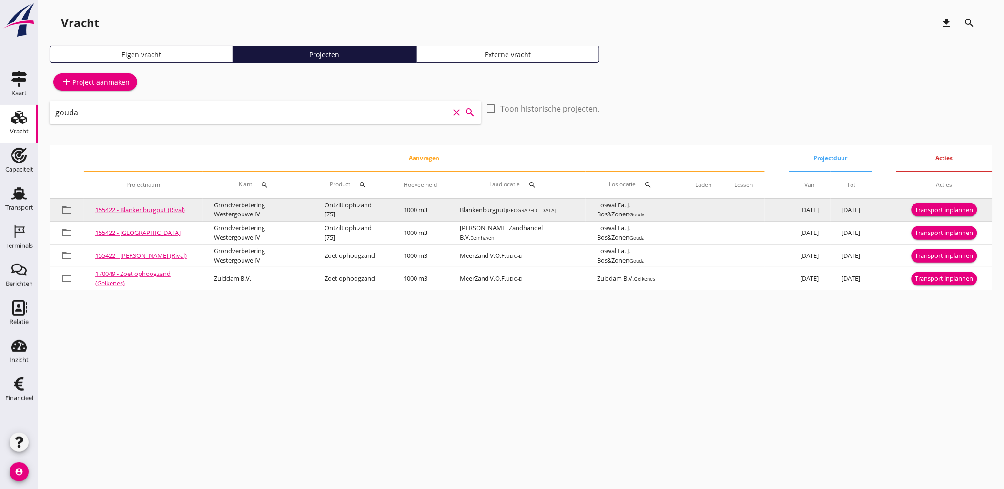
type input "gouda"
click at [929, 212] on div "Transport inplannen" at bounding box center [944, 210] width 58 height 10
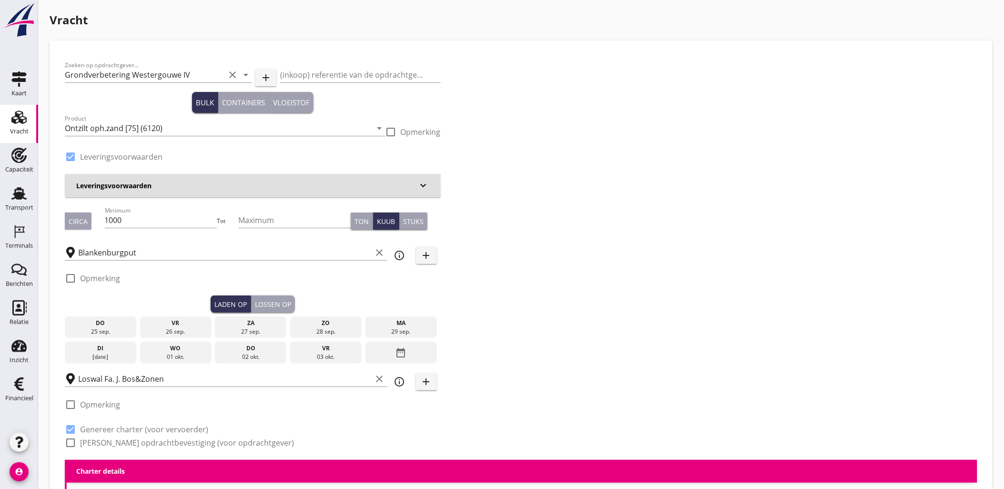
click at [106, 329] on div "25 sep." at bounding box center [100, 331] width 67 height 9
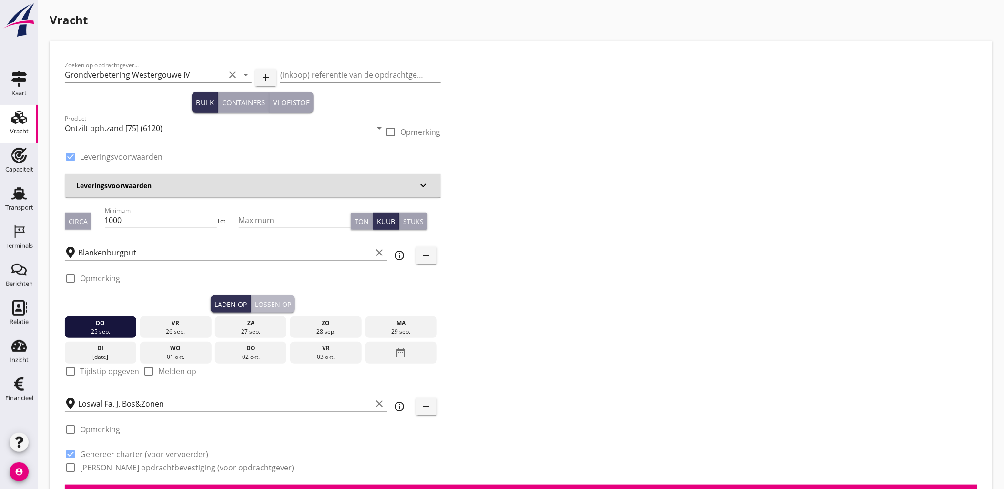
click at [265, 308] on div "Lossen op" at bounding box center [273, 304] width 36 height 10
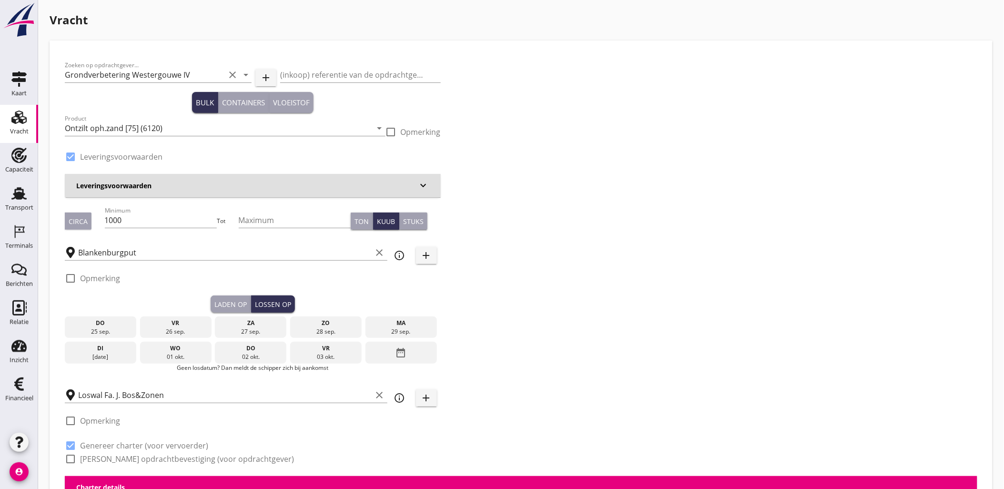
click at [194, 322] on div "vr" at bounding box center [175, 323] width 67 height 9
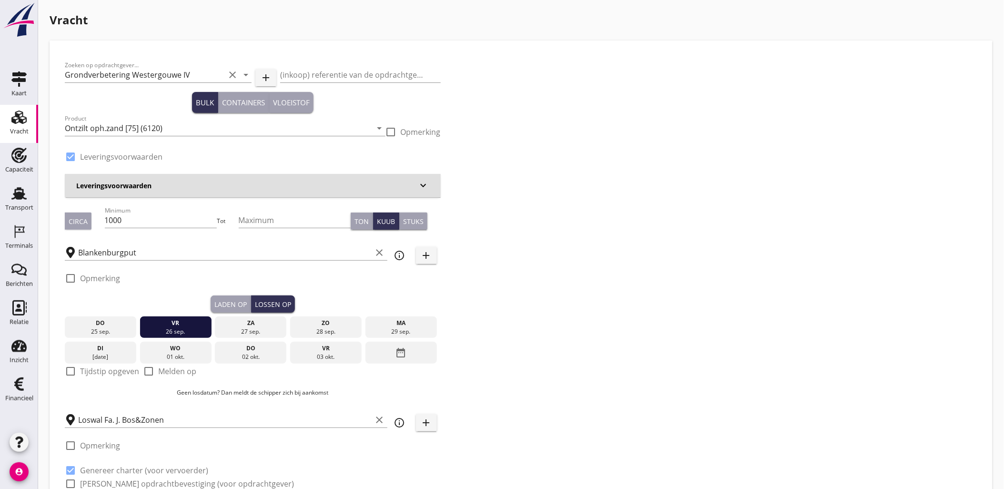
click at [234, 301] on div "Laden op" at bounding box center [230, 304] width 32 height 10
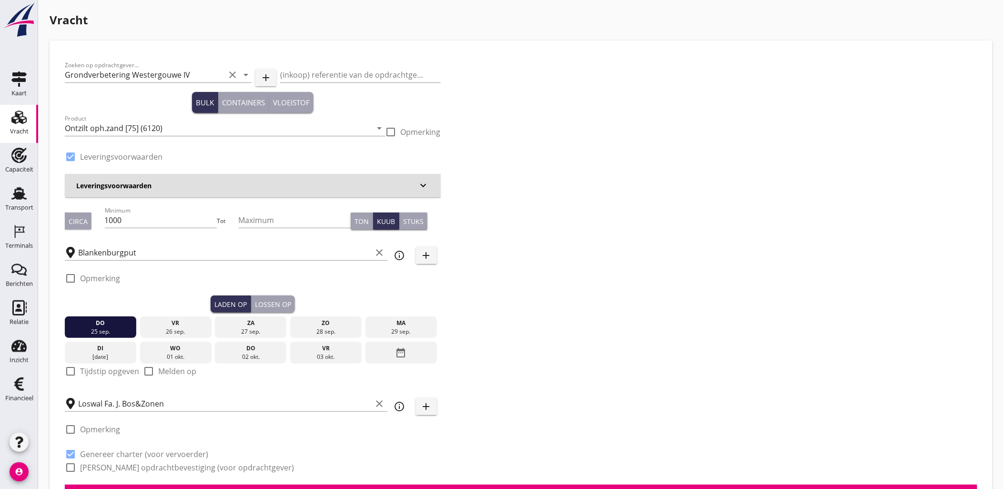
click at [108, 370] on label "Tijdstip opgeven" at bounding box center [109, 371] width 59 height 10
checkbox input "true"
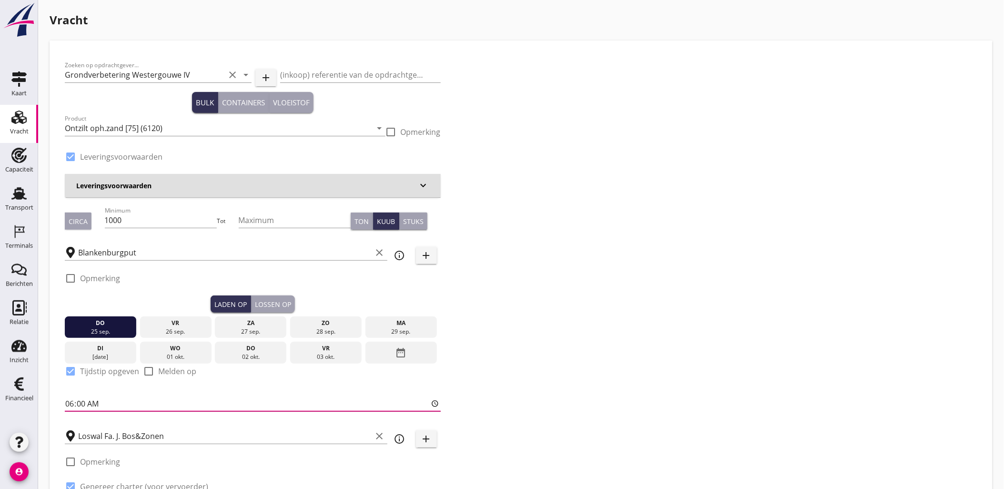
click at [67, 405] on input "06:00" at bounding box center [253, 403] width 376 height 15
type input "18:00"
click at [270, 303] on div "Lossen op" at bounding box center [273, 304] width 36 height 10
checkbox input "false"
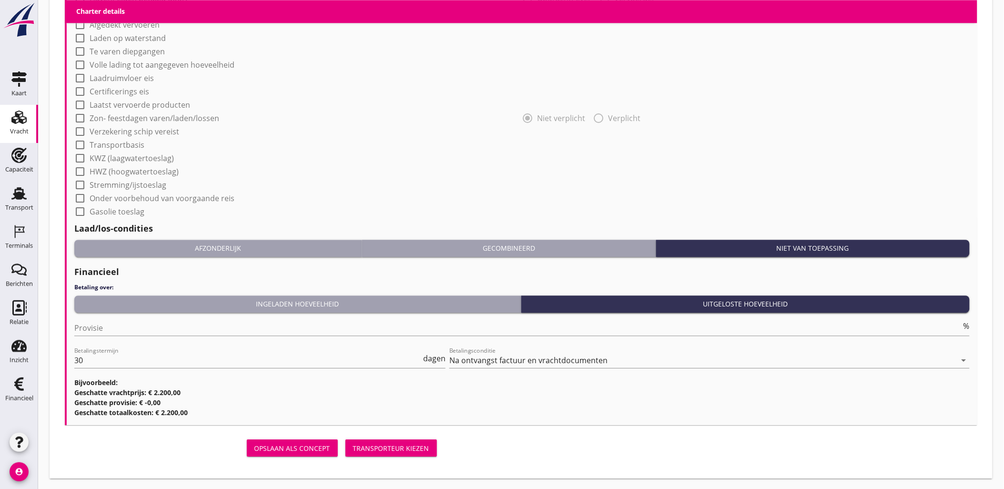
click at [385, 437] on div "Opslaan als concept Transporteur kiezen" at bounding box center [253, 448] width 376 height 23
click at [387, 439] on button "Transporteur kiezen" at bounding box center [392, 447] width 92 height 17
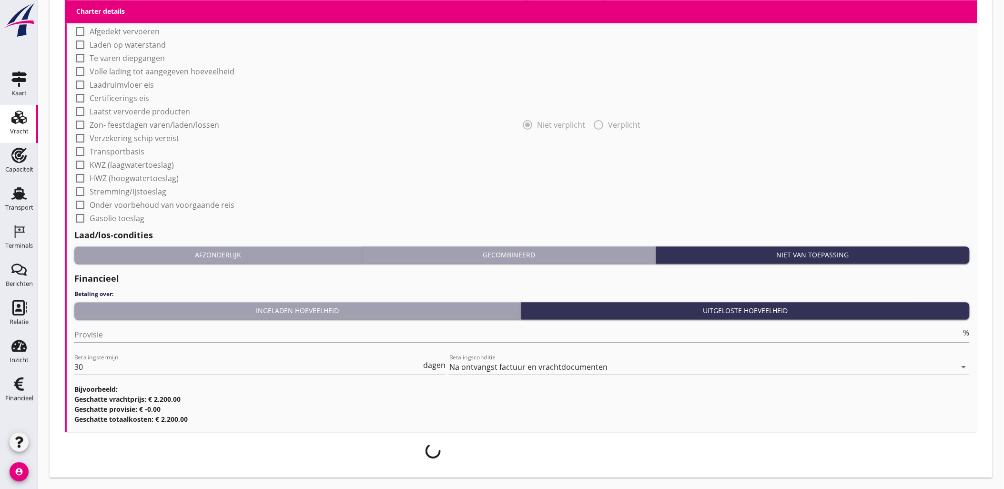
scroll to position [783, 0]
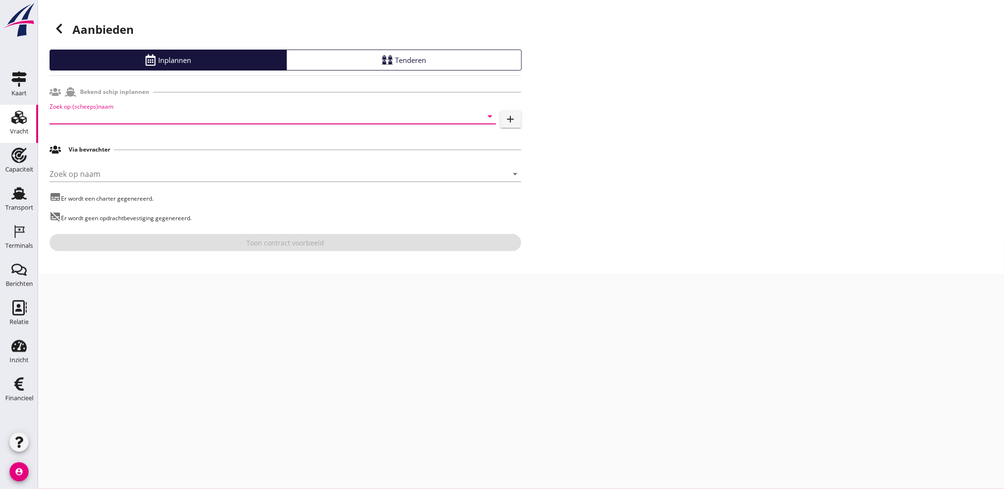
click at [141, 117] on input "Zoek op (scheeps)naam" at bounding box center [260, 116] width 420 height 15
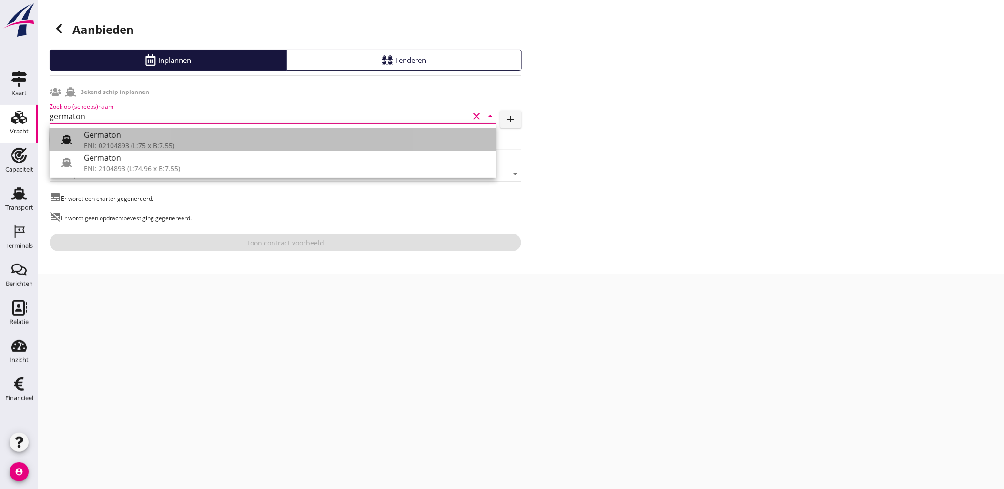
click at [144, 138] on div "Germaton" at bounding box center [286, 134] width 405 height 11
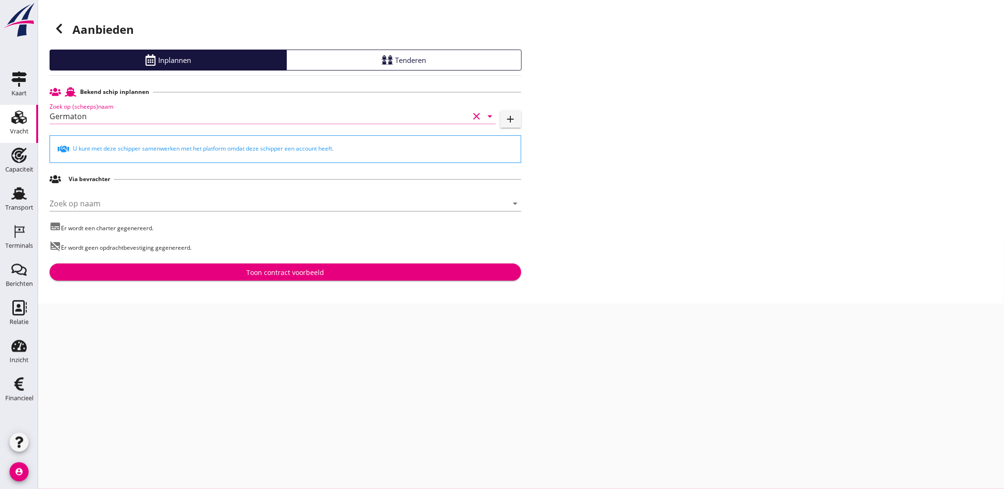
type input "Germaton"
click at [315, 275] on div "Toon contract voorbeeld" at bounding box center [285, 272] width 78 height 10
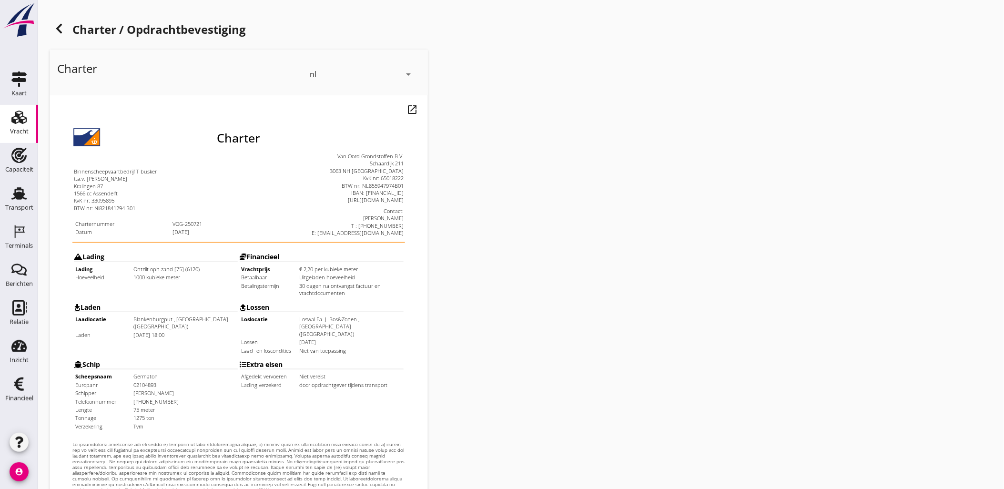
scroll to position [216, 0]
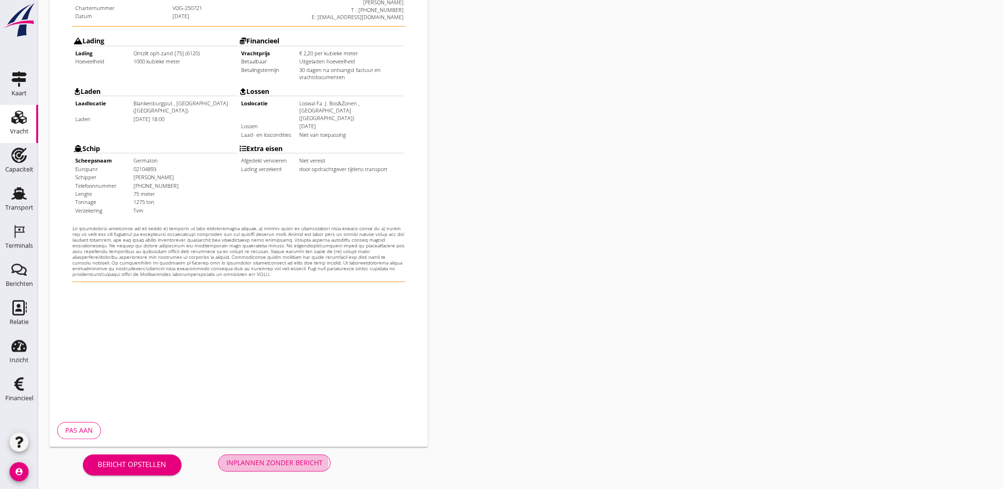
click at [274, 459] on div "Inplannen zonder bericht" at bounding box center [274, 463] width 96 height 10
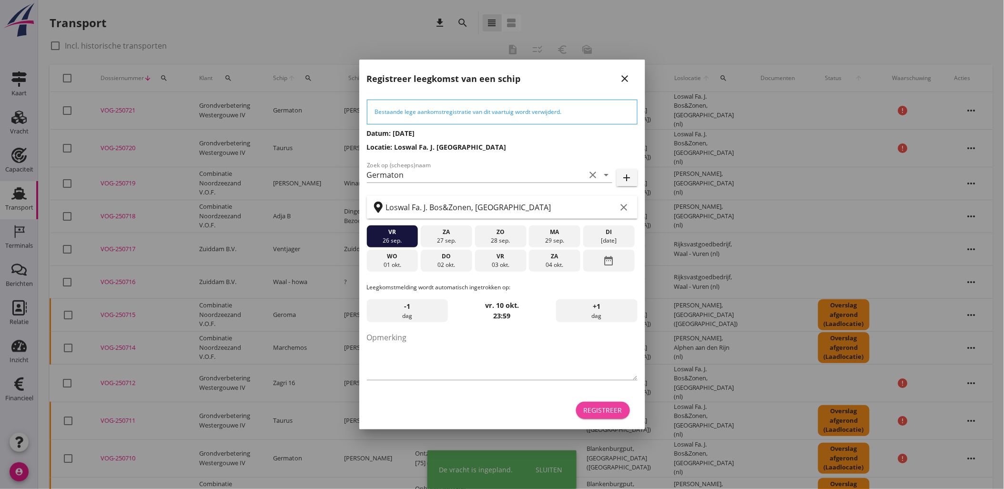
click at [605, 412] on div "Registreer" at bounding box center [603, 410] width 39 height 10
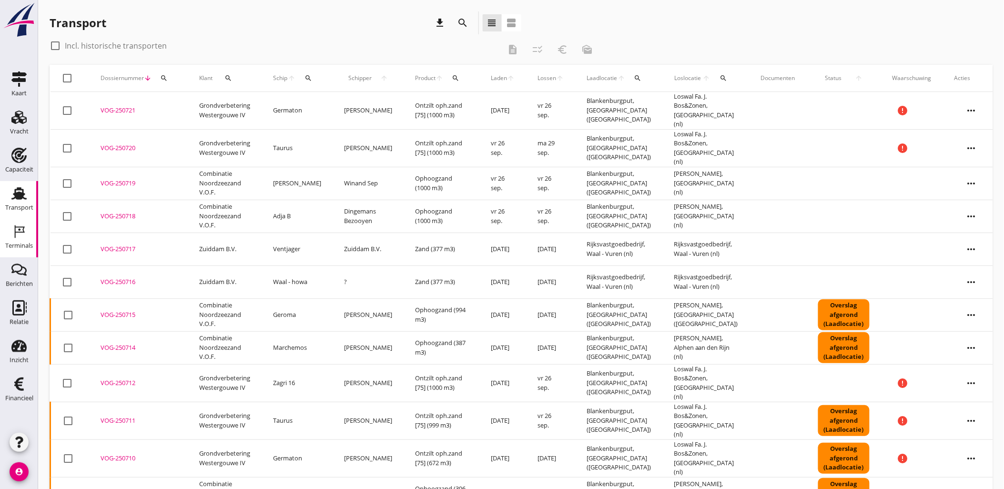
click at [23, 245] on div "Terminals" at bounding box center [19, 246] width 28 height 6
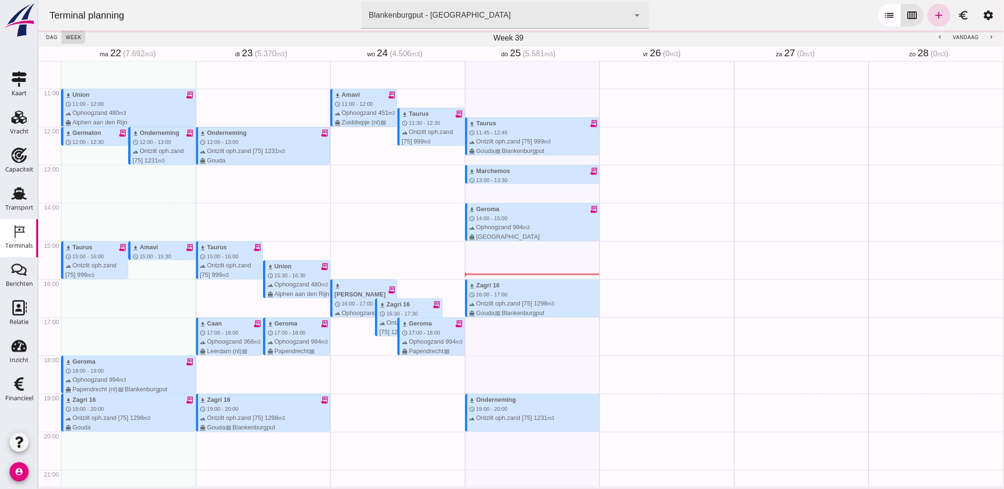
scroll to position [488, 0]
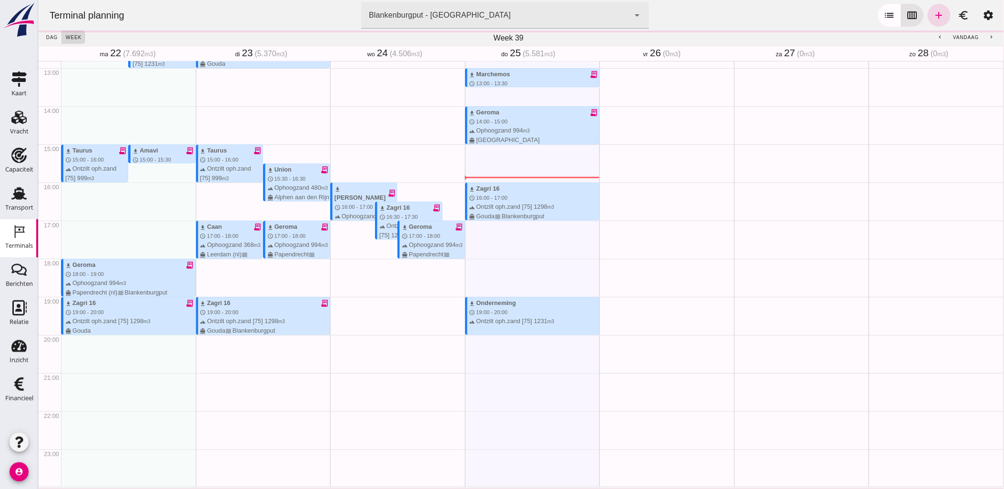
click at [435, 20] on div "Blankenburgput - [GEOGRAPHIC_DATA]" at bounding box center [439, 15] width 142 height 11
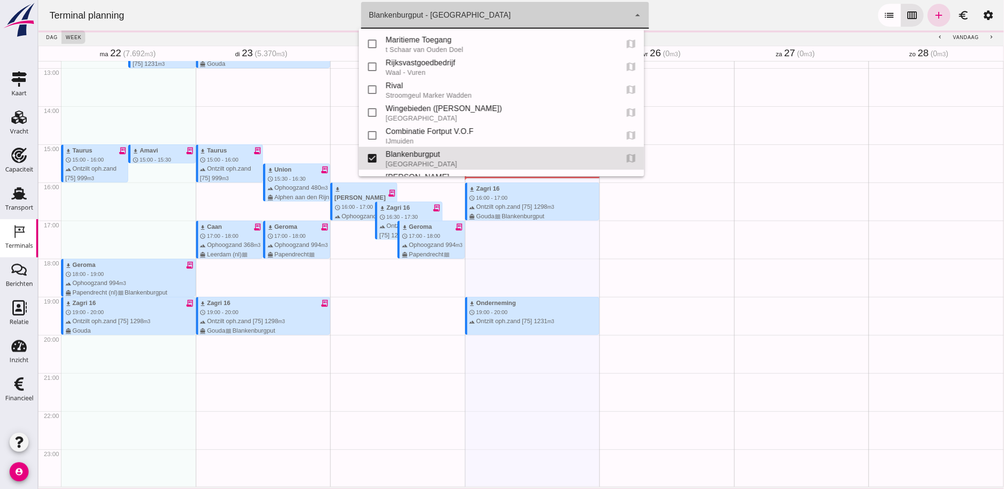
scroll to position [43, 0]
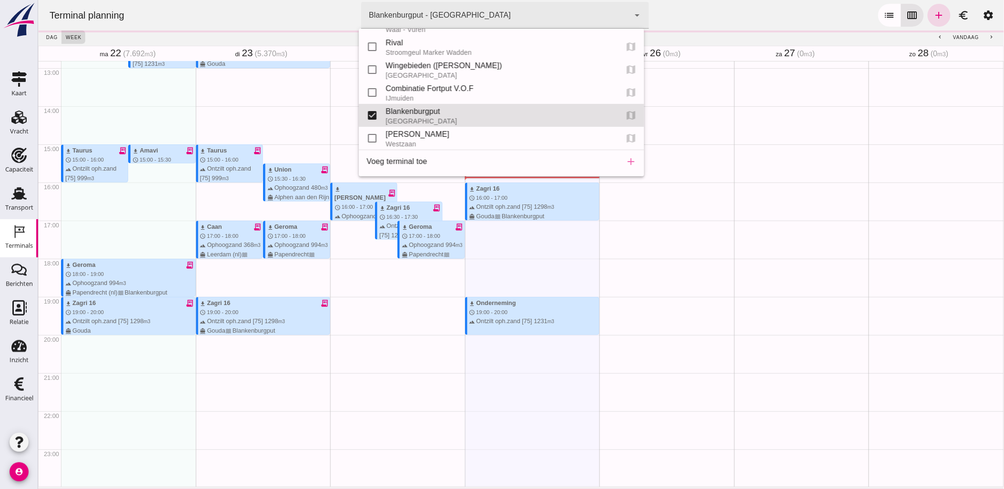
click at [729, 20] on div "Terminal planning terminal [GEOGRAPHIC_DATA] - [GEOGRAPHIC_DATA] e6c78bfd-e3f1-…" at bounding box center [520, 15] width 958 height 31
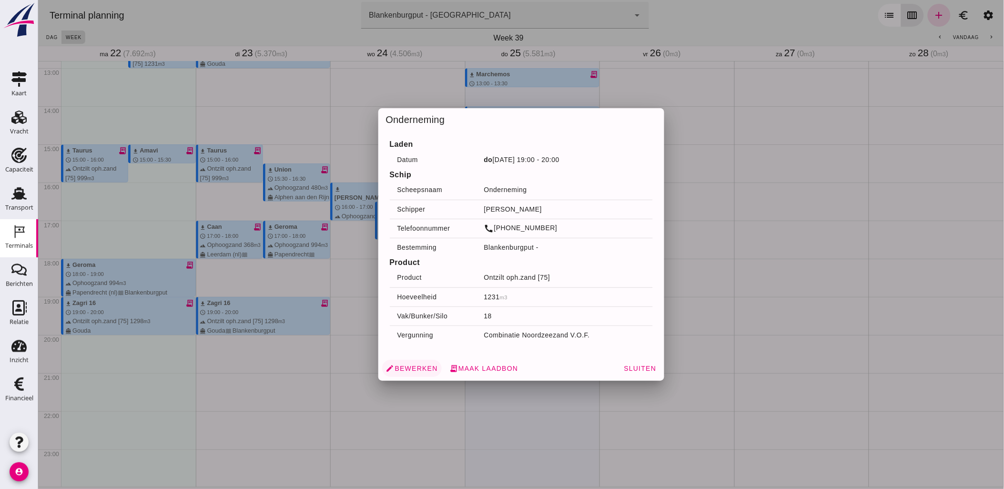
drag, startPoint x: 516, startPoint y: 319, endPoint x: 425, endPoint y: 369, distance: 103.6
click at [425, 369] on span "edit Bewerken" at bounding box center [412, 368] width 52 height 9
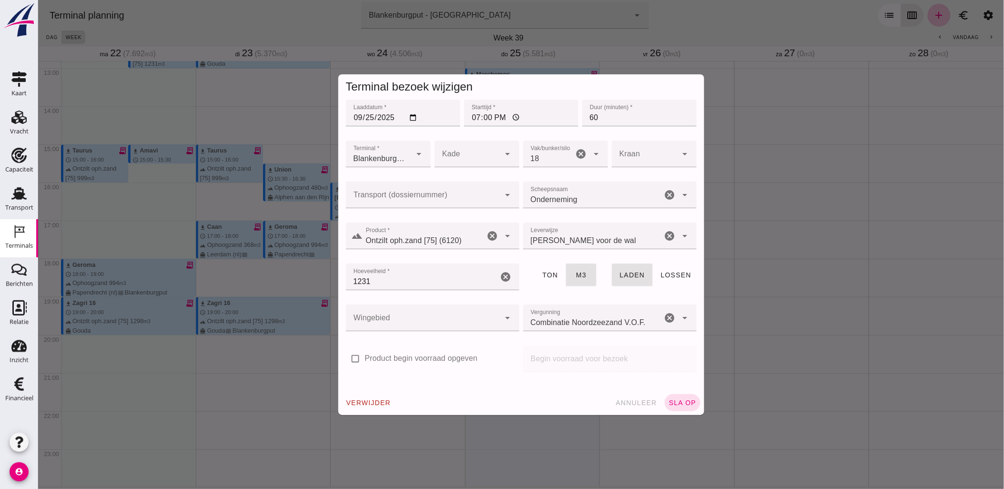
click at [379, 401] on span "verwijder" at bounding box center [368, 403] width 45 height 8
click at [441, 402] on icon "check" at bounding box center [445, 402] width 9 height 9
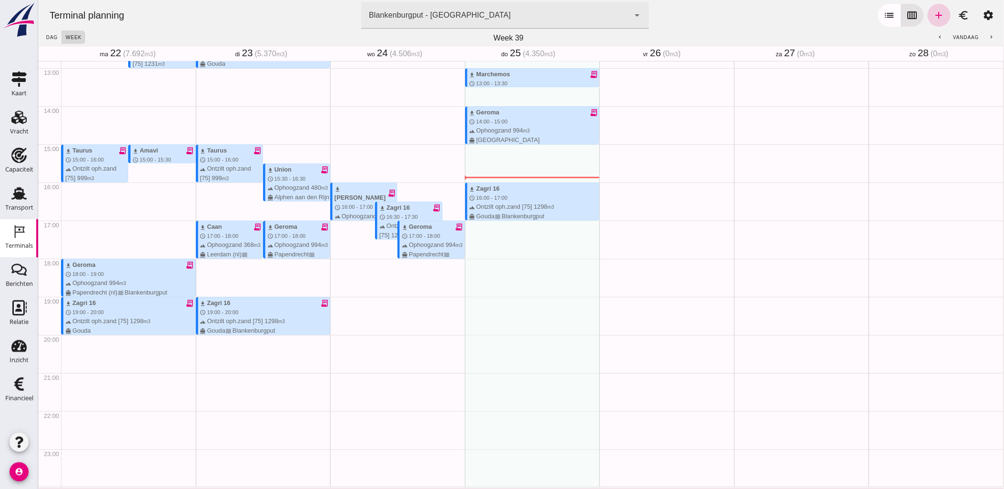
drag, startPoint x: 476, startPoint y: 266, endPoint x: 927, endPoint y: 20, distance: 514.2
click at [933, 20] on icon "add" at bounding box center [938, 15] width 11 height 11
type input "Combinatie Noordzeezand V.O.F."
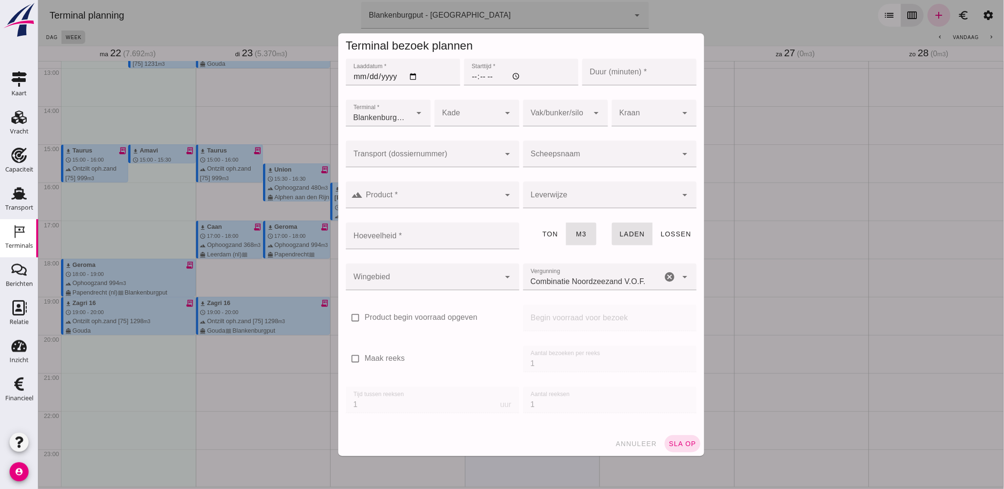
click at [410, 78] on input "Laaddatum *" at bounding box center [403, 72] width 114 height 27
type input "2025-09-25"
click at [465, 79] on input "Starttijd *" at bounding box center [521, 72] width 114 height 27
type input "18:00"
type input "60"
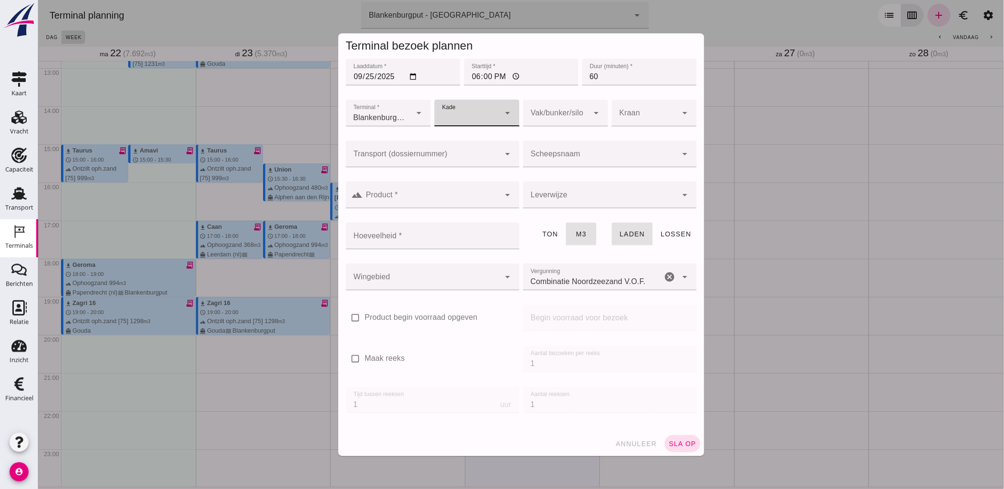
click at [469, 155] on input "Transport (dossiernummer)" at bounding box center [423, 158] width 154 height 11
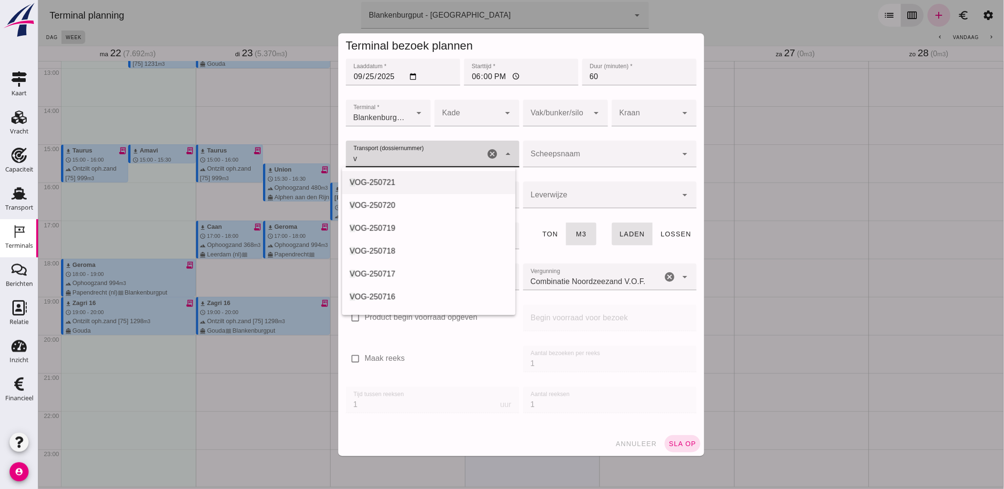
click at [415, 175] on div "V OG-250721" at bounding box center [428, 182] width 173 height 23
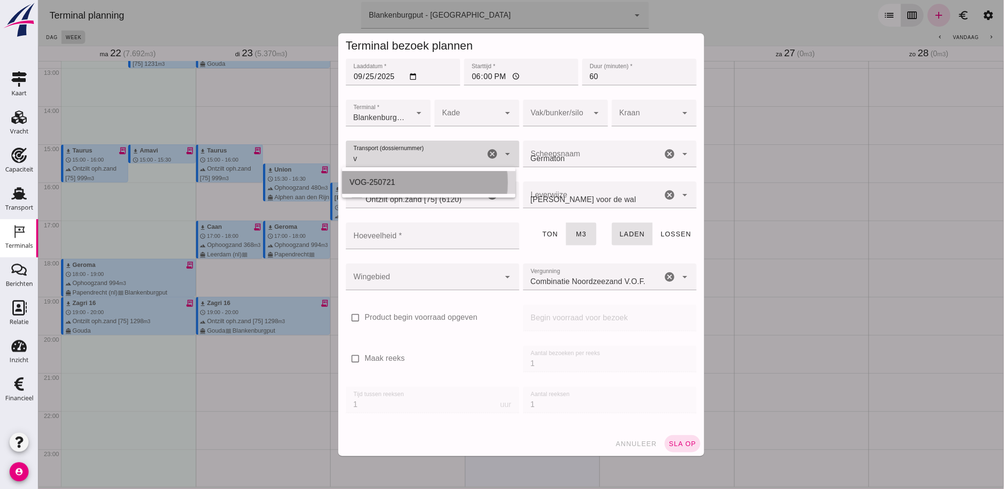
type input "VOG-250721"
type input "franco_on_shore"
type input "VOG-250721"
click at [460, 226] on input "Hoeveelheid *" at bounding box center [430, 236] width 168 height 27
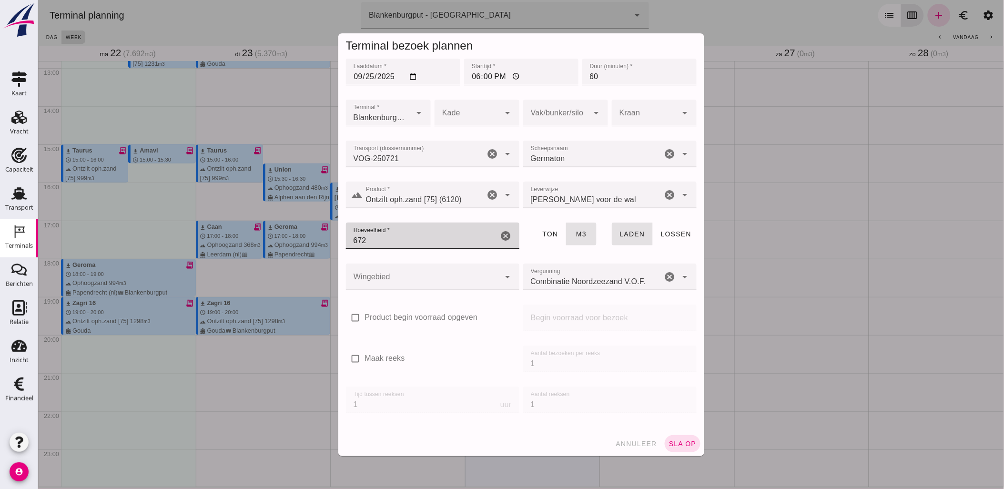
type input "672"
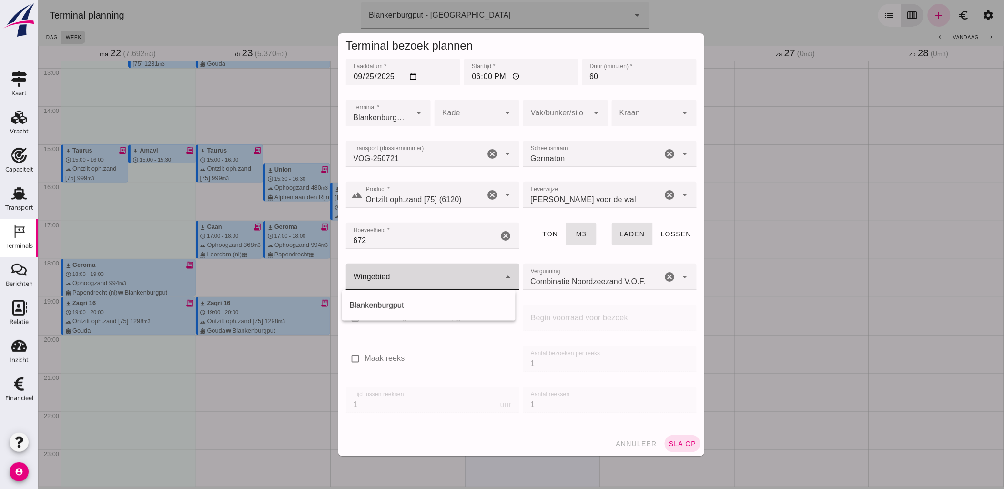
click at [453, 268] on div at bounding box center [423, 277] width 154 height 27
click at [430, 308] on div "Blankenburgput" at bounding box center [428, 305] width 158 height 11
type input "333"
click at [572, 116] on div at bounding box center [556, 113] width 66 height 27
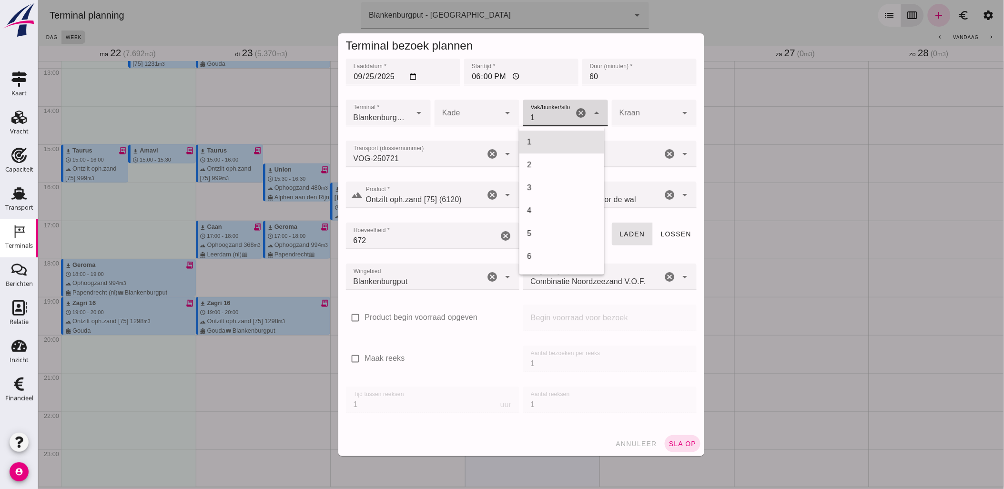
scroll to position [388, 0]
click at [550, 138] on div "18" at bounding box center [562, 142] width 70 height 11
type input "366"
click at [673, 437] on button "sla op" at bounding box center [682, 443] width 36 height 17
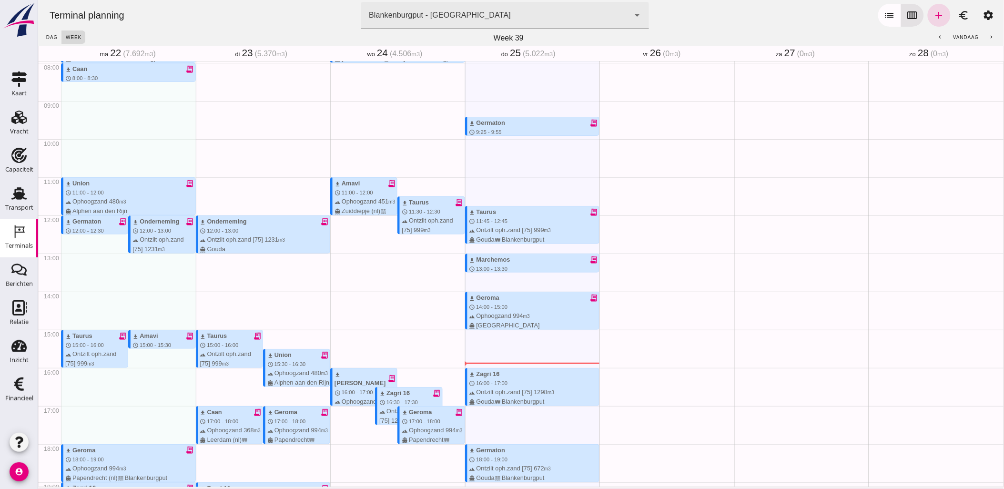
scroll to position [224, 0]
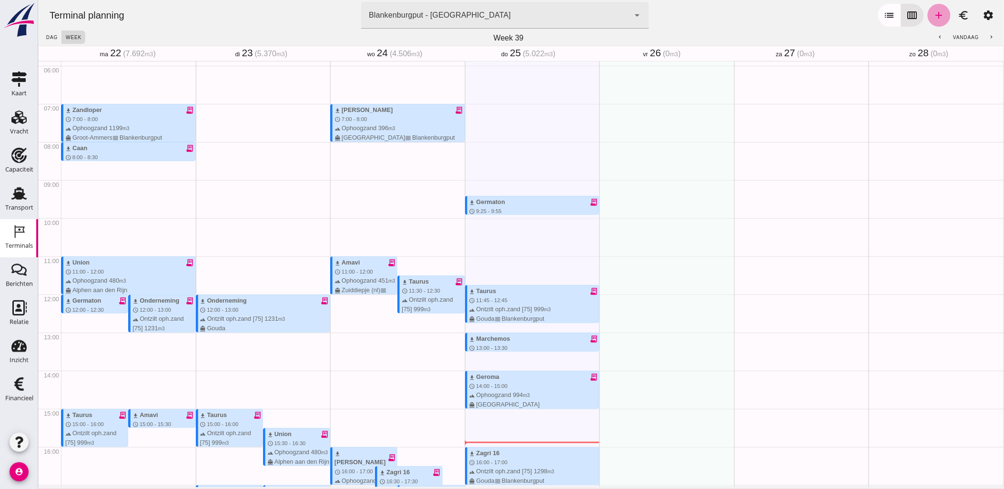
drag, startPoint x: 606, startPoint y: 134, endPoint x: 925, endPoint y: 13, distance: 341.9
click at [927, 13] on link "add" at bounding box center [938, 15] width 23 height 23
type input "Combinatie Noordzeezand V.O.F."
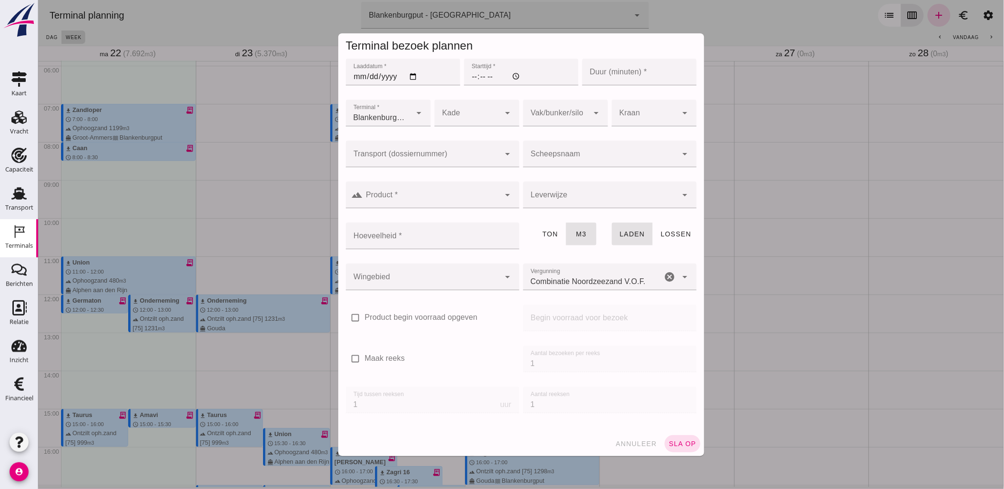
click at [409, 77] on input "Laaddatum *" at bounding box center [403, 72] width 114 height 27
click at [410, 77] on input "Laaddatum *" at bounding box center [403, 72] width 114 height 27
type input "[DATE]"
click at [467, 76] on input "Starttijd *" at bounding box center [521, 72] width 114 height 27
type input "09:00"
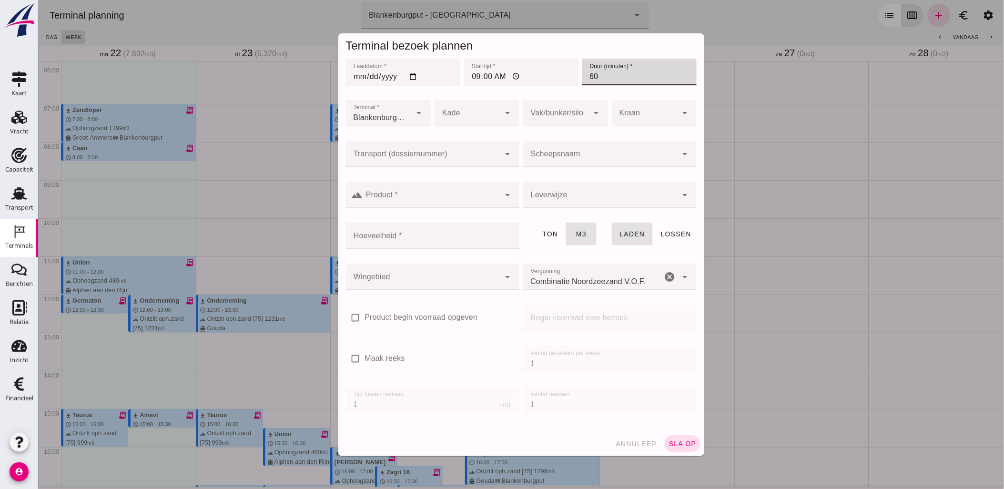
type input "60"
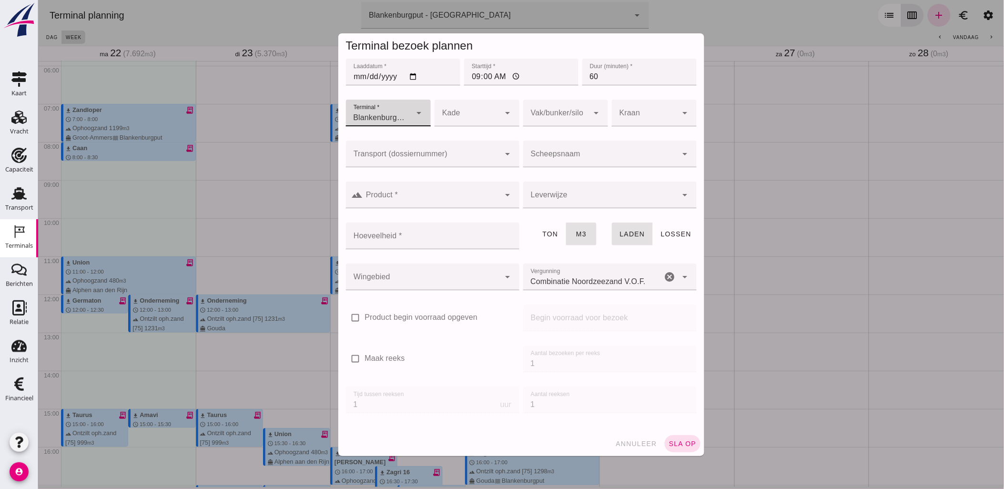
click at [462, 151] on div at bounding box center [423, 154] width 154 height 27
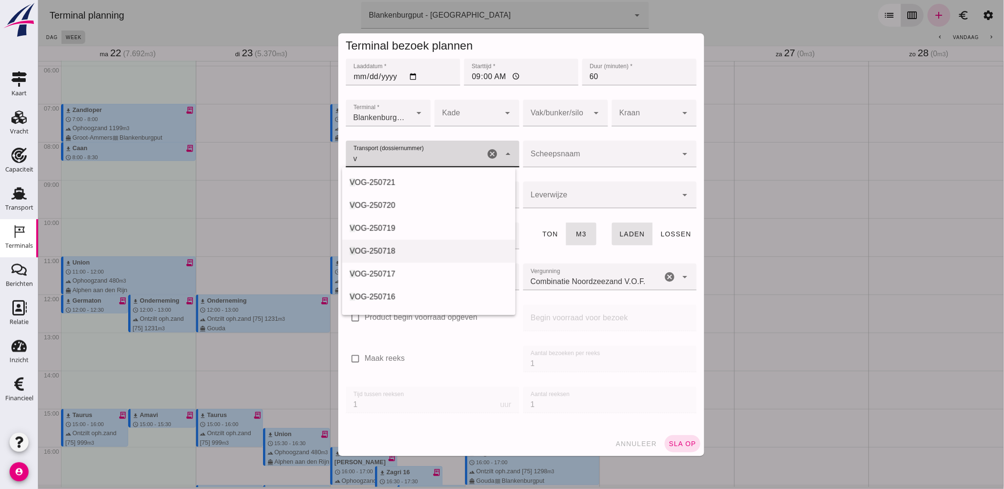
click at [415, 253] on div "V OG-250718" at bounding box center [428, 250] width 158 height 11
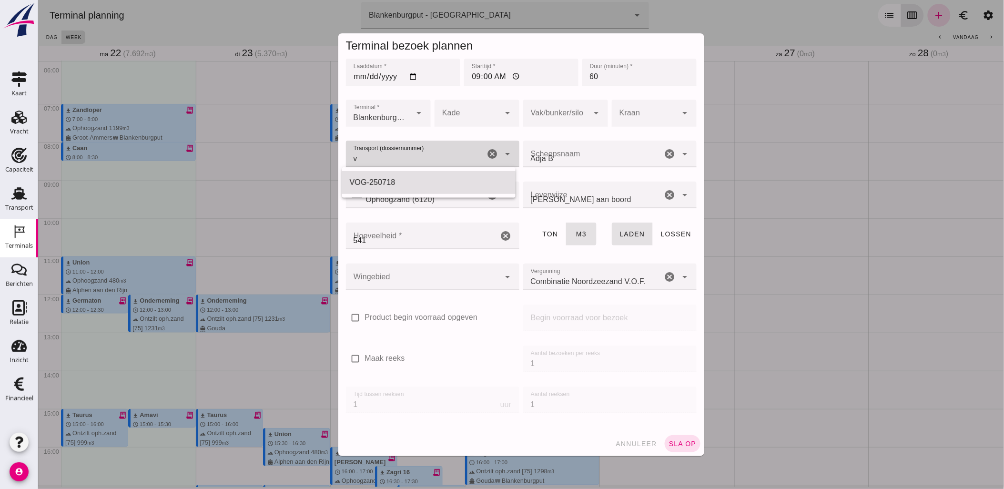
type input "VOG-250718"
type input "franco_on_board"
type input "541"
type input "VOG-250718"
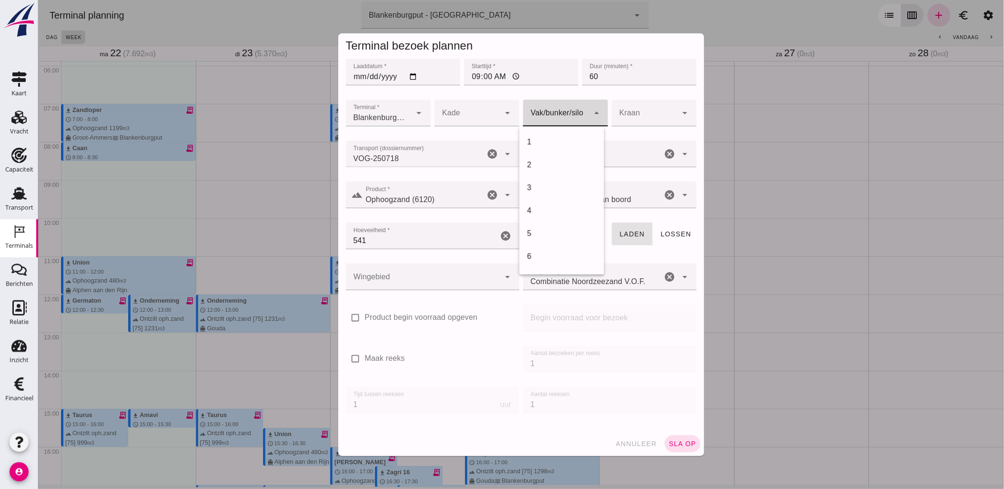
click at [532, 115] on div at bounding box center [556, 113] width 66 height 27
click at [550, 261] on div "18" at bounding box center [562, 266] width 70 height 11
type input "366"
click at [433, 284] on div at bounding box center [423, 277] width 154 height 27
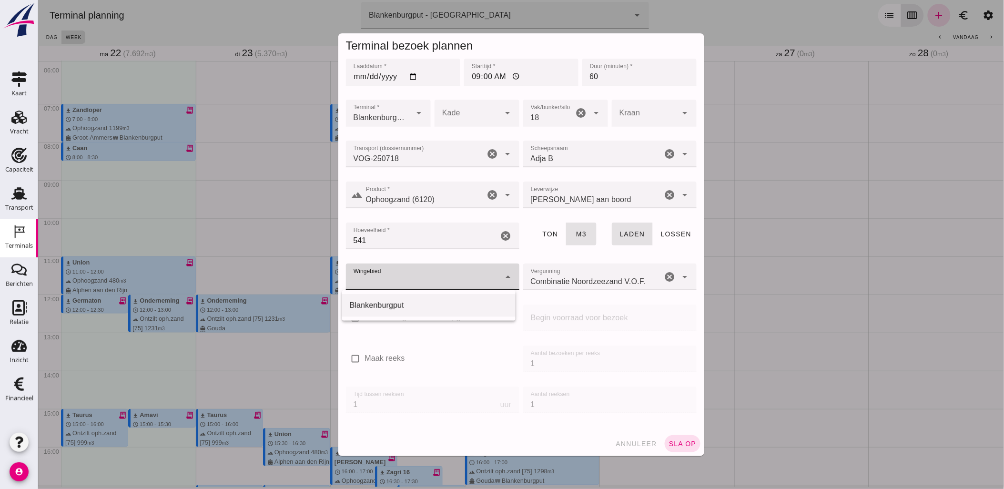
click at [416, 304] on div "Blankenburgput" at bounding box center [428, 305] width 158 height 11
type input "333"
click at [674, 440] on span "sla op" at bounding box center [682, 444] width 28 height 8
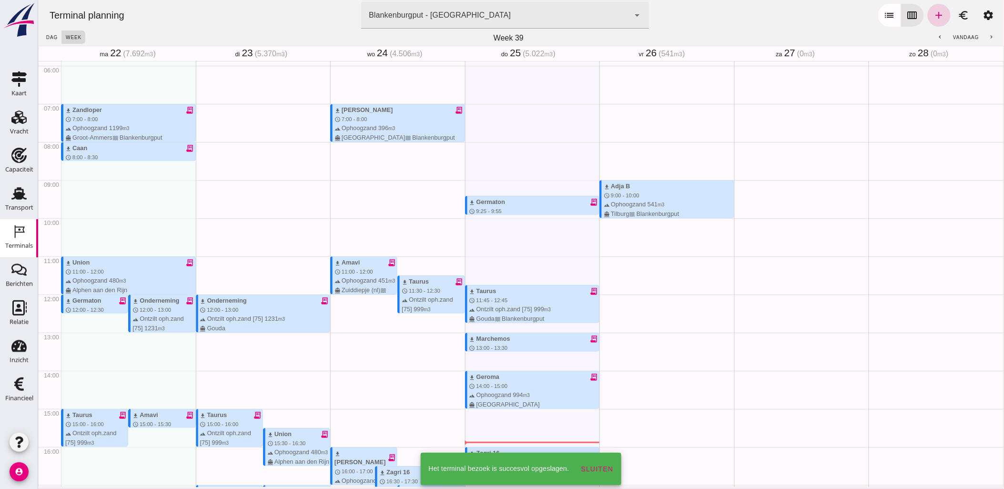
click at [936, 13] on icon "add" at bounding box center [938, 15] width 11 height 11
type input "Combinatie Noordzeezand V.O.F."
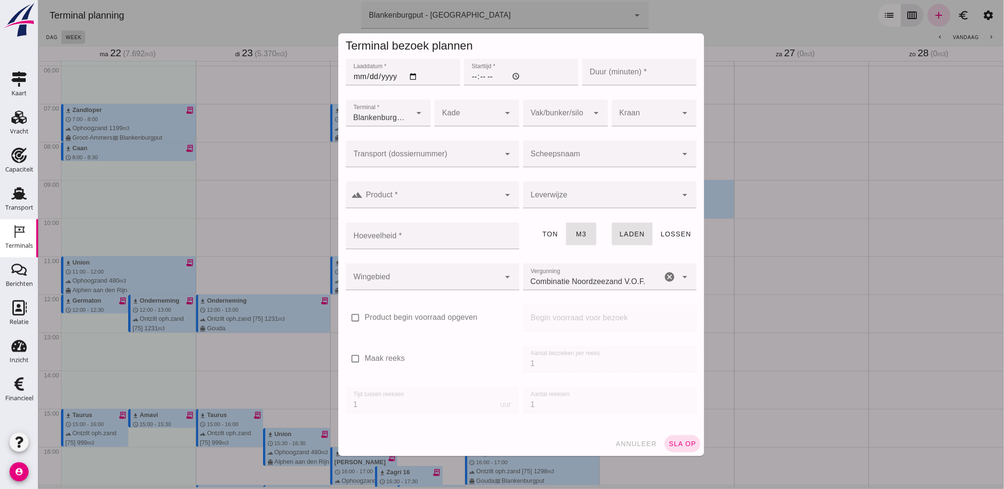
click at [408, 77] on input "Laaddatum *" at bounding box center [403, 72] width 114 height 27
type input "[DATE]"
click at [475, 78] on input "Starttijd *" at bounding box center [521, 72] width 114 height 27
type input "06:00"
type input "60"
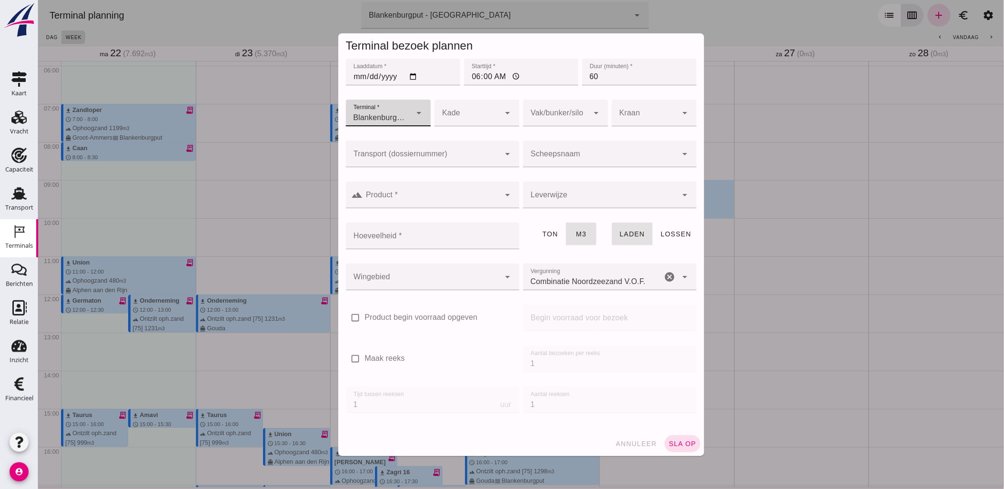
click at [475, 77] on input "06:00" at bounding box center [521, 72] width 114 height 27
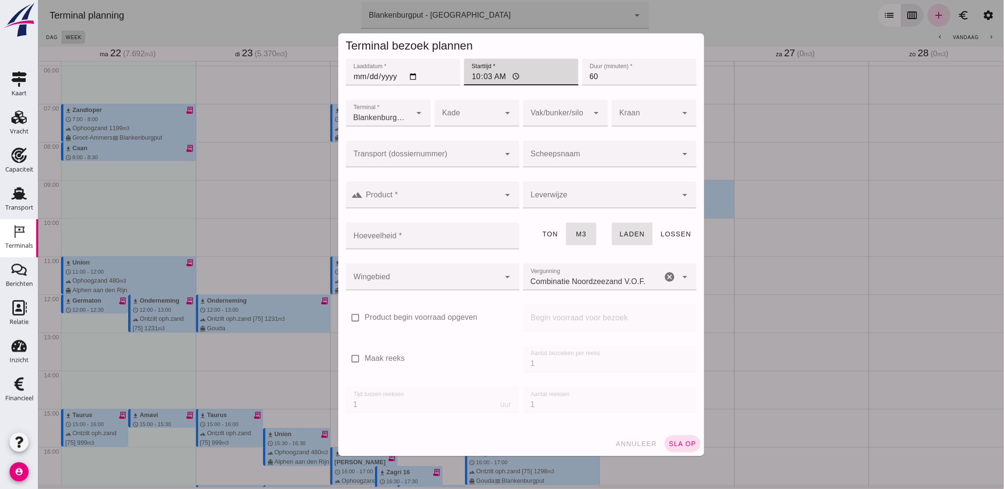
type input "10:30"
click at [458, 153] on input "Transport (dossiernummer)" at bounding box center [423, 158] width 154 height 11
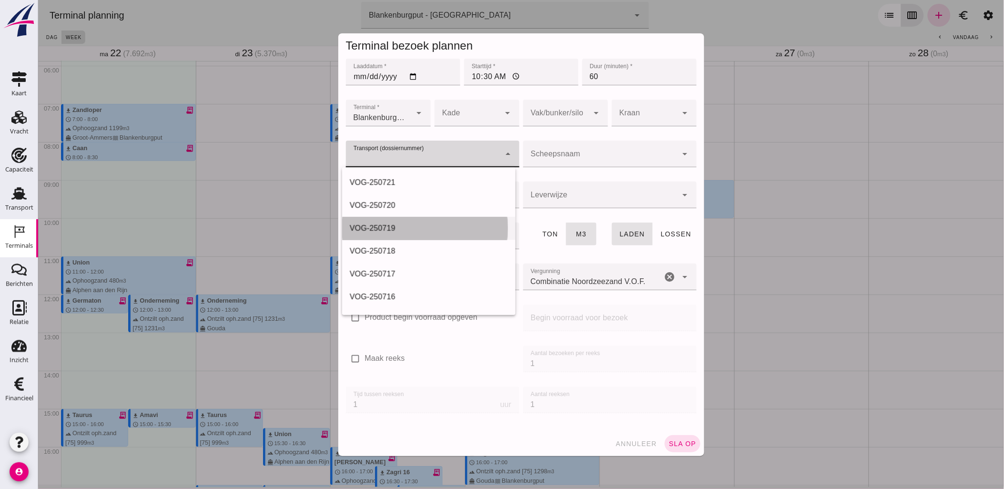
click at [434, 225] on div "VOG-250719" at bounding box center [428, 228] width 158 height 11
type input "VOG-250719"
type input "franco_on_board"
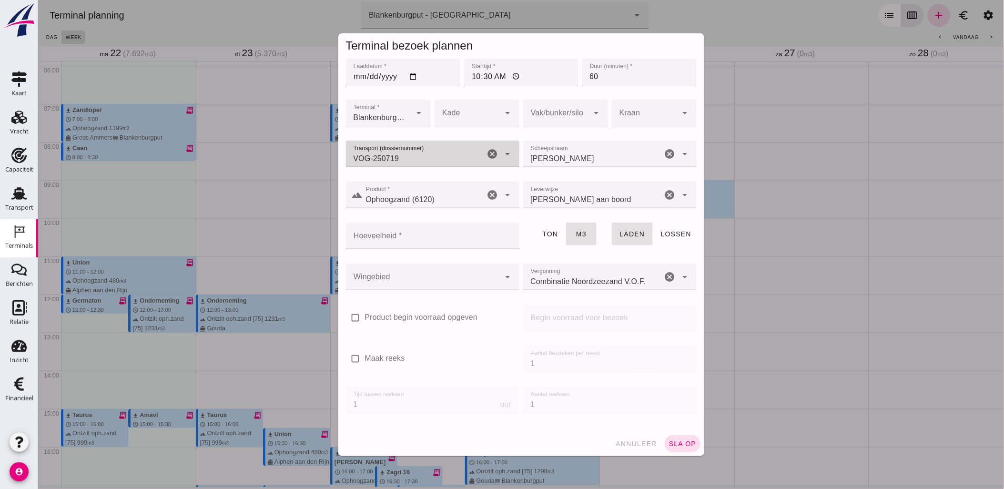
click at [558, 111] on div at bounding box center [556, 113] width 66 height 27
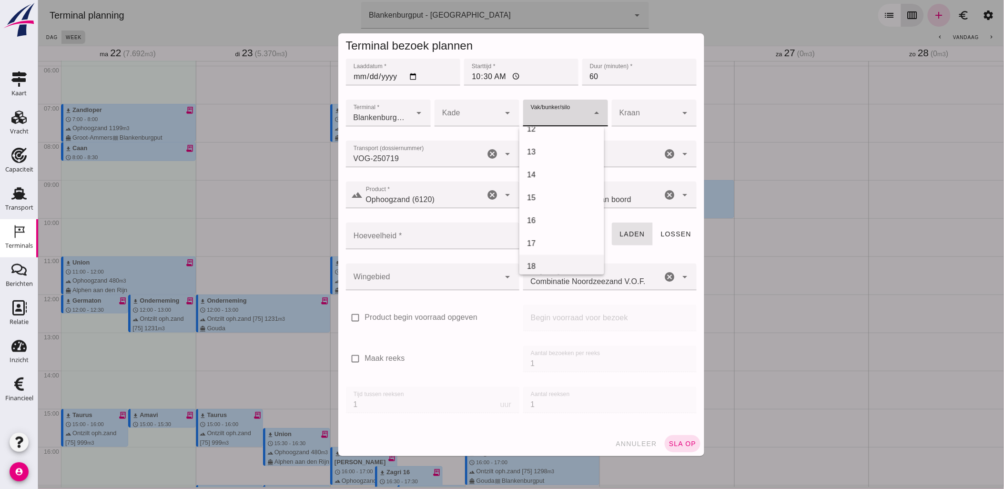
click at [555, 261] on div "18" at bounding box center [562, 266] width 70 height 11
type input "366"
click at [467, 230] on input "Hoeveelheid *" at bounding box center [430, 236] width 168 height 27
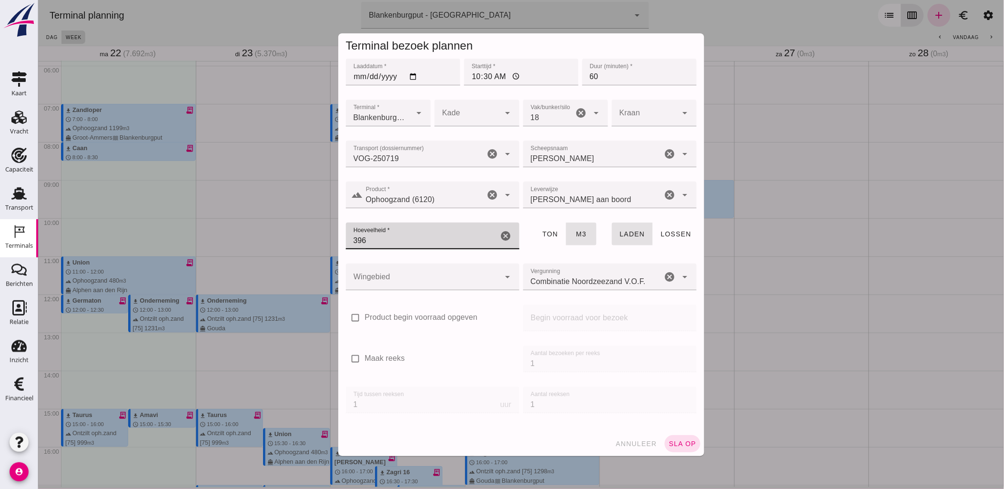
type input "396"
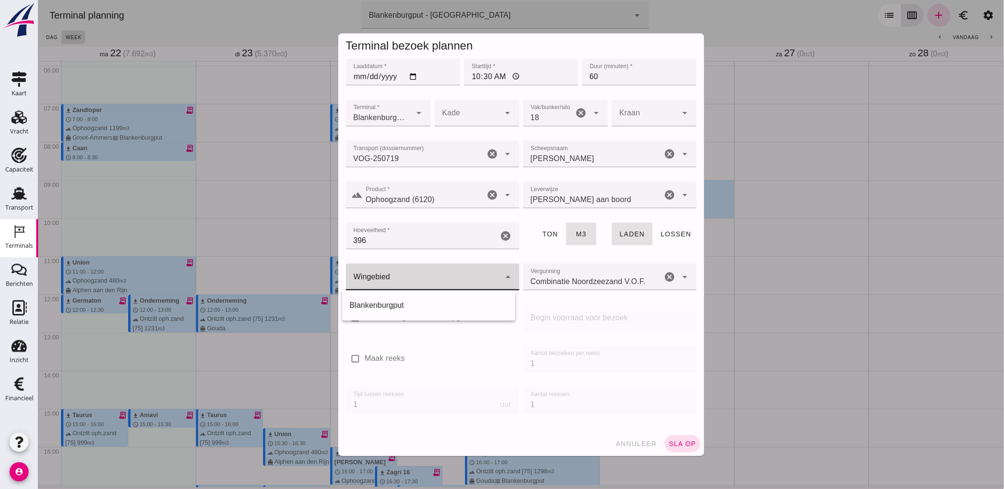
click at [430, 284] on div at bounding box center [423, 277] width 154 height 27
click at [435, 304] on div "Blankenburgput" at bounding box center [428, 305] width 158 height 11
type input "333"
click at [686, 443] on span "sla op" at bounding box center [682, 444] width 28 height 8
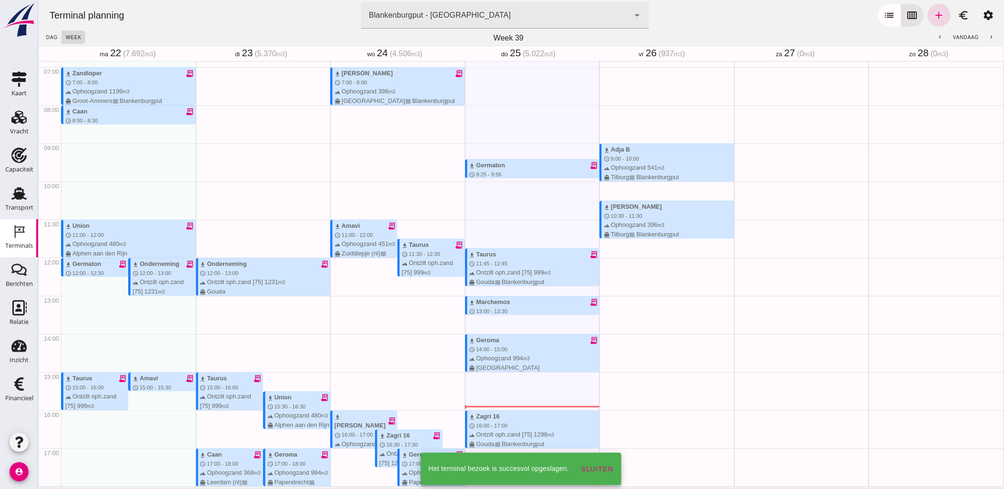
scroll to position [277, 0]
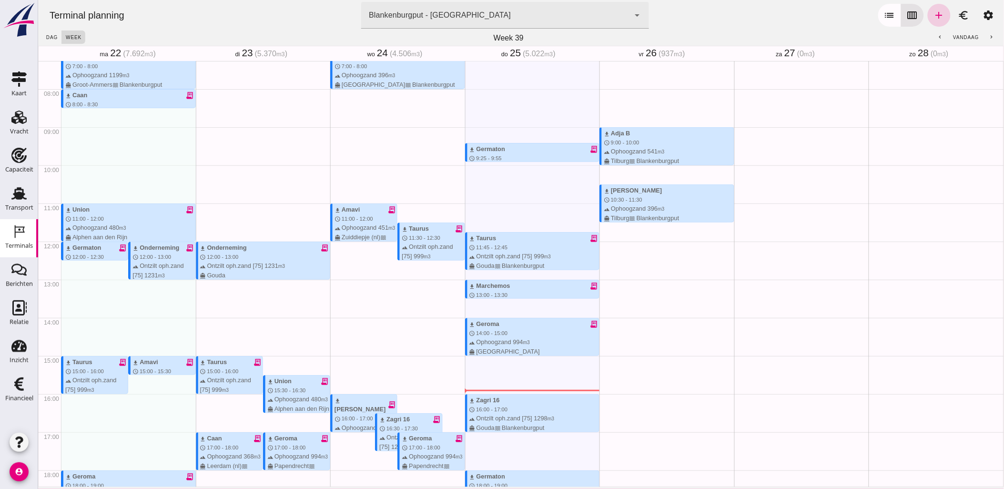
click at [927, 17] on link "add" at bounding box center [938, 15] width 23 height 23
type input "Combinatie Noordzeezand V.O.F."
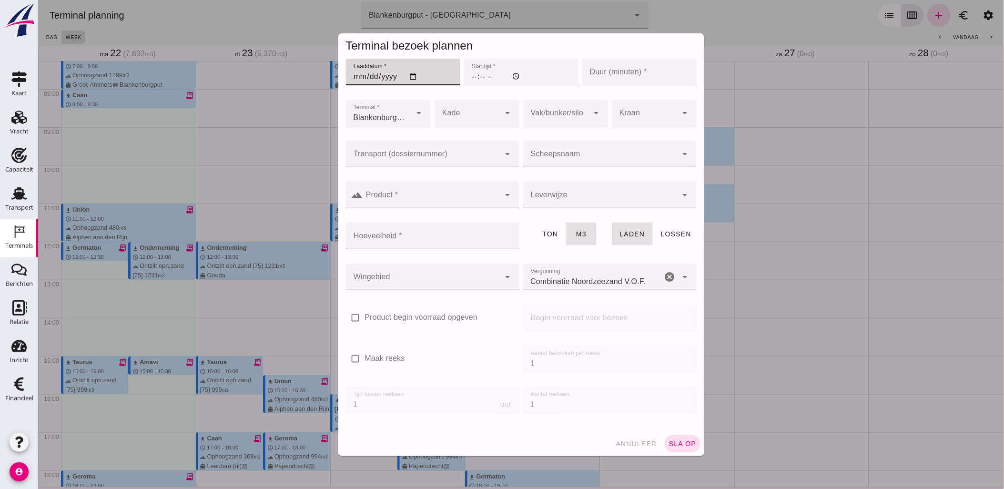
click at [407, 78] on input "Laaddatum *" at bounding box center [403, 72] width 114 height 27
type input "[DATE]"
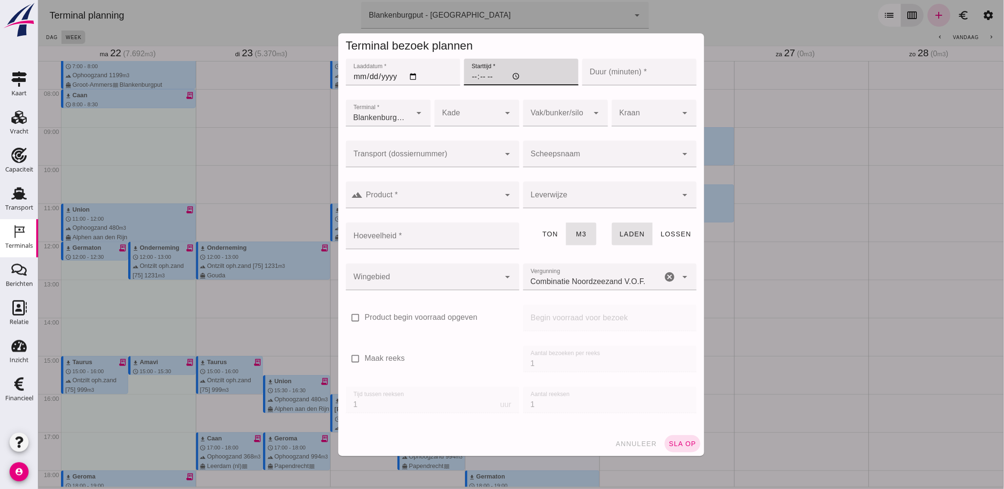
click at [470, 81] on input "Starttijd *" at bounding box center [521, 72] width 114 height 27
type input "12:00"
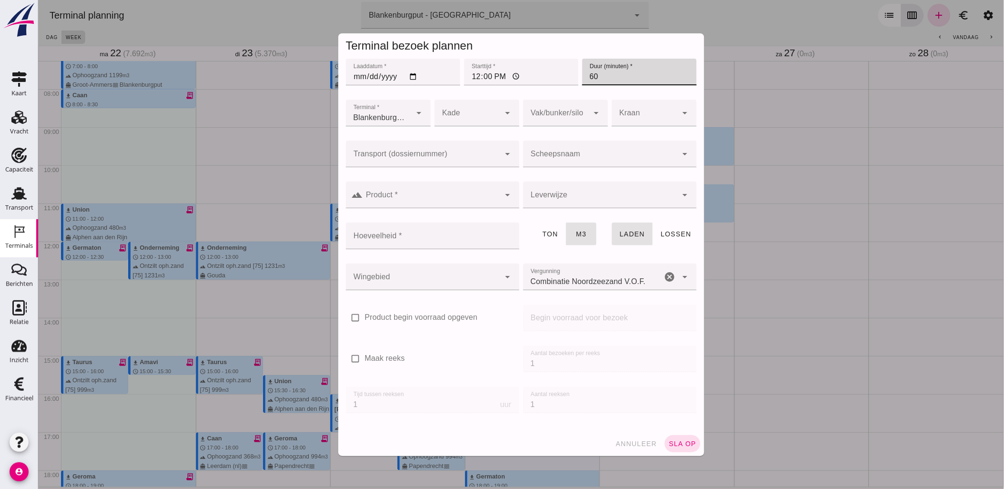
type input "60"
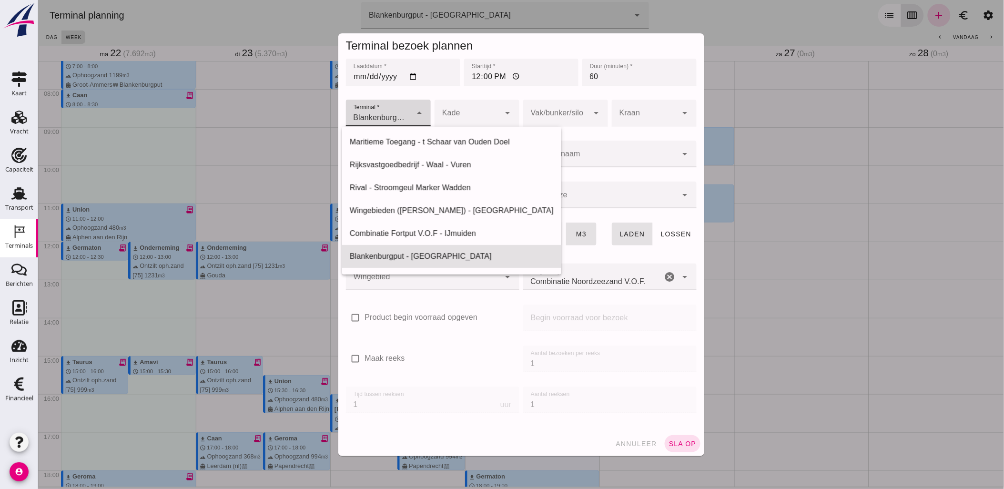
click at [403, 111] on div "Blankenburgput - [GEOGRAPHIC_DATA] e6c78bfd-e3f1-4bb9-b01e-b37ce3668b52" at bounding box center [379, 113] width 66 height 27
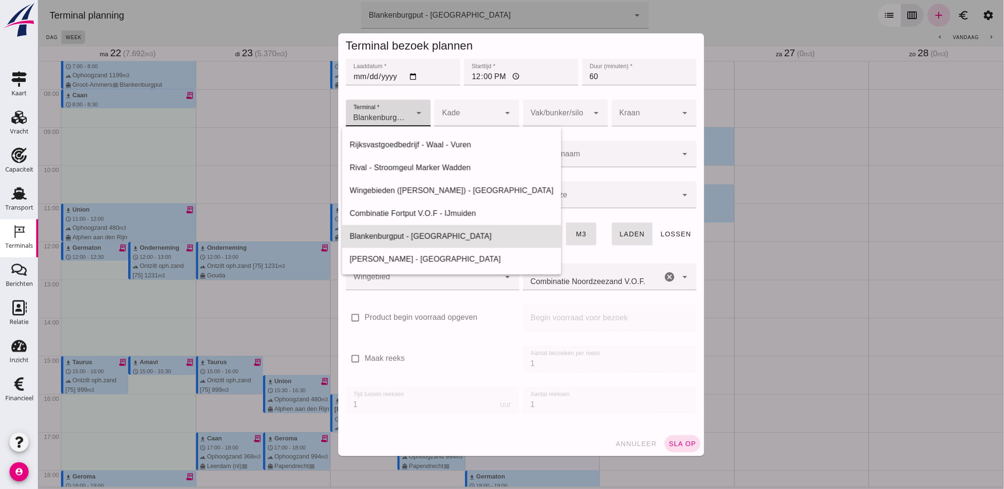
click at [403, 111] on div "Blankenburgput - [GEOGRAPHIC_DATA] e6c78bfd-e3f1-4bb9-b01e-b37ce3668b52" at bounding box center [379, 113] width 66 height 27
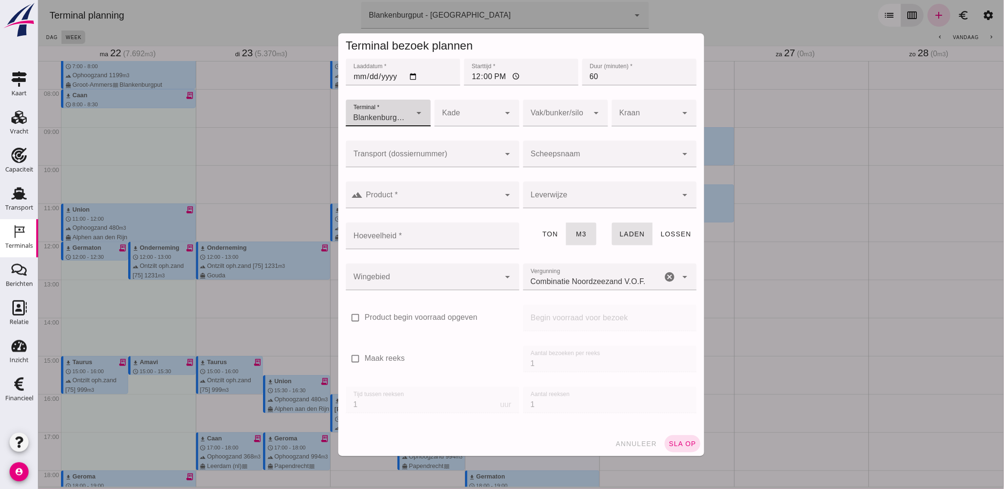
click at [418, 145] on div at bounding box center [423, 154] width 154 height 27
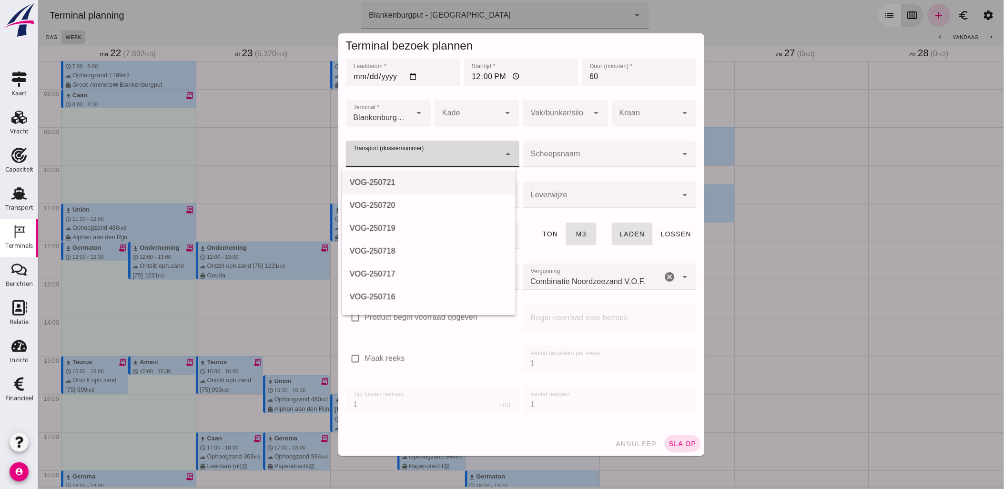
click at [412, 175] on div "VOG-250721" at bounding box center [428, 182] width 173 height 23
type input "VOG-250721"
type input "franco_on_shore"
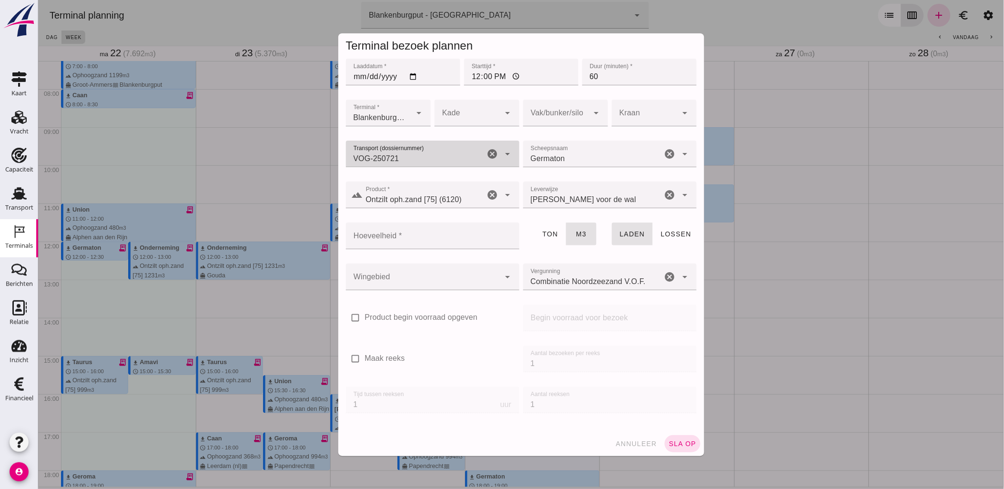
click at [419, 153] on div "VOG-250721 VOG-250721" at bounding box center [415, 154] width 139 height 27
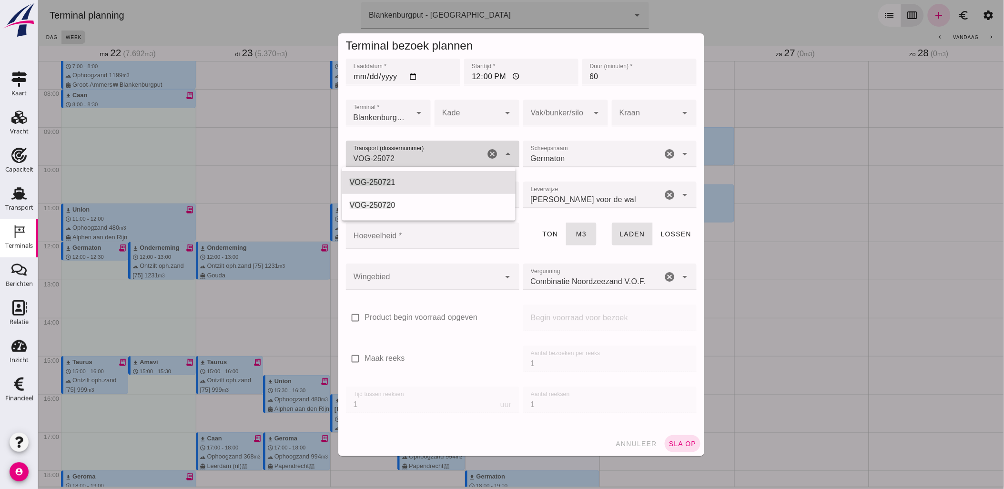
drag, startPoint x: 440, startPoint y: 199, endPoint x: 472, endPoint y: 161, distance: 49.7
click at [441, 200] on div "VOG-25072 0" at bounding box center [428, 205] width 158 height 11
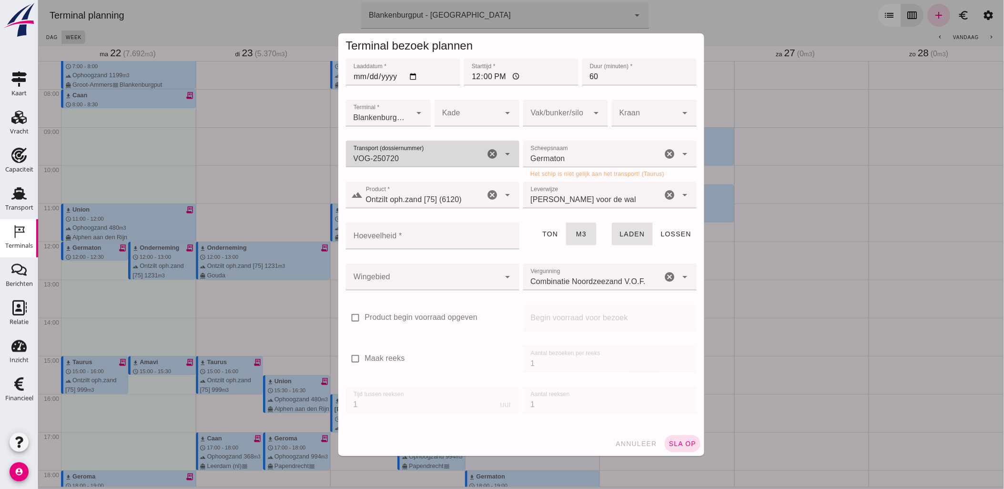
type input "VOG-250720"
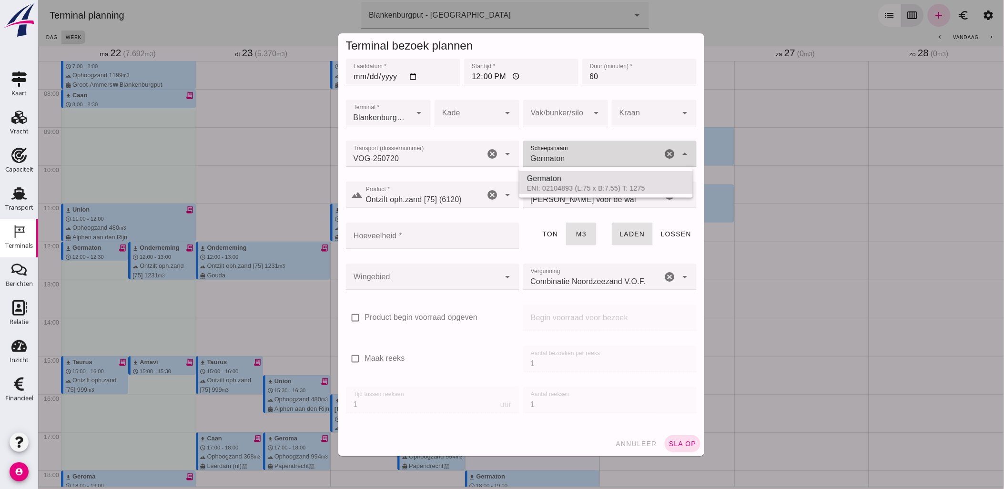
click at [568, 160] on input "Germaton" at bounding box center [592, 158] width 139 height 11
click at [649, 185] on div "ENI: 2321996 (L:75 x B:10.06) T: 1689" at bounding box center [613, 188] width 143 height 8
type input "Taurus"
type input "999"
type input "Taurus"
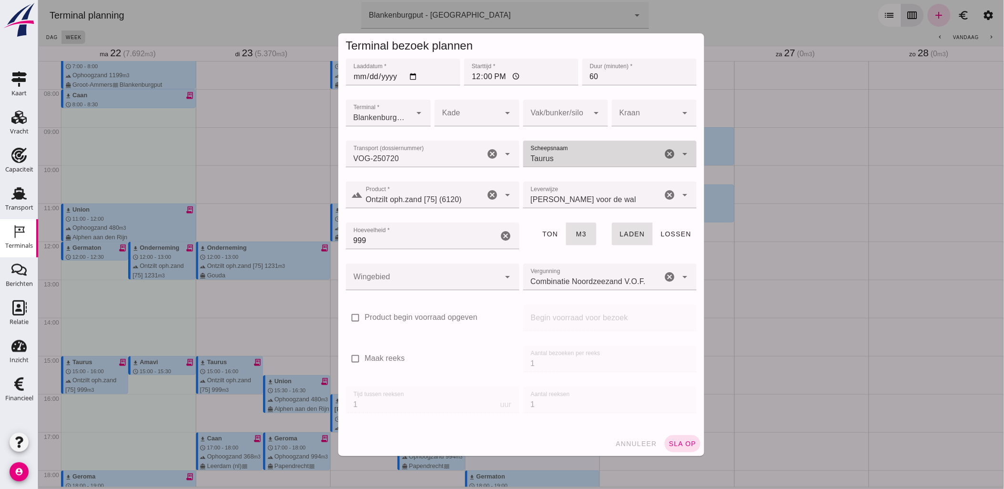
click at [469, 278] on div at bounding box center [423, 277] width 154 height 27
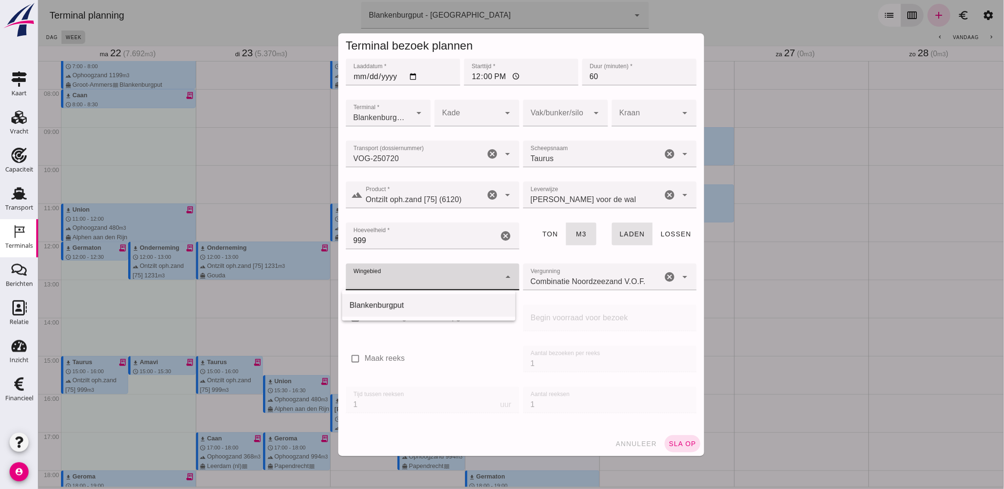
click at [424, 305] on div "Blankenburgput" at bounding box center [428, 305] width 158 height 11
type input "333"
click at [573, 127] on div at bounding box center [565, 131] width 85 height 10
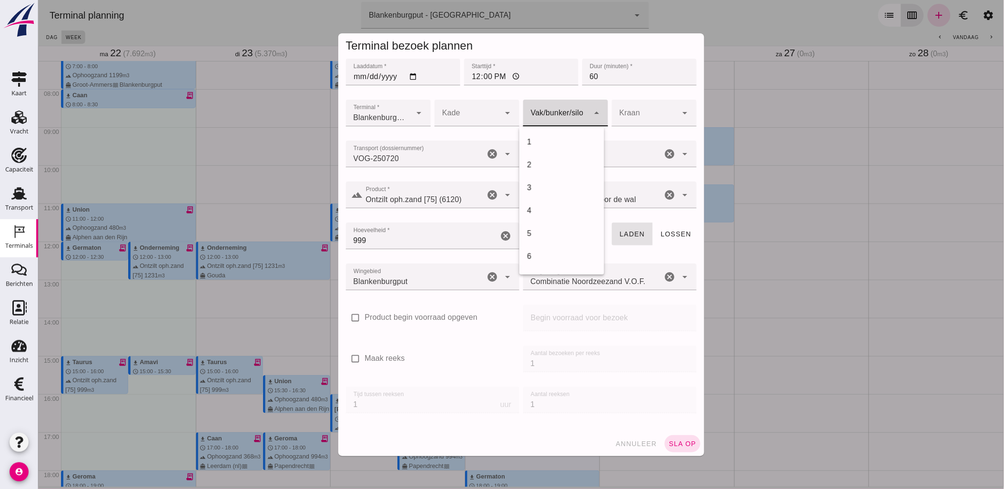
click at [573, 117] on div at bounding box center [556, 113] width 66 height 27
click at [560, 159] on div "18" at bounding box center [562, 160] width 70 height 11
type input "366"
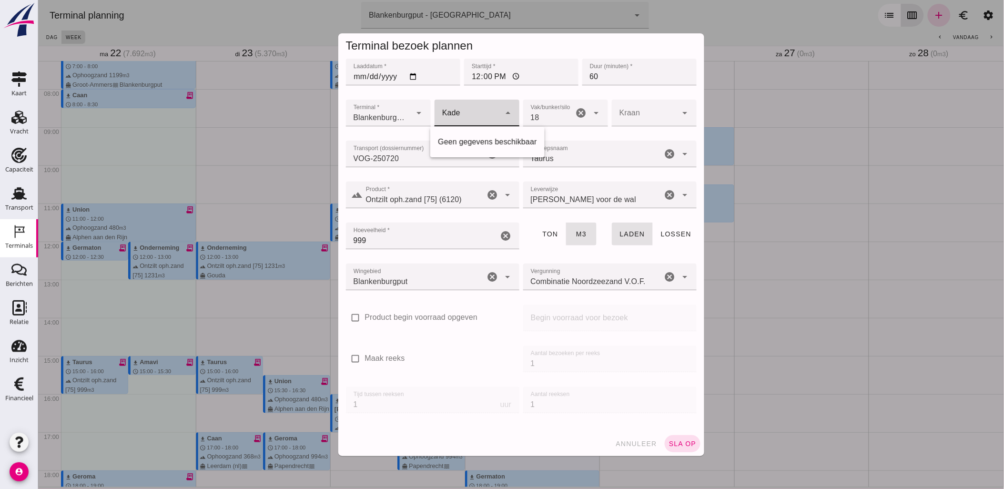
click at [444, 112] on div at bounding box center [467, 113] width 66 height 27
click at [575, 89] on div "Starttijd * Starttijd * 12:00" at bounding box center [521, 77] width 118 height 41
click at [670, 437] on button "sla op" at bounding box center [682, 443] width 36 height 17
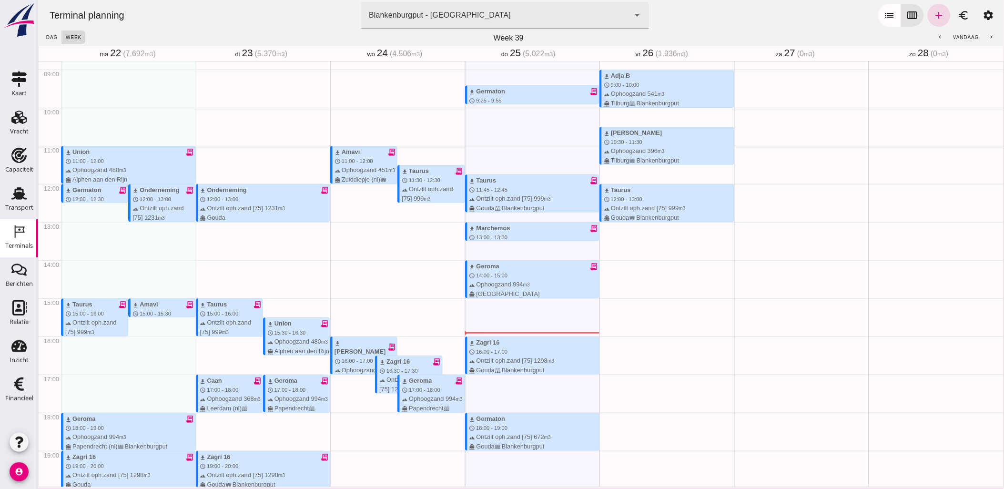
scroll to position [336, 0]
